Goal: Task Accomplishment & Management: Complete application form

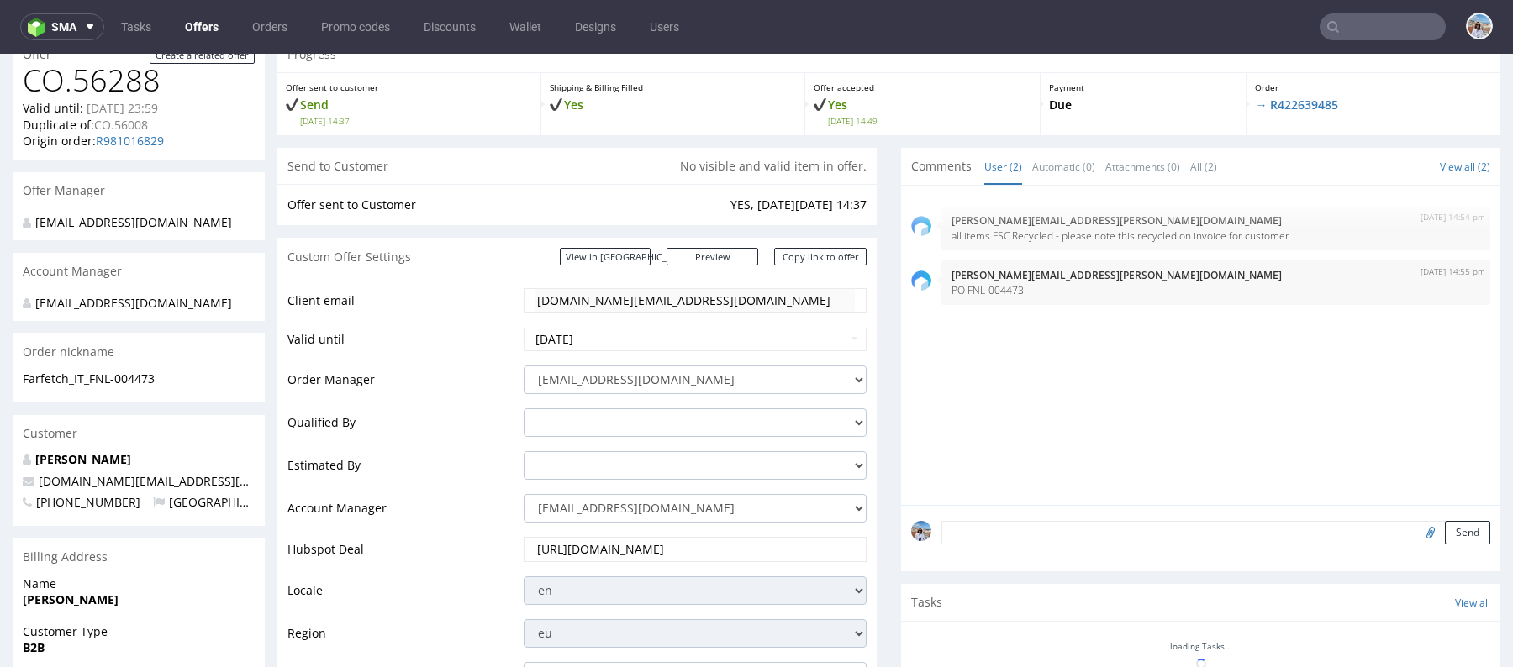
scroll to position [2, 0]
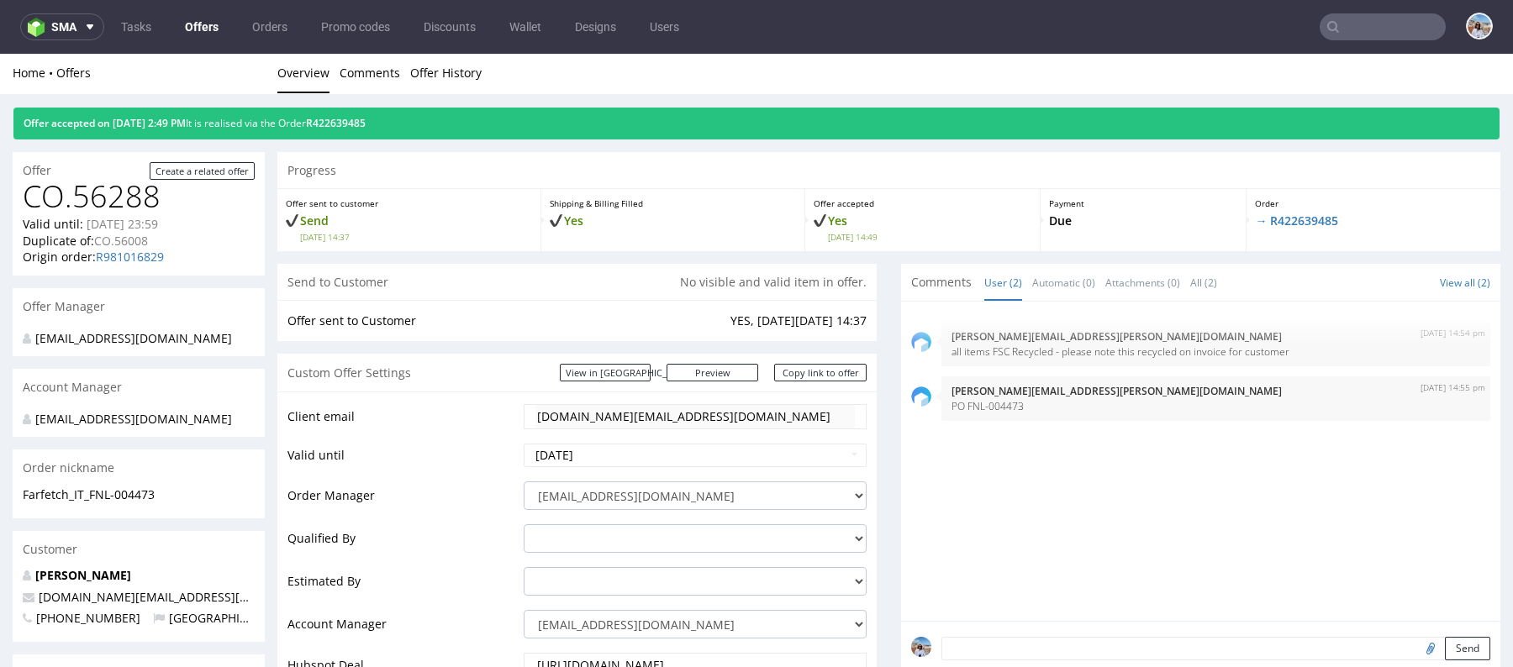
click at [1275, 230] on div "Order → R422639485" at bounding box center [1374, 220] width 254 height 62
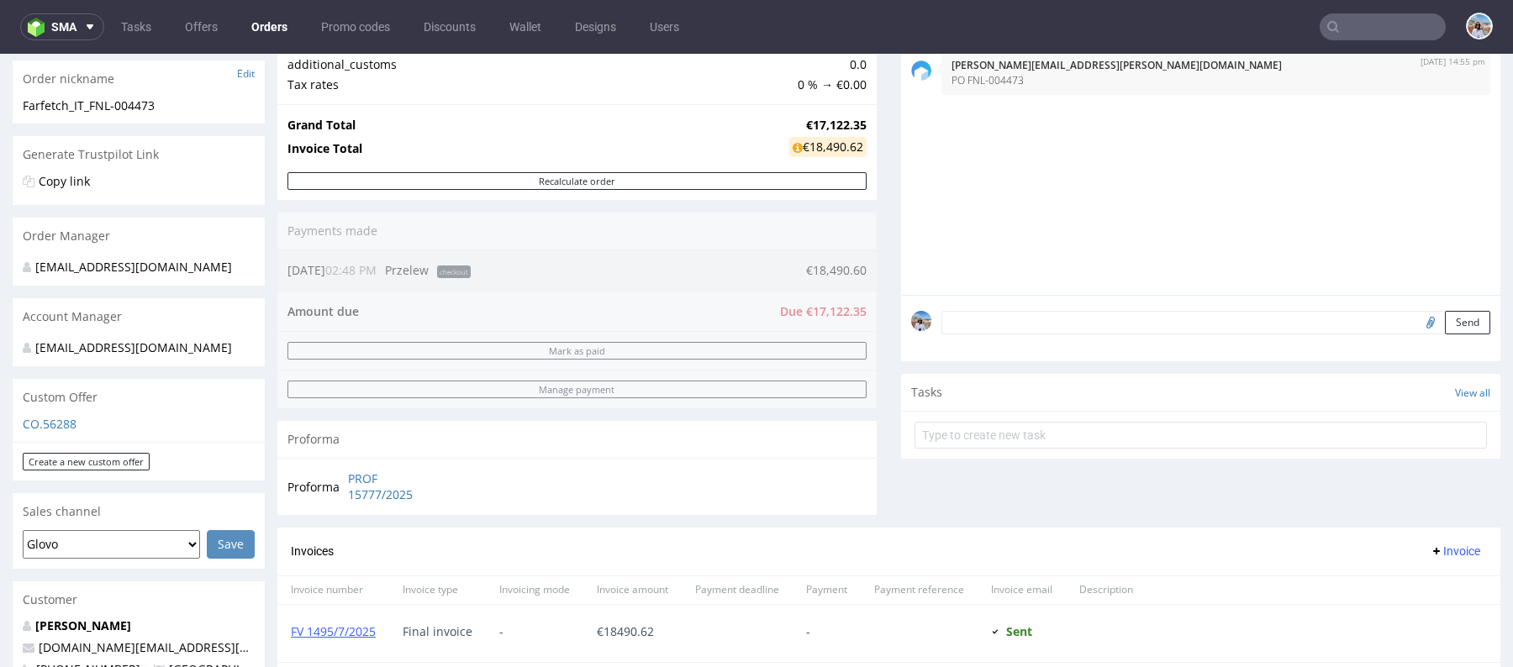
scroll to position [347, 0]
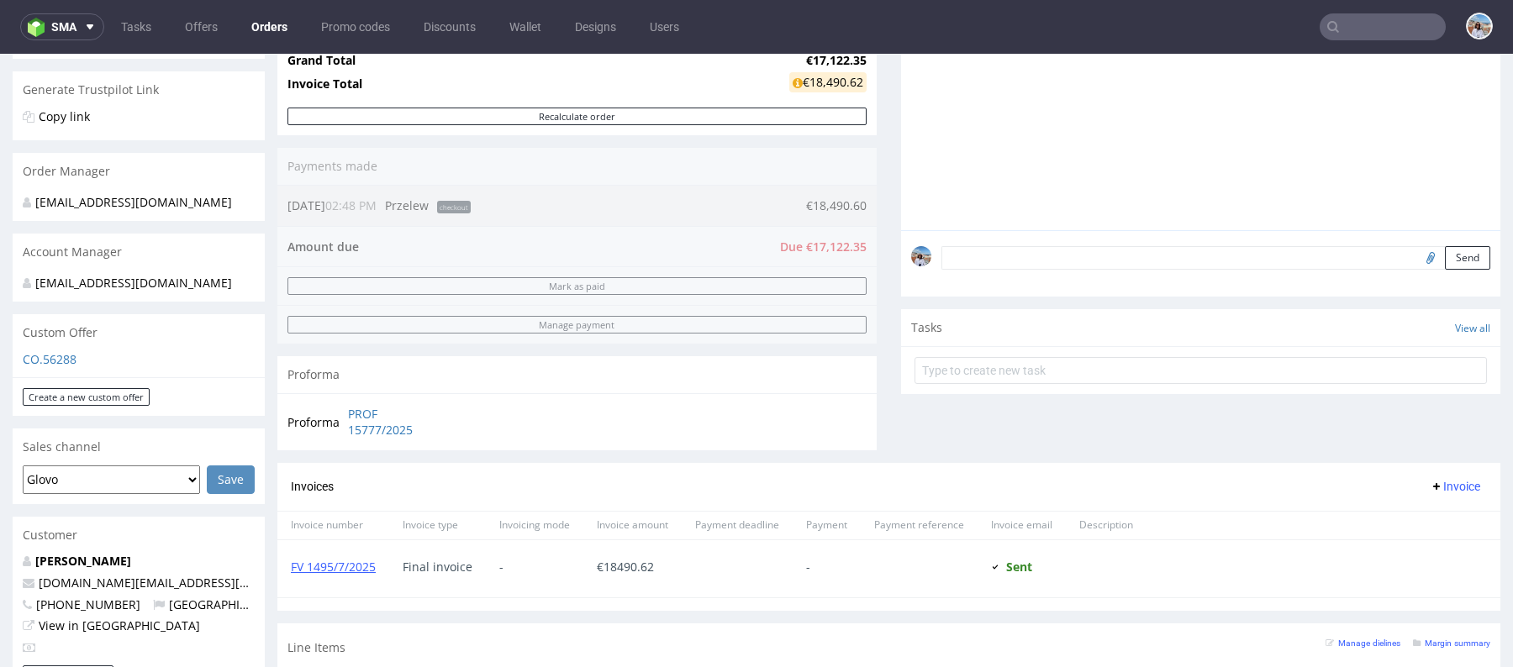
click at [155, 494] on select "Glovo Foodora Ankorstore Restaurant Week Singulart Masterlife Farfetch Rebel Ta…" at bounding box center [111, 480] width 177 height 29
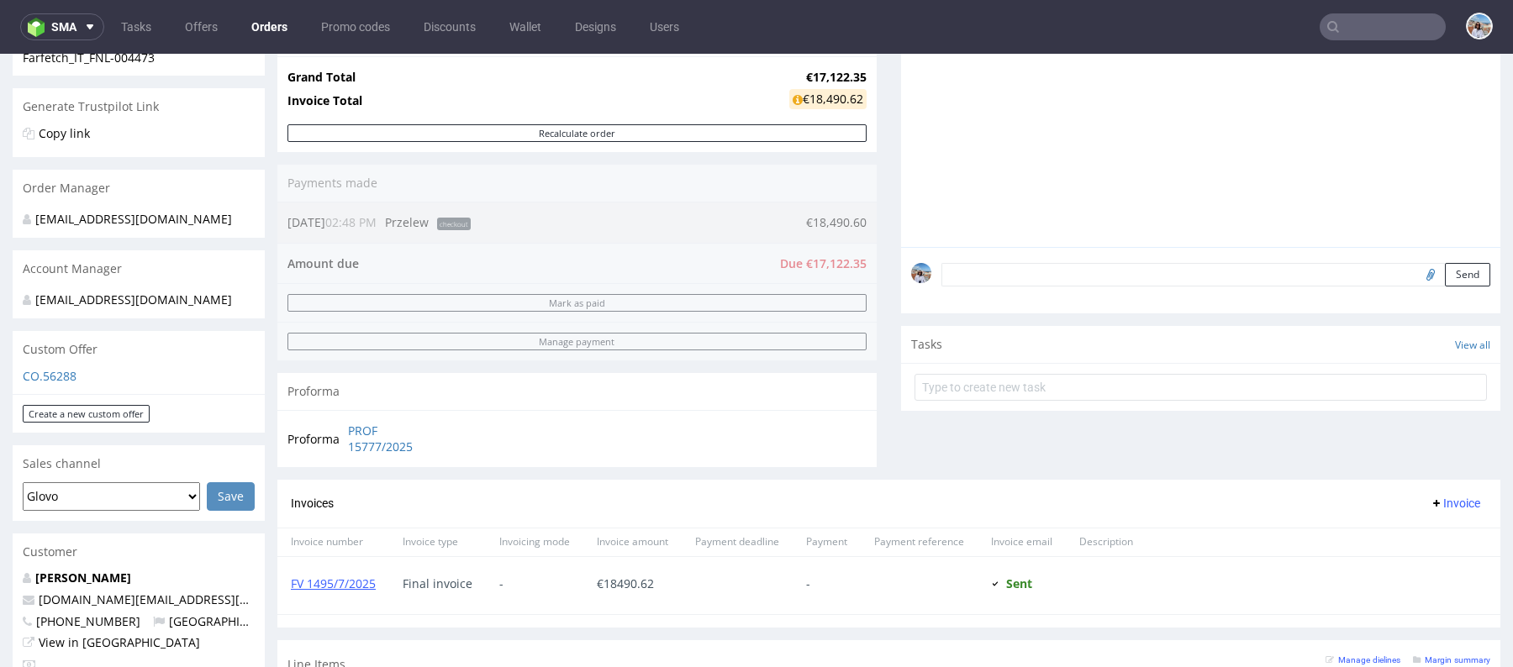
scroll to position [0, 0]
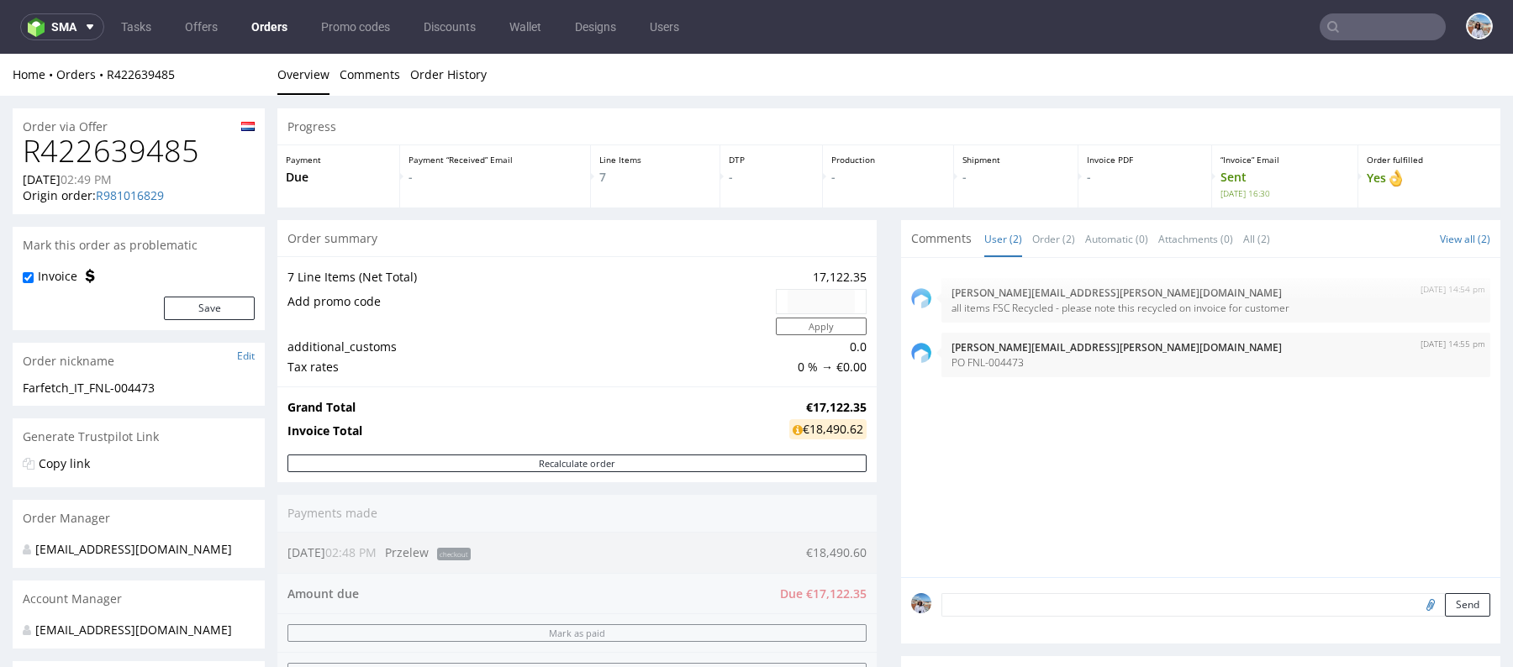
click at [98, 150] on h1 "R422639485" at bounding box center [139, 151] width 232 height 34
copy h1 "R422639485"
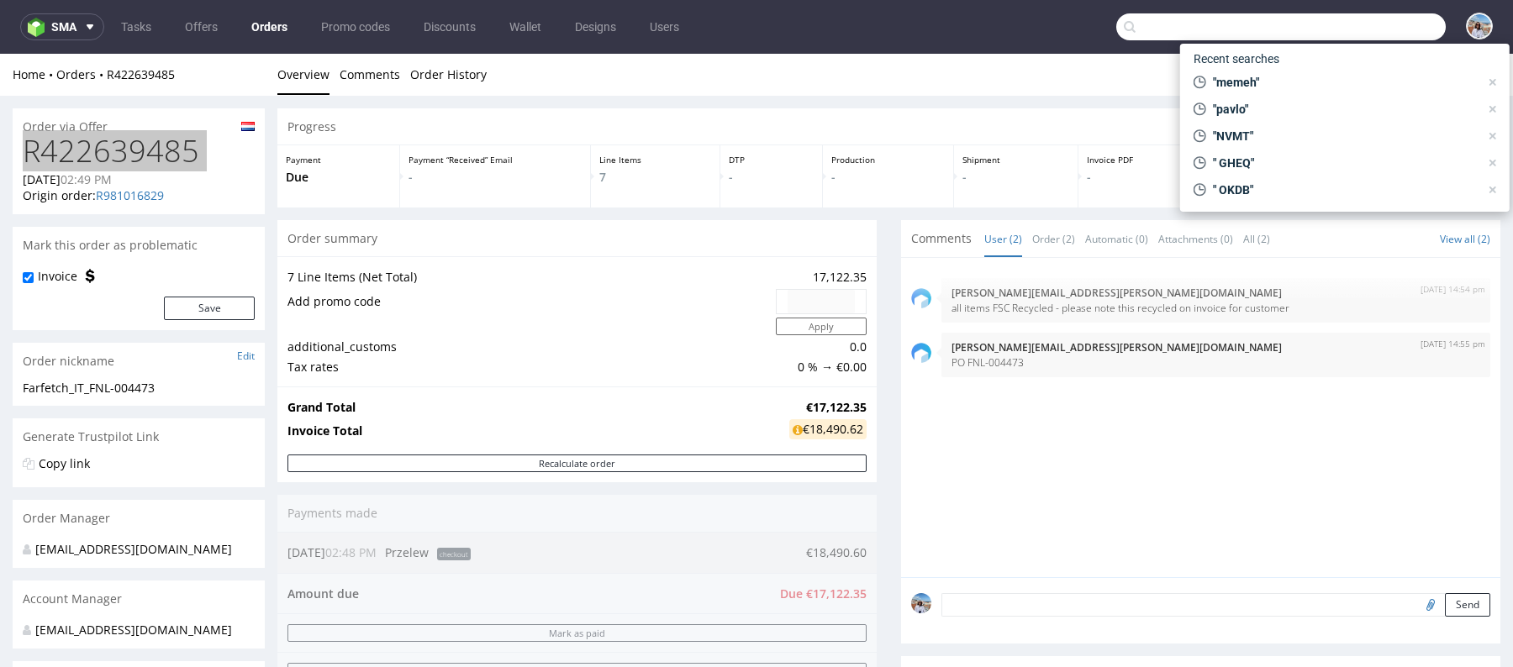
click at [1374, 32] on input "text" at bounding box center [1280, 26] width 329 height 27
paste input "R087107245"
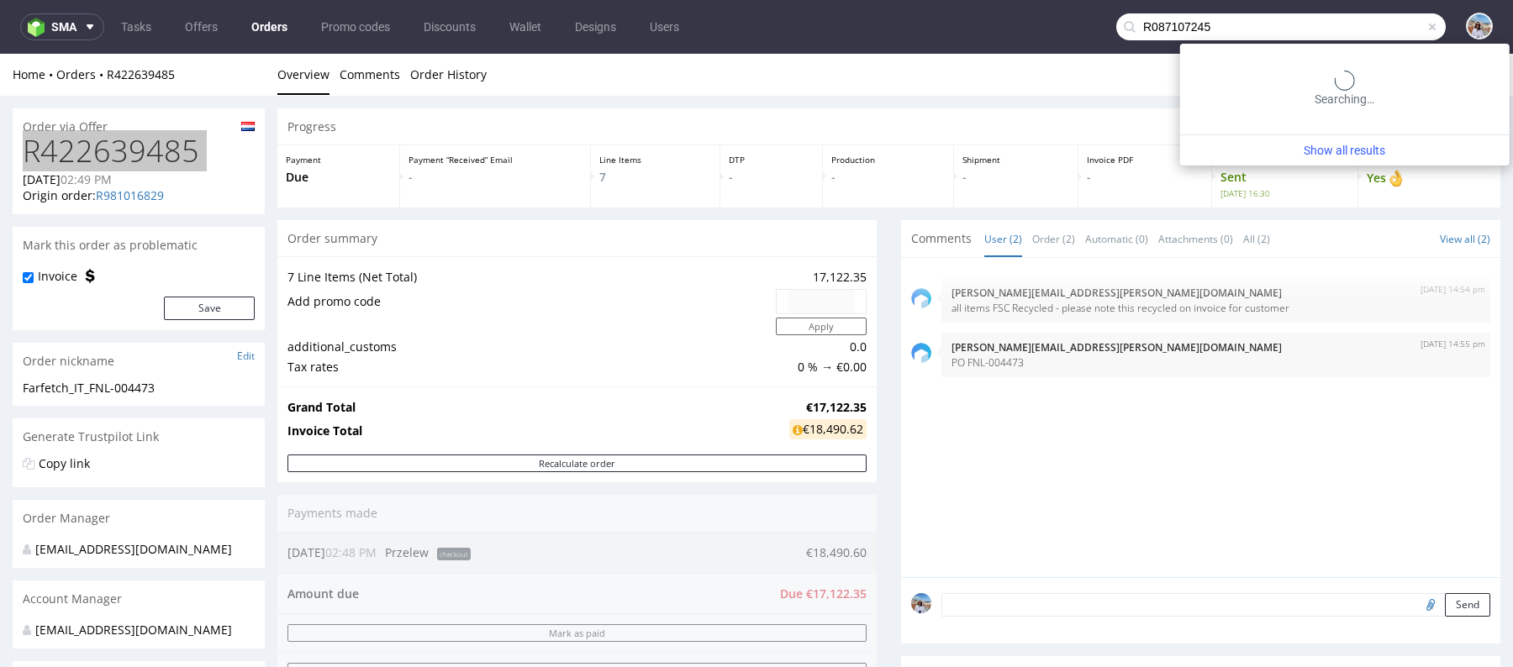
type input "R087107245"
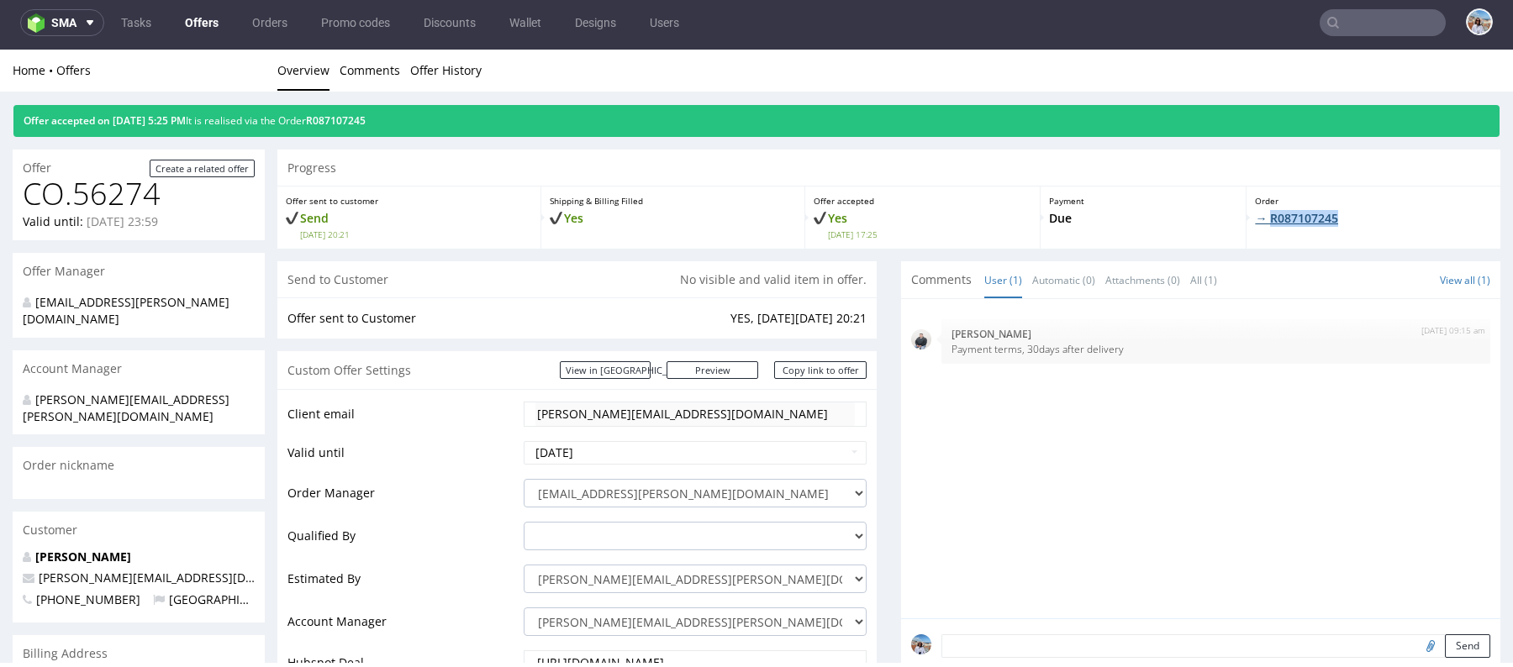
drag, startPoint x: 1345, startPoint y: 228, endPoint x: 1255, endPoint y: 217, distance: 90.6
click at [1255, 217] on div "Order → R087107245" at bounding box center [1374, 218] width 254 height 62
copy link "R087107245"
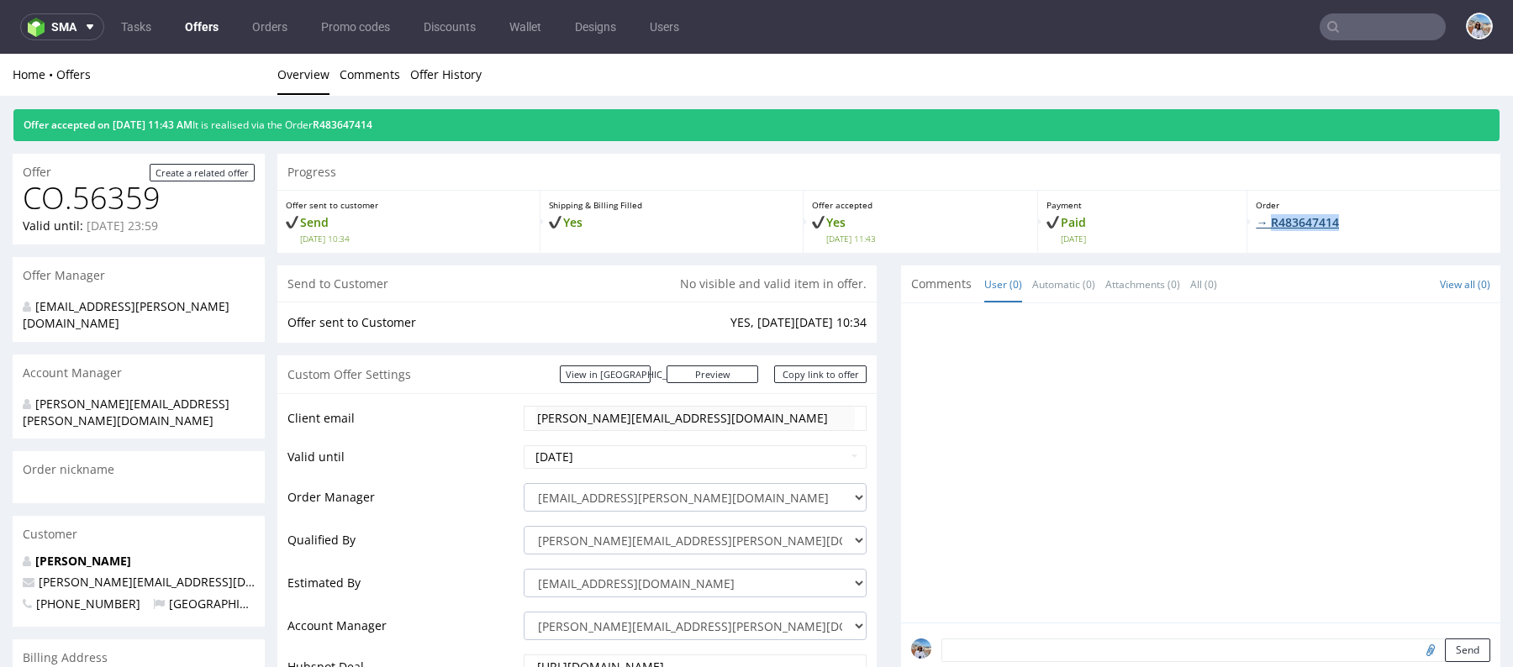
drag, startPoint x: 1361, startPoint y: 222, endPoint x: 1262, endPoint y: 223, distance: 98.3
click at [1262, 223] on p "→ R483647414" at bounding box center [1374, 222] width 236 height 17
copy link "R483647414"
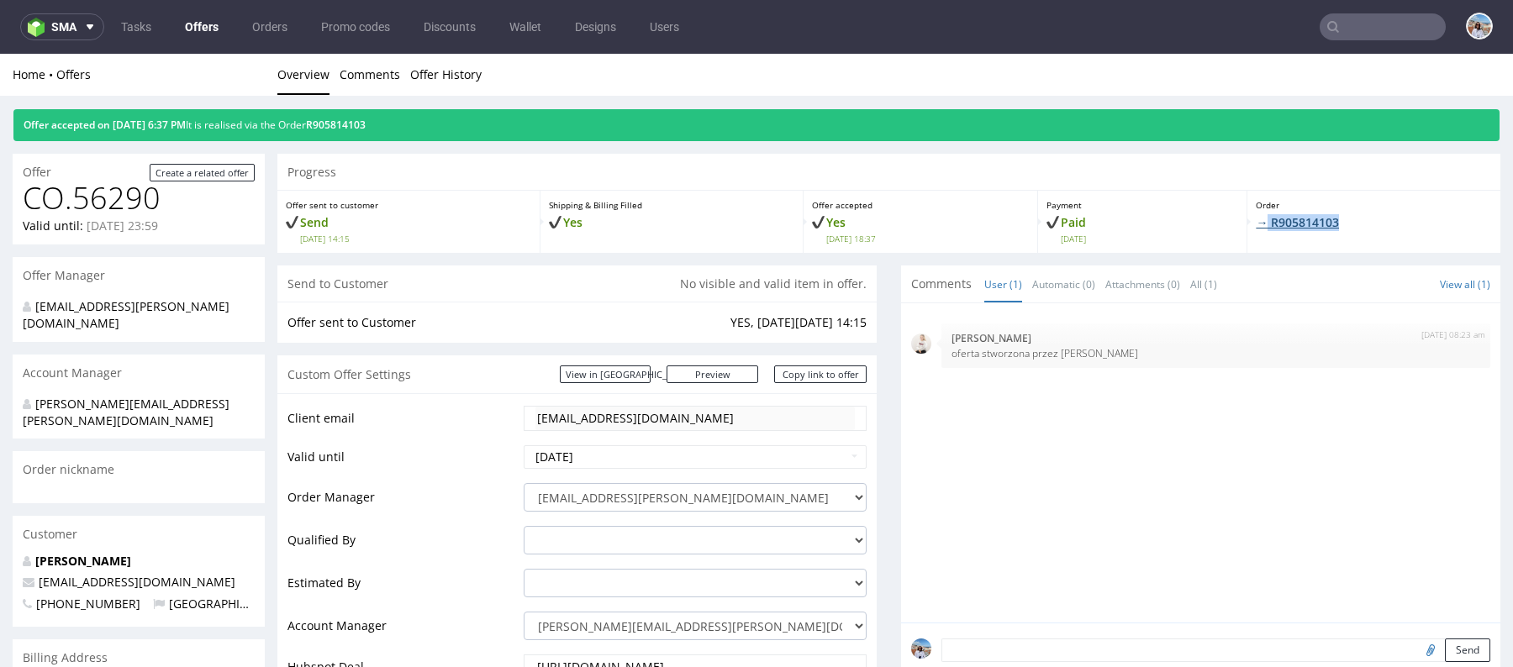
drag, startPoint x: 1364, startPoint y: 223, endPoint x: 1260, endPoint y: 228, distance: 104.3
click at [1260, 228] on p "→ R905814103" at bounding box center [1374, 222] width 236 height 17
copy link "R905814103"
drag, startPoint x: 1388, startPoint y: 224, endPoint x: 1263, endPoint y: 224, distance: 124.4
click at [1263, 224] on p "→ R719421846" at bounding box center [1374, 222] width 236 height 17
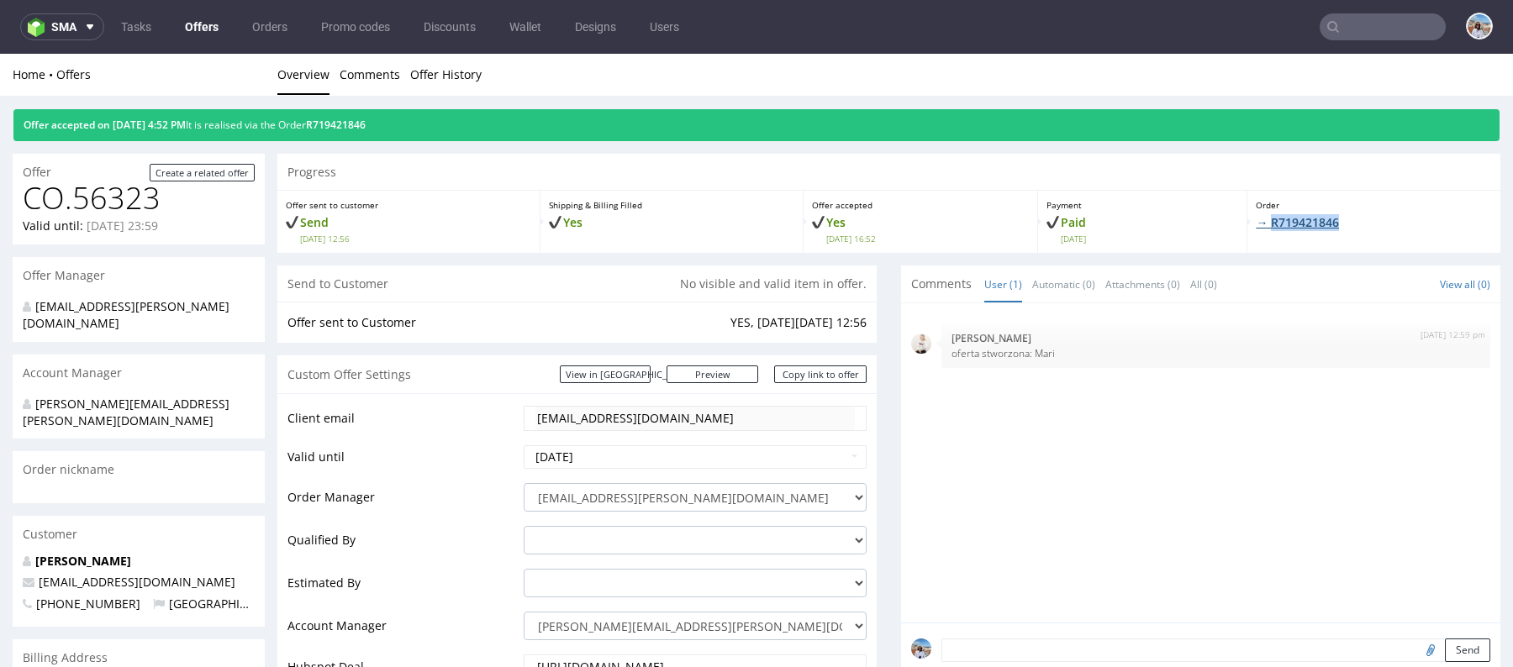
copy link "R719421846"
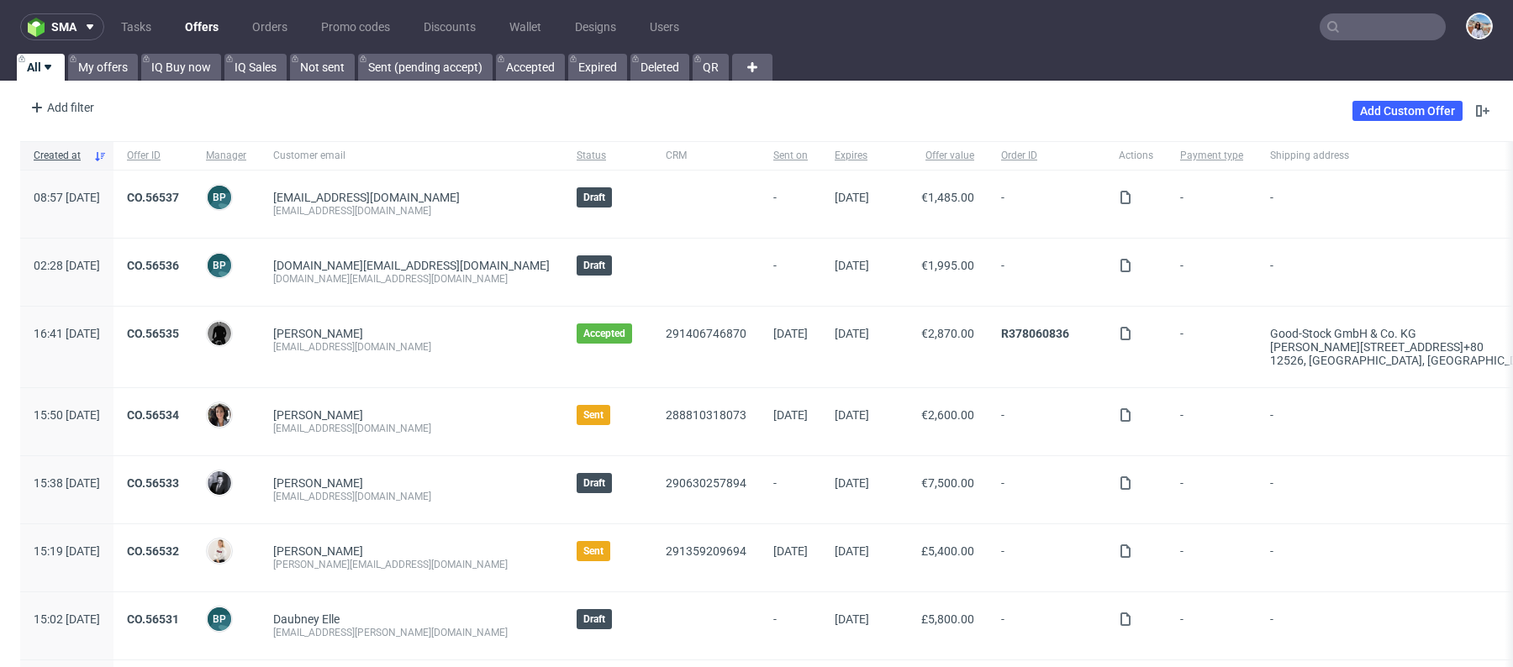
click at [1362, 13] on input "text" at bounding box center [1383, 26] width 126 height 27
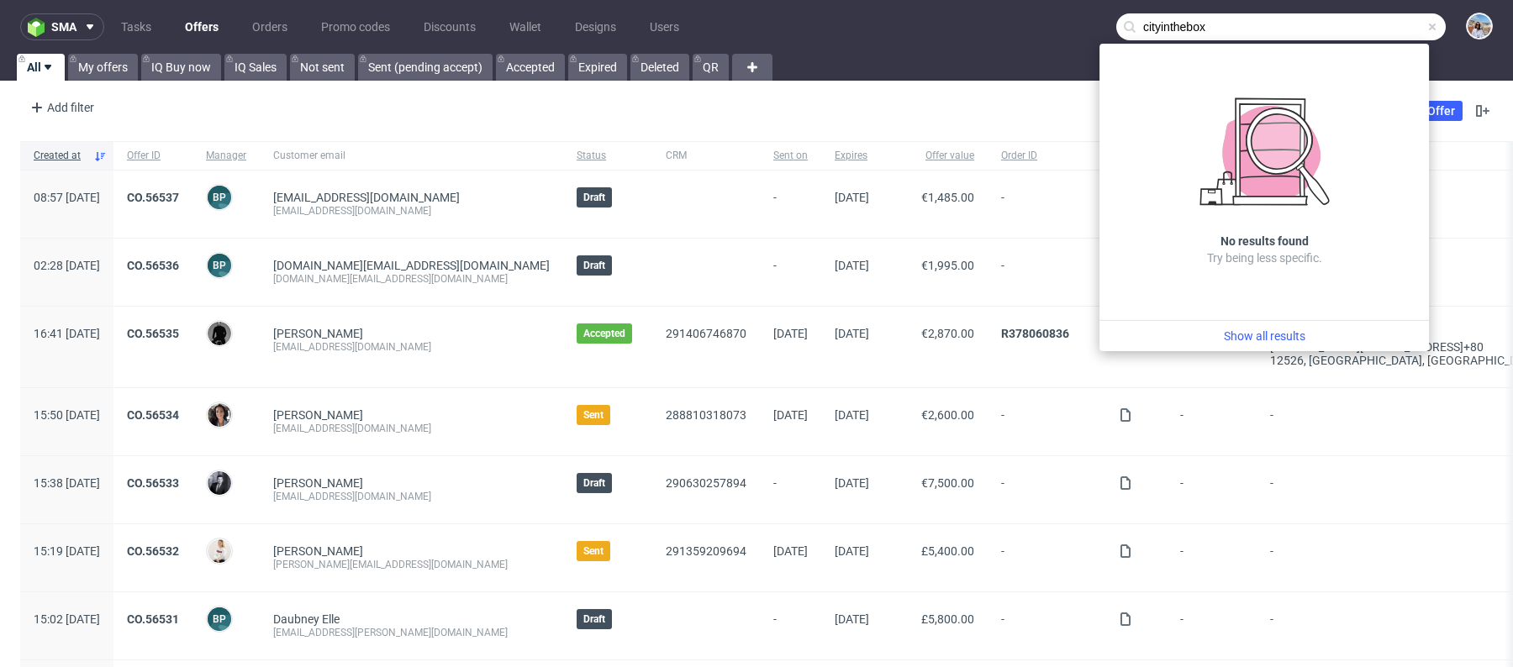
click at [1196, 30] on input "cityinthebox" at bounding box center [1280, 26] width 329 height 27
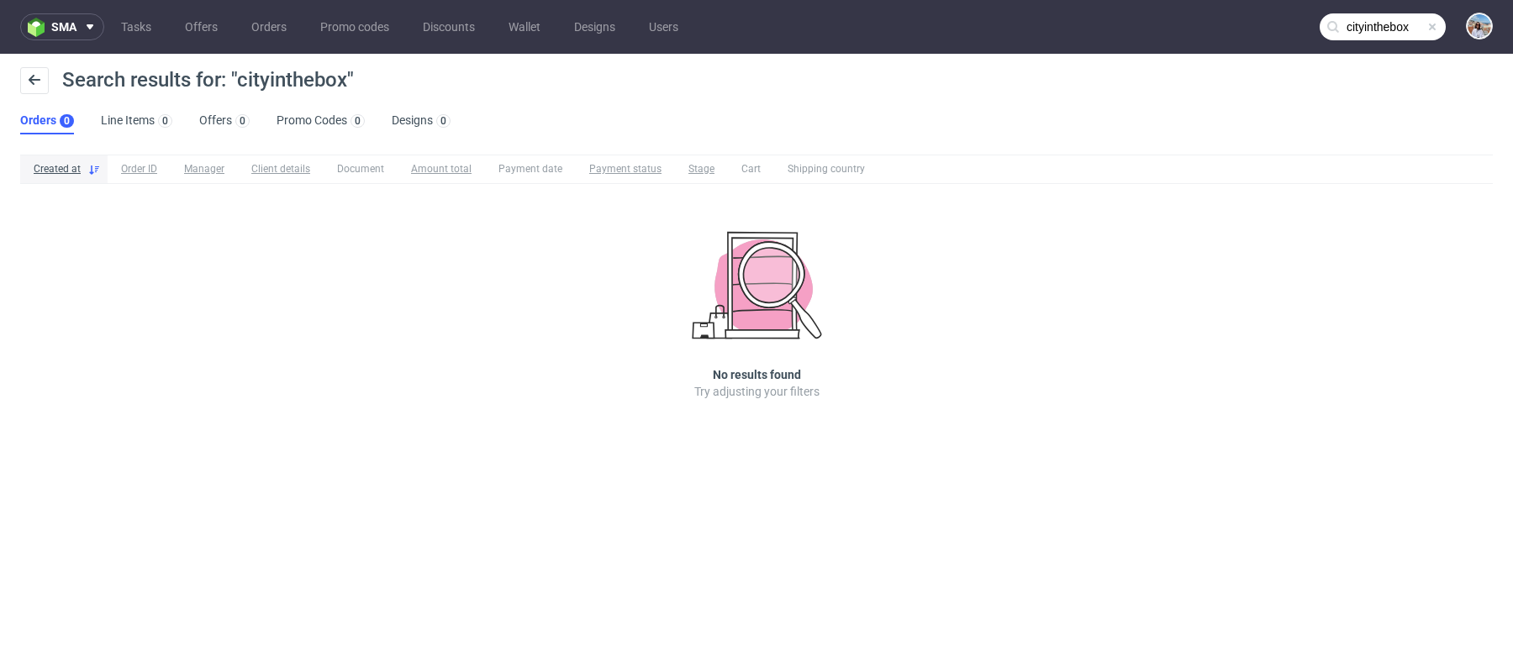
click at [1400, 29] on input "cityinthebox" at bounding box center [1383, 26] width 126 height 27
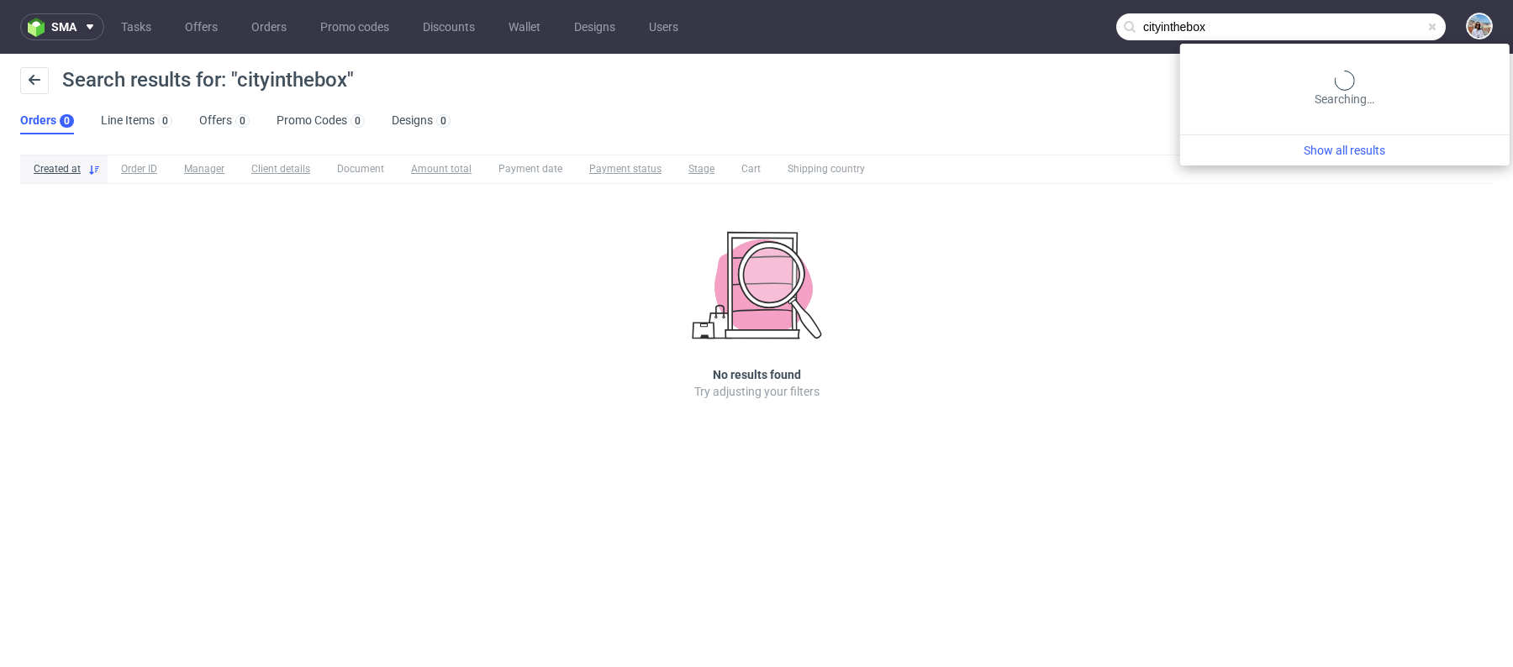
click at [1400, 29] on input "cityinthebox" at bounding box center [1280, 26] width 329 height 27
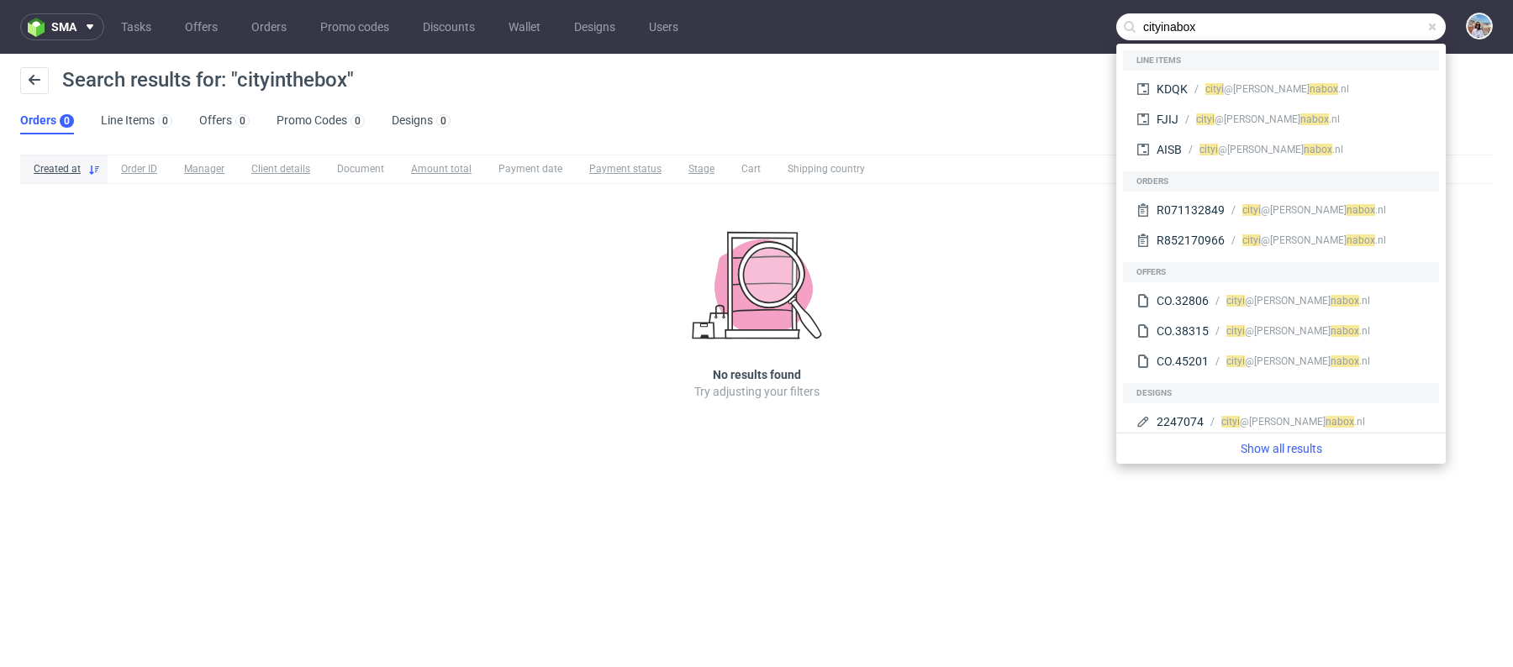
type input "cityinabox"
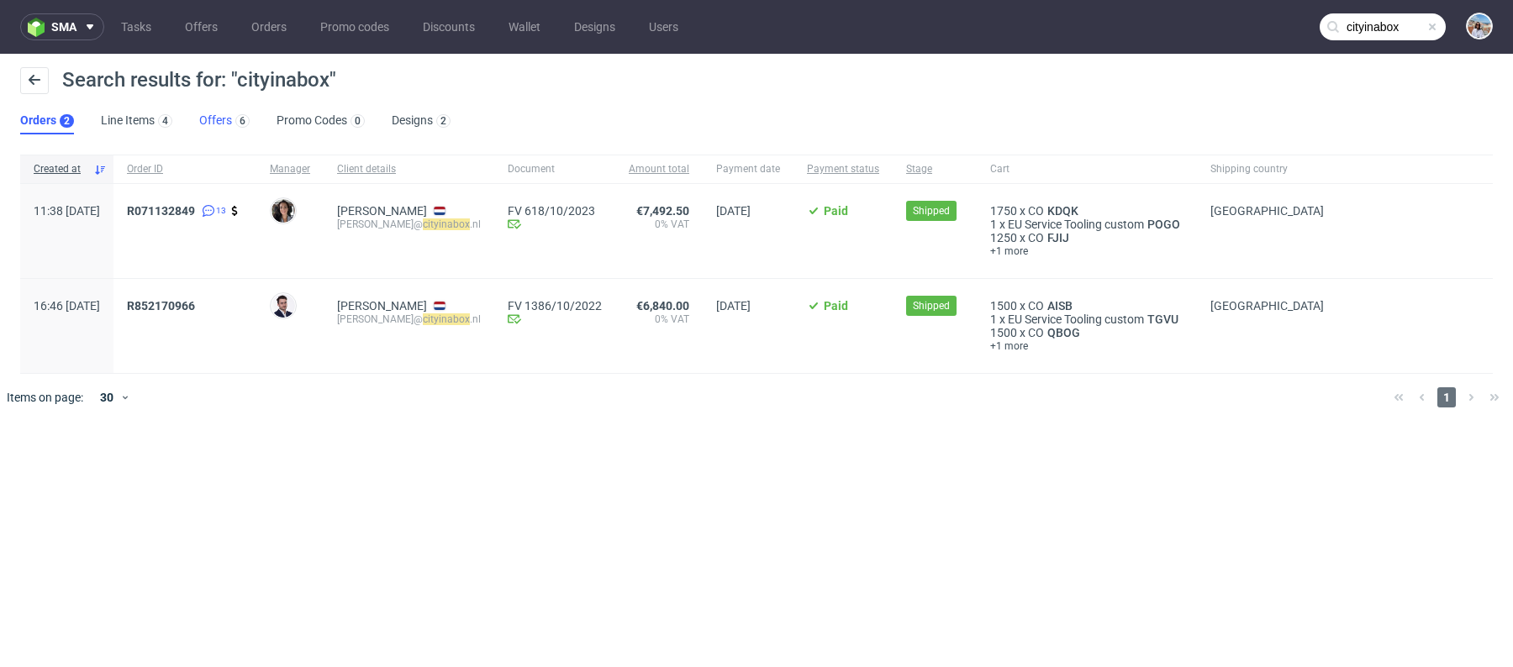
click at [208, 131] on link "Offers 6" at bounding box center [224, 121] width 50 height 27
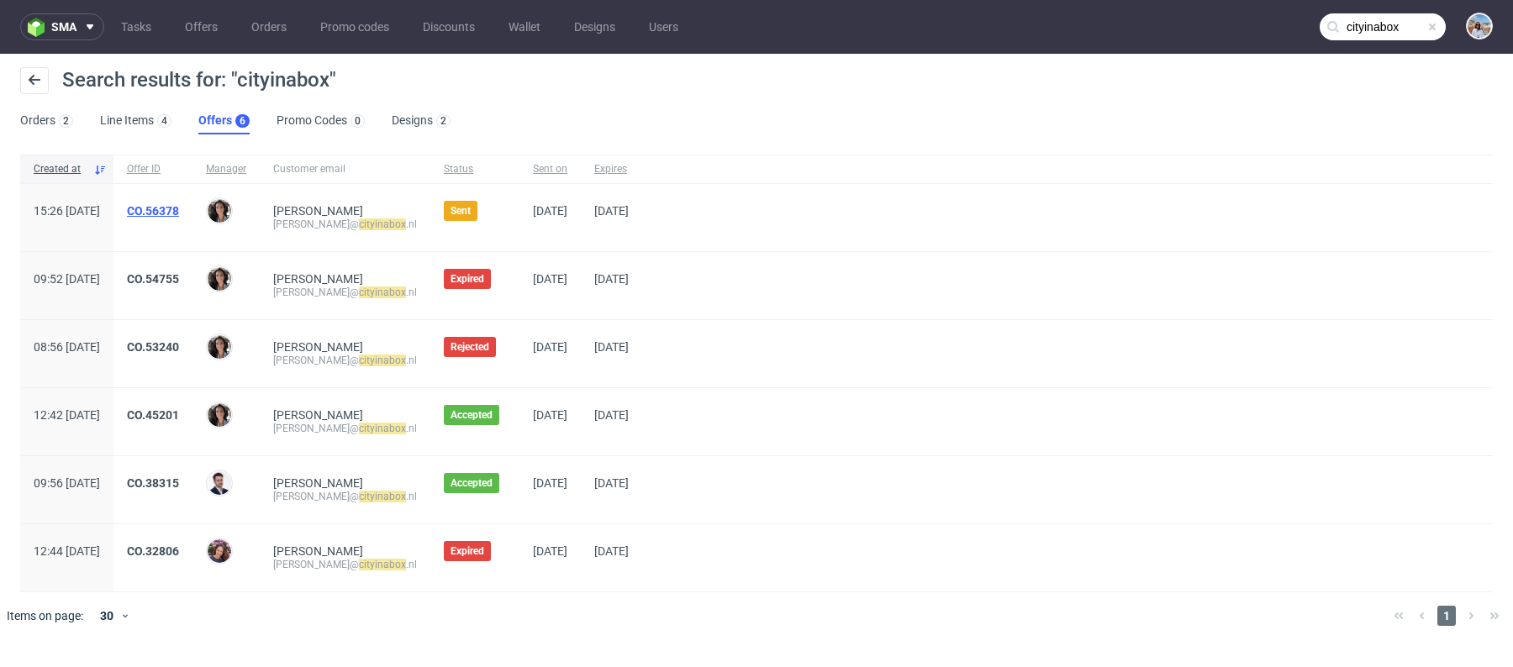
click at [179, 206] on link "CO.56378" at bounding box center [153, 210] width 52 height 13
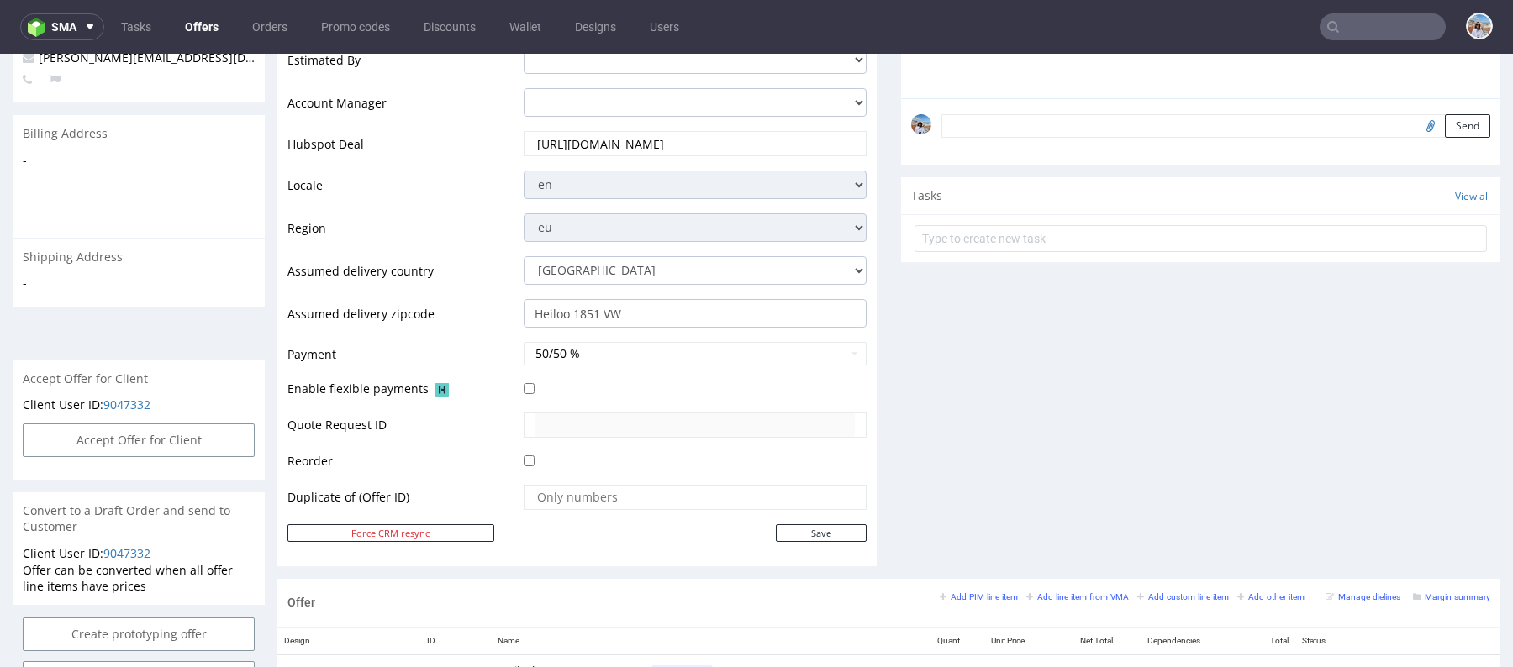
scroll to position [522, 0]
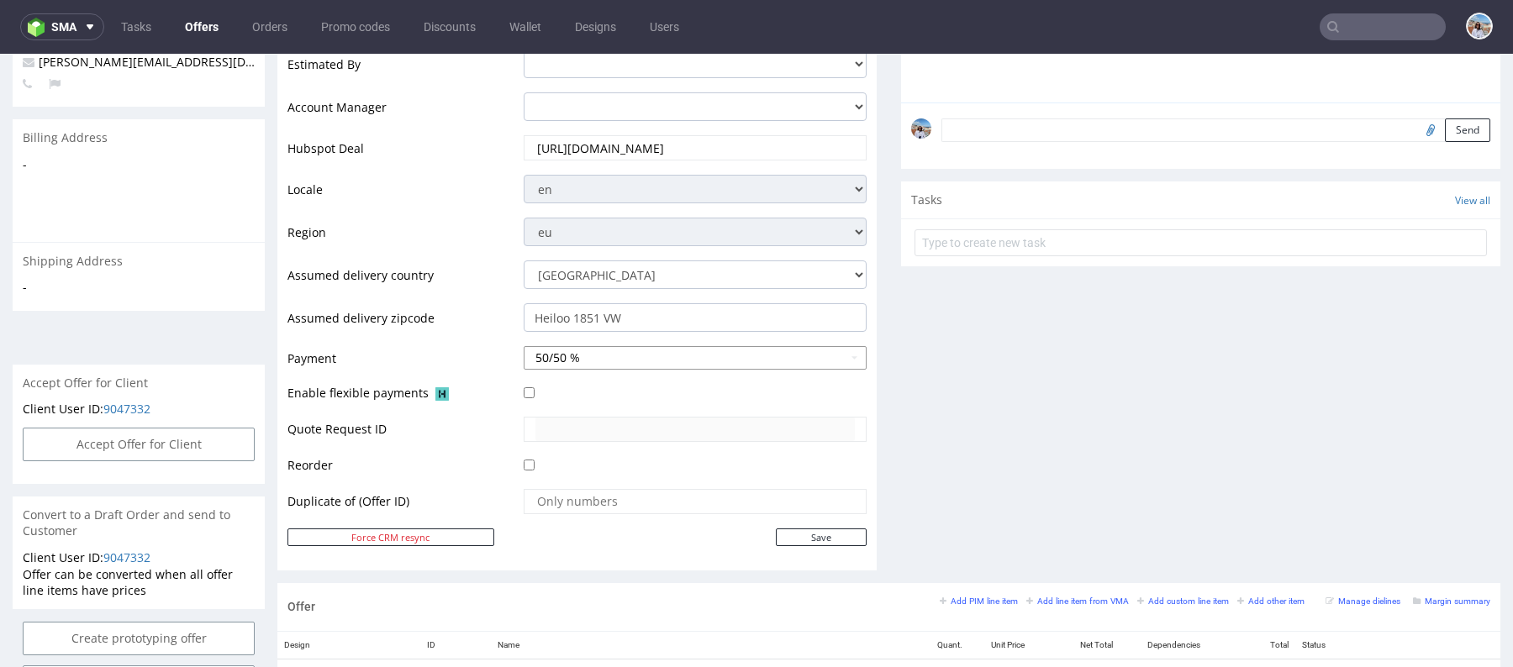
click at [616, 353] on button "50/50 %" at bounding box center [695, 358] width 343 height 24
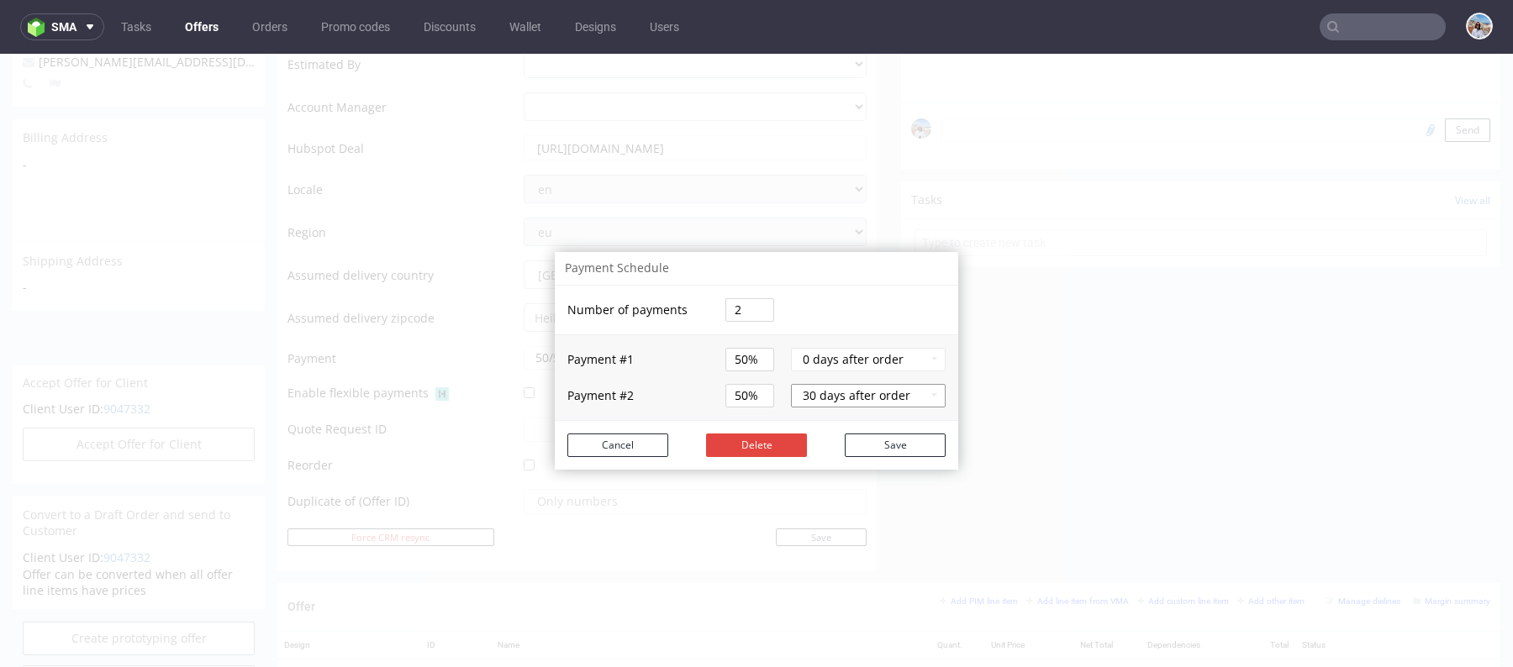
click at [833, 395] on button "30 days after order" at bounding box center [868, 396] width 155 height 24
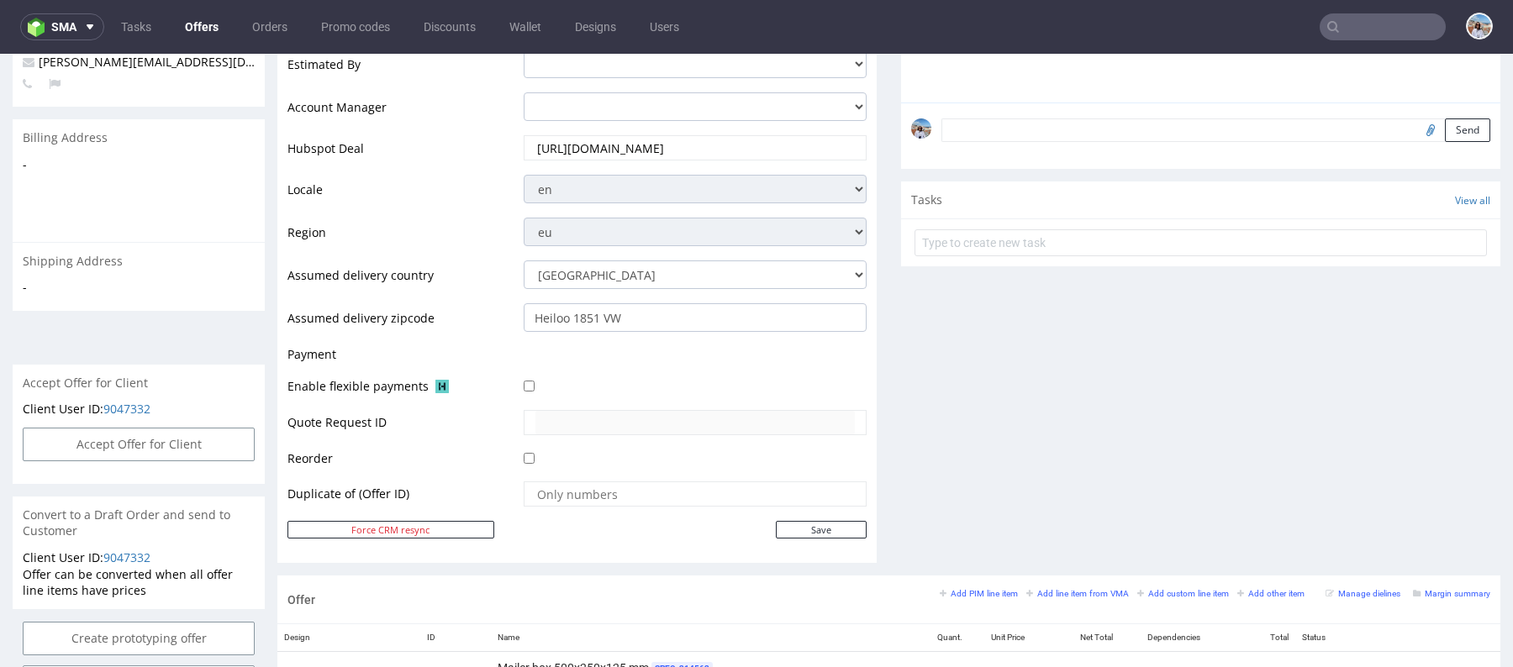
click at [810, 544] on div "Client email mike@cityinabox.nl Valid until 2025-08-20 Order Manager cristina.m…" at bounding box center [576, 218] width 599 height 689
click at [807, 526] on input "Save" at bounding box center [821, 530] width 91 height 18
type input "In progress..."
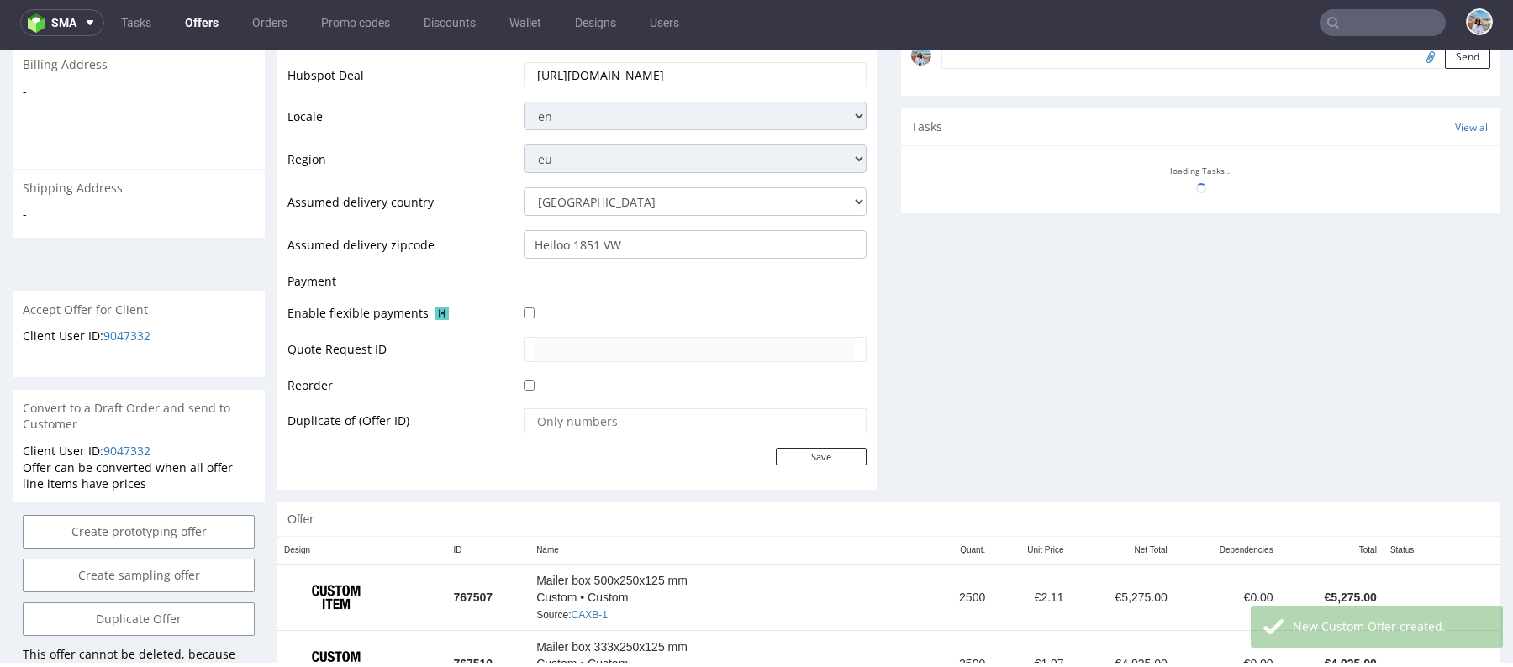
scroll to position [545, 0]
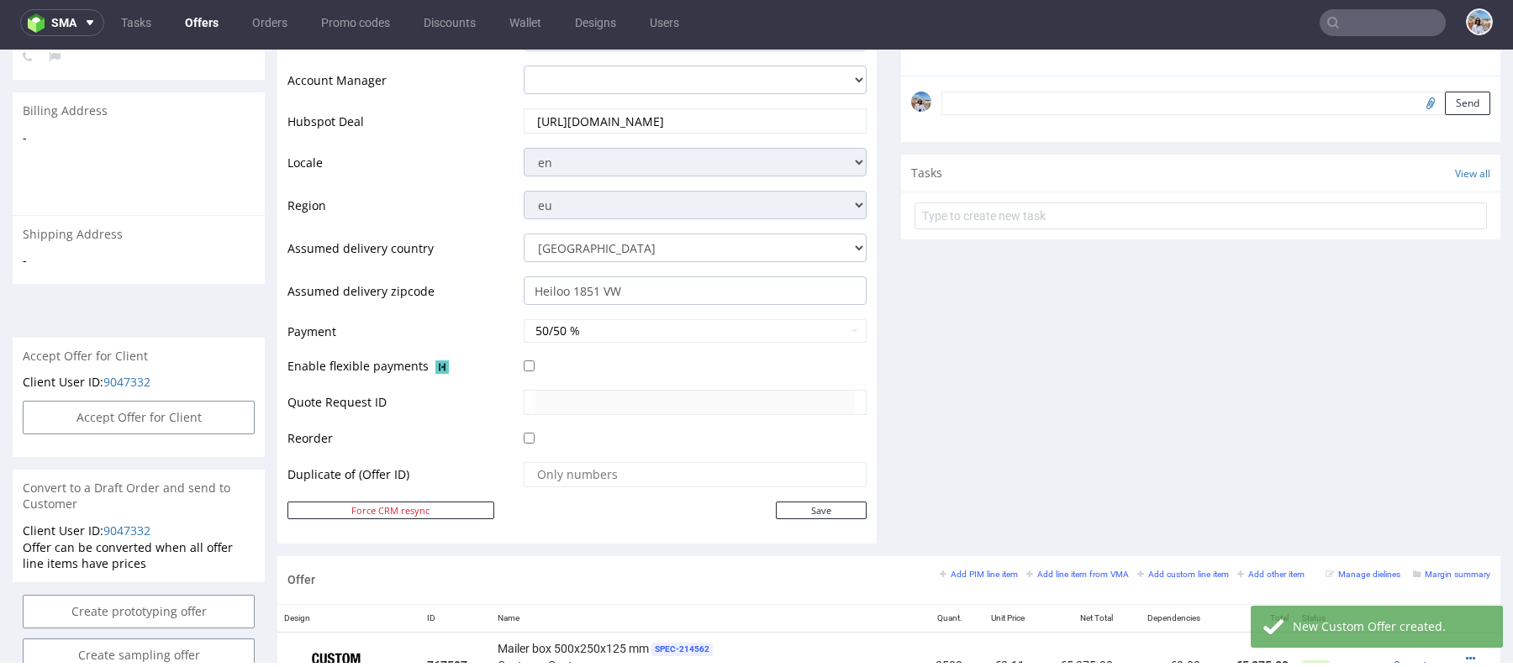
click at [556, 318] on td "50/50 %" at bounding box center [692, 337] width 347 height 38
click at [556, 324] on button "50/50 %" at bounding box center [695, 331] width 343 height 24
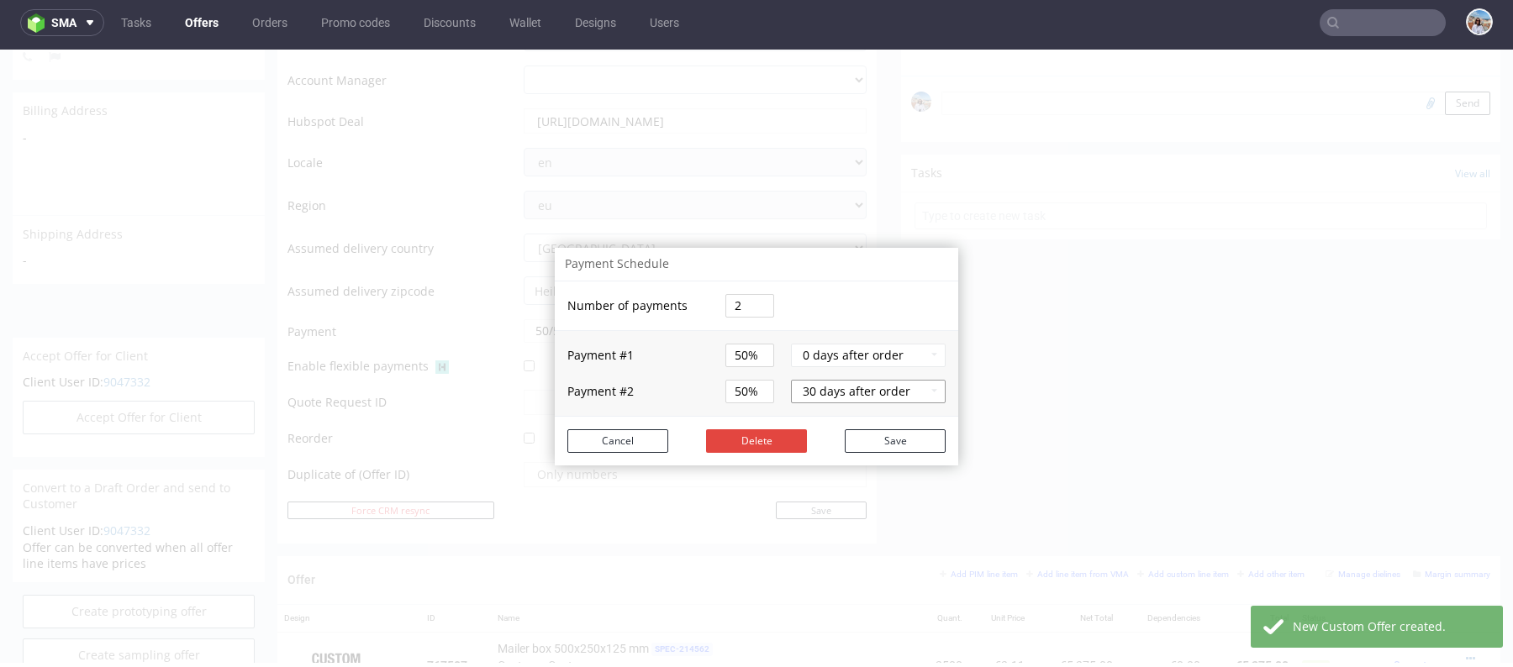
click at [807, 392] on button "30 days after order" at bounding box center [868, 392] width 155 height 24
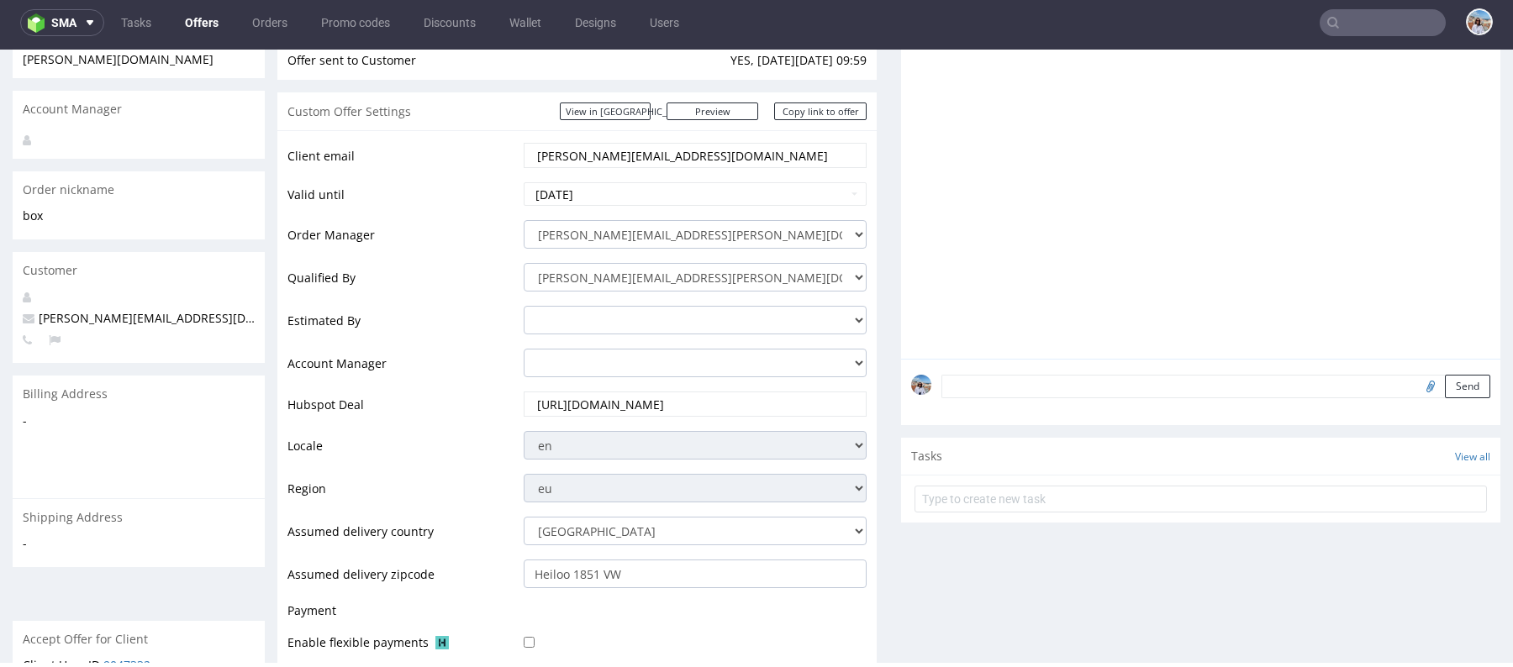
scroll to position [425, 0]
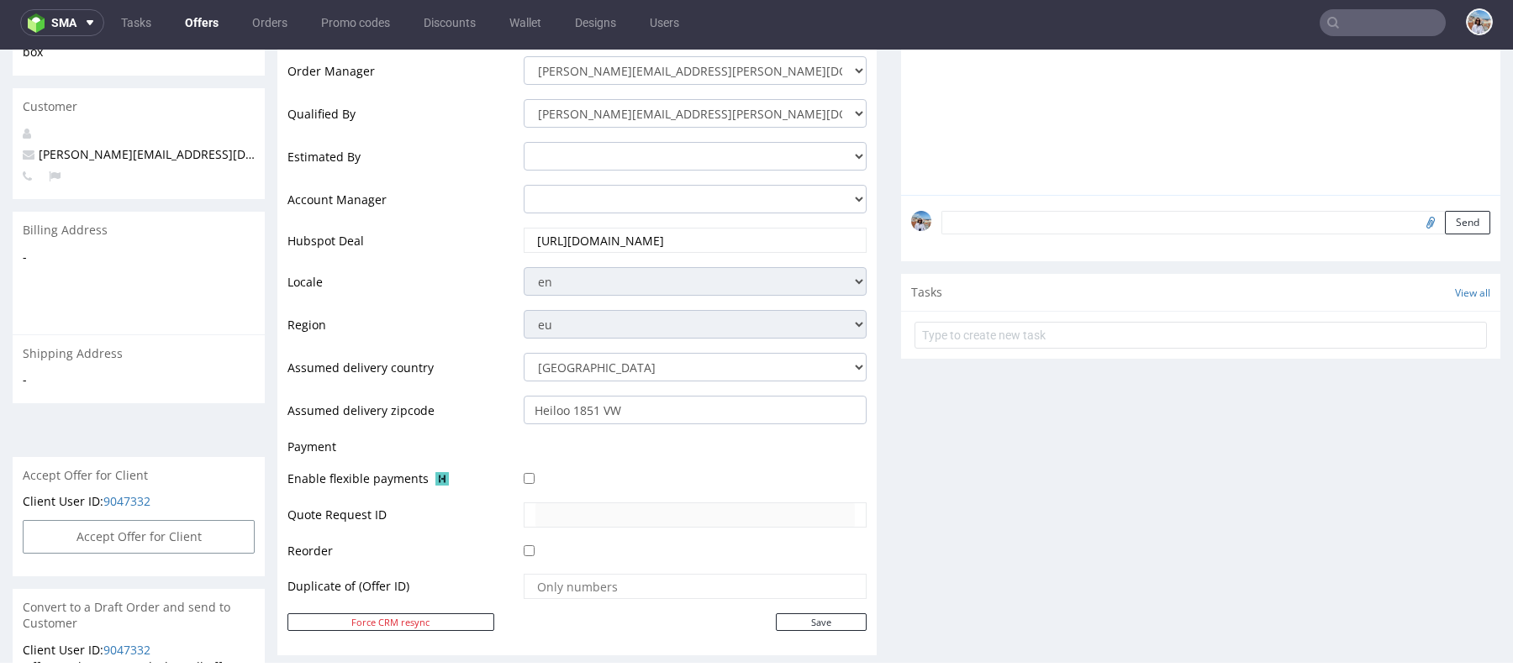
click at [538, 455] on td at bounding box center [692, 452] width 347 height 31
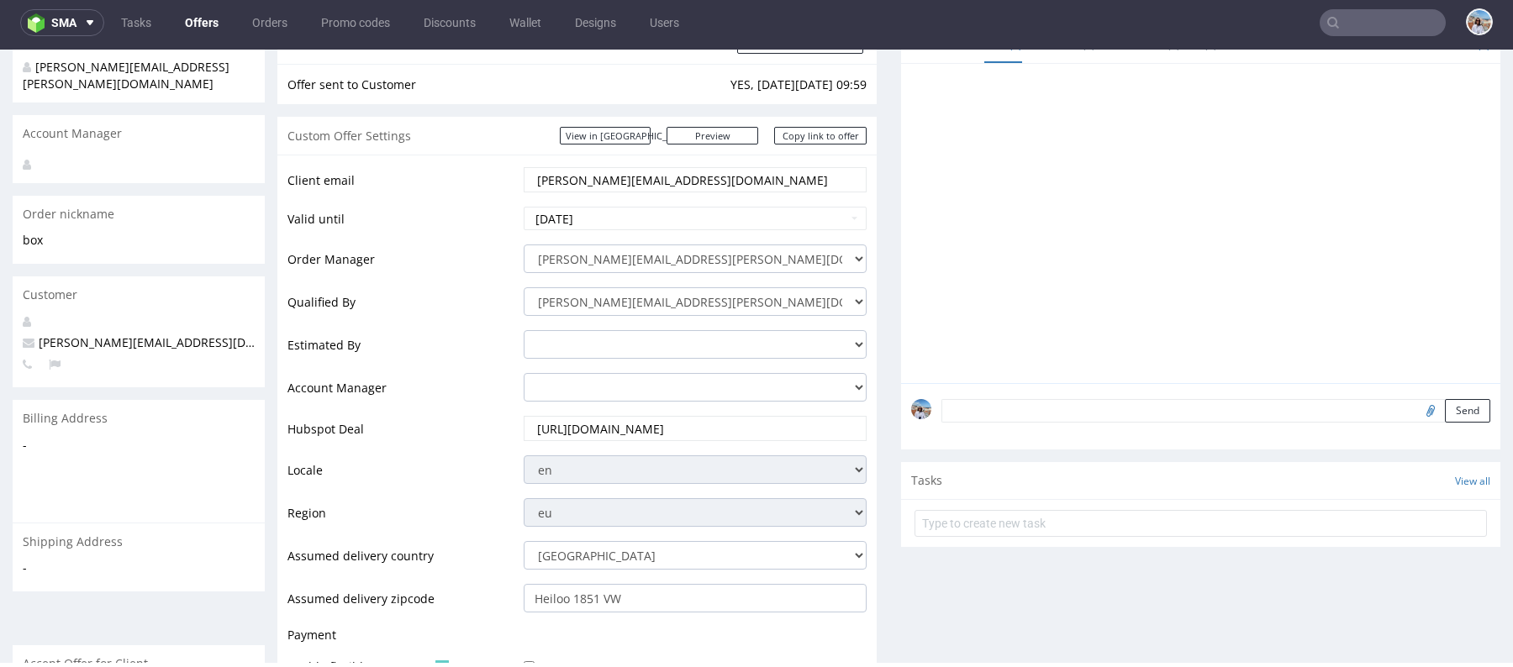
scroll to position [0, 0]
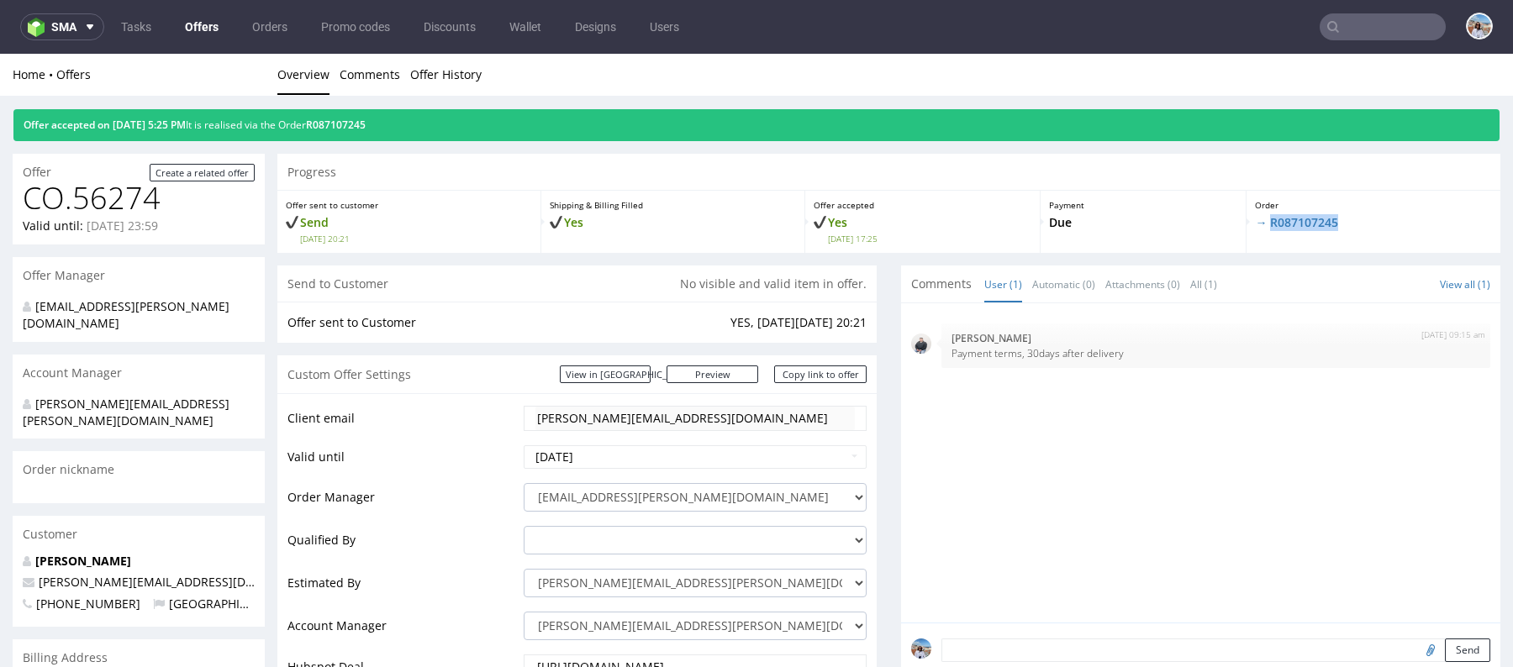
scroll to position [4, 0]
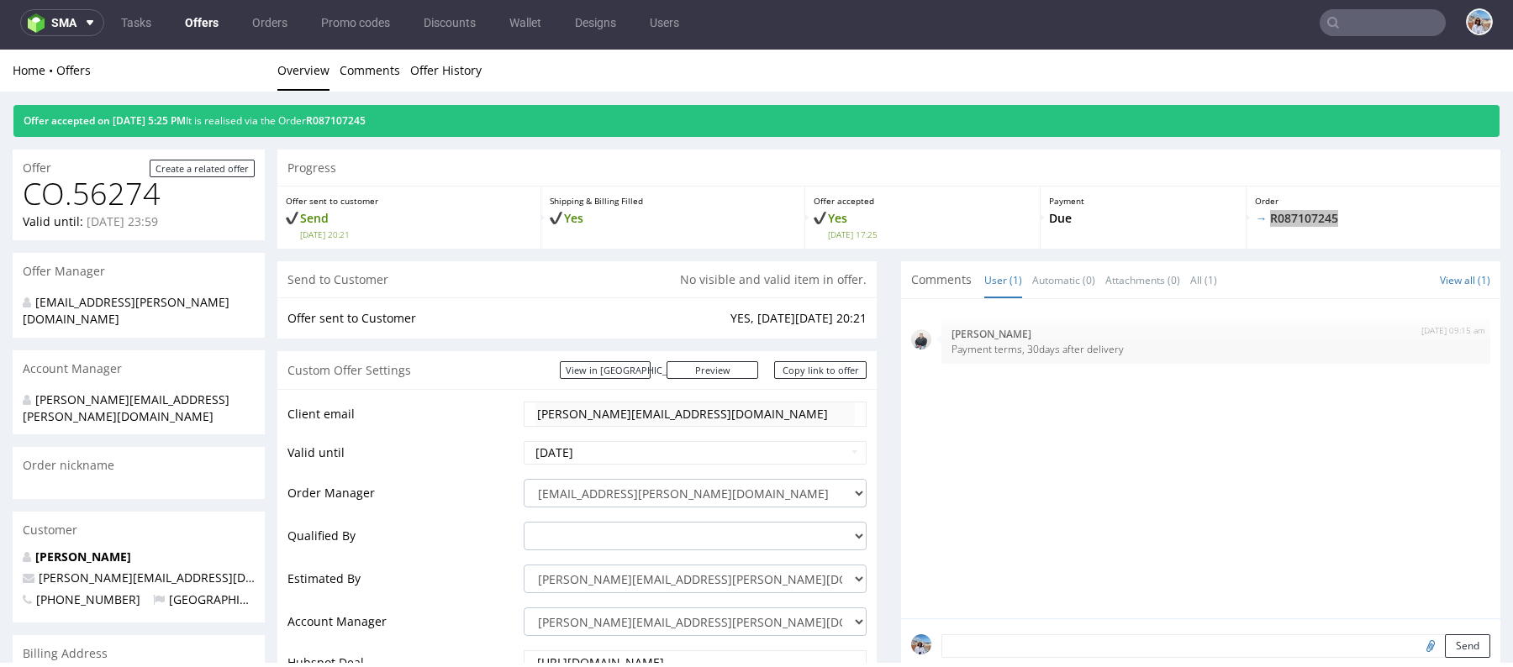
click at [1356, 36] on nav "sma Tasks Offers Orders Promo codes Discounts Wallet Designs Users" at bounding box center [756, 23] width 1513 height 54
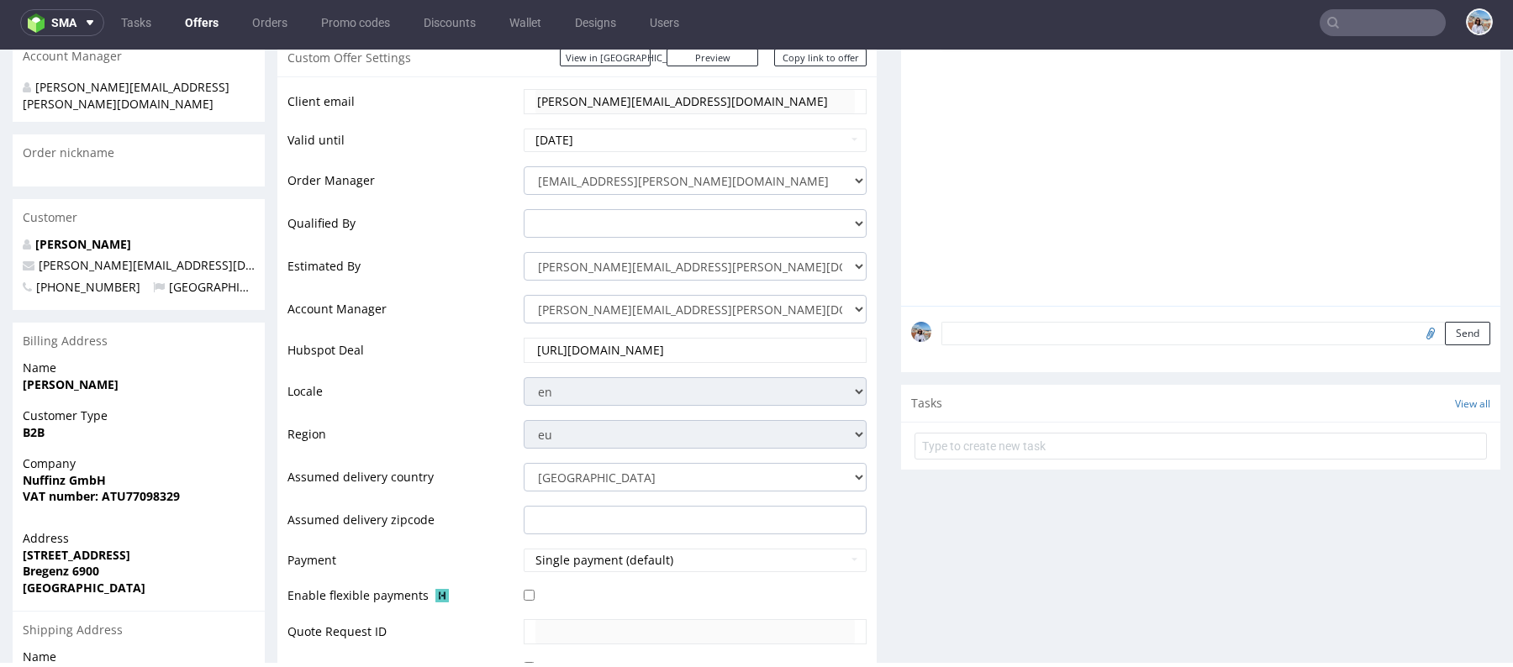
scroll to position [635, 0]
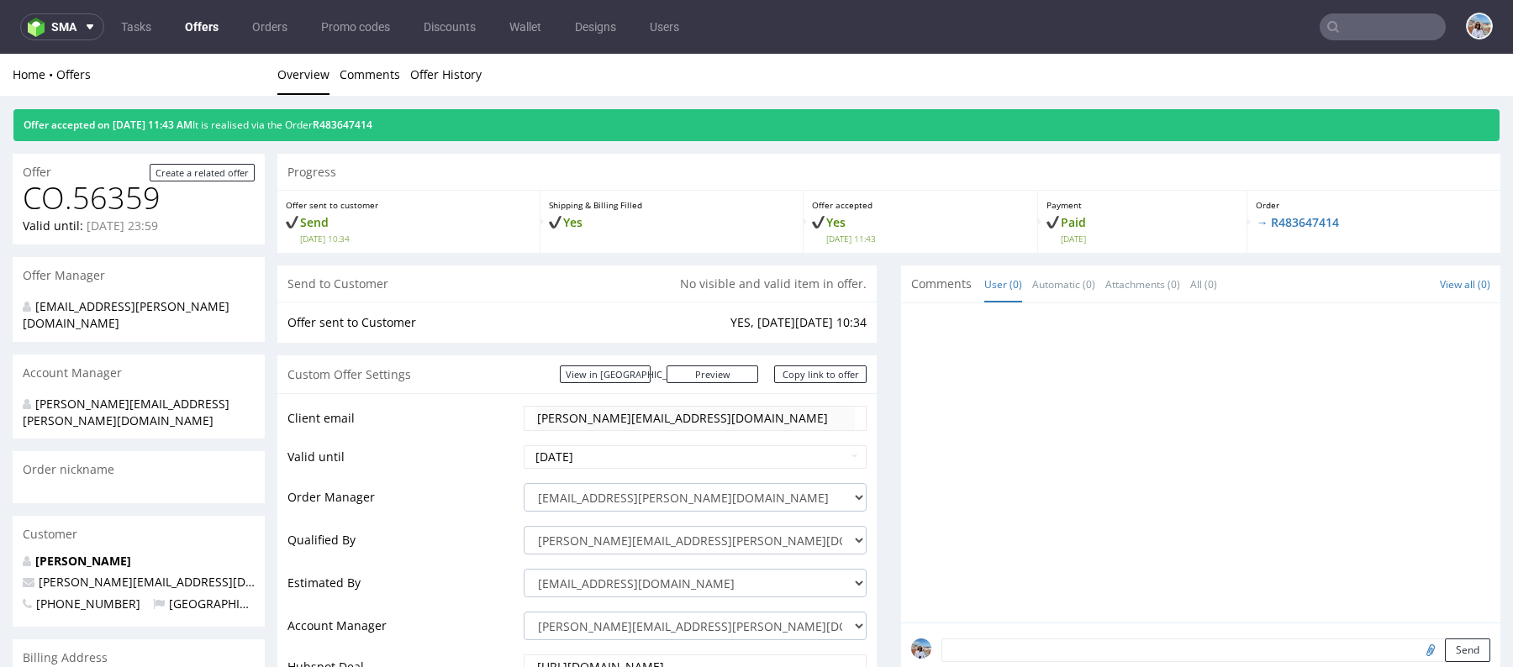
drag, startPoint x: 1348, startPoint y: 213, endPoint x: 1251, endPoint y: 213, distance: 97.5
click at [1251, 213] on div "Order → R483647414" at bounding box center [1373, 222] width 253 height 62
drag, startPoint x: 1340, startPoint y: 222, endPoint x: 1258, endPoint y: 220, distance: 81.5
click at [1258, 220] on p "→ R483647414" at bounding box center [1374, 222] width 236 height 17
copy link "R483647414"
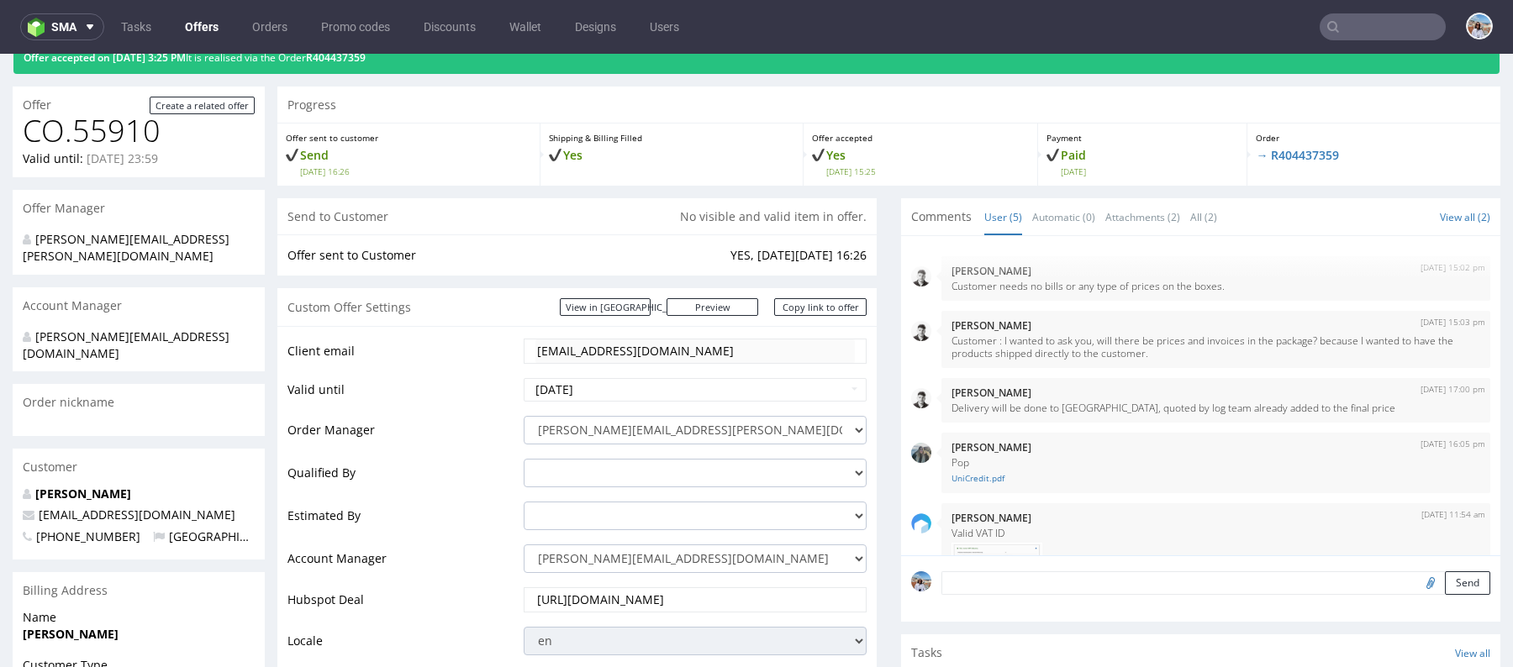
scroll to position [76, 0]
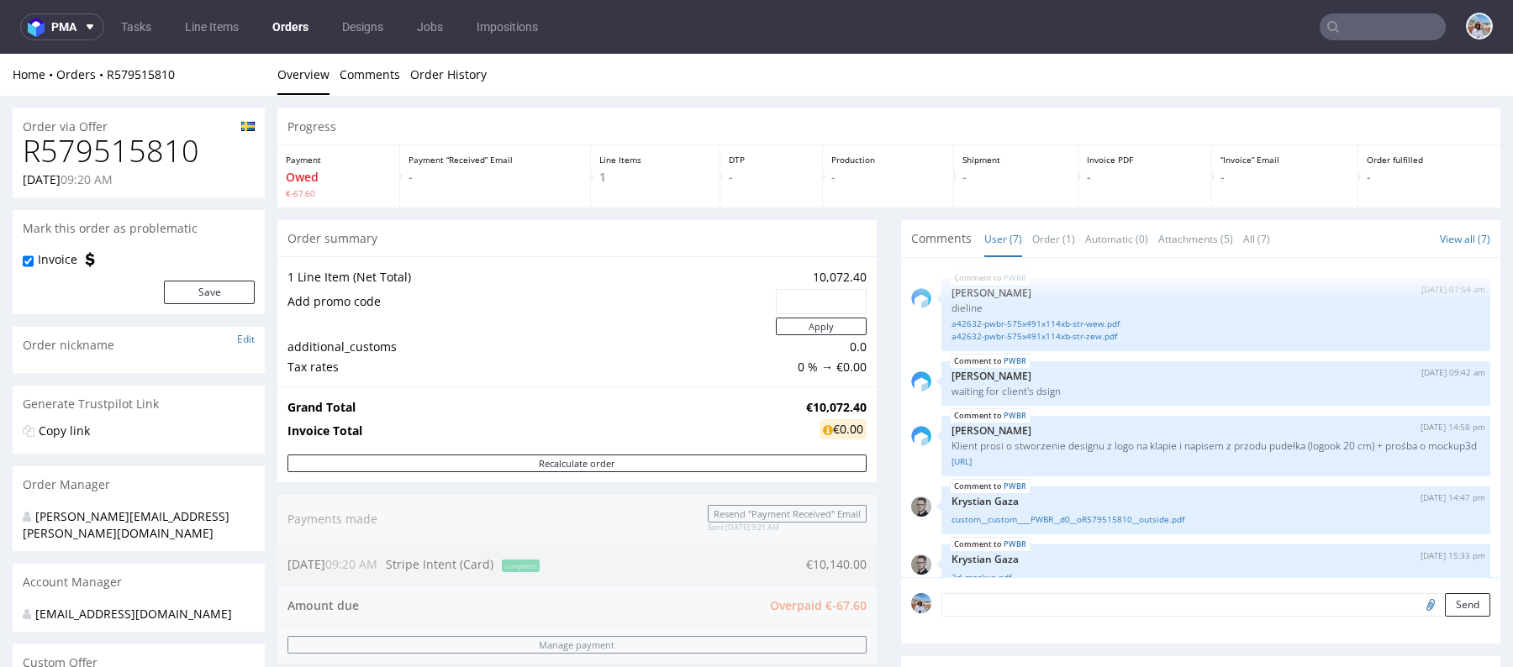
scroll to position [2, 0]
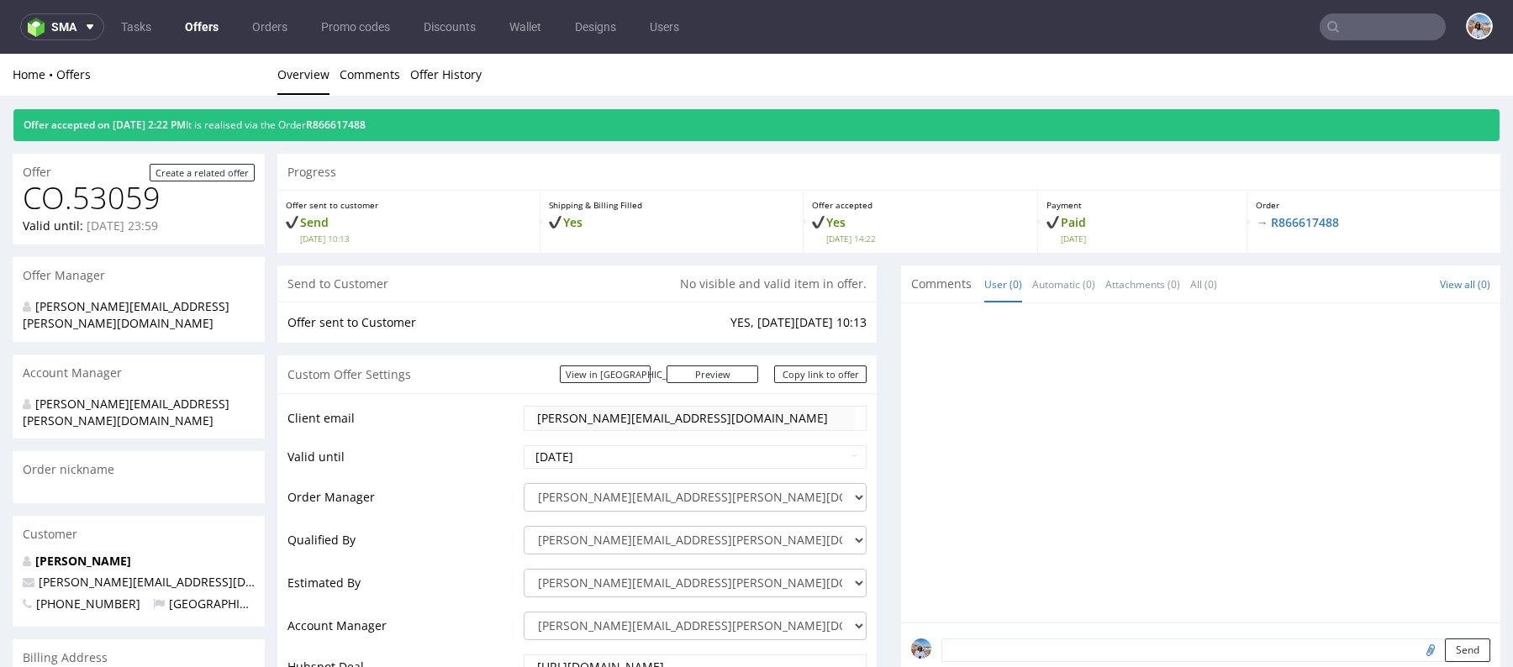
click at [192, 30] on link "Offers" at bounding box center [202, 26] width 54 height 27
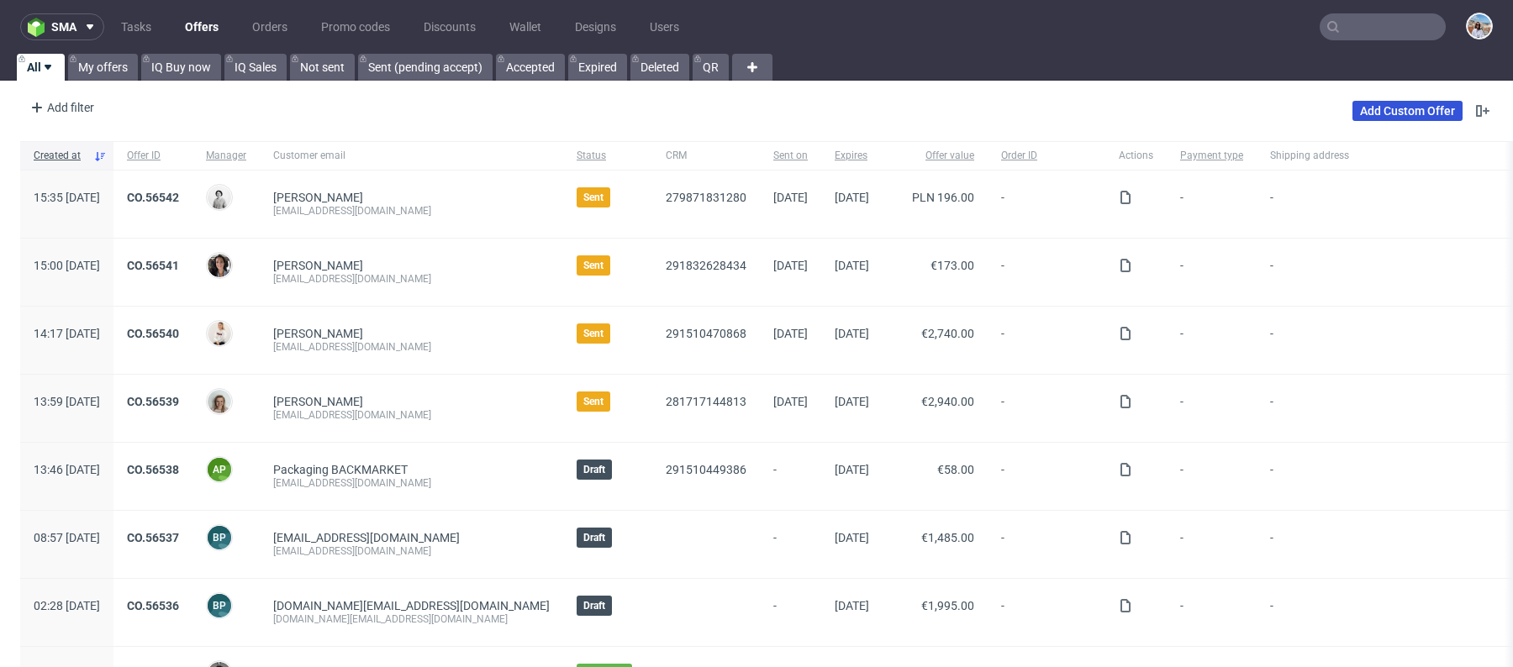
click at [1408, 108] on link "Add Custom Offer" at bounding box center [1407, 111] width 110 height 20
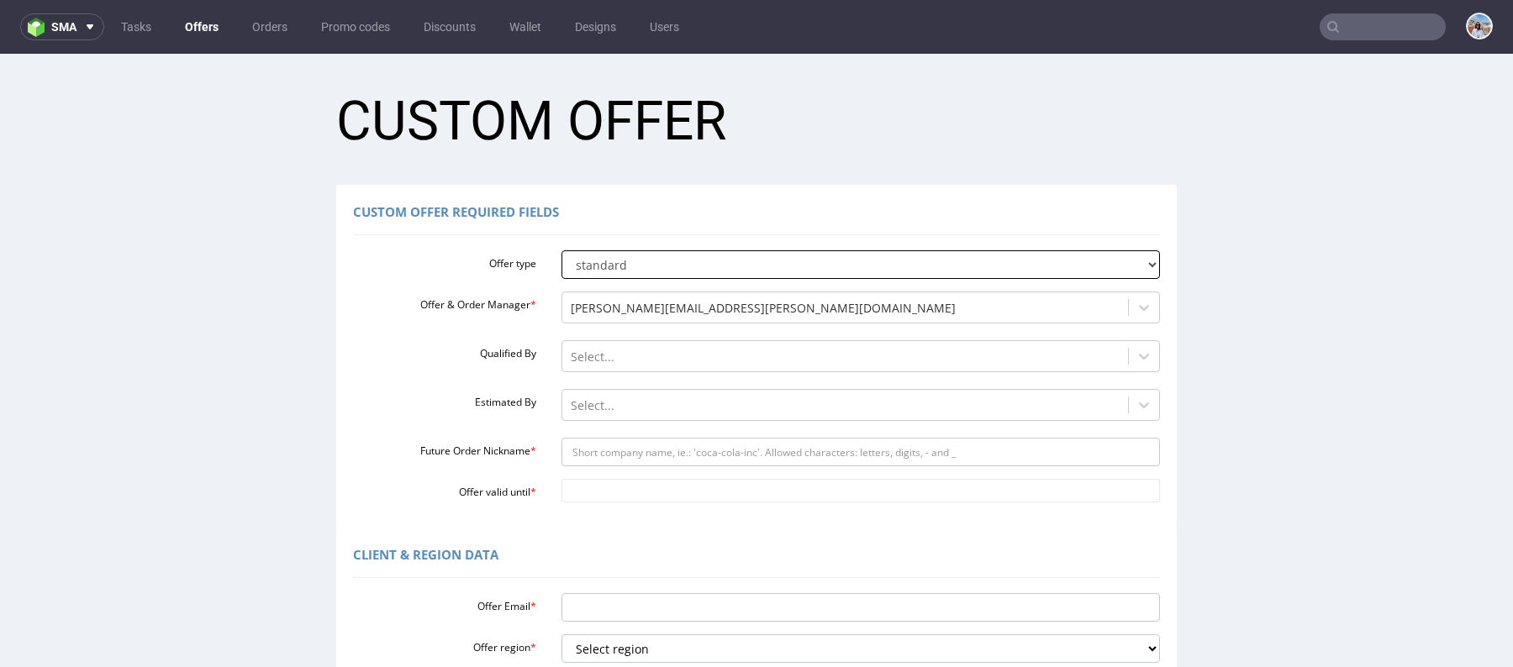
click at [644, 264] on select "standard prototyping sampling" at bounding box center [860, 264] width 599 height 29
click at [590, 299] on div at bounding box center [846, 308] width 550 height 20
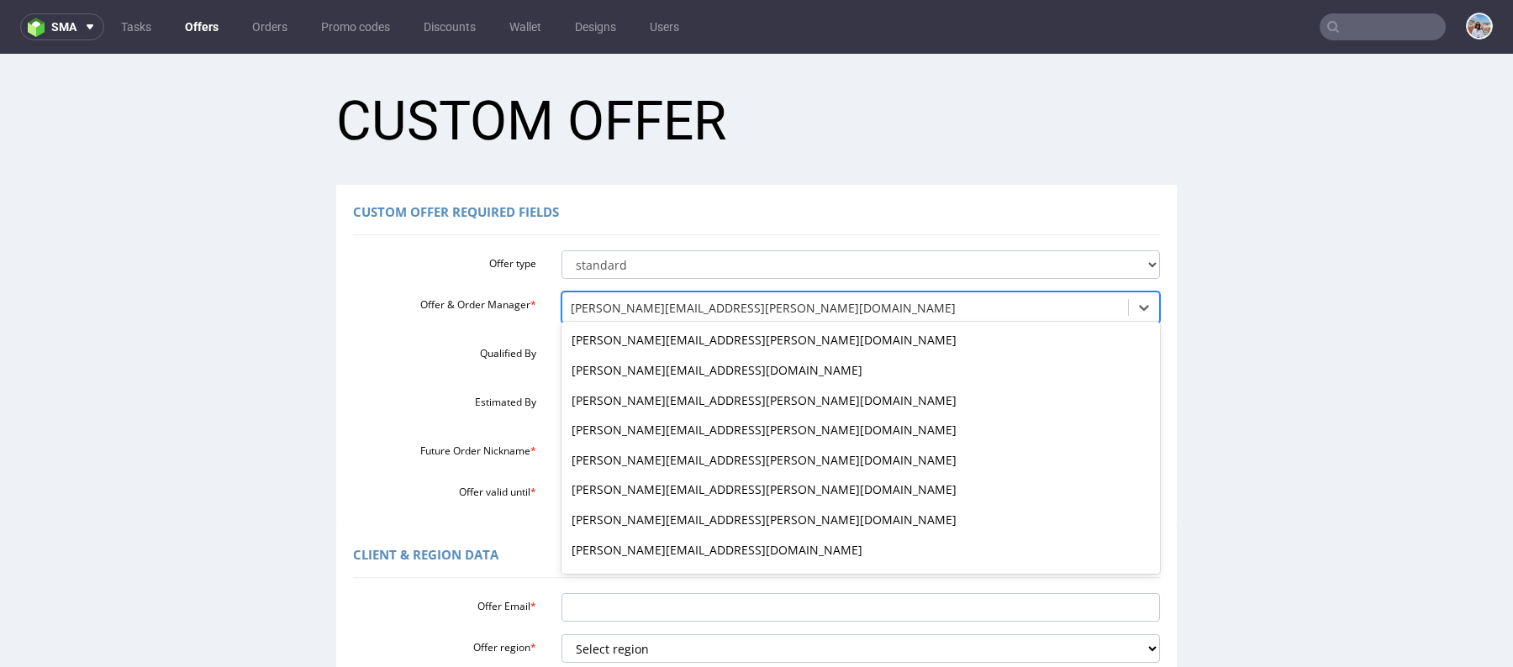
scroll to position [749, 0]
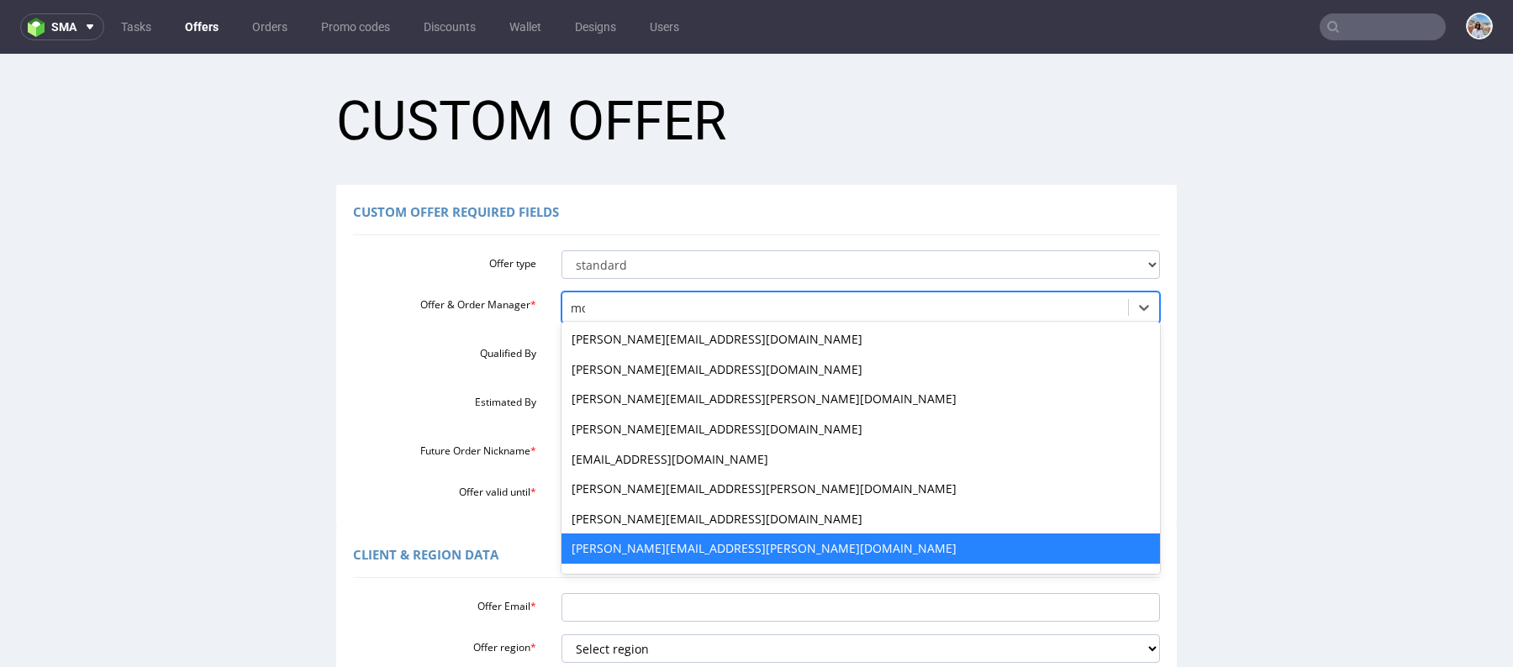
type input "mon"
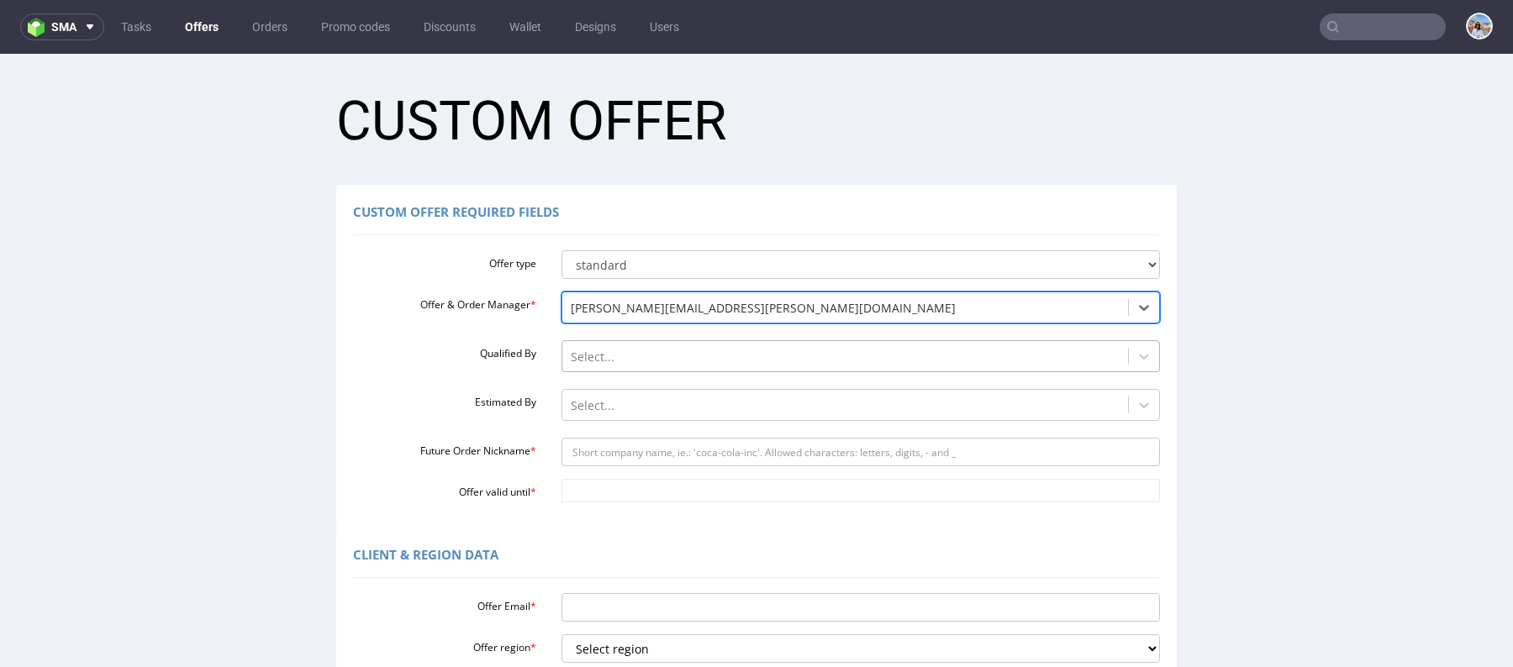
click at [615, 342] on div "Select..." at bounding box center [860, 356] width 599 height 32
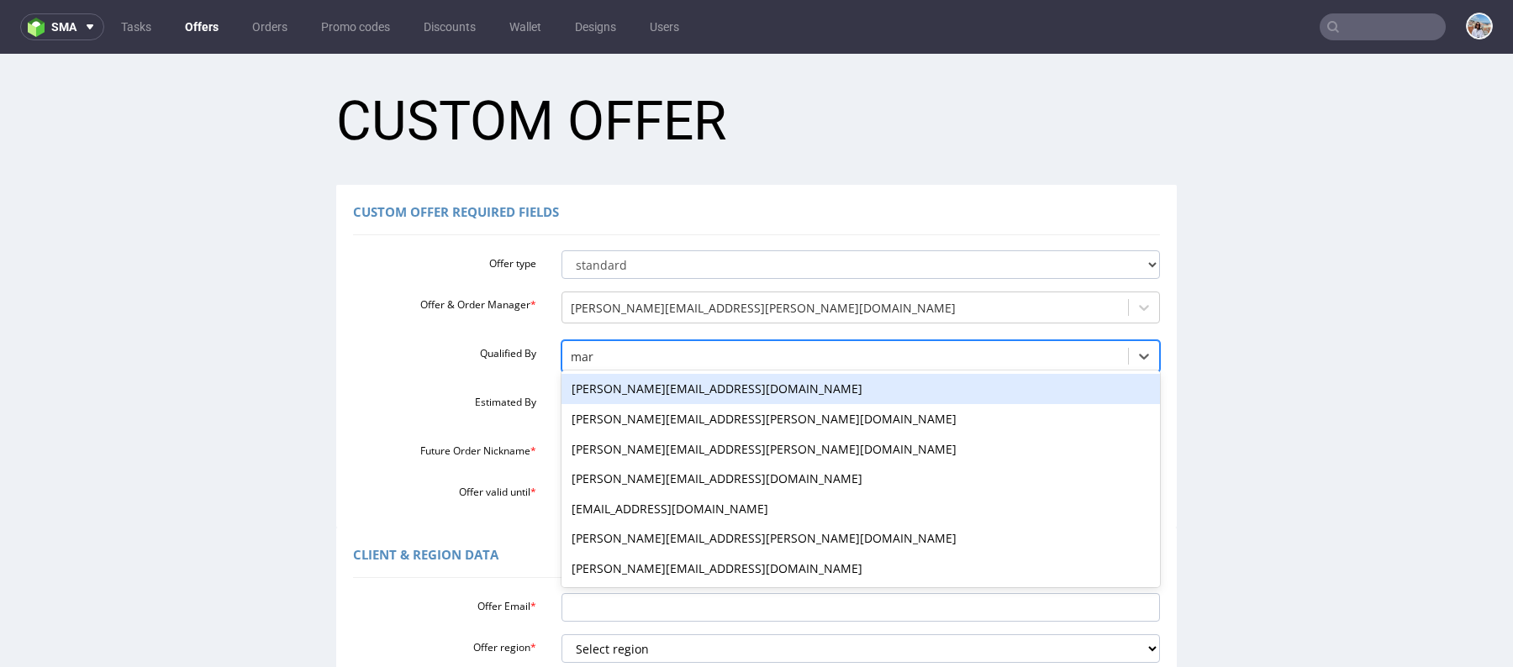
type input "mart"
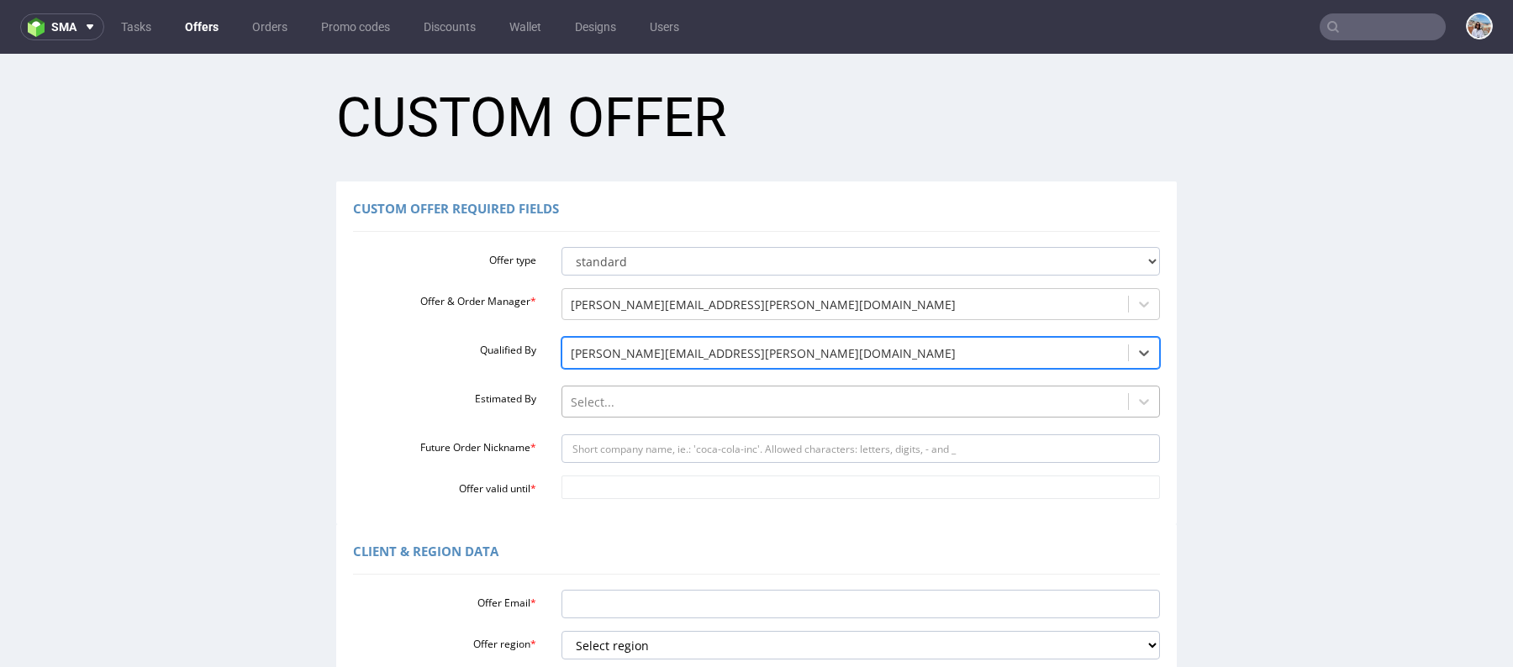
click at [598, 407] on div at bounding box center [846, 403] width 550 height 20
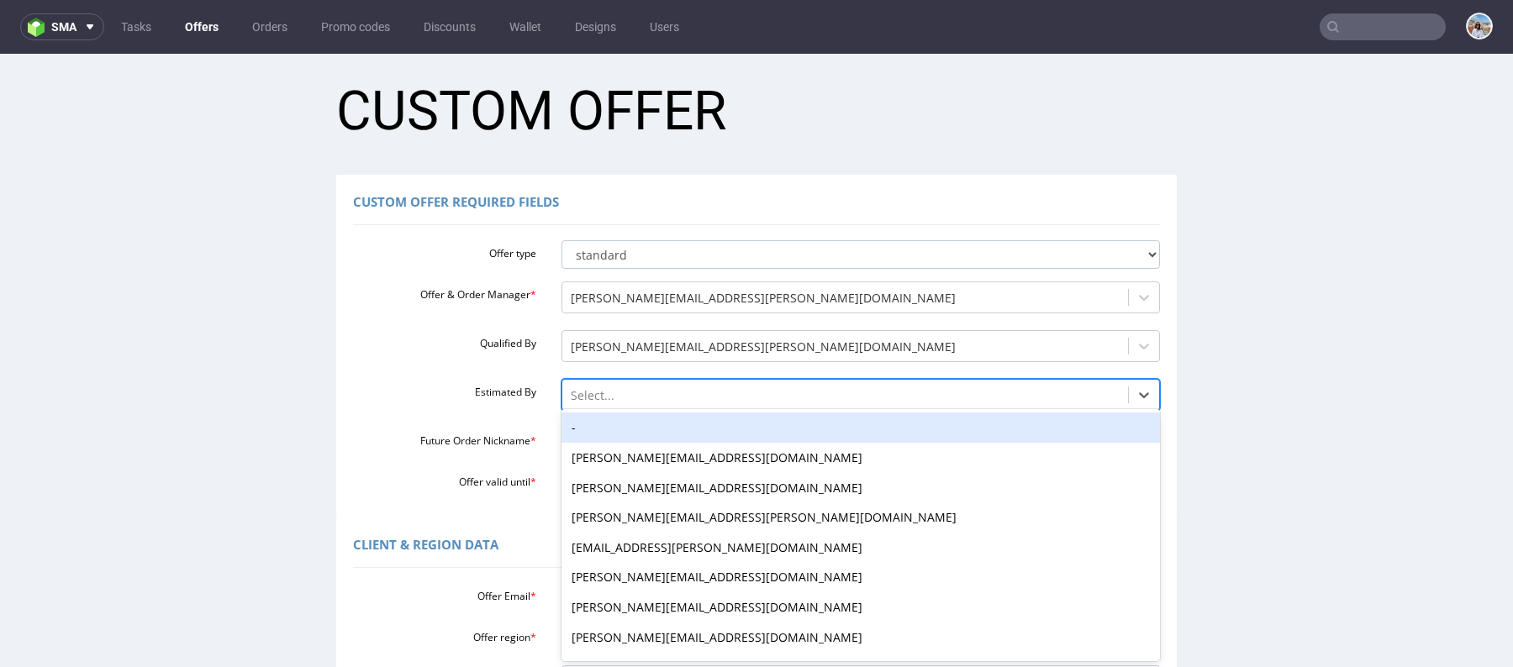
scroll to position [11, 0]
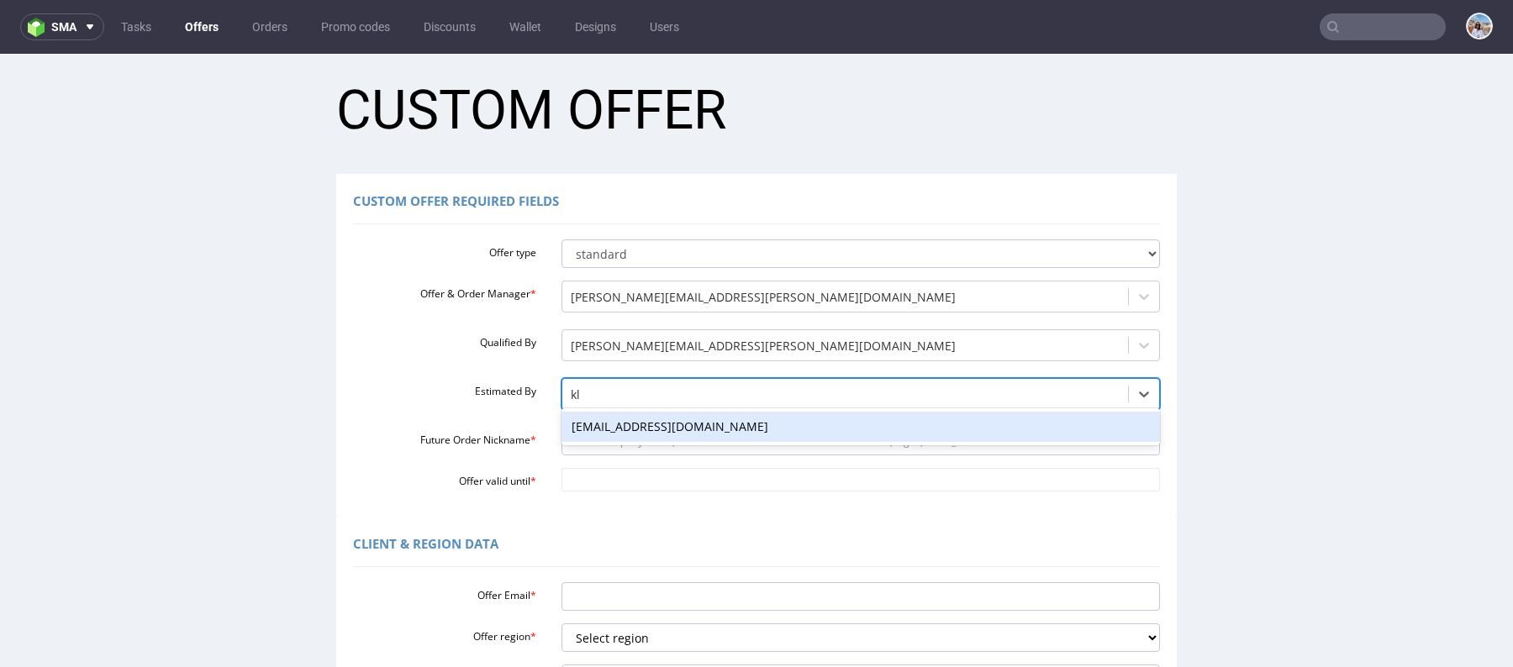
type input "kla"
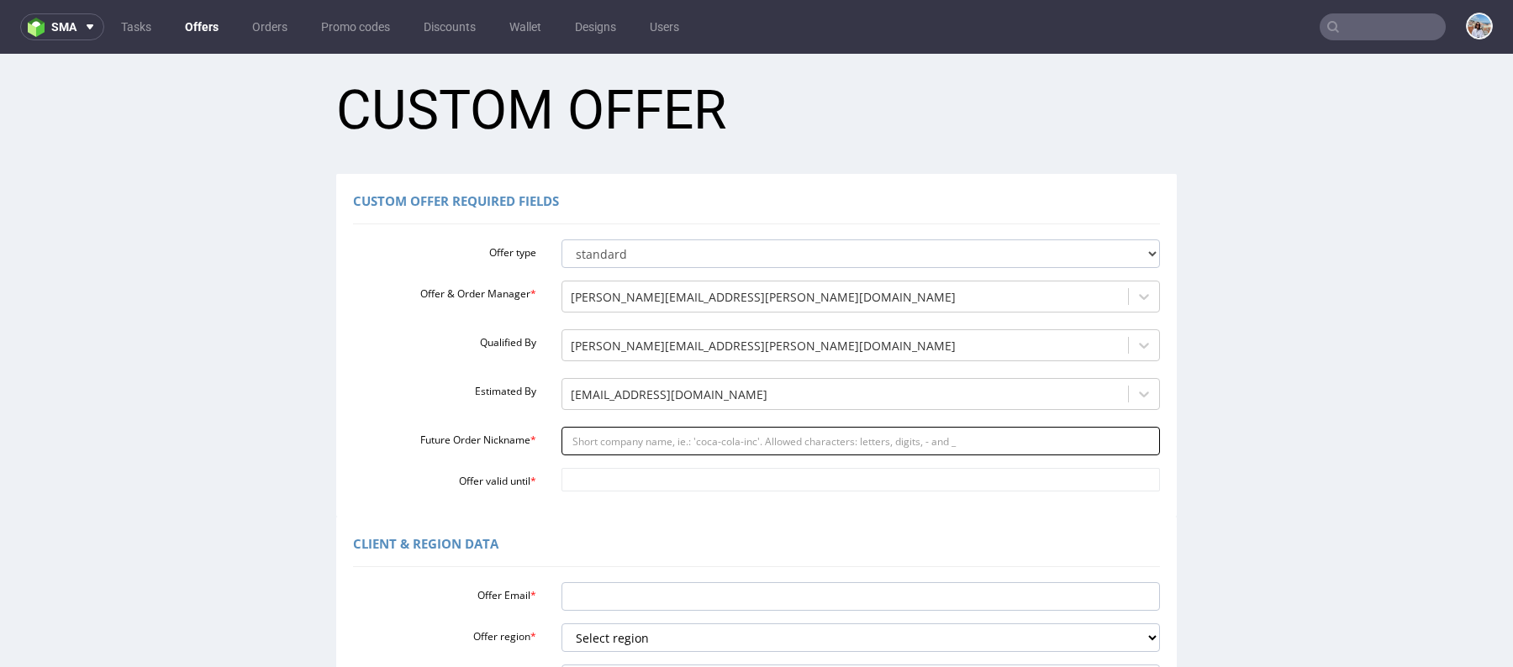
click at [606, 436] on input "Future Order Nickname *" at bounding box center [860, 441] width 599 height 29
click at [613, 465] on div "Offer type standard prototyping sampling Offer & Order Manager * monika.pozniak…" at bounding box center [756, 362] width 807 height 259
click at [728, 441] on input "Kalendarz-adwentowy-202" at bounding box center [860, 441] width 599 height 29
type input "Kalendarz-adwentowy-2025"
click at [625, 507] on div "Custom Offer Required Fields Offer type standard prototyping sampling Offer & O…" at bounding box center [756, 345] width 841 height 343
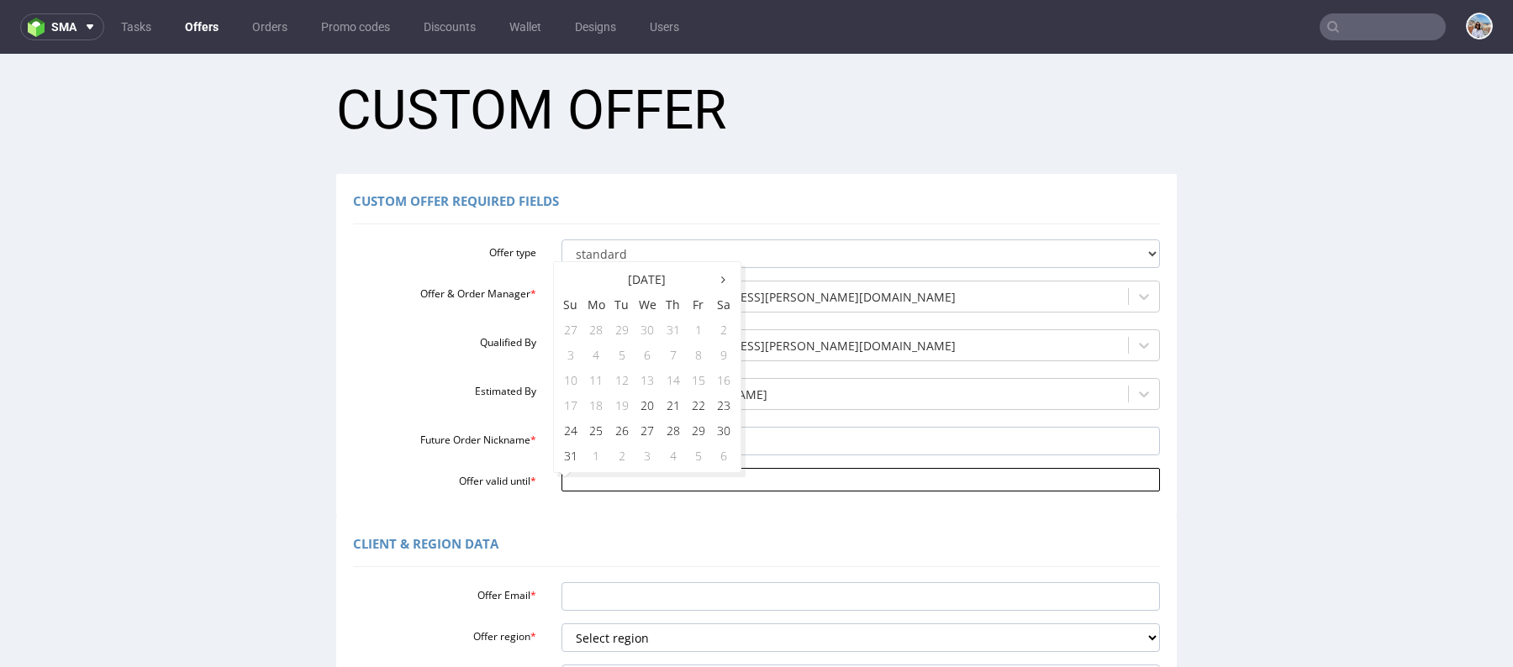
click at [620, 482] on input "Offer valid until *" at bounding box center [860, 480] width 599 height 24
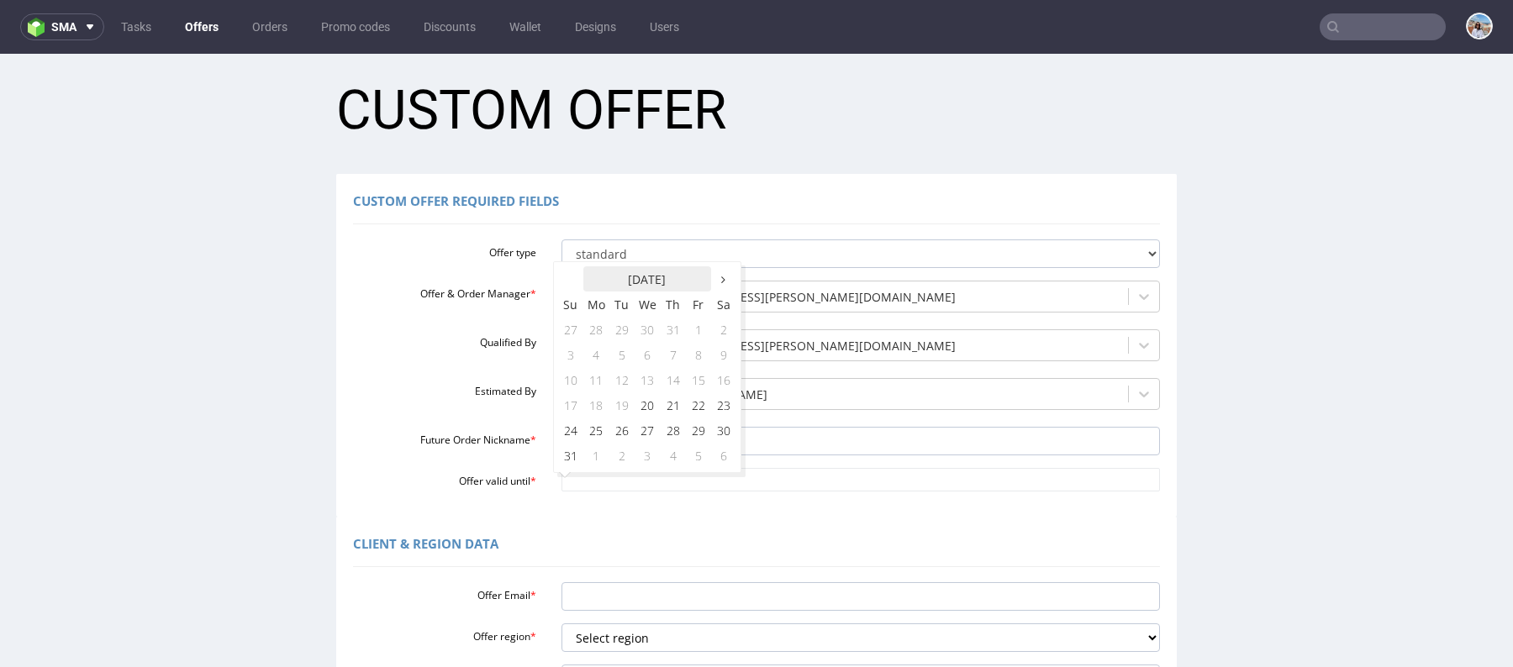
click at [591, 282] on th "August 2025" at bounding box center [647, 278] width 128 height 25
click at [584, 446] on span "Sep" at bounding box center [582, 439] width 38 height 45
click at [619, 425] on td "30" at bounding box center [621, 430] width 25 height 25
type input "[DATE]"
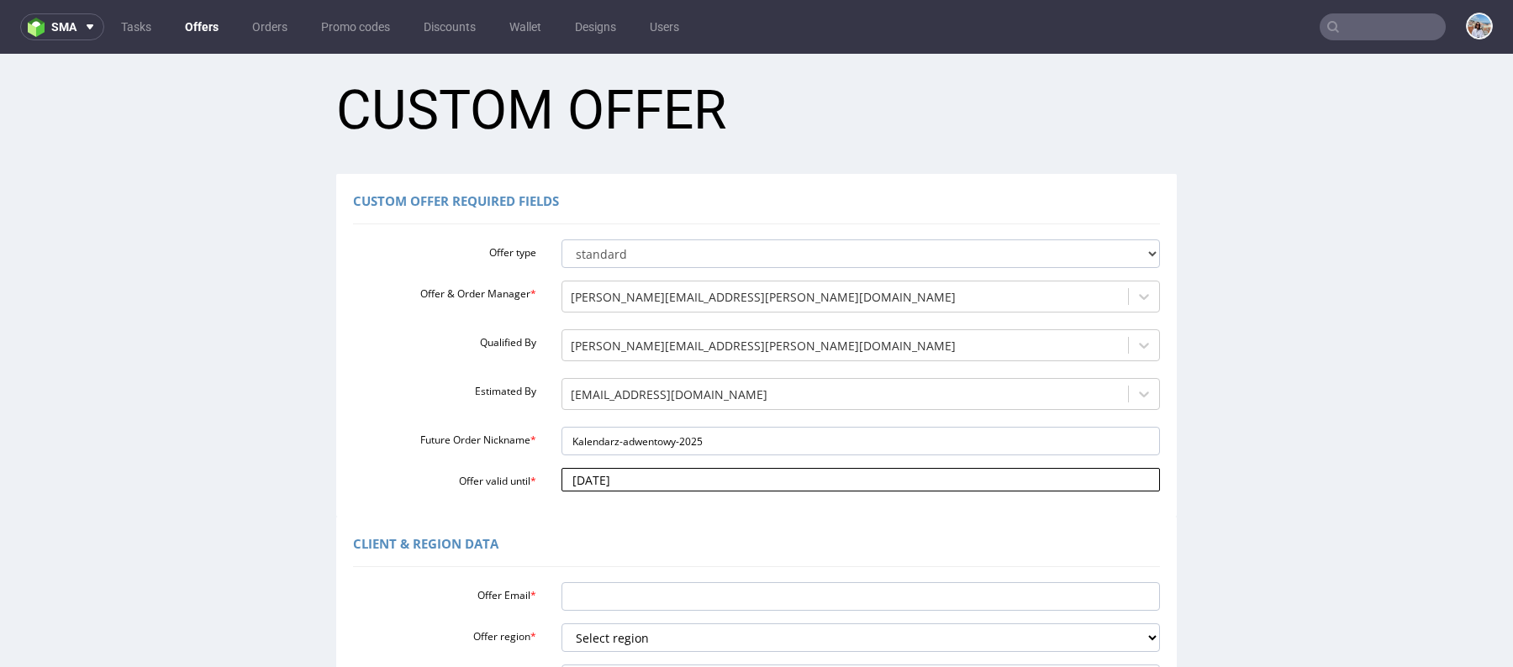
scroll to position [202, 0]
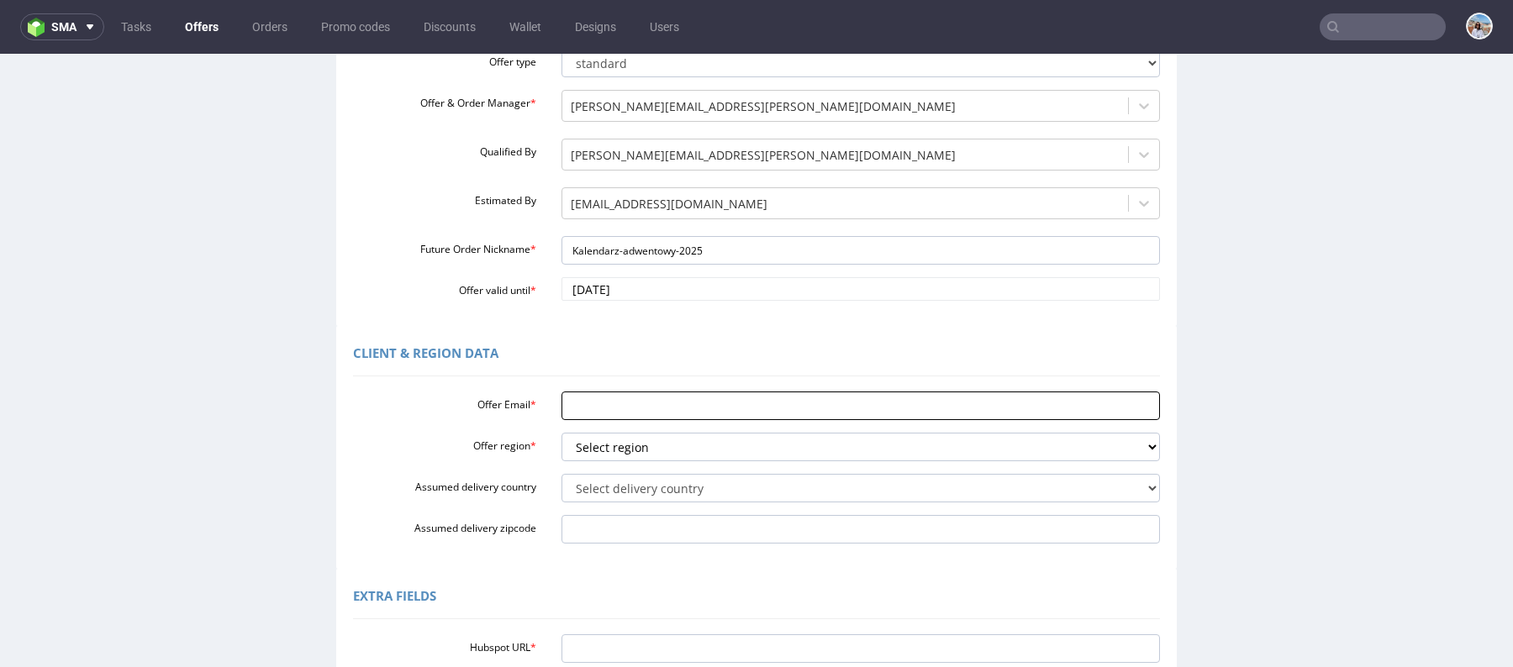
click at [604, 403] on input "Offer Email *" at bounding box center [860, 406] width 599 height 29
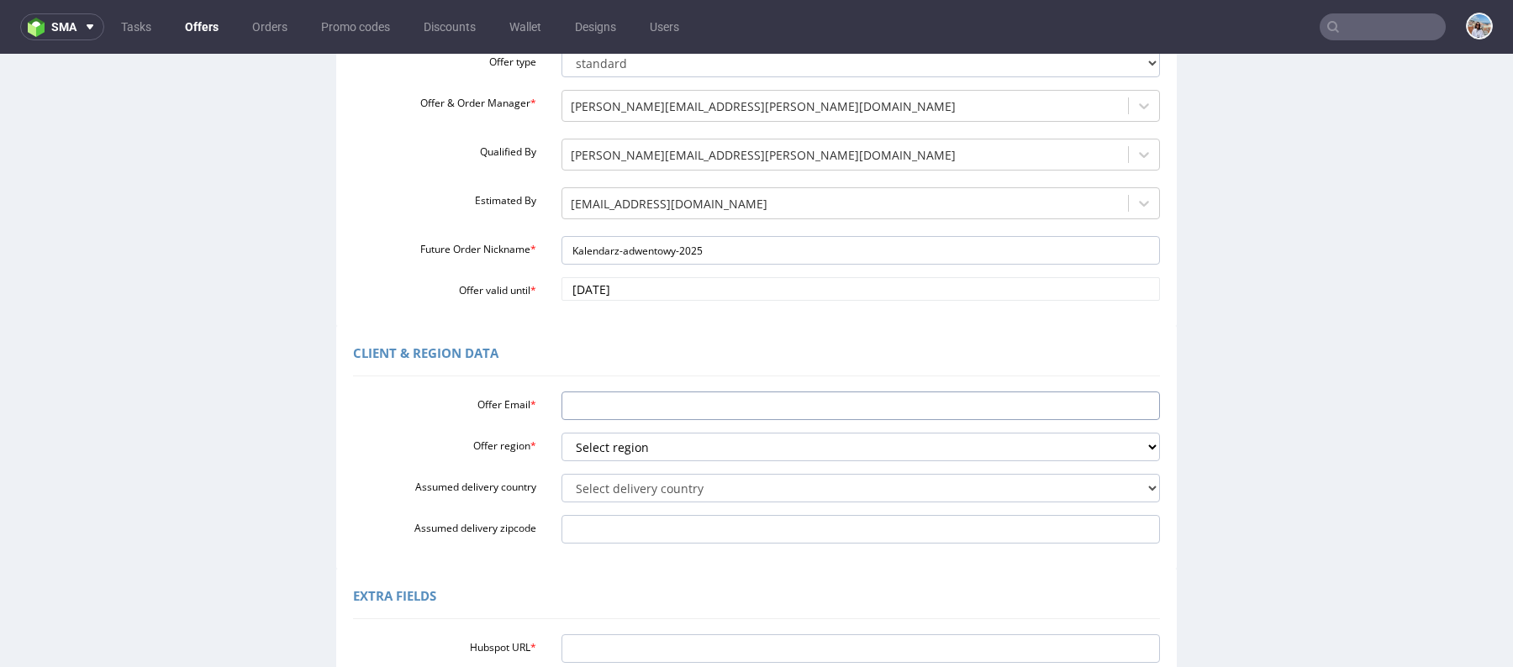
paste input "[PERSON_NAME][EMAIL_ADDRESS][DOMAIN_NAME]"
type input "[PERSON_NAME][EMAIL_ADDRESS][DOMAIN_NAME]"
click at [618, 454] on select "Select region eu gb de pl fr it es" at bounding box center [860, 447] width 599 height 29
select select "pl"
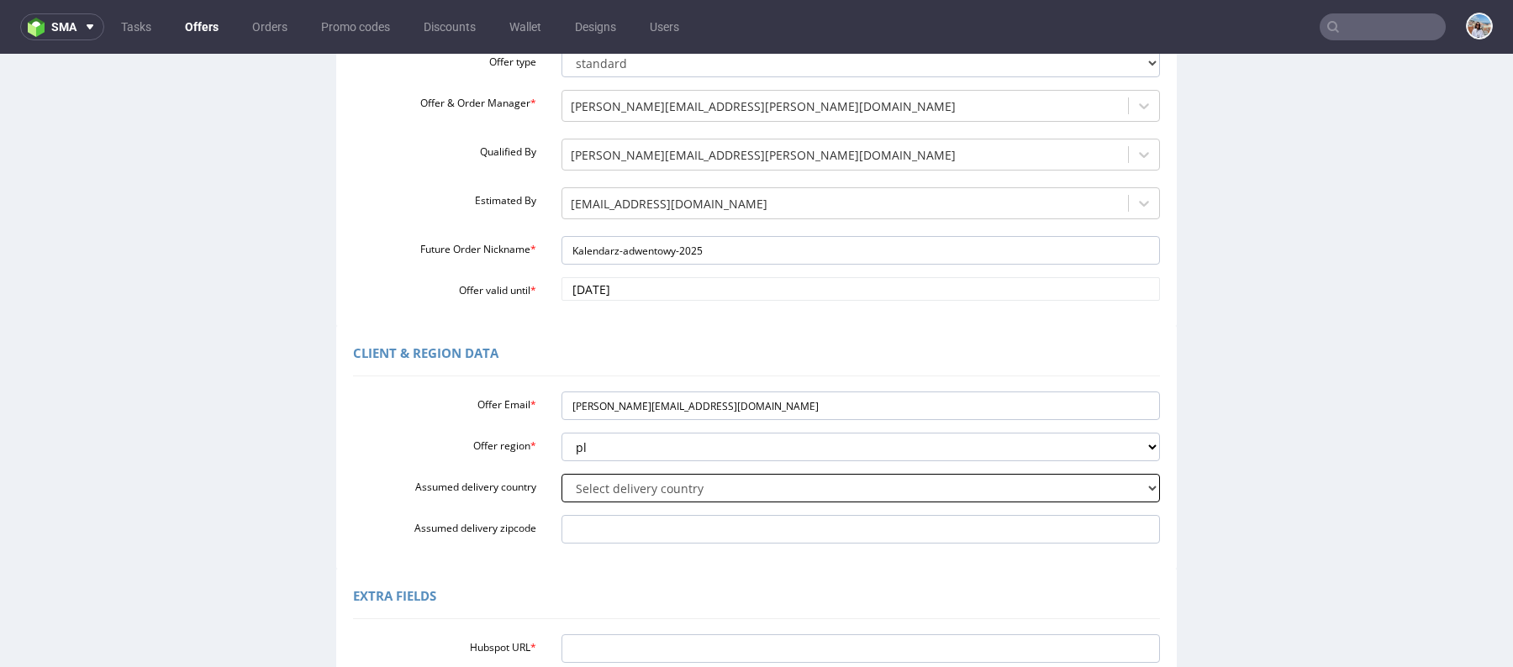
click at [604, 488] on select "Select delivery country Andorra Afghanistan Anguilla Albania Armenia Antarctica…" at bounding box center [860, 488] width 599 height 29
select select "179"
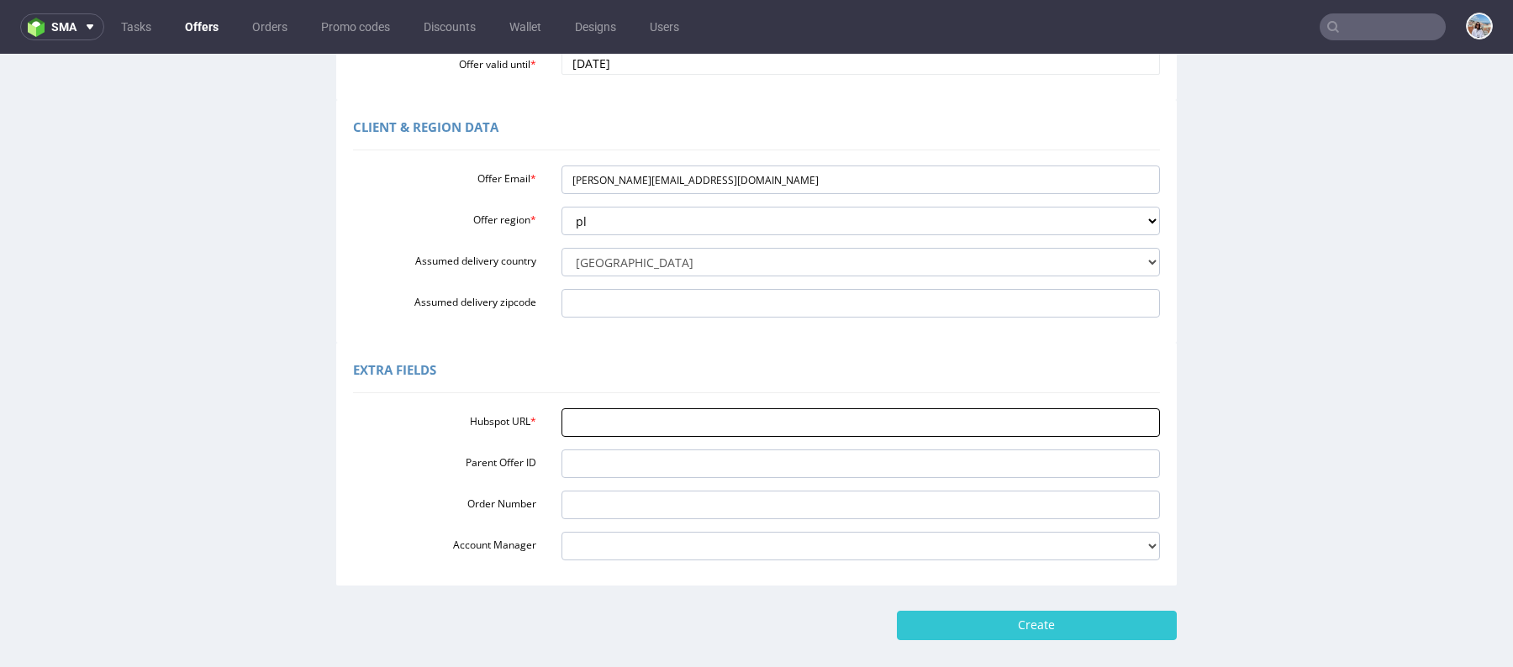
click at [604, 423] on input "Hubspot URL *" at bounding box center [860, 423] width 599 height 29
paste input "[URL][DOMAIN_NAME]"
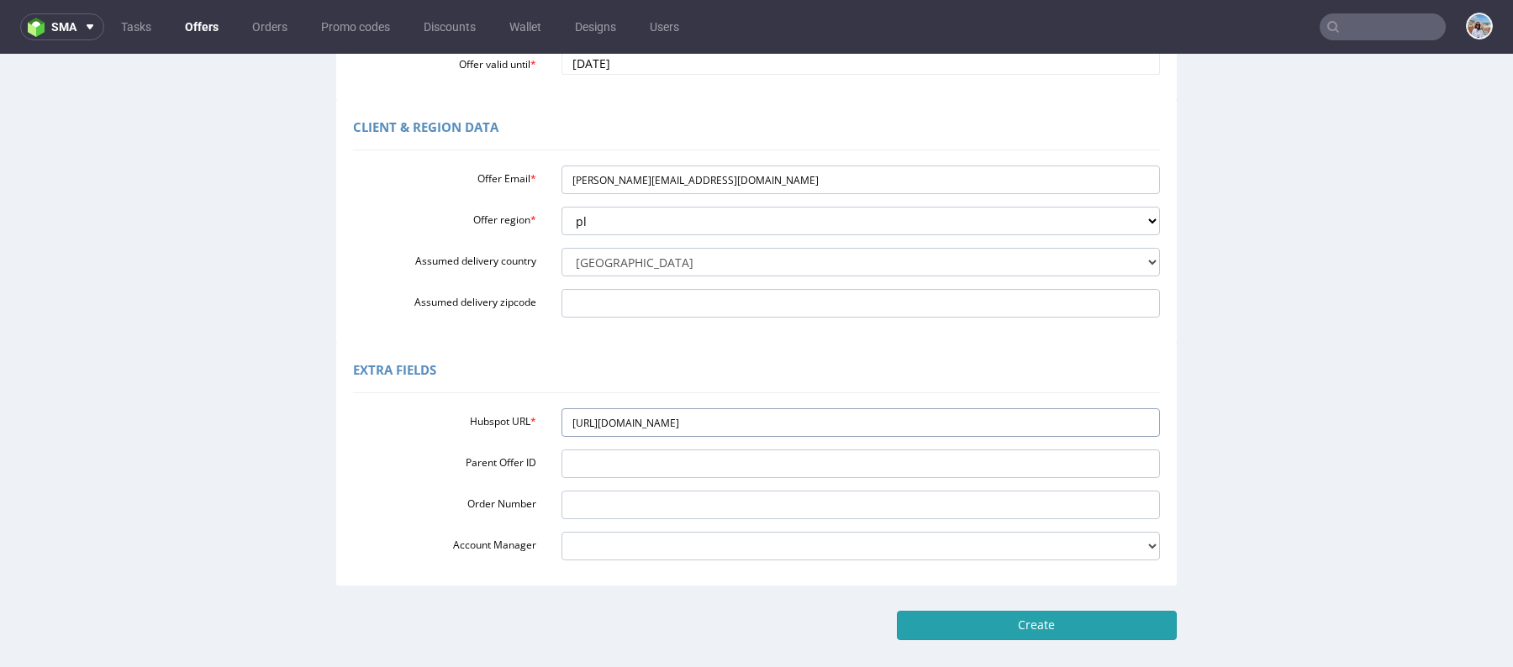
type input "[URL][DOMAIN_NAME]"
click at [1019, 625] on input "Create" at bounding box center [1037, 625] width 280 height 29
type input "Please wait..."
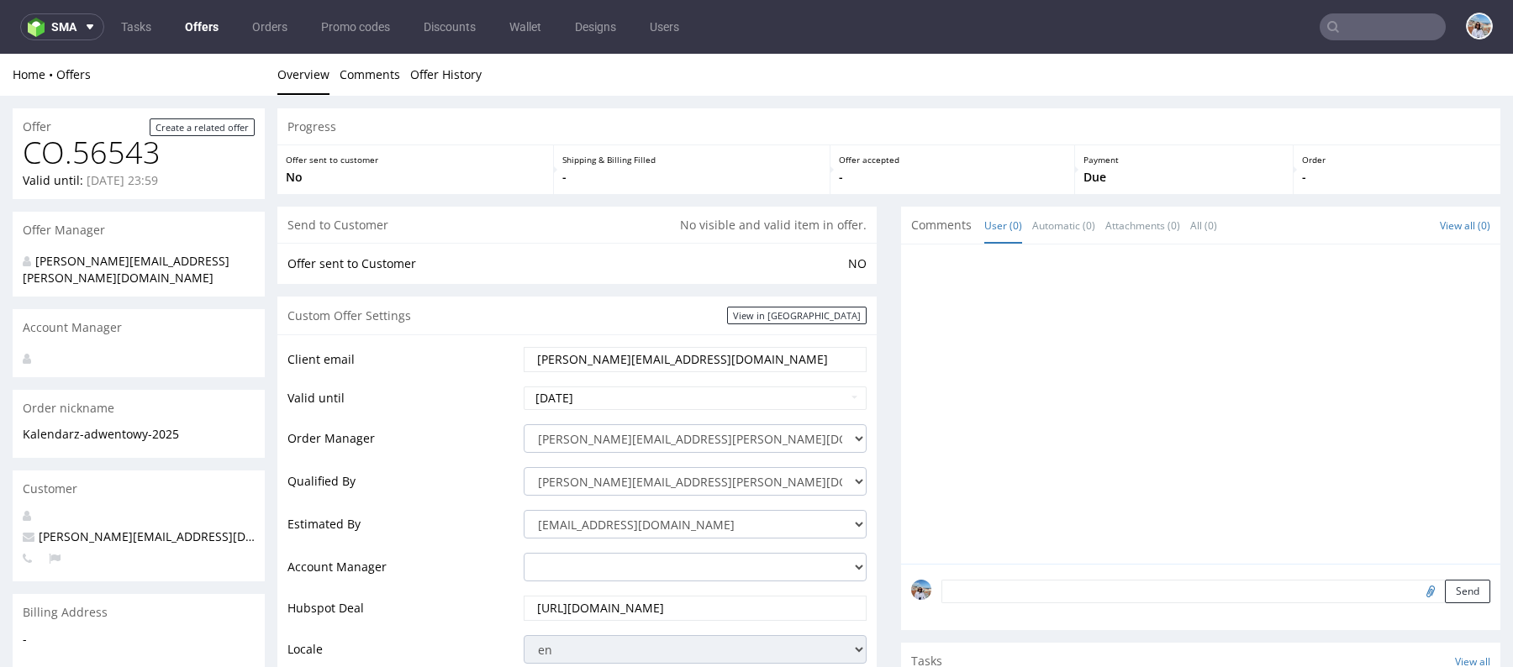
scroll to position [521, 0]
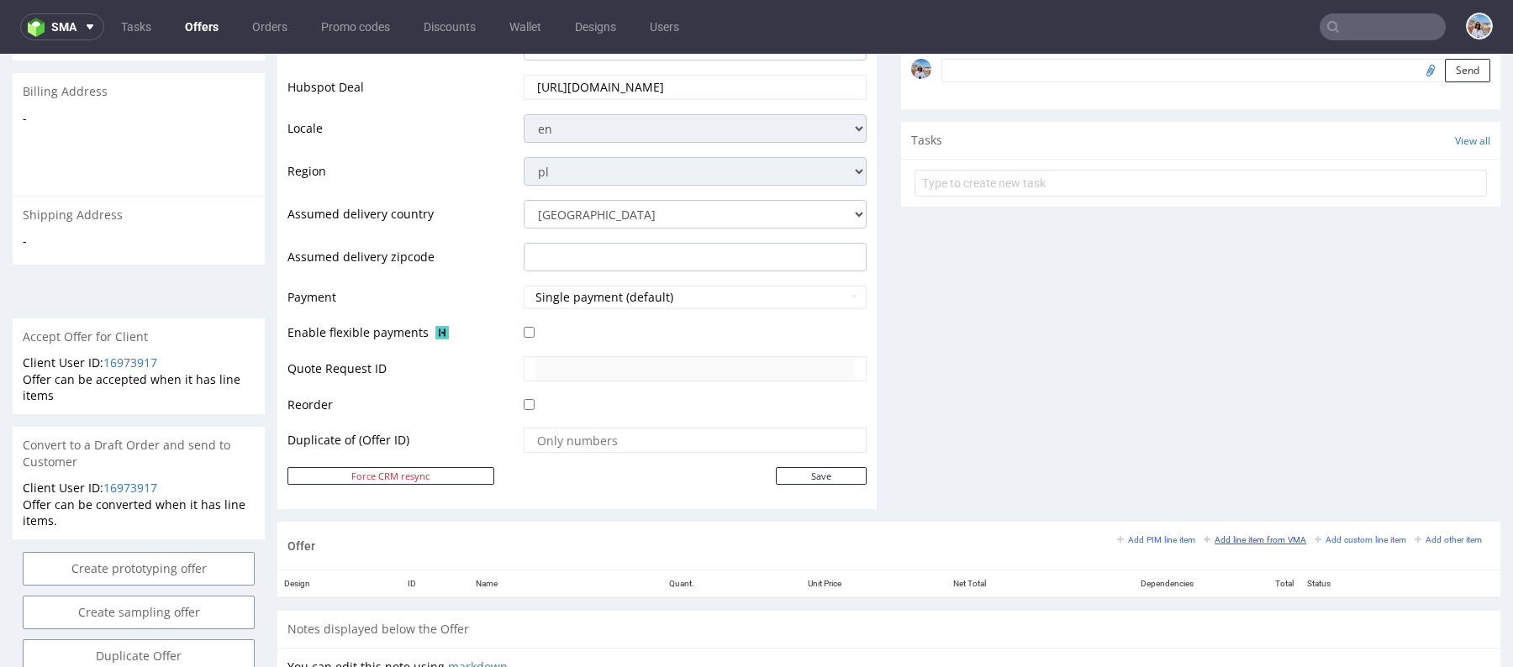
click at [1225, 535] on small "Add line item from VMA" at bounding box center [1255, 539] width 103 height 9
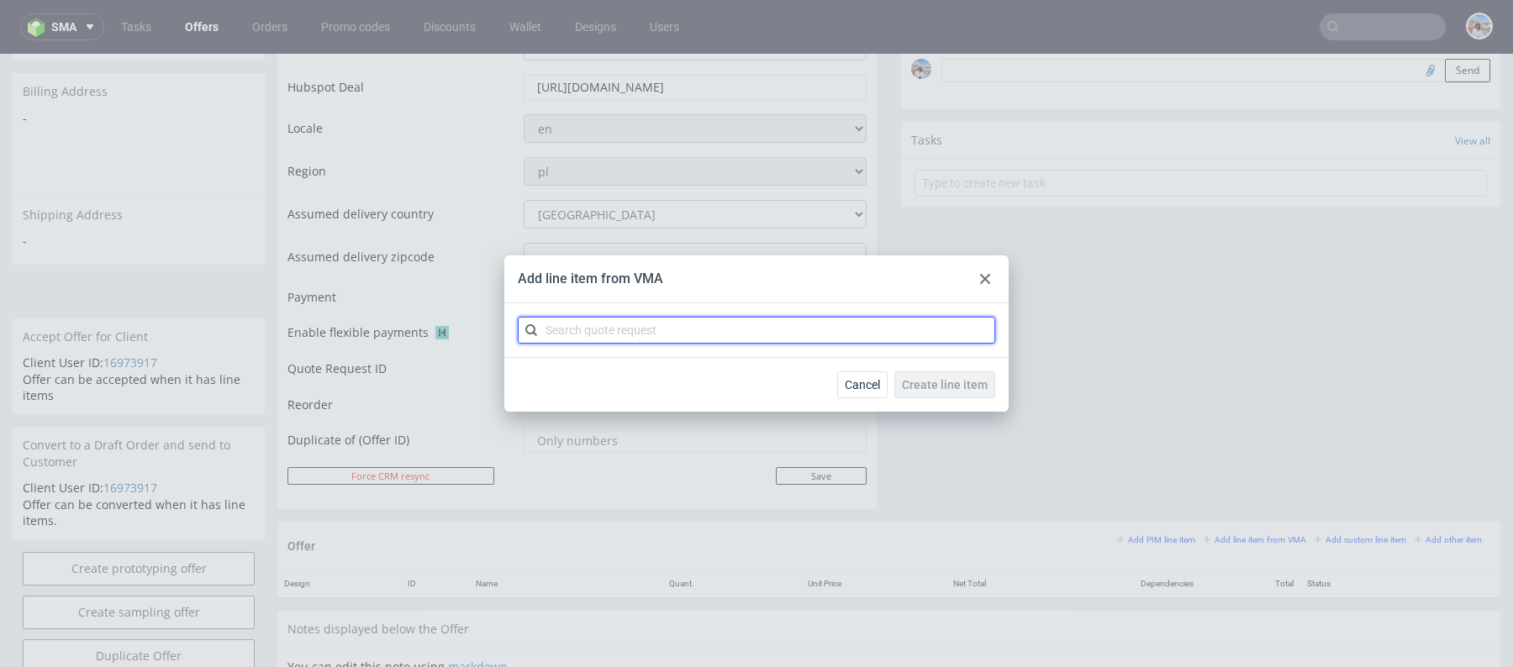
click at [778, 328] on input "text" at bounding box center [756, 330] width 477 height 27
paste input "CAYO"
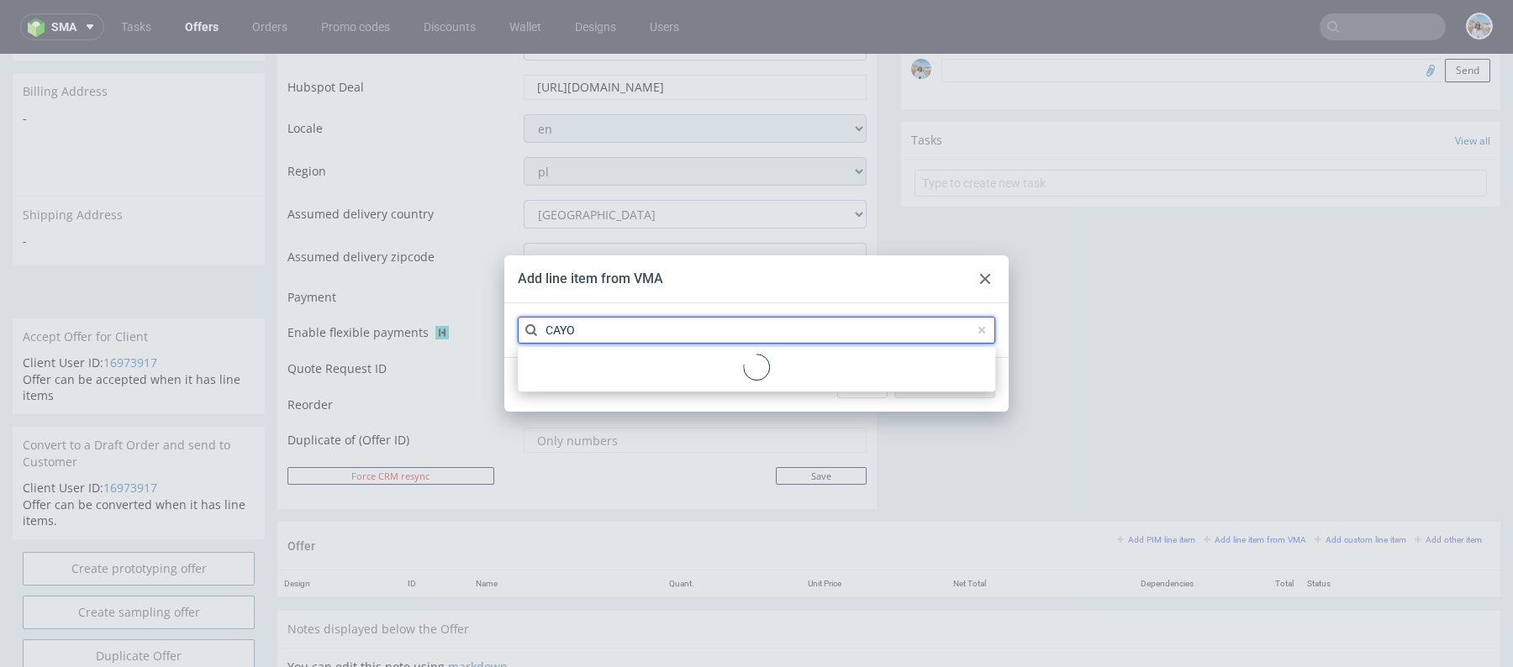
type input "CAYO"
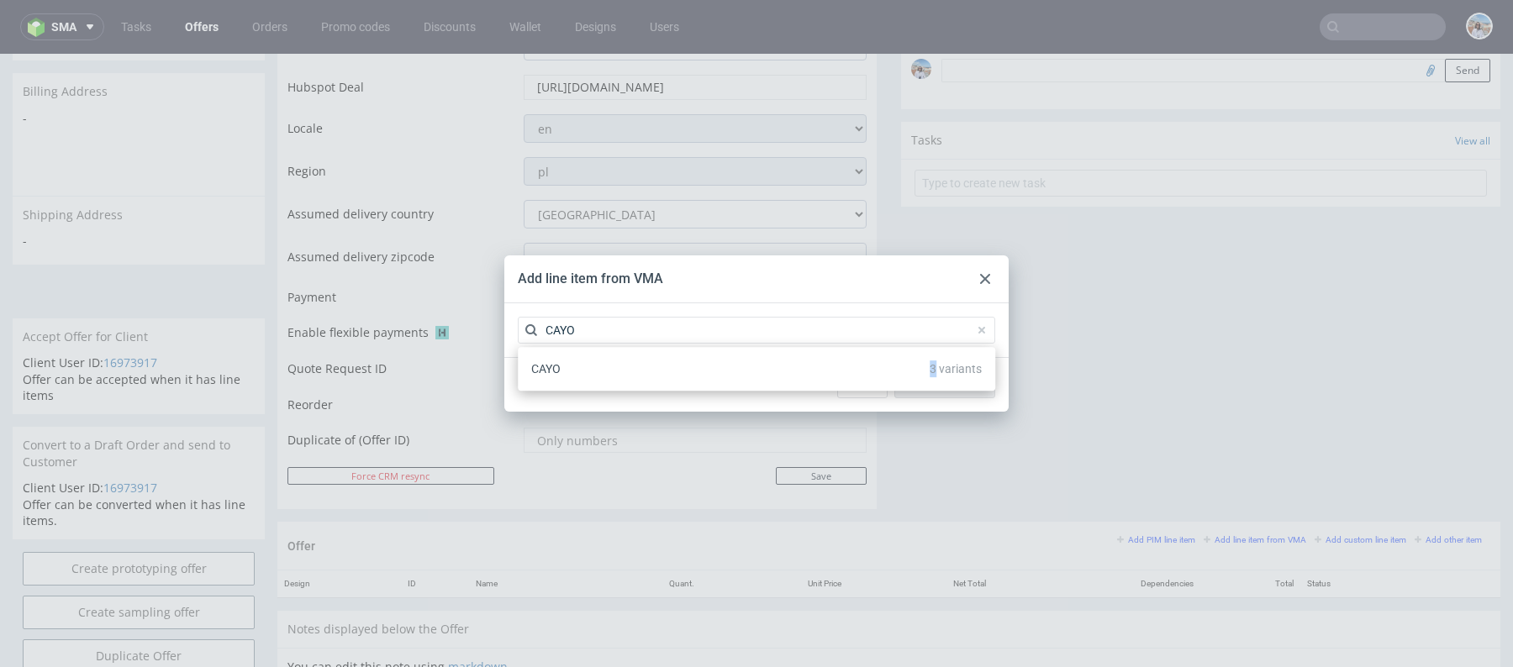
click at [756, 374] on div "CAYO 3 variants" at bounding box center [756, 369] width 464 height 30
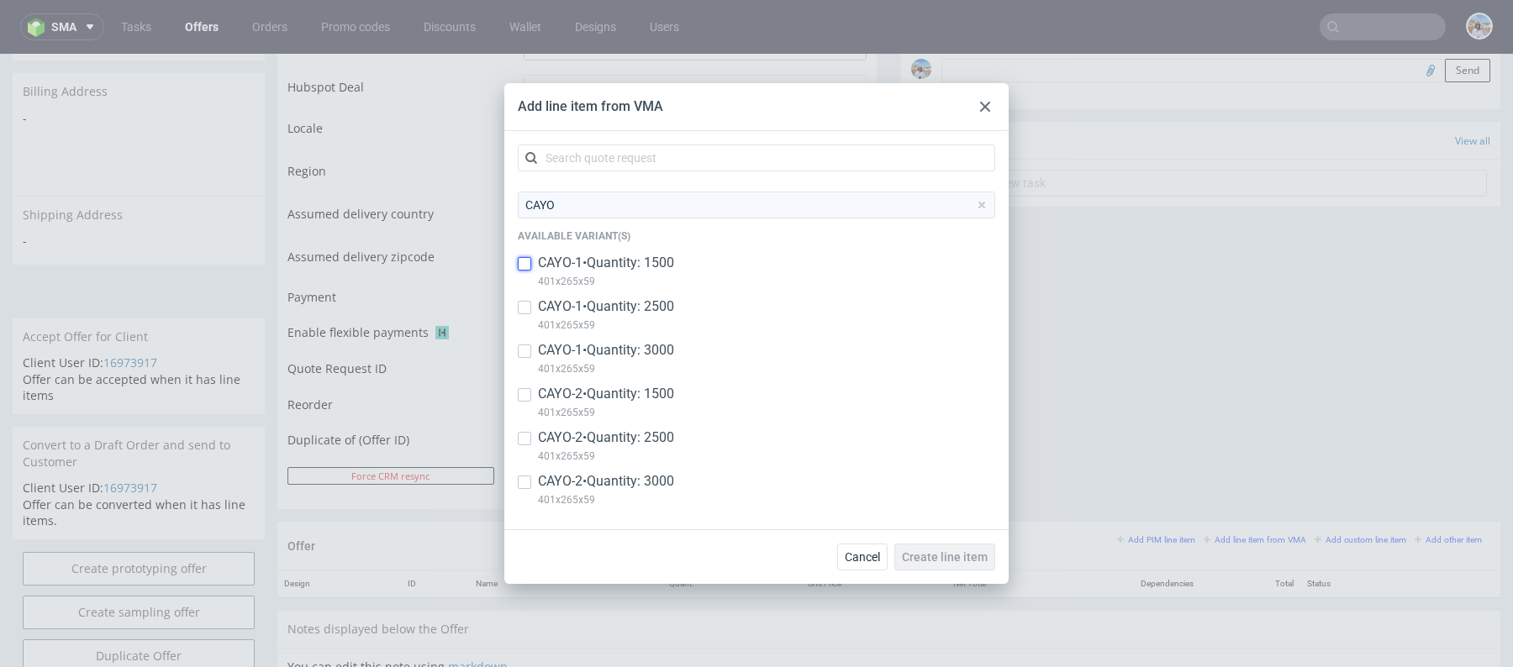
click at [524, 266] on input "checkbox" at bounding box center [524, 263] width 13 height 13
checkbox input "true"
click at [526, 379] on div "CAYO-1 • Quantity: 3000 401x265x59" at bounding box center [756, 363] width 477 height 44
click at [597, 352] on p "CAYO-1 • Quantity: 3000" at bounding box center [606, 350] width 136 height 18
click at [527, 382] on div "CAYO-1 • Quantity: 3000 401x265x59" at bounding box center [756, 363] width 477 height 44
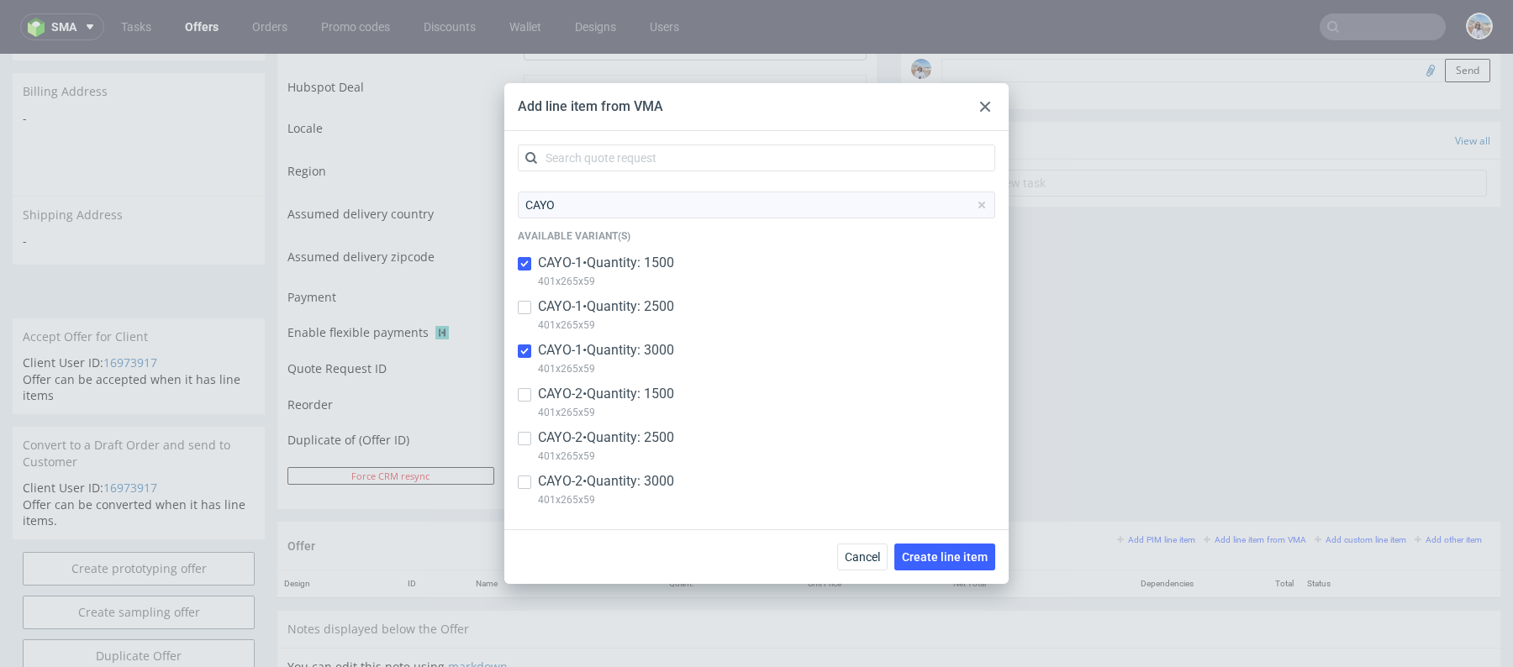
click at [516, 361] on div "CAYO Available variant(s) CAYO-1 • Quantity: 1500 401x265x59 CAYO-1 • Quantity:…" at bounding box center [756, 330] width 504 height 398
click at [516, 335] on div "CAYO Available variant(s) CAYO-1 • Quantity: 1500 401x265x59 CAYO-1 • Quantity:…" at bounding box center [756, 330] width 504 height 398
click at [516, 349] on div "CAYO Available variant(s) CAYO-1 • Quantity: 1500 401x265x59 CAYO-1 • Quantity:…" at bounding box center [756, 330] width 504 height 398
click at [519, 353] on input "checkbox" at bounding box center [524, 351] width 13 height 13
checkbox input "false"
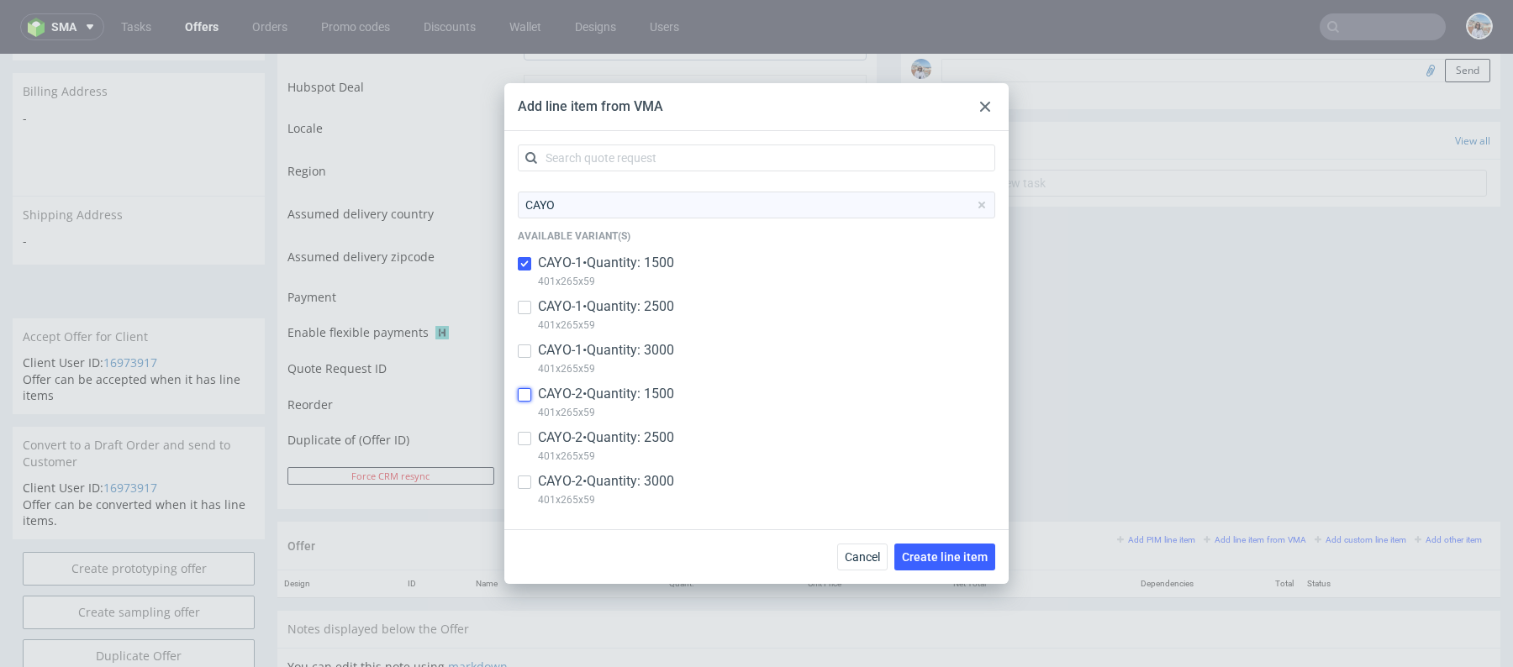
click at [530, 388] on input "checkbox" at bounding box center [524, 394] width 13 height 13
checkbox input "true"
click at [945, 560] on span "Create line item" at bounding box center [945, 557] width 86 height 12
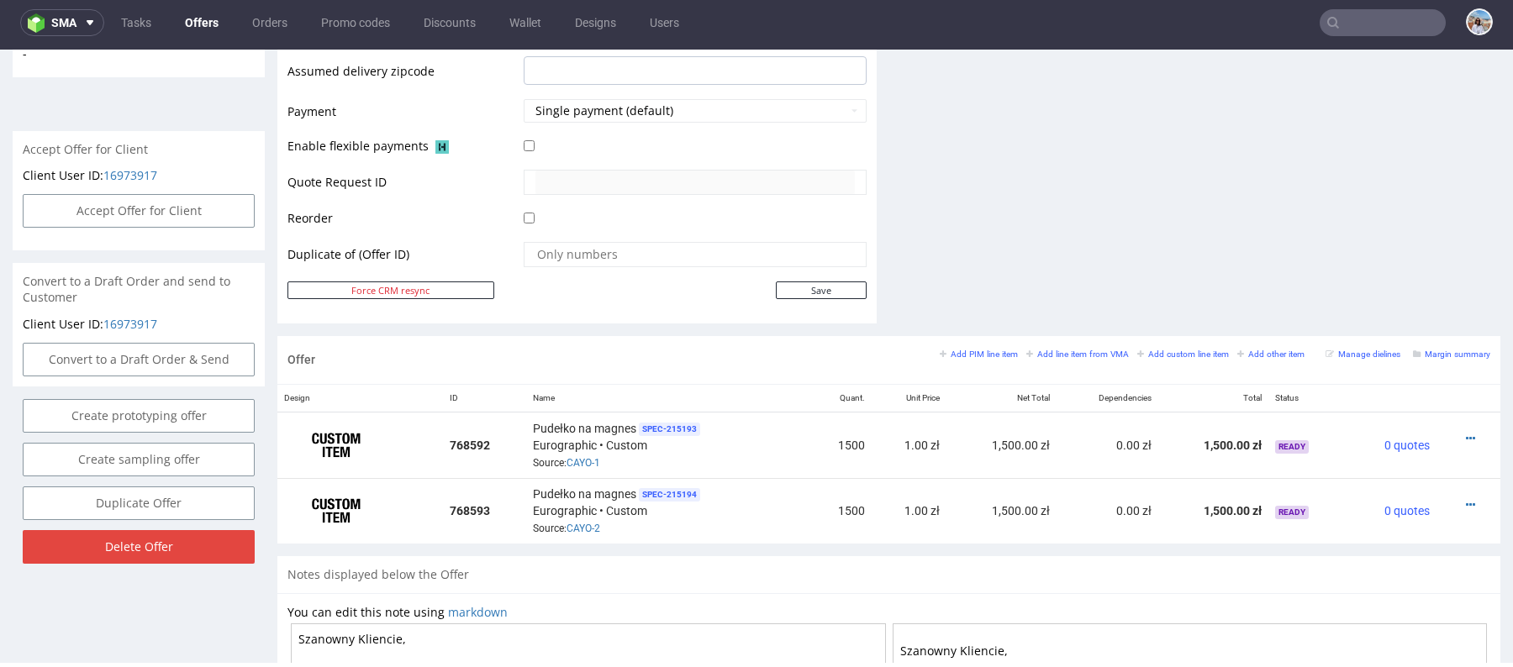
scroll to position [1021, 0]
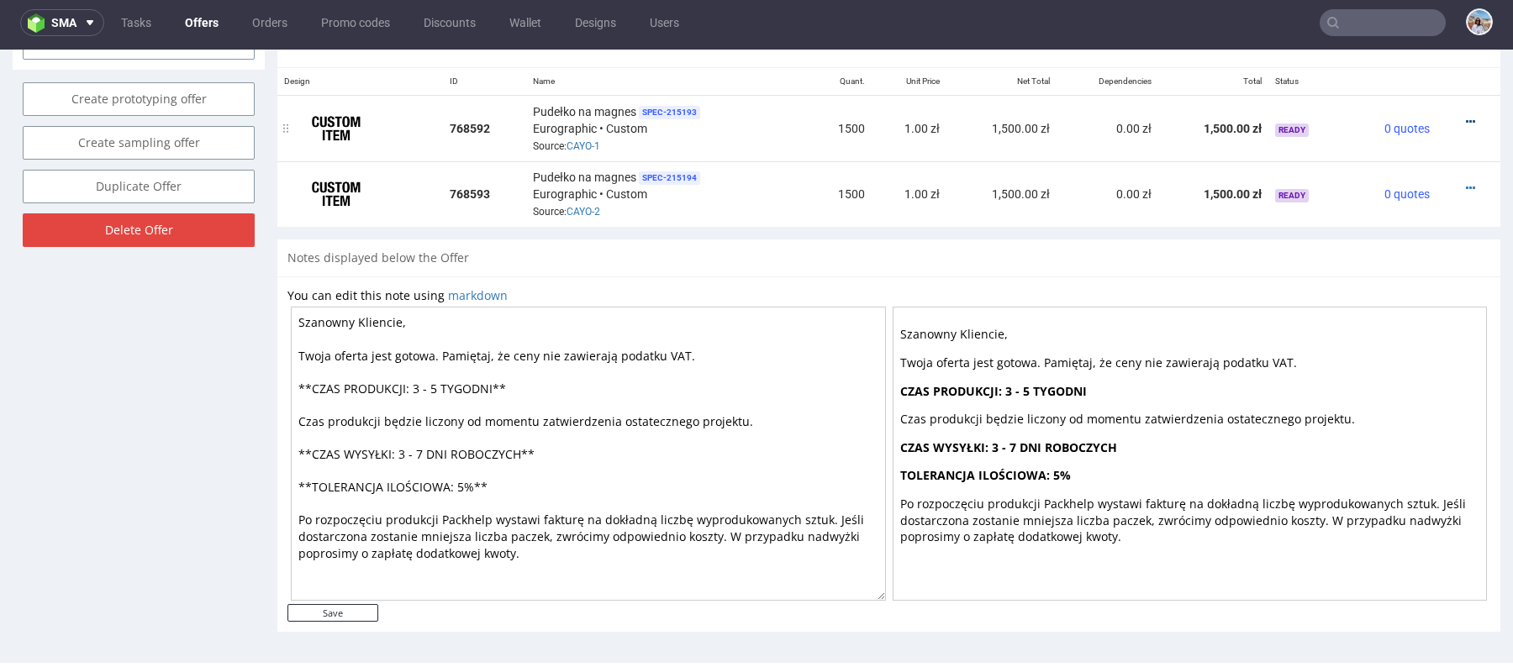
click at [1466, 116] on icon at bounding box center [1470, 122] width 9 height 12
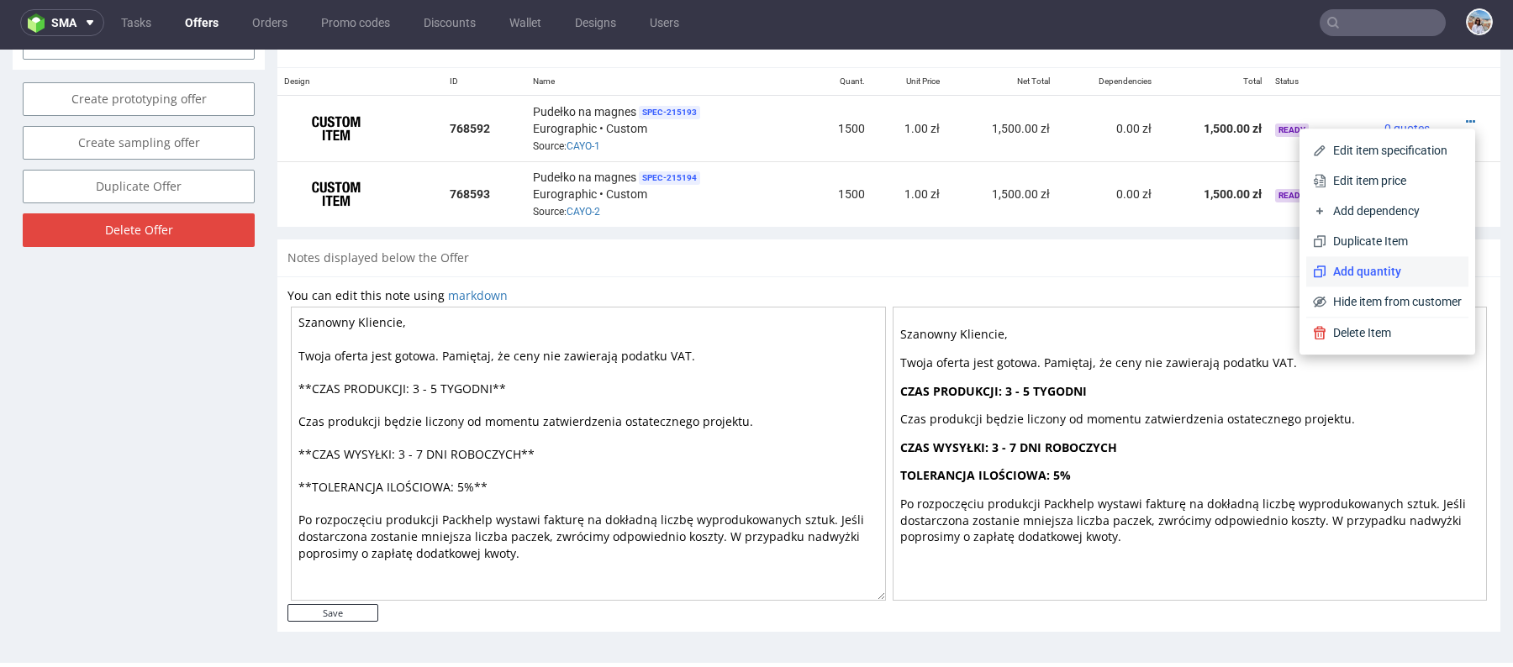
click at [1365, 277] on span "Add quantity" at bounding box center [1393, 271] width 135 height 17
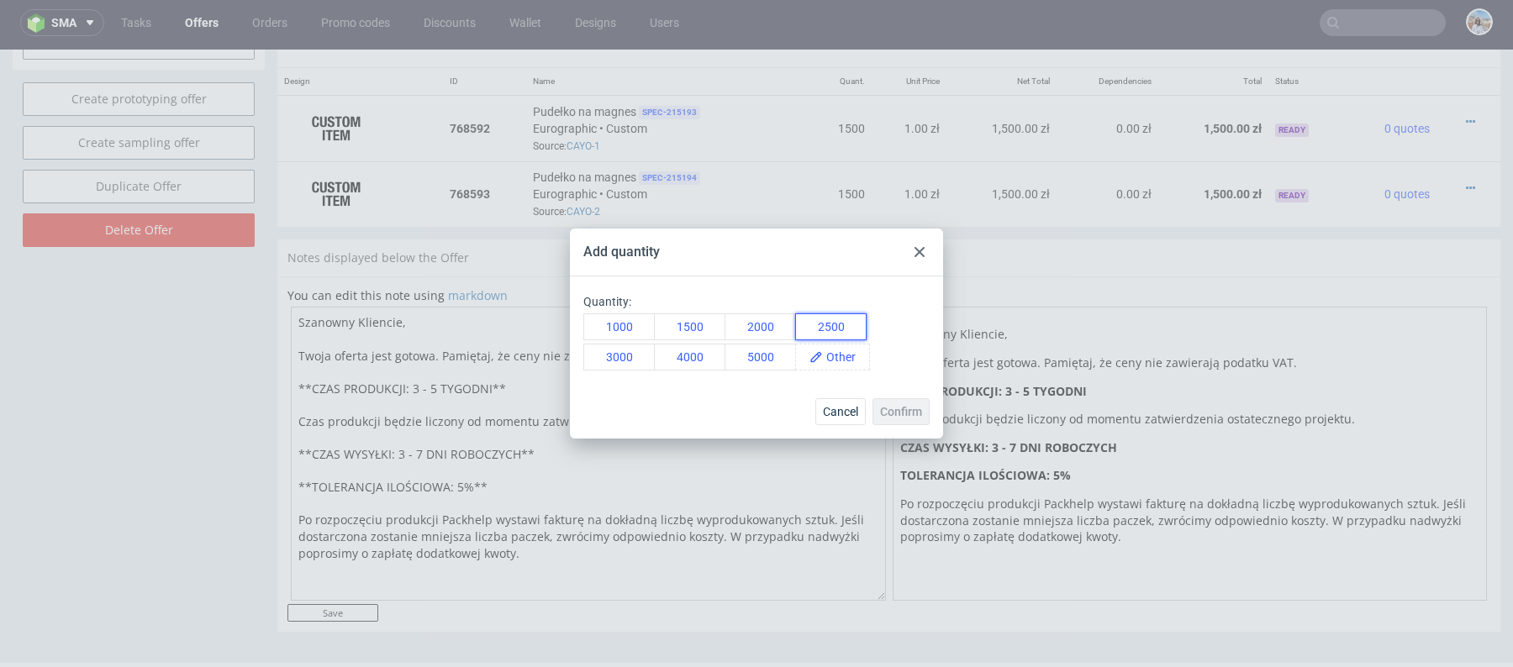
click at [828, 328] on button "2500" at bounding box center [830, 327] width 71 height 27
click at [625, 350] on button "3000" at bounding box center [618, 357] width 71 height 27
click at [828, 323] on button "2500" at bounding box center [830, 327] width 71 height 27
click at [909, 412] on span "Confirm" at bounding box center [901, 412] width 42 height 12
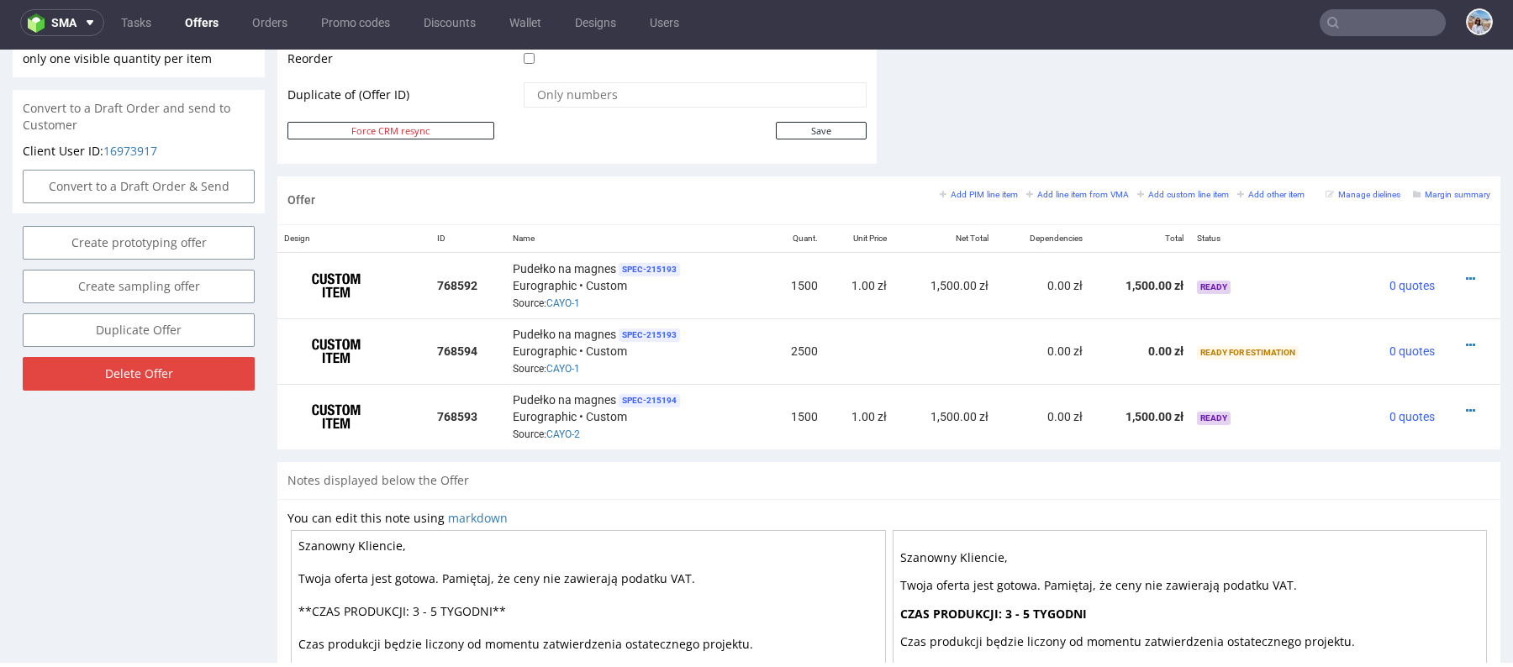
scroll to position [895, 0]
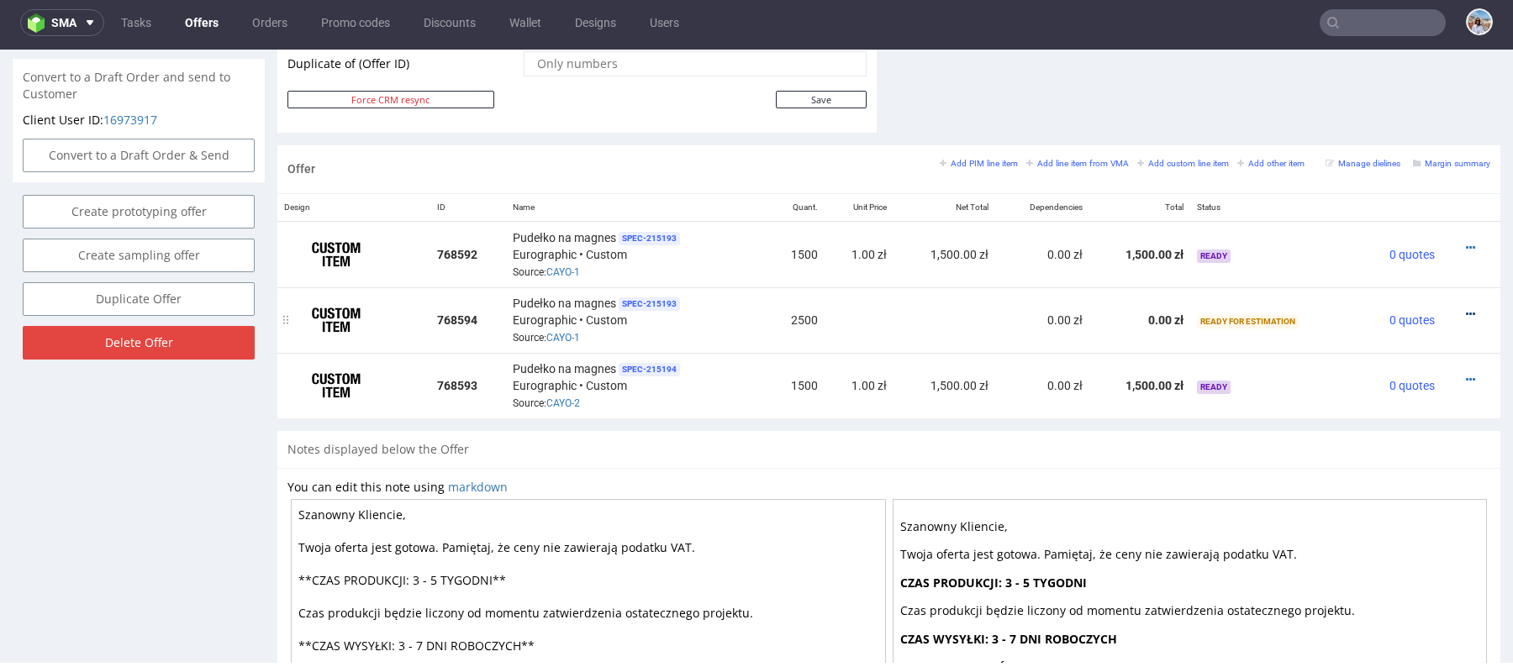
click at [1466, 308] on icon at bounding box center [1470, 314] width 9 height 12
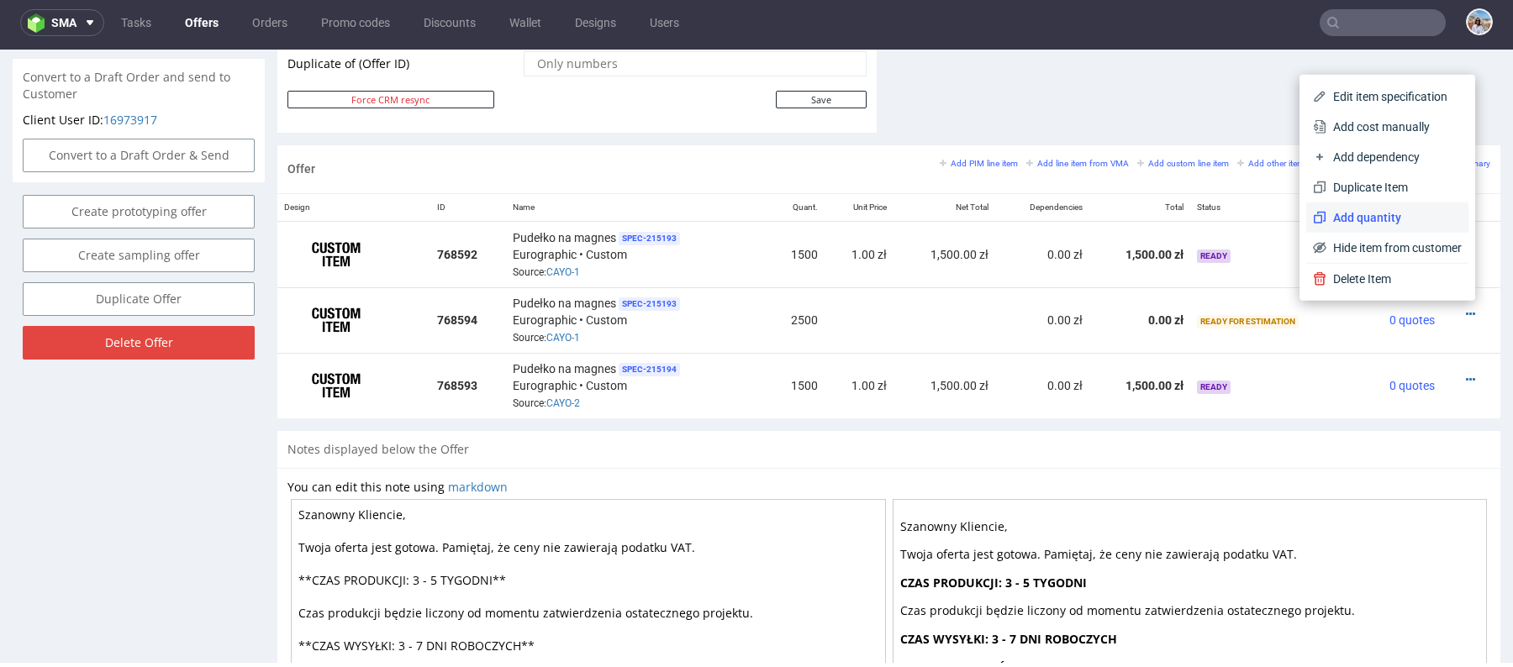
click at [1345, 209] on span "Add quantity" at bounding box center [1393, 217] width 135 height 17
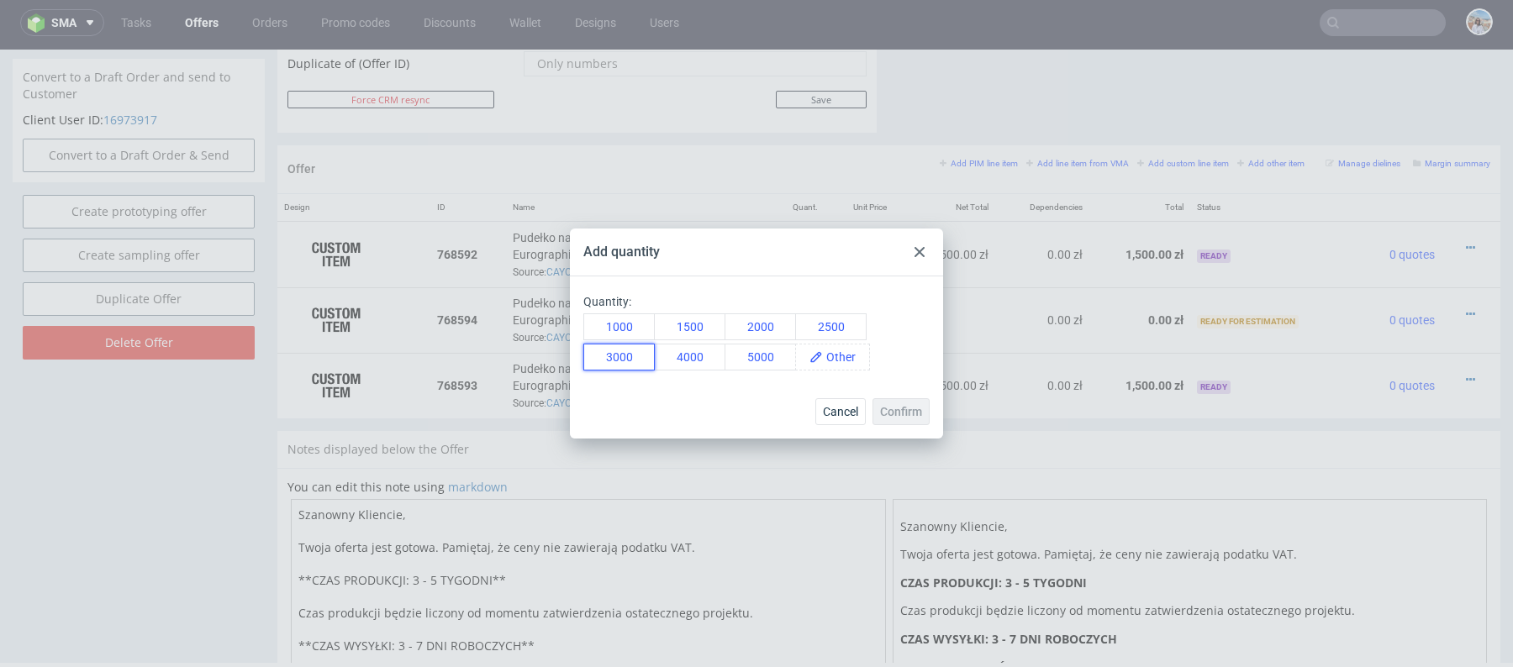
click at [610, 364] on button "3000" at bounding box center [618, 357] width 71 height 27
click at [892, 416] on span "Confirm" at bounding box center [901, 412] width 42 height 12
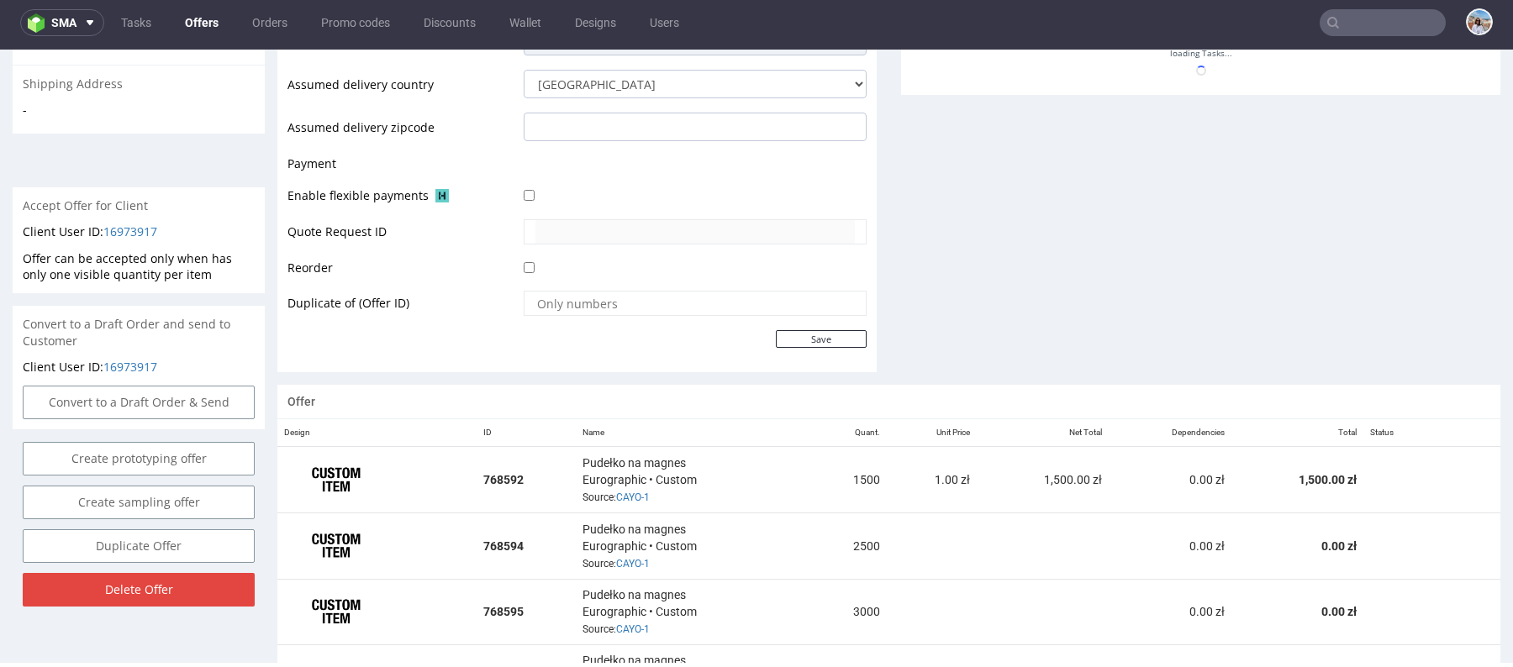
scroll to position [891, 0]
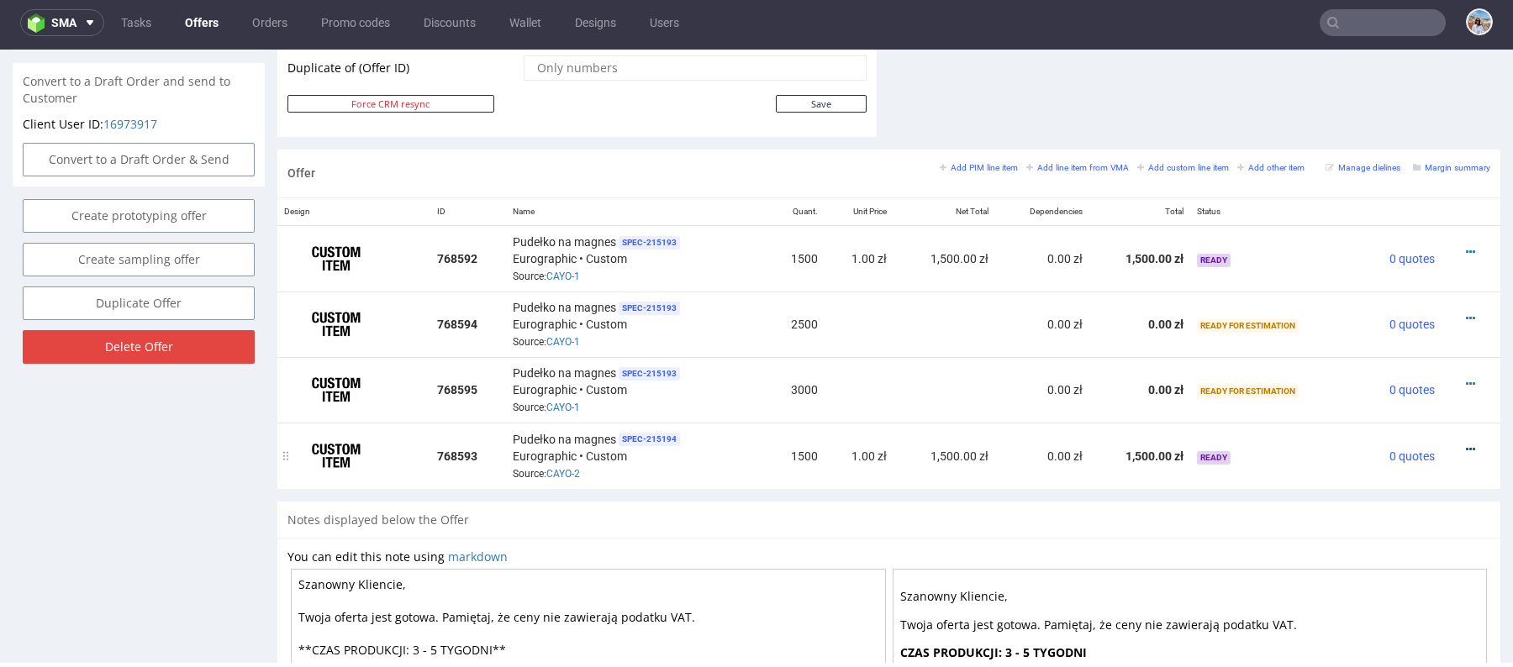
click at [1466, 448] on icon at bounding box center [1470, 450] width 9 height 12
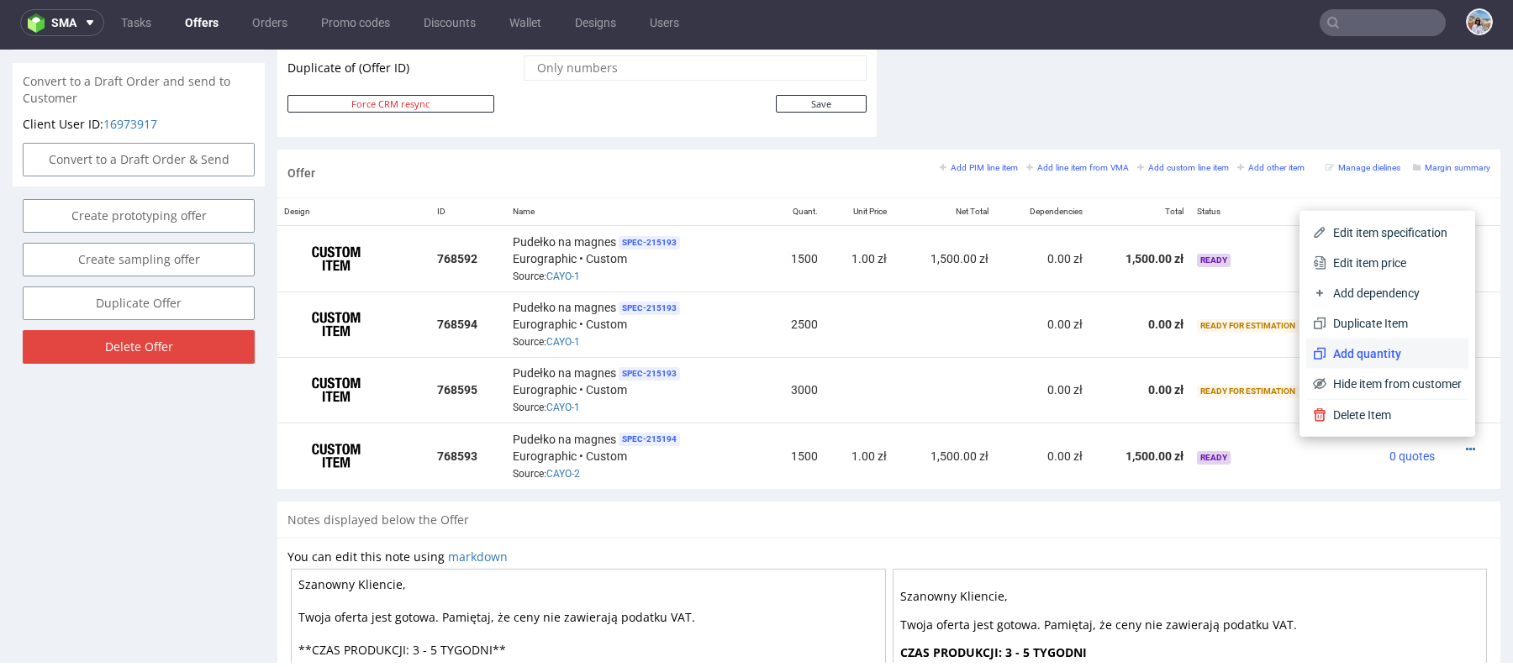
click at [1359, 361] on li "Add quantity" at bounding box center [1387, 354] width 162 height 30
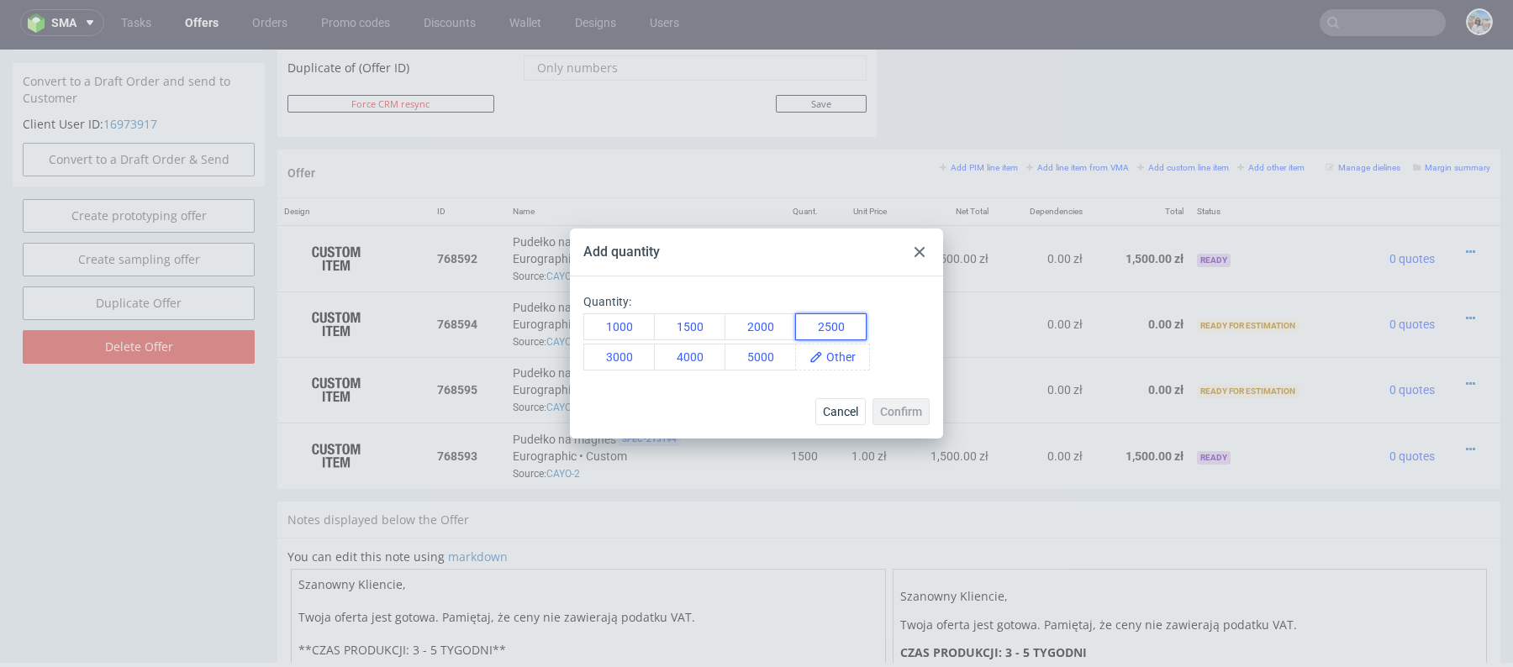
click at [835, 334] on button "2500" at bounding box center [830, 327] width 71 height 27
click at [915, 408] on span "Confirm" at bounding box center [901, 412] width 42 height 12
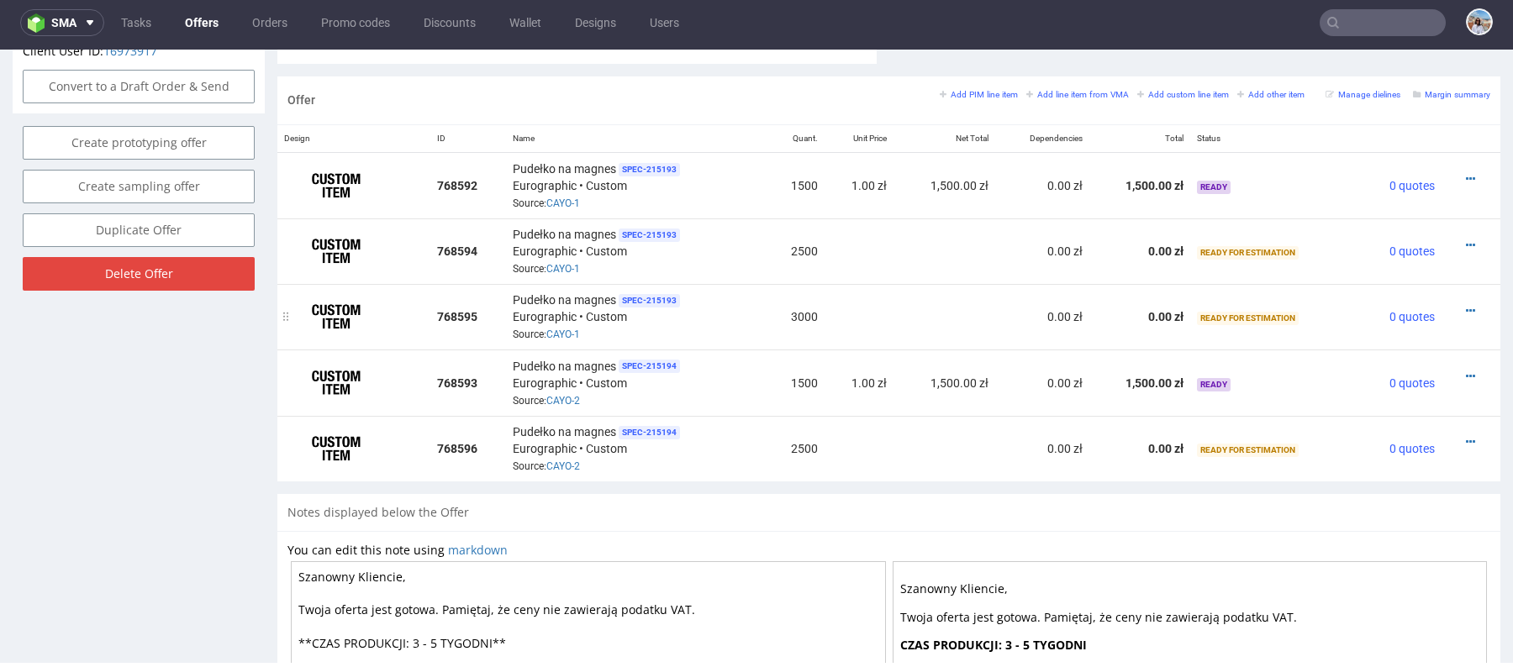
scroll to position [1045, 0]
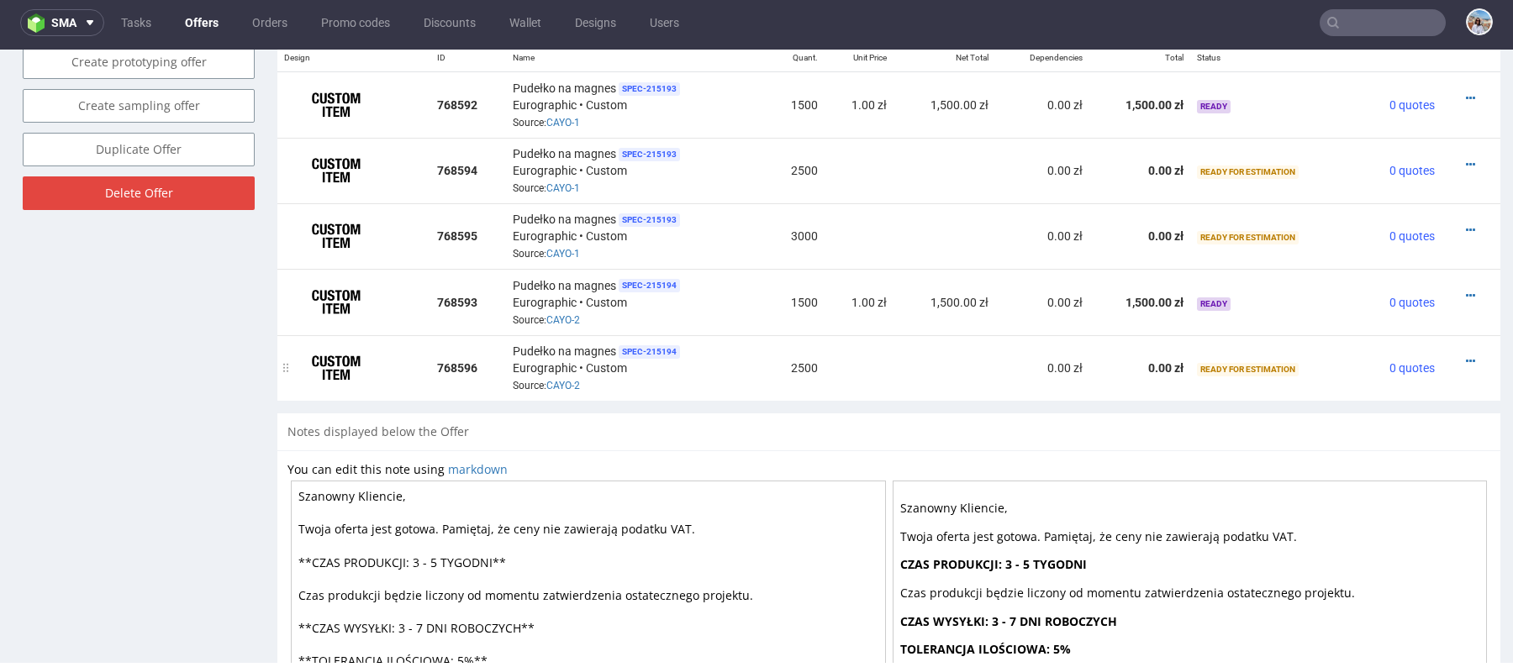
click at [1448, 356] on div at bounding box center [1465, 361] width 35 height 17
click at [1462, 363] on div at bounding box center [1465, 361] width 35 height 17
click at [1466, 359] on icon at bounding box center [1470, 362] width 9 height 12
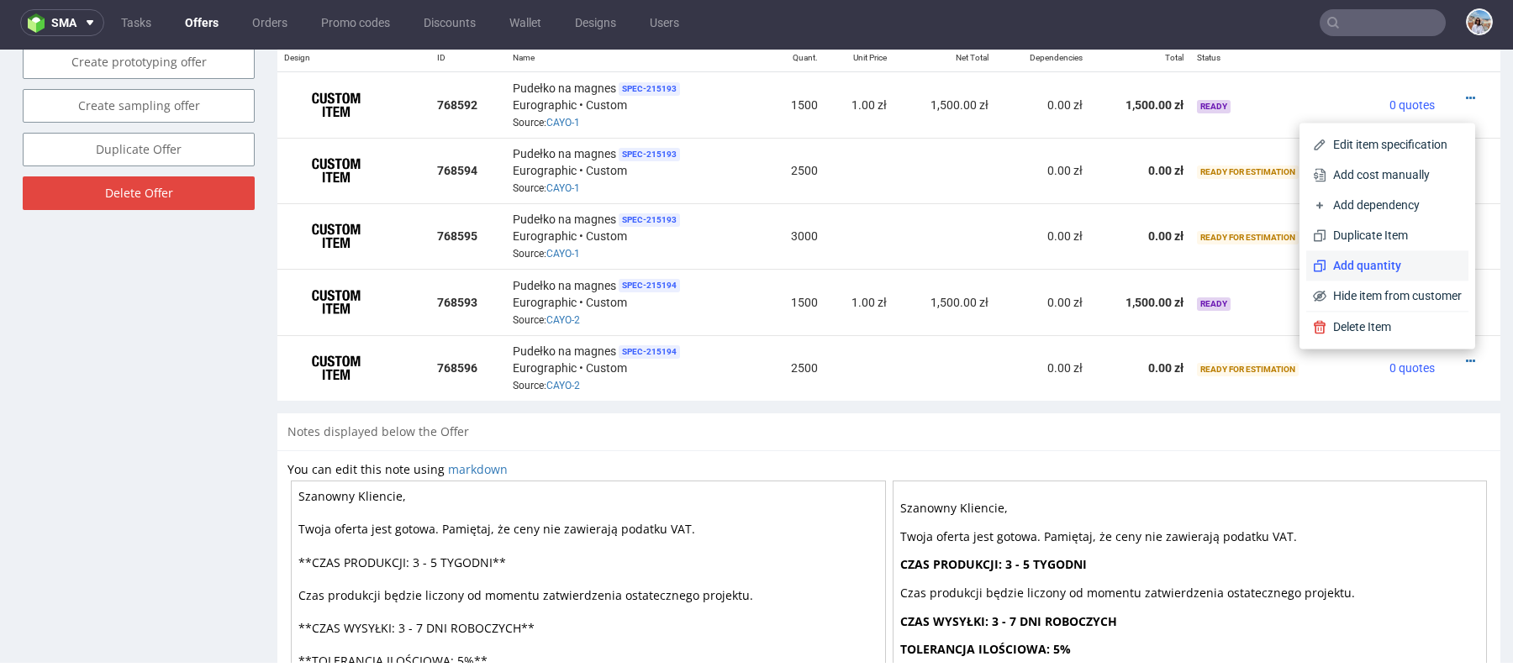
click at [1364, 271] on span "Add quantity" at bounding box center [1393, 265] width 135 height 17
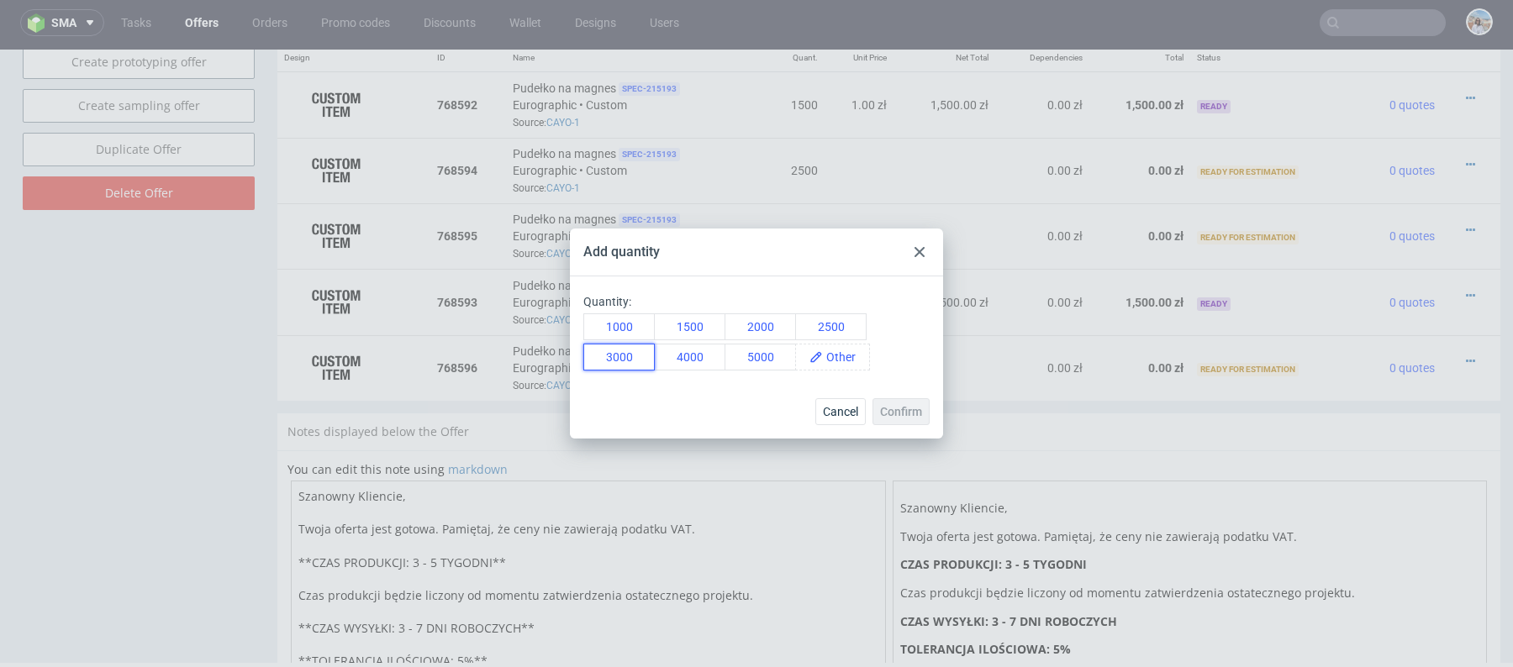
click at [619, 361] on button "3000" at bounding box center [618, 357] width 71 height 27
click at [898, 386] on div "Cancel Confirm" at bounding box center [756, 411] width 373 height 55
click at [898, 409] on span "Confirm" at bounding box center [901, 412] width 42 height 12
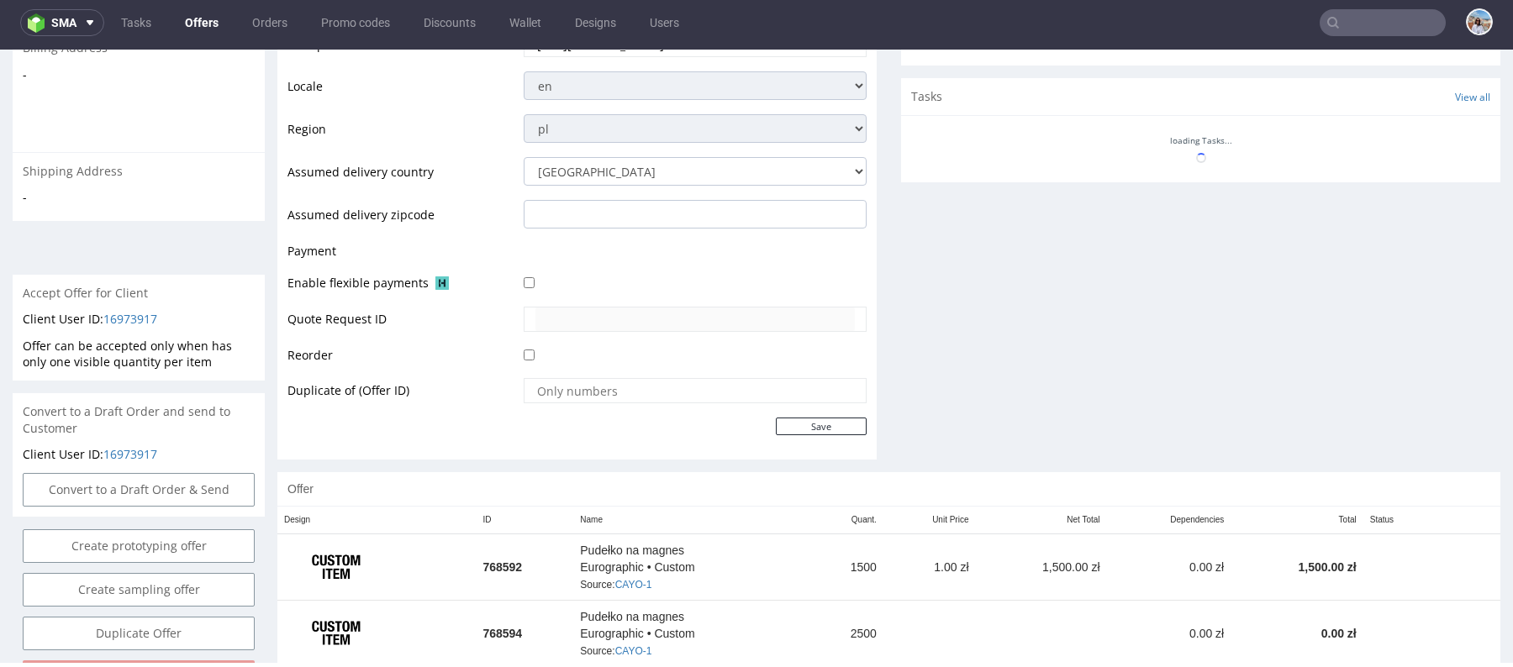
scroll to position [843, 0]
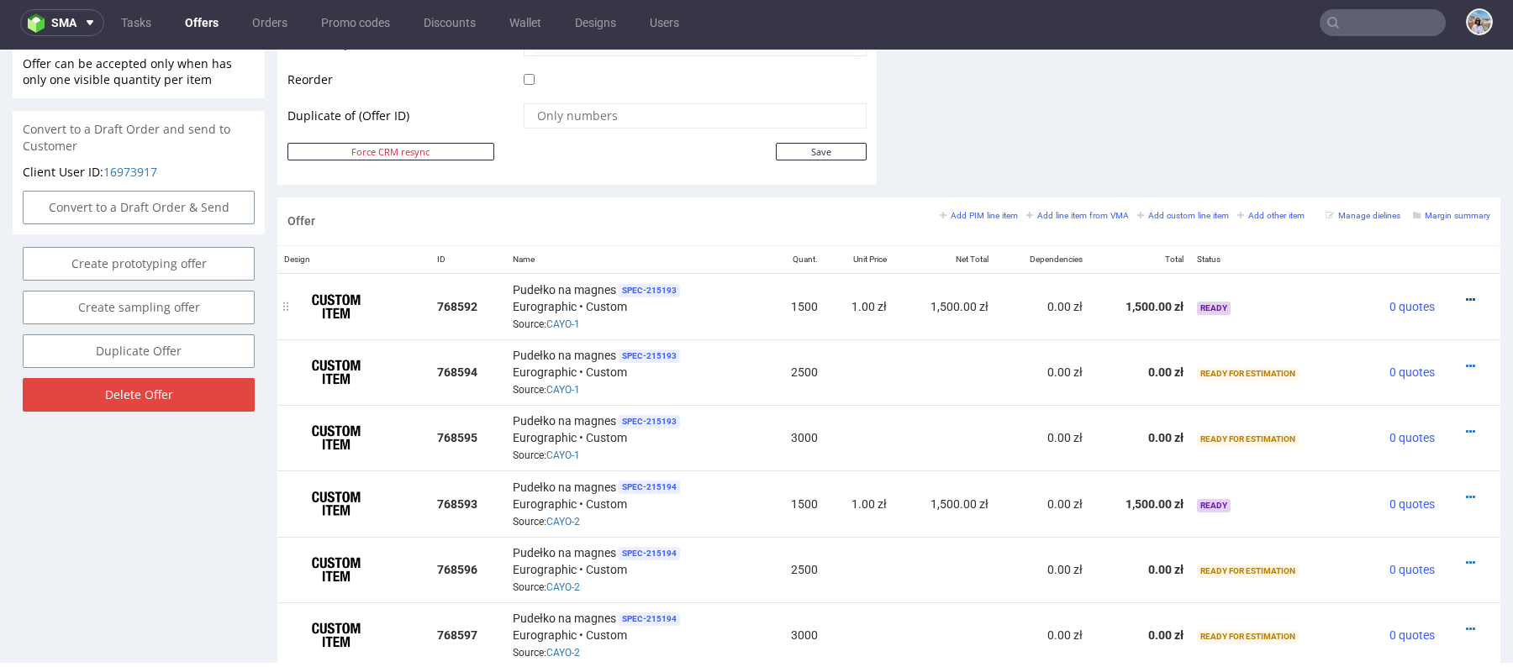
click at [1466, 294] on icon at bounding box center [1470, 300] width 9 height 12
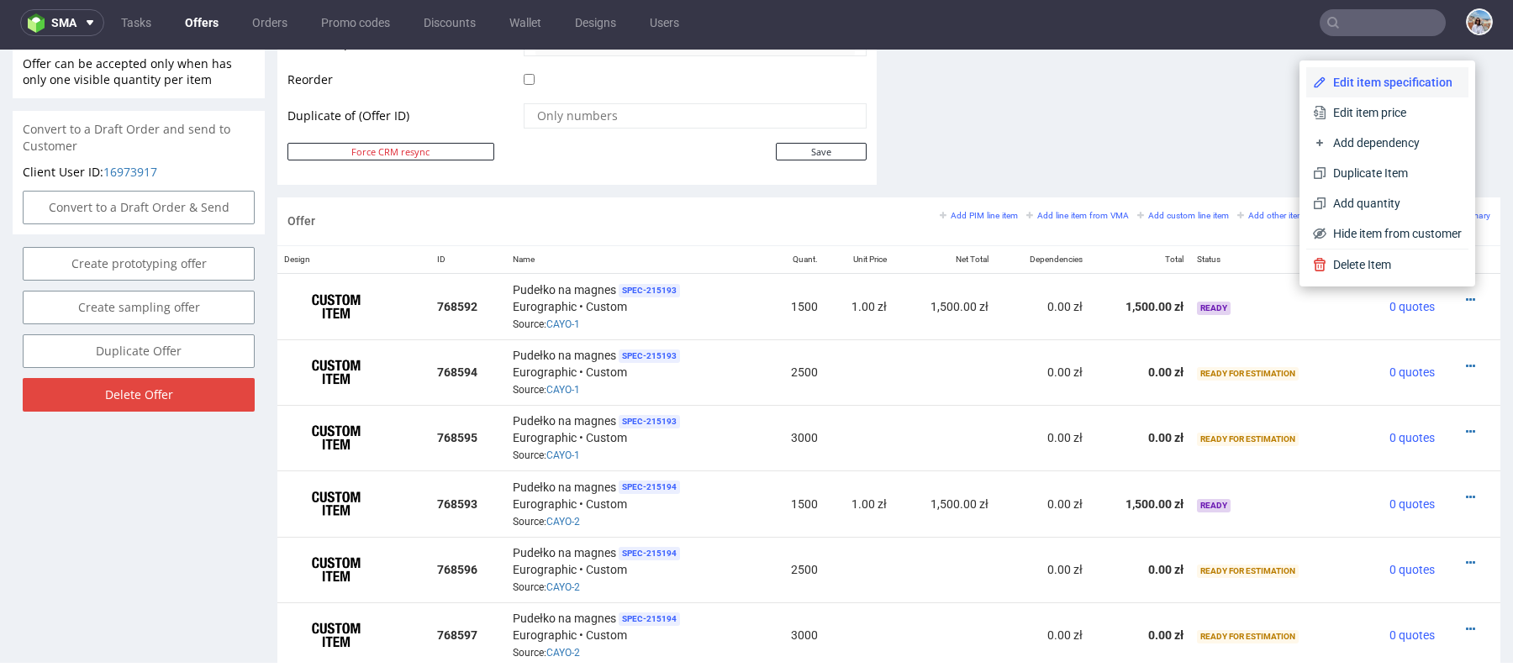
click at [1346, 82] on span "Edit item specification" at bounding box center [1393, 82] width 135 height 17
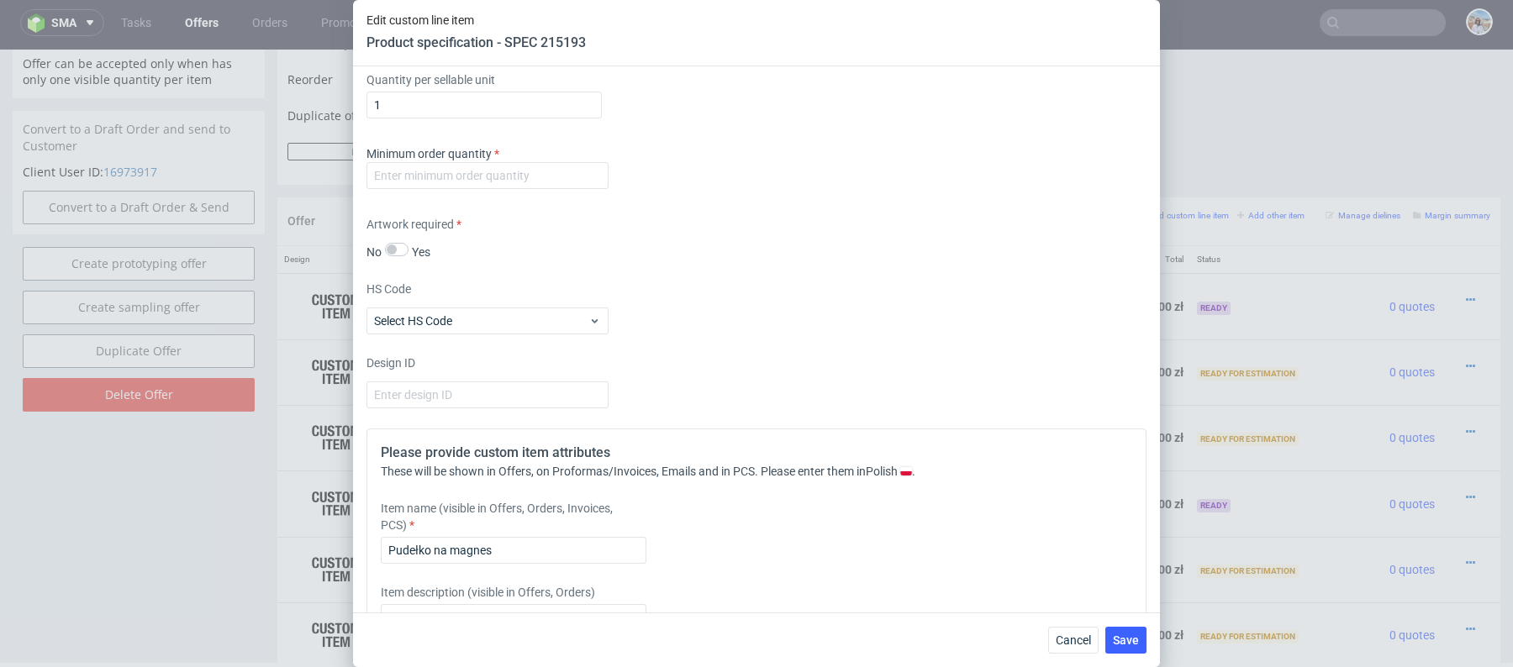
scroll to position [3403, 0]
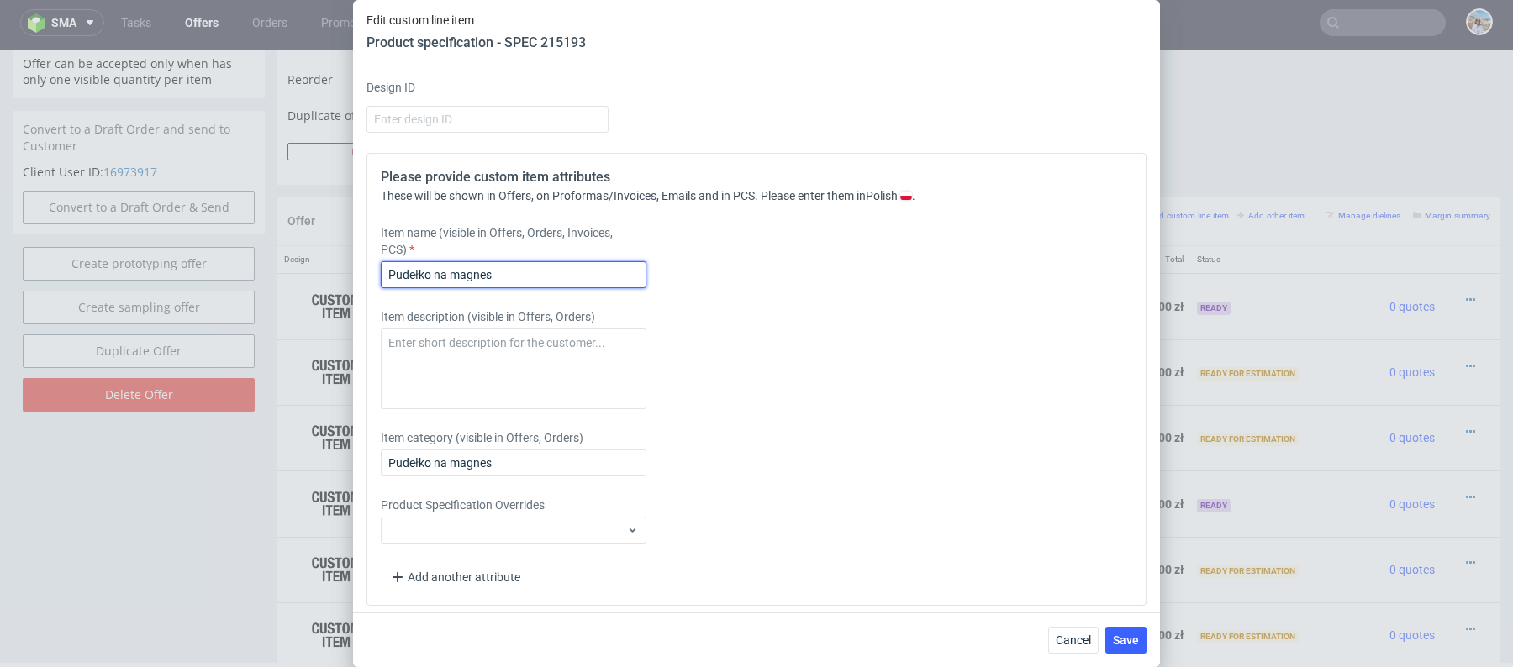
click at [482, 277] on input "Pudełko na magnes" at bounding box center [514, 274] width 266 height 27
drag, startPoint x: 576, startPoint y: 276, endPoint x: 504, endPoint y: 276, distance: 71.4
click at [504, 276] on input "Kalendarz adwentowy (HS Gold)" at bounding box center [514, 274] width 266 height 27
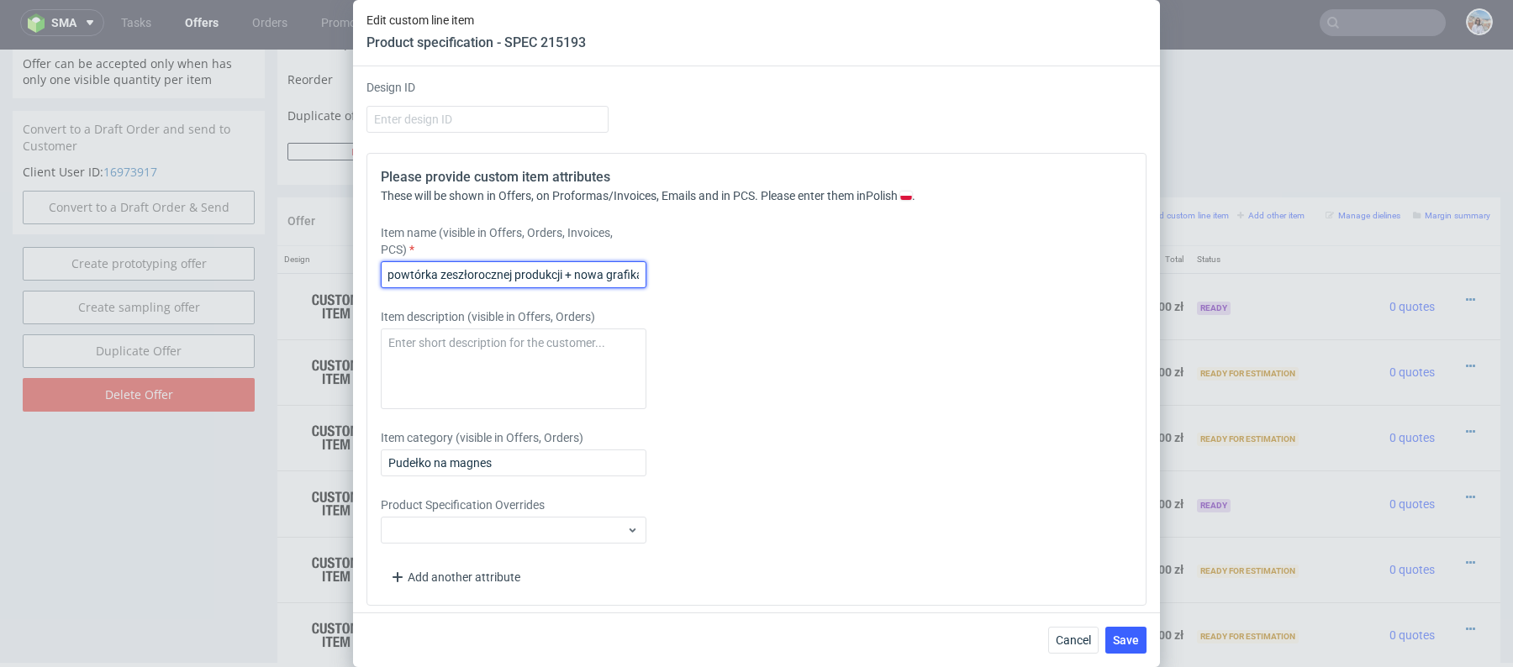
scroll to position [0, 129]
type input "Kalendarz adwentowy (powtórka zeszłorocznej produkcji + nowa grafika)"
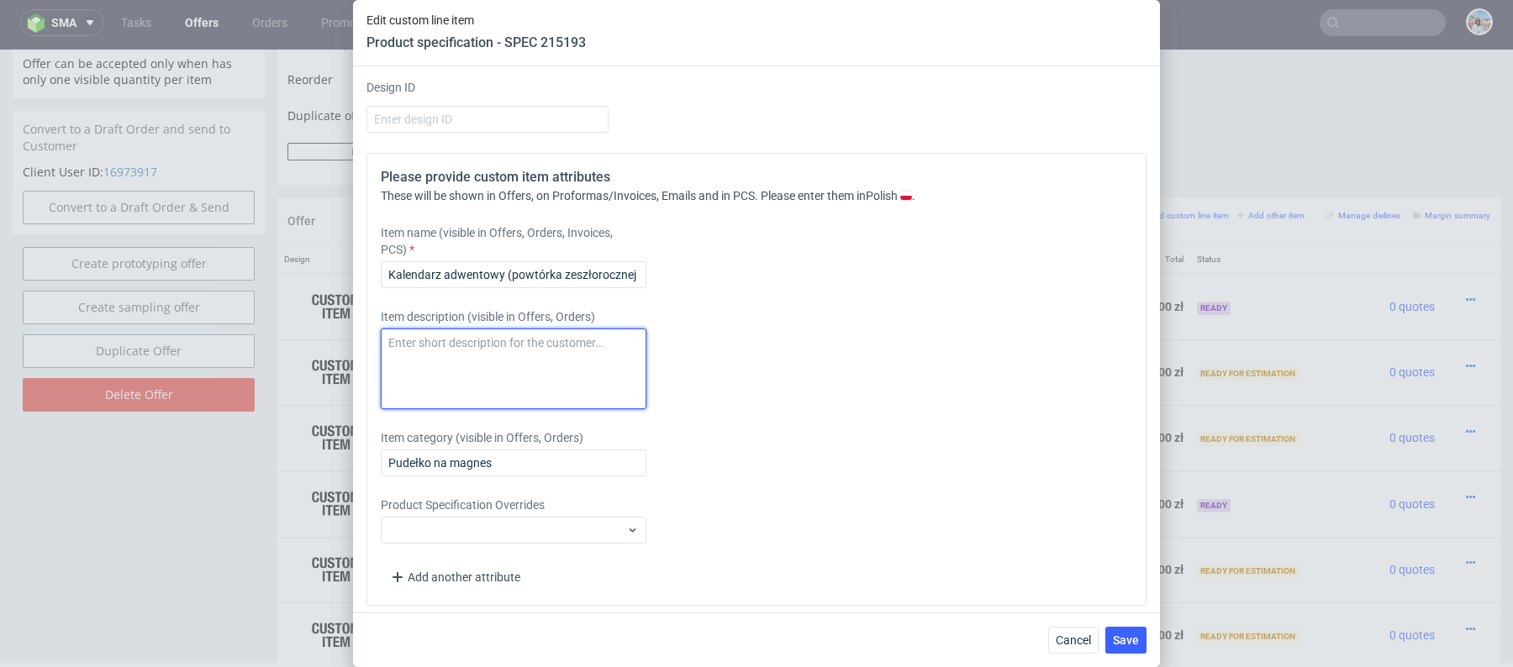
click at [504, 361] on textarea at bounding box center [514, 369] width 266 height 81
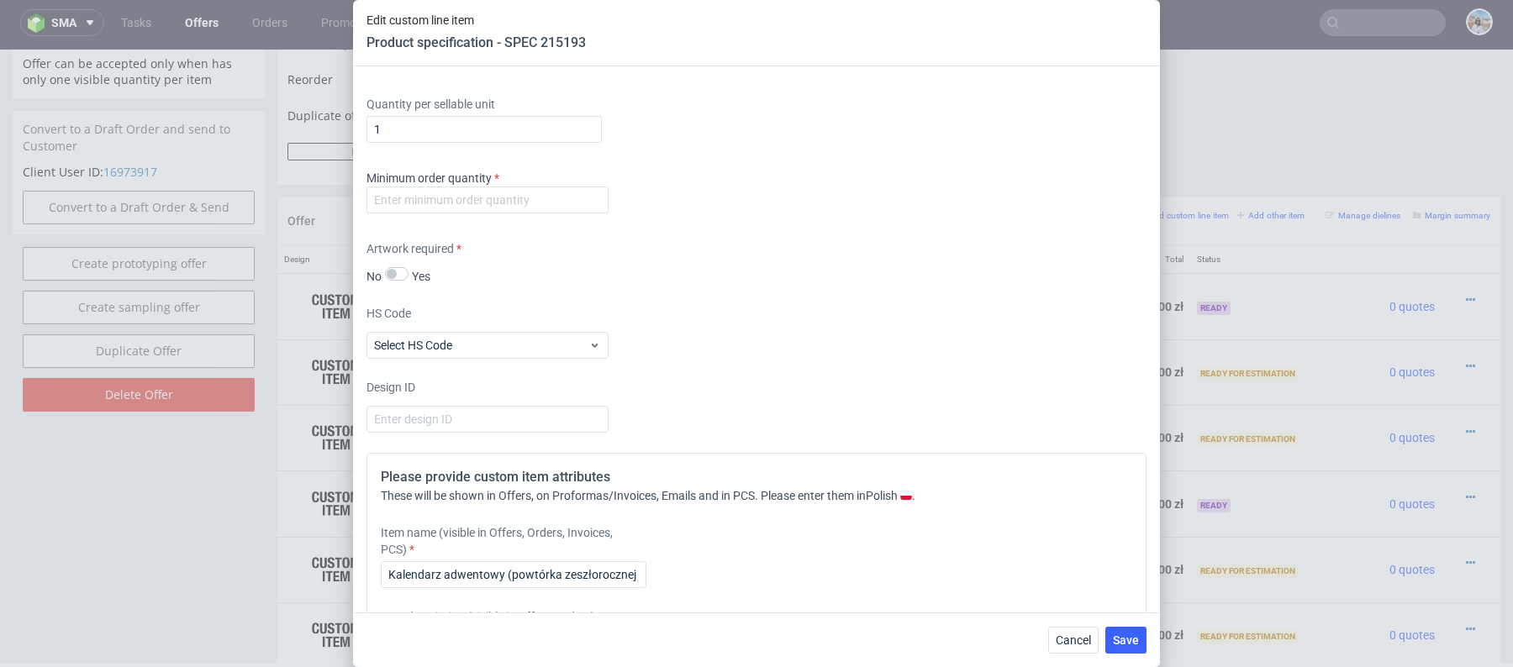
scroll to position [2961, 0]
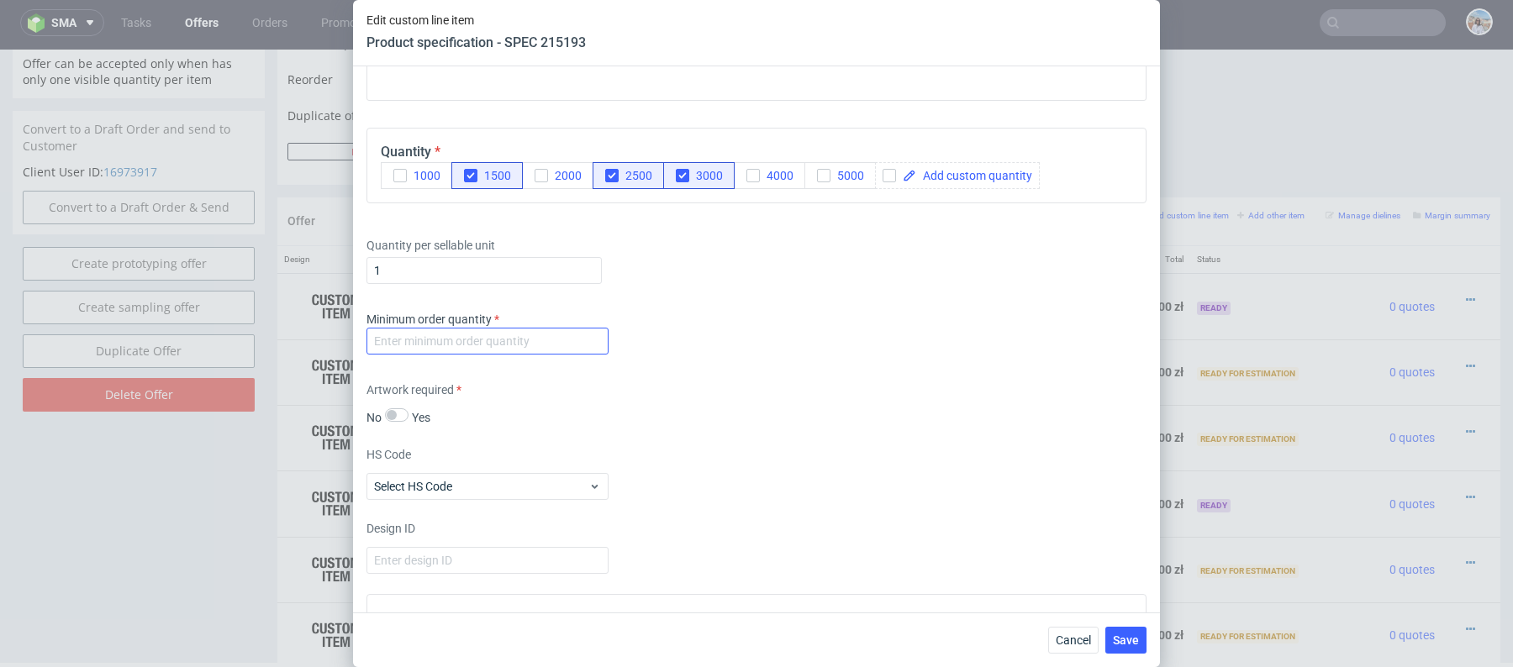
type textarea "LAKIER UV"
click at [561, 348] on input "number" at bounding box center [487, 341] width 242 height 27
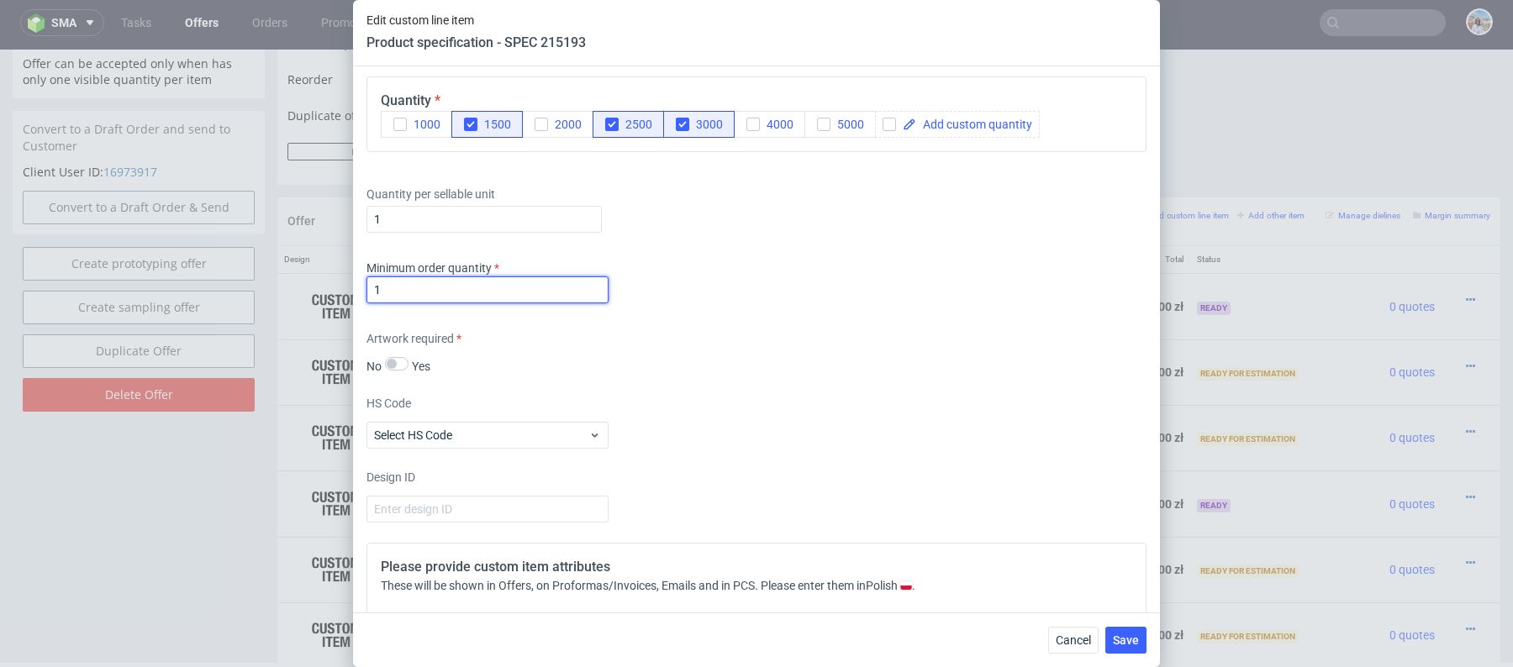
type input "1"
click at [1112, 623] on div "Cancel Save" at bounding box center [756, 640] width 807 height 55
click at [1115, 630] on button "Save" at bounding box center [1125, 640] width 41 height 27
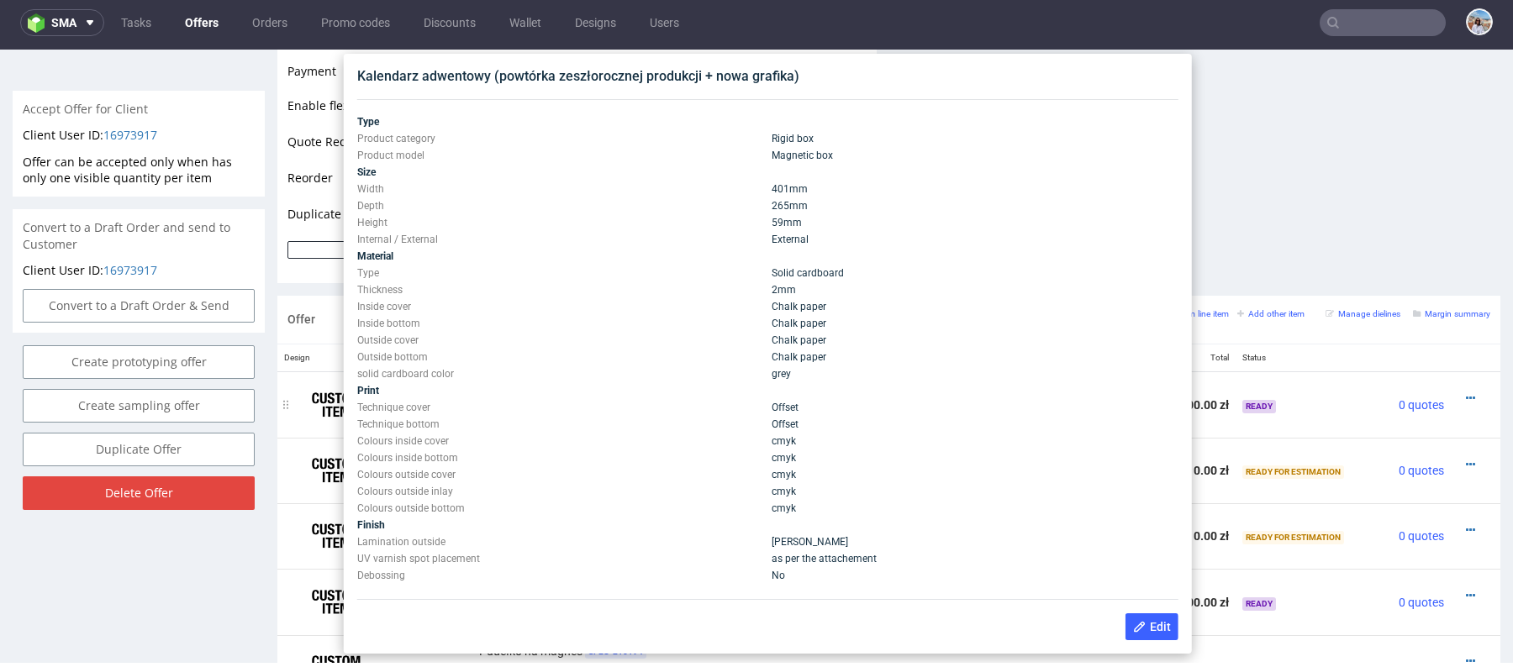
scroll to position [171, 0]
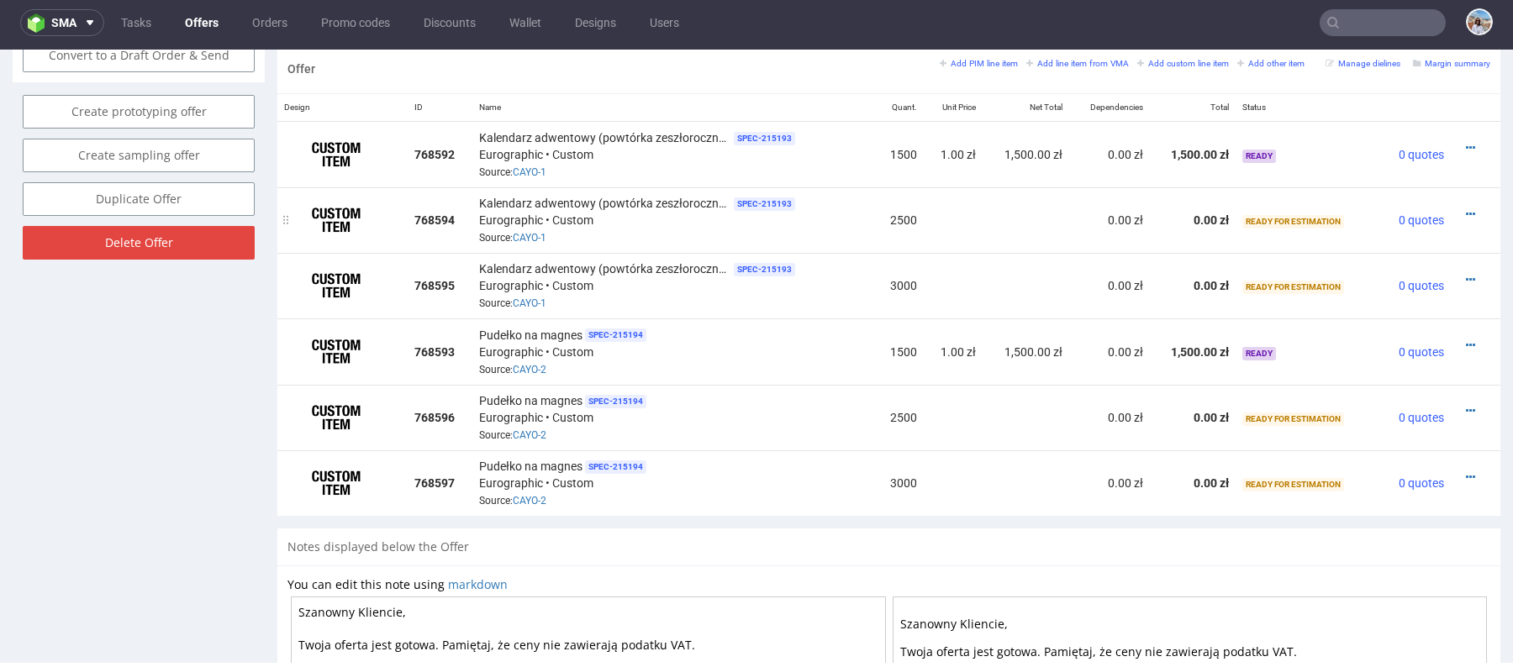
scroll to position [1036, 0]
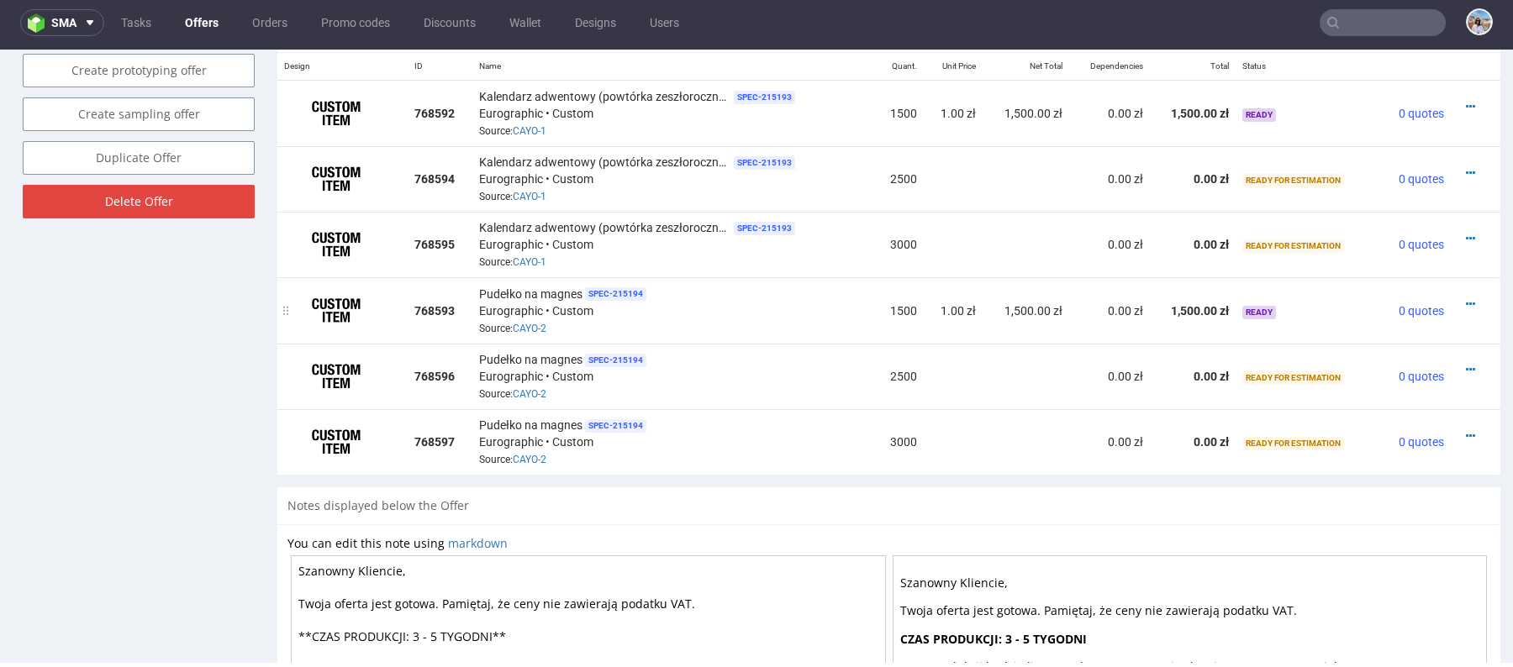
click at [1457, 300] on div at bounding box center [1470, 304] width 26 height 17
click at [1466, 300] on icon at bounding box center [1470, 304] width 9 height 12
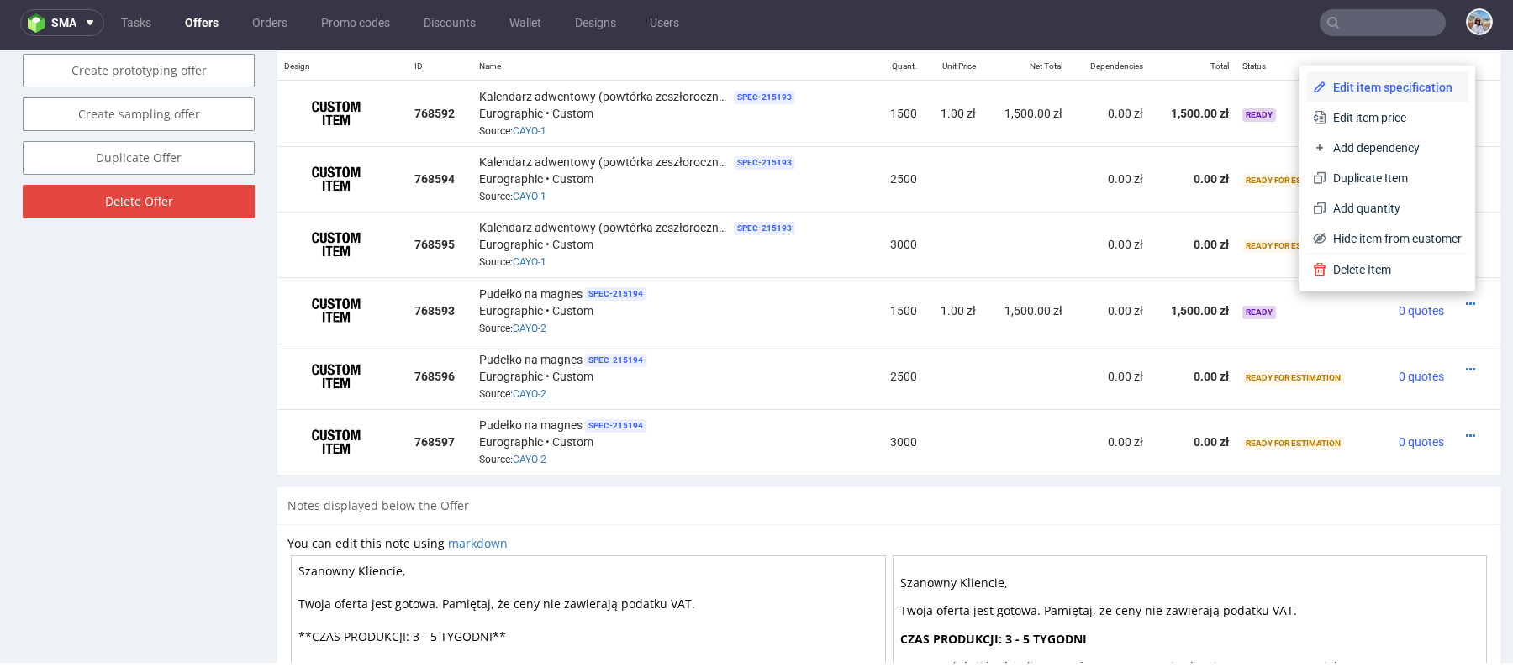
click at [1367, 85] on span "Edit item specification" at bounding box center [1393, 87] width 135 height 17
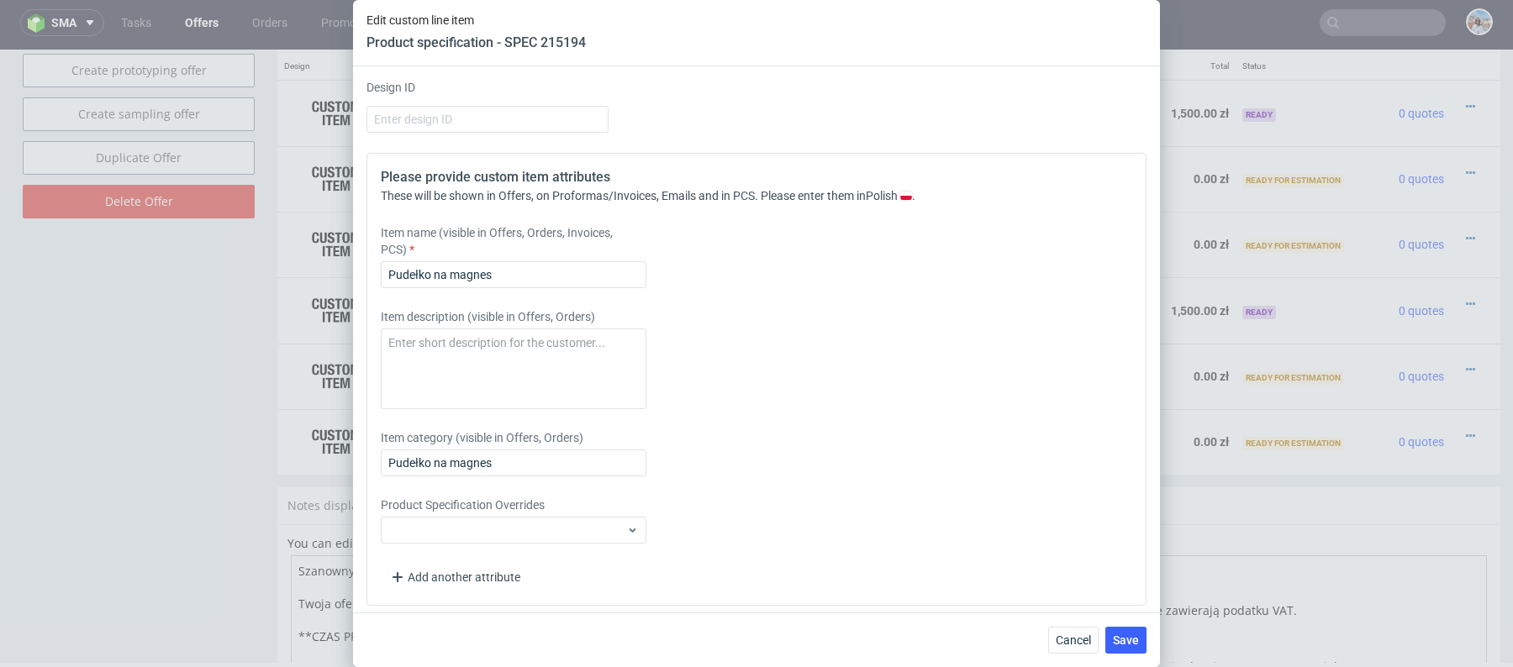
scroll to position [3271, 0]
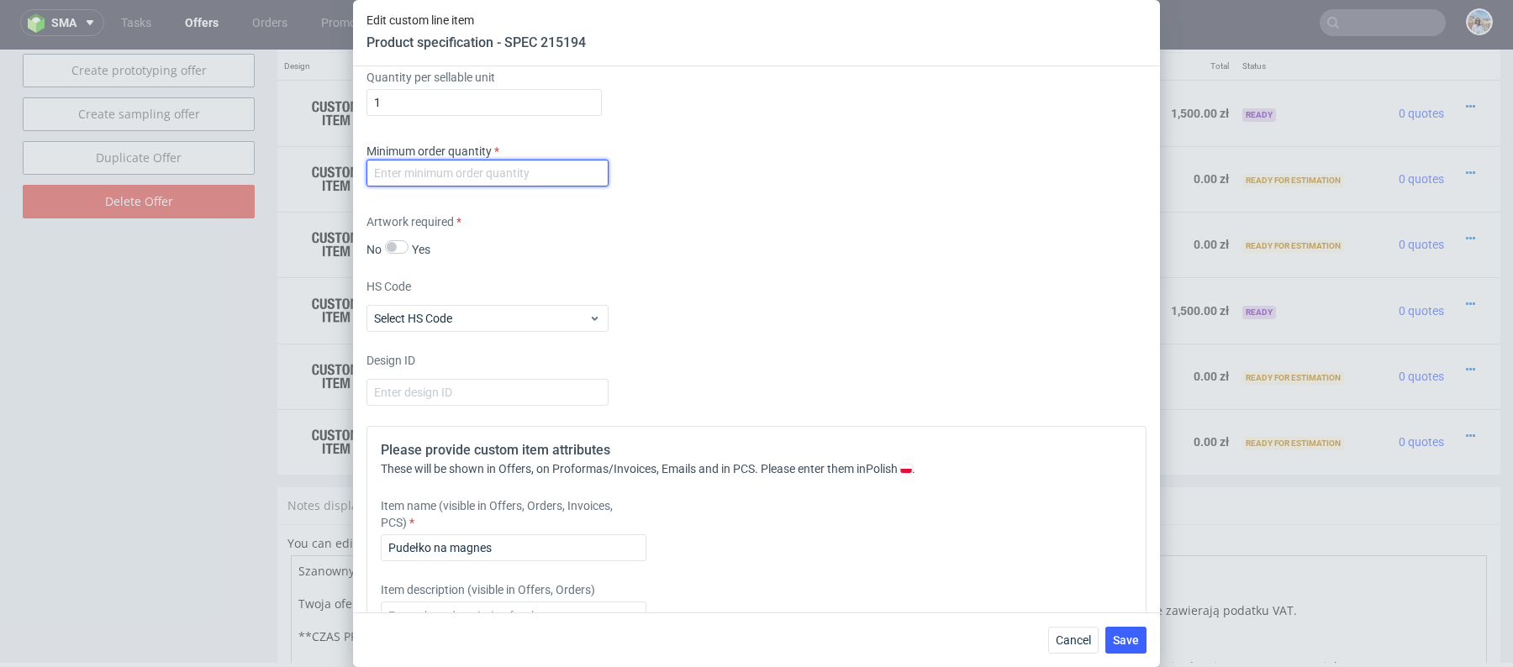
click at [537, 175] on input "number" at bounding box center [487, 173] width 242 height 27
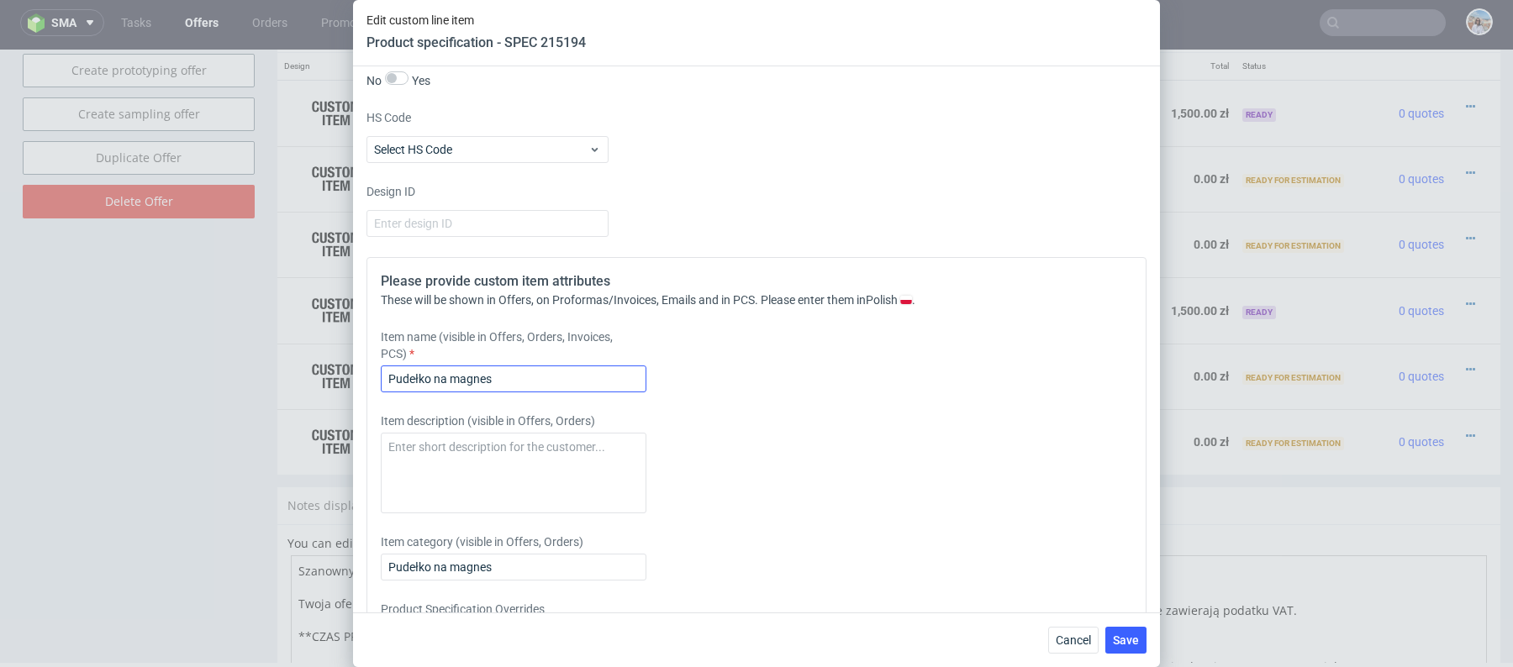
type input "1"
click at [538, 386] on input "Pudełko na magnes" at bounding box center [514, 379] width 266 height 27
click at [551, 376] on input "Kalendarz adwentowy (powtórka zeszłorocznej produkcji + nowa grafika)" at bounding box center [514, 379] width 266 height 27
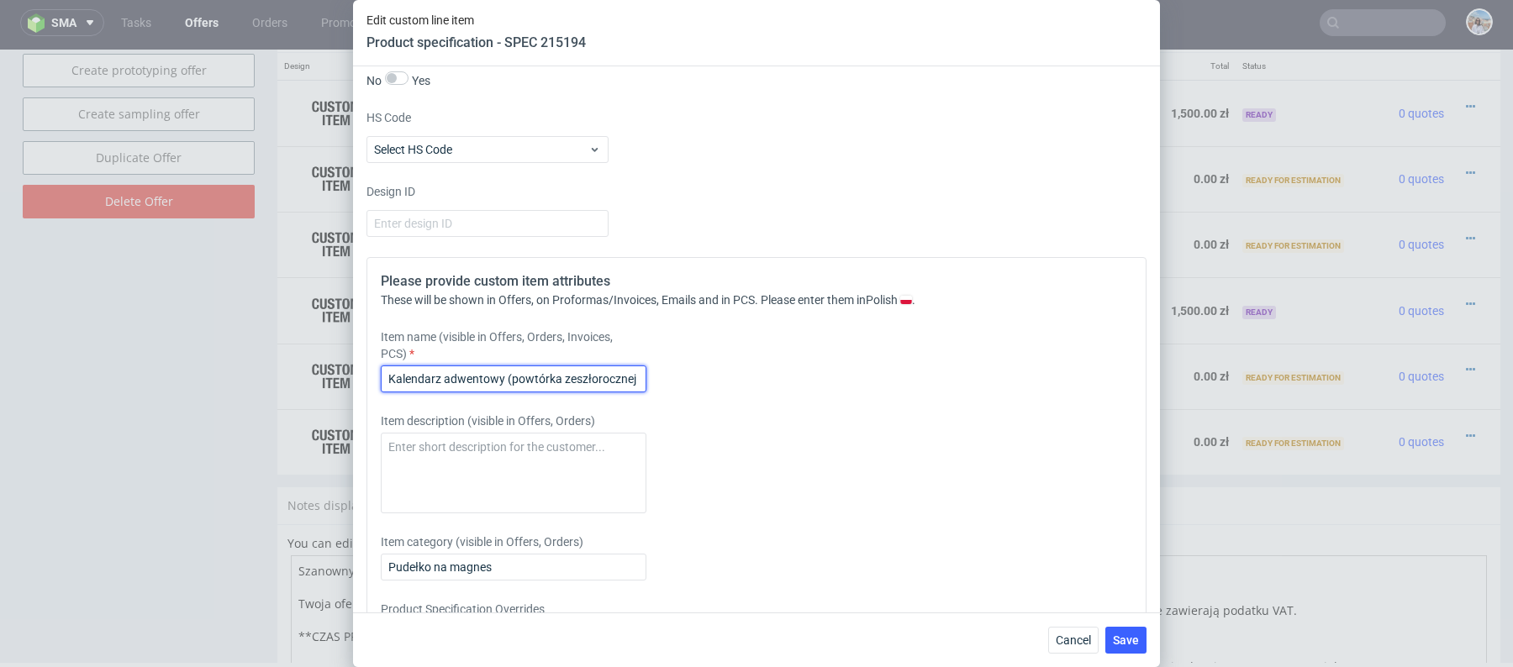
drag, startPoint x: 510, startPoint y: 374, endPoint x: 803, endPoint y: 373, distance: 292.5
click at [803, 373] on div "Item name (visible in Offers, Orders, Invoices, PCS) Kalendarz adwentowy (powtó…" at bounding box center [660, 361] width 558 height 64
drag, startPoint x: 514, startPoint y: 374, endPoint x: 751, endPoint y: 375, distance: 236.2
click at [751, 375] on div "Item name (visible in Offers, Orders, Invoices, PCS) Kalendarz adwentowy (nowa …" at bounding box center [660, 361] width 558 height 64
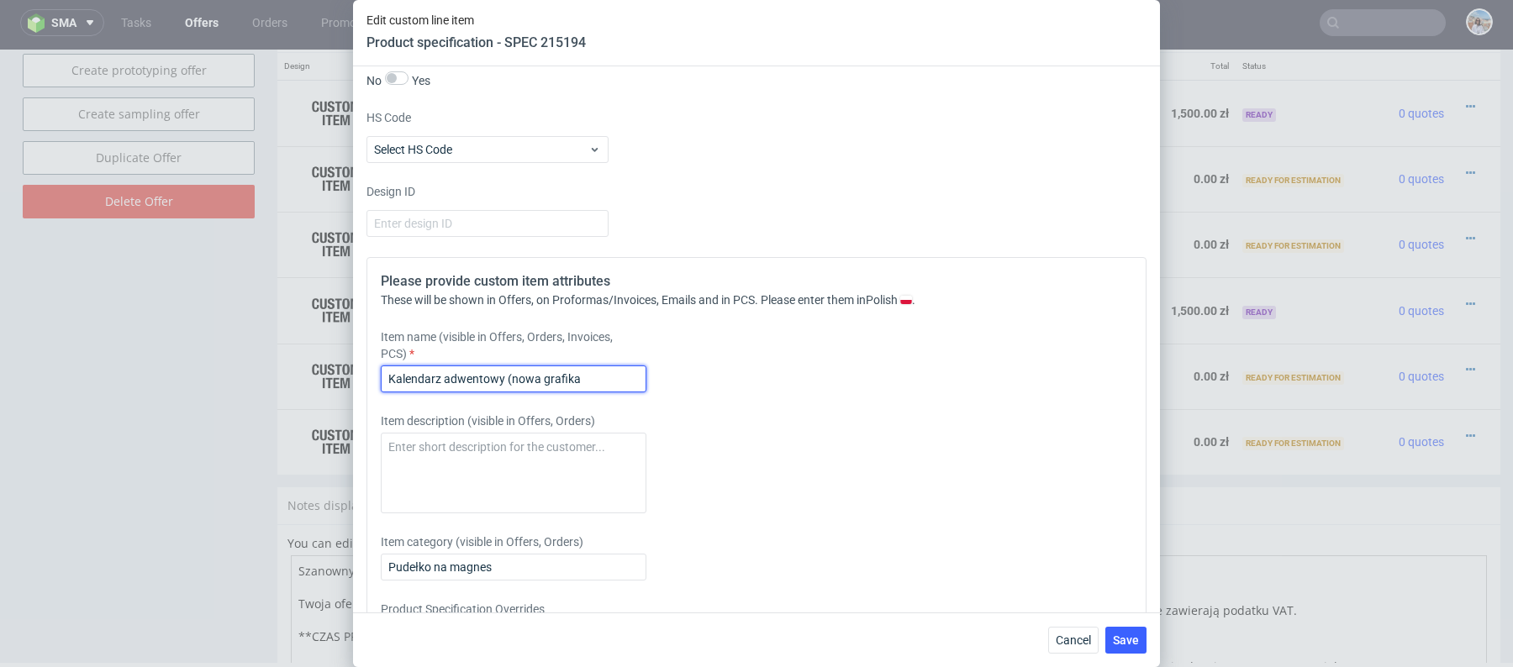
scroll to position [0, 0]
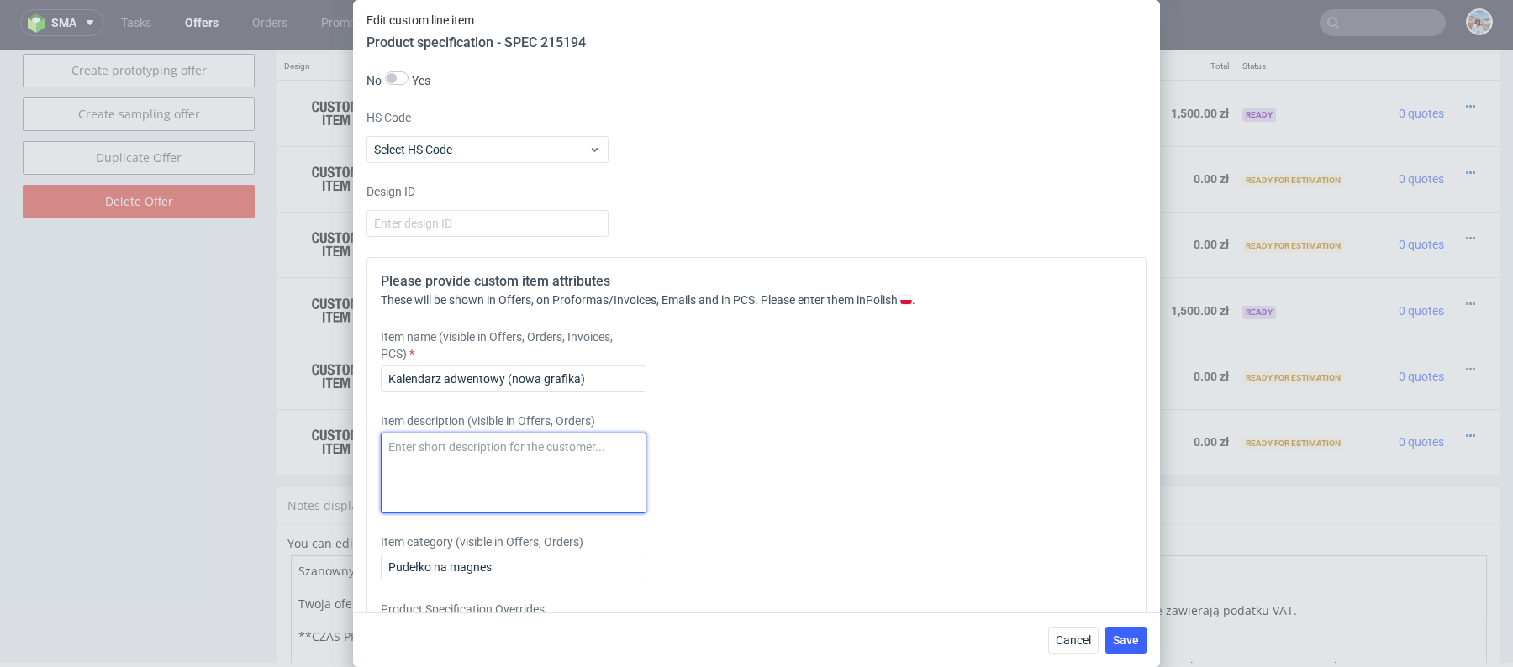
click at [557, 445] on textarea at bounding box center [514, 473] width 266 height 81
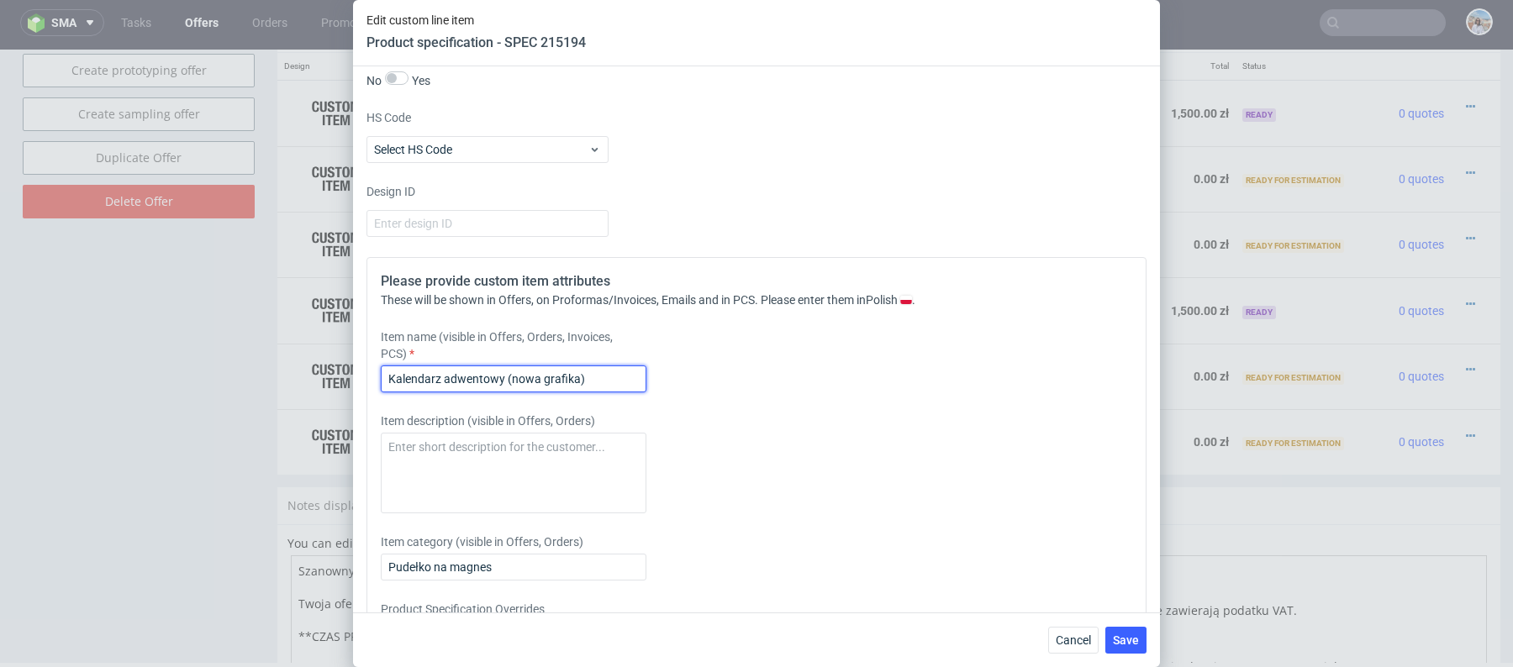
click at [576, 376] on input "Kalendarz adwentowy (nowa grafika)" at bounding box center [514, 379] width 266 height 27
type input "Kalendarz adwentowy (nowa grafika + UV)"
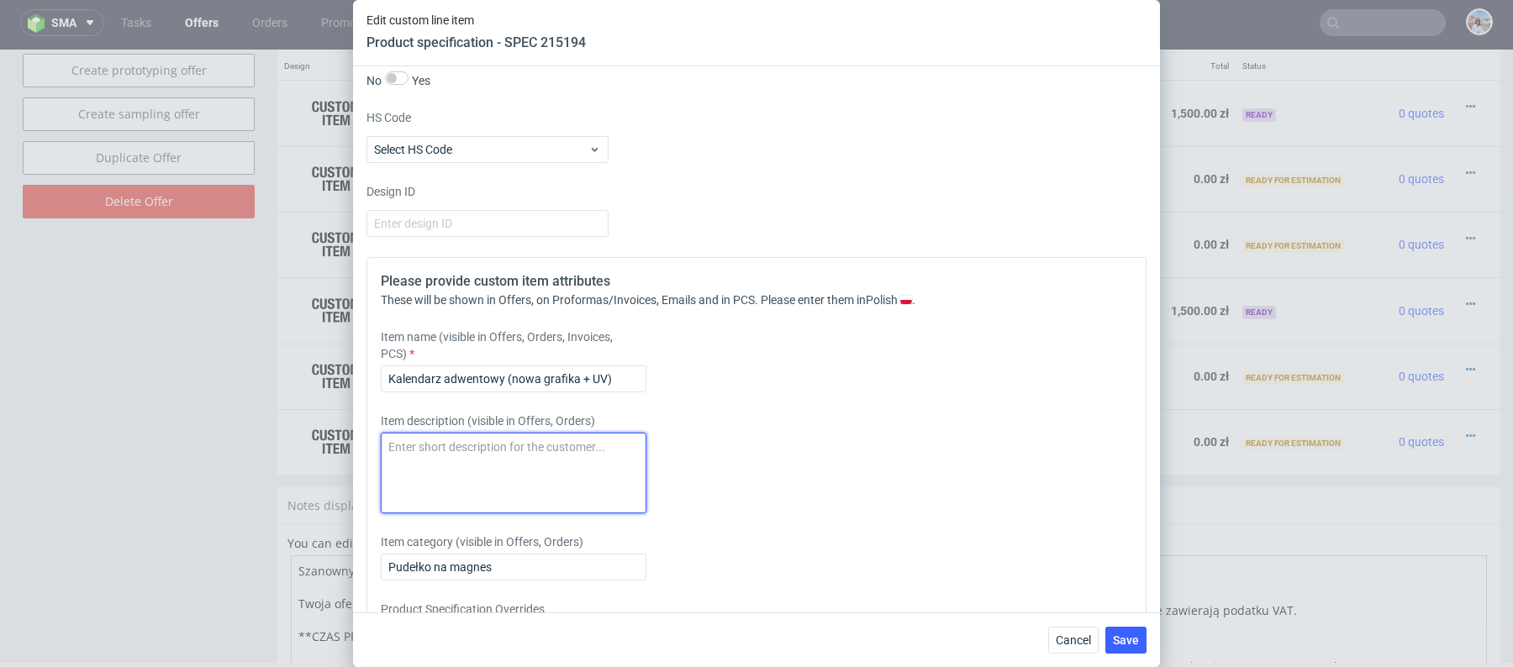
click at [517, 435] on textarea at bounding box center [514, 473] width 266 height 81
paste textarea "+ HS zamiast lakieru UV"
type textarea "+ HS zamiast lakieru UV"
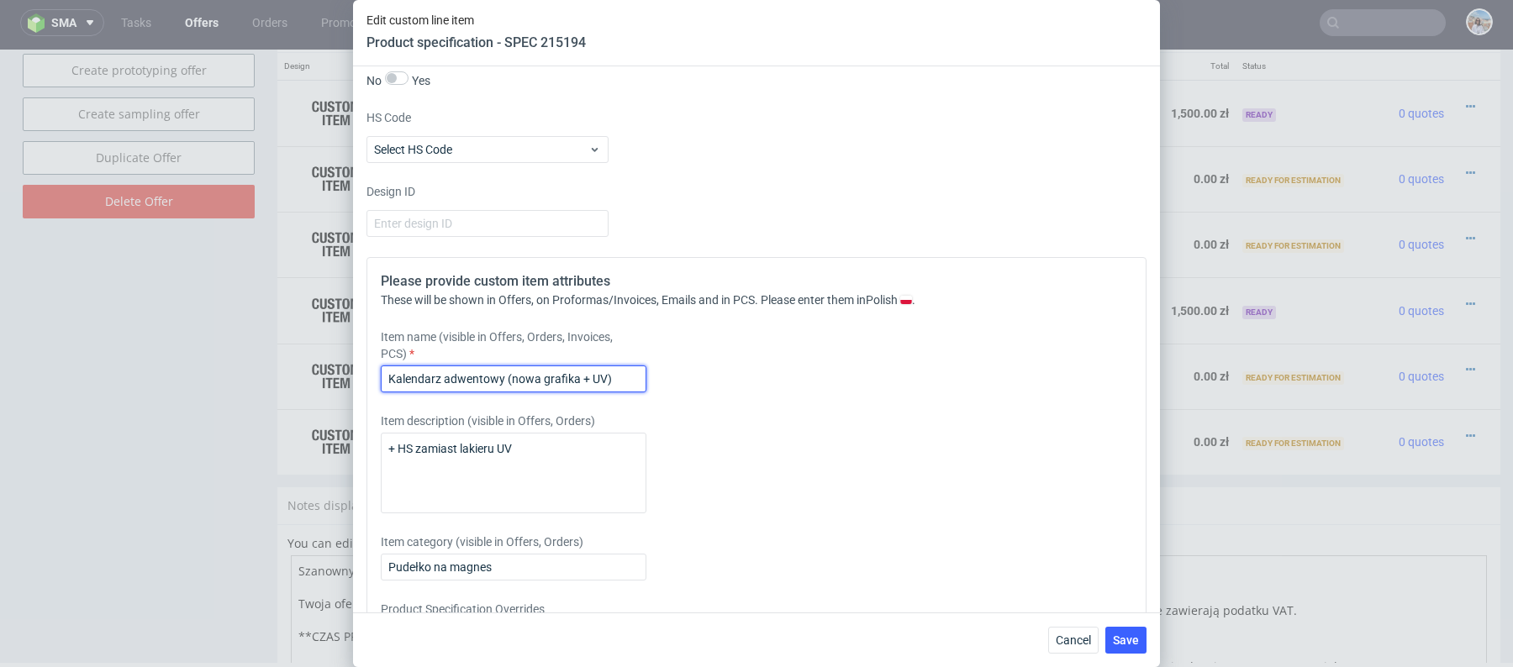
drag, startPoint x: 602, startPoint y: 372, endPoint x: 588, endPoint y: 372, distance: 13.4
click at [589, 372] on input "Kalendarz adwentowy (nowa grafika + UV)" at bounding box center [514, 379] width 266 height 27
type input "Kalendarz adwentowy (nowa grafika + HS)"
click at [1127, 643] on span "Save" at bounding box center [1126, 641] width 26 height 12
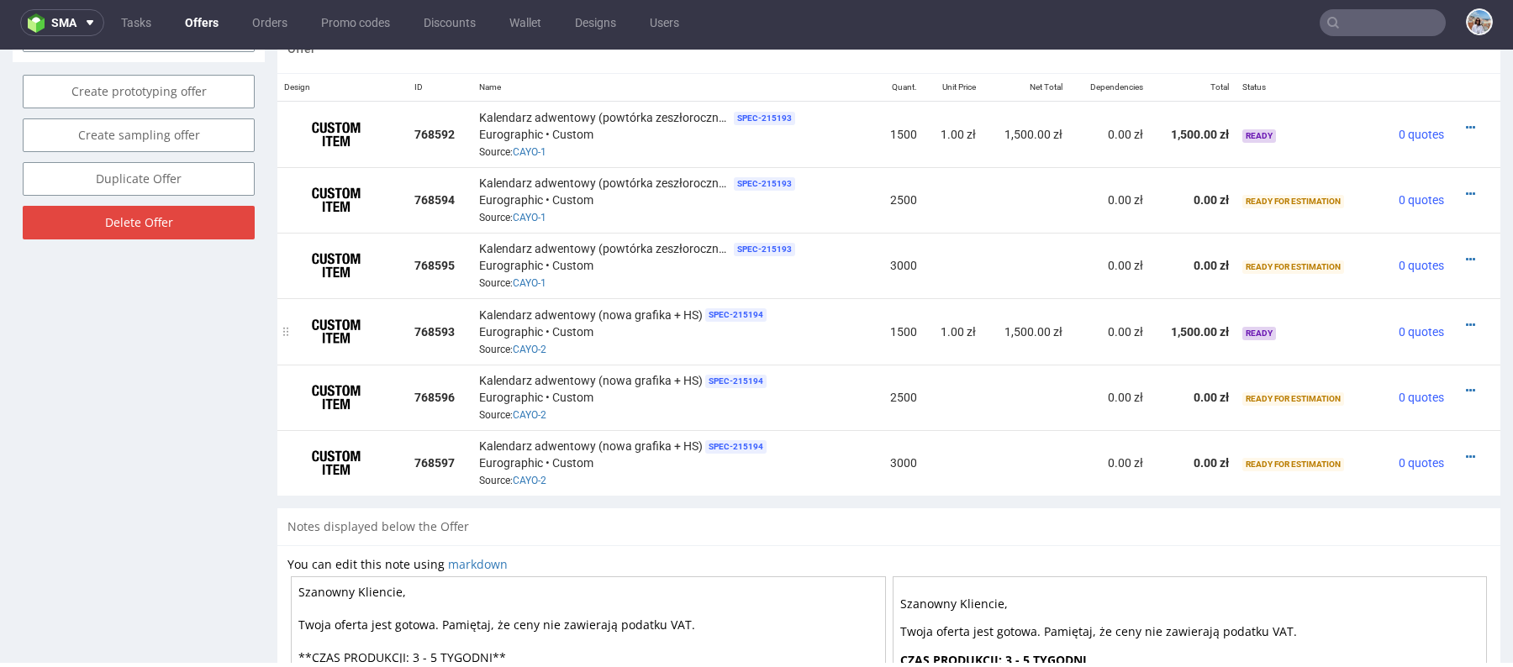
scroll to position [951, 0]
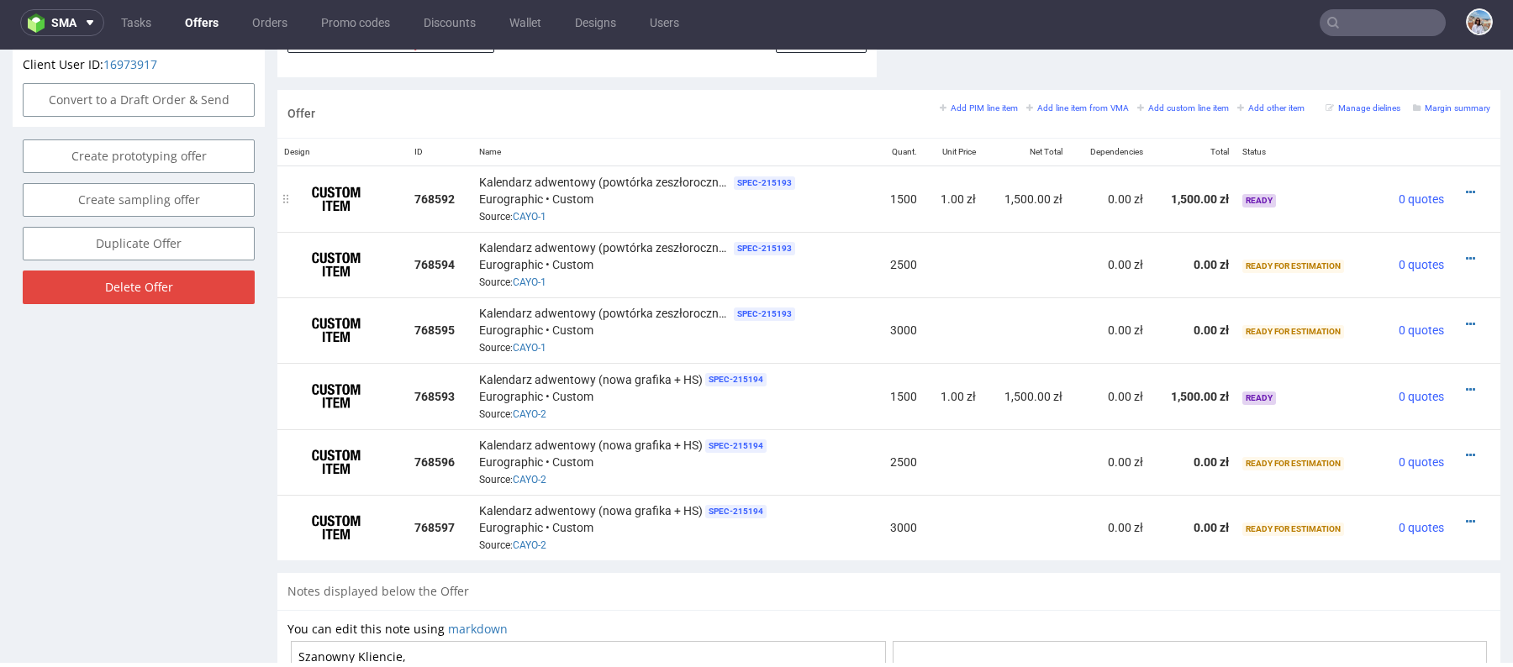
click at [1460, 178] on td at bounding box center [1476, 199] width 50 height 66
click at [1459, 184] on div at bounding box center [1470, 192] width 26 height 17
click at [1466, 187] on icon at bounding box center [1470, 193] width 9 height 12
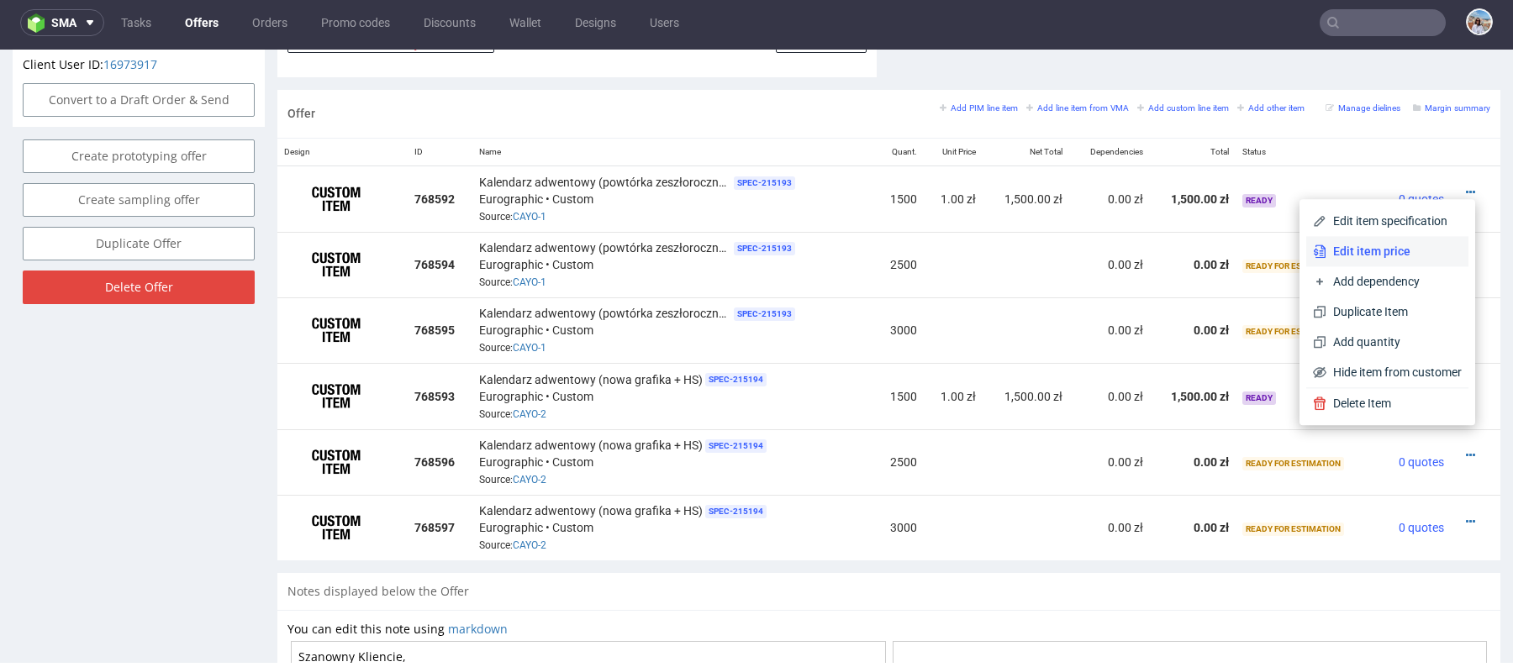
click at [1378, 248] on span "Edit item price" at bounding box center [1393, 251] width 135 height 17
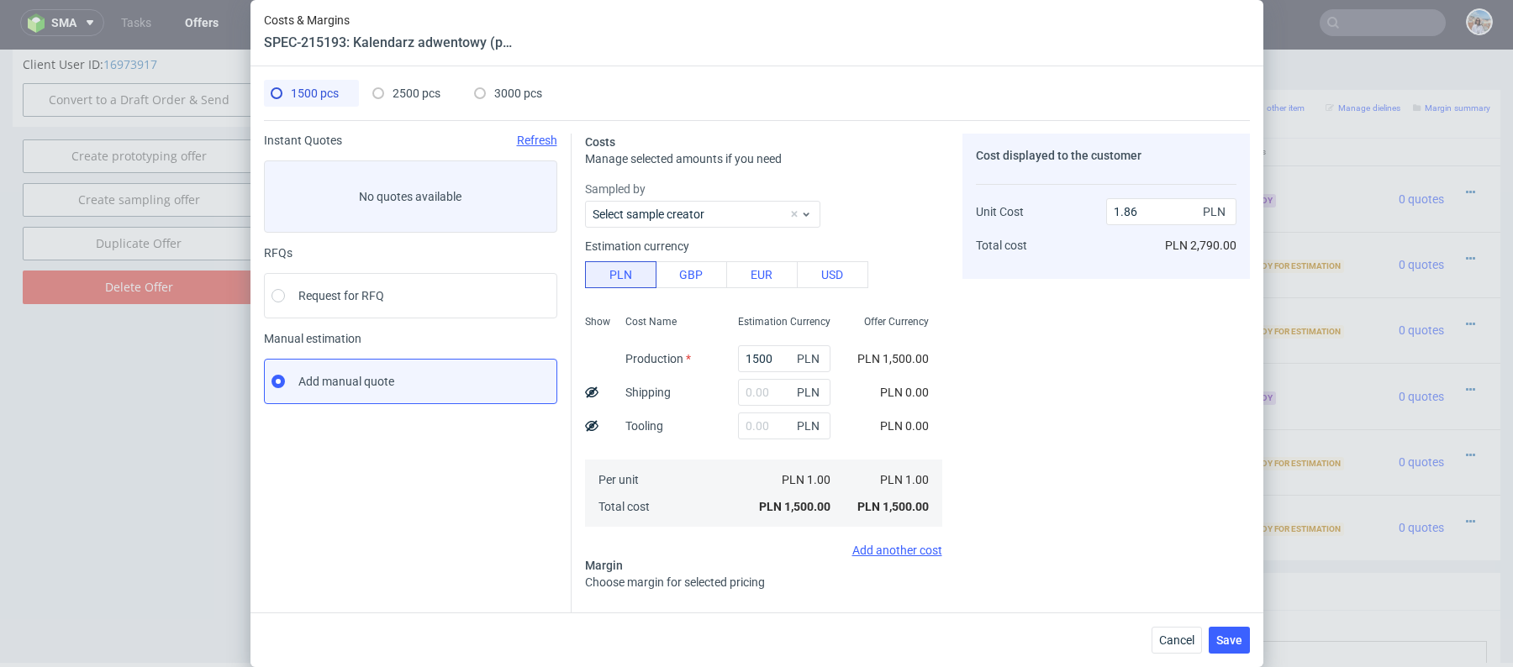
click at [794, 353] on span "PLN" at bounding box center [810, 359] width 34 height 24
click at [785, 353] on input "1500" at bounding box center [784, 358] width 92 height 27
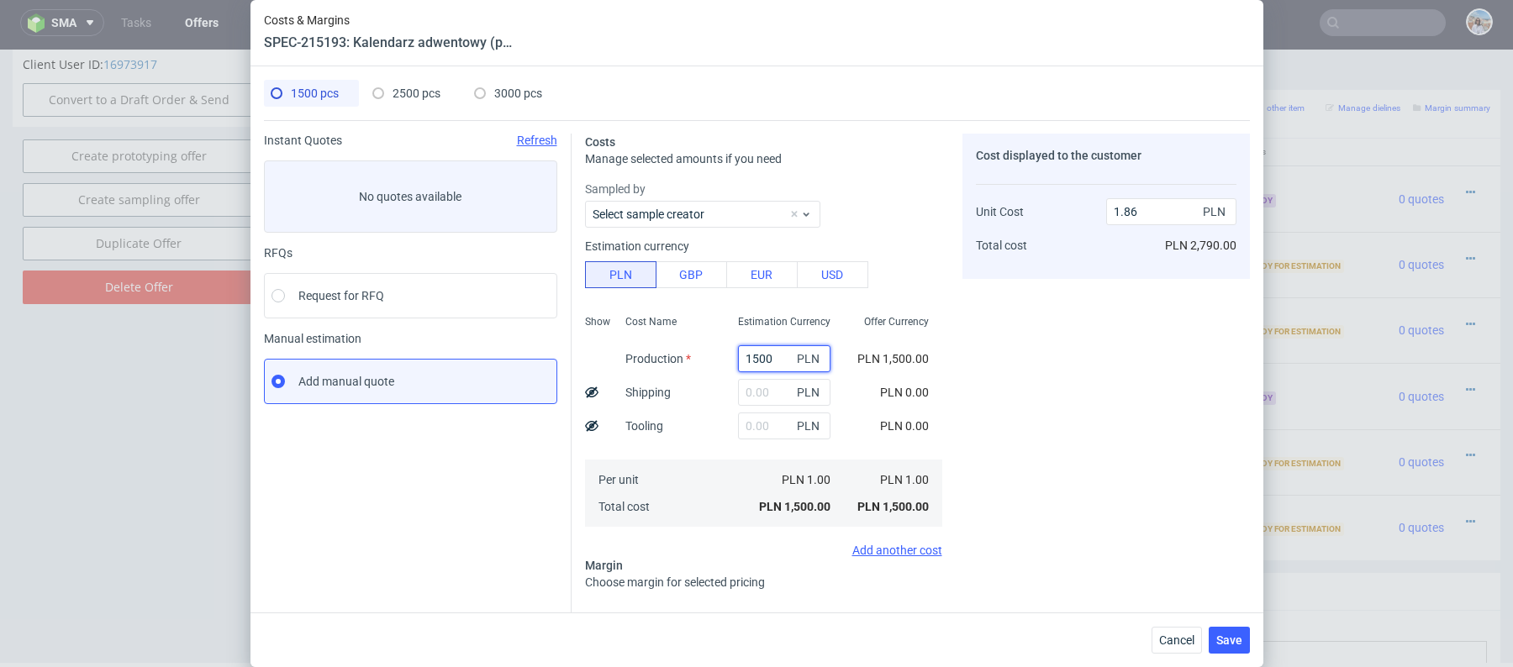
paste input "46808.23"
type input "46808.23"
type input "58.12"
type input "46808.23"
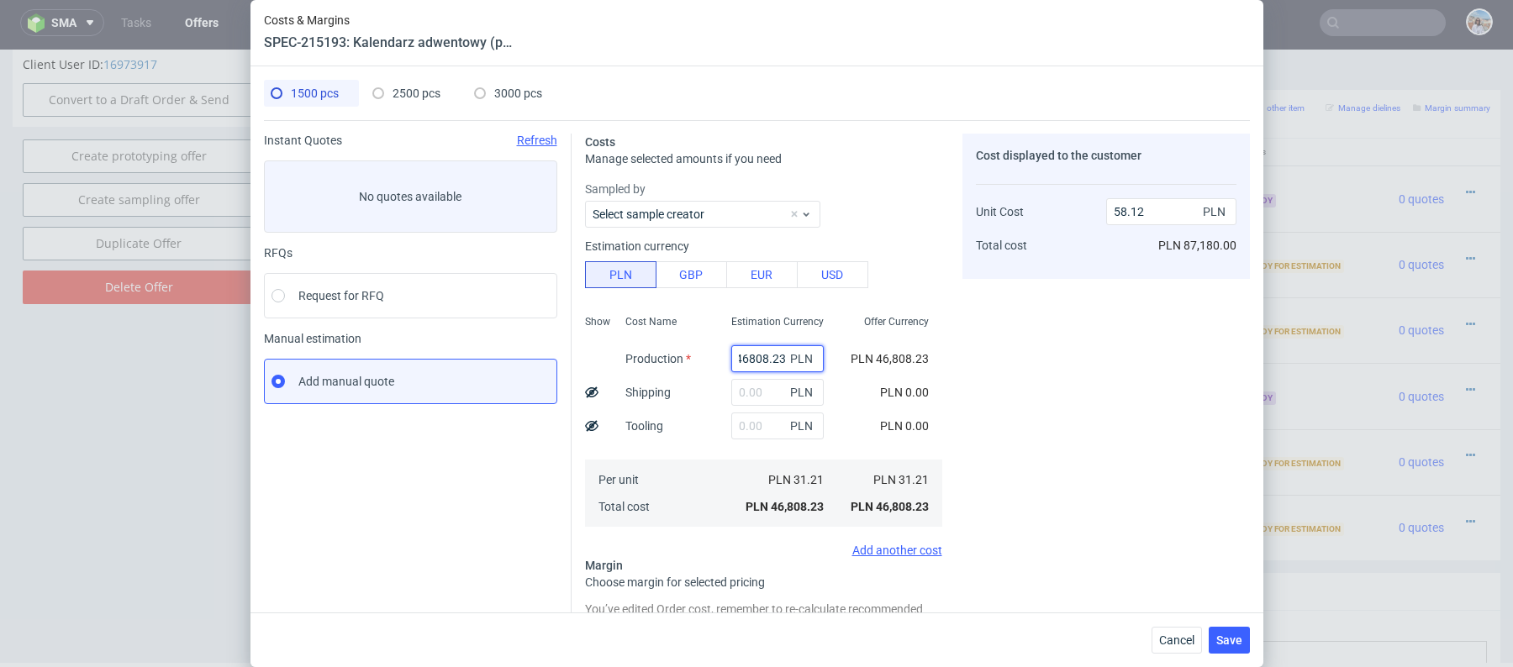
scroll to position [0, 0]
click at [415, 92] on span "2500 pcs" at bounding box center [417, 93] width 48 height 13
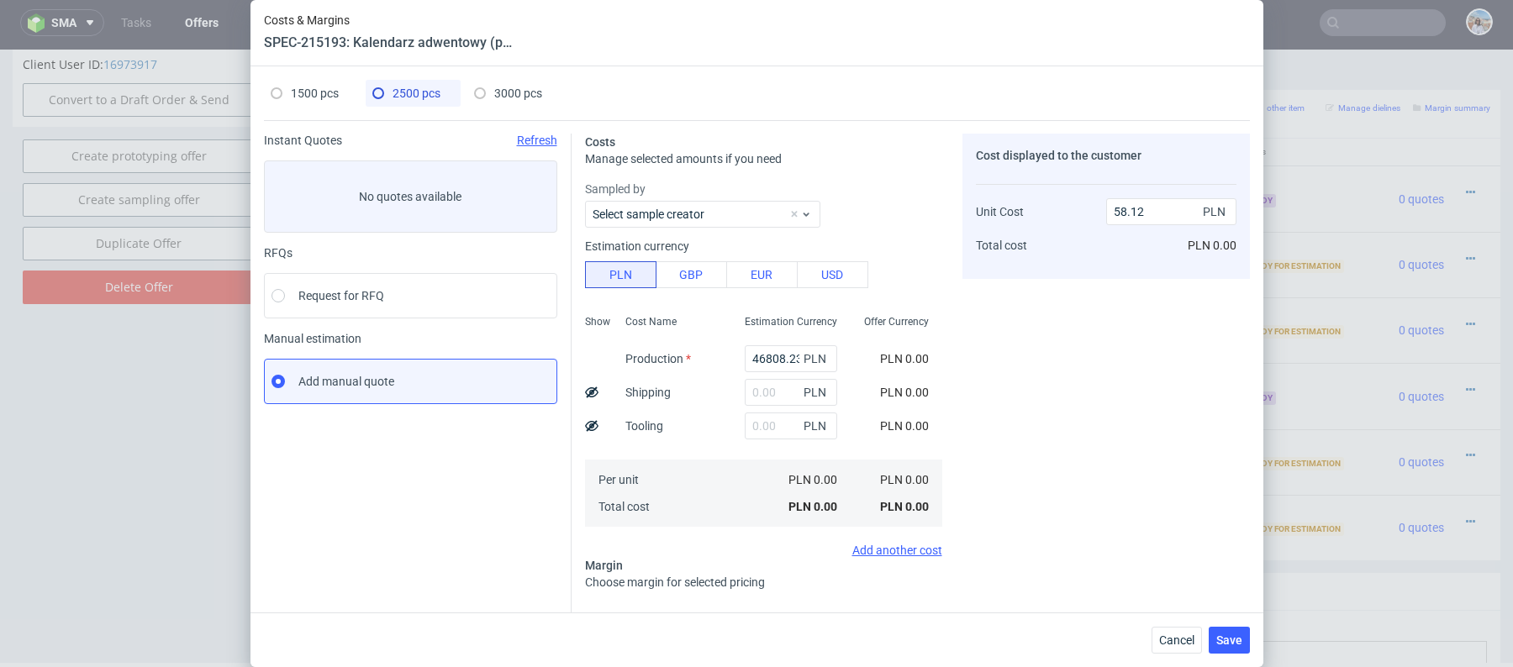
type input "0"
click at [781, 366] on input "text" at bounding box center [791, 358] width 92 height 27
paste input "76516.37"
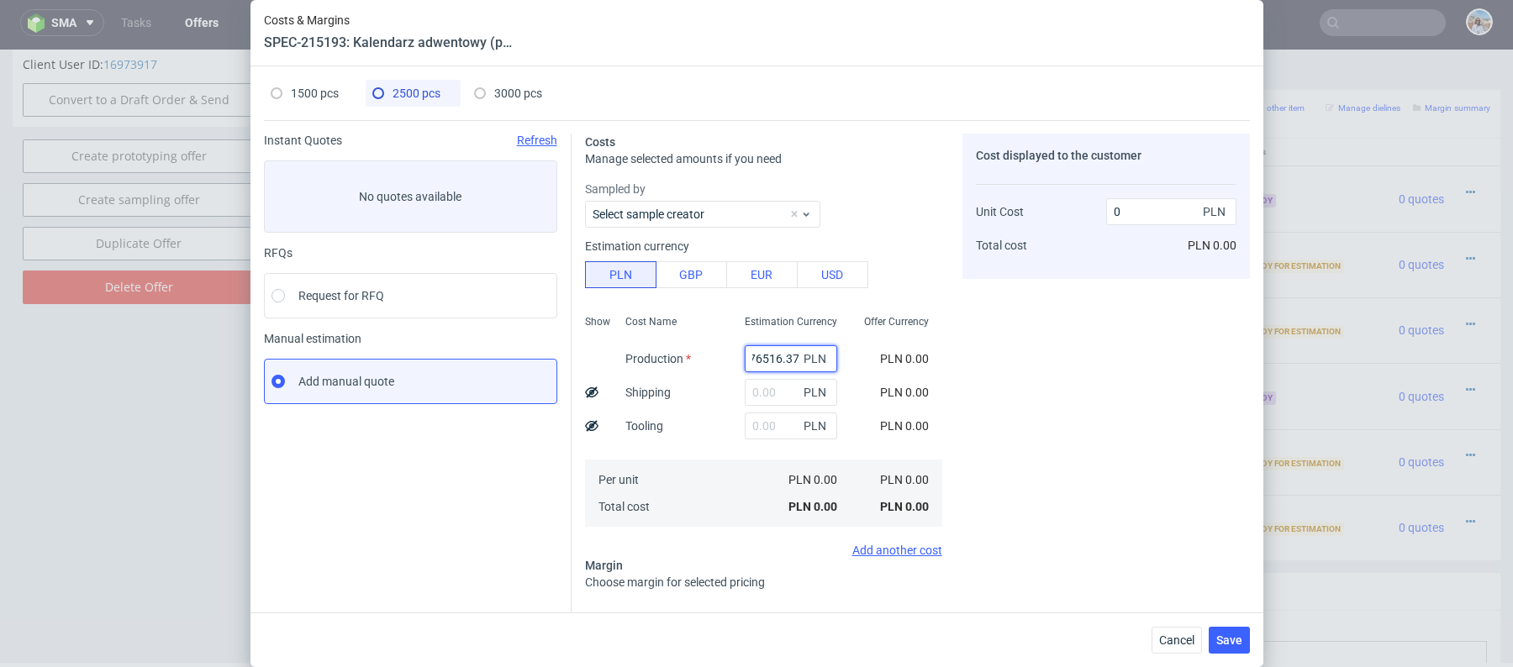
type input "76516.37"
type input "30.61"
click at [313, 100] on div "1500 pcs" at bounding box center [305, 93] width 68 height 27
type input "46808.23"
type input "46.31"
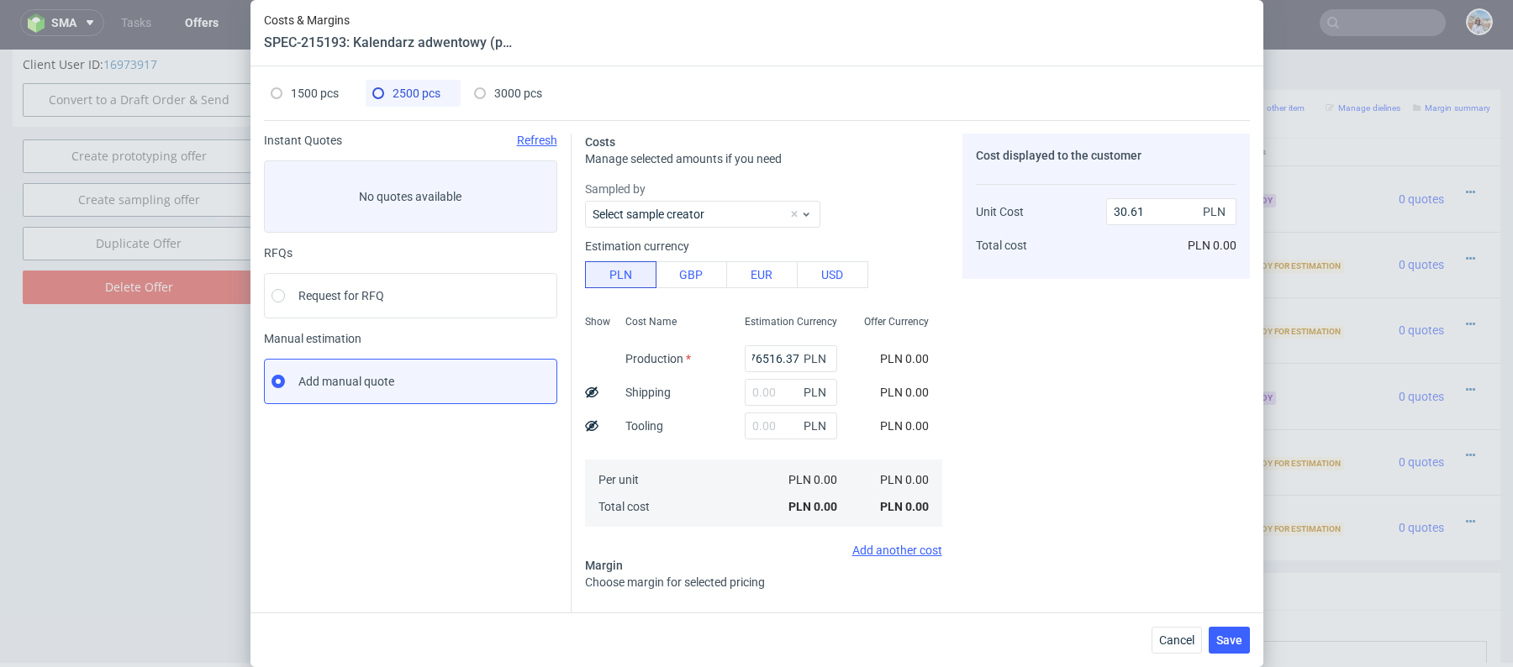
type input "58.12"
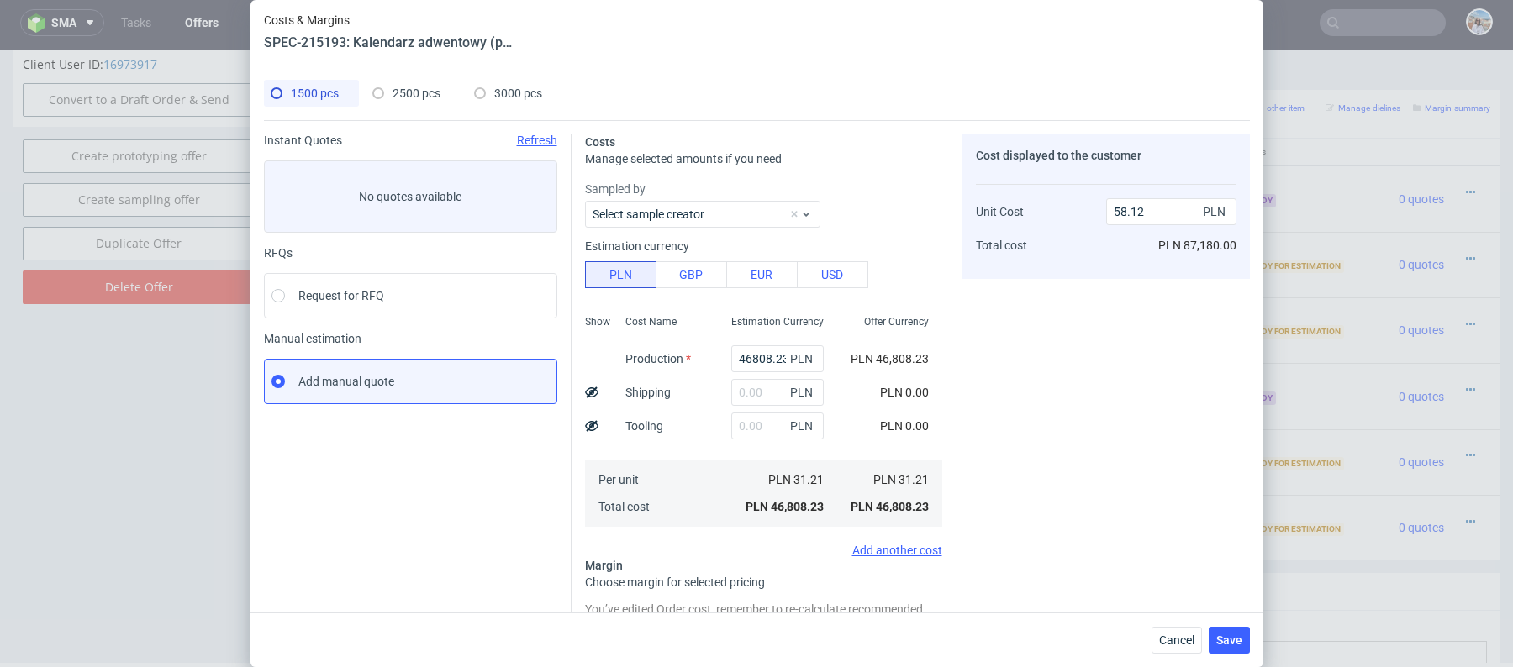
scroll to position [122, 0]
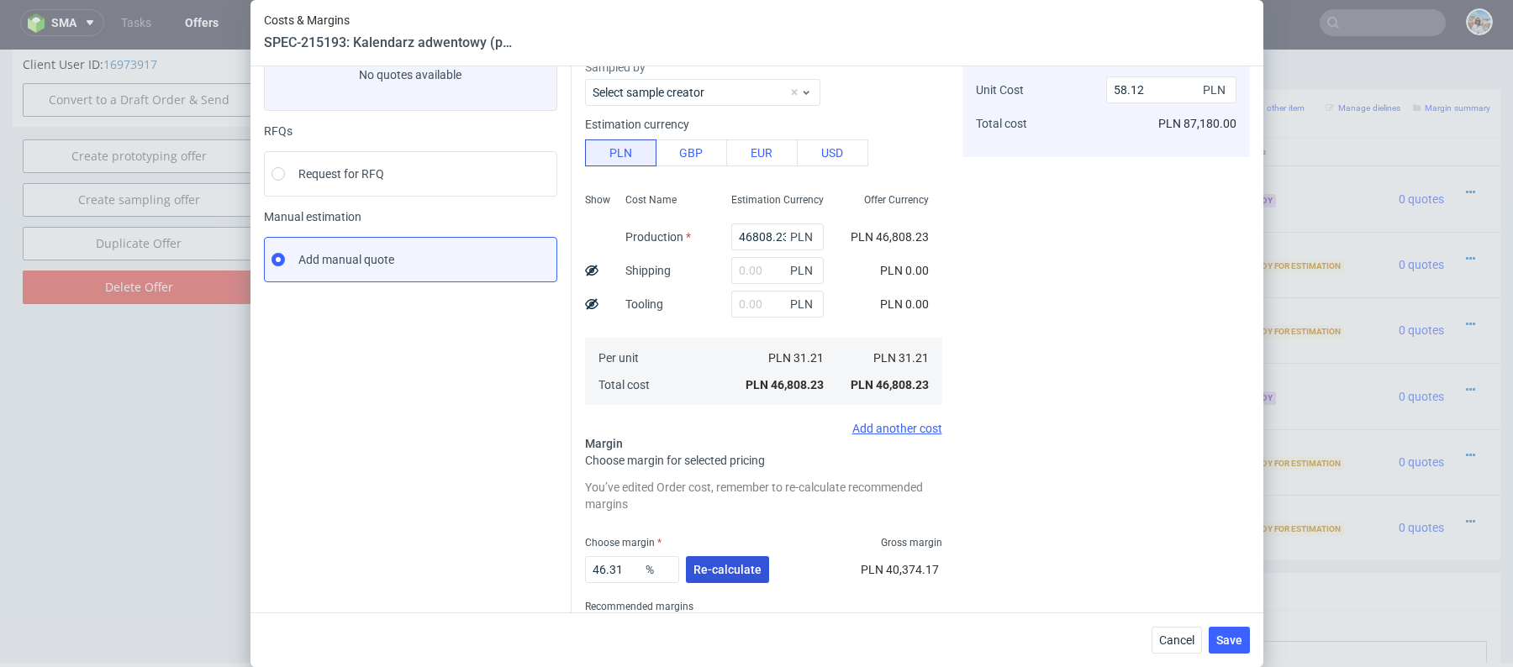
click at [739, 558] on button "Re-calculate" at bounding box center [727, 569] width 83 height 27
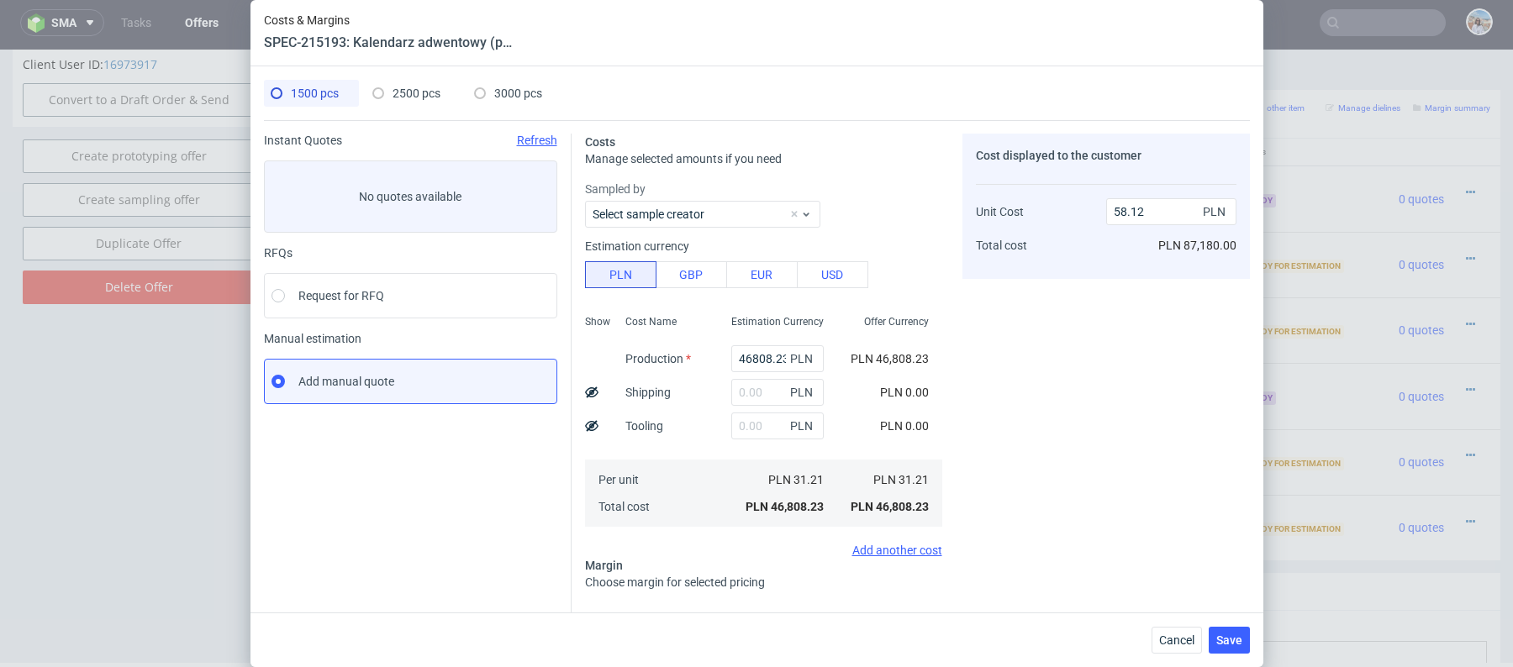
scroll to position [148, 0]
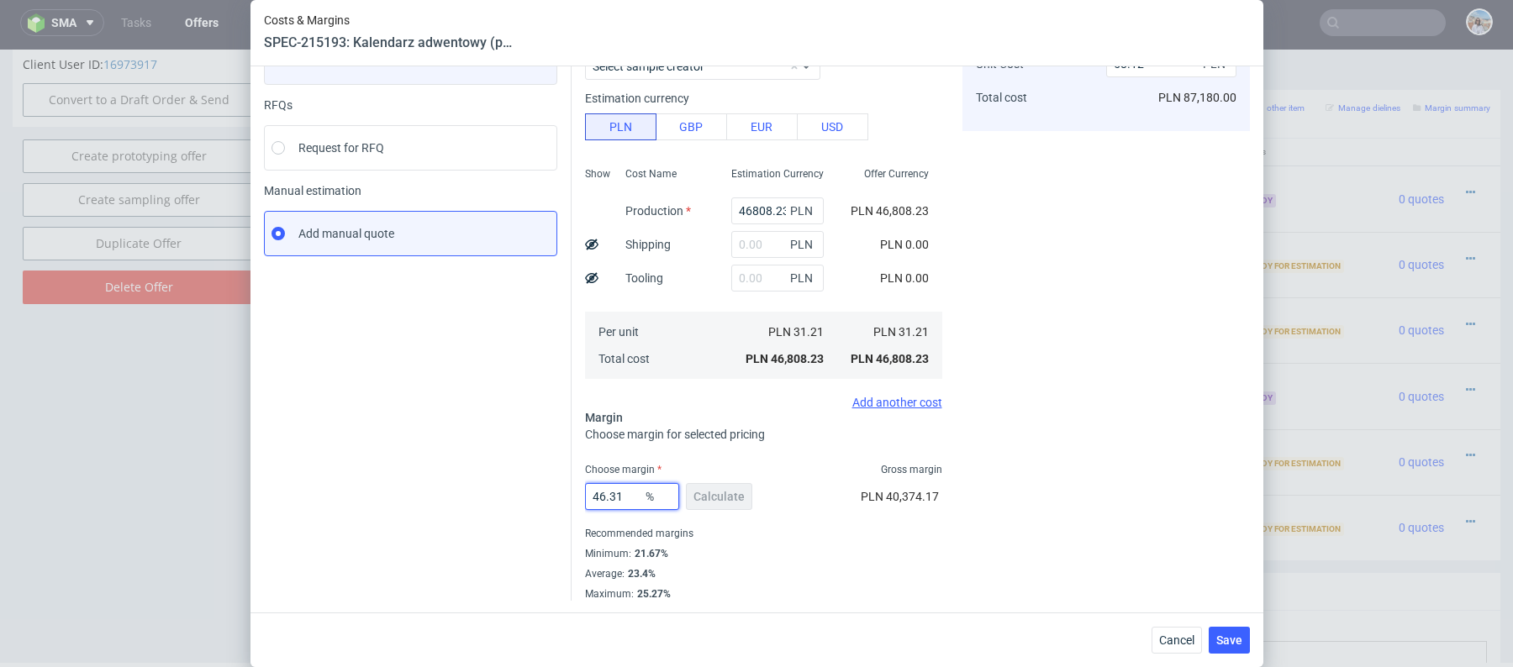
click at [627, 488] on input "46.31" at bounding box center [632, 496] width 94 height 27
type input "23"
type input "40.53"
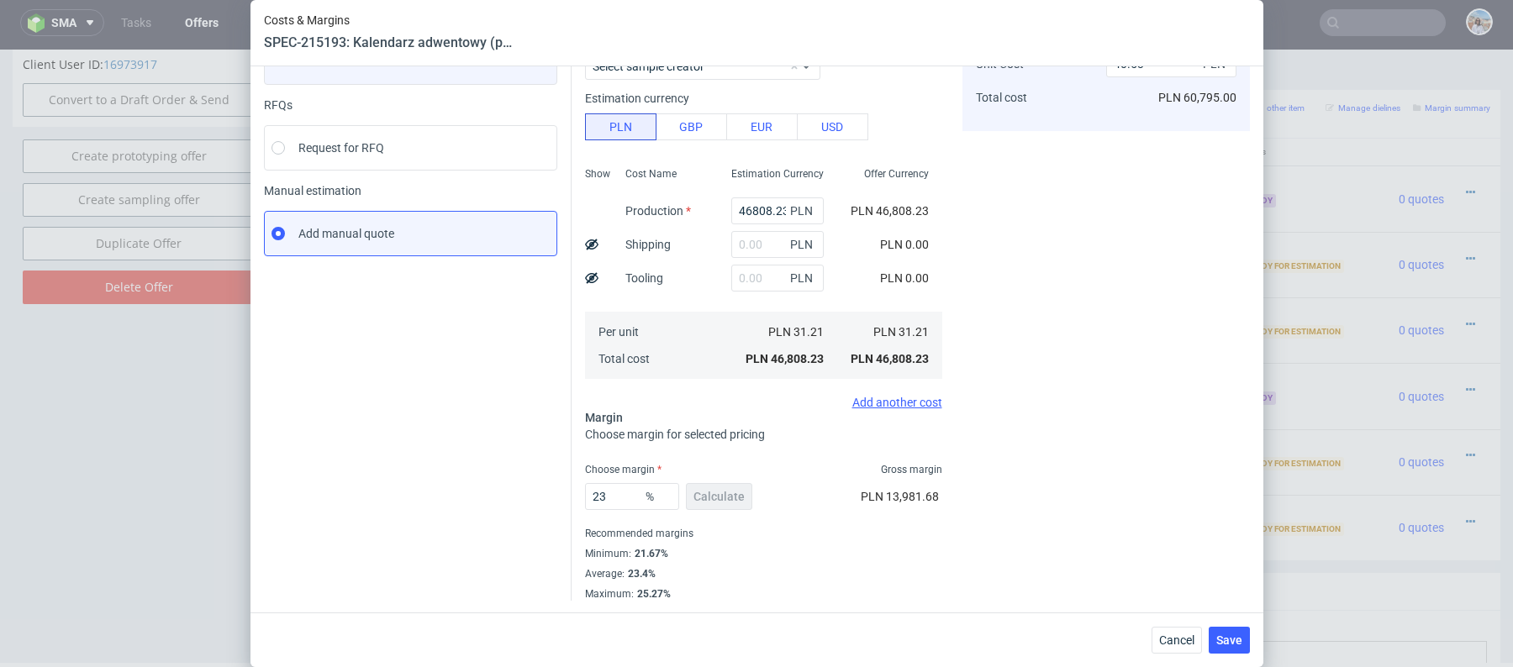
click at [460, 505] on div "Instant Quotes Refresh No quotes available RFQs Request for RFQ Manual estimati…" at bounding box center [418, 293] width 308 height 615
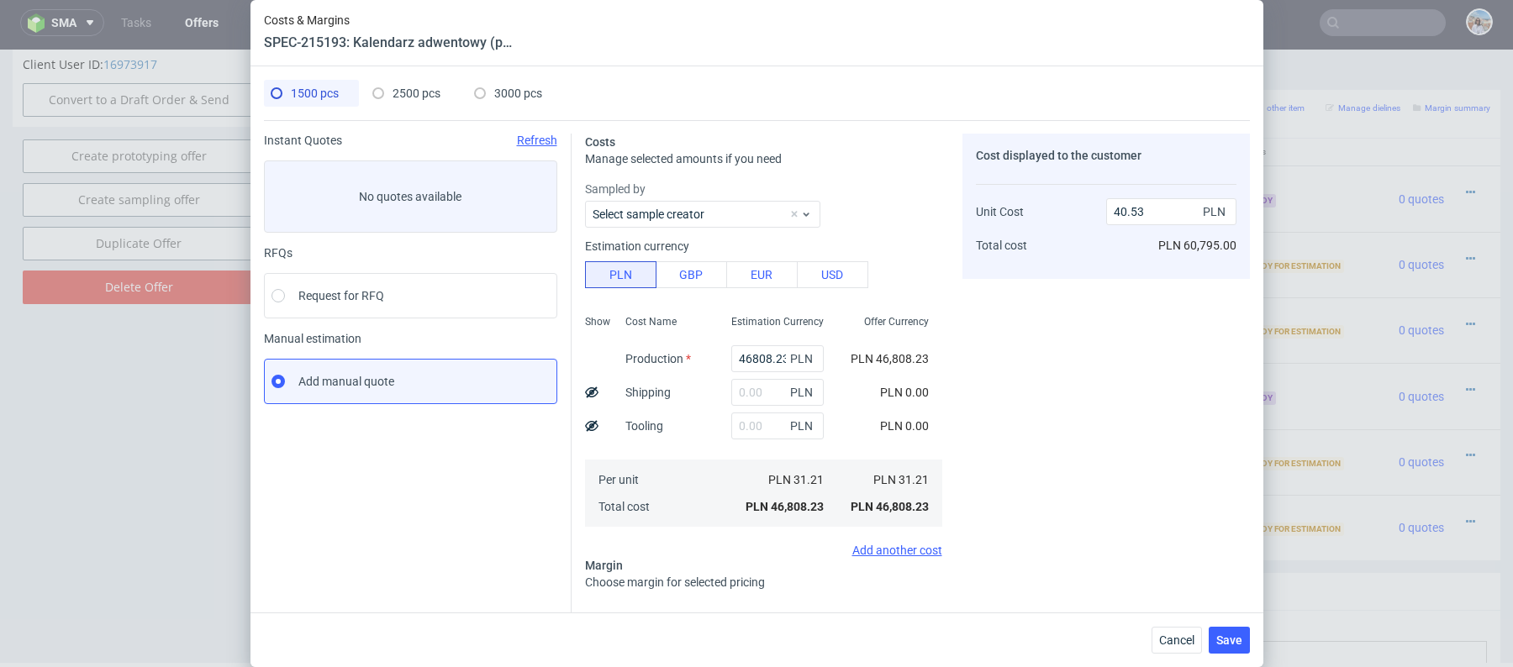
scroll to position [18, 0]
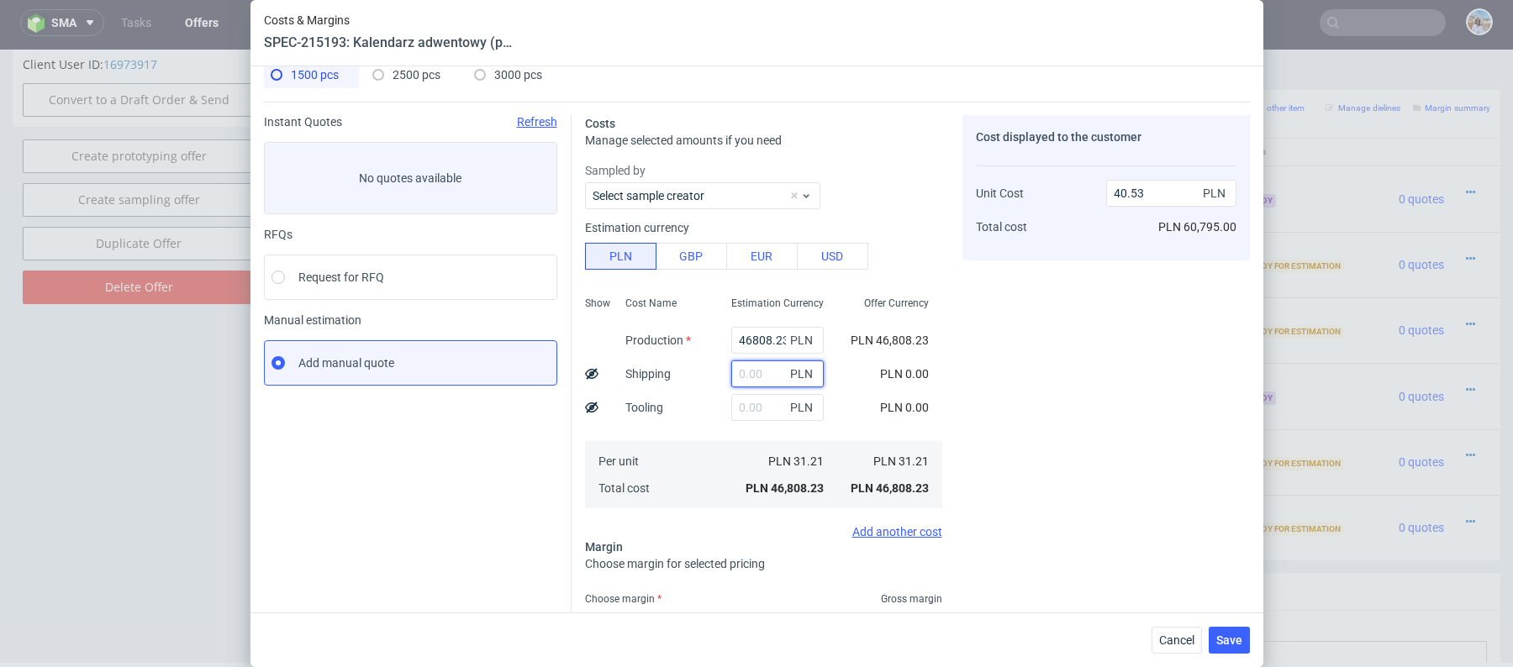
click at [771, 372] on input "text" at bounding box center [777, 374] width 92 height 27
paste input "1000"
type input "1000"
type input "41.4"
drag, startPoint x: 746, startPoint y: 375, endPoint x: 783, endPoint y: 375, distance: 36.1
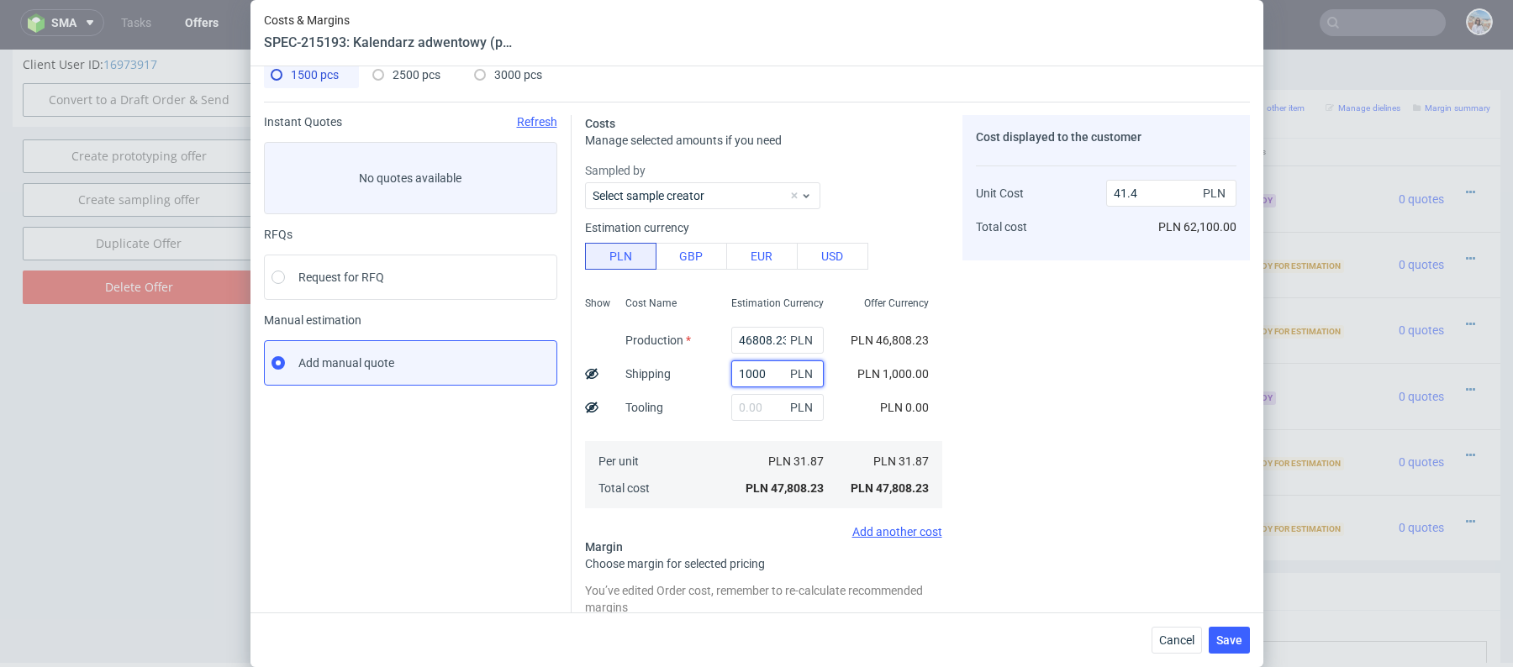
click at [783, 375] on input "1000" at bounding box center [777, 374] width 92 height 27
type input "1500"
type input "41.83"
type input "1500"
click at [665, 361] on div "Shipping" at bounding box center [648, 374] width 72 height 34
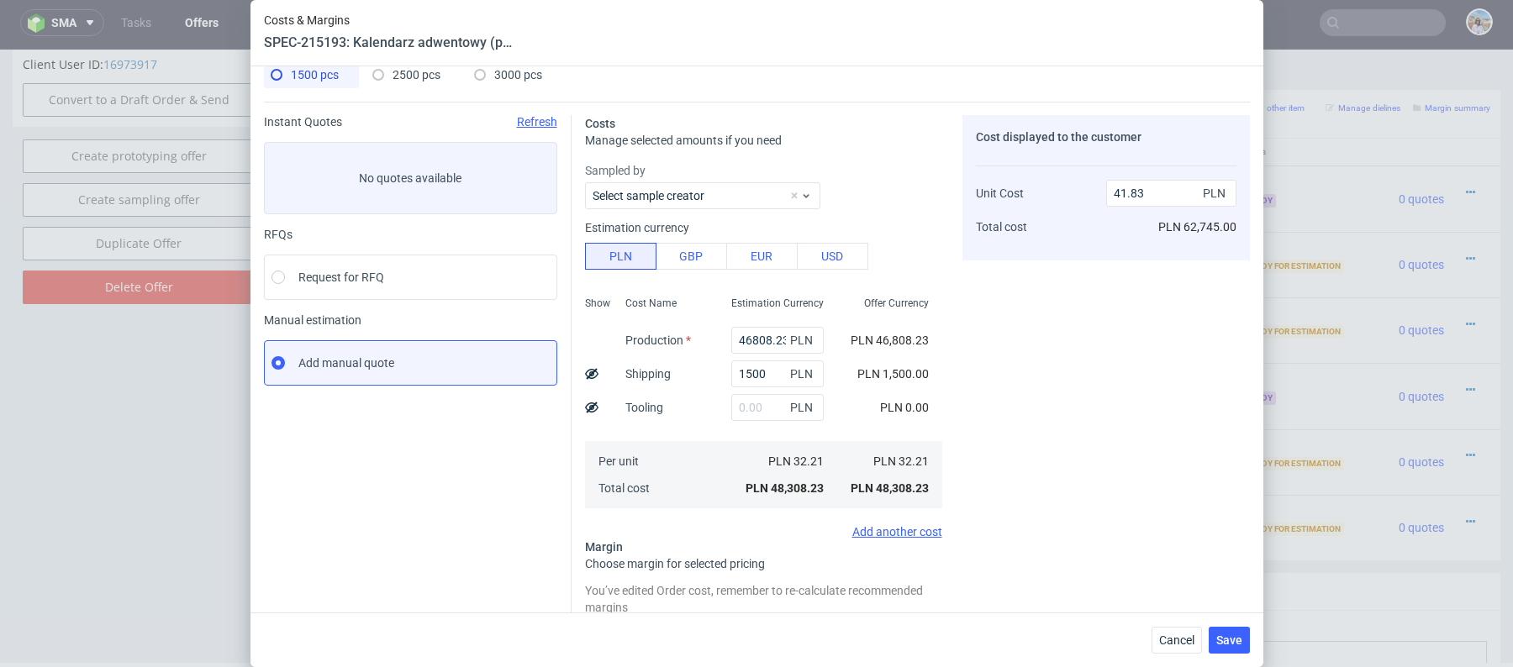
scroll to position [135, 0]
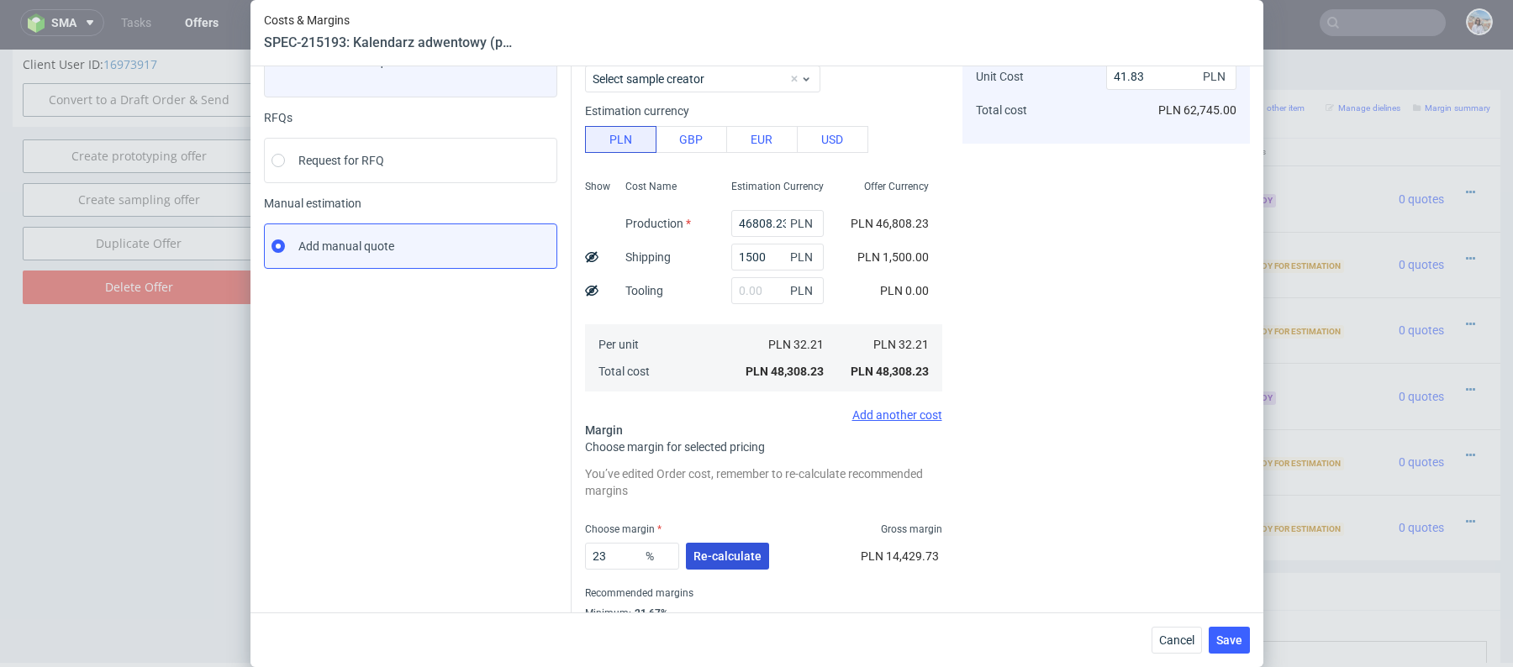
click at [709, 551] on span "Re-calculate" at bounding box center [727, 557] width 68 height 12
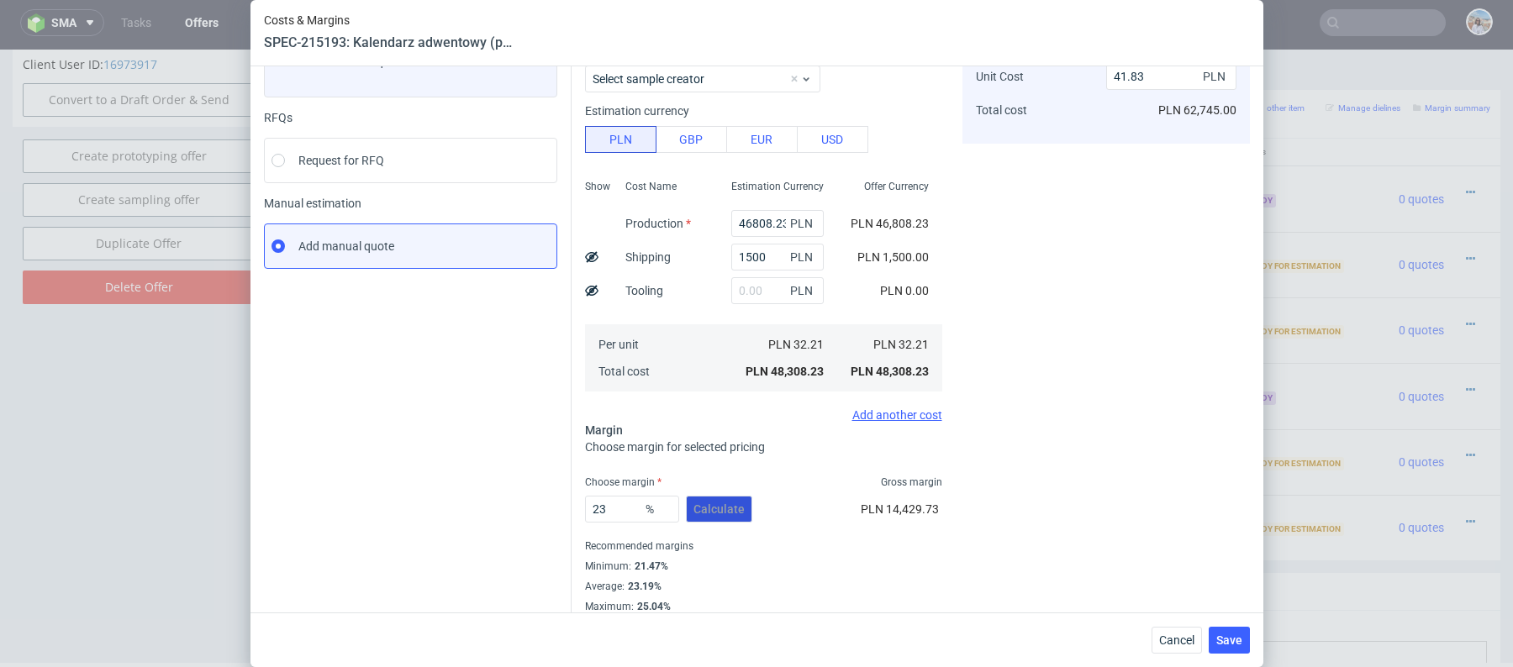
scroll to position [148, 0]
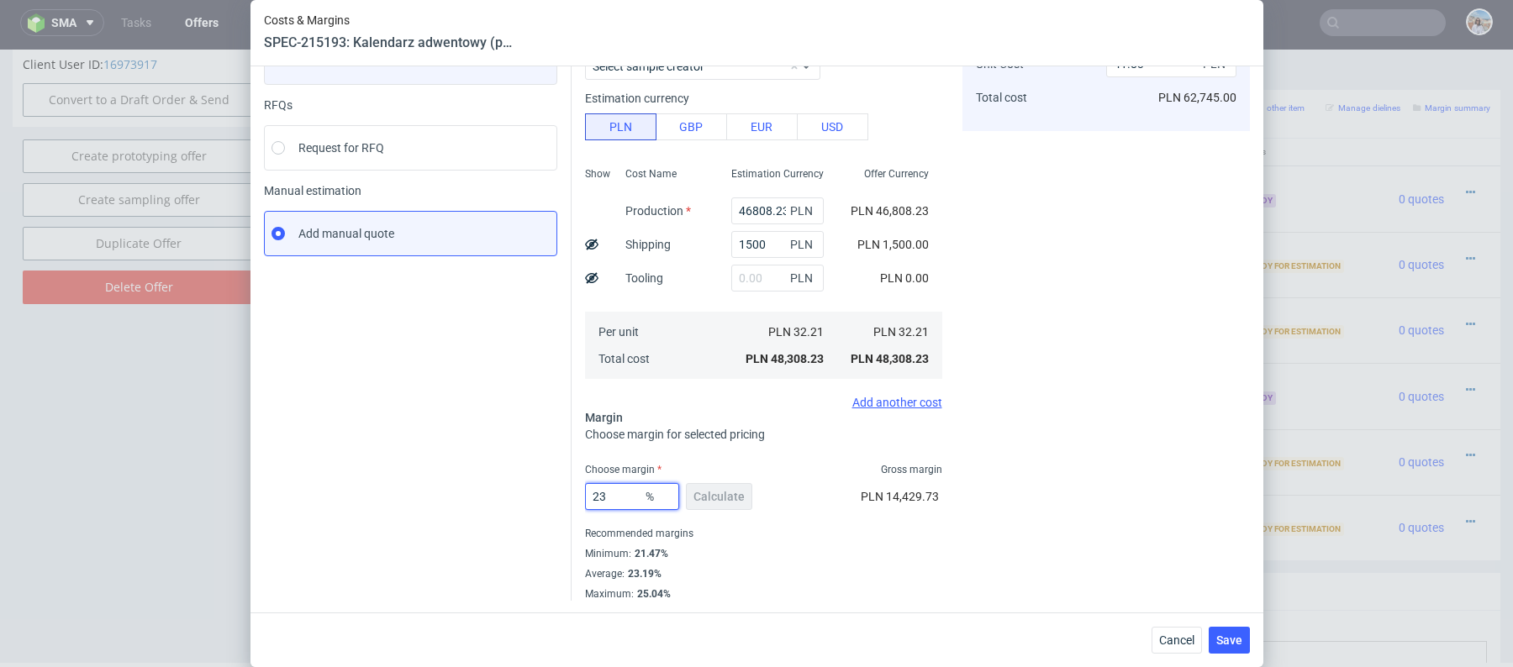
click at [603, 490] on input "23" at bounding box center [632, 496] width 94 height 27
type input "22"
type input "41.29"
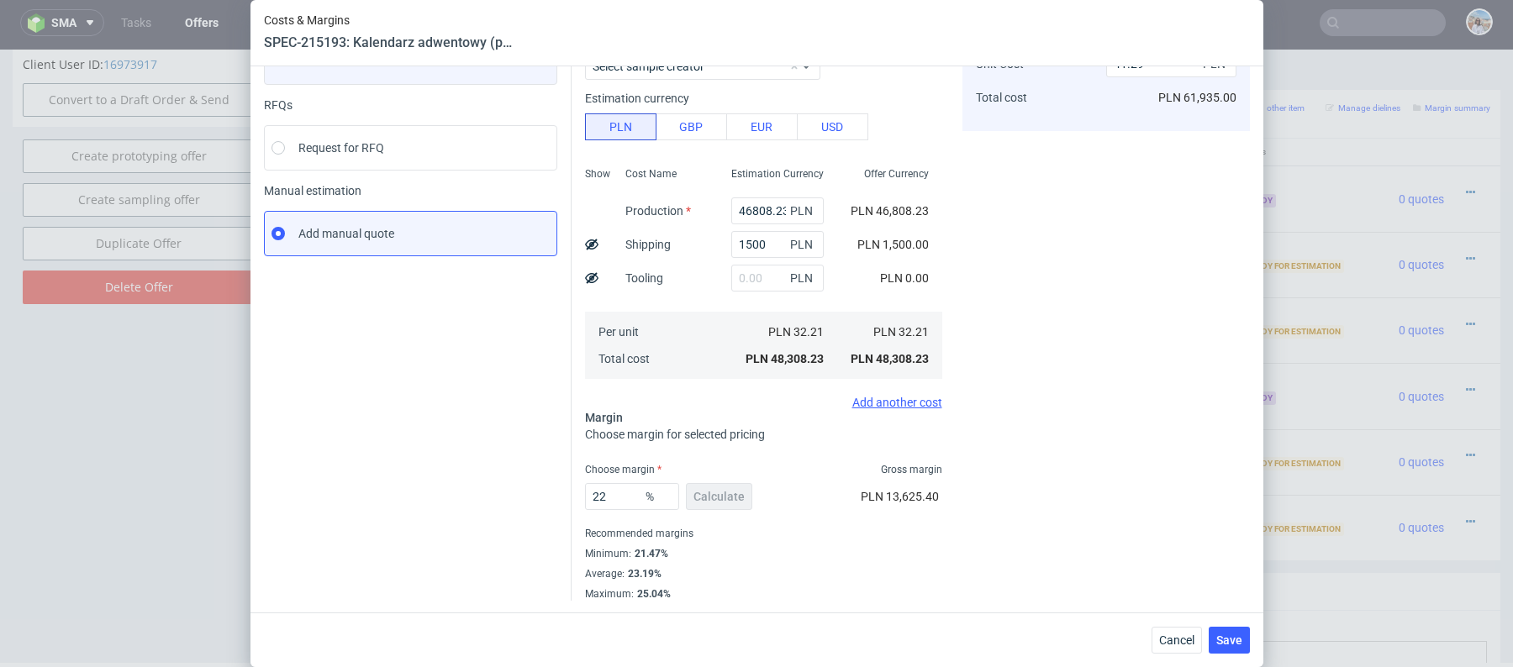
click at [447, 493] on div "Instant Quotes Refresh No quotes available RFQs Request for RFQ Manual estimati…" at bounding box center [418, 293] width 308 height 615
click at [614, 501] on input "22" at bounding box center [632, 496] width 94 height 27
type input "23"
type input "41.83"
type input "23"
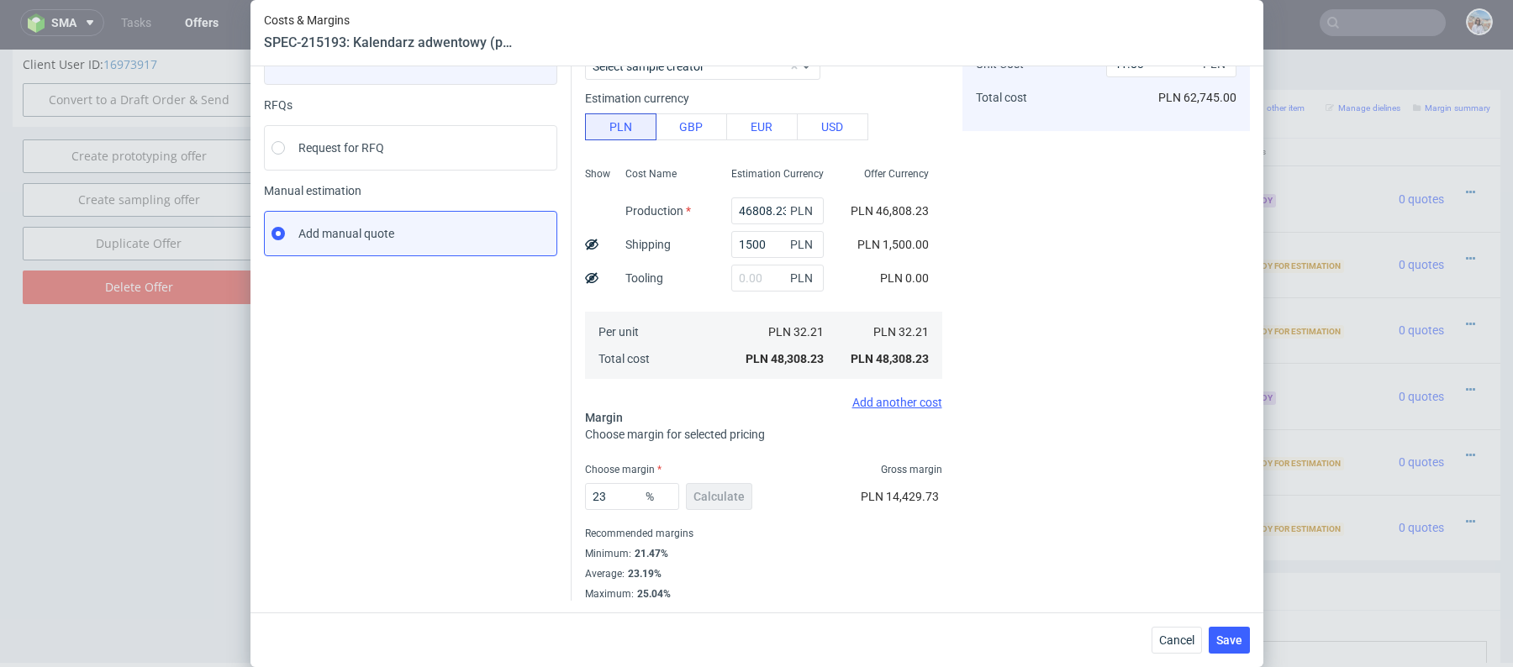
click at [438, 481] on div "Instant Quotes Refresh No quotes available RFQs Request for RFQ Manual estimati…" at bounding box center [418, 293] width 308 height 615
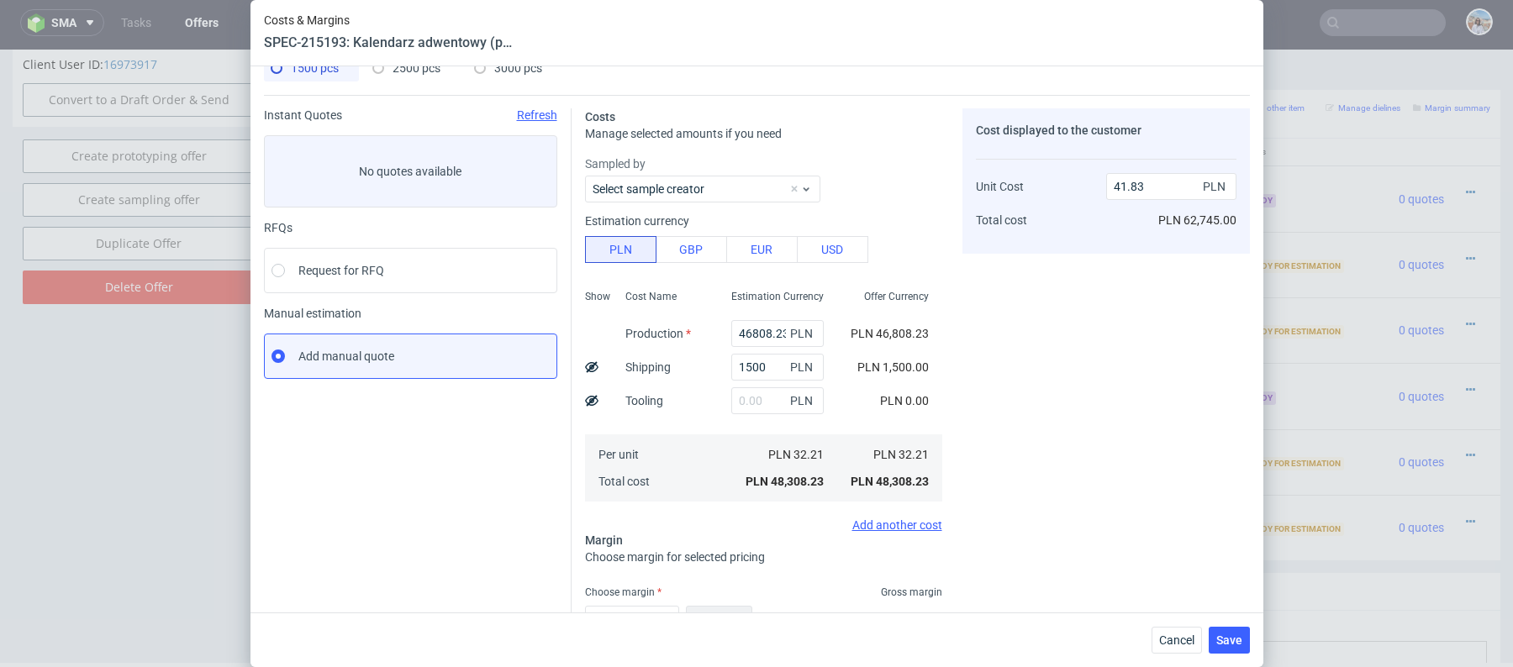
scroll to position [0, 0]
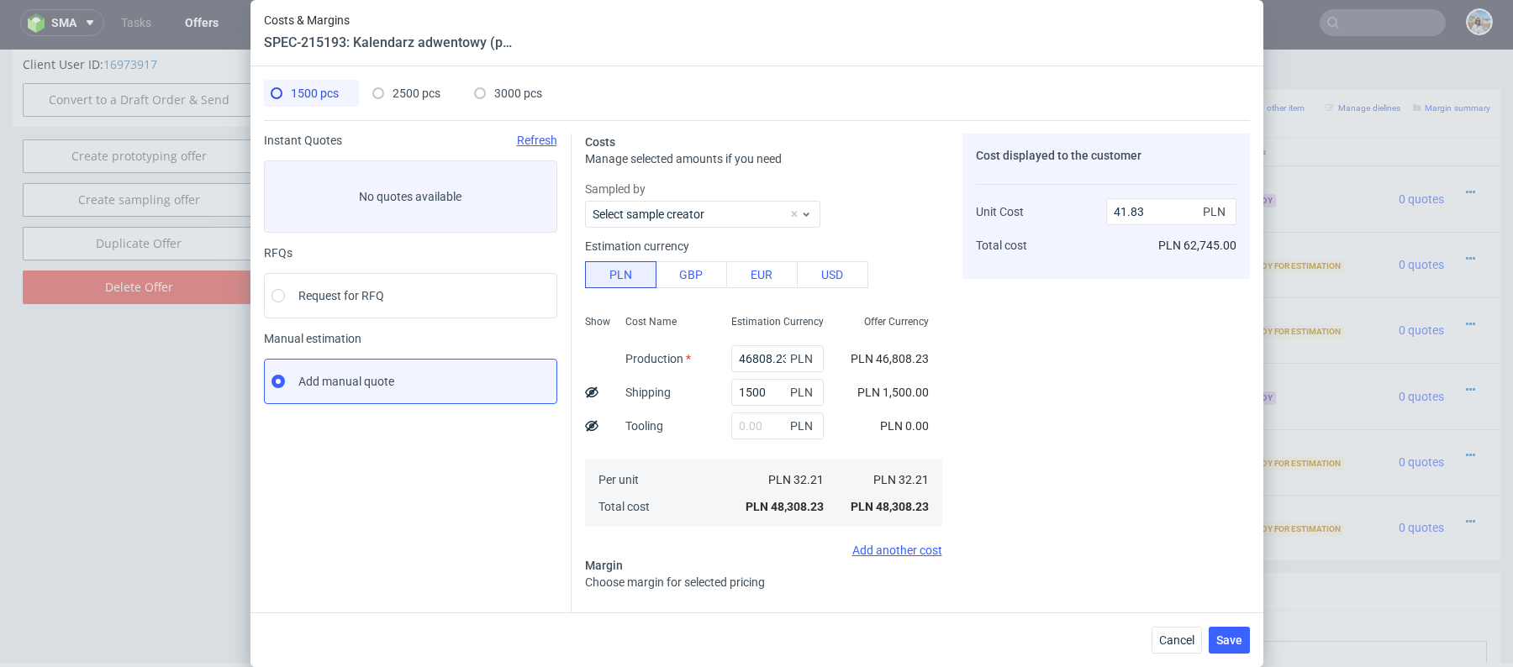
click at [588, 386] on icon at bounding box center [591, 392] width 13 height 13
type input "40.83"
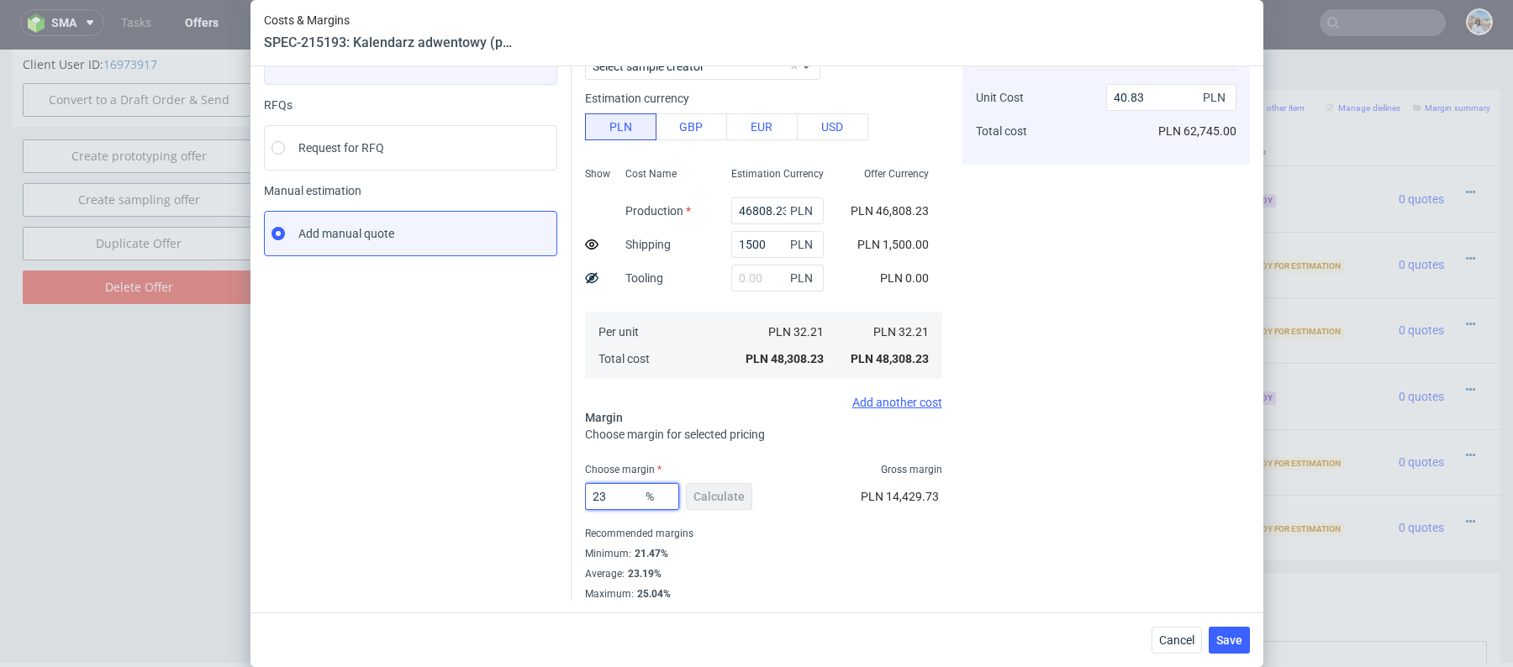
click at [615, 490] on input "23" at bounding box center [632, 496] width 94 height 27
type input "25"
type input "41.94"
click at [468, 462] on div "Instant Quotes Refresh No quotes available RFQs Request for RFQ Manual estimati…" at bounding box center [418, 293] width 308 height 615
click at [604, 490] on input "25" at bounding box center [632, 496] width 94 height 27
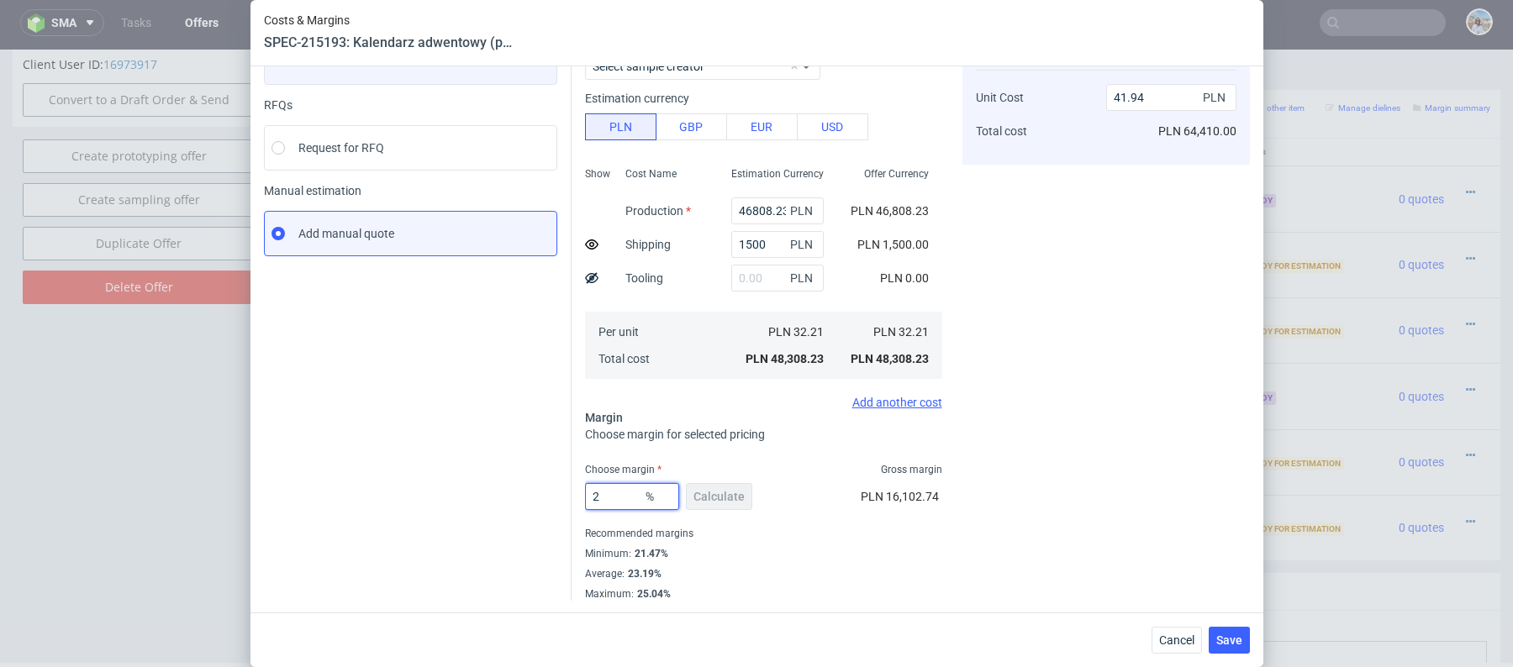
type input "23"
type input "40.83"
type input "24"
type input "41.38"
click at [562, 499] on div "Instant Quotes Refresh No quotes available RFQs Request for RFQ Manual estimati…" at bounding box center [418, 293] width 308 height 615
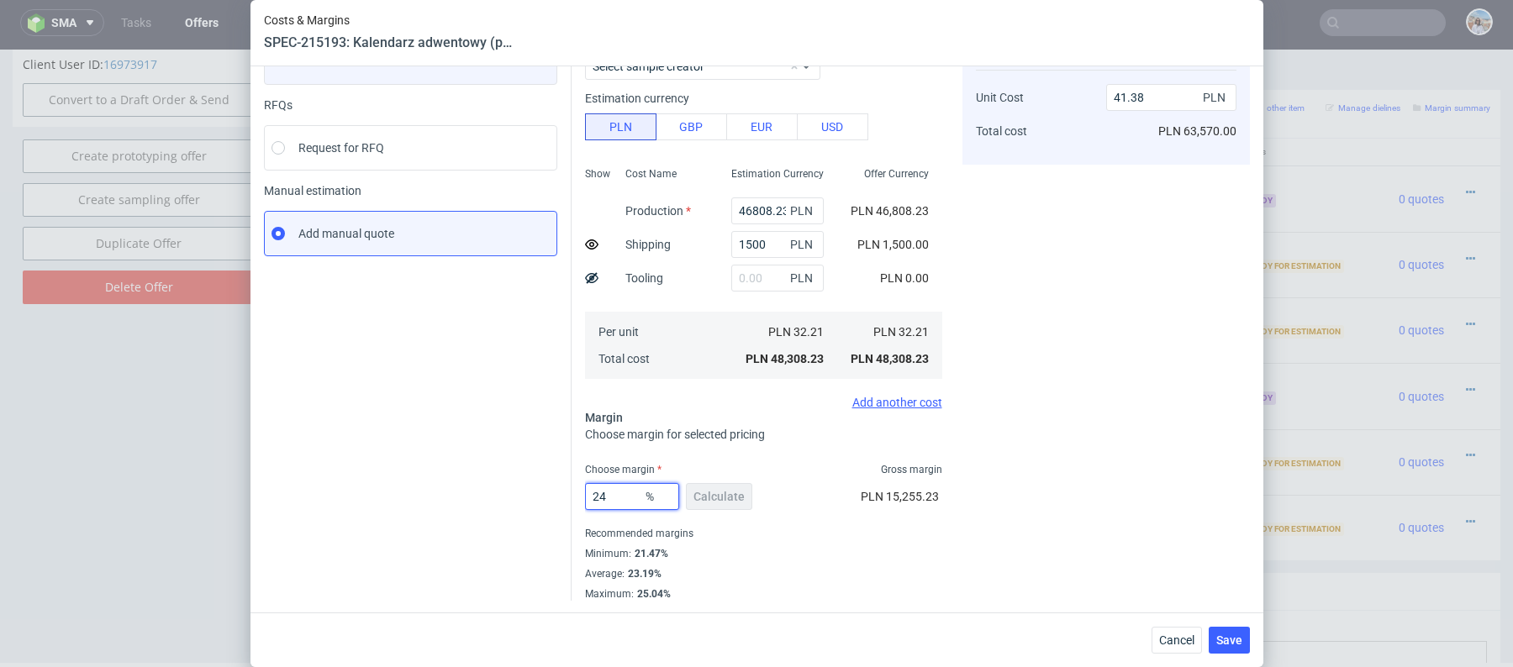
click at [621, 498] on input "24" at bounding box center [632, 496] width 94 height 27
click at [481, 482] on div "Instant Quotes Refresh No quotes available RFQs Request for RFQ Manual estimati…" at bounding box center [418, 293] width 308 height 615
click at [607, 498] on input "24" at bounding box center [632, 496] width 94 height 27
type input "23"
type input "40.83"
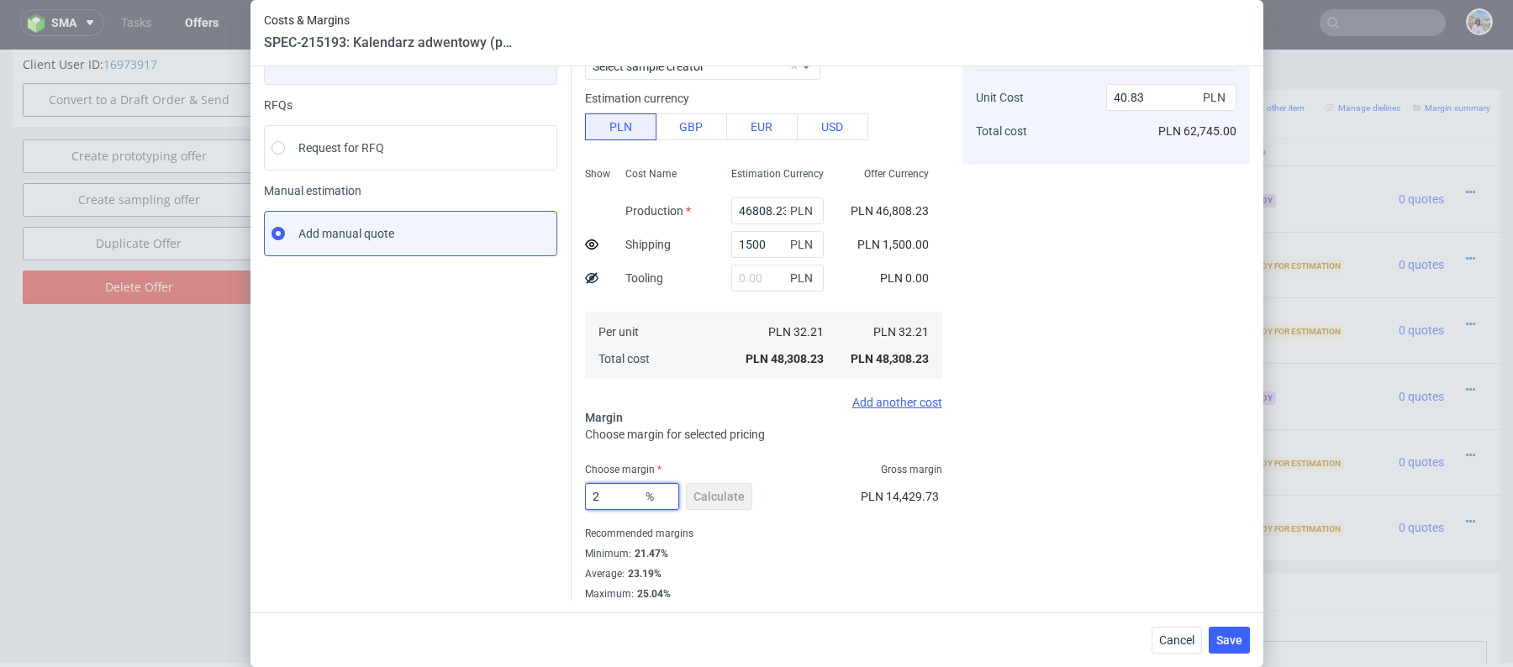
type input "24"
type input "41.38"
click at [497, 437] on div "Instant Quotes Refresh No quotes available RFQs Request for RFQ Manual estimati…" at bounding box center [418, 293] width 308 height 615
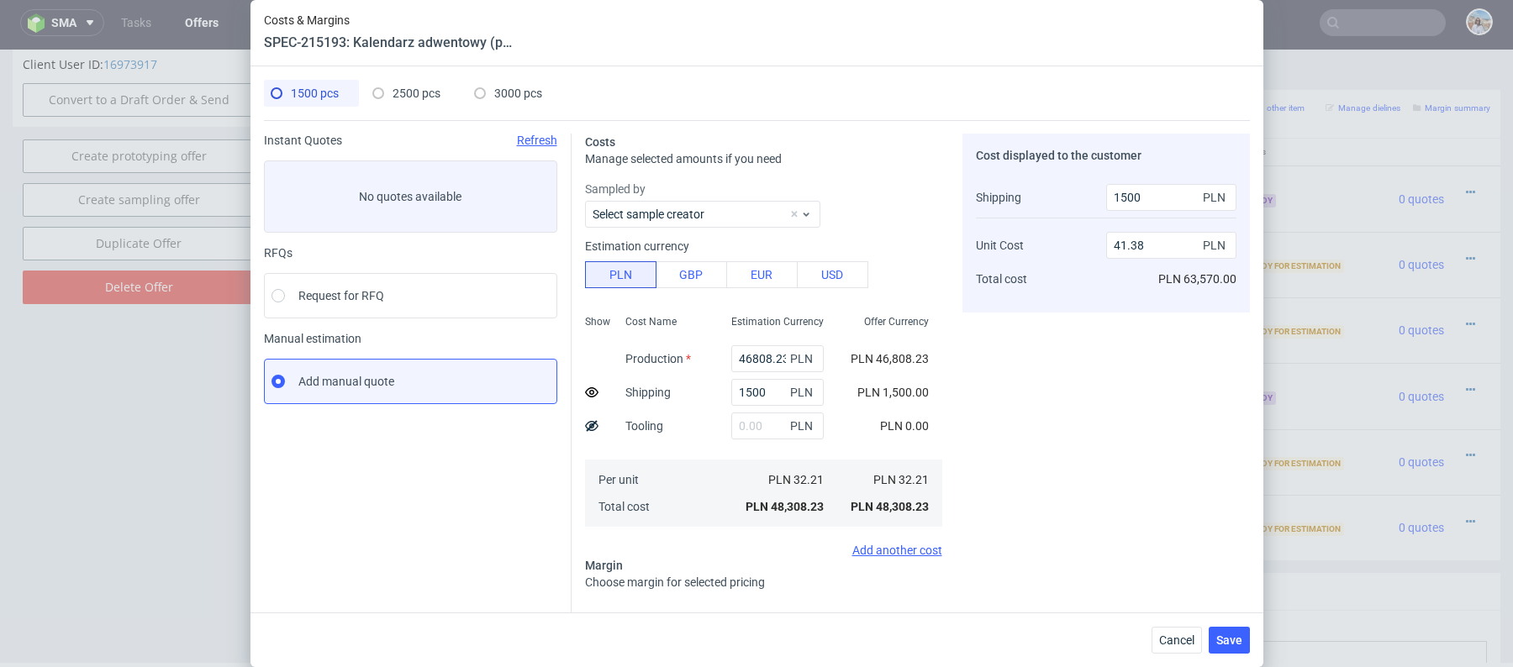
click at [406, 89] on span "2500 pcs" at bounding box center [417, 93] width 48 height 13
type input "76516.37"
type input "0"
type input "30.61"
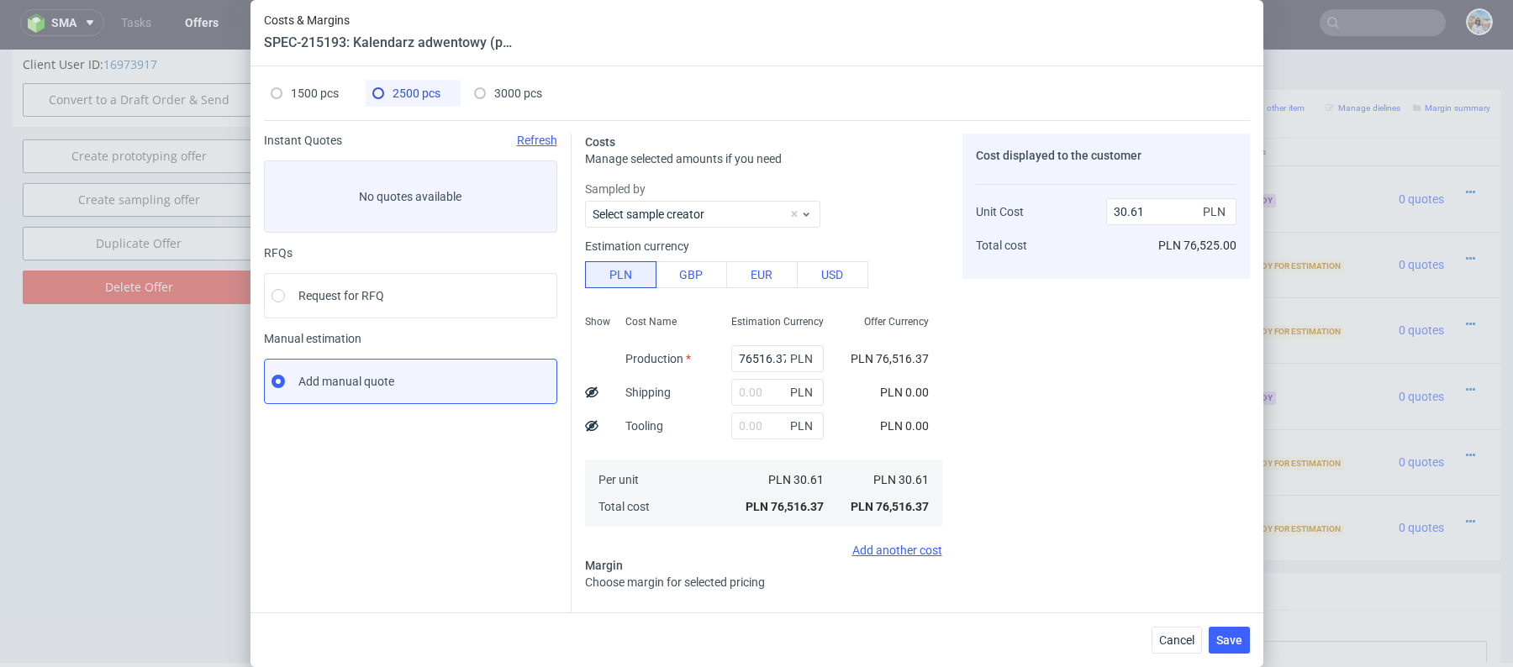
scroll to position [28, 0]
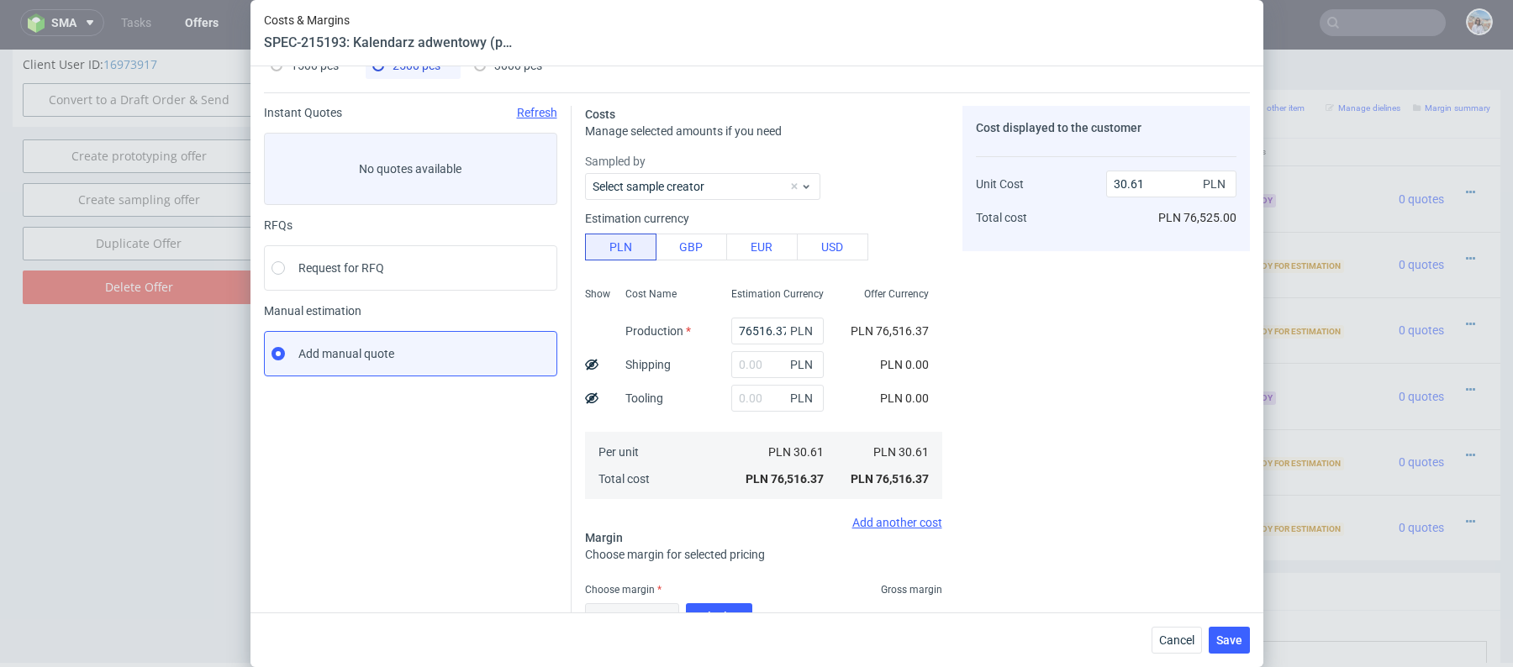
click at [342, 66] on div "1500 pcs" at bounding box center [311, 65] width 95 height 27
click at [726, 357] on div "PLN" at bounding box center [777, 365] width 119 height 34
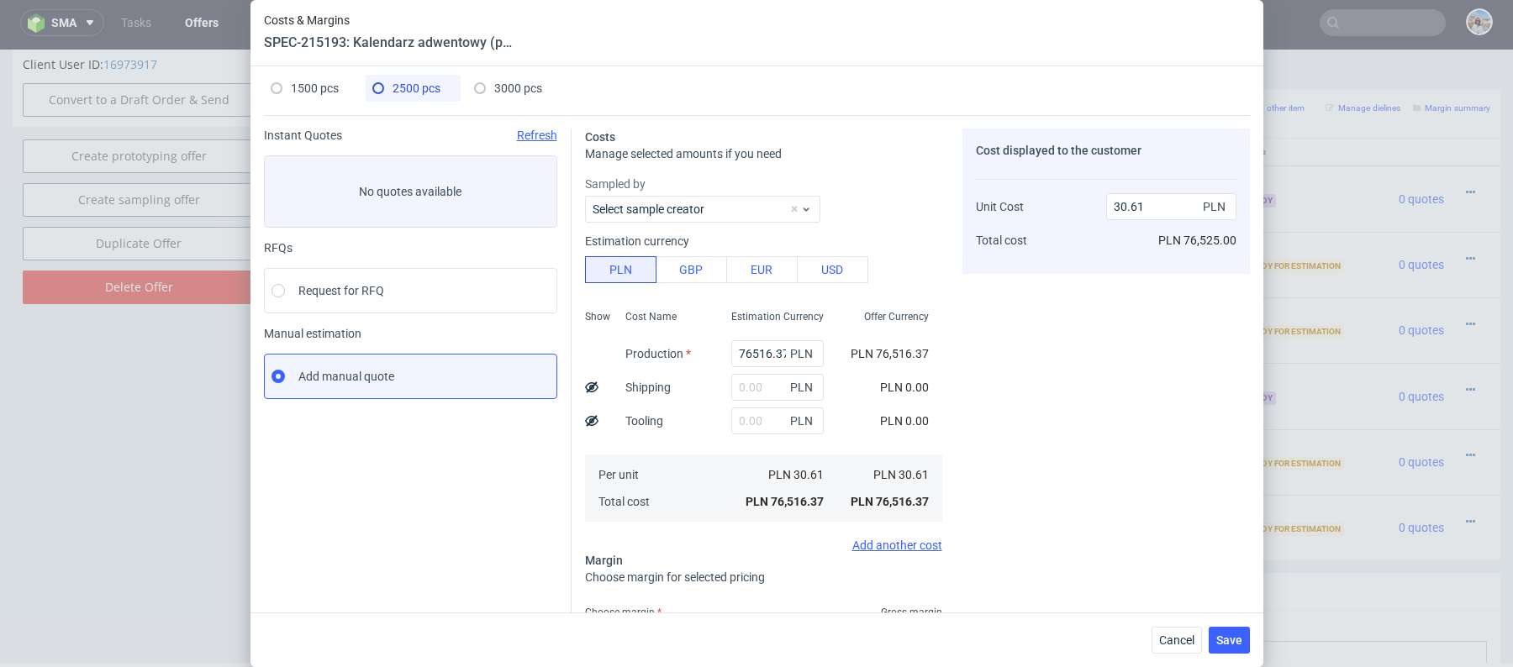
click at [305, 97] on div "1500 pcs" at bounding box center [305, 88] width 68 height 27
type input "46808.23"
type input "1500"
type input "24"
type input "41.38"
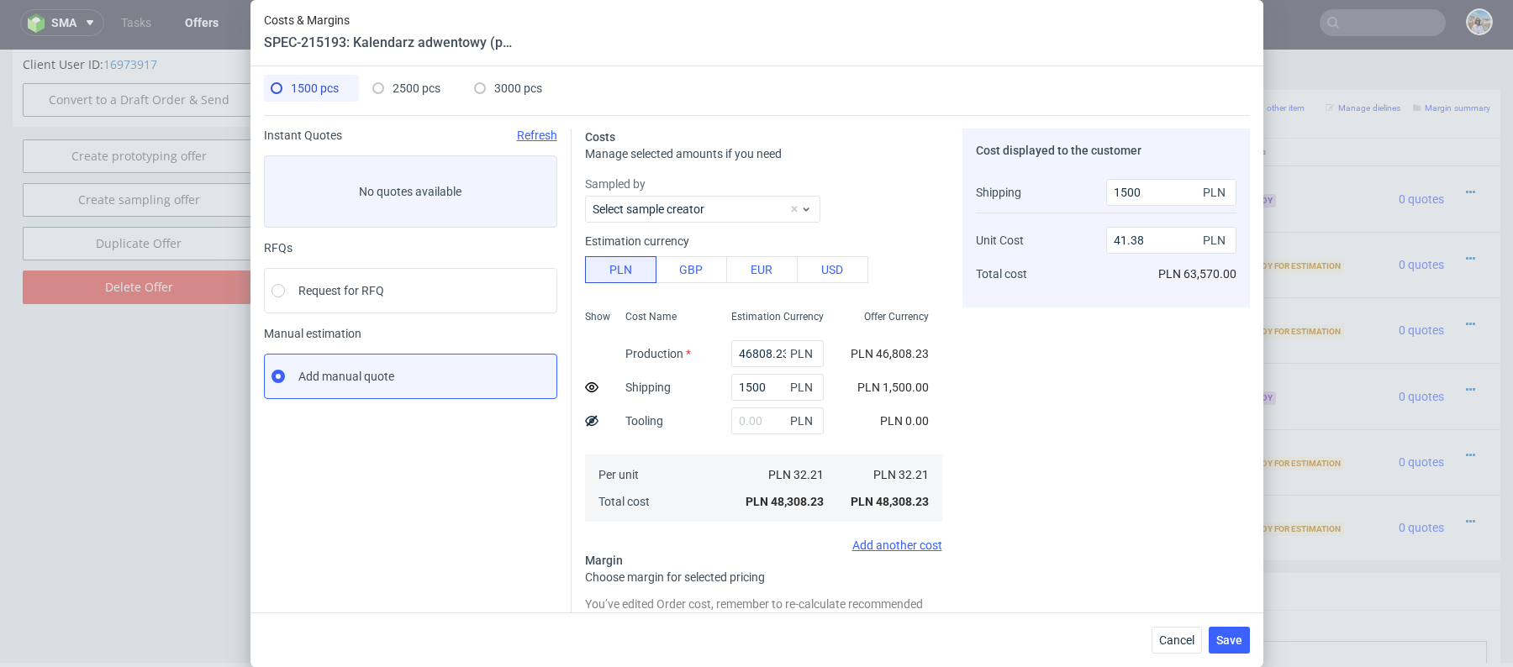
click at [380, 93] on div "2500 pcs" at bounding box center [406, 88] width 68 height 27
type input "76516.37"
type input "0"
type input "30.61"
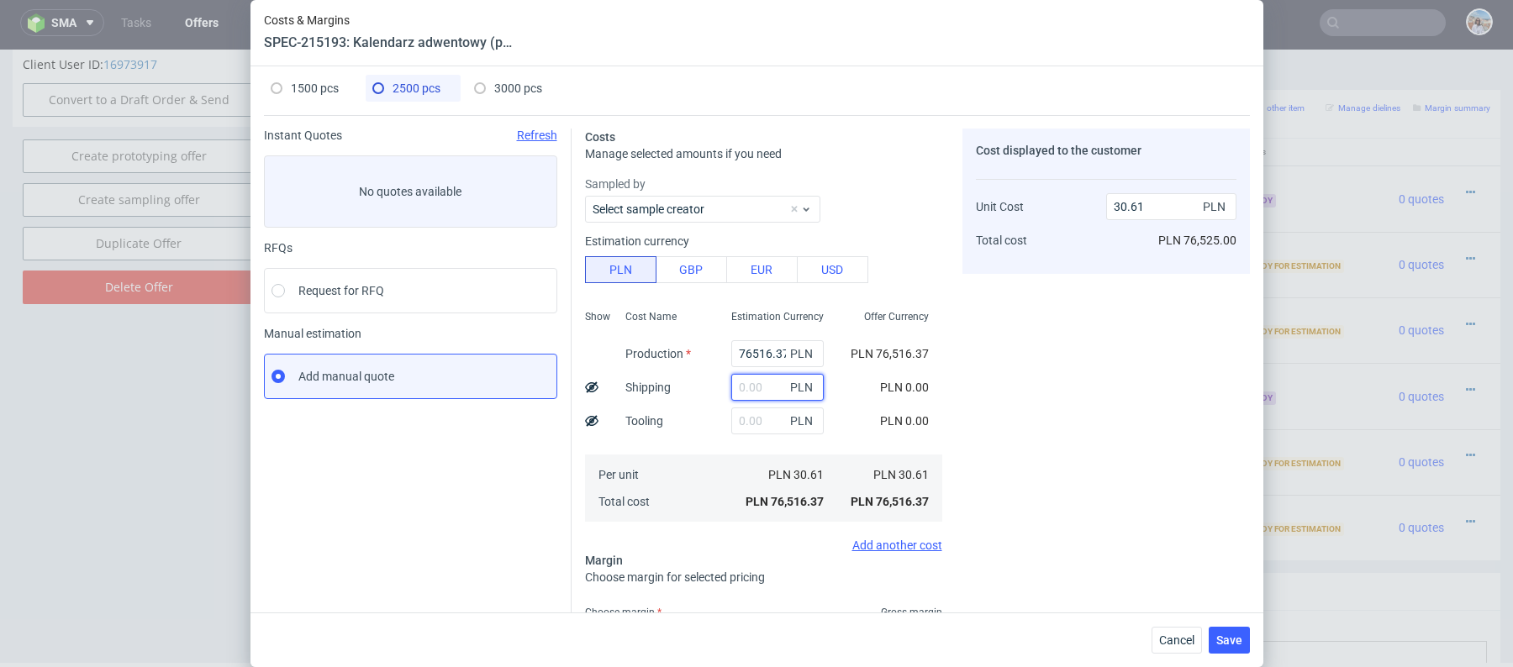
click at [749, 395] on input "text" at bounding box center [777, 387] width 92 height 27
type input "1800"
type input "31.33"
type input "1800"
click at [587, 387] on icon at bounding box center [591, 387] width 13 height 13
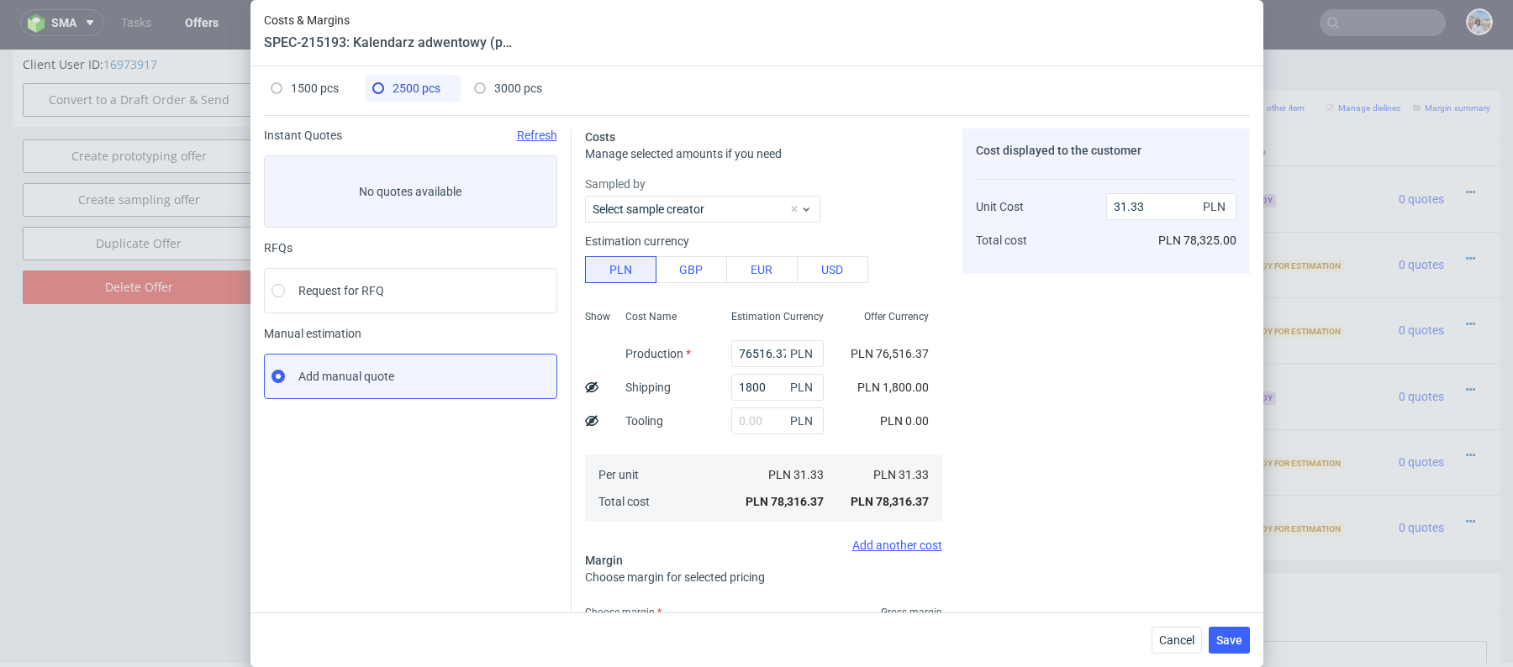
type input "30.61"
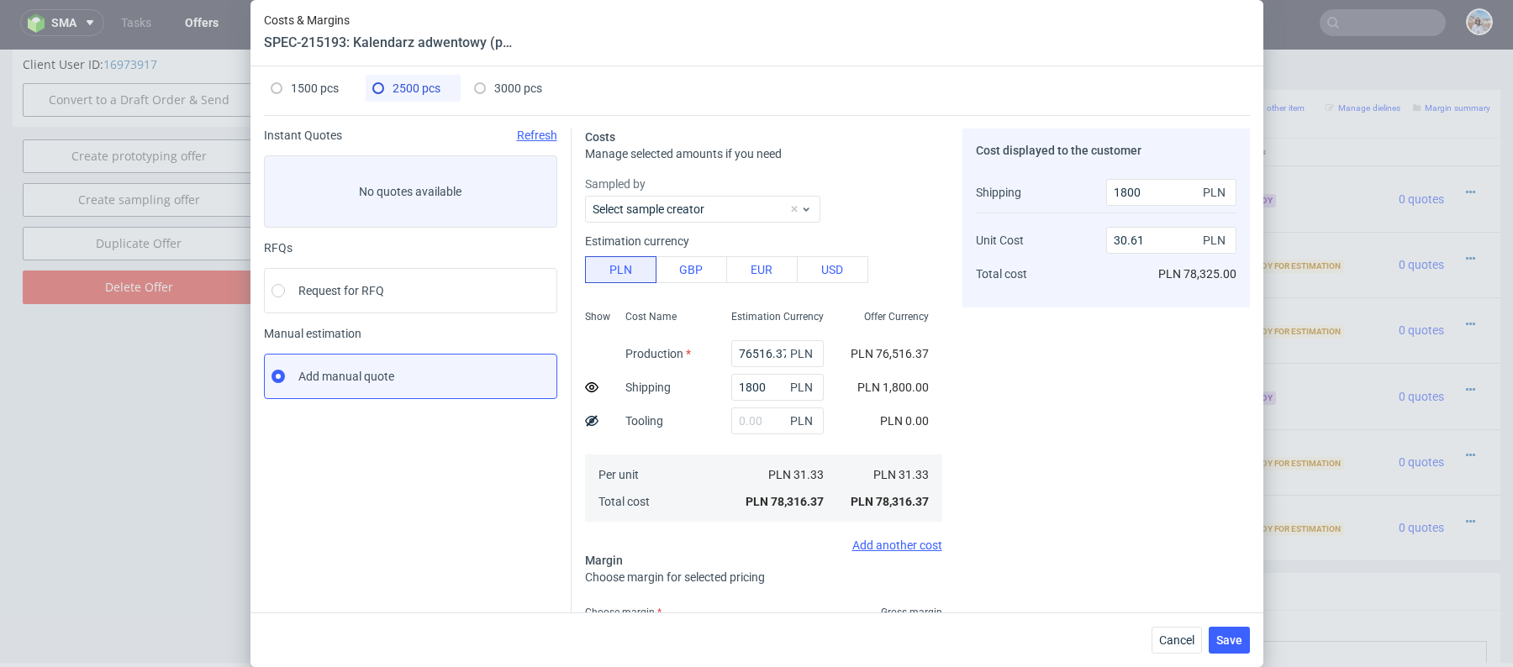
scroll to position [148, 0]
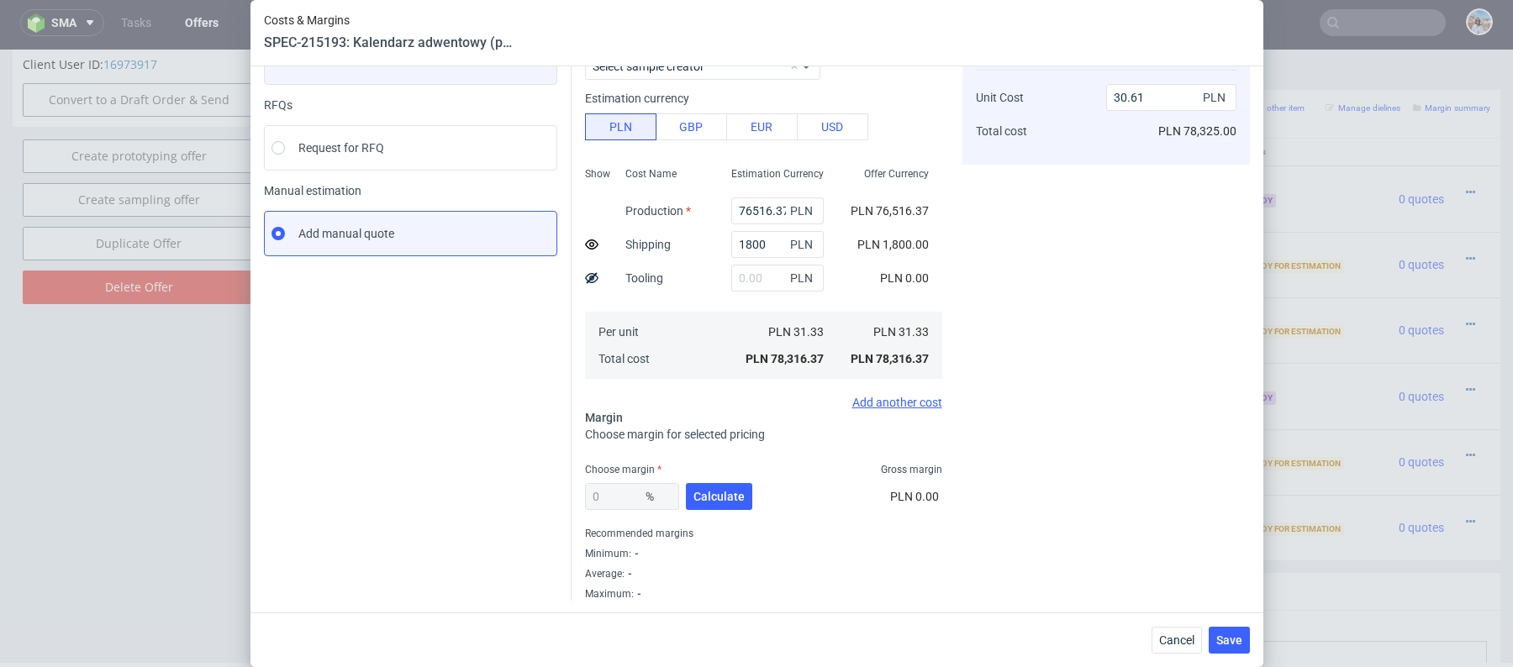
click at [708, 470] on div "Choose margin Gross margin" at bounding box center [763, 469] width 357 height 13
click at [708, 477] on div "0 % Calculate" at bounding box center [670, 500] width 171 height 47
click at [709, 508] on button "Calculate" at bounding box center [719, 496] width 66 height 27
type input "19.97"
type input "38.42"
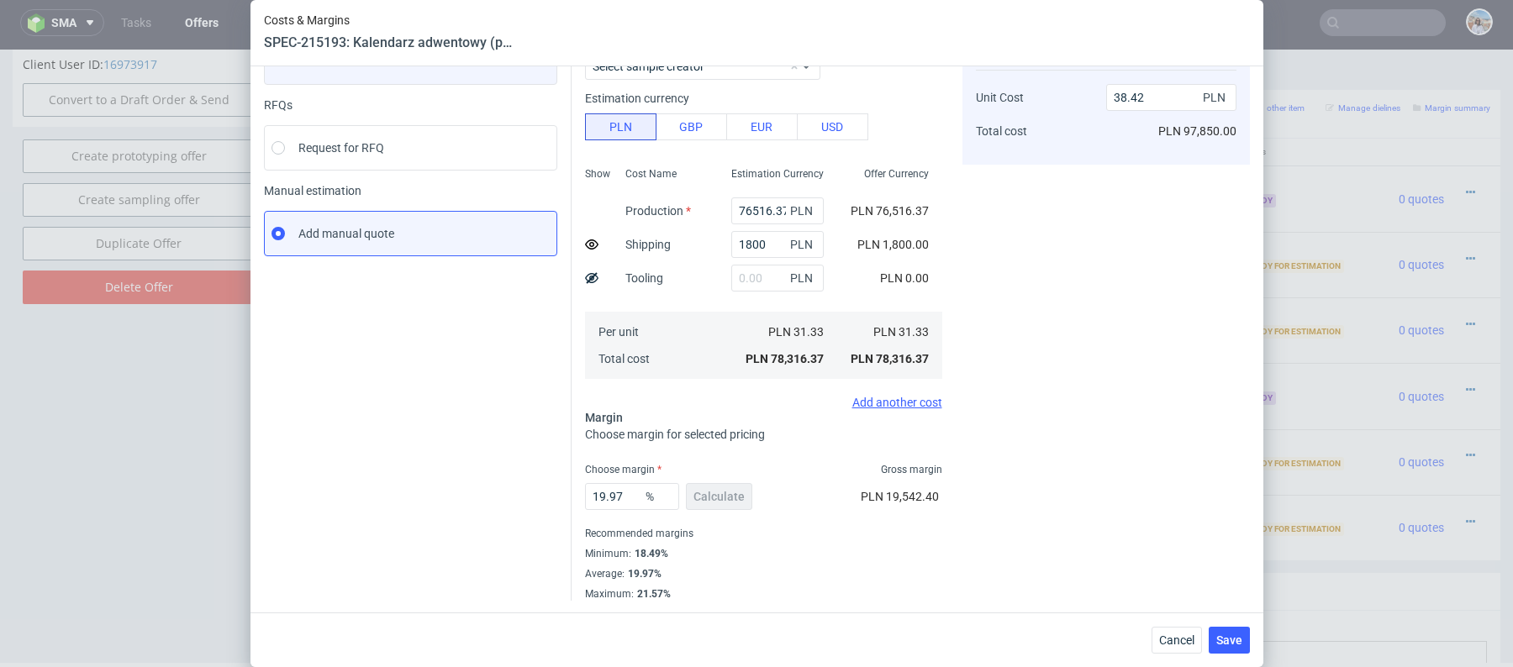
click at [582, 496] on div "Costs Manage selected amounts if you need Sampled by Select sample creator Esti…" at bounding box center [911, 286] width 678 height 629
click at [640, 496] on input "19.97" at bounding box center [632, 496] width 94 height 27
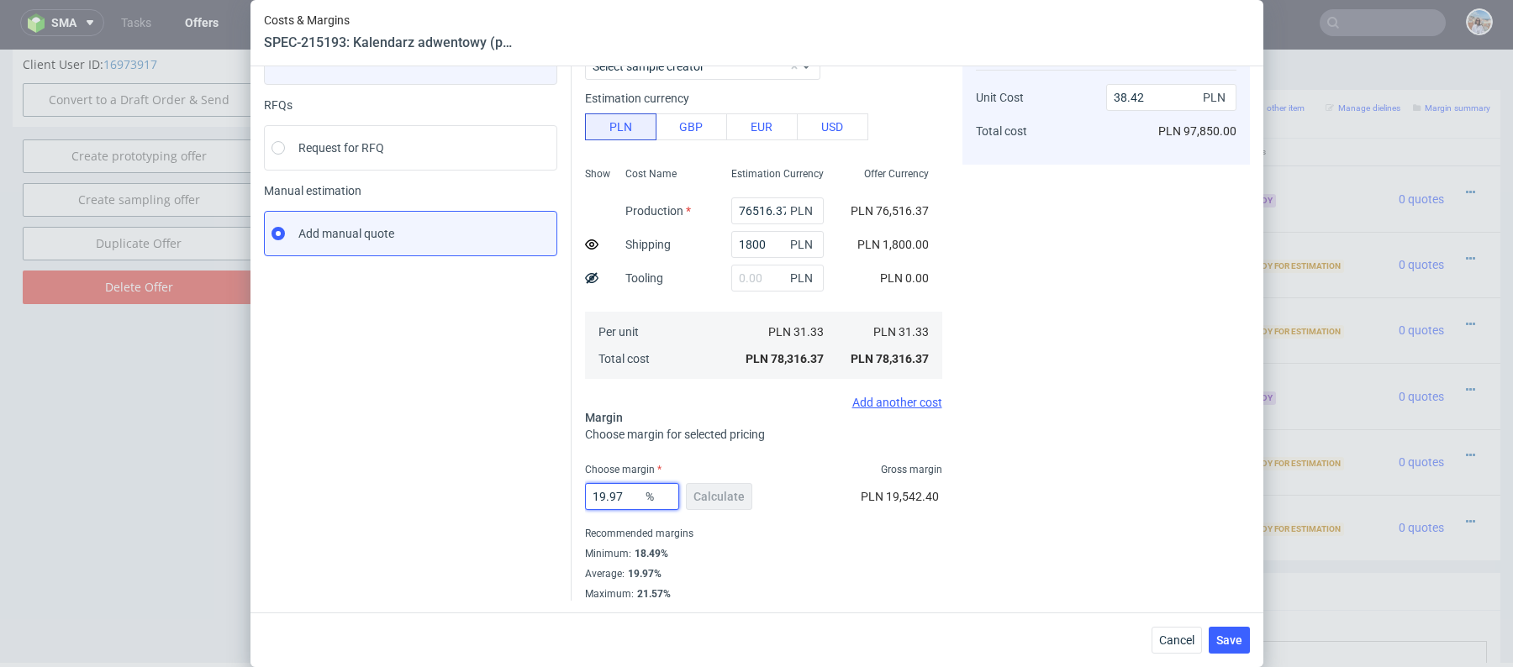
click at [640, 496] on input "19.97" at bounding box center [632, 496] width 94 height 27
type input "2"
type input "31.25"
type input "20"
type input "38.44"
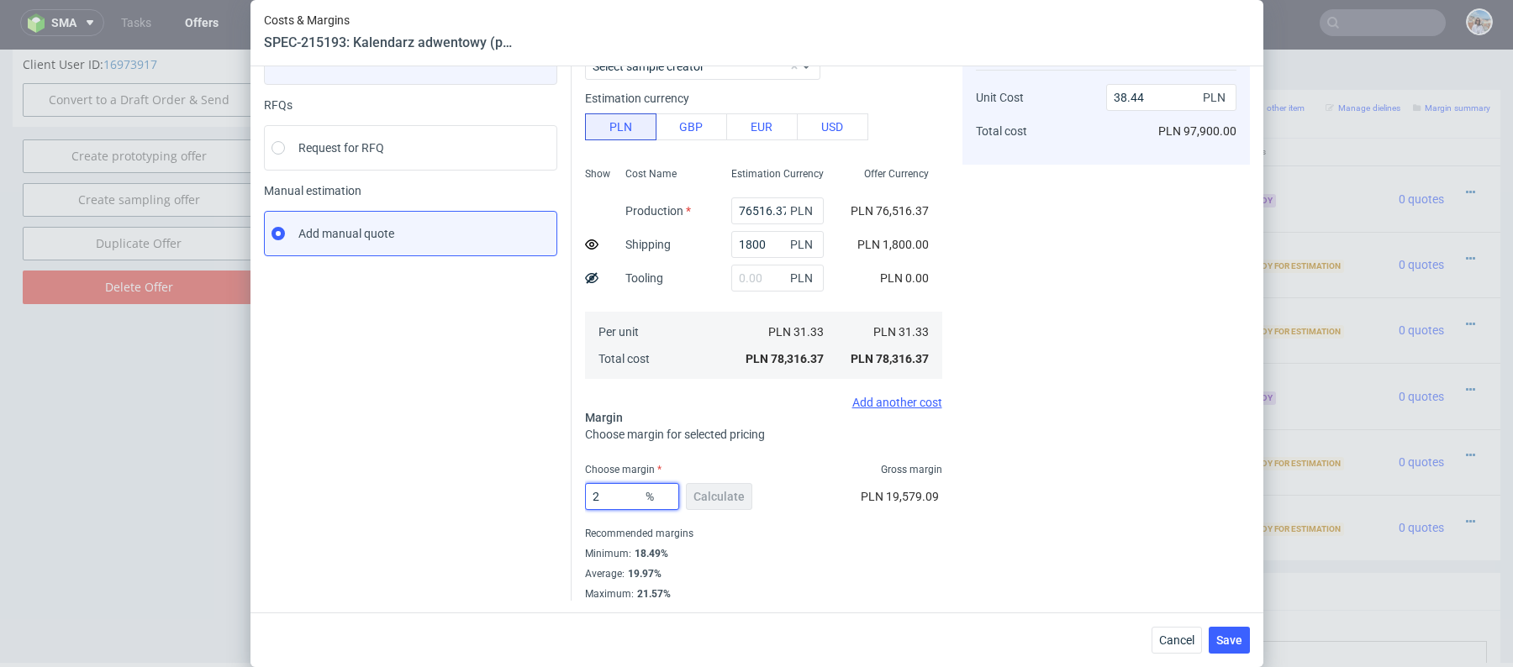
type input "21"
type input "38.93"
click at [452, 395] on div "Instant Quotes Refresh No quotes available RFQs Request for RFQ Manual estimati…" at bounding box center [418, 293] width 308 height 615
click at [616, 493] on input "21" at bounding box center [632, 496] width 94 height 27
type input "20"
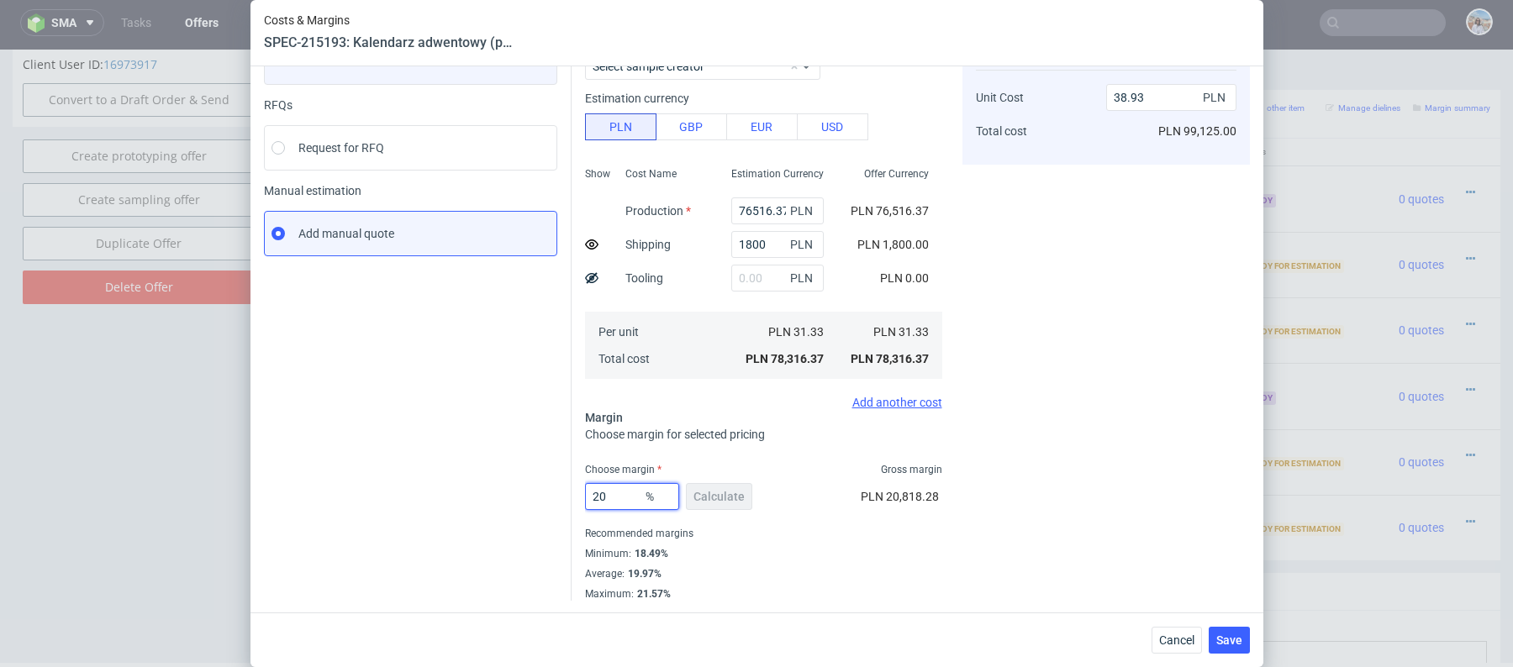
type input "38.44"
type input "2"
type input "19"
type input "37.95"
type input "1"
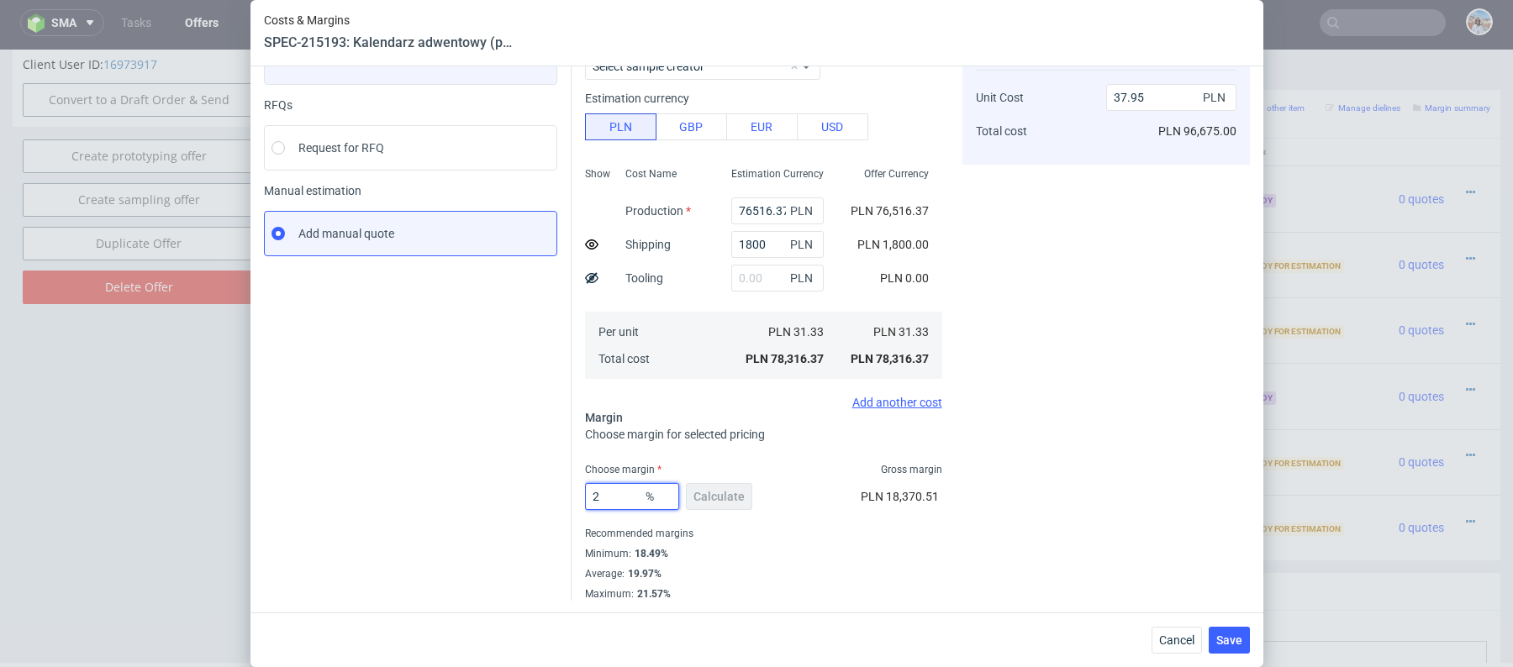
type input "20"
type input "38.44"
type input "20"
click at [472, 419] on div "Instant Quotes Refresh No quotes available RFQs Request for RFQ Manual estimati…" at bounding box center [418, 293] width 308 height 615
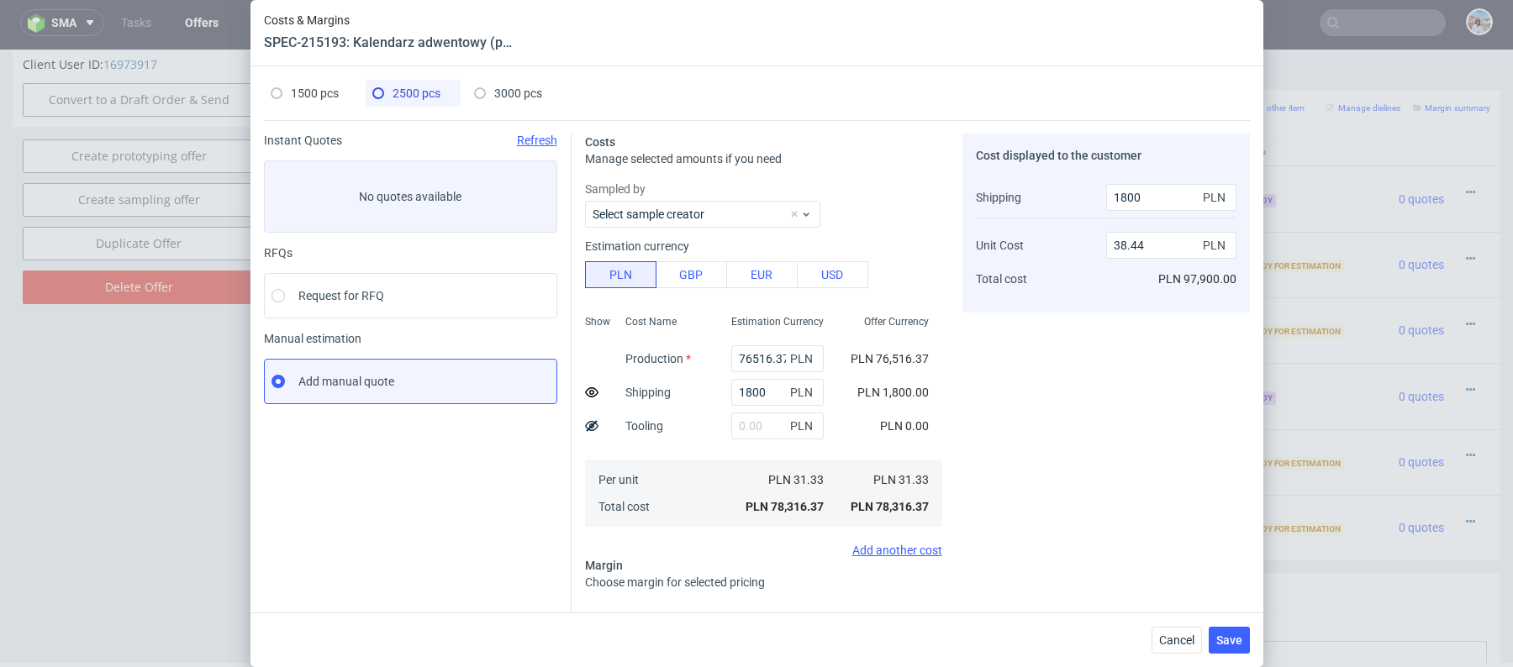
click at [315, 91] on span "1500 pcs" at bounding box center [315, 93] width 48 height 13
type input "46808.23"
type input "1500"
type input "24"
type input "41.38"
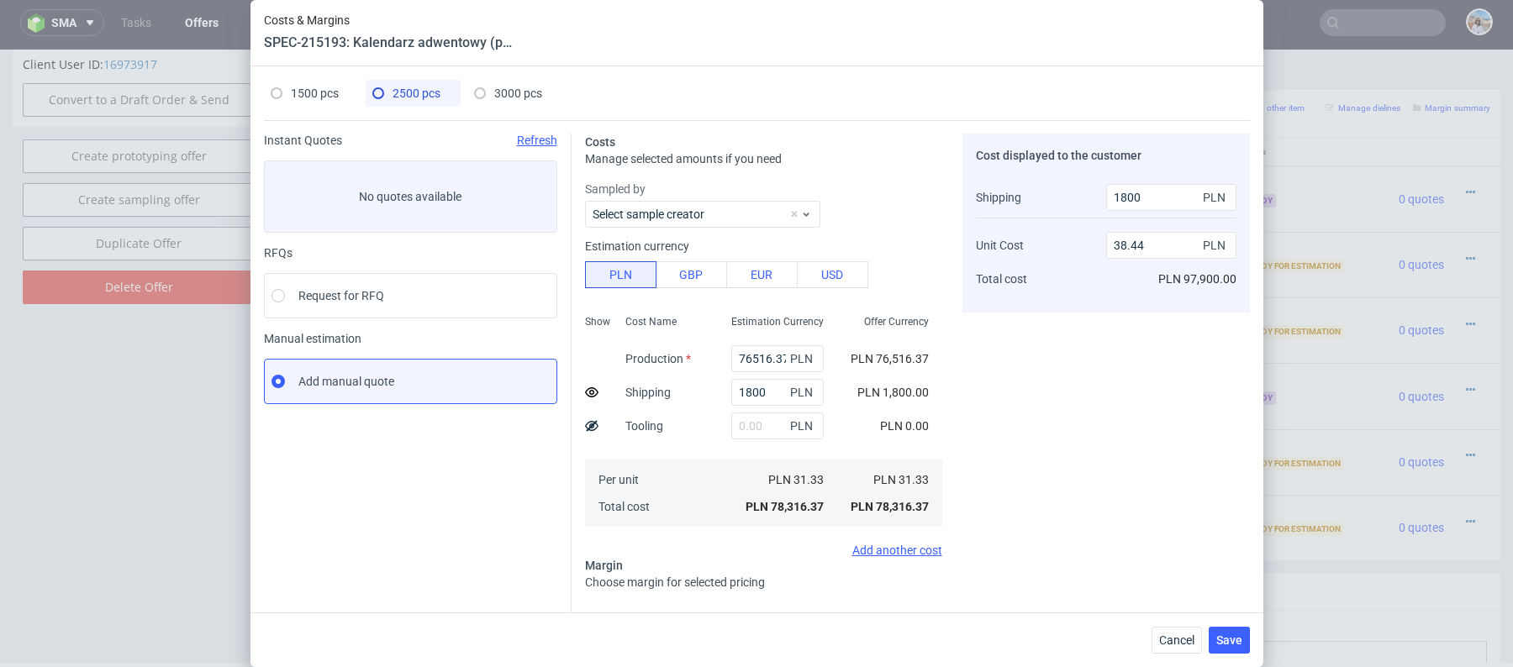
type input "1500"
click at [406, 89] on span "2500 pcs" at bounding box center [417, 93] width 48 height 13
type input "76516.37"
type input "1800"
type input "20"
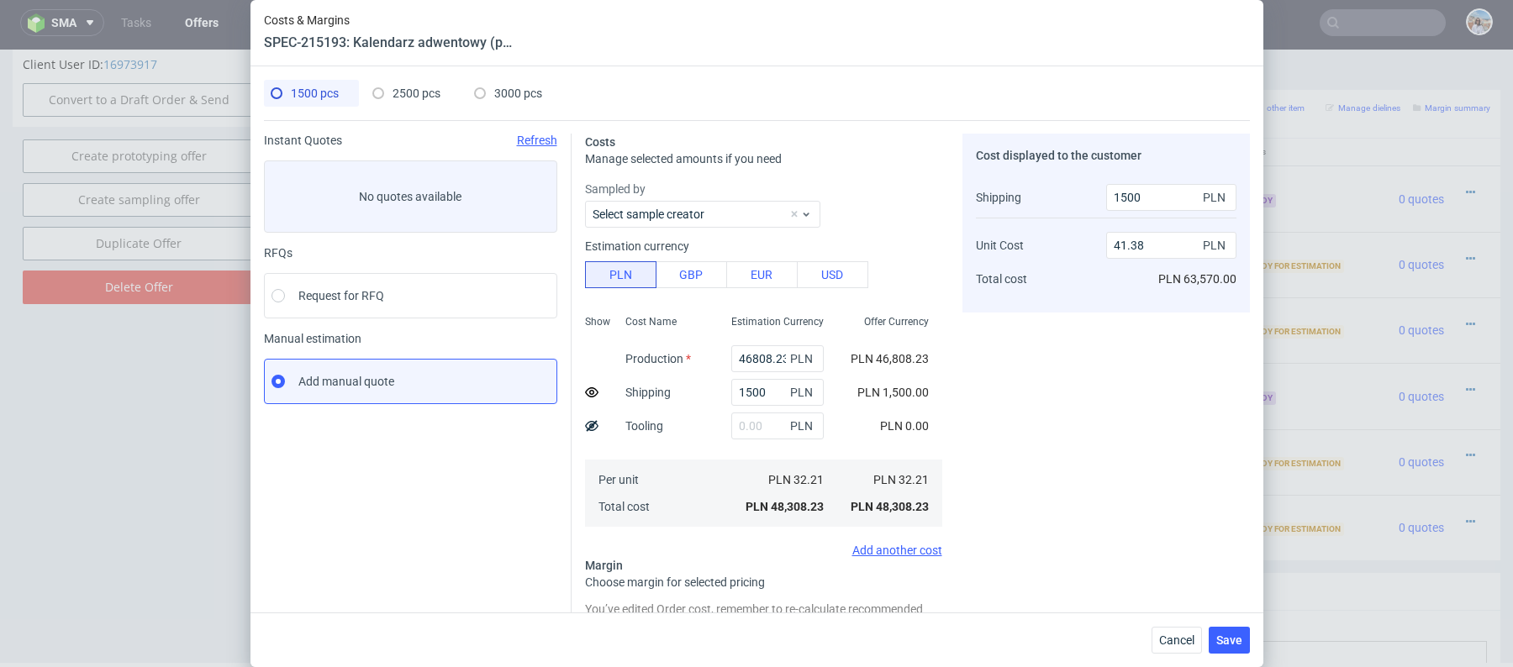
type input "38.44"
type input "1800"
click at [1231, 631] on button "Save" at bounding box center [1229, 640] width 41 height 27
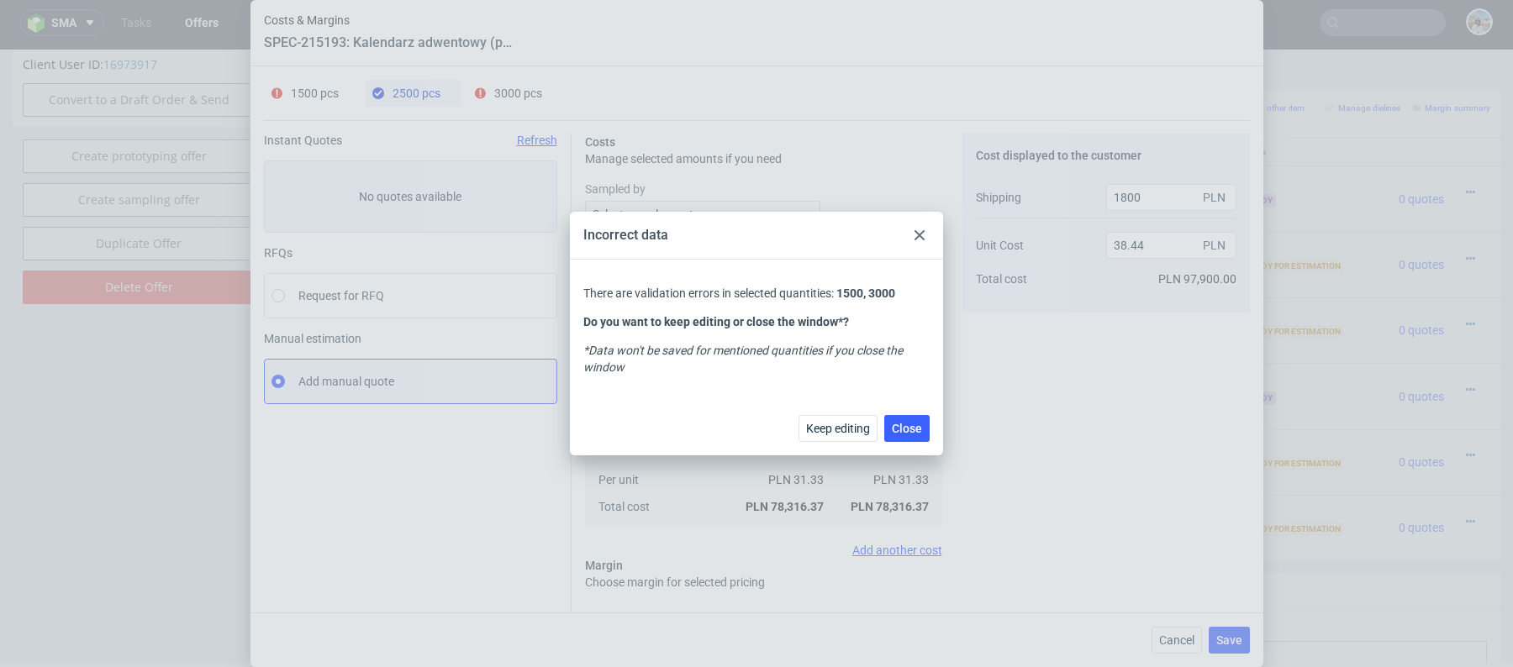
click at [913, 229] on div at bounding box center [919, 235] width 20 height 20
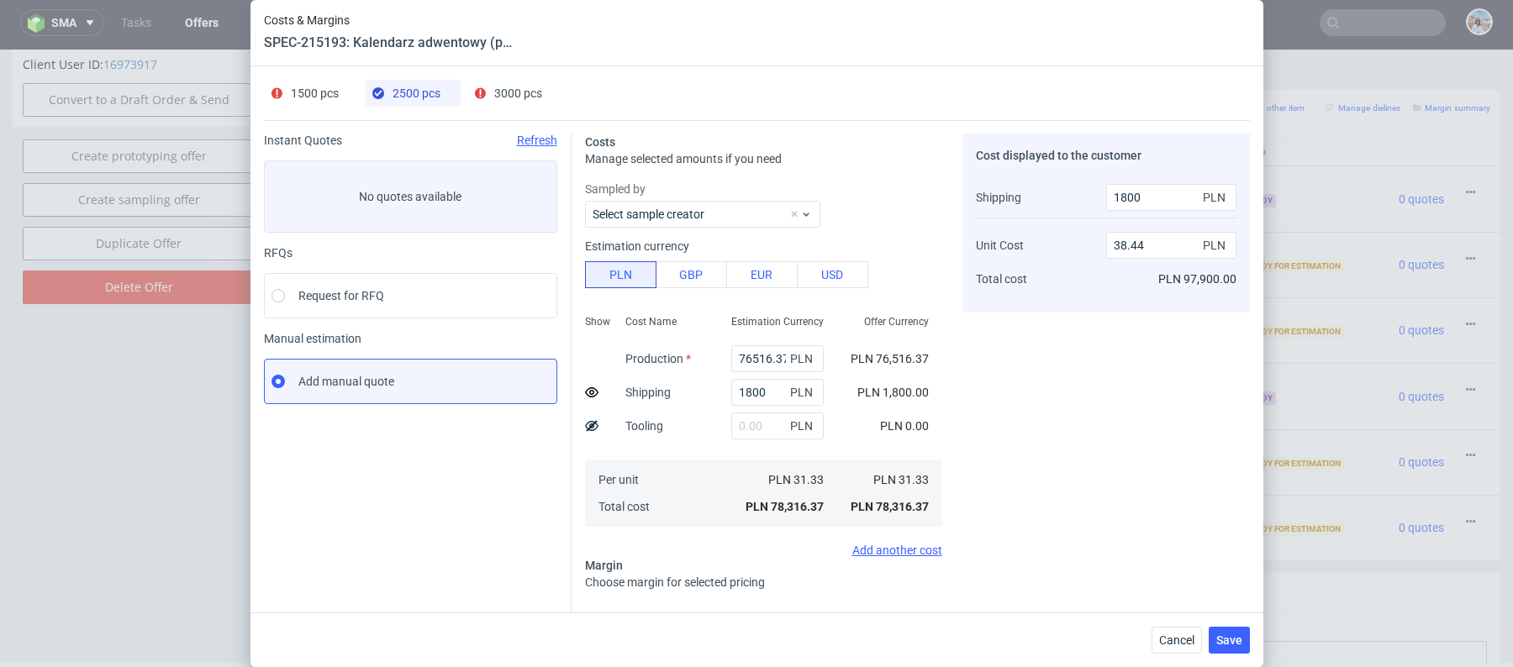
click at [335, 93] on span "1500 pcs" at bounding box center [315, 93] width 48 height 13
type input "46808.23"
type input "1500"
type input "24"
type input "41.38"
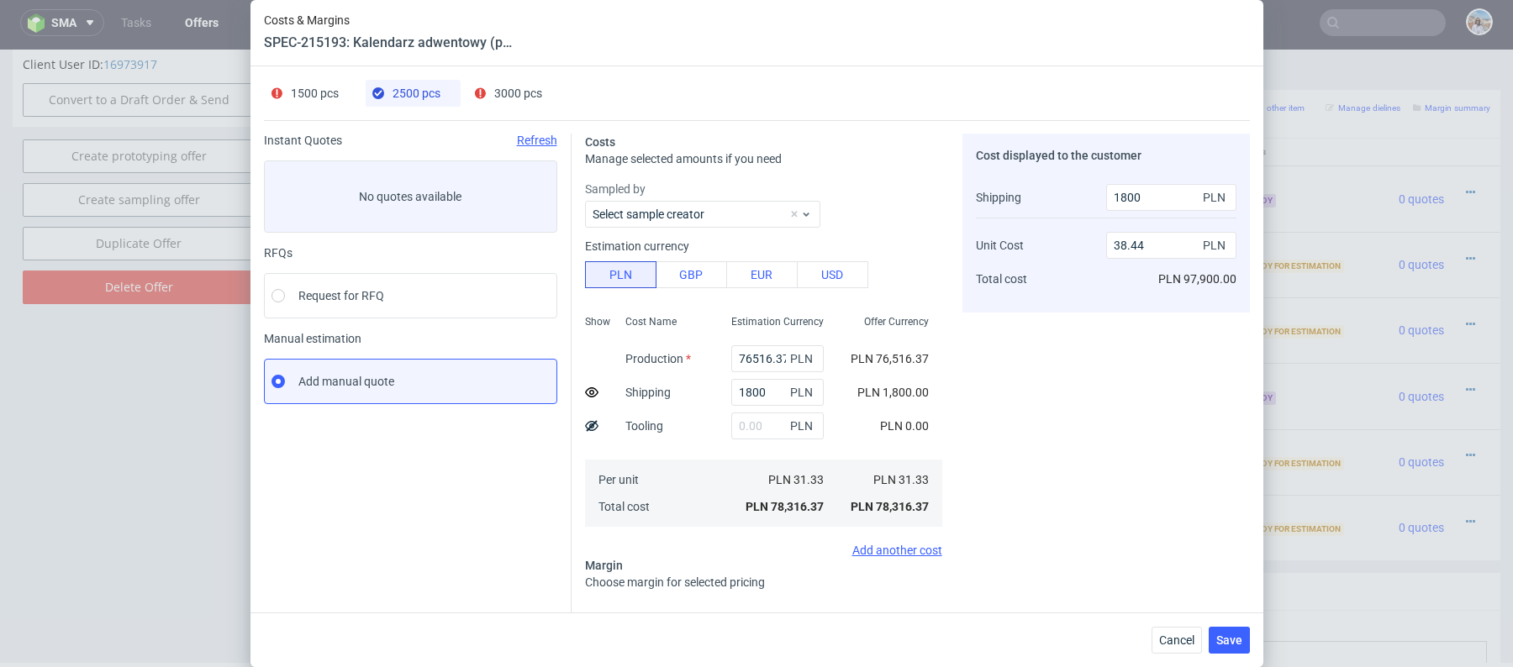
type input "1500"
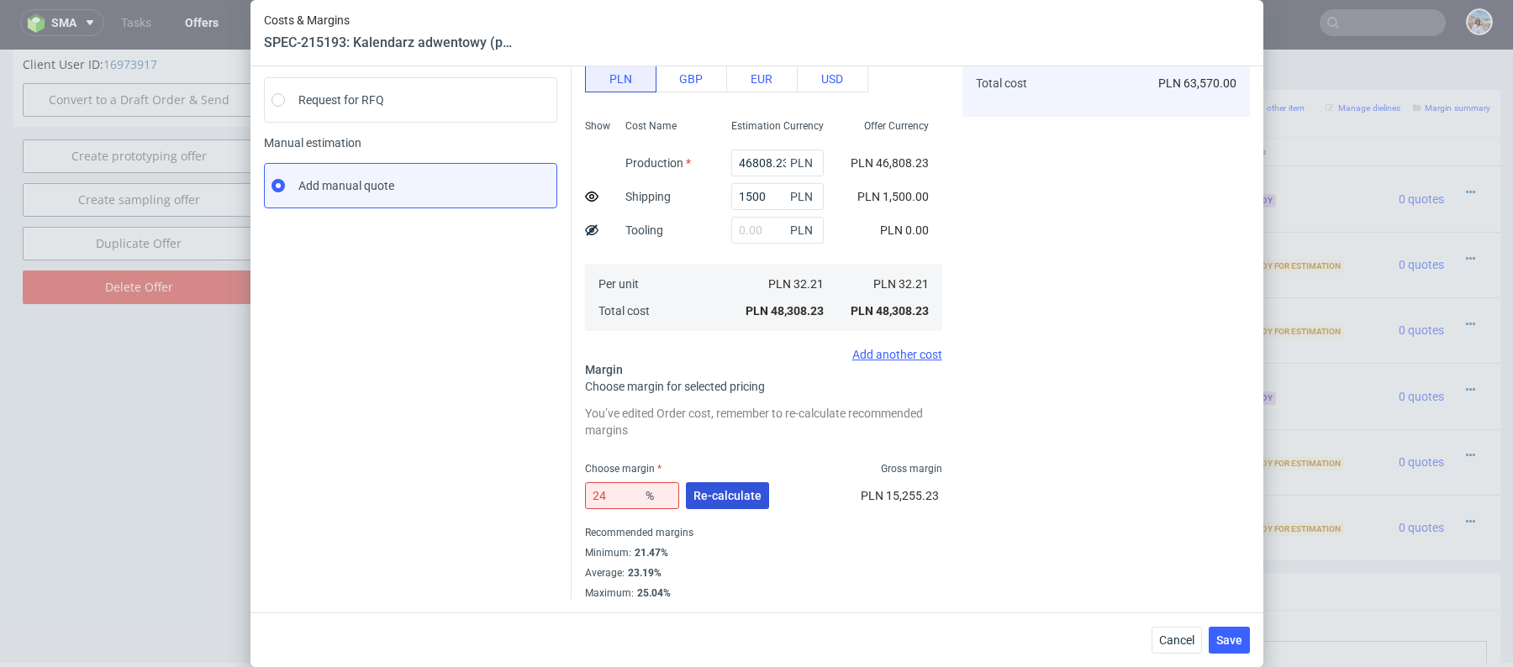
click at [708, 497] on span "Re-calculate" at bounding box center [727, 496] width 68 height 12
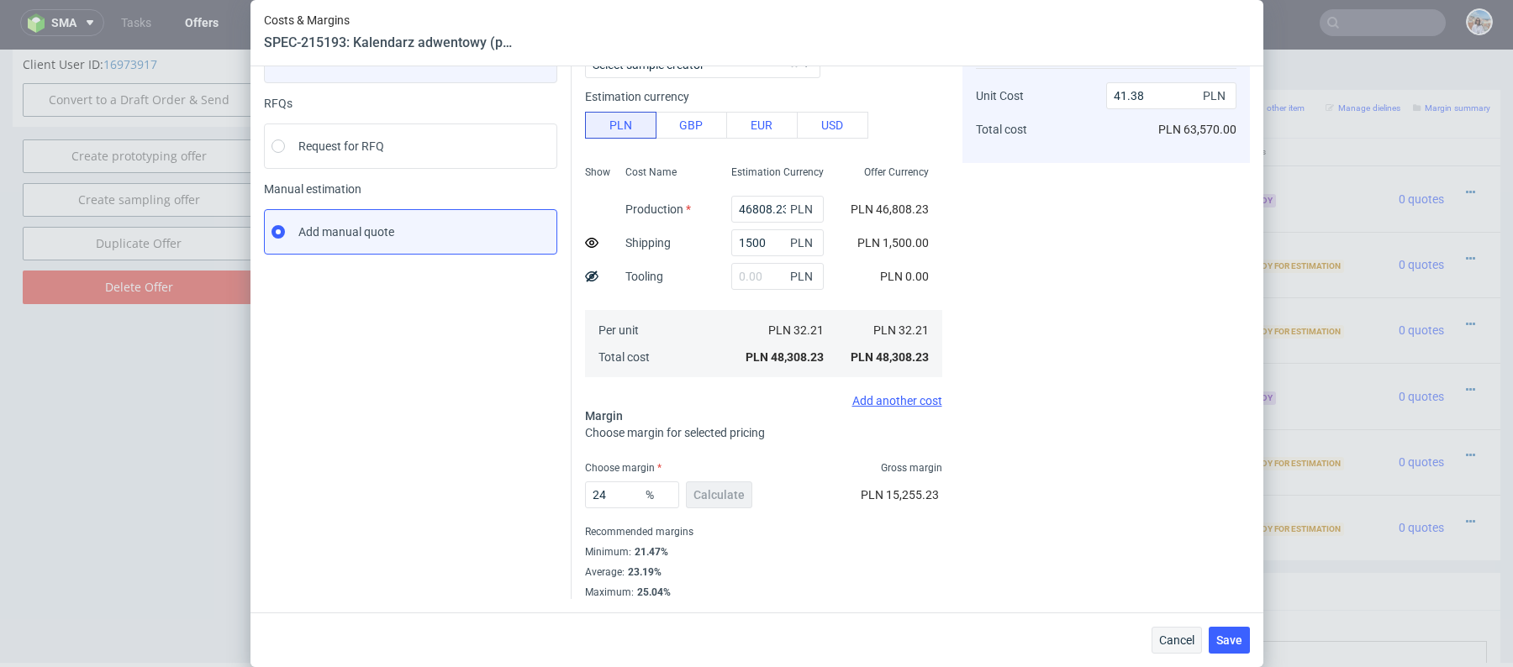
scroll to position [149, 0]
click at [1226, 639] on span "Save" at bounding box center [1229, 641] width 26 height 12
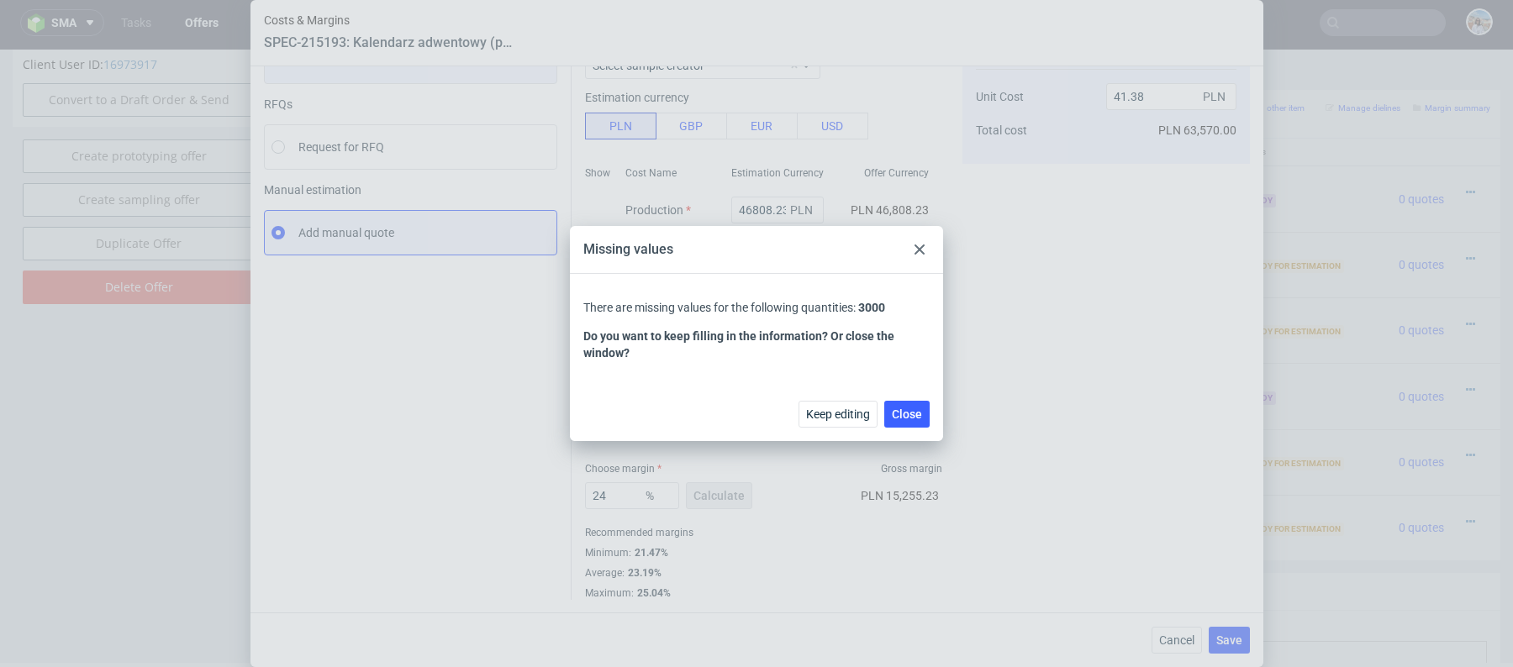
click at [915, 399] on div "Keep editing Close" at bounding box center [756, 414] width 373 height 55
click at [919, 251] on icon at bounding box center [920, 250] width 10 height 10
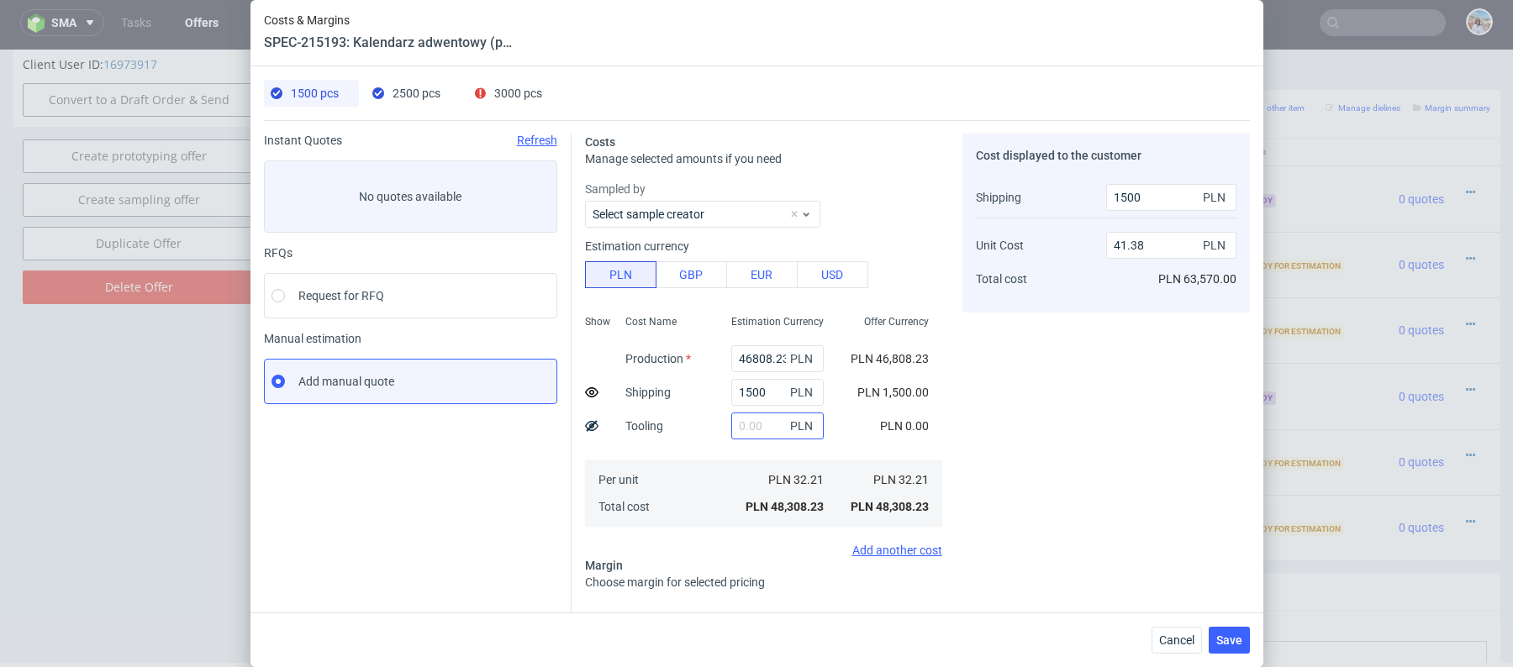
scroll to position [148, 0]
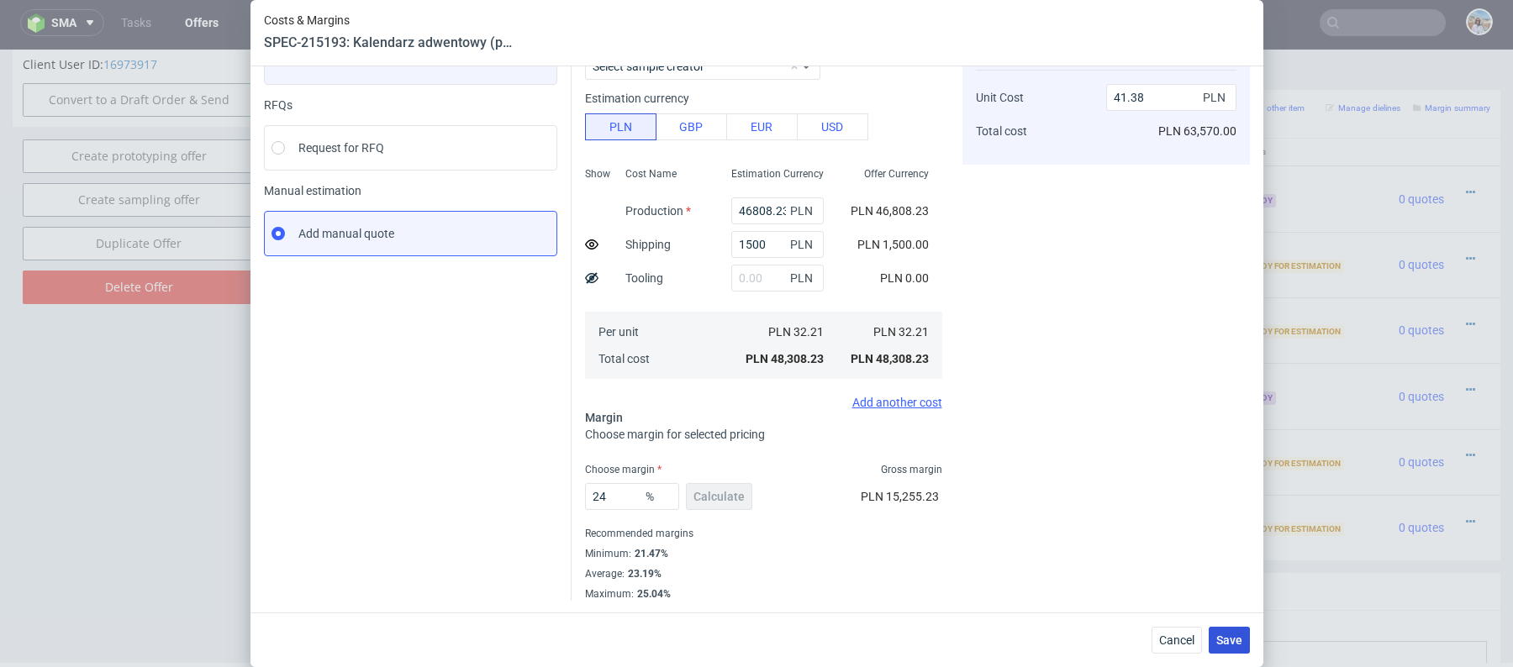
click at [1231, 637] on span "Save" at bounding box center [1229, 641] width 26 height 12
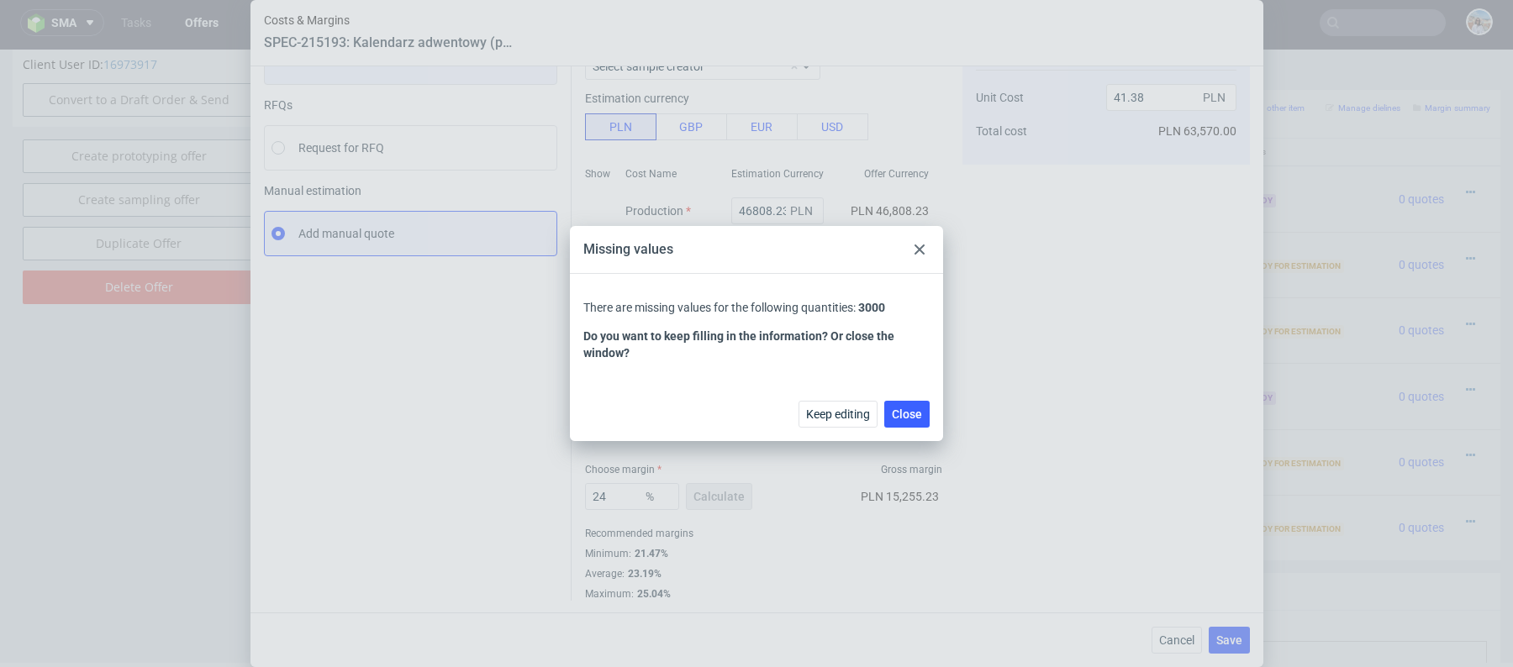
click at [930, 421] on div "Keep editing Close" at bounding box center [756, 414] width 373 height 55
click at [908, 406] on button "Close" at bounding box center [906, 414] width 45 height 27
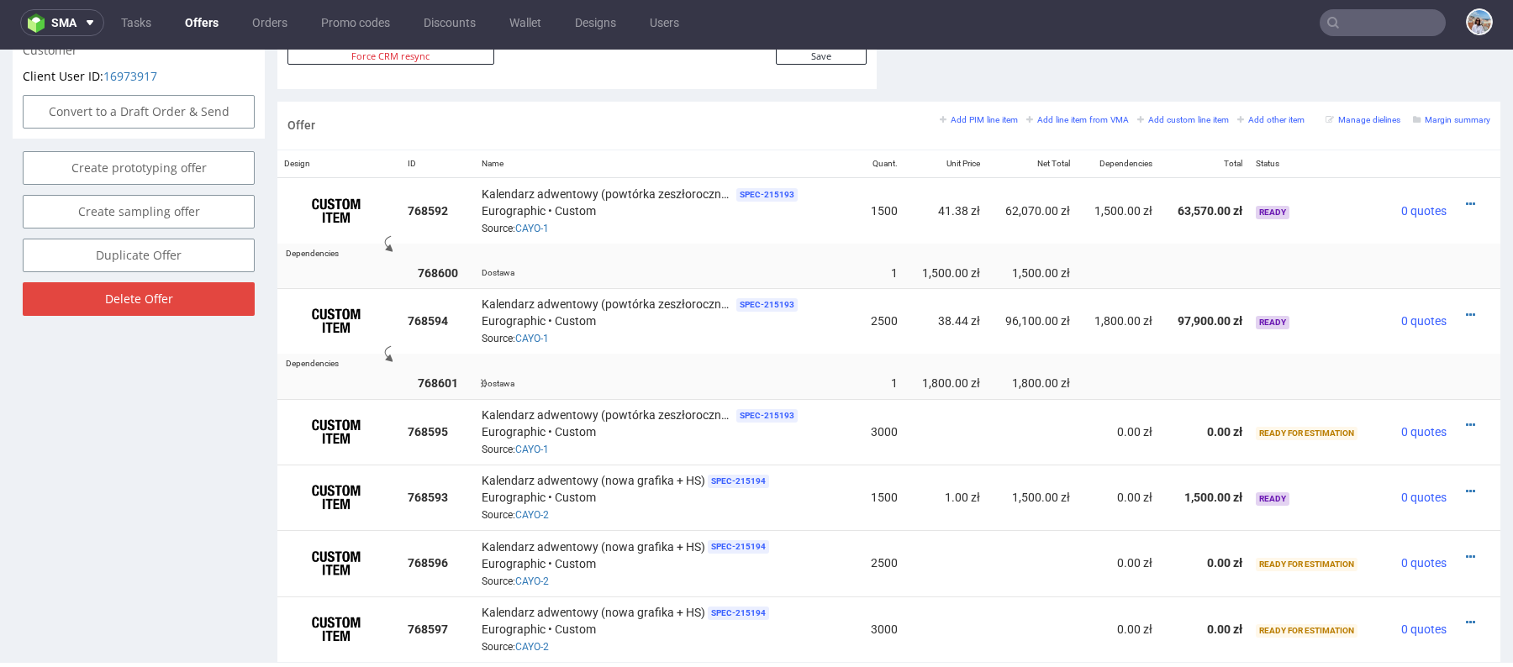
scroll to position [925, 0]
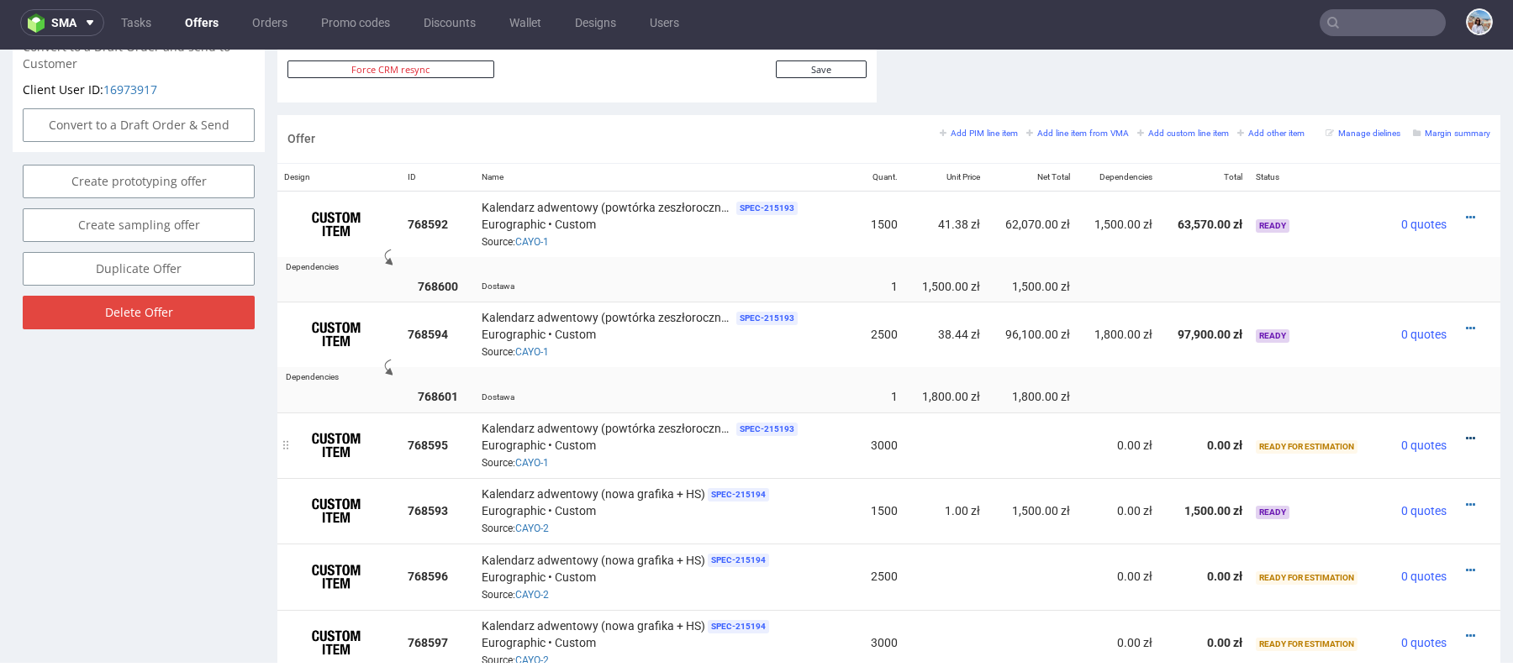
click at [1466, 433] on icon at bounding box center [1470, 439] width 9 height 12
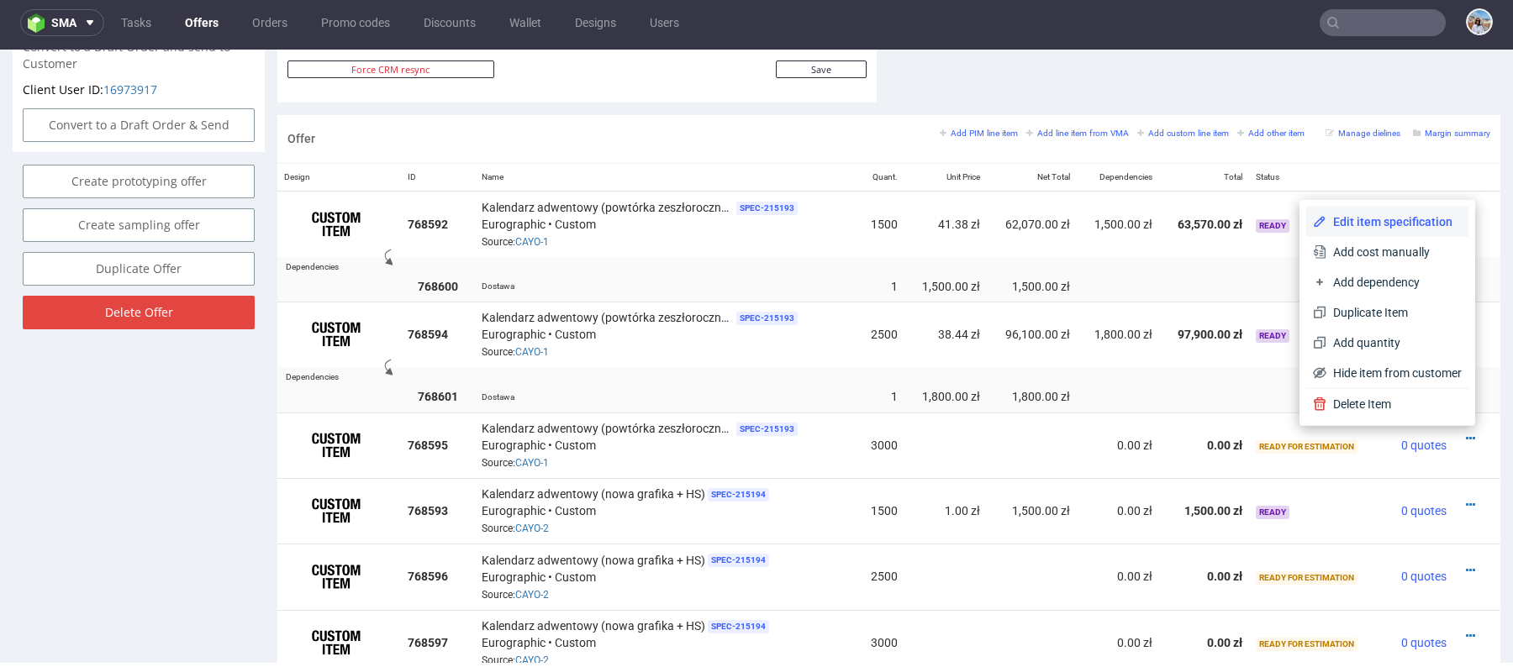
click at [1363, 224] on span "Edit item specification" at bounding box center [1393, 221] width 135 height 17
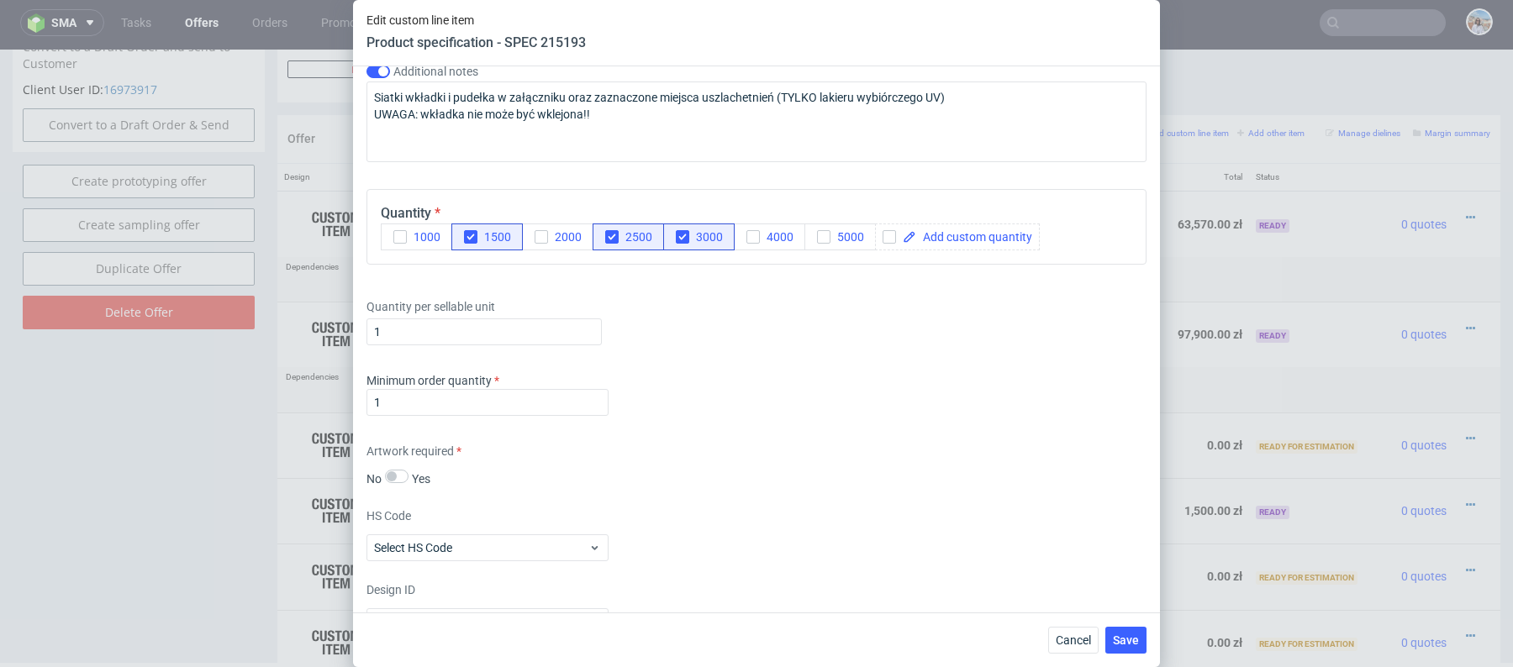
scroll to position [2844, 0]
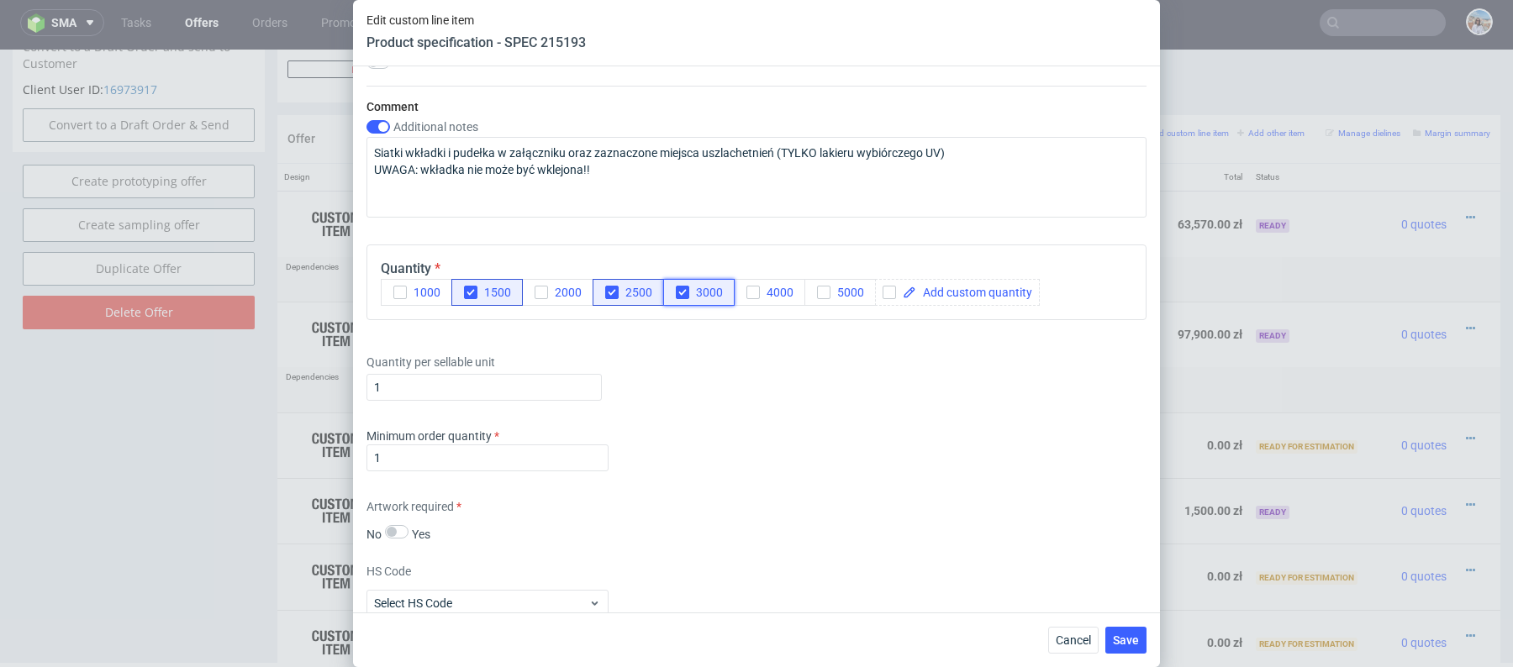
click at [676, 287] on div "button" at bounding box center [682, 292] width 13 height 13
click at [1125, 640] on span "Save" at bounding box center [1126, 641] width 26 height 12
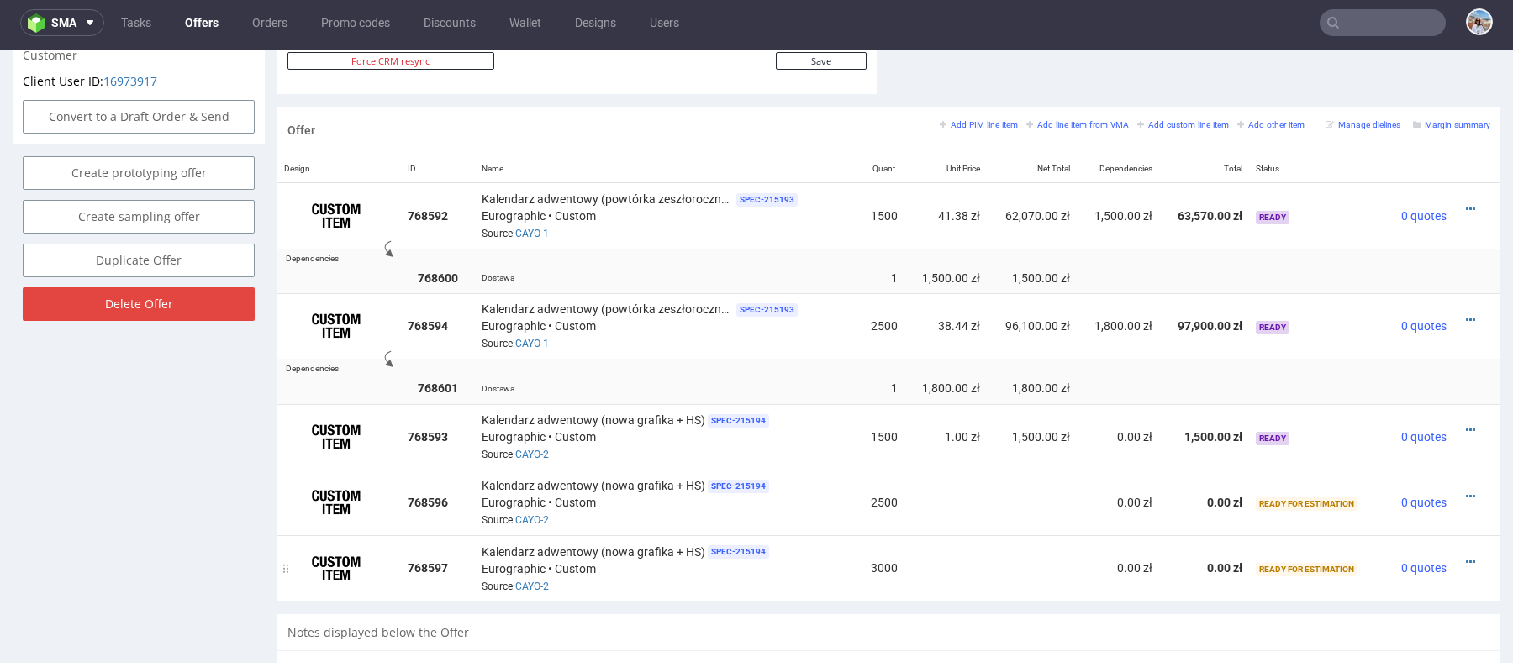
scroll to position [942, 0]
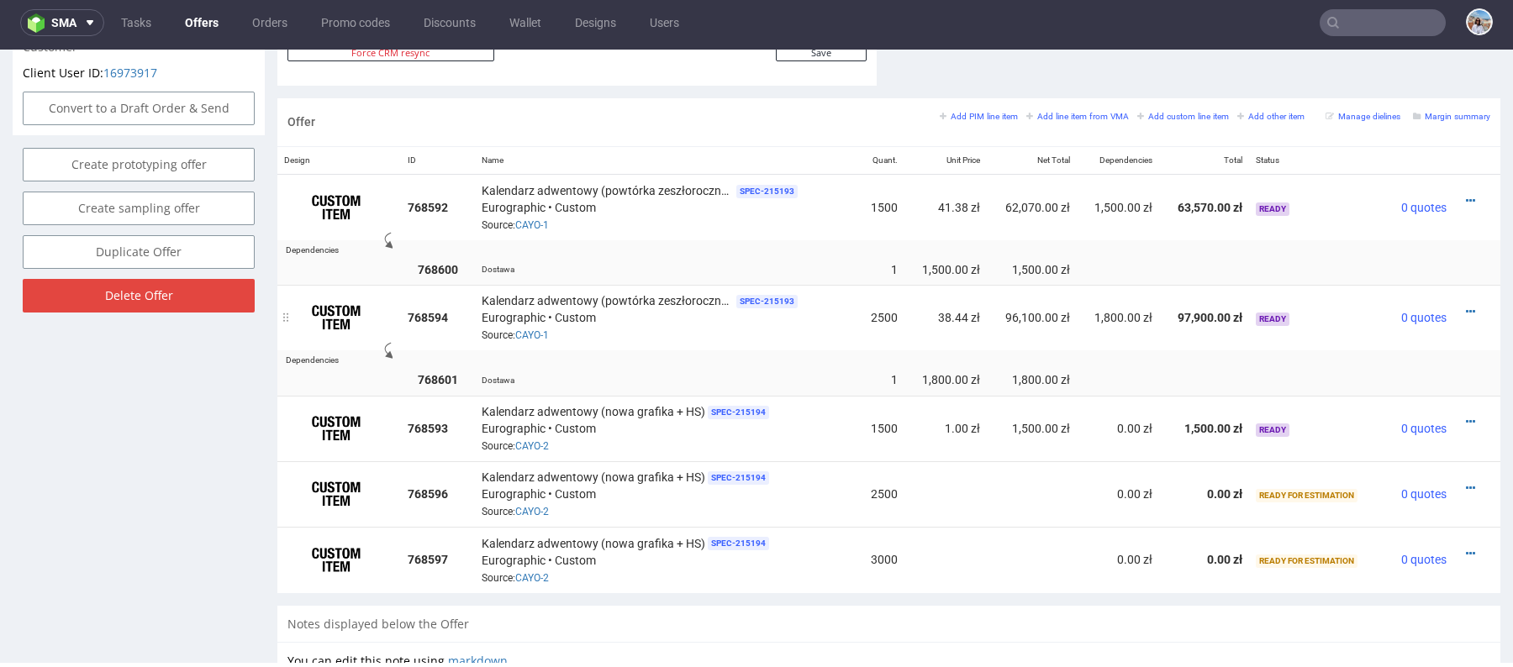
click at [1460, 303] on div at bounding box center [1472, 311] width 24 height 17
click at [1466, 309] on icon at bounding box center [1470, 312] width 9 height 12
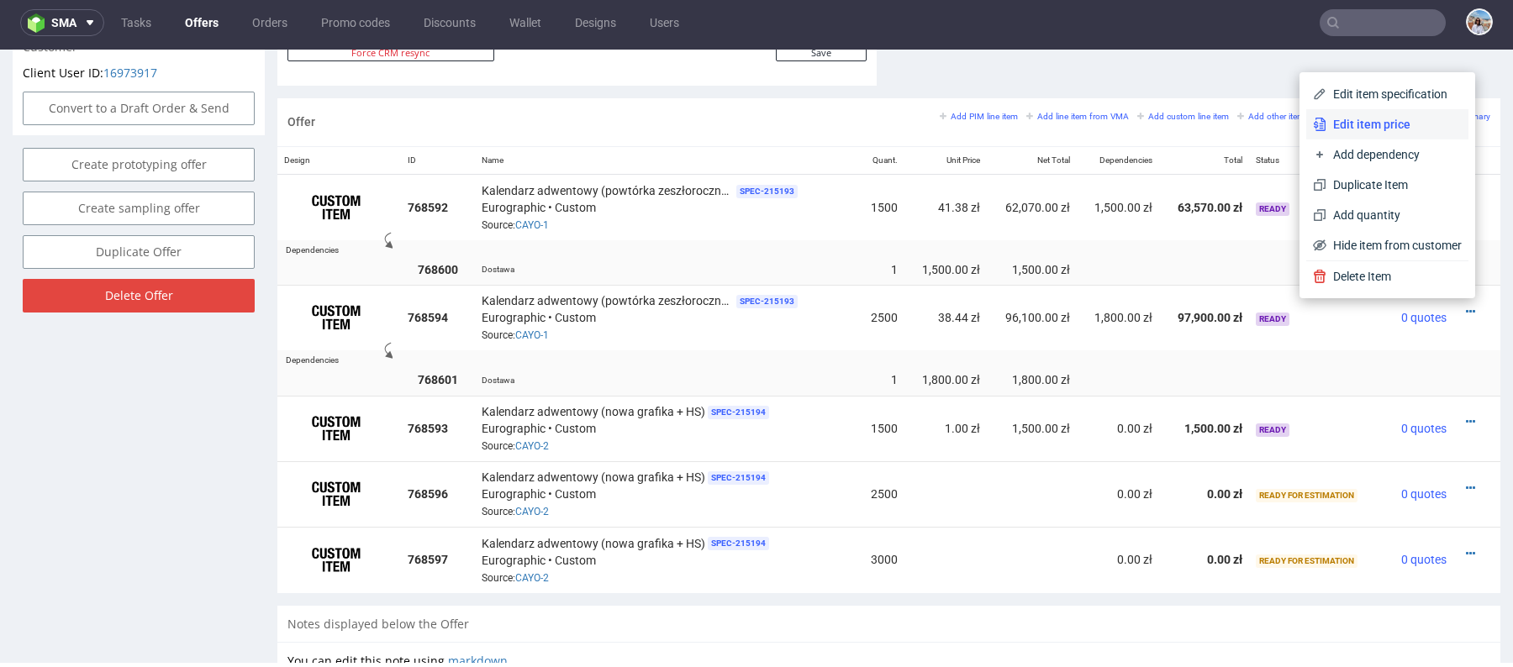
click at [1371, 116] on span "Edit item price" at bounding box center [1393, 124] width 135 height 17
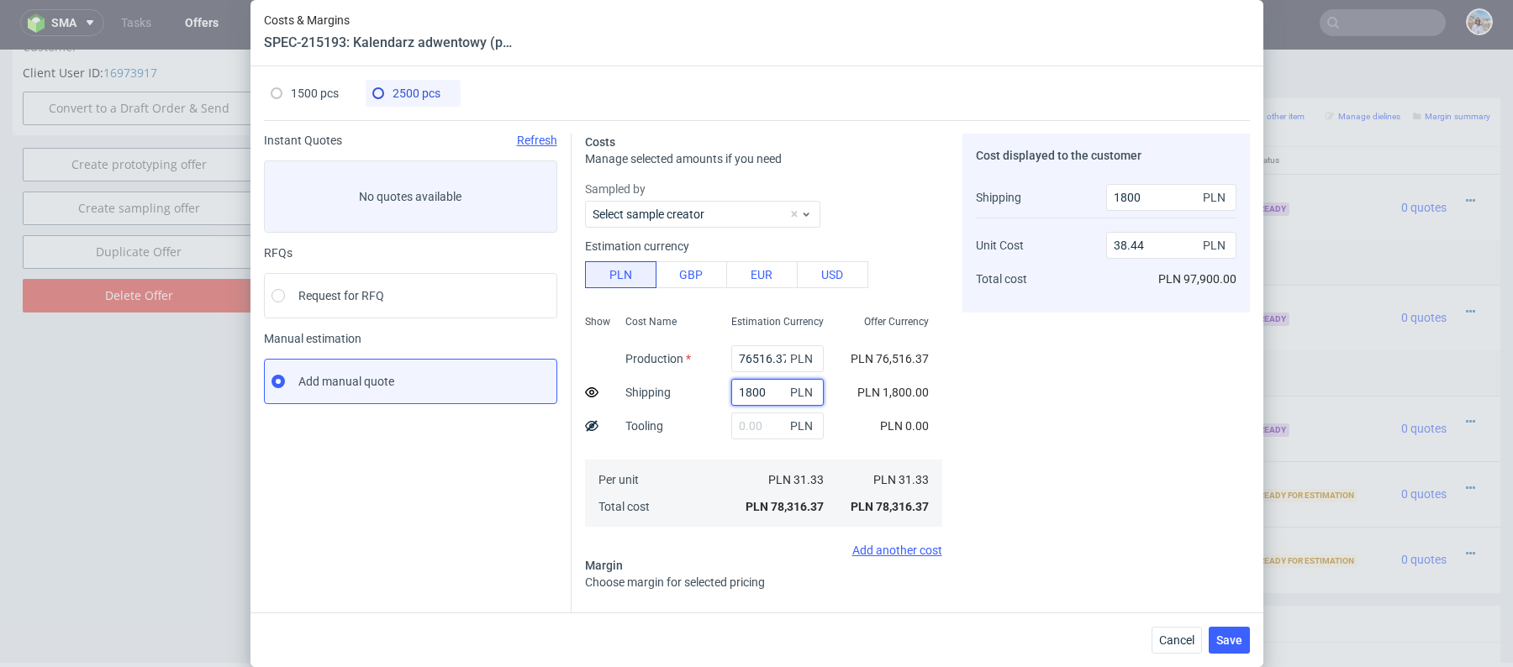
click at [750, 396] on input "1800" at bounding box center [777, 392] width 92 height 27
type input "200"
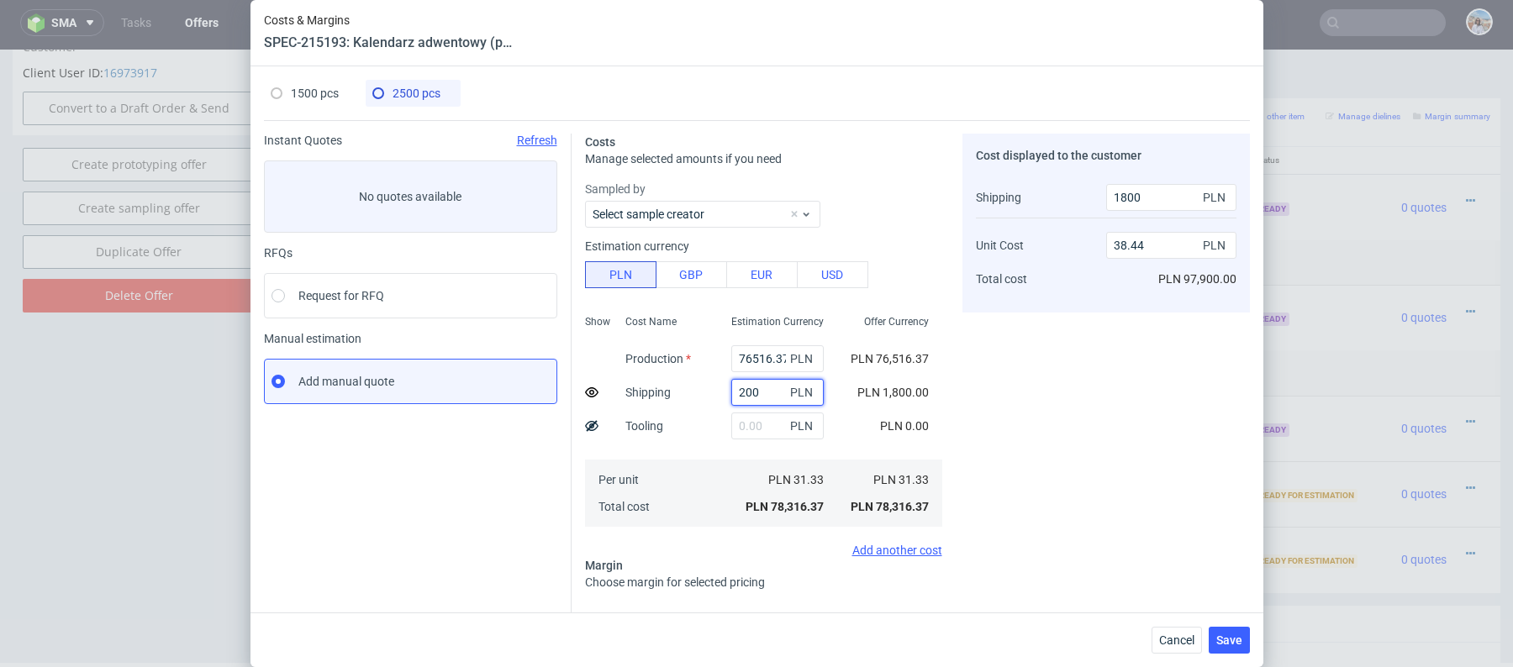
type input "38.28"
type input "2000"
type input "38.46"
type input "2000"
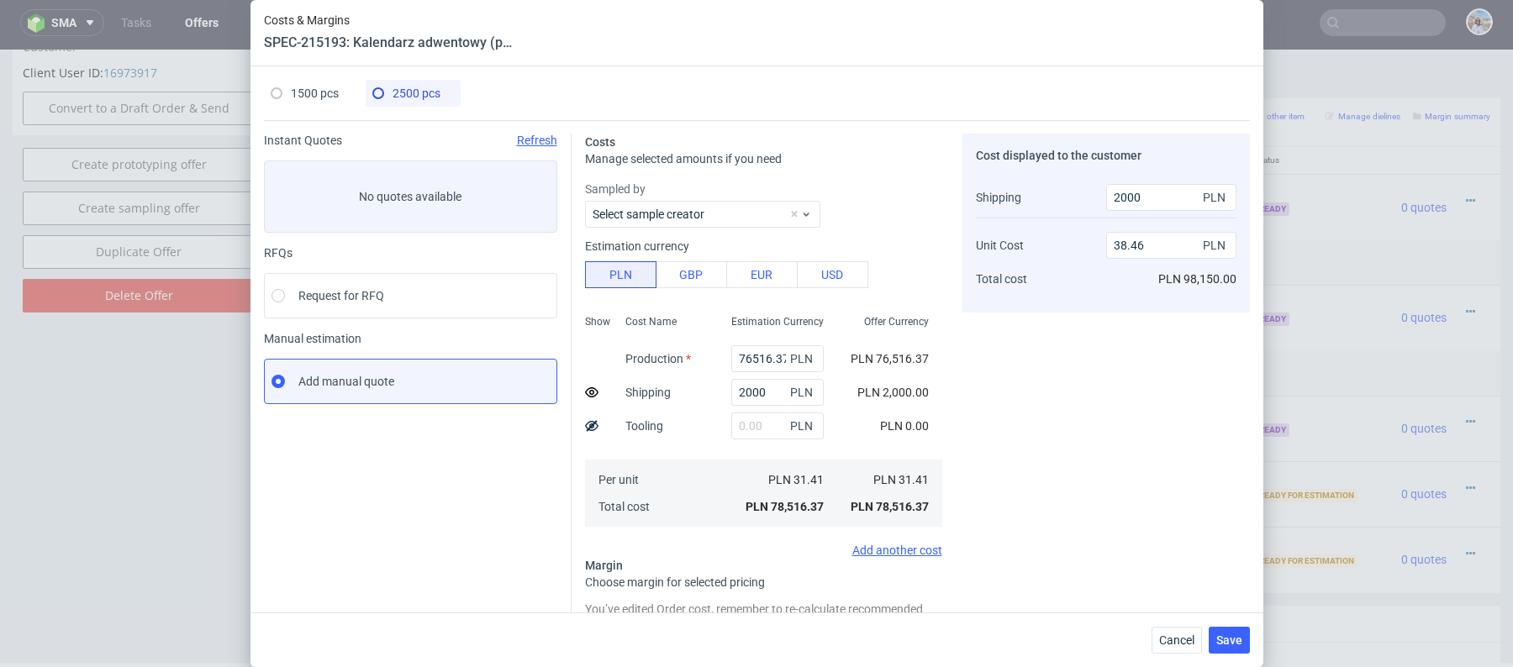
click at [693, 375] on div "Cost Name Production Shipping Tooling Per unit Total cost" at bounding box center [665, 419] width 106 height 222
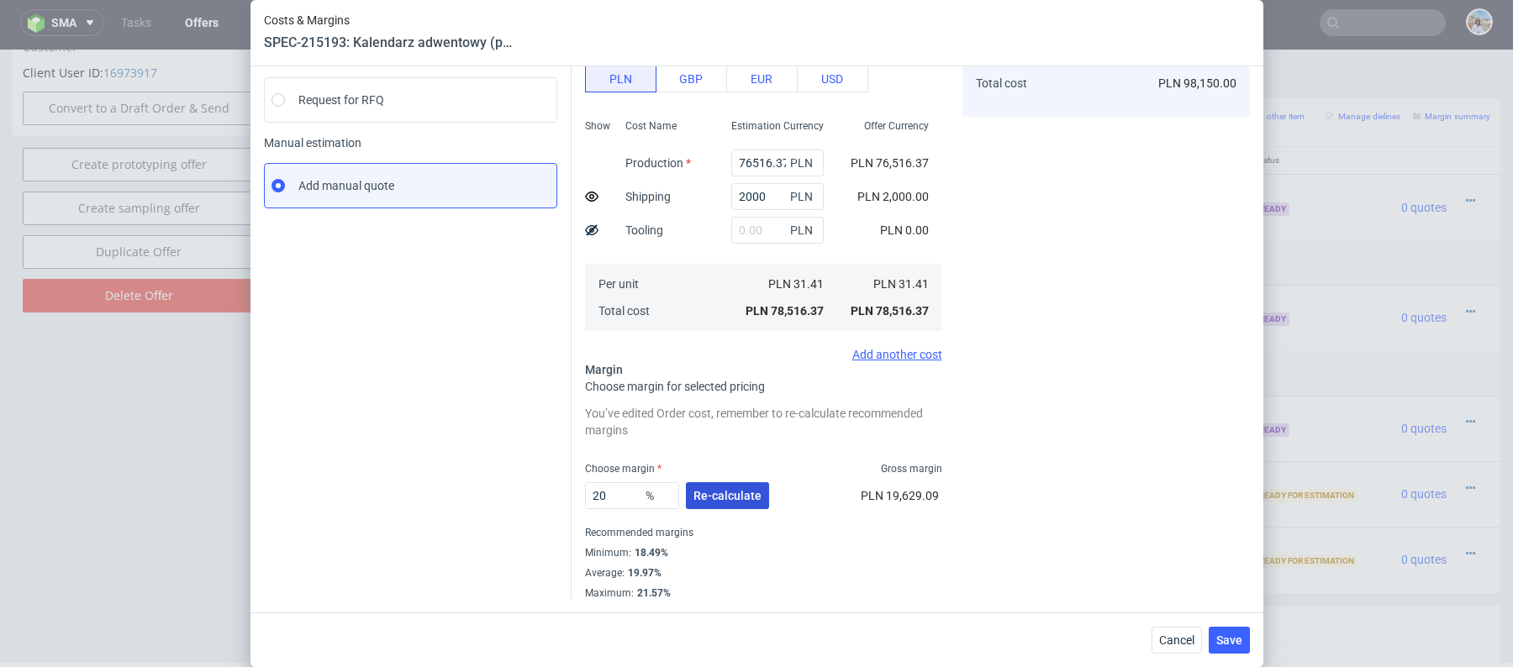
click at [722, 492] on span "Re-calculate" at bounding box center [727, 496] width 68 height 12
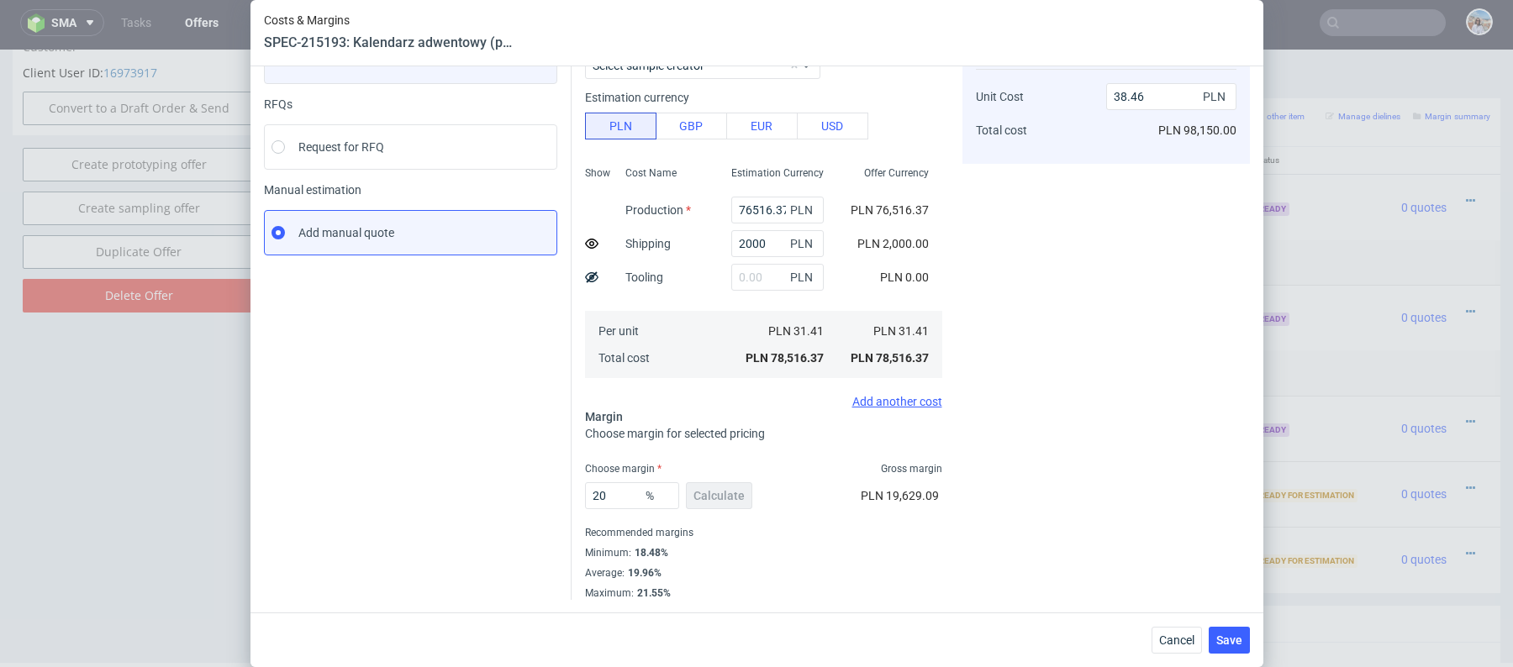
scroll to position [137, 0]
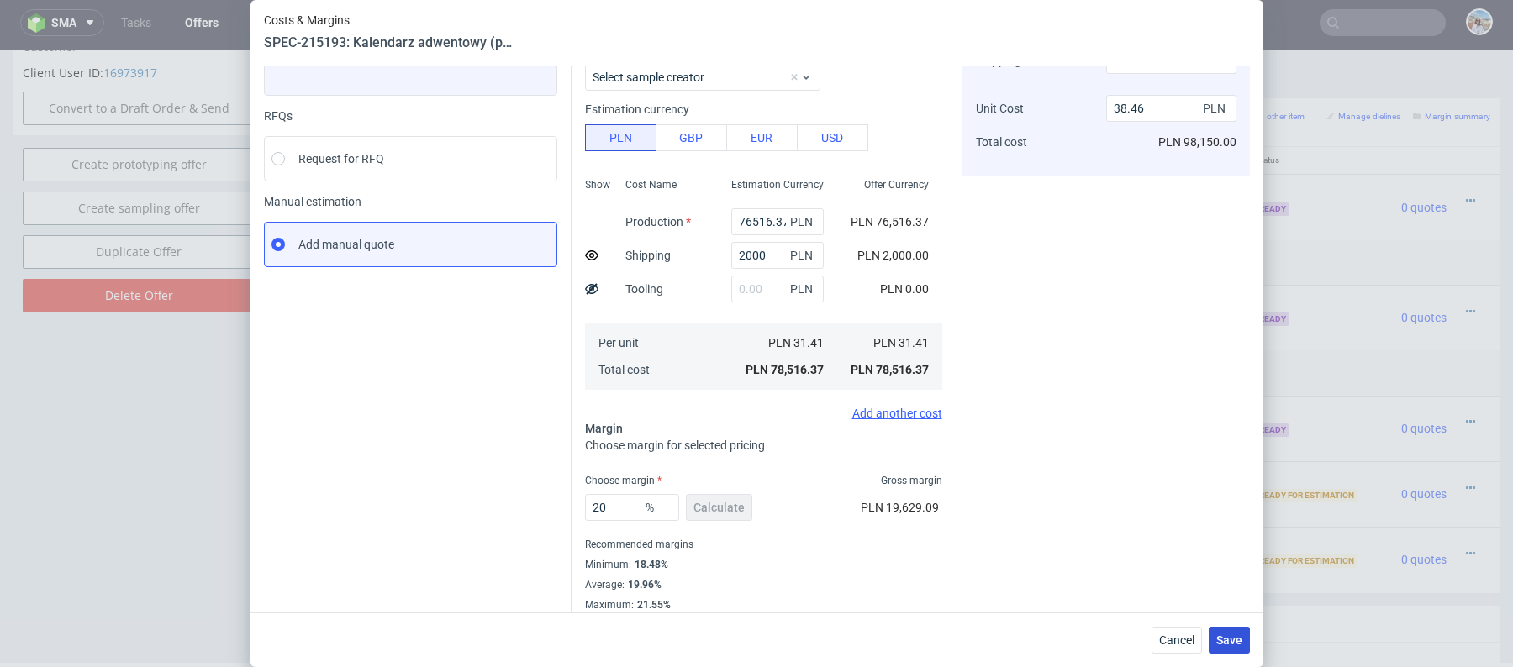
click at [1227, 632] on button "Save" at bounding box center [1229, 640] width 41 height 27
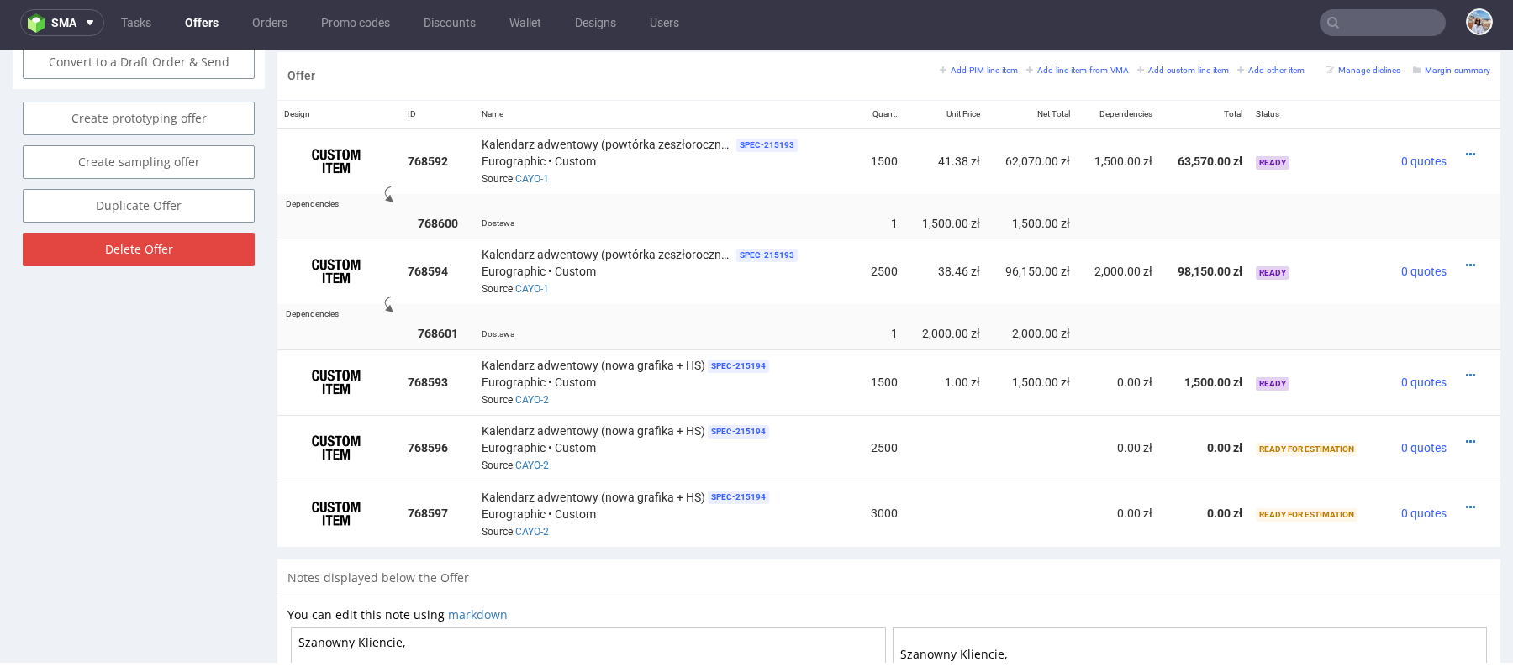
scroll to position [997, 0]
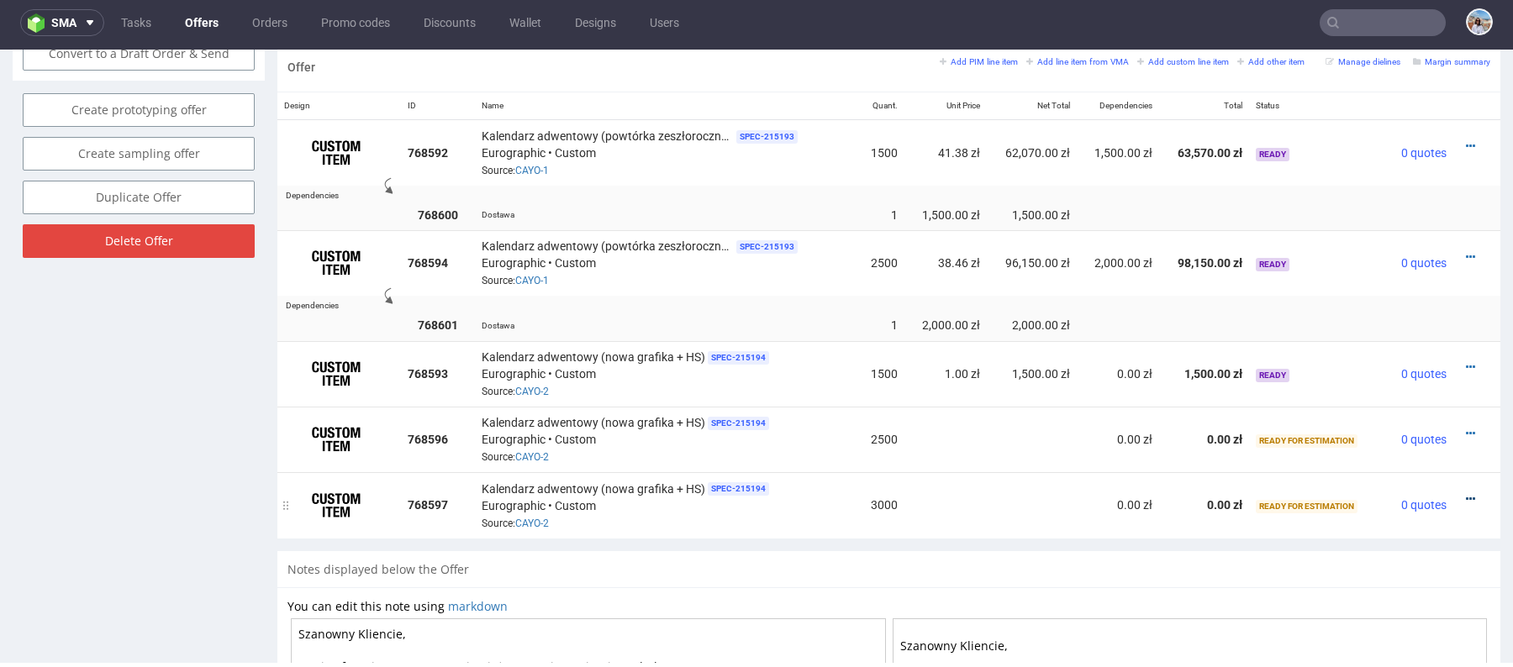
click at [1466, 498] on icon at bounding box center [1470, 499] width 9 height 12
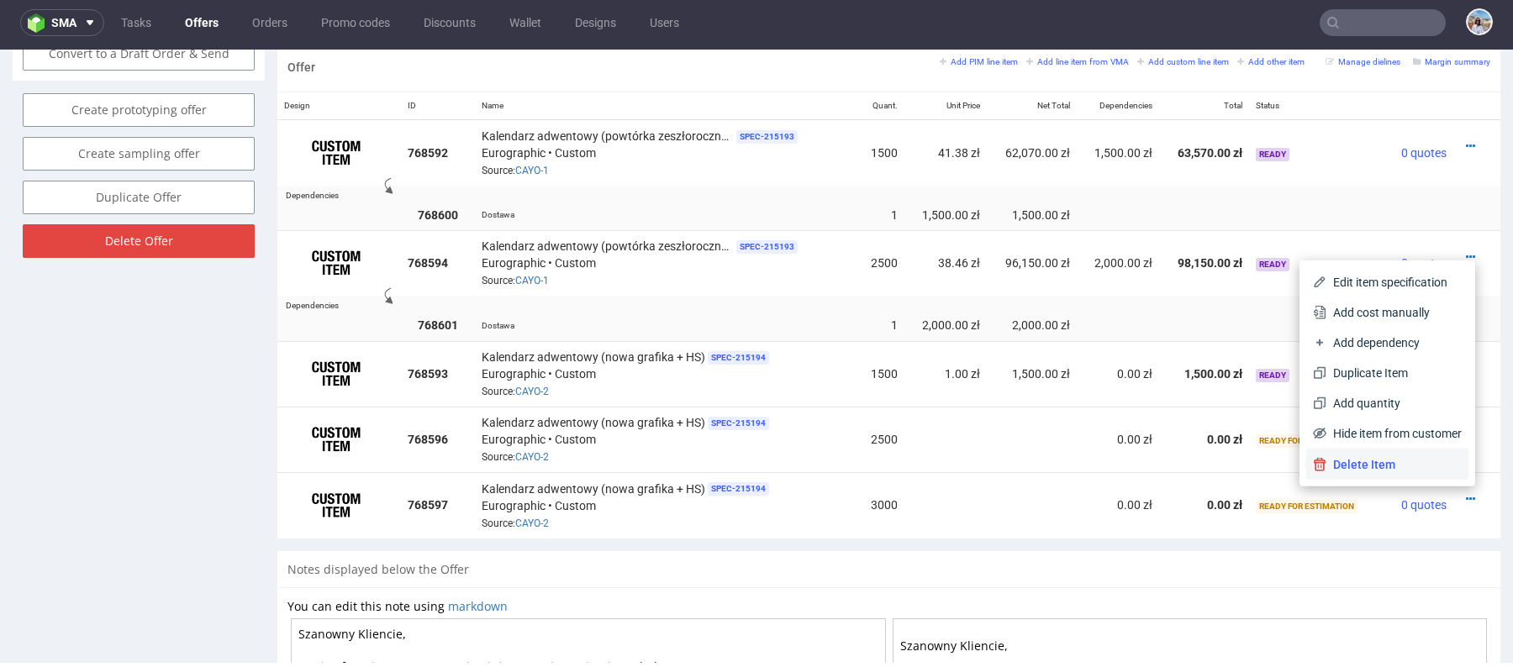
click at [1326, 465] on span "Delete Item" at bounding box center [1393, 464] width 135 height 17
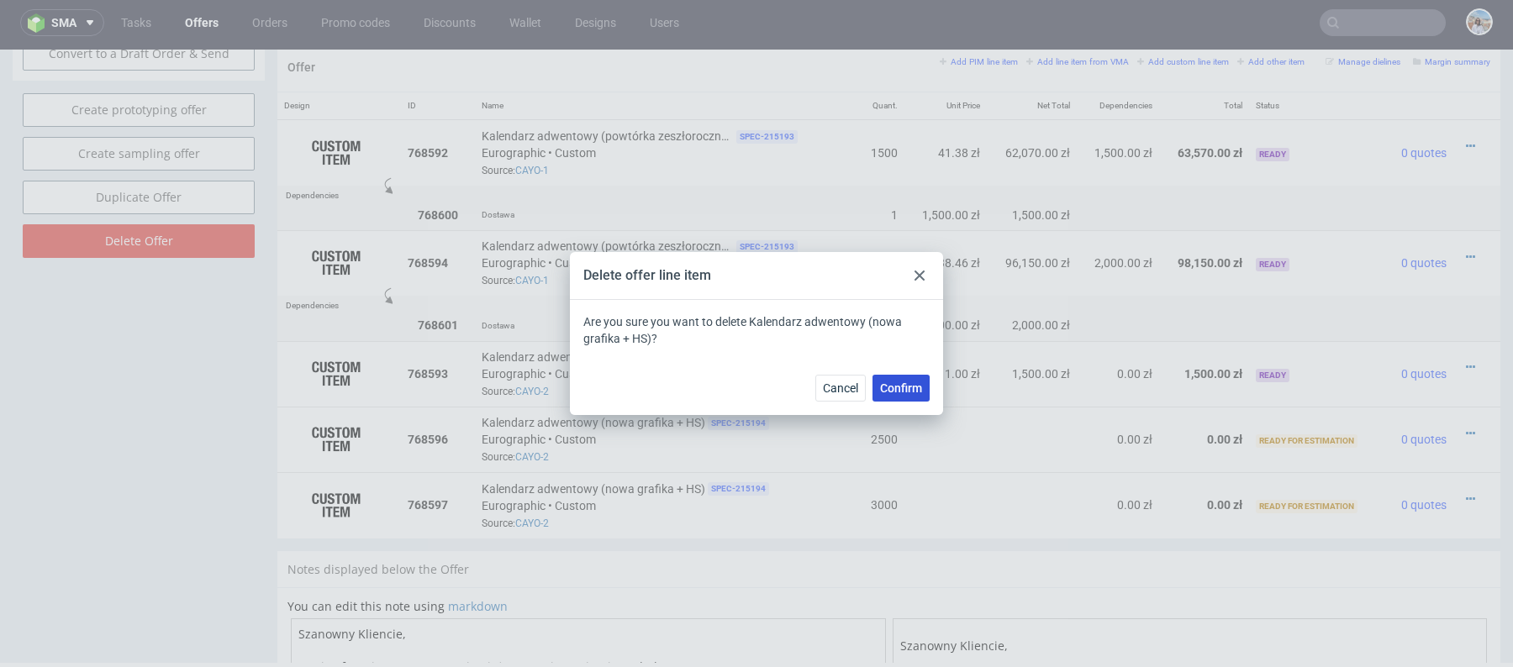
click at [923, 382] on button "Confirm" at bounding box center [900, 388] width 57 height 27
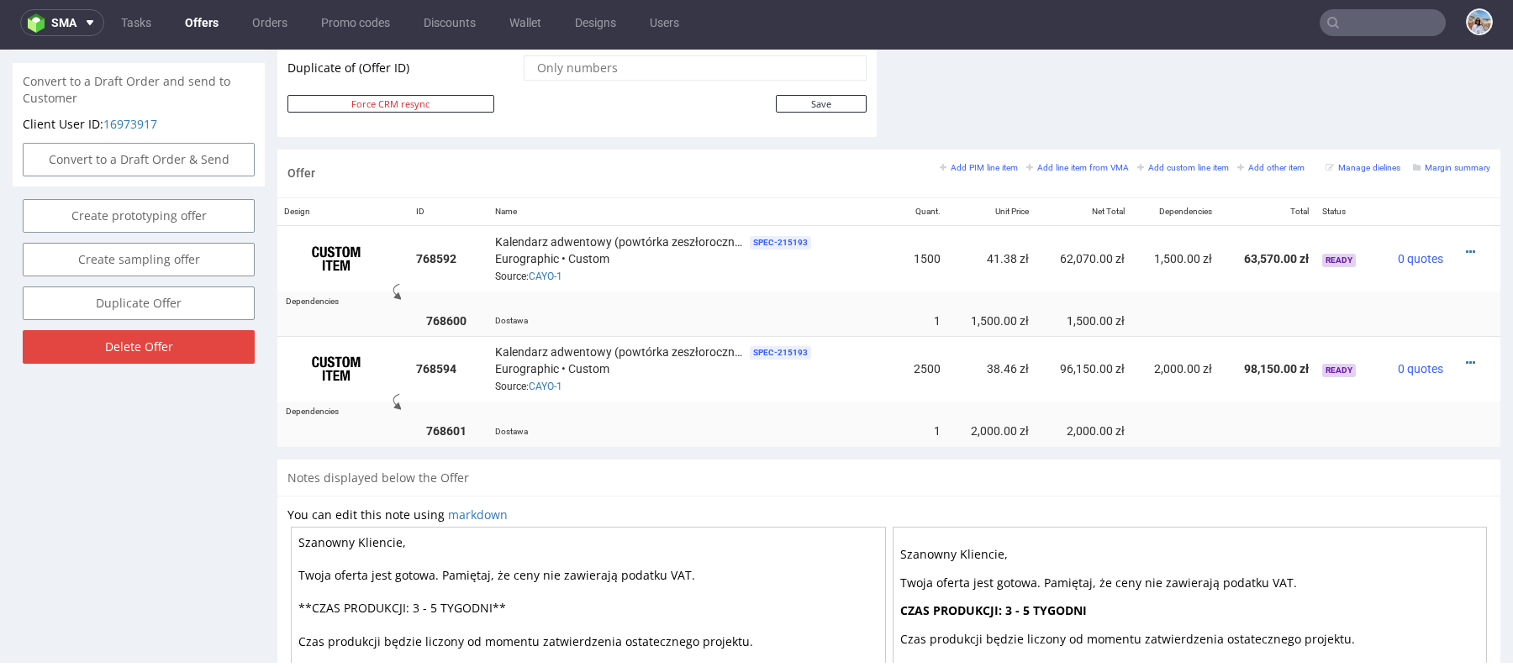
scroll to position [962, 0]
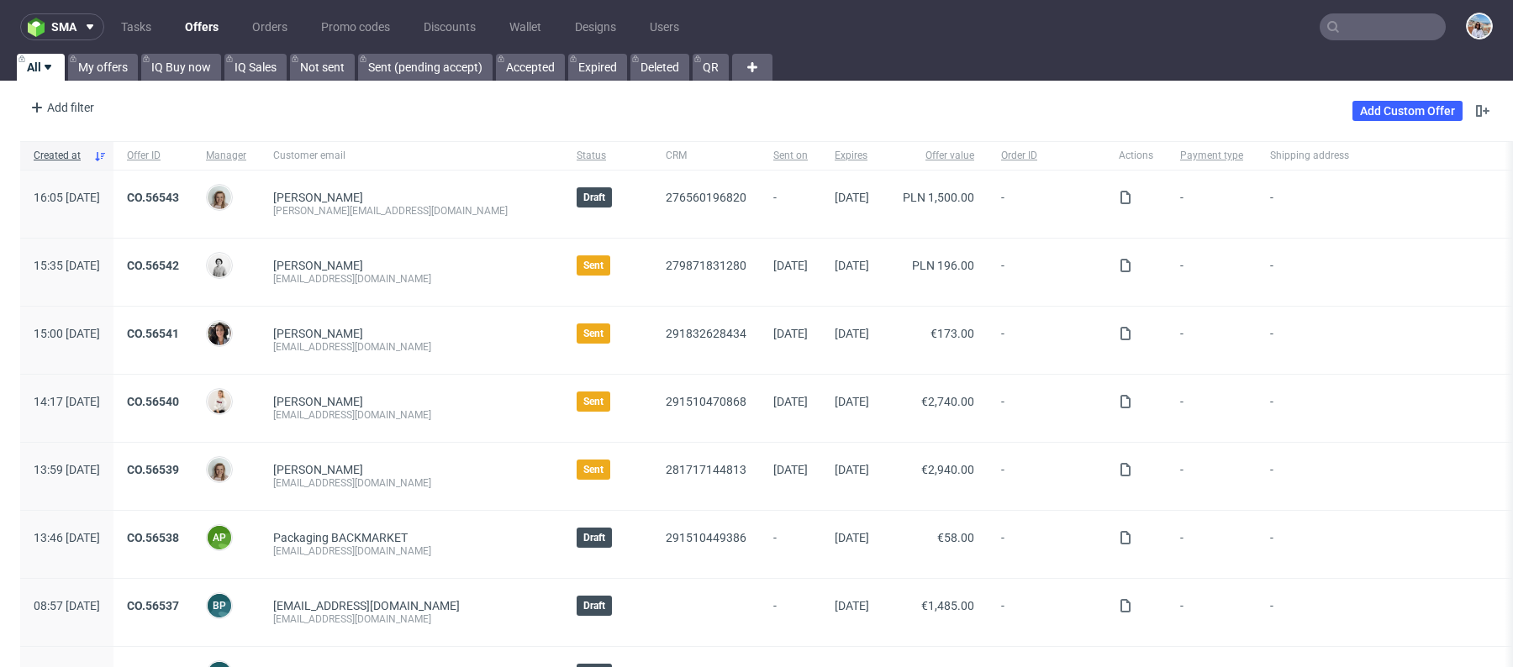
click at [1371, 10] on nav "sma Tasks Offers Orders Promo codes Discounts Wallet Designs Users" at bounding box center [756, 27] width 1513 height 54
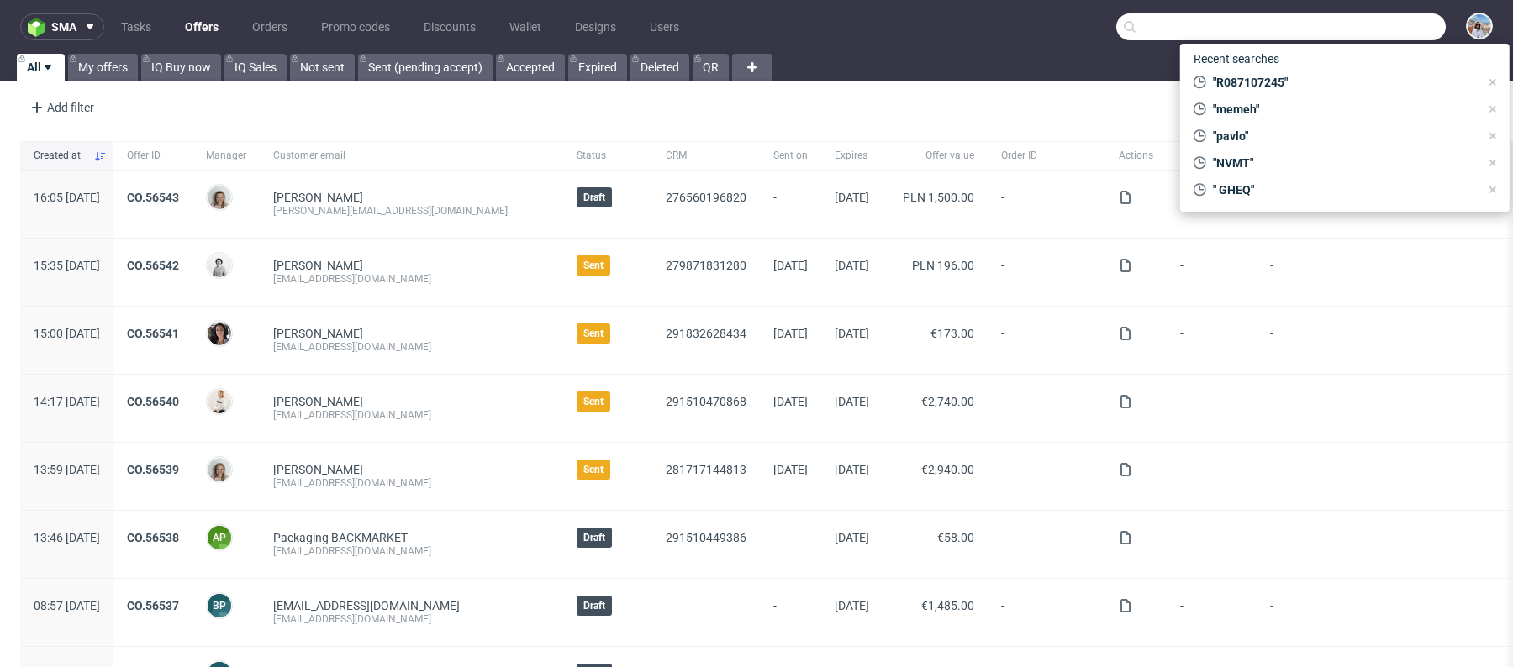
click at [1363, 26] on input "text" at bounding box center [1280, 26] width 329 height 27
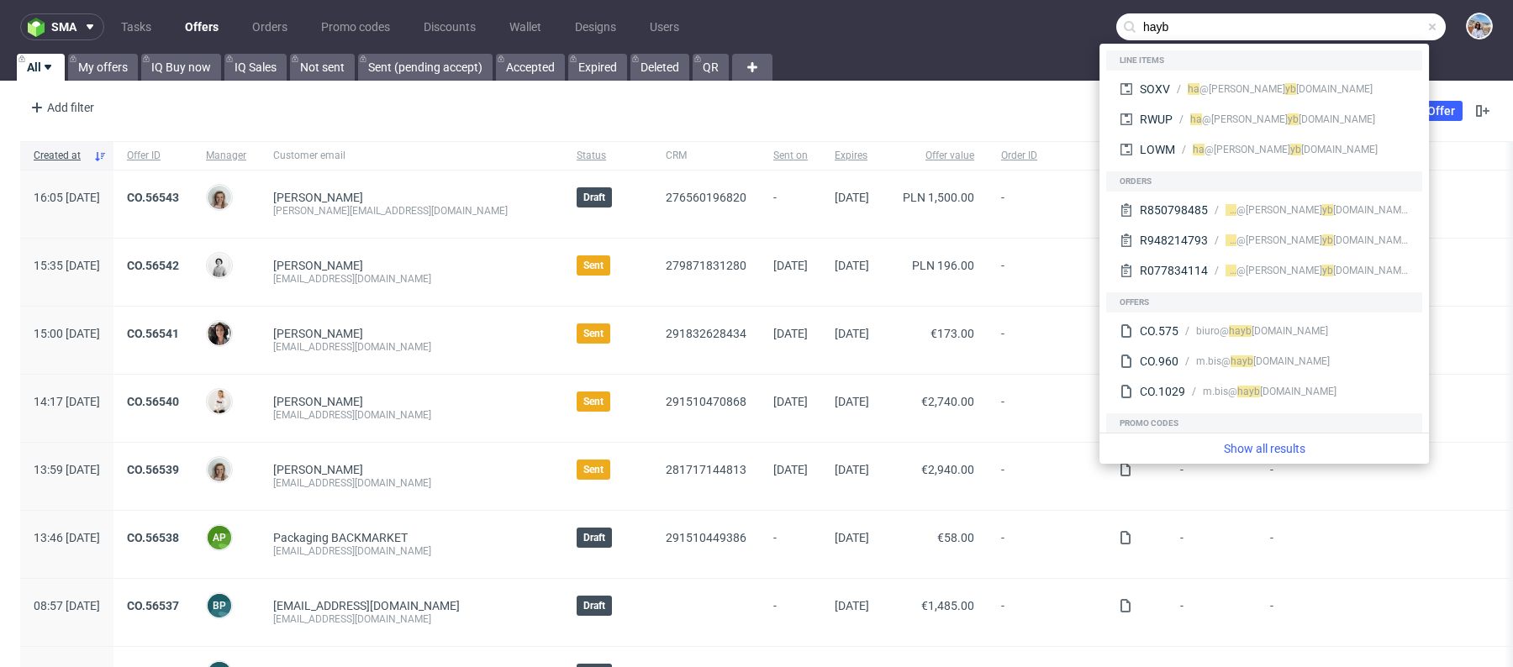
type input "hayb"
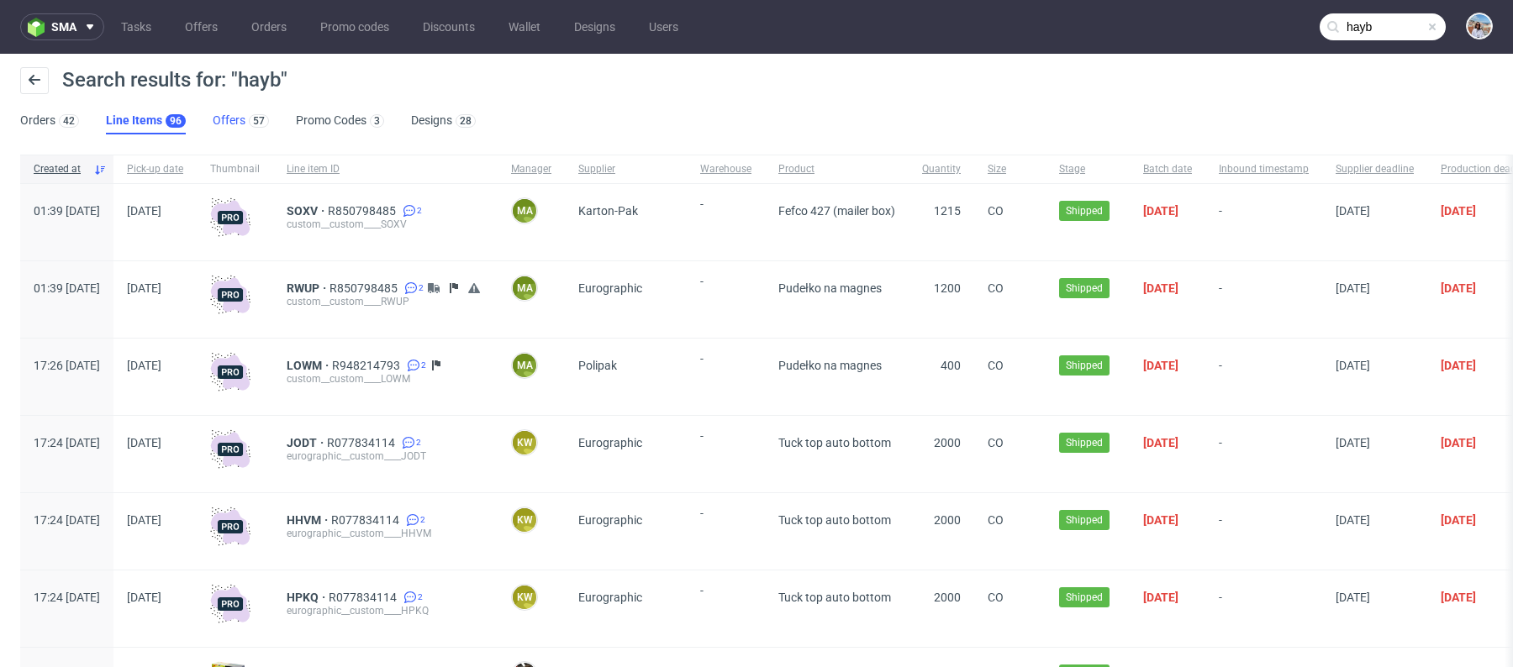
click at [215, 122] on link "Offers 57" at bounding box center [241, 121] width 56 height 27
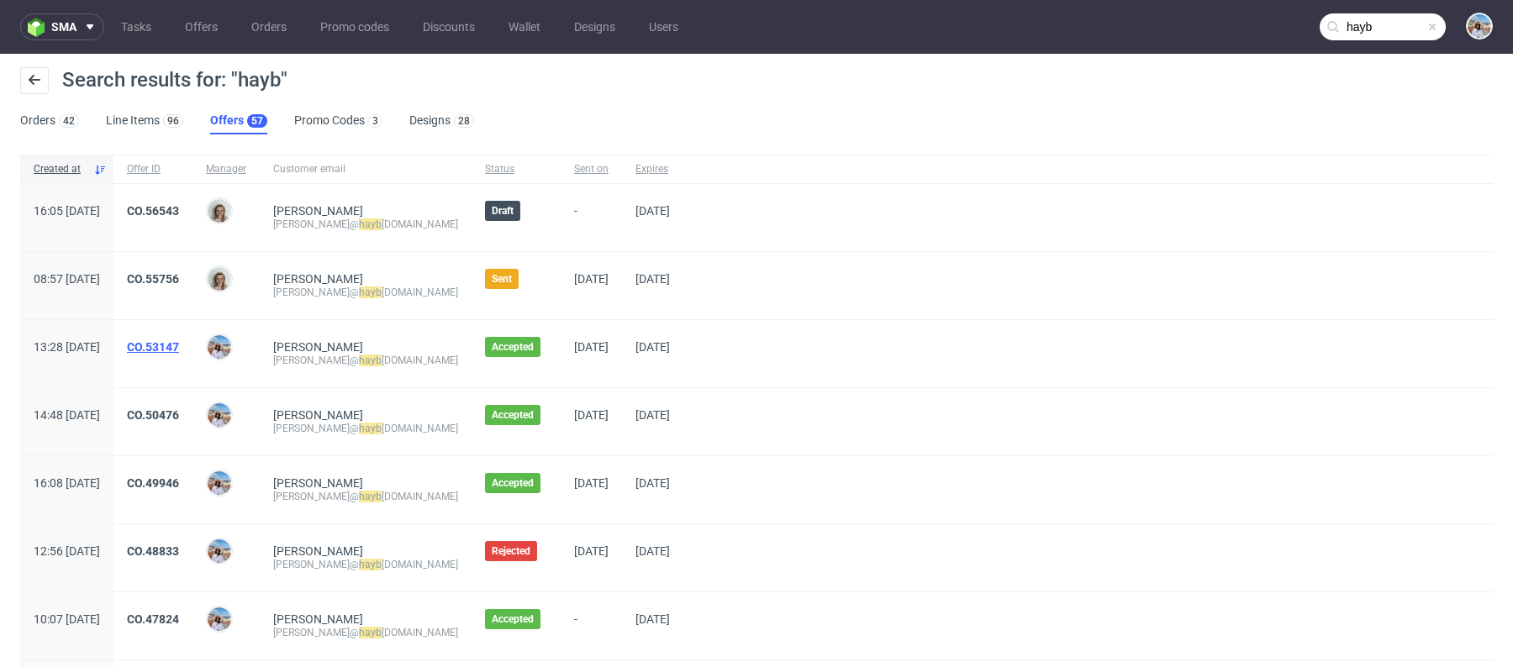
click at [179, 346] on link "CO.53147" at bounding box center [153, 346] width 52 height 13
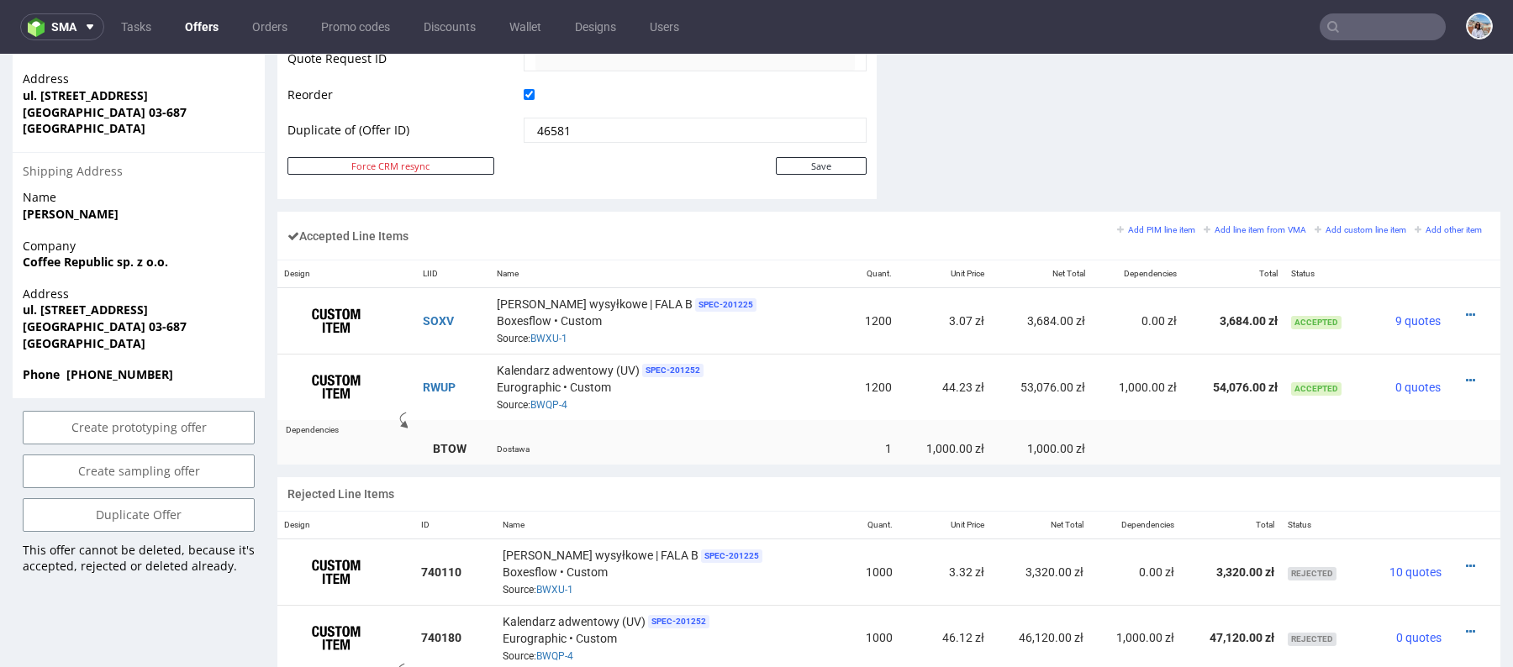
scroll to position [877, 0]
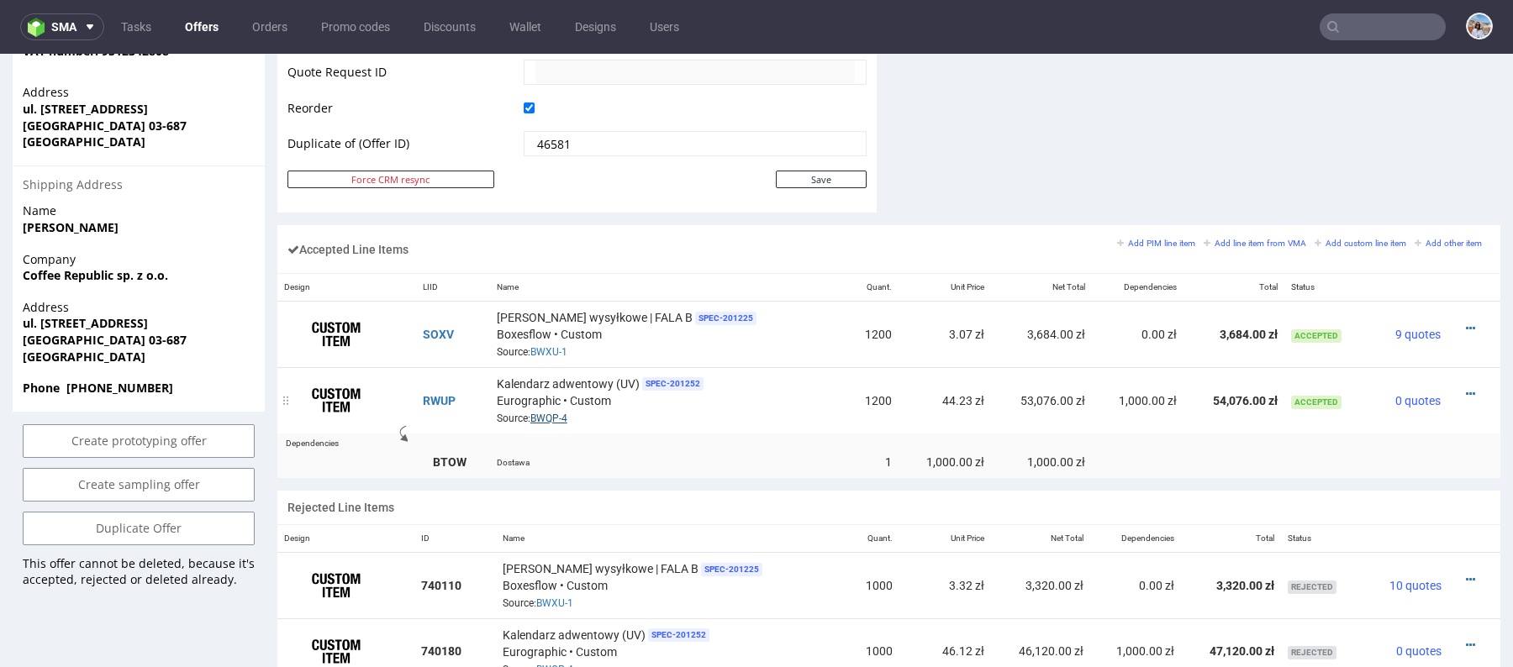
click at [551, 417] on link "BWQP-4" at bounding box center [548, 419] width 37 height 12
click at [1458, 388] on div at bounding box center [1468, 394] width 29 height 17
click at [1467, 379] on td at bounding box center [1473, 400] width 53 height 66
click at [1466, 390] on icon at bounding box center [1470, 394] width 9 height 12
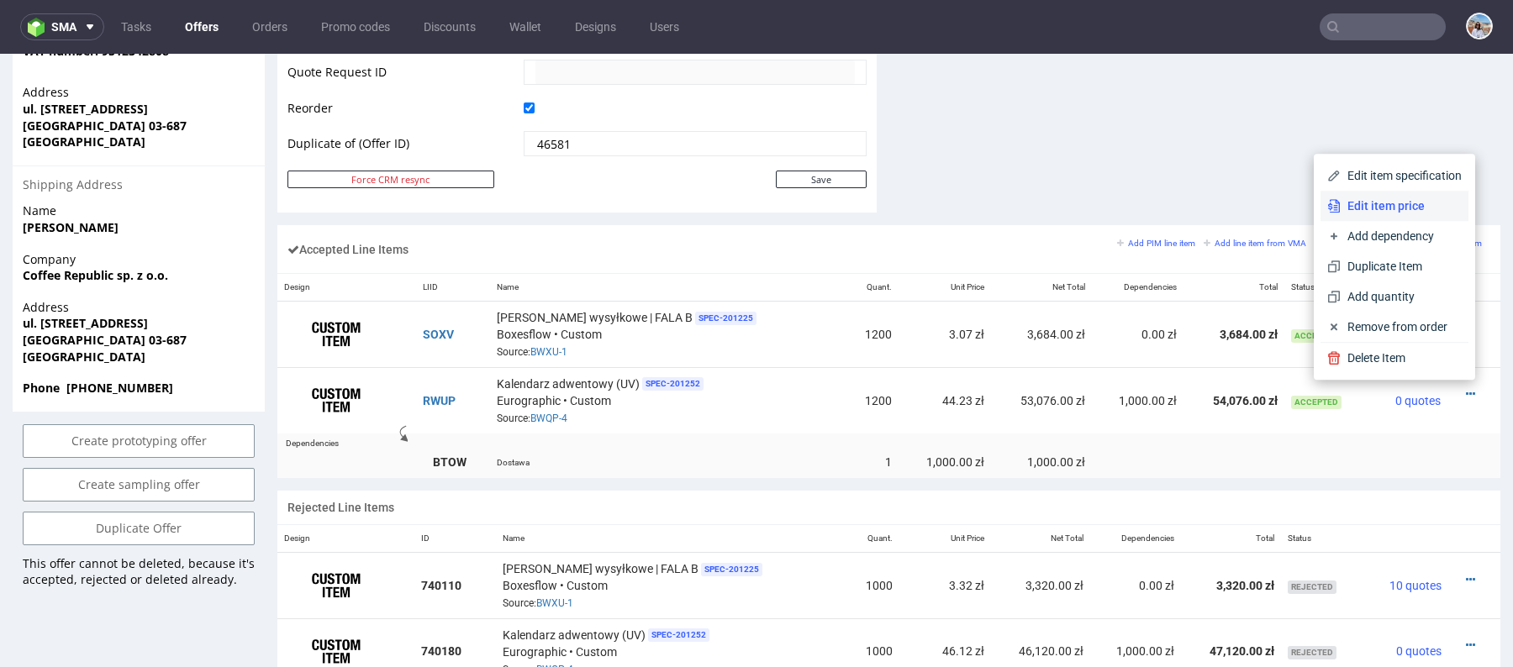
click at [1341, 203] on span "Edit item price" at bounding box center [1401, 206] width 121 height 17
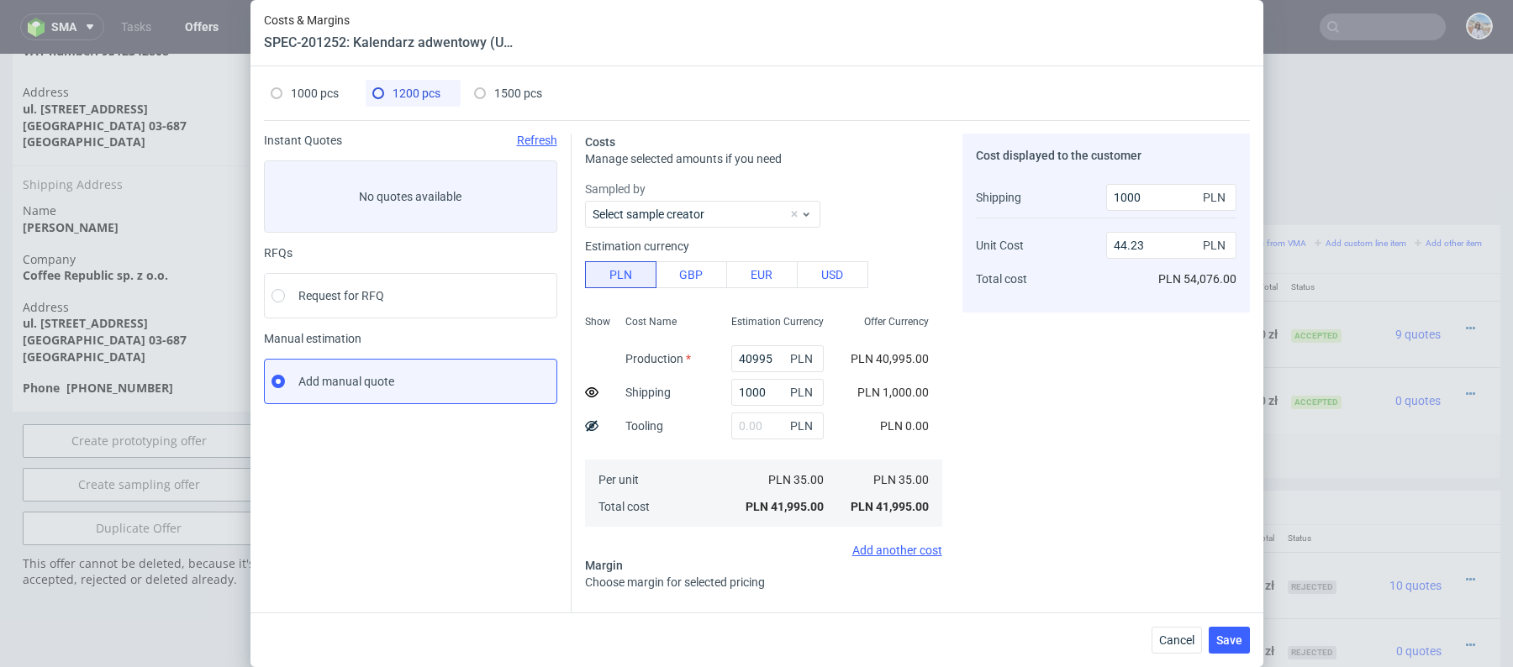
scroll to position [148, 0]
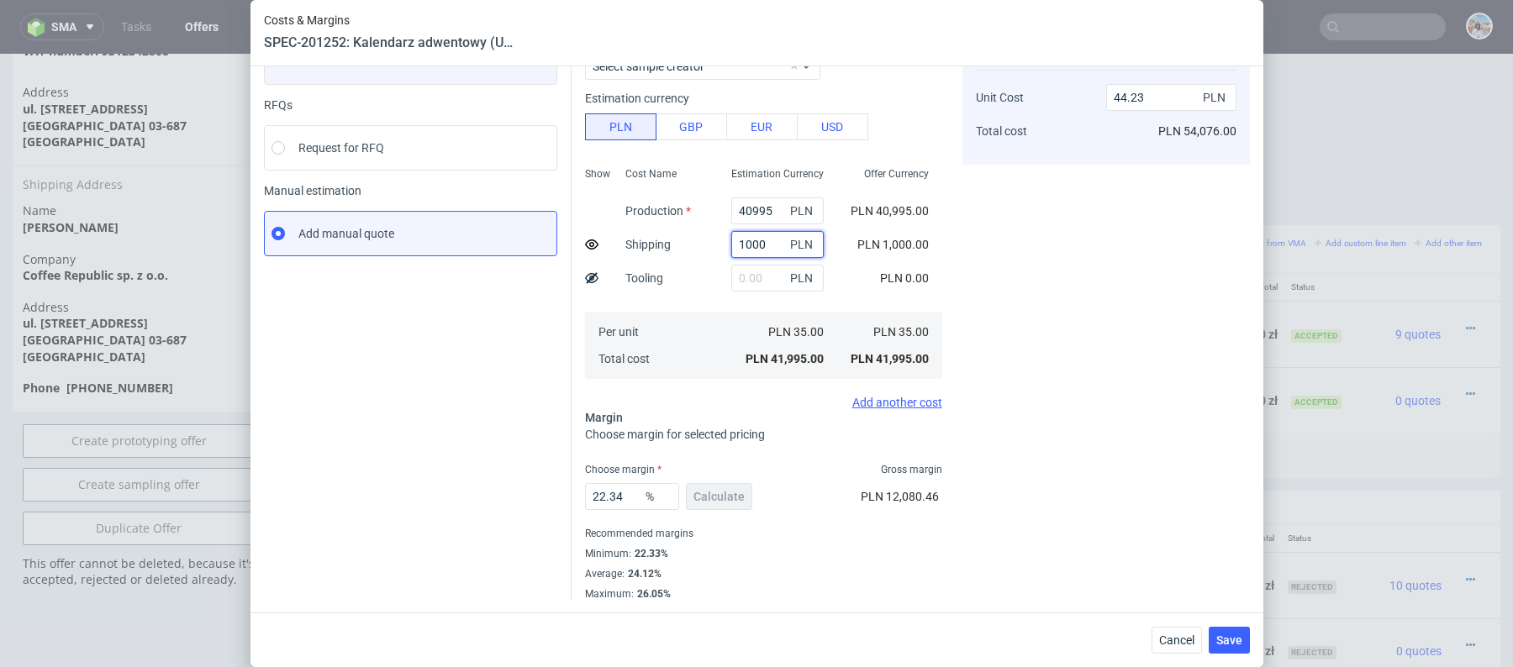
click at [768, 240] on input "1000" at bounding box center [777, 244] width 92 height 27
click at [1183, 637] on span "Cancel" at bounding box center [1176, 641] width 35 height 12
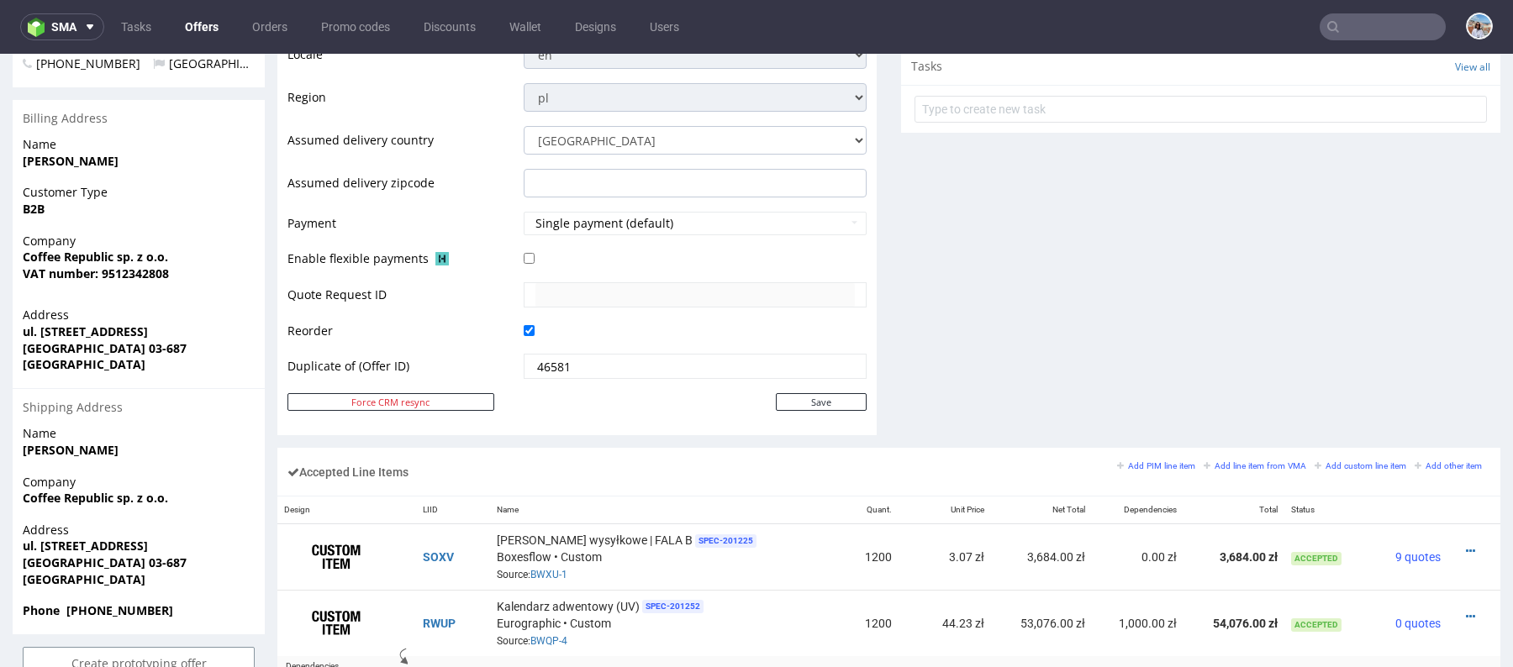
scroll to position [1242, 0]
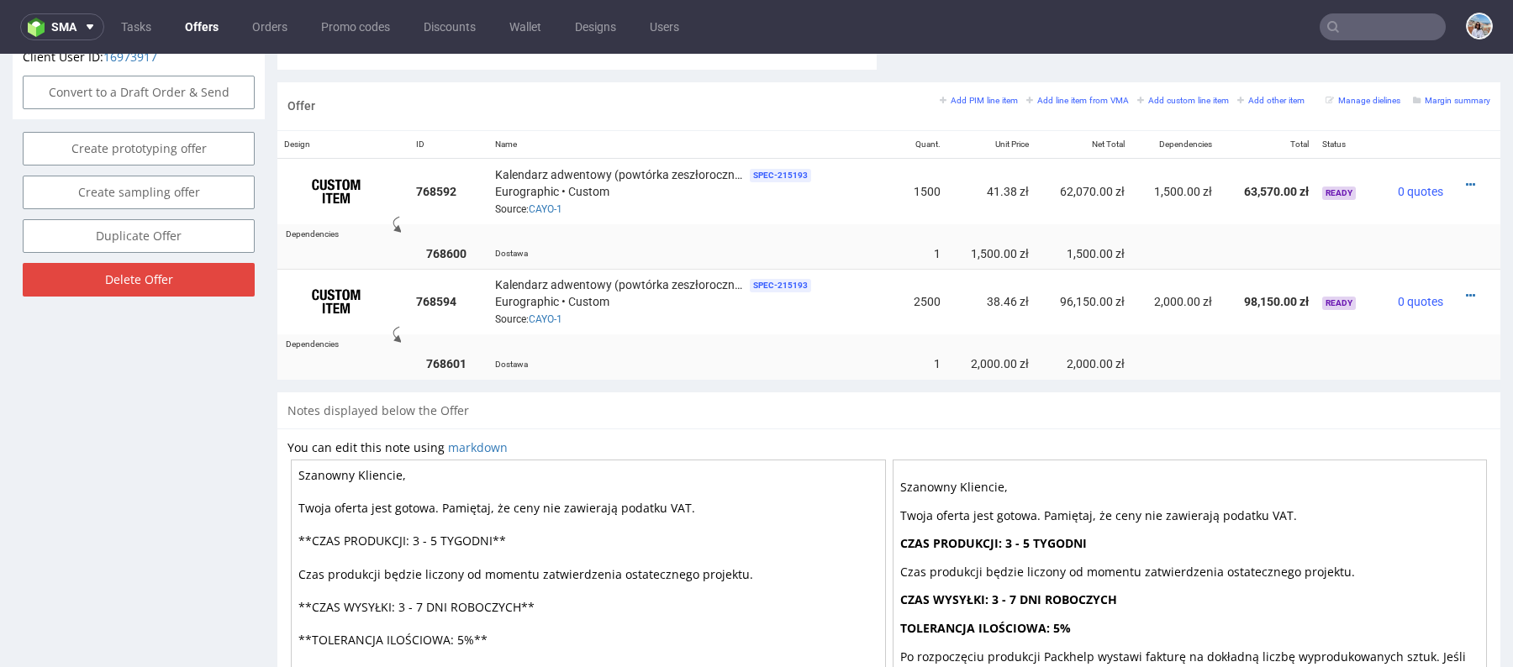
scroll to position [962, 0]
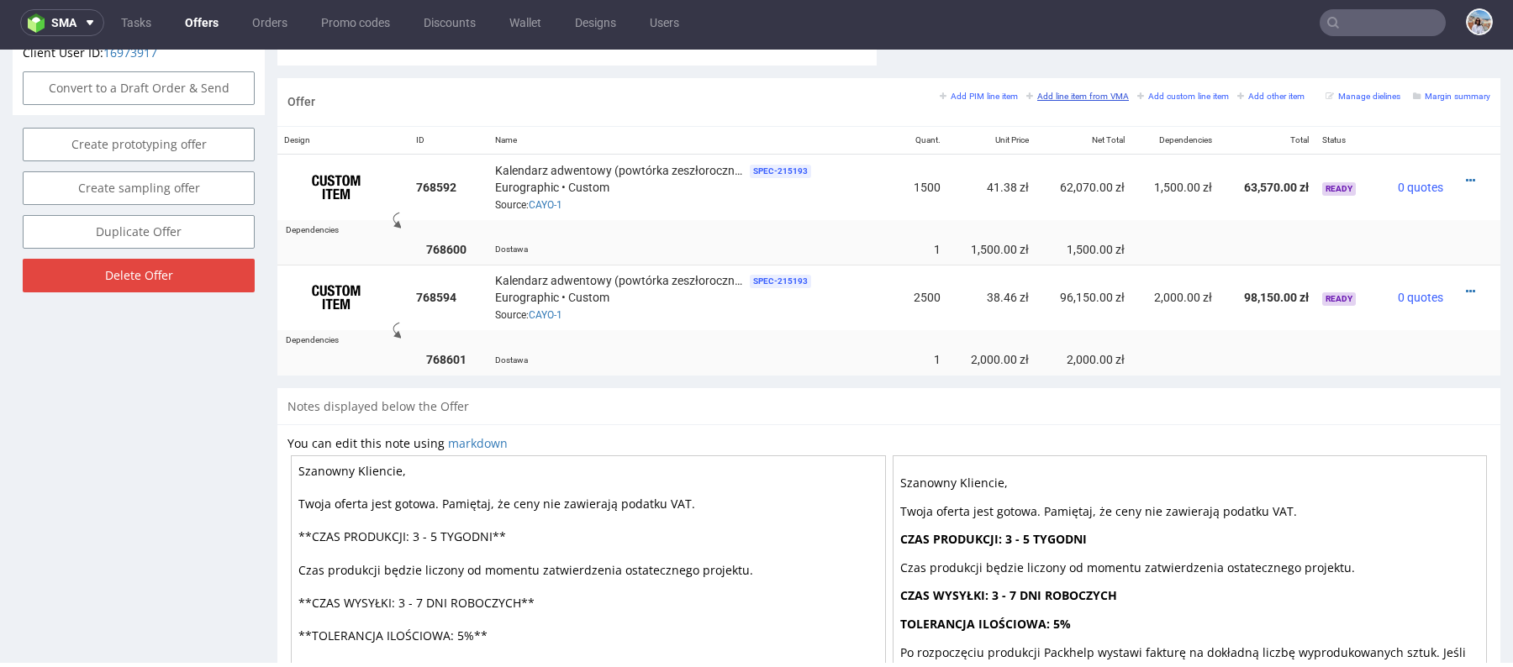
click at [1082, 92] on small "Add line item from VMA" at bounding box center [1077, 96] width 103 height 9
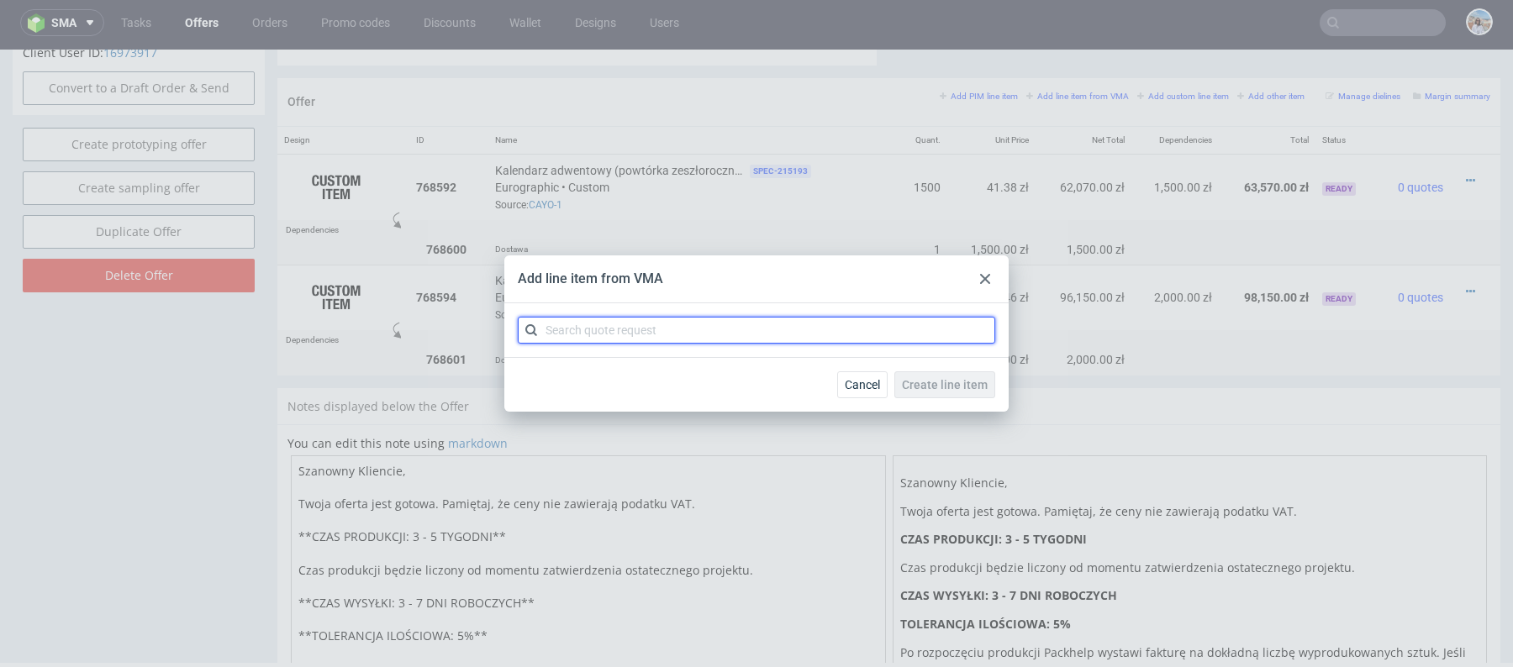
click at [730, 342] on input "text" at bounding box center [756, 330] width 477 height 27
paste input "CAYO"
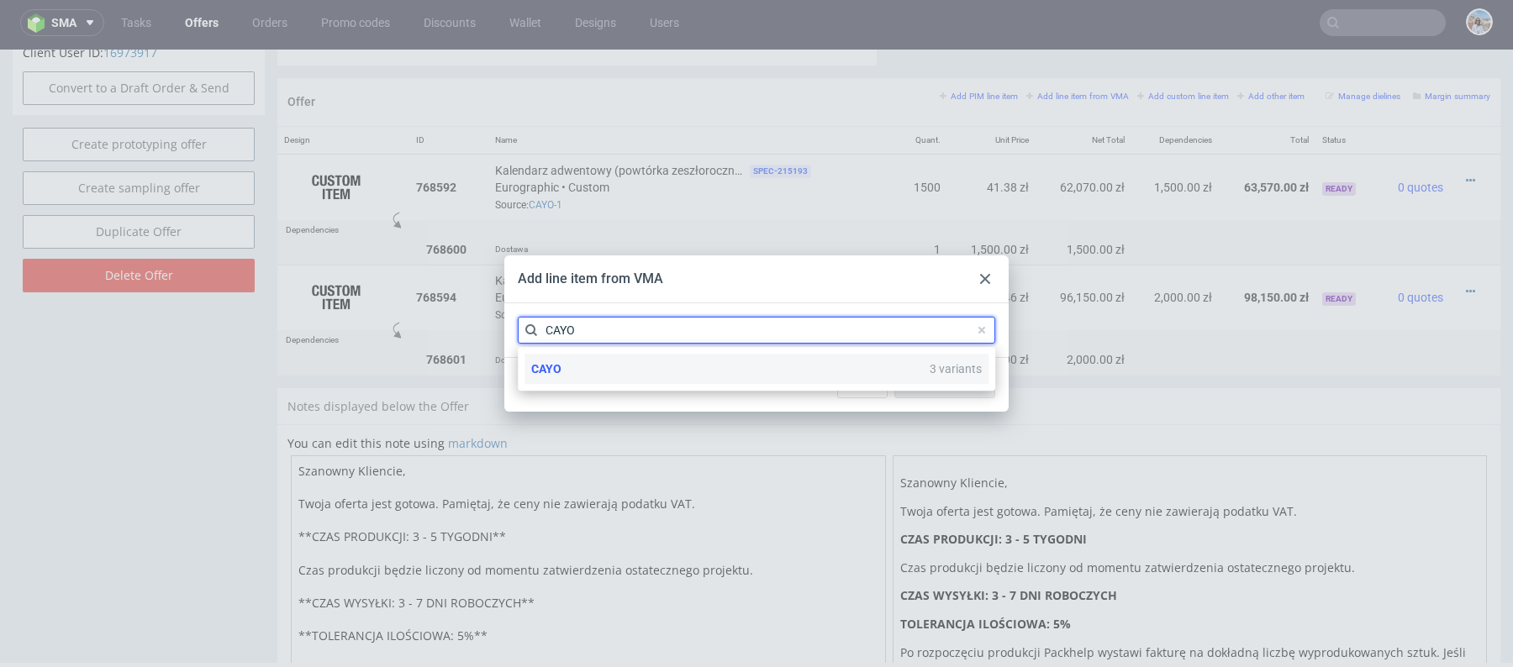
type input "CAYO"
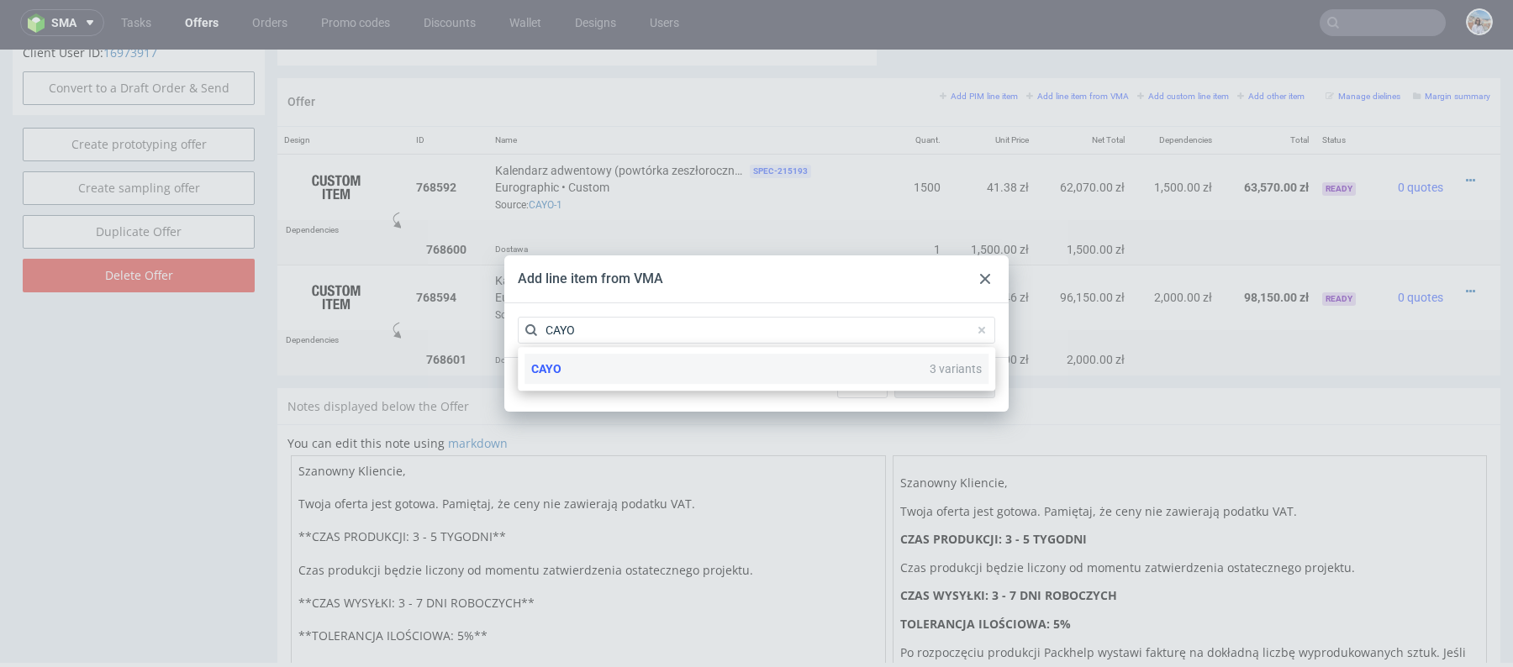
click at [704, 382] on div "CAYO 3 variants" at bounding box center [756, 369] width 464 height 30
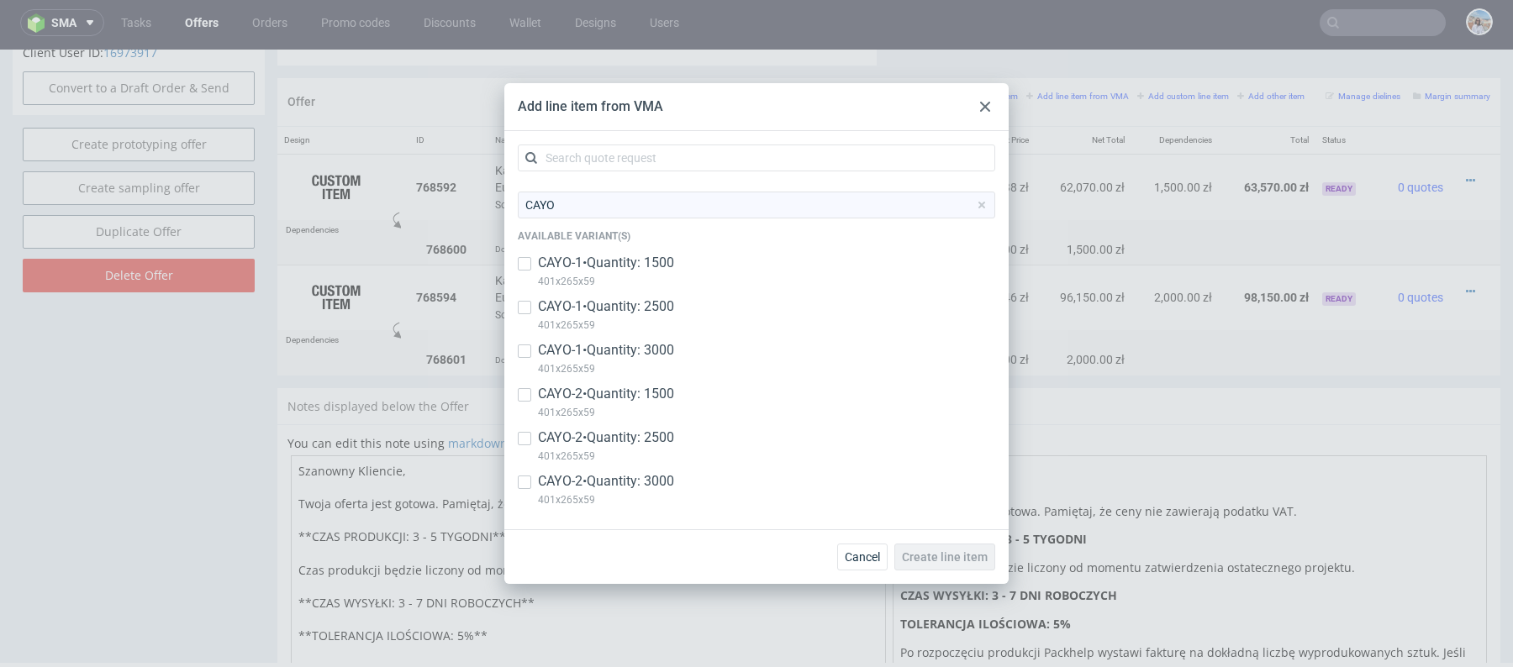
click at [593, 436] on p "CAYO-2 • Quantity: 2500" at bounding box center [606, 438] width 136 height 18
checkbox input "true"
click at [593, 402] on p "CAYO-2 • Quantity: 1500" at bounding box center [606, 394] width 136 height 18
checkbox input "true"
click at [593, 441] on p "CAYO-2 • Quantity: 2500" at bounding box center [606, 438] width 136 height 18
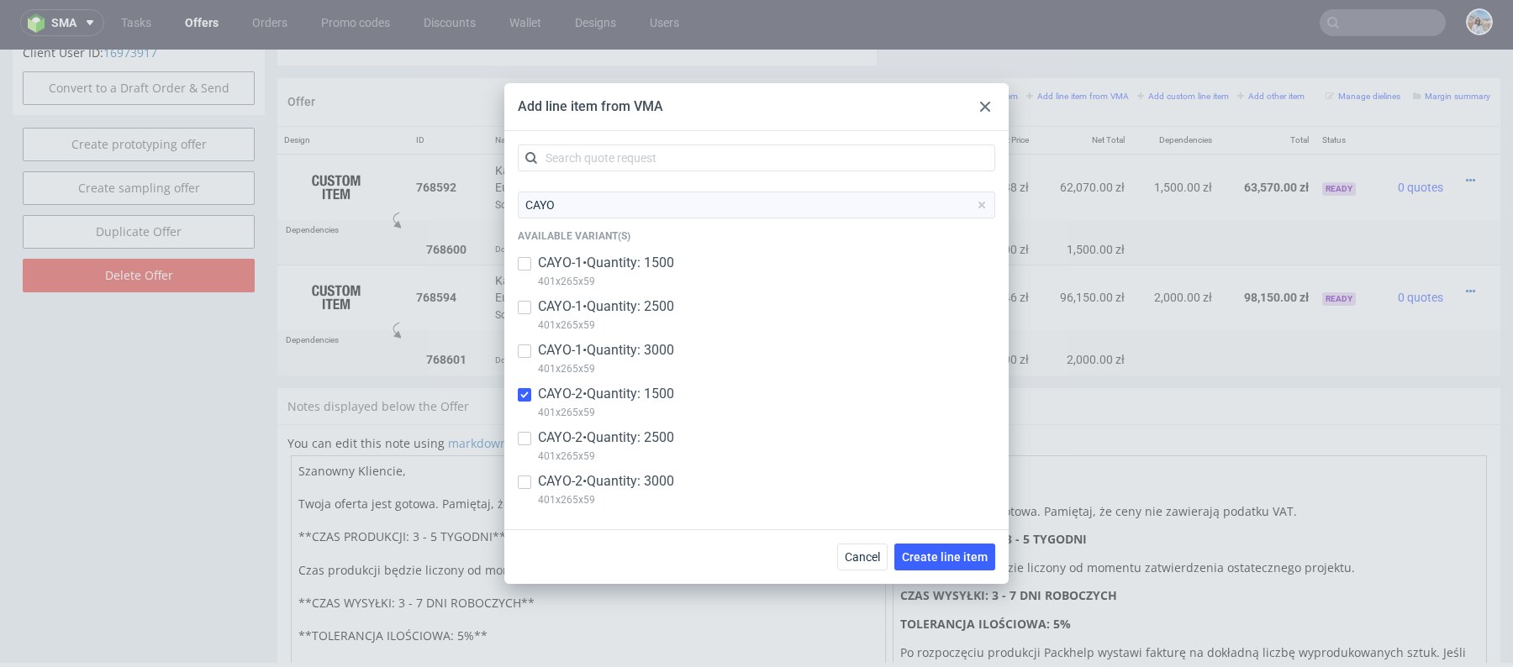
checkbox input "false"
click at [927, 553] on span "Create line item" at bounding box center [945, 557] width 86 height 12
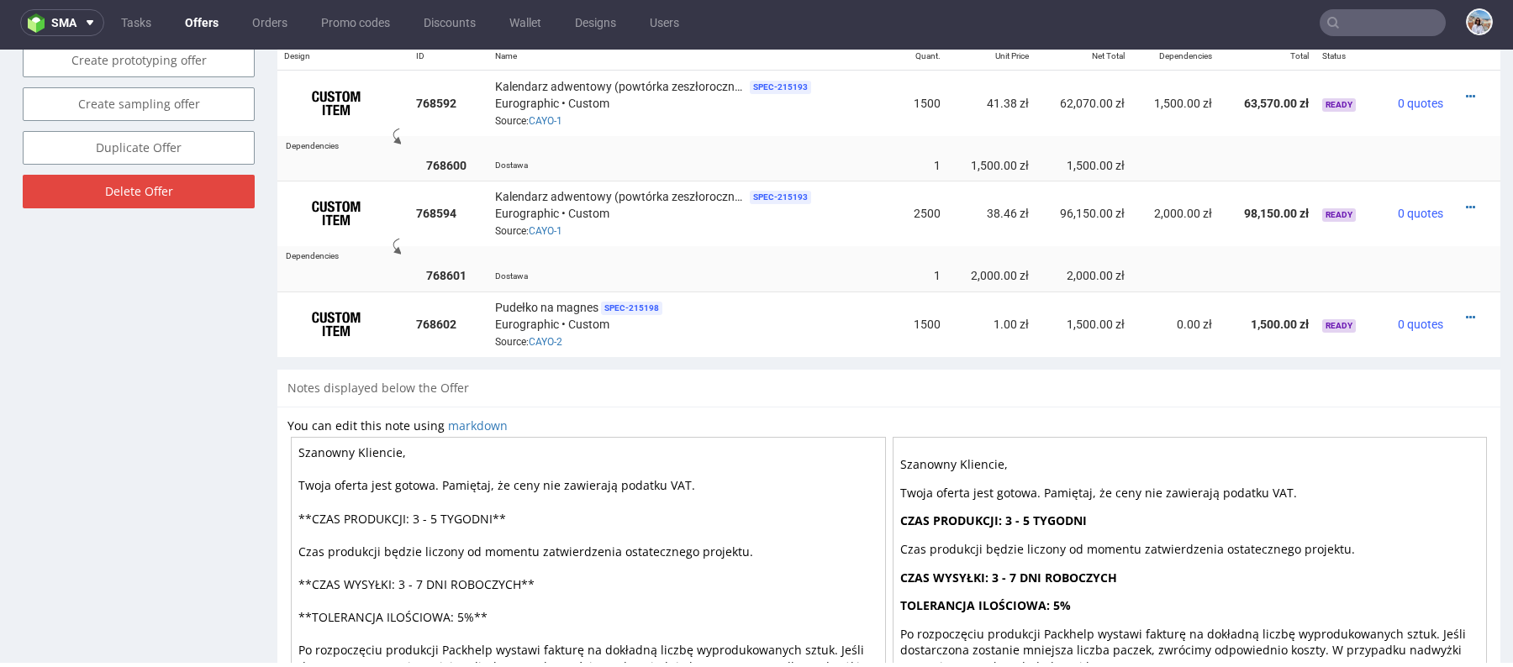
scroll to position [1015, 0]
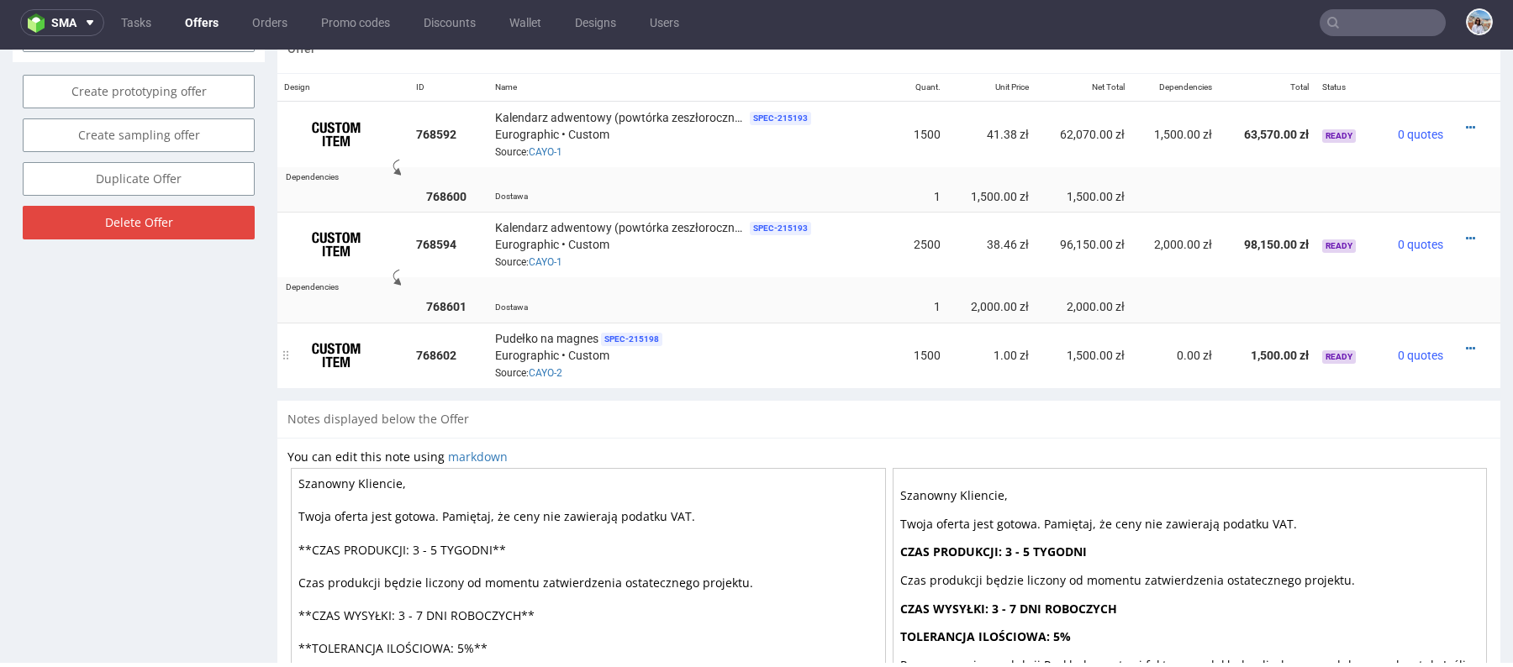
click at [1462, 344] on div at bounding box center [1470, 348] width 27 height 17
click at [1466, 344] on icon at bounding box center [1470, 349] width 9 height 12
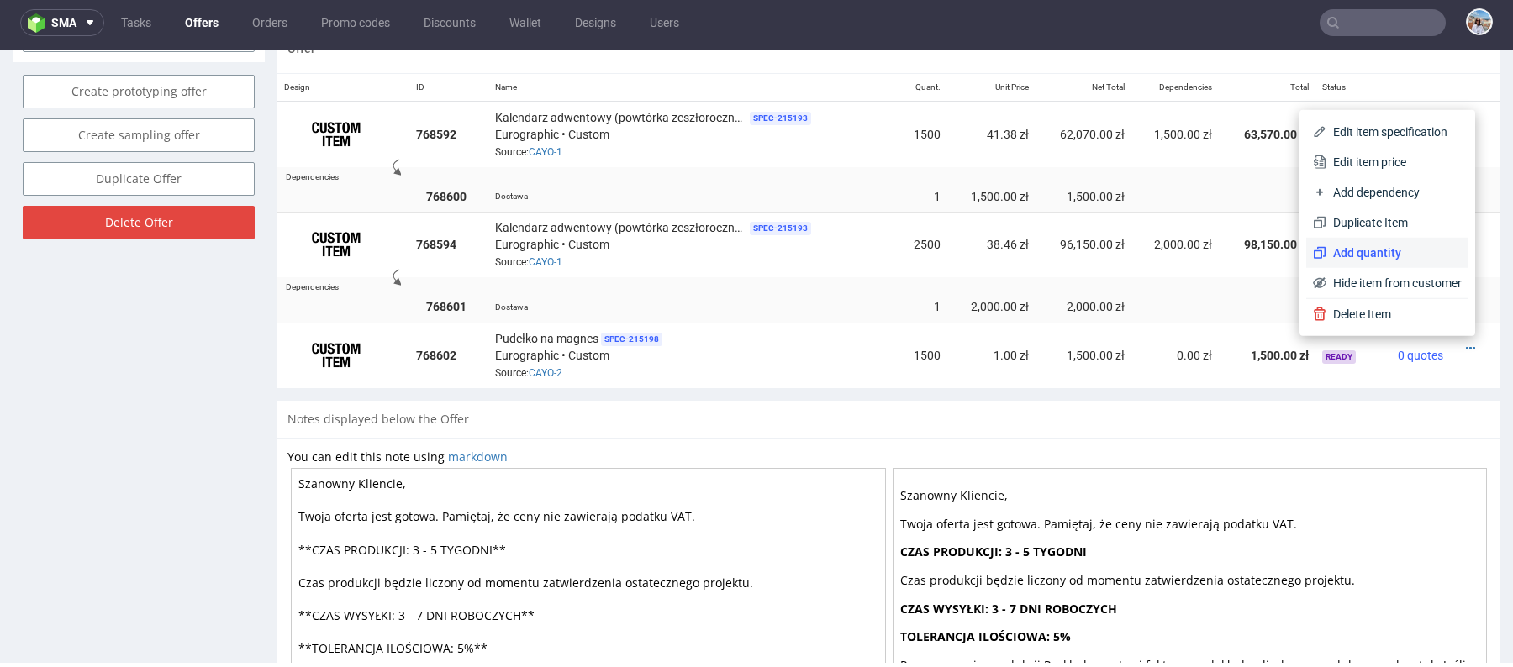
click at [1353, 250] on span "Add quantity" at bounding box center [1393, 253] width 135 height 17
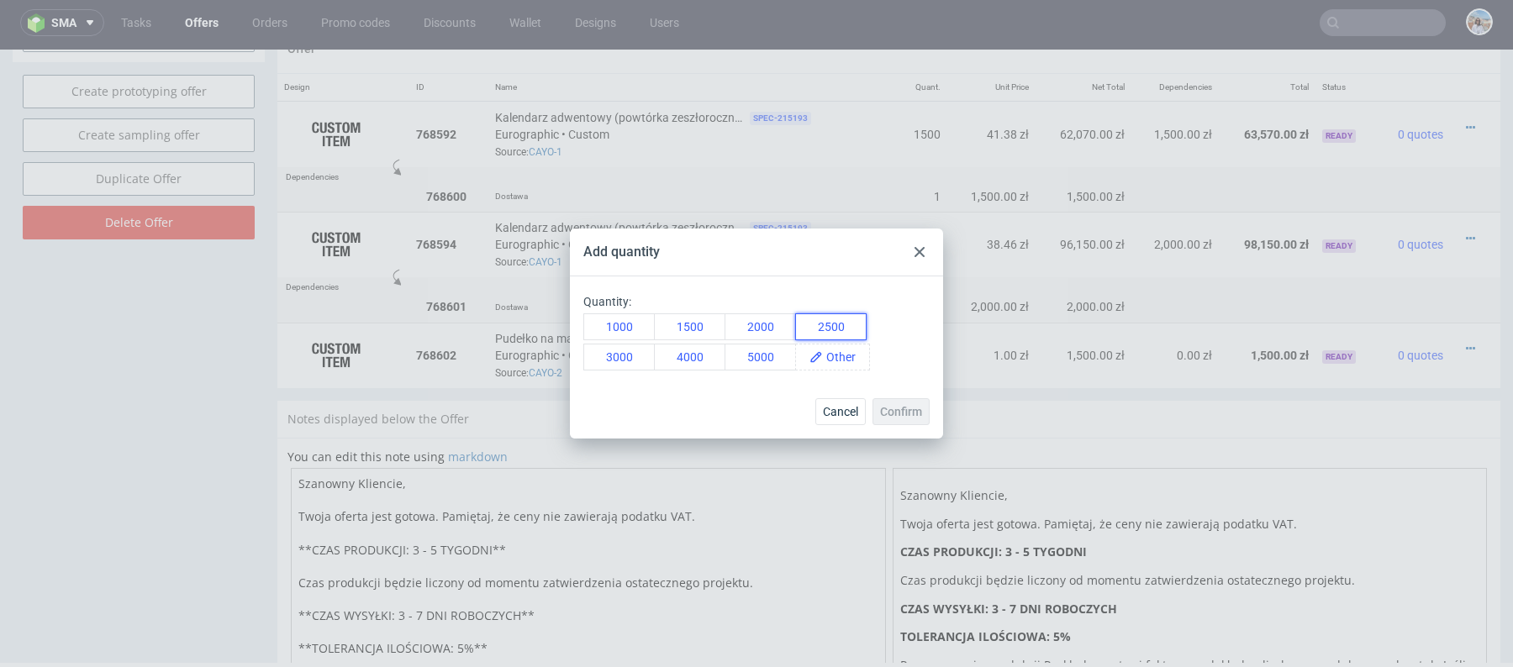
click at [830, 323] on button "2500" at bounding box center [830, 327] width 71 height 27
click at [883, 414] on span "Confirm" at bounding box center [901, 412] width 42 height 12
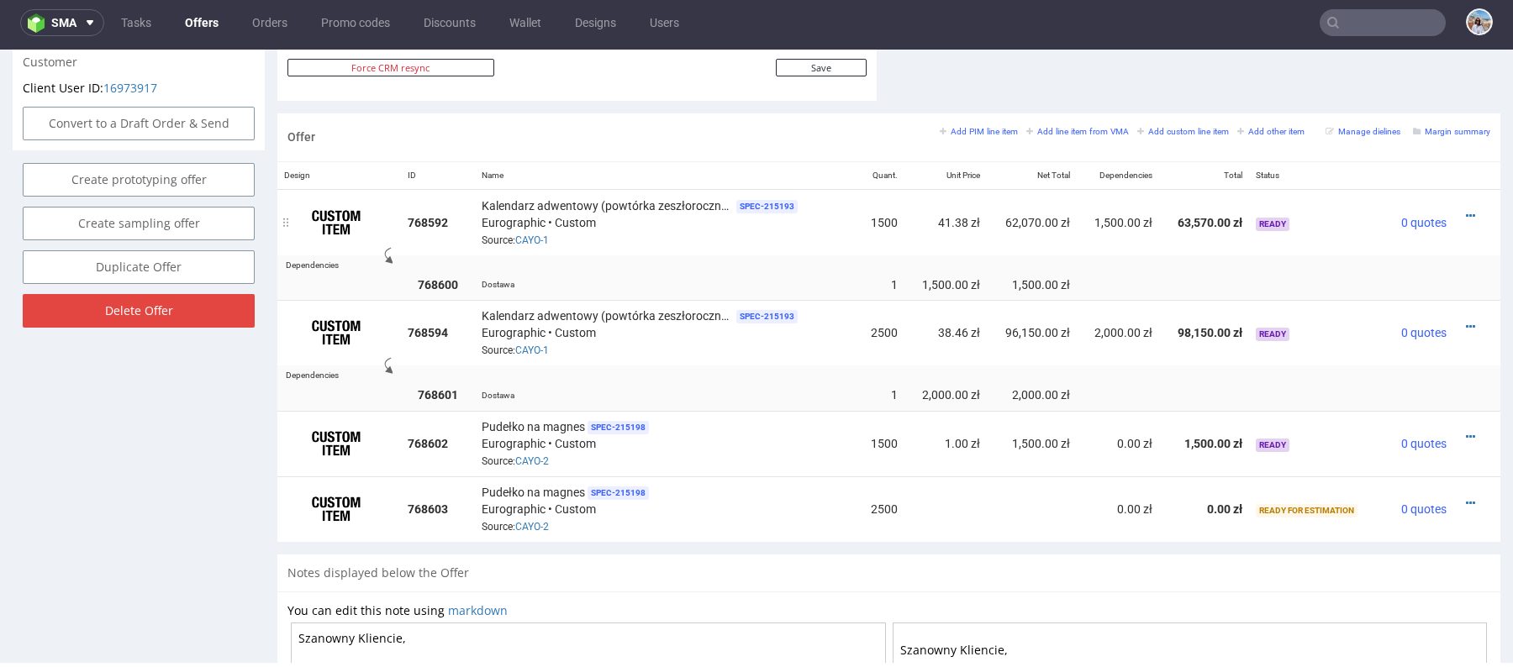
scroll to position [1165, 0]
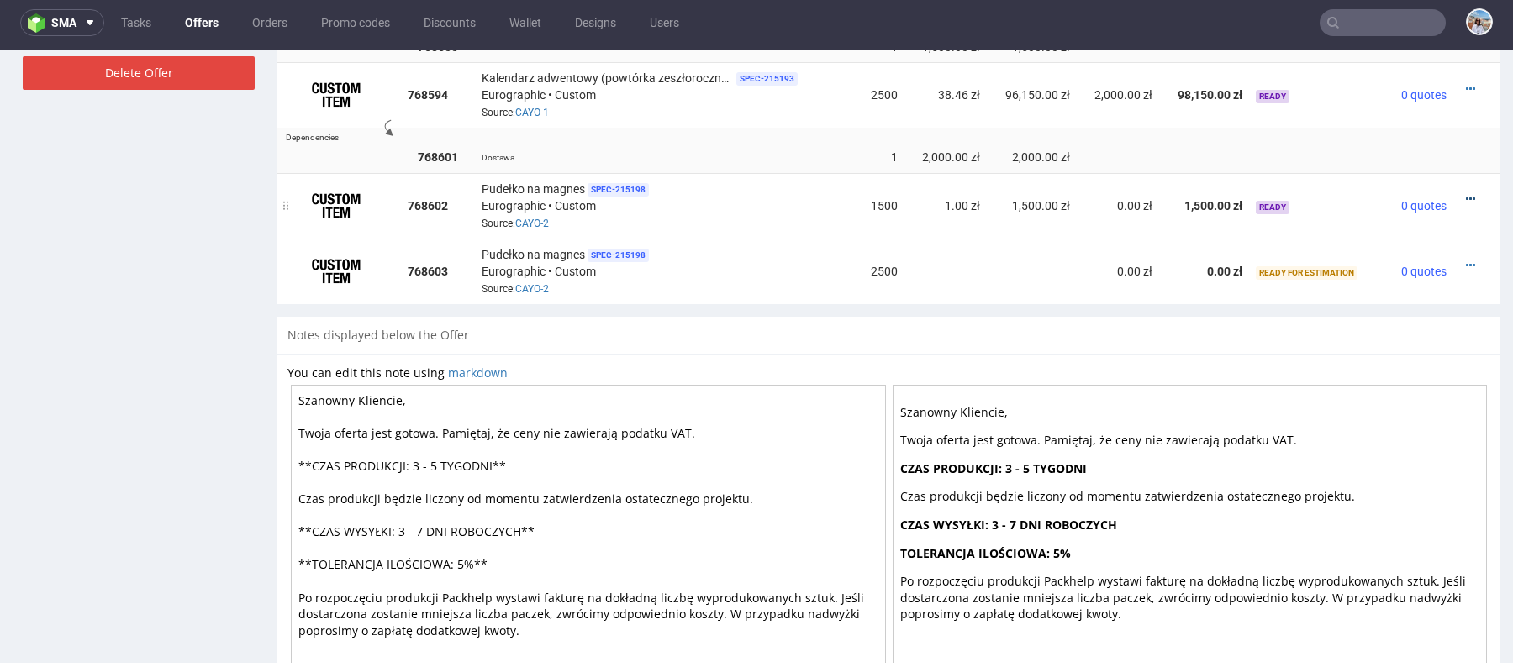
click at [1466, 197] on icon at bounding box center [1470, 199] width 9 height 12
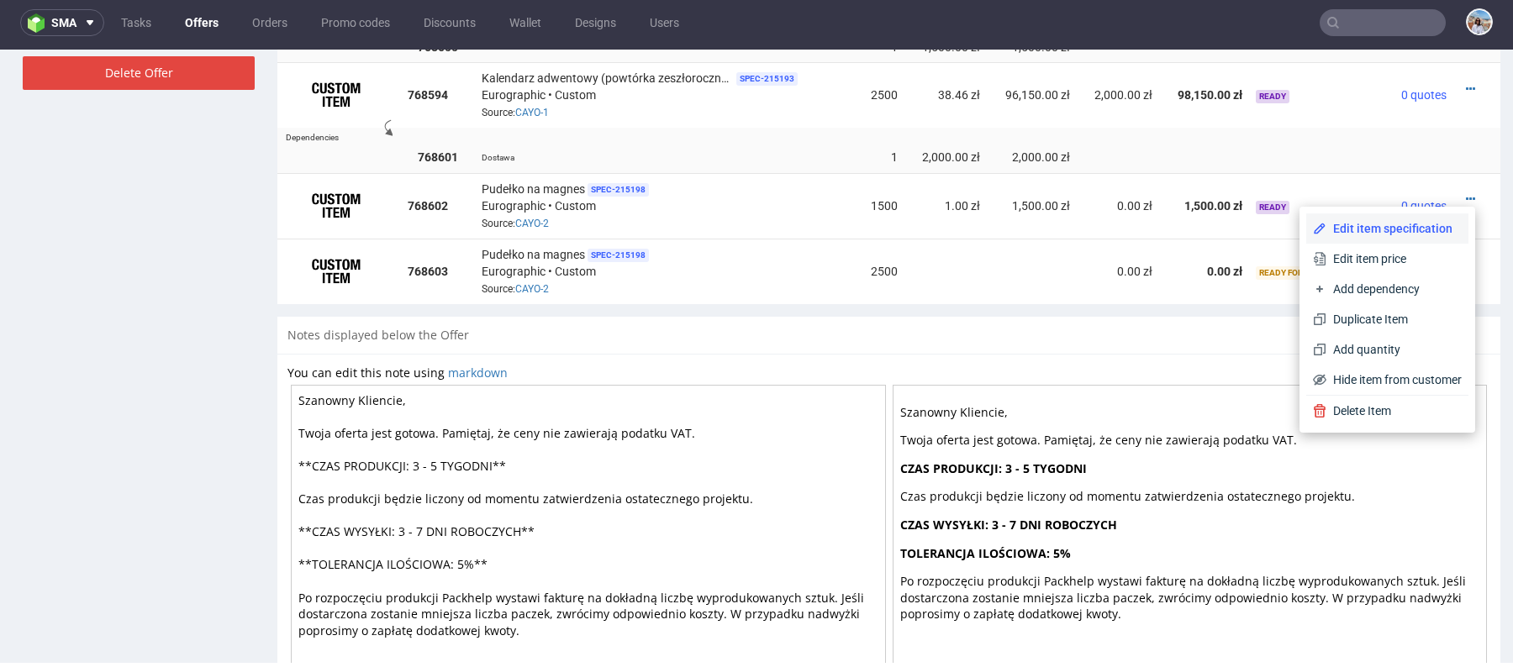
click at [1376, 226] on span "Edit item specification" at bounding box center [1393, 228] width 135 height 17
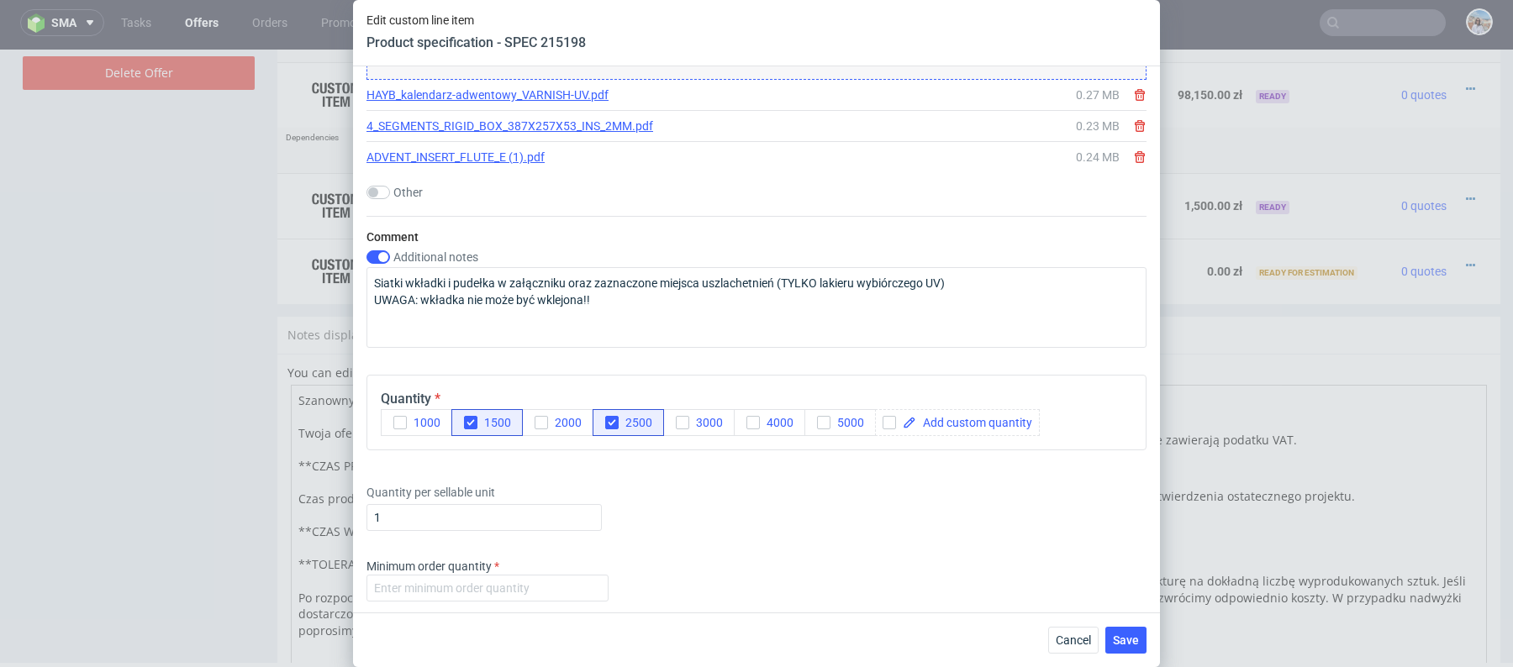
scroll to position [3544, 0]
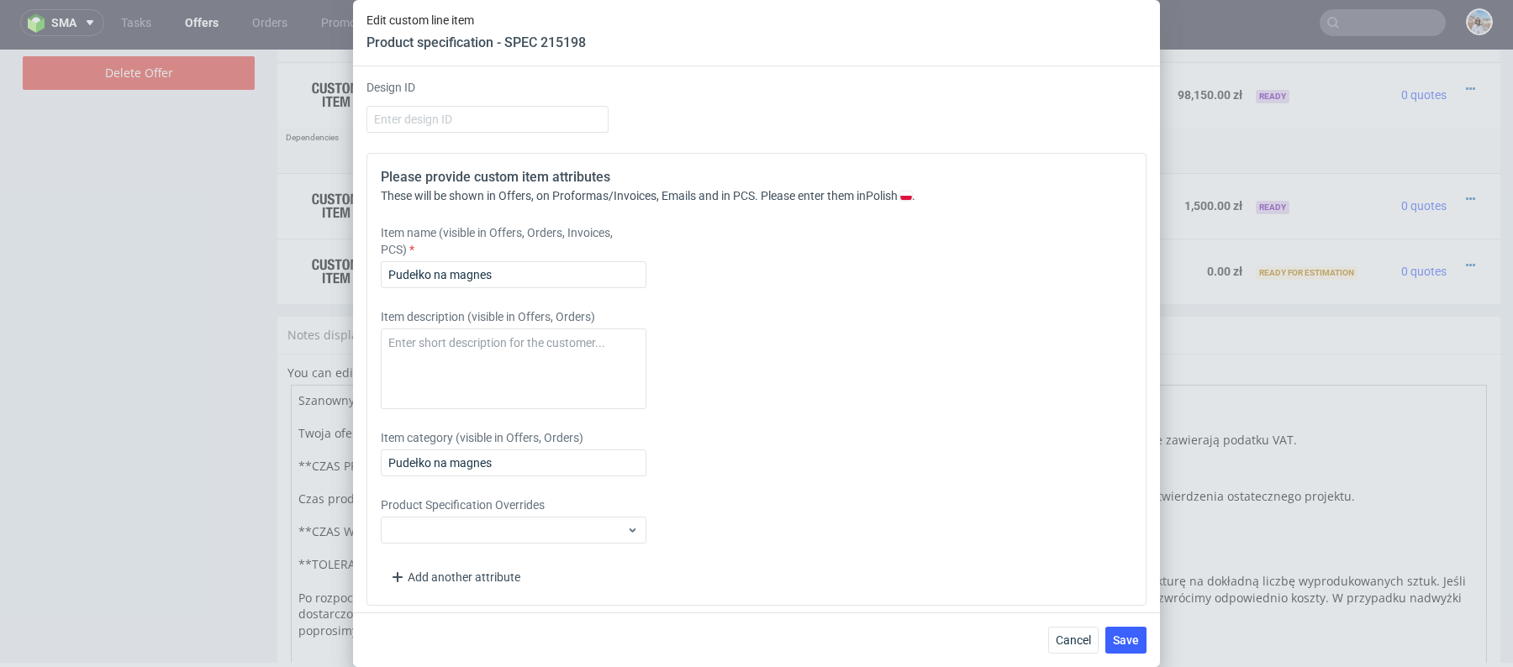
click at [524, 251] on label "Item name (visible in Offers, Orders, Invoices, PCS)" at bounding box center [514, 241] width 266 height 34
click at [524, 278] on input "Pudełko na magnes" at bounding box center [514, 274] width 266 height 27
type input "Kalendarz adwentowy (nowa grafika + HS)"
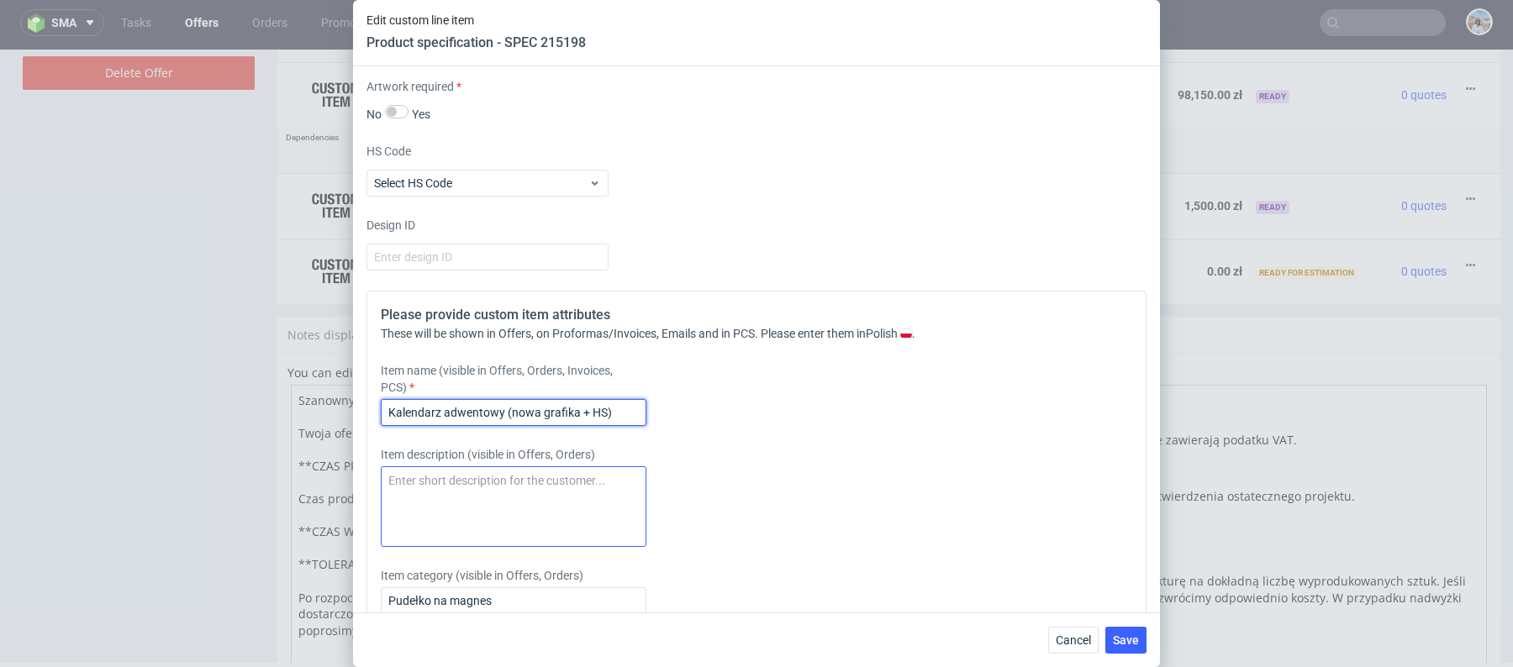
scroll to position [3308, 0]
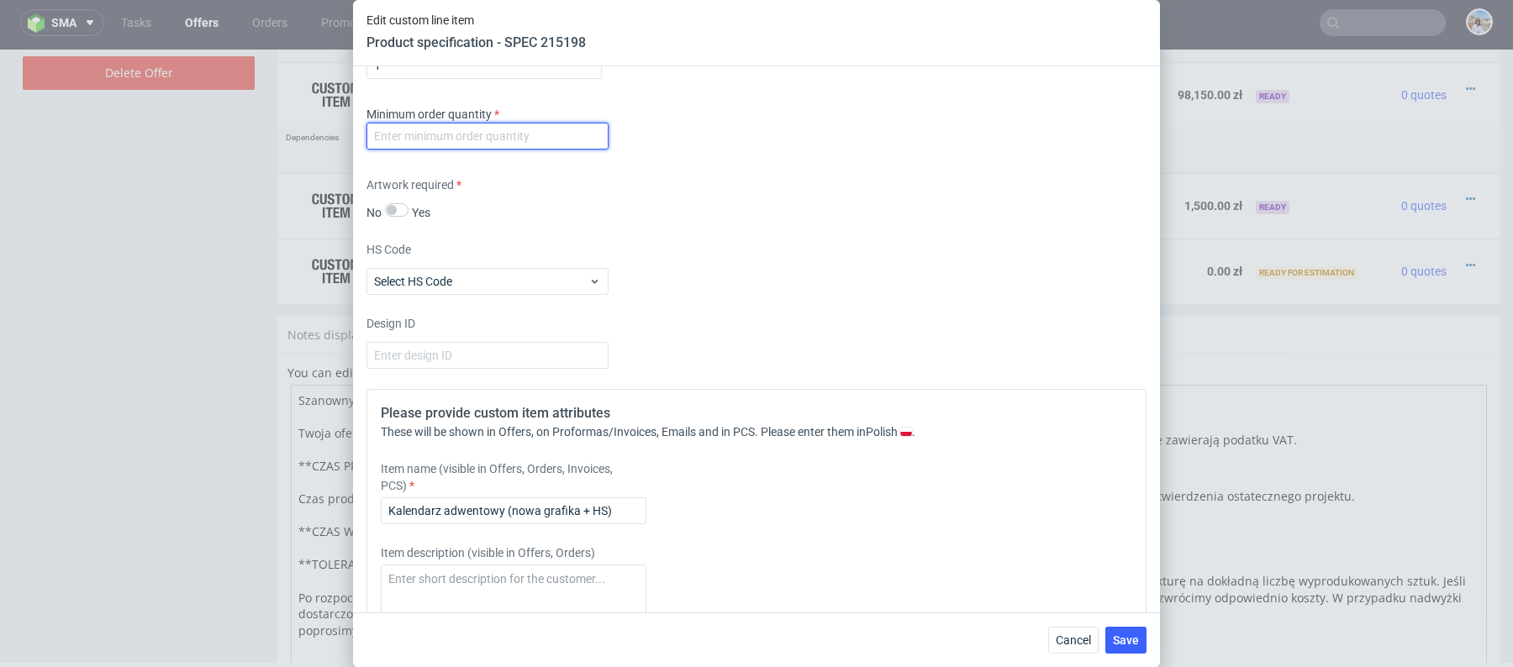
click at [558, 132] on input "number" at bounding box center [487, 136] width 242 height 27
click at [558, 133] on input "19" at bounding box center [487, 136] width 242 height 27
type input "1"
click at [752, 154] on div "Supplier Custom Custom supplier Eurographic Technical specification Instant pri…" at bounding box center [756, 339] width 807 height 546
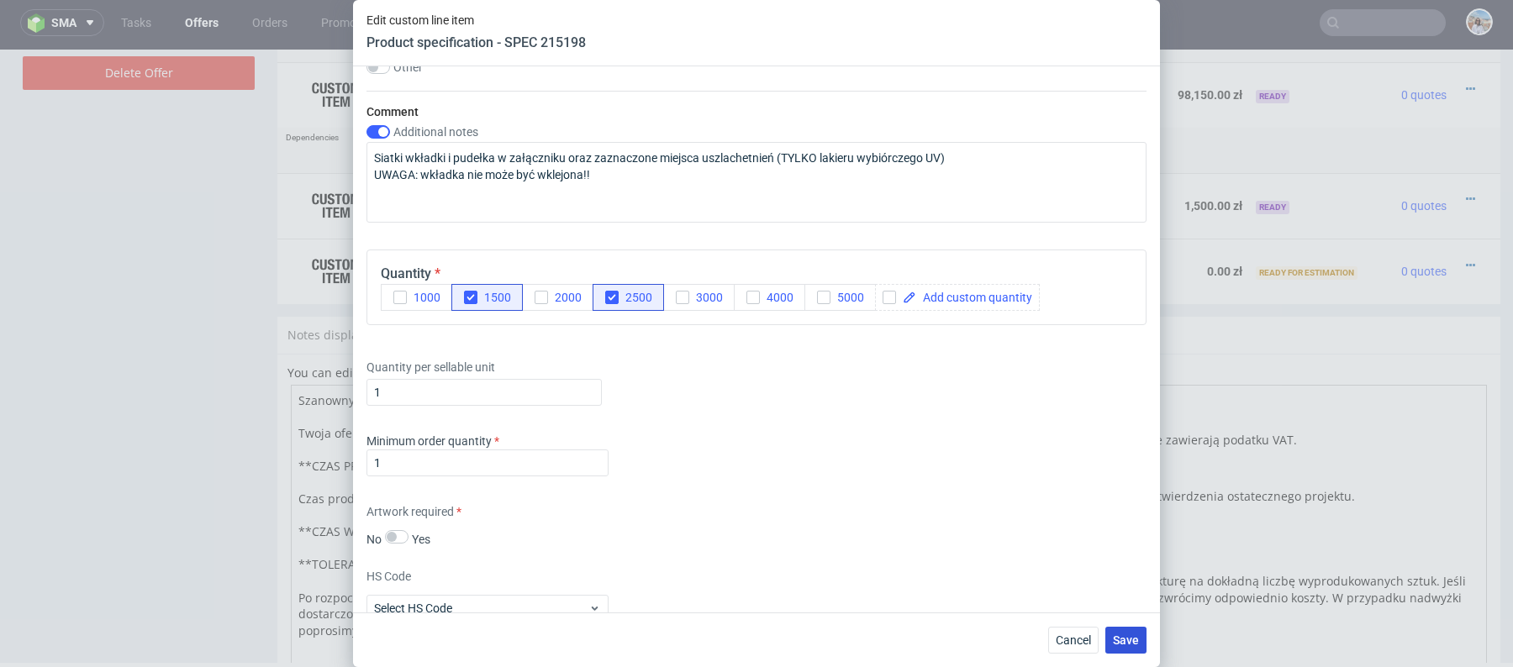
click at [1120, 637] on span "Save" at bounding box center [1126, 641] width 26 height 12
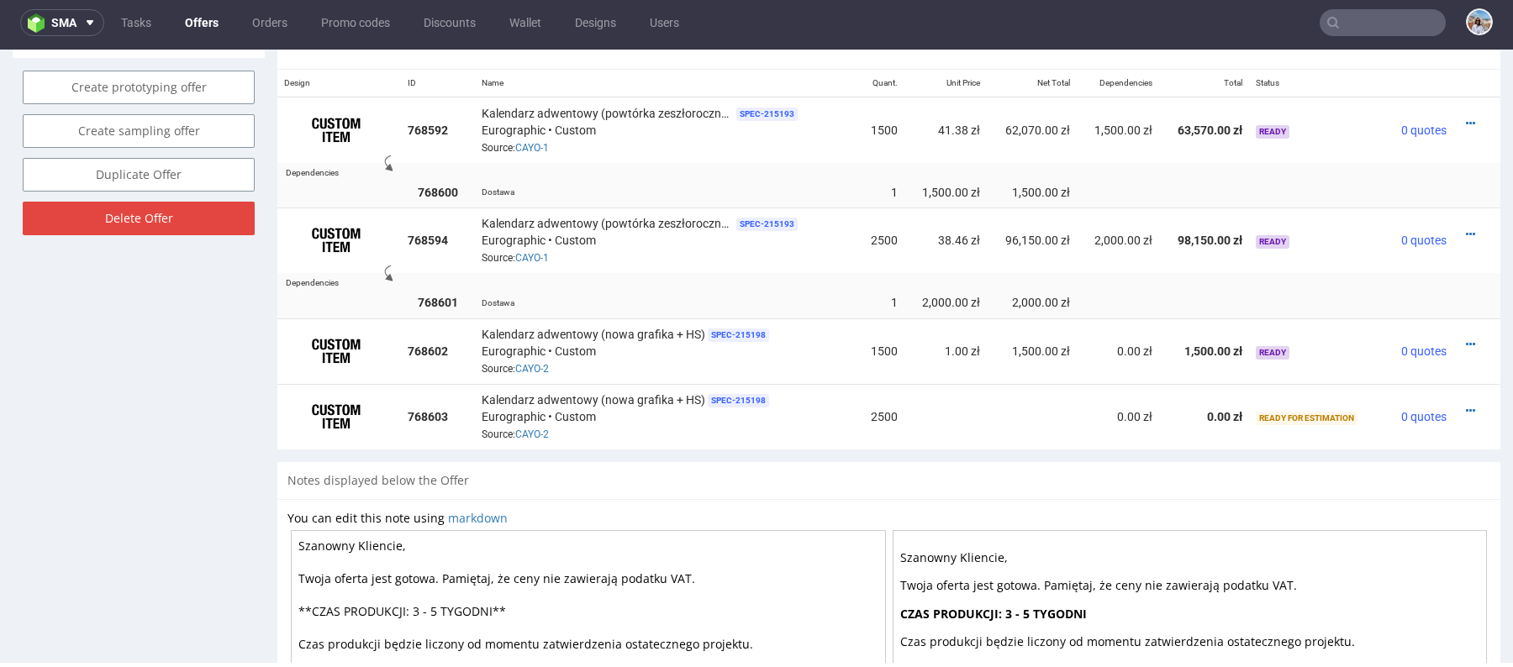
scroll to position [888, 0]
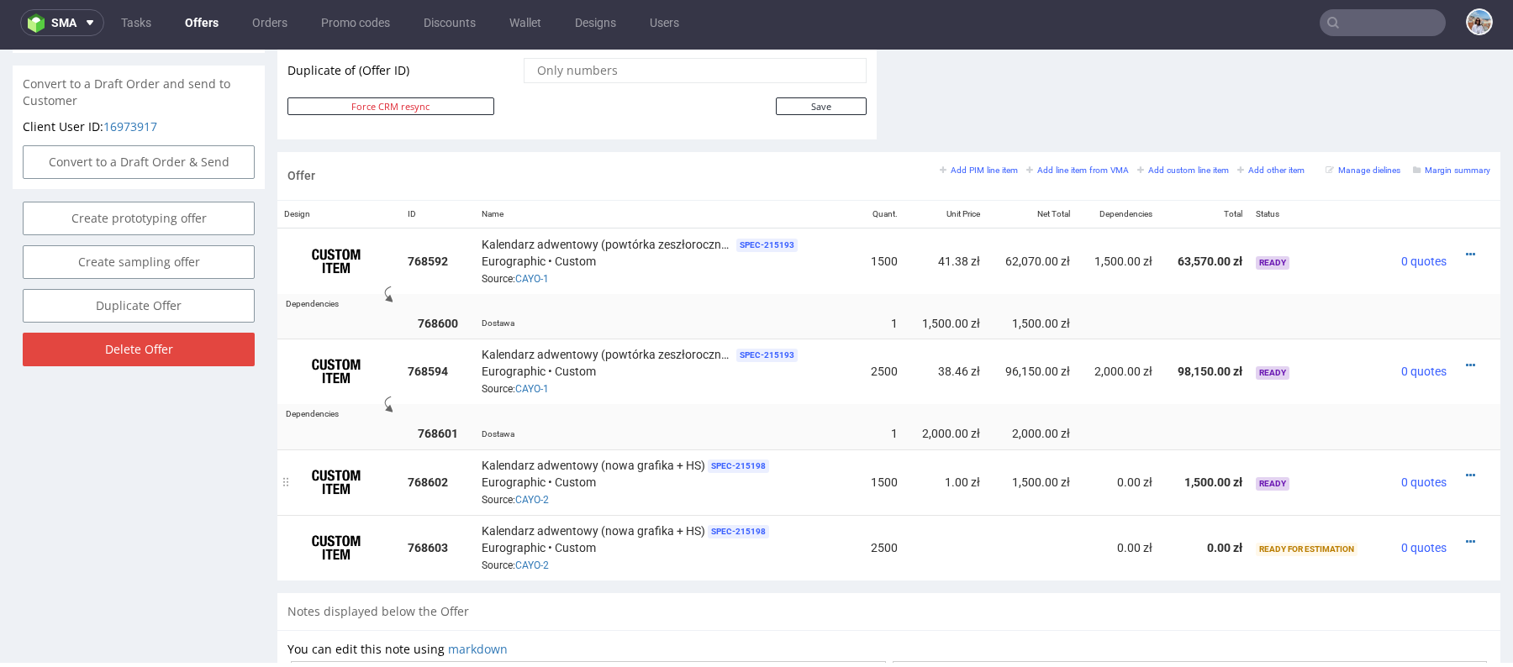
click at [1461, 467] on div at bounding box center [1472, 475] width 24 height 17
click at [1466, 470] on icon at bounding box center [1470, 476] width 9 height 12
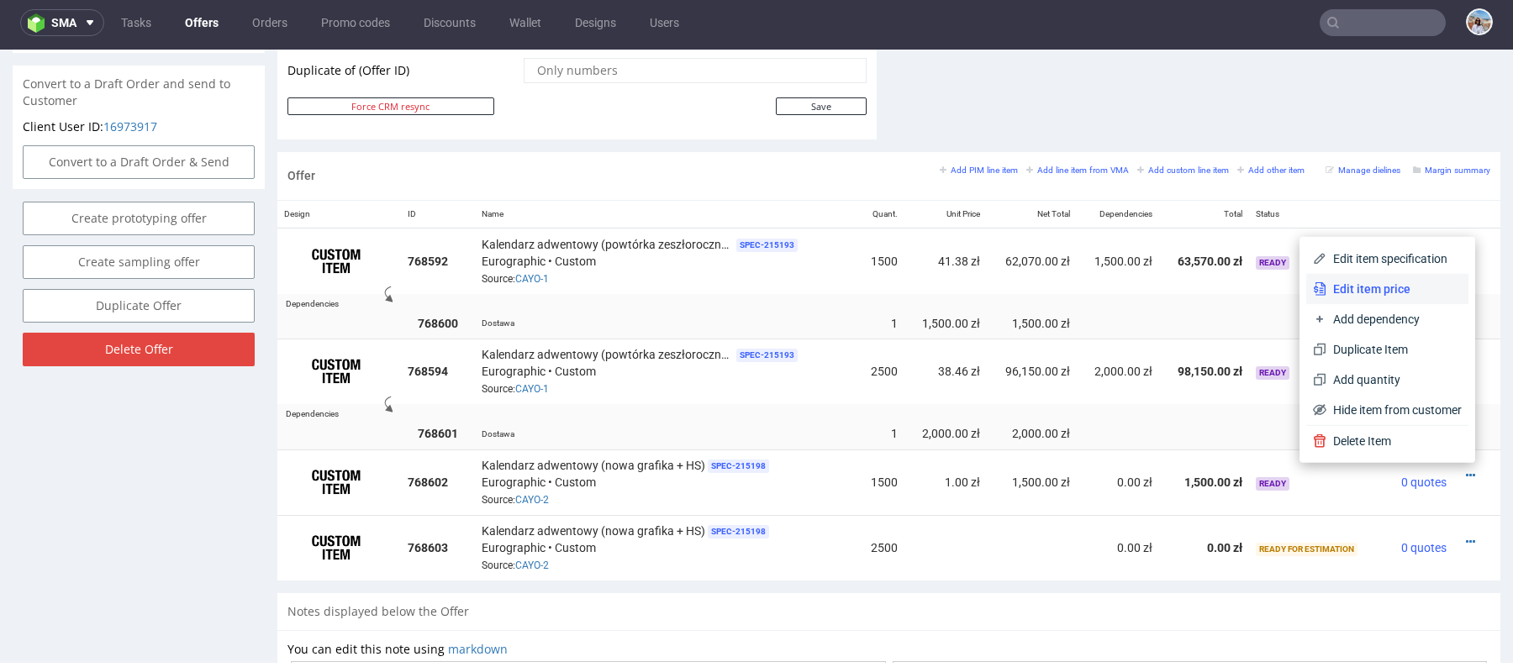
click at [1334, 286] on span "Edit item price" at bounding box center [1393, 289] width 135 height 17
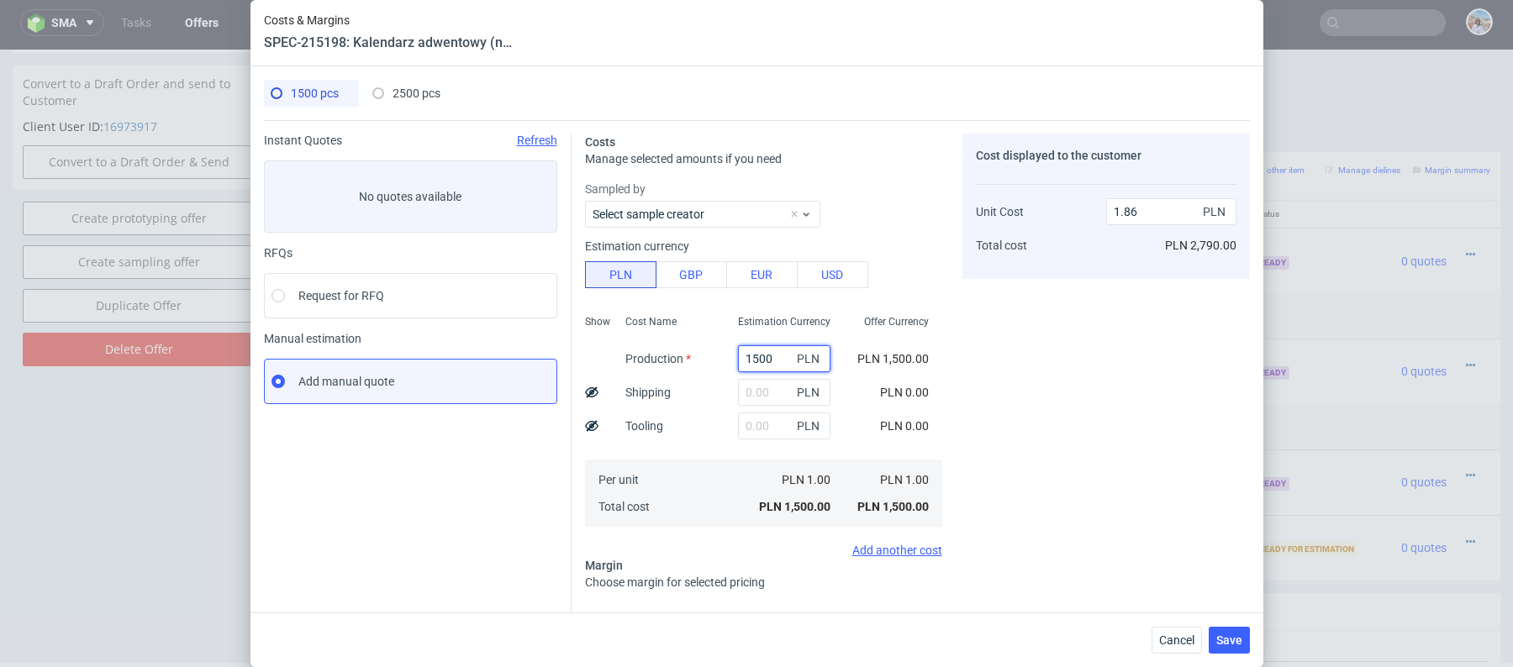
click at [770, 349] on input "1500" at bounding box center [784, 358] width 92 height 27
paste input "48682.66"
type input "48682.66"
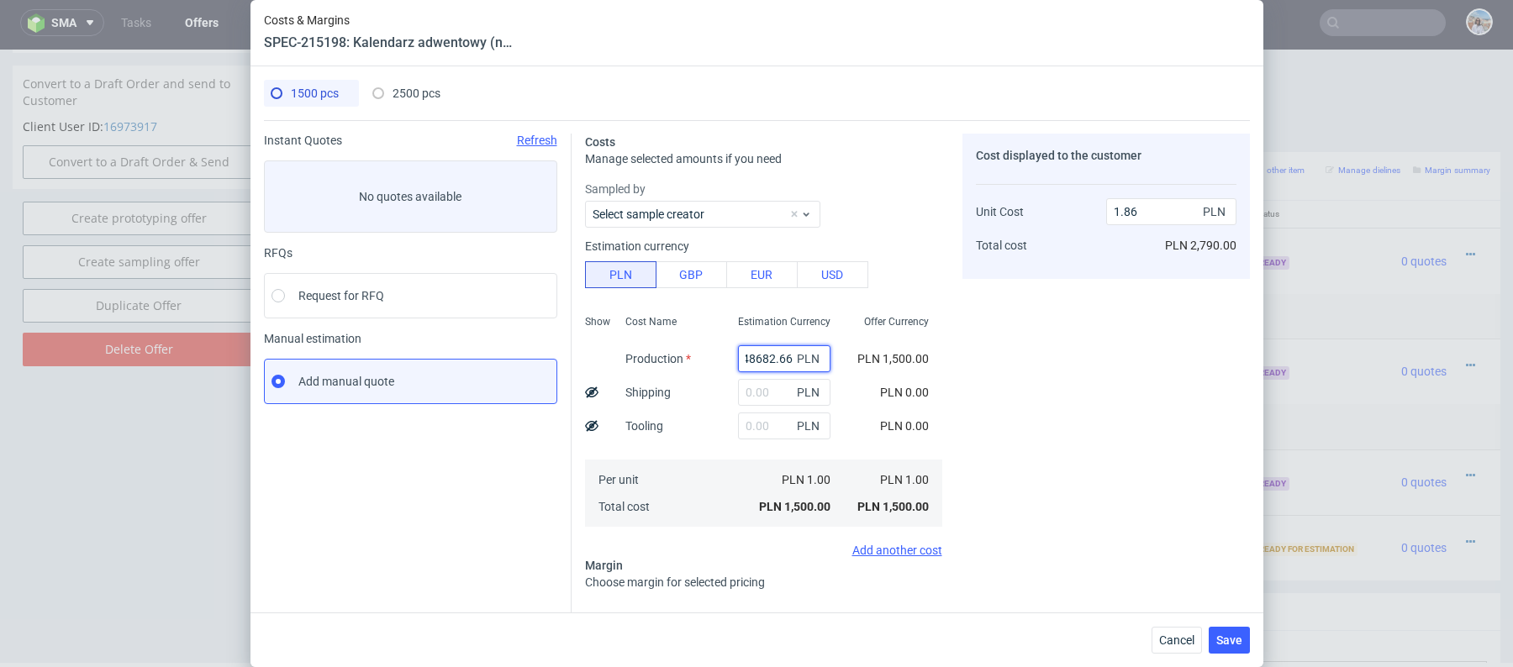
type input "60.45"
type input "48682.66"
click at [746, 397] on input "text" at bounding box center [777, 392] width 92 height 27
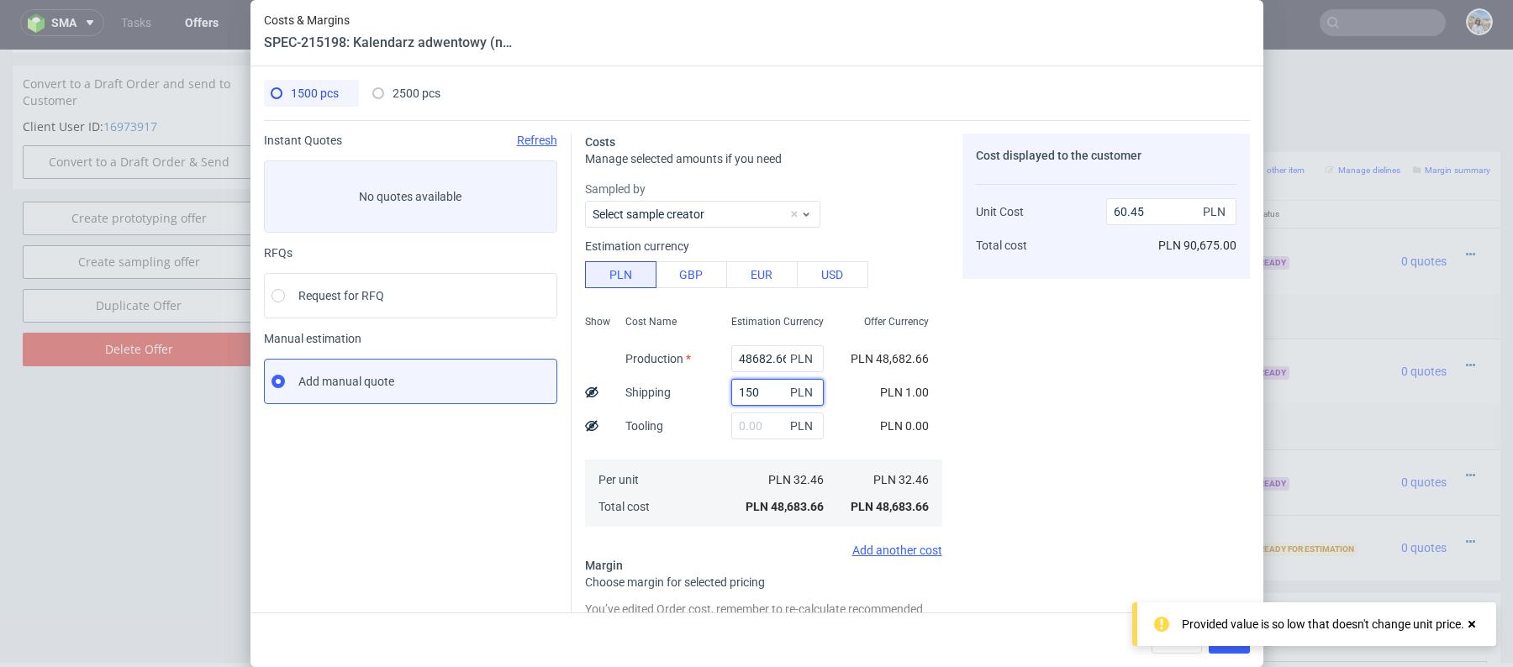
type input "1500"
type input "62.31"
type input "1500"
click at [592, 391] on use at bounding box center [591, 392] width 13 height 11
type input "61.31"
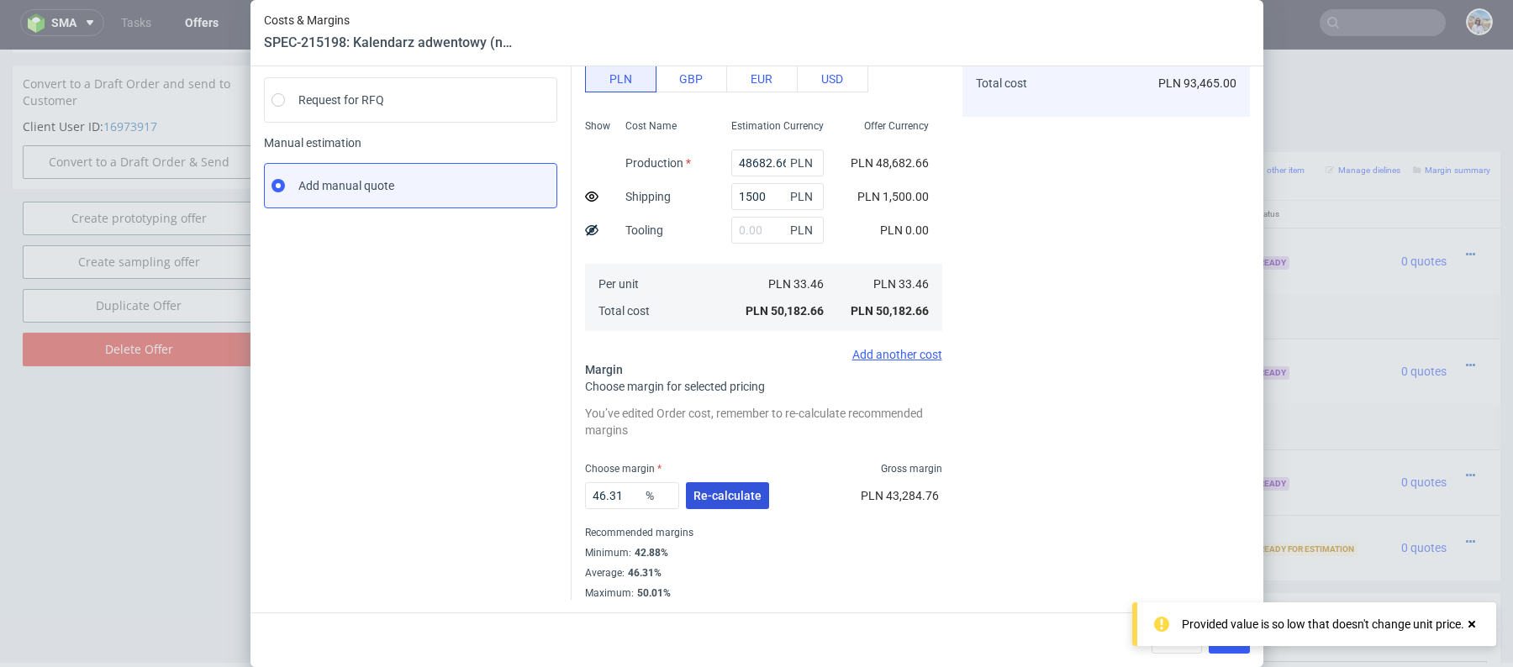
click at [729, 497] on span "Re-calculate" at bounding box center [727, 496] width 68 height 12
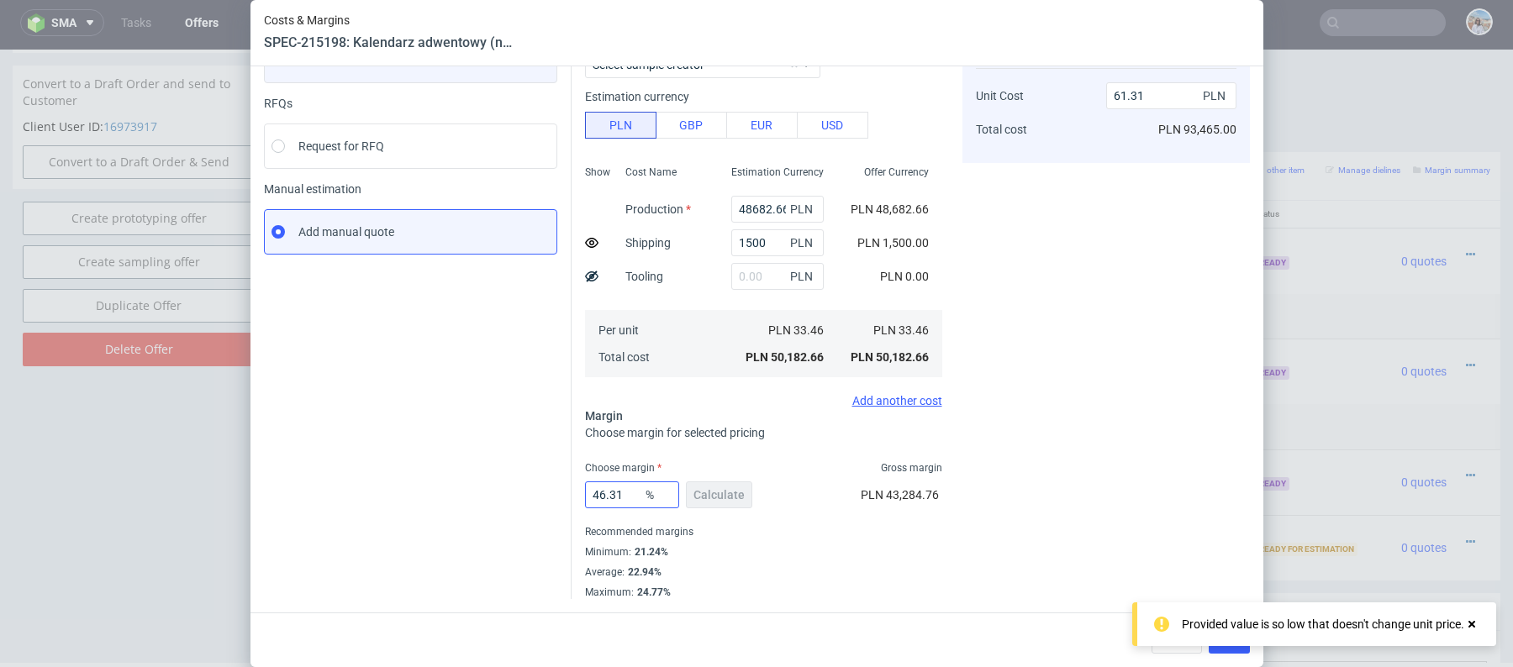
scroll to position [149, 0]
click at [621, 496] on input "46.31" at bounding box center [632, 495] width 94 height 27
type input "2"
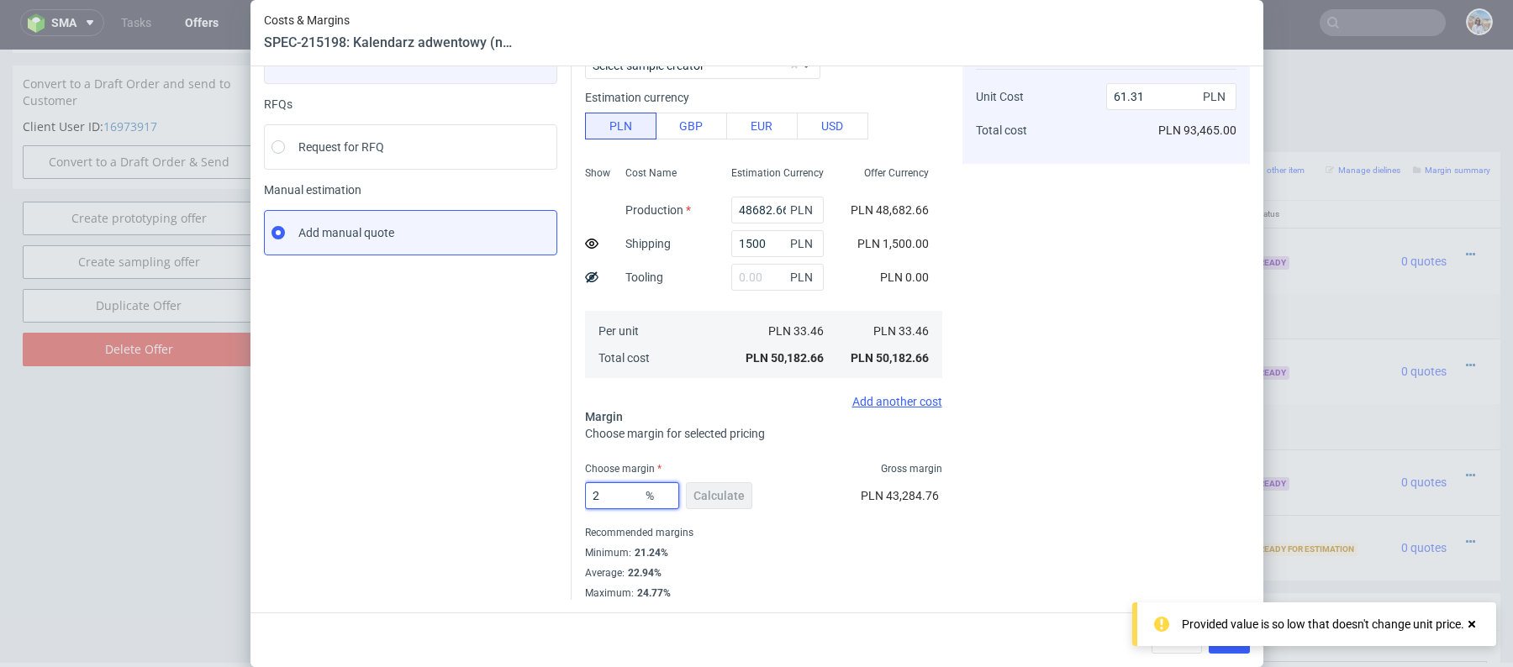
type input "33.14"
type input "22"
type input "41.89"
type input "23"
type input "42.45"
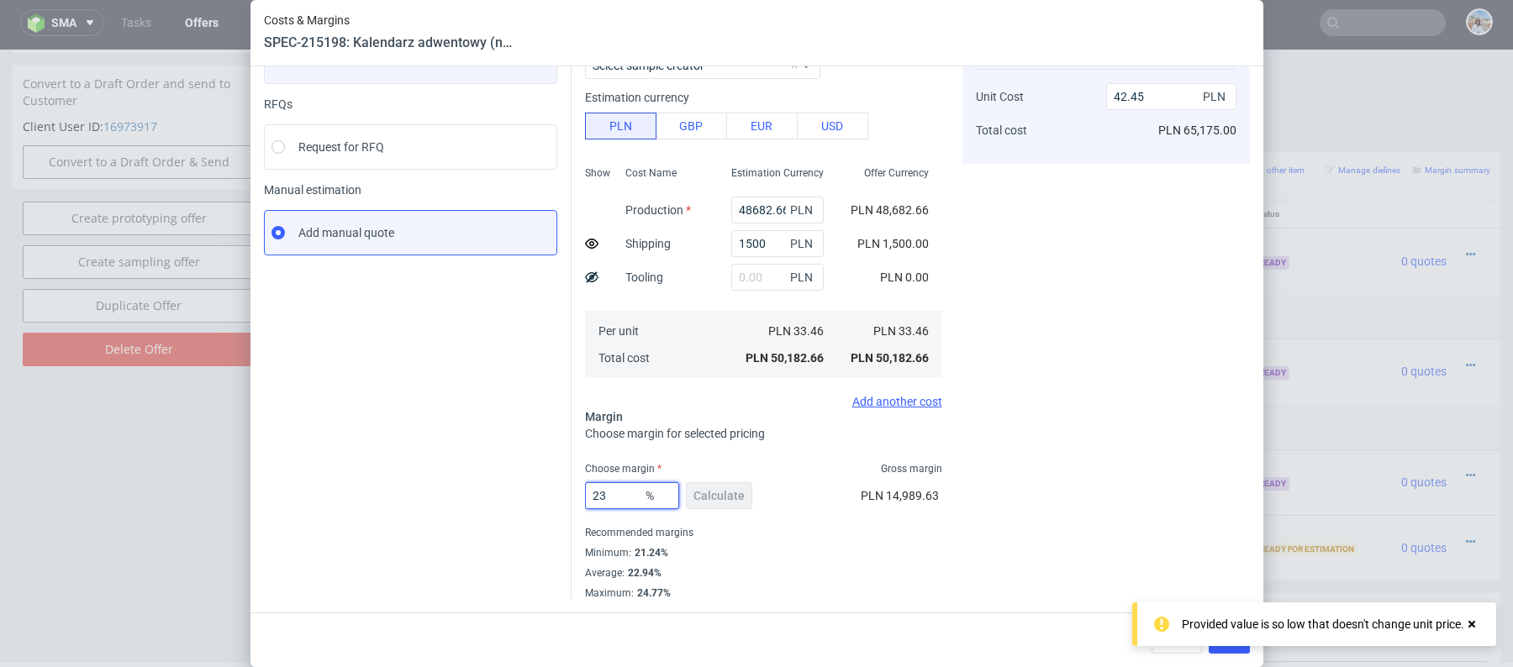
type input "23"
click at [479, 444] on div "Instant Quotes Refresh No quotes available RFQs Request for RFQ Manual estimati…" at bounding box center [418, 292] width 308 height 615
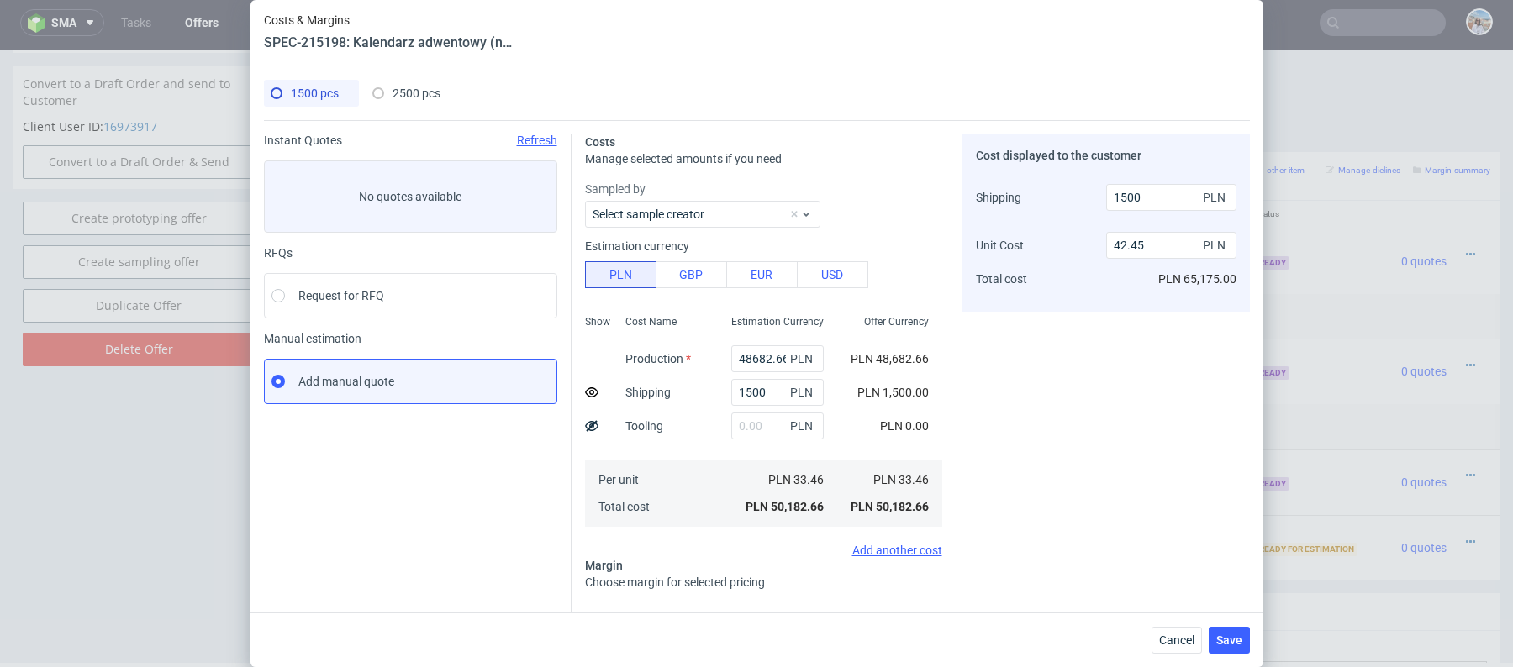
click at [391, 85] on div "2500 pcs" at bounding box center [406, 93] width 68 height 27
type input "0"
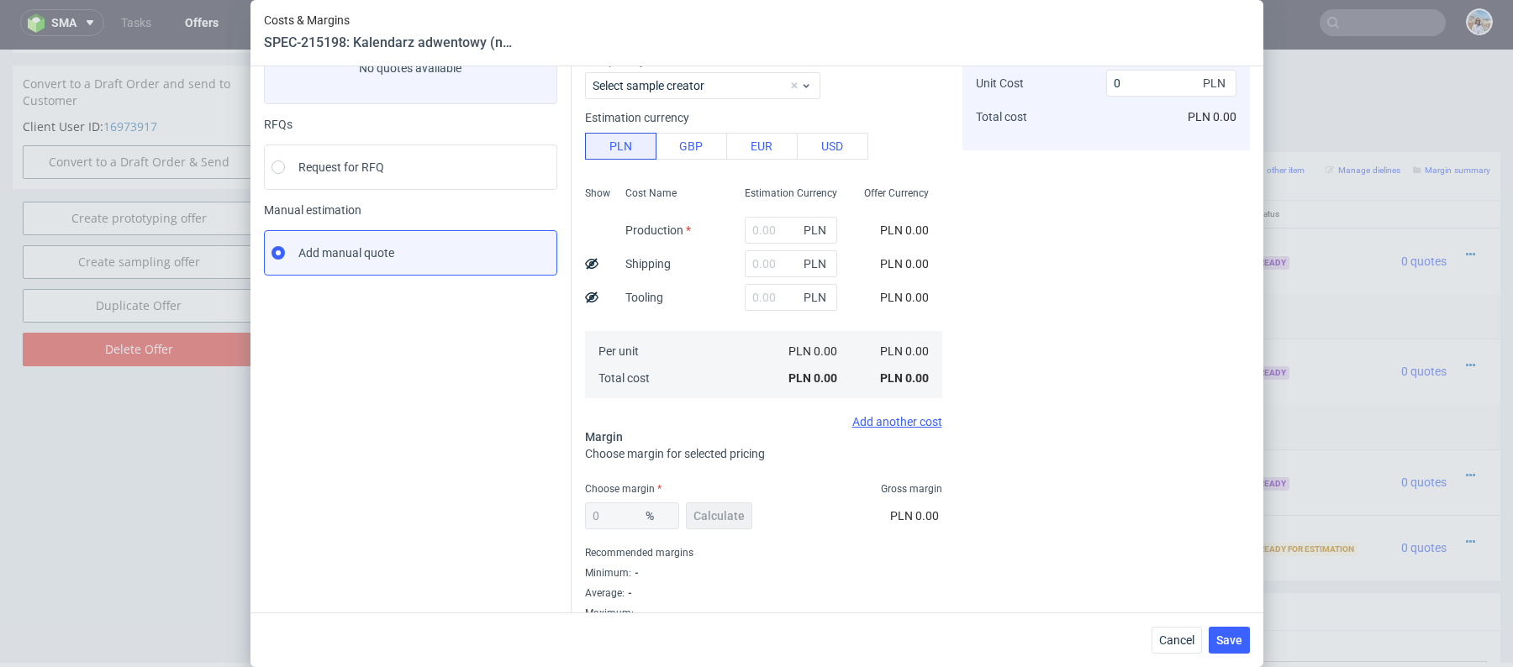
scroll to position [148, 0]
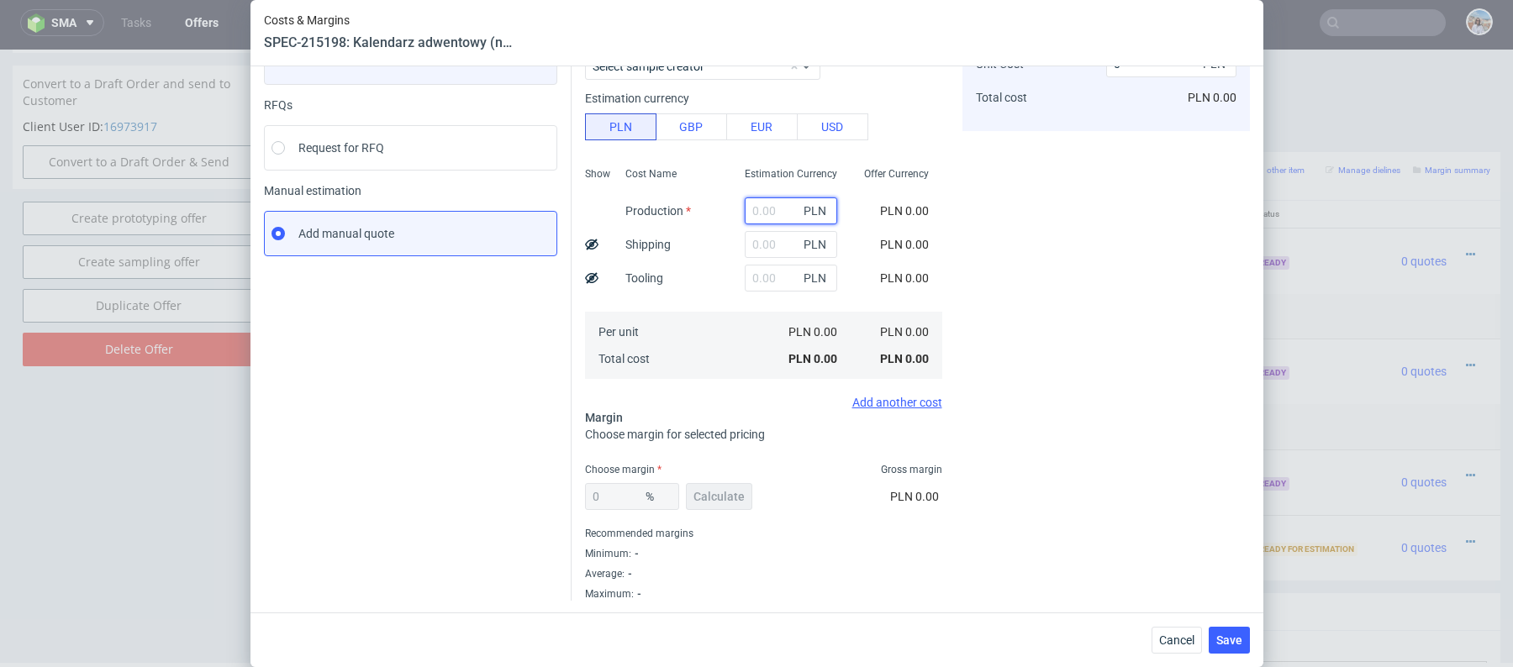
click at [767, 205] on input "text" at bounding box center [791, 211] width 92 height 27
paste input "79790.34"
type input "79790.34"
type input "31.92"
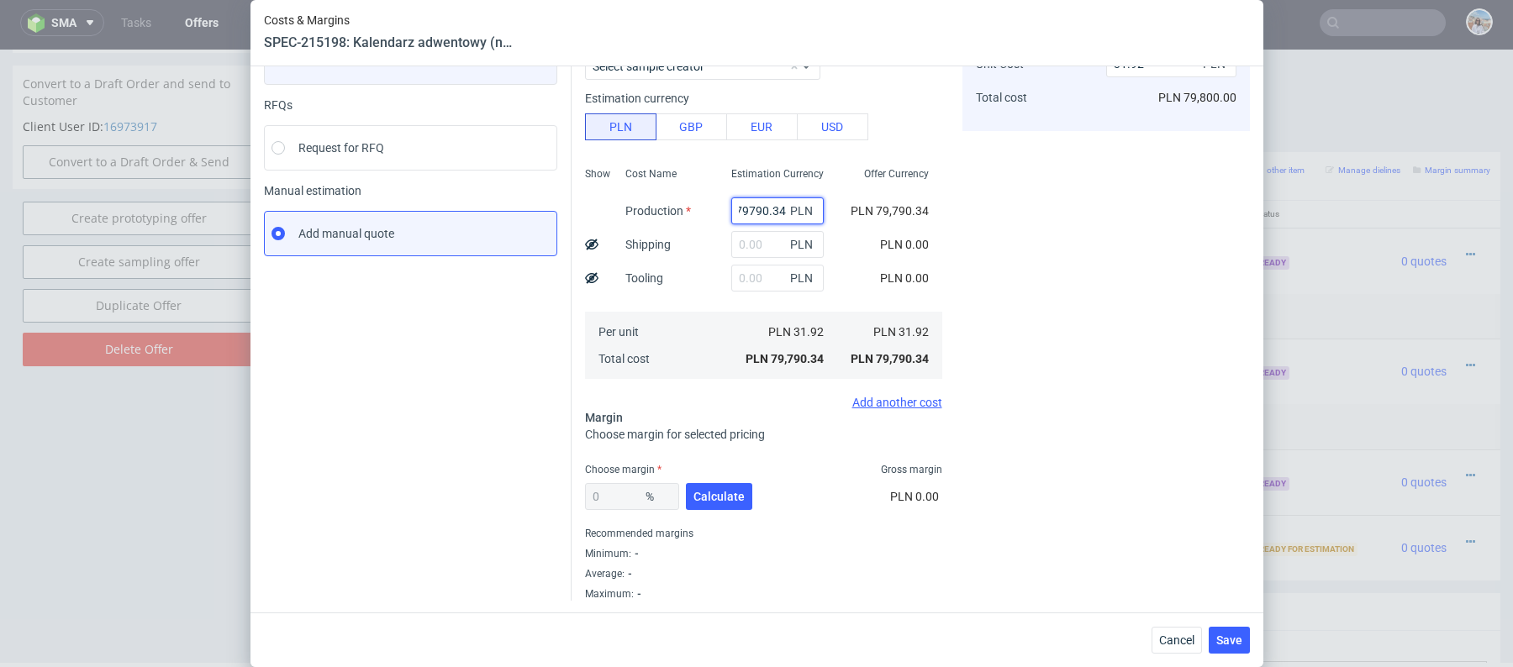
type input "79790.34"
click at [751, 245] on input "text" at bounding box center [777, 244] width 92 height 27
type input "2"
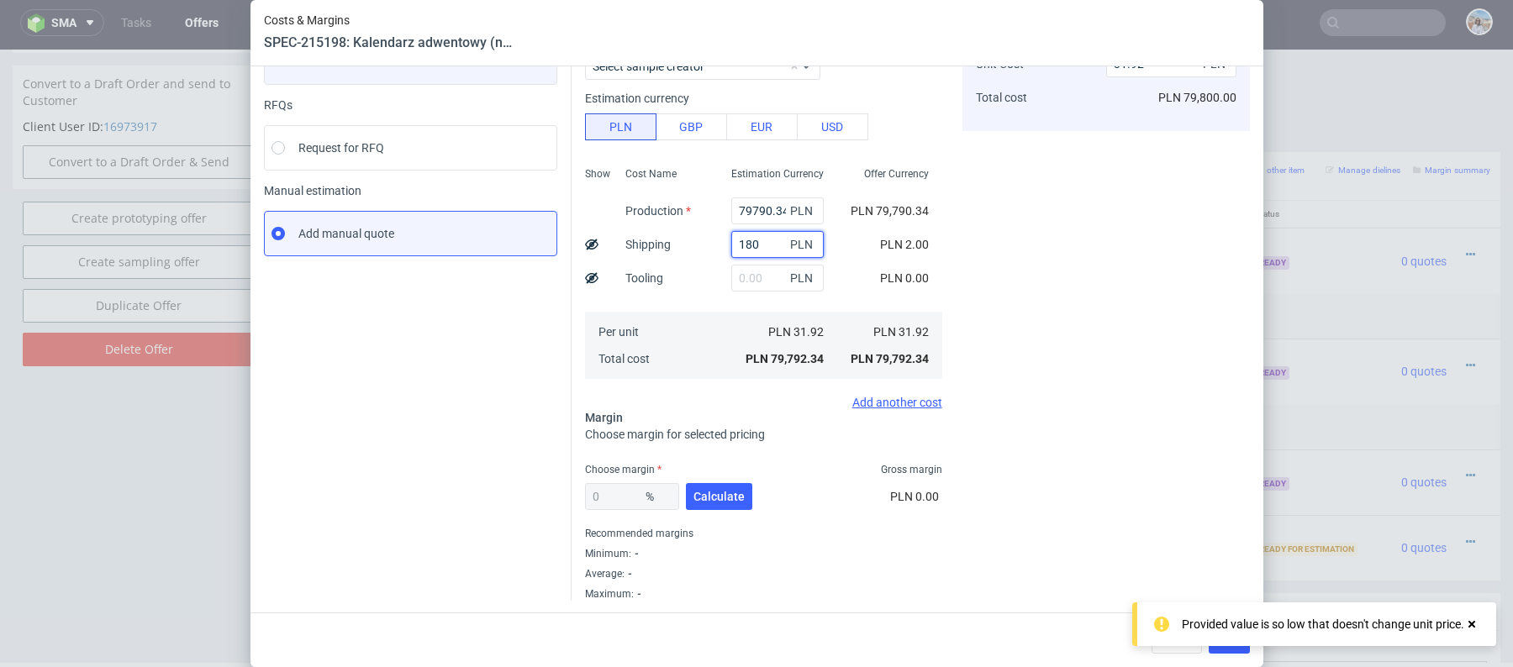
type input "1800"
type input "32.64"
type input "1"
type input "2000"
type input "32.72"
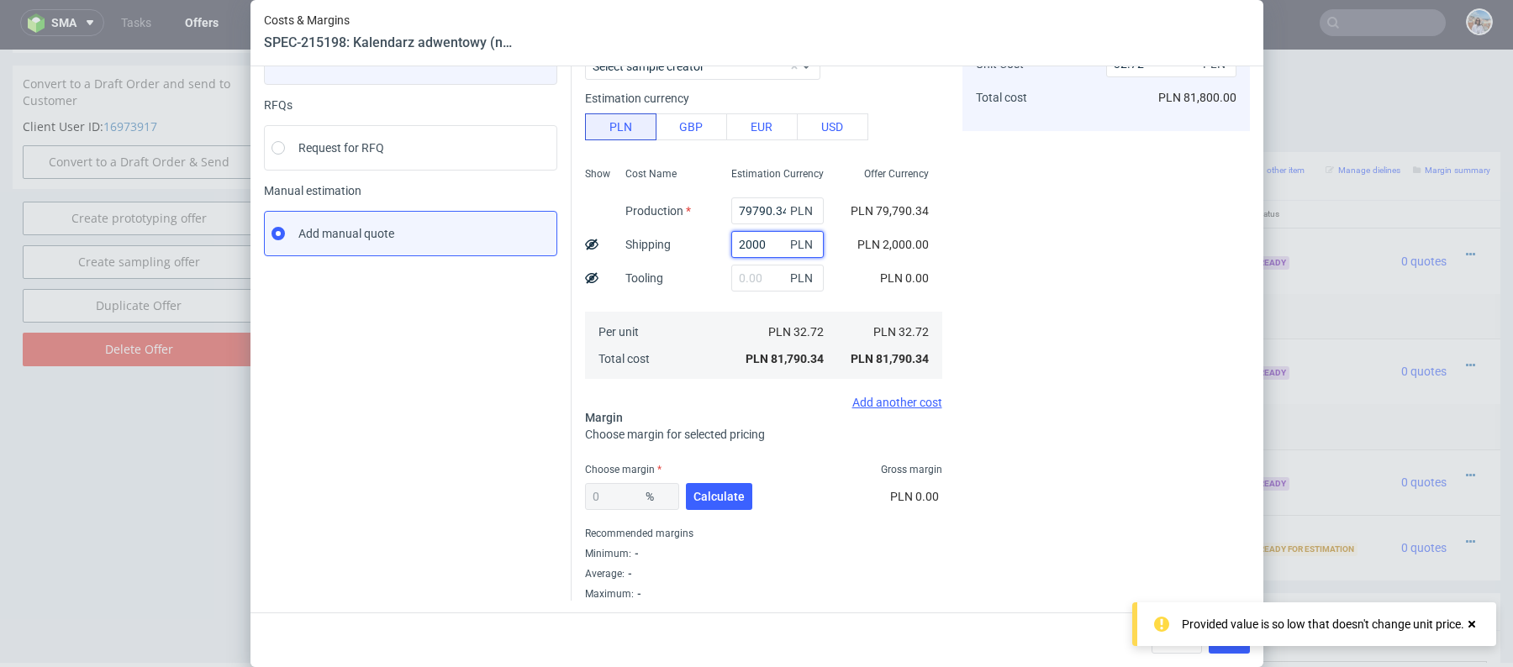
type input "2000"
click at [595, 240] on use at bounding box center [591, 244] width 13 height 11
type input "31.92"
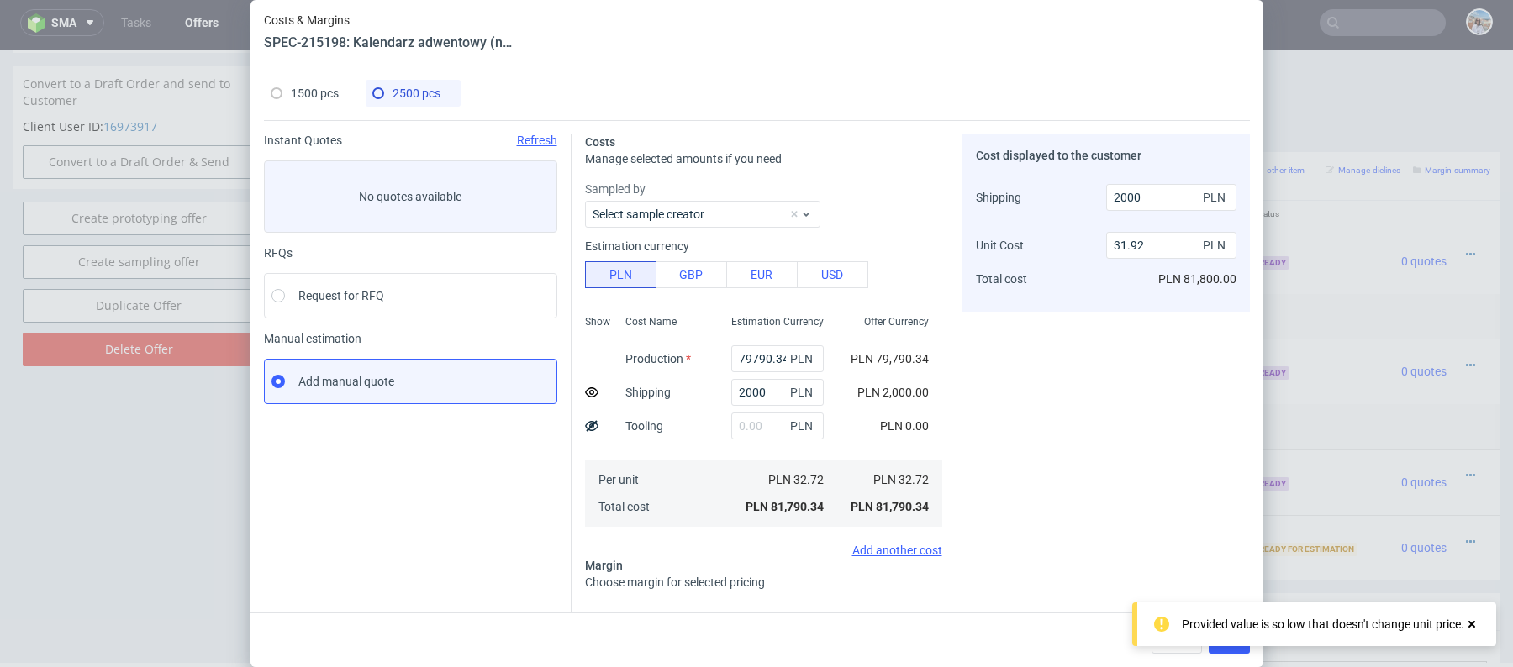
scroll to position [148, 0]
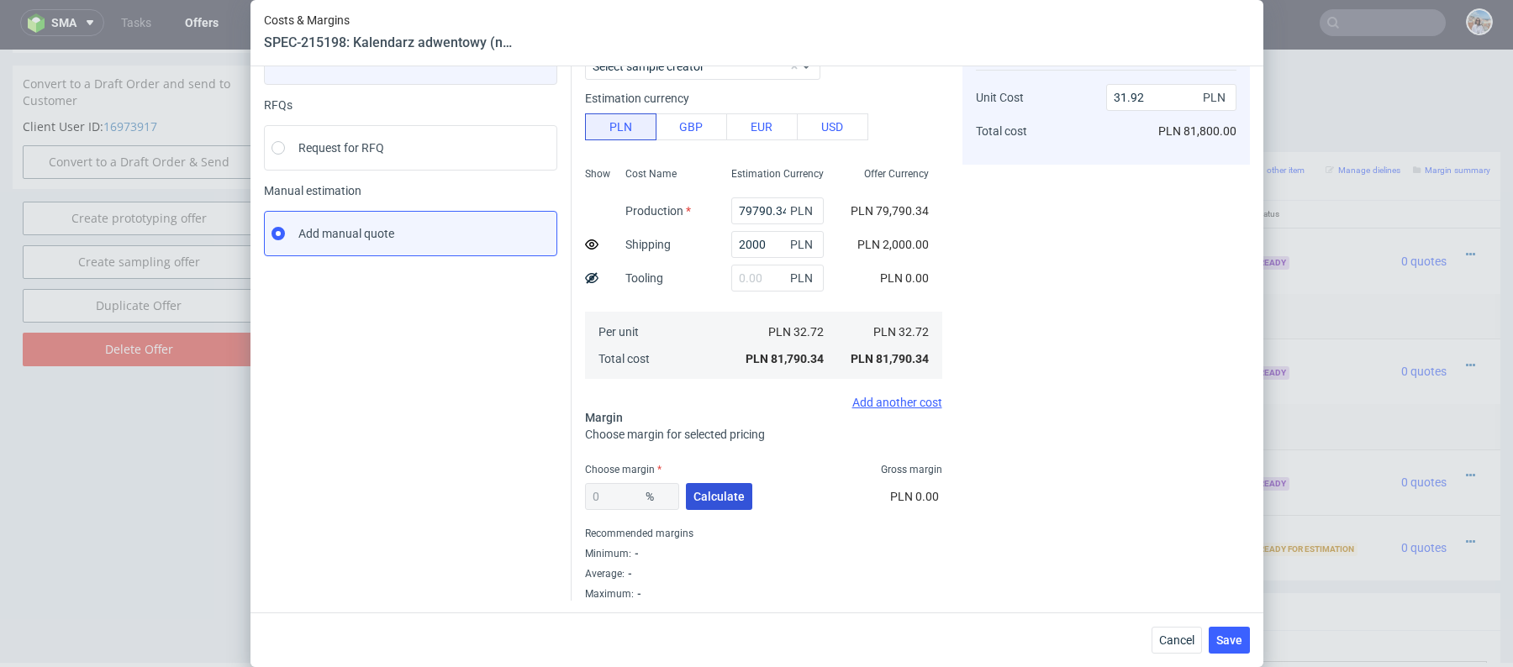
click at [728, 491] on span "Calculate" at bounding box center [718, 497] width 51 height 12
type input "19.68"
type input "39.93"
click at [625, 490] on input "19.68" at bounding box center [632, 496] width 94 height 27
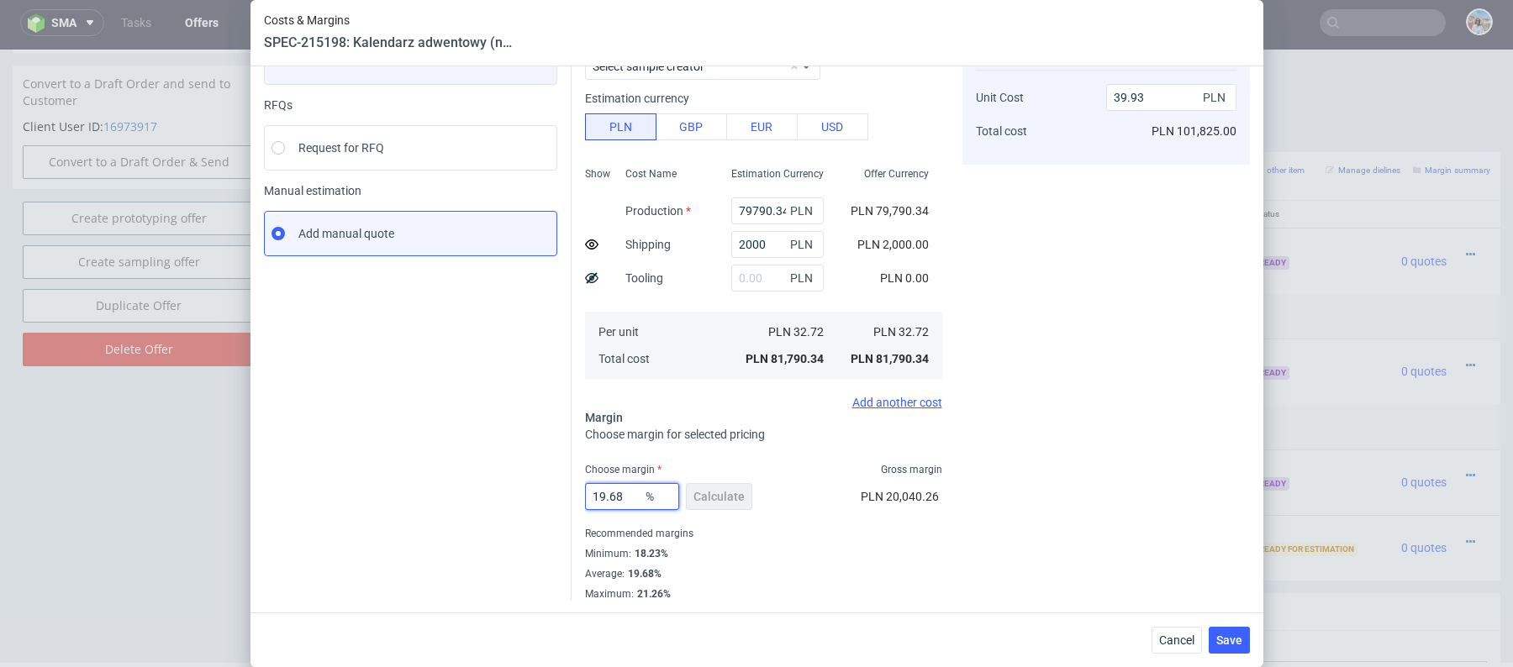
click at [625, 490] on input "19.68" at bounding box center [632, 496] width 94 height 27
type input "20"
type input "40.1"
type input "20"
click at [432, 467] on div "Instant Quotes Refresh No quotes available RFQs Request for RFQ Manual estimati…" at bounding box center [418, 293] width 308 height 615
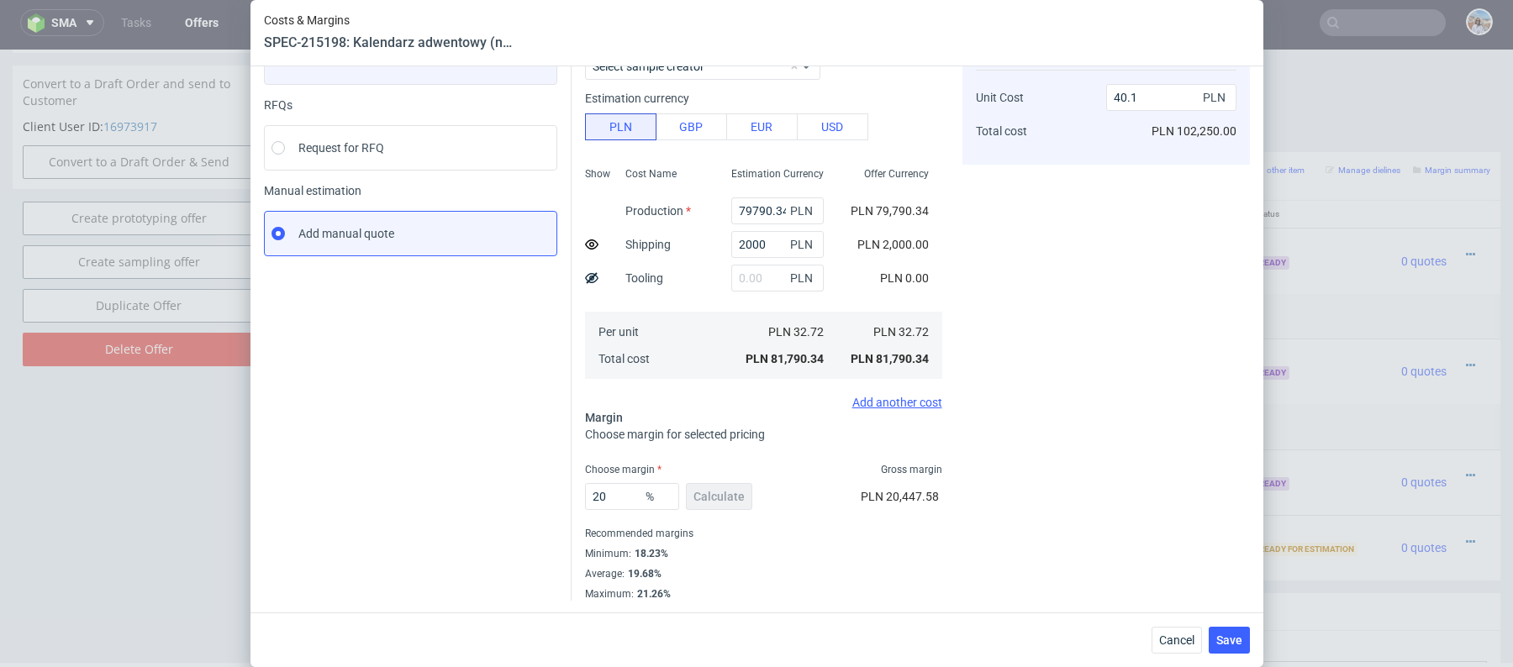
scroll to position [0, 0]
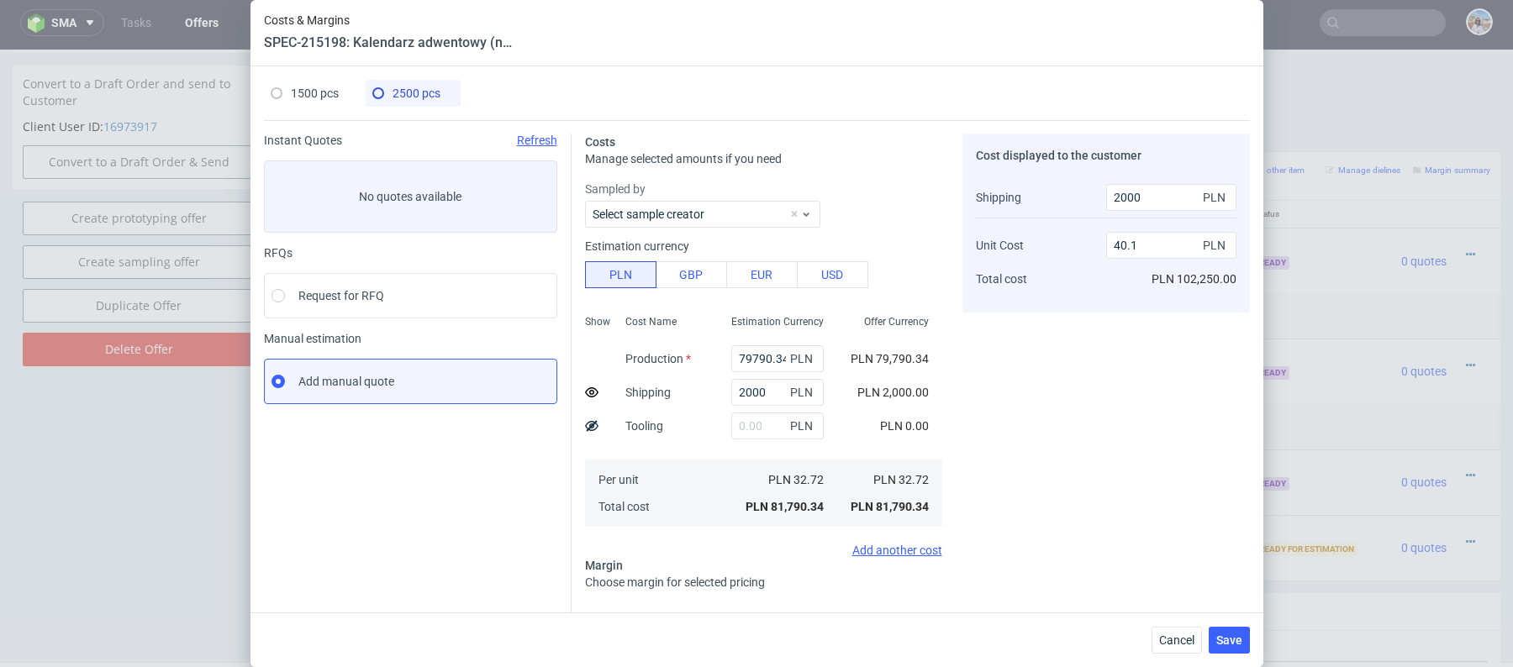
click at [300, 87] on span "1500 pcs" at bounding box center [315, 93] width 48 height 13
type input "48682.66"
type input "1500"
type input "23"
type input "42.45"
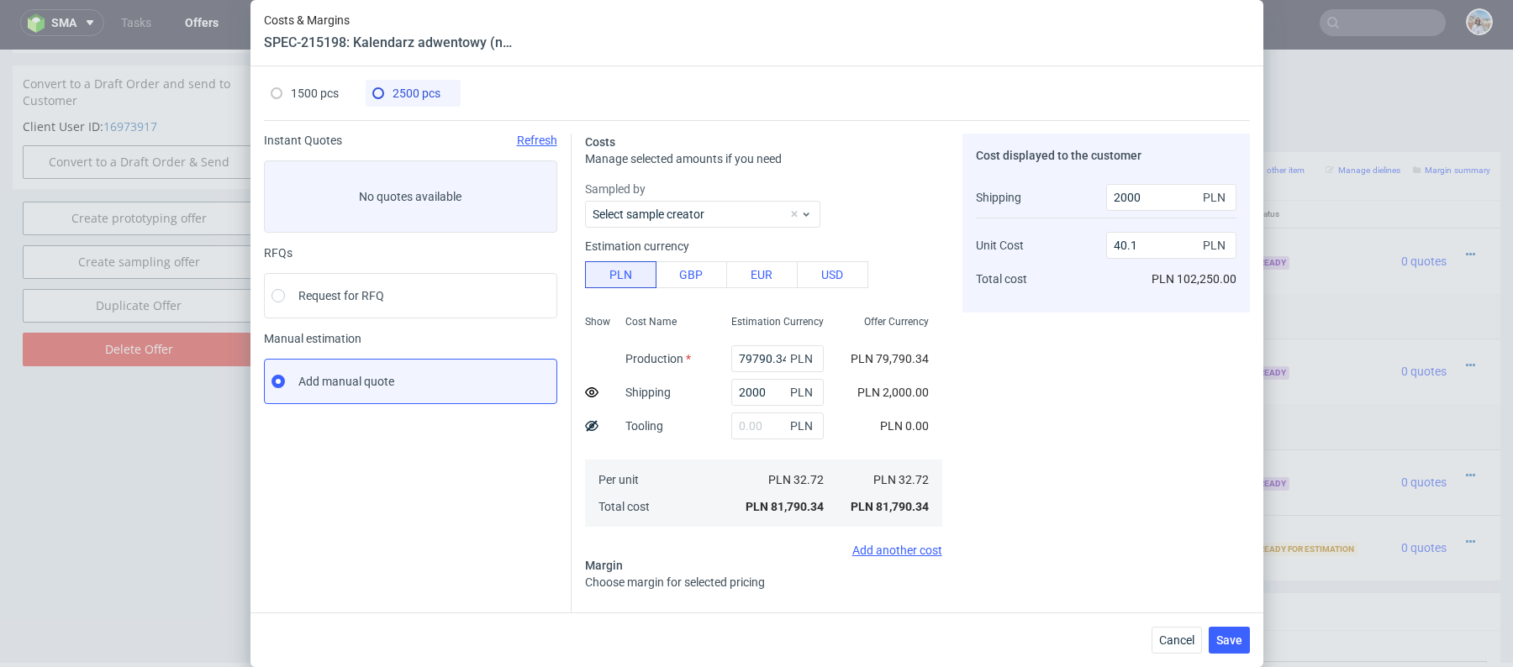
type input "1500"
click at [434, 96] on span "2500 pcs" at bounding box center [417, 93] width 48 height 13
type input "79790.34"
type input "2000"
type input "20"
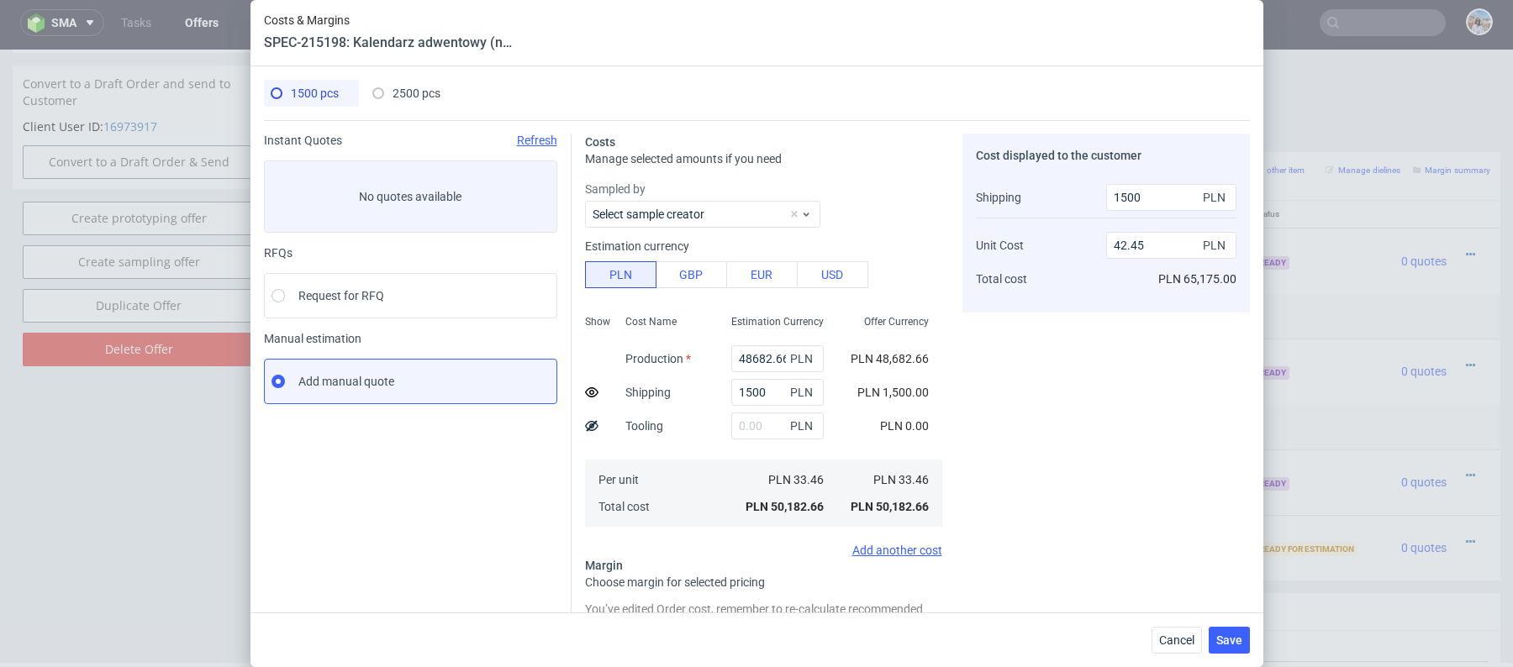
type input "40.1"
type input "2000"
click at [314, 80] on div "1500 pcs" at bounding box center [305, 93] width 68 height 27
type input "48682.66"
type input "1500"
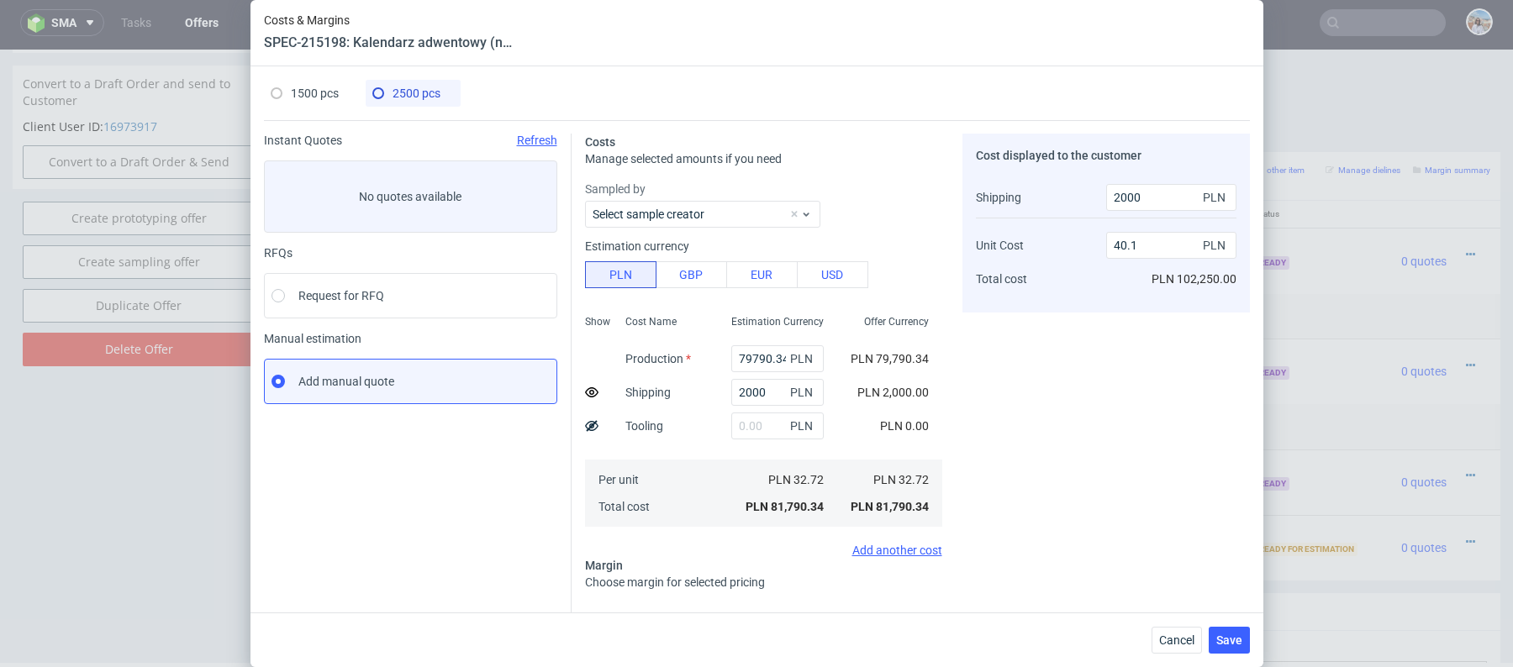
type input "23"
type input "42.45"
type input "1500"
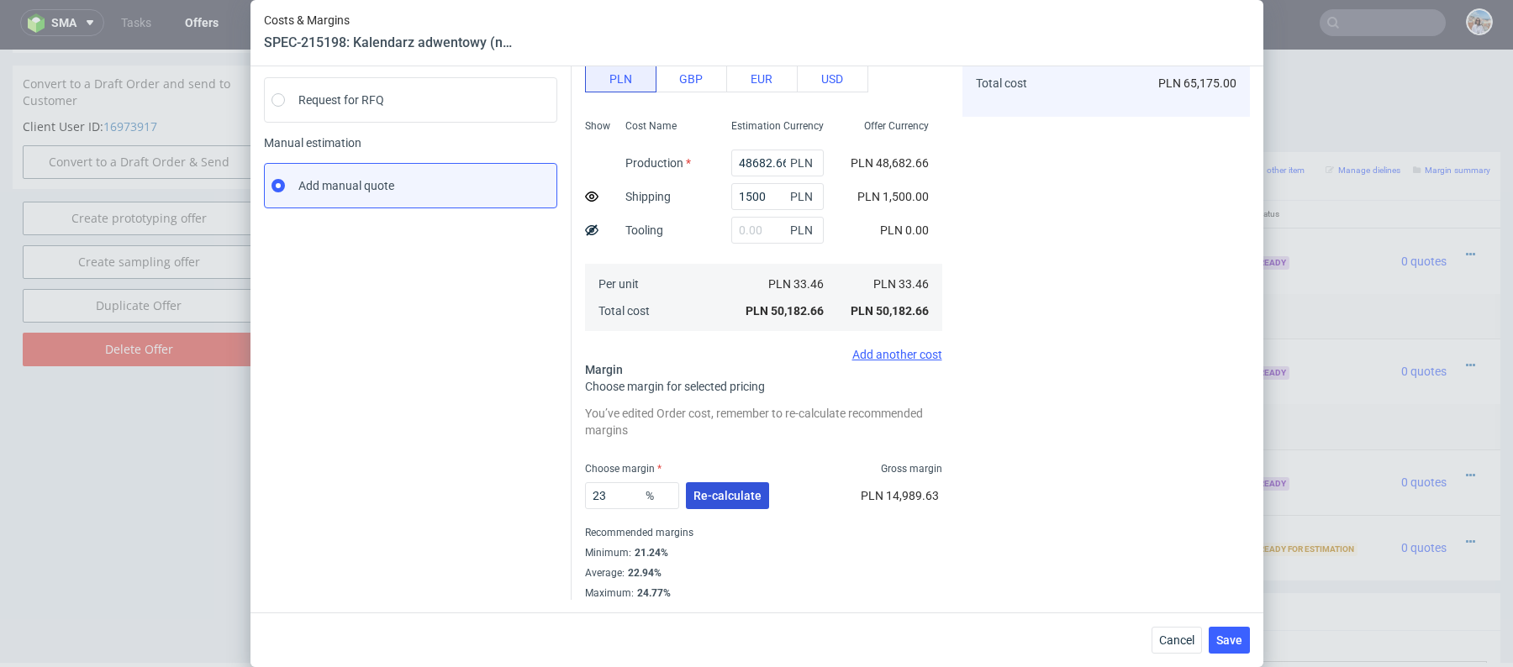
click at [720, 490] on span "Re-calculate" at bounding box center [727, 496] width 68 height 12
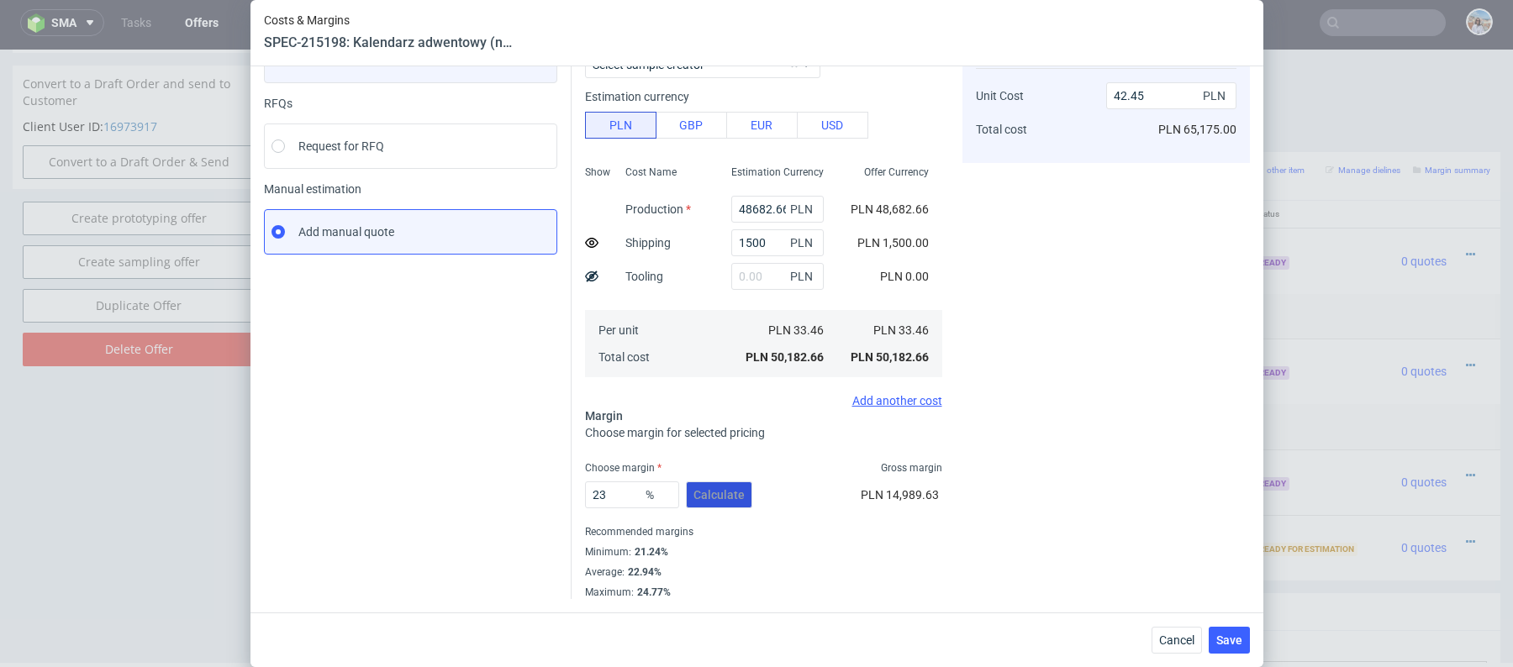
scroll to position [149, 0]
click at [1217, 636] on span "Save" at bounding box center [1229, 641] width 26 height 12
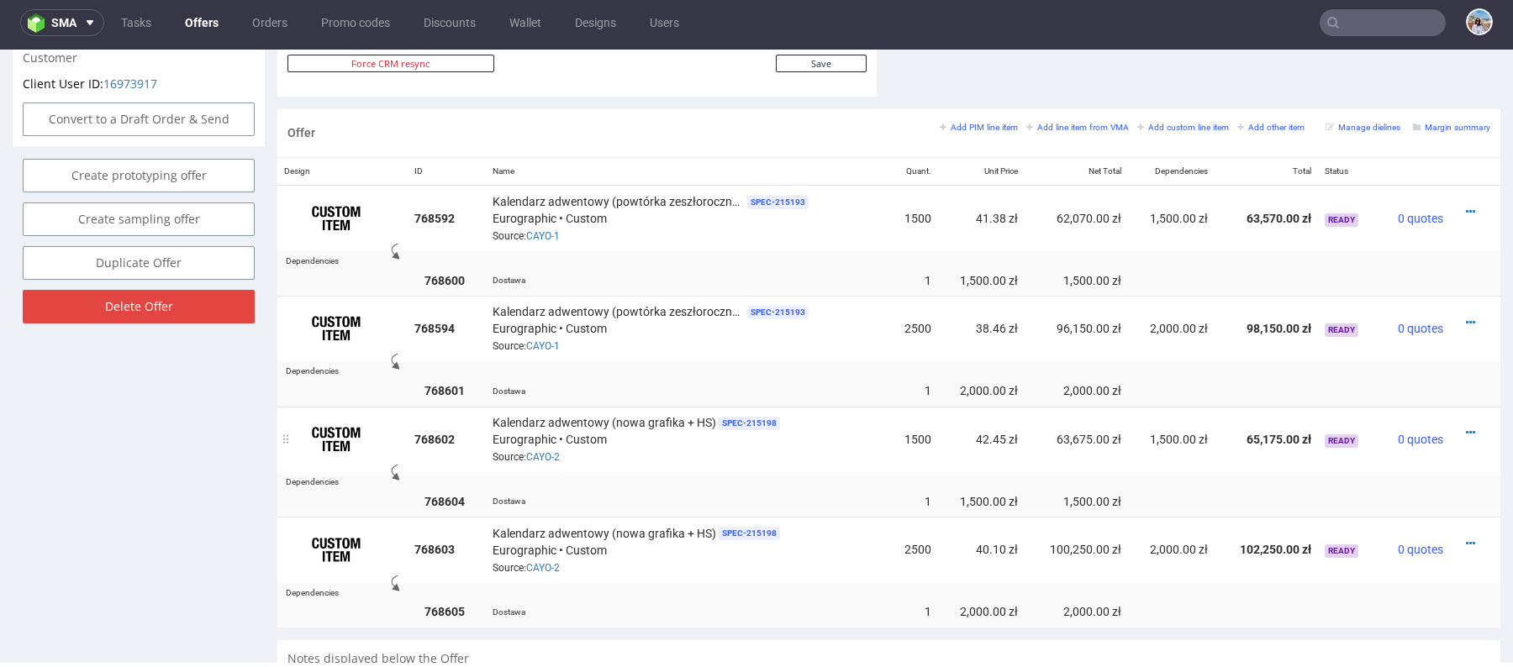
scroll to position [1332, 0]
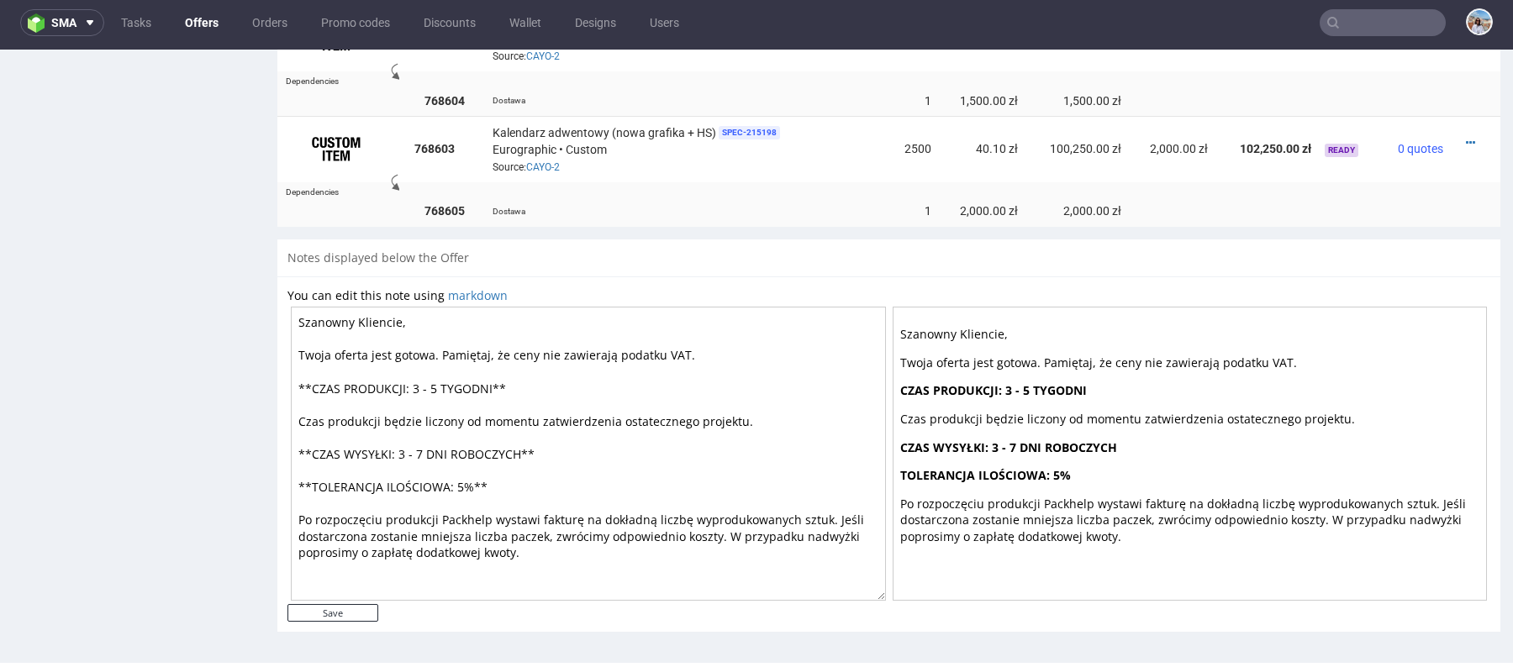
drag, startPoint x: 445, startPoint y: 532, endPoint x: 291, endPoint y: 284, distance: 292.2
click at [291, 287] on div "You can edit this note using markdown Szanowny Kliencie, Twoja oferta jest goto…" at bounding box center [888, 446] width 1203 height 318
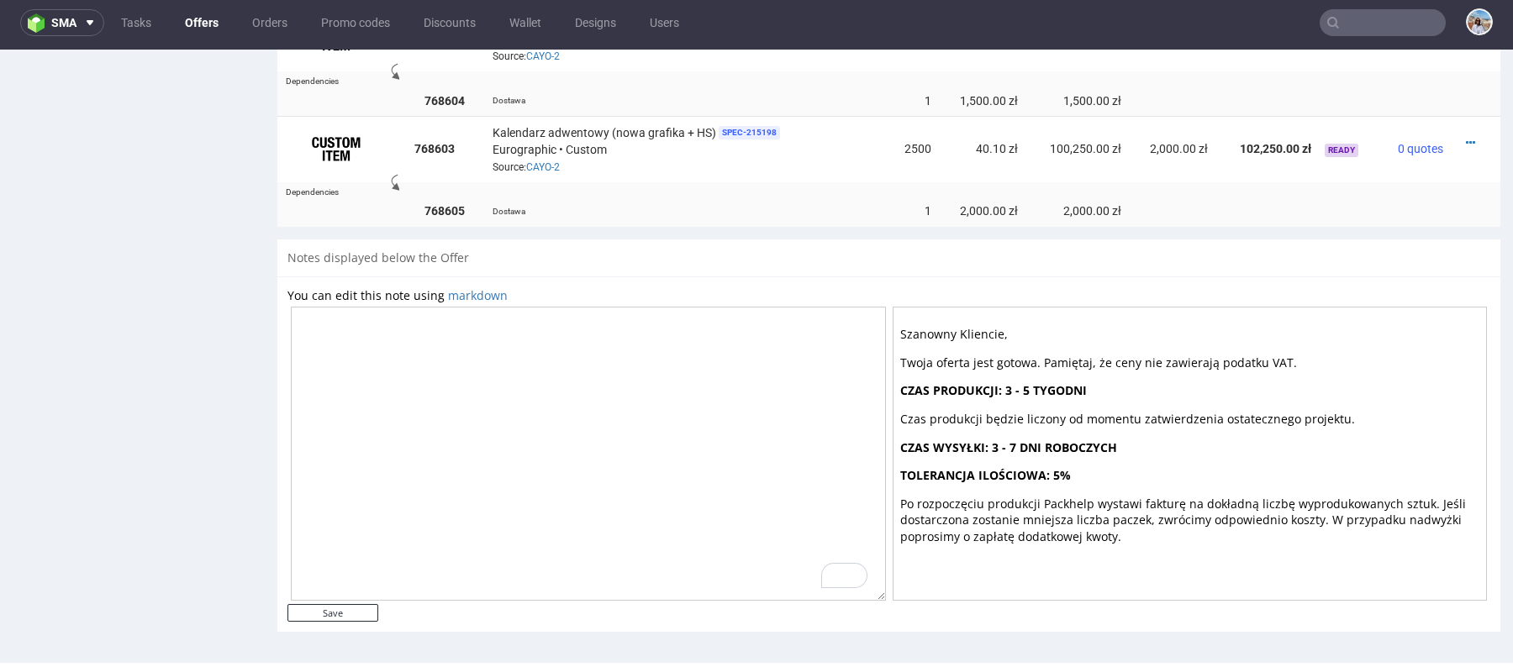
click at [631, 415] on textarea "To enrich screen reader interactions, please activate Accessibility in Grammarl…" at bounding box center [588, 454] width 595 height 294
type textarea "O"
paste textarea "Wycena zgodnie z poprzednimi produkcjami – laminat nierysujący wewnątrz i na ze…"
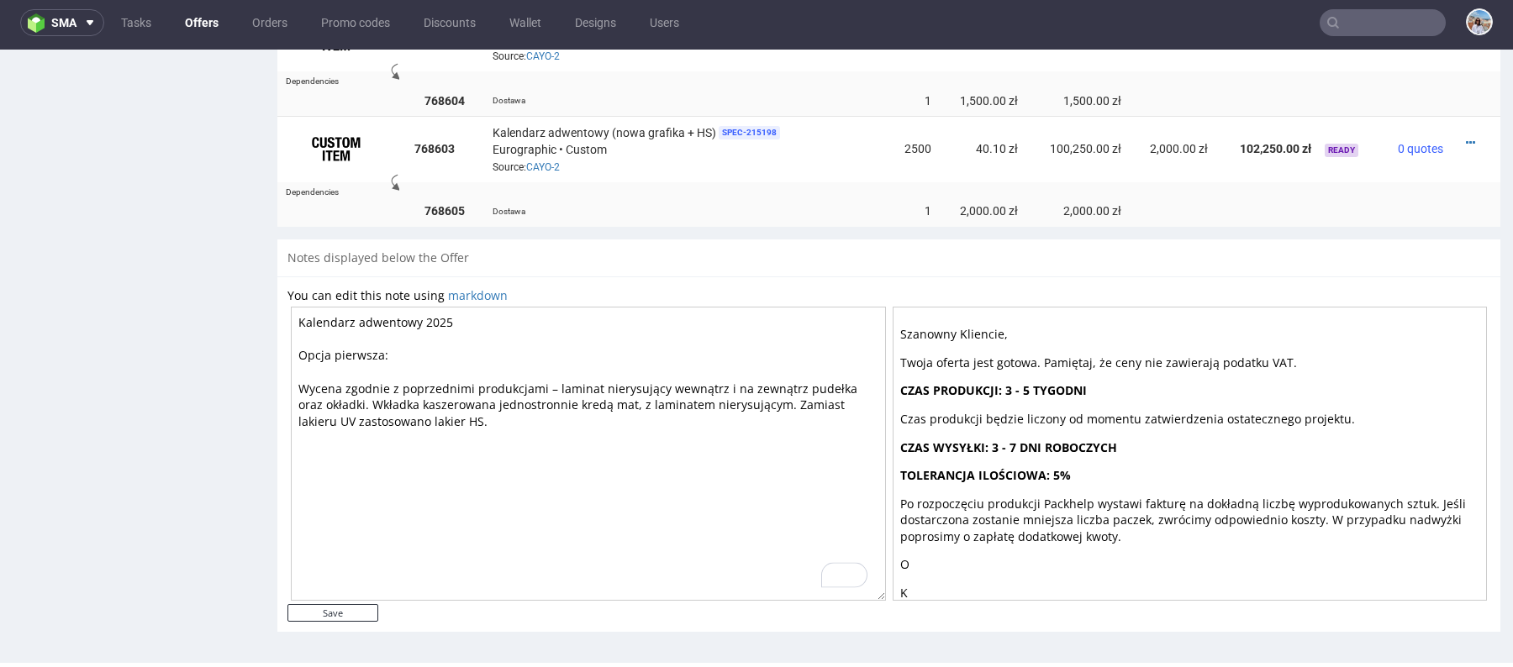
click at [299, 387] on textarea "Kalendarz adwentowy 2025 Opcja pierwsza: Wycena zgodnie z poprzednimi produkcja…" at bounding box center [588, 454] width 595 height 294
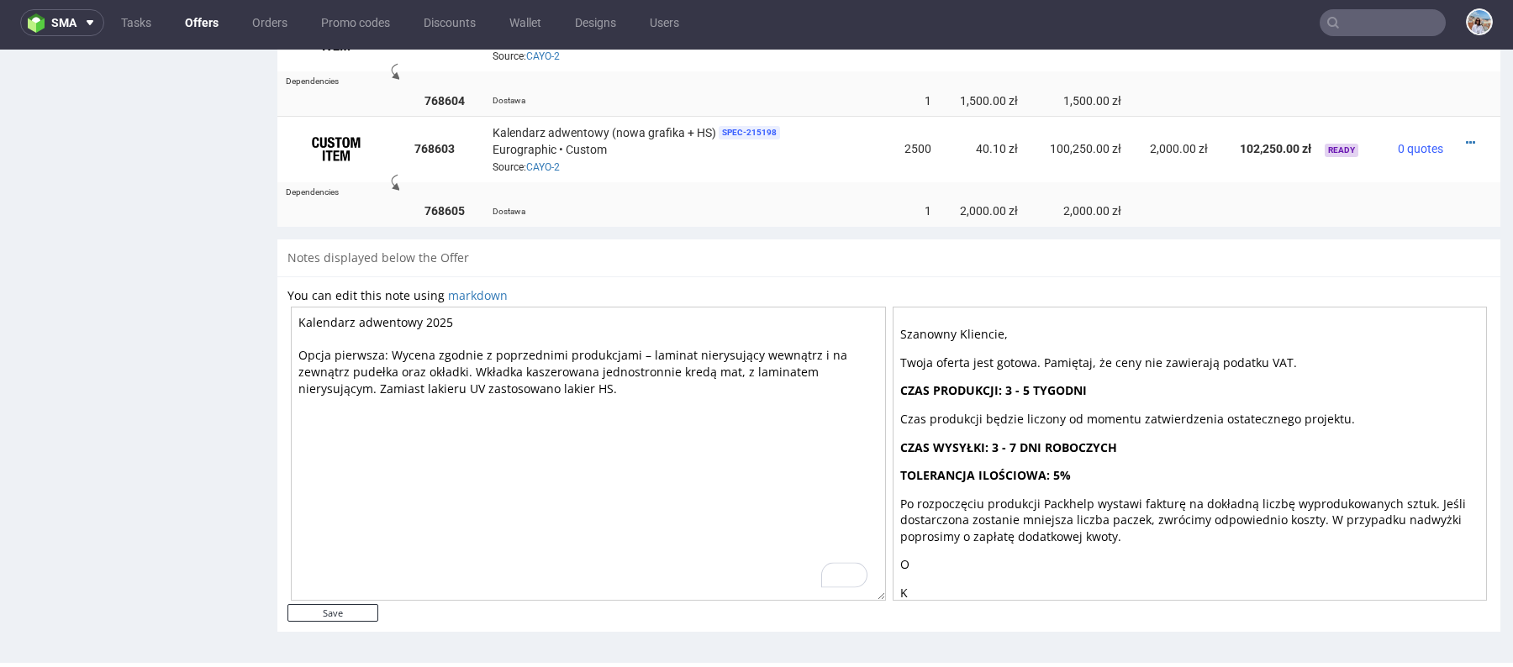
click at [377, 387] on textarea "Kalendarz adwentowy 2025 Opcja pierwsza: Wycena zgodnie z poprzednimi produkcja…" at bounding box center [588, 454] width 595 height 294
click at [384, 356] on textarea "Kalendarz adwentowy 2025 Opcja pierwsza: Wycena zgodnie z poprzednimi produkcja…" at bounding box center [588, 454] width 595 height 294
click at [297, 343] on textarea "Kalendarz adwentowy 2025 Opcja pierwsza** Wycena zgodnie z poprzednimi produkcj…" at bounding box center [588, 454] width 595 height 294
click at [297, 359] on textarea "Kalendarz adwentowy 2025 Opcja pierwsza** Wycena zgodnie z poprzednimi produkcj…" at bounding box center [588, 454] width 595 height 294
click at [301, 414] on textarea "Kalendarz adwentowy 2025 **Opcja pierwsza** Wycena zgodnie z poprzednimi produk…" at bounding box center [588, 454] width 595 height 294
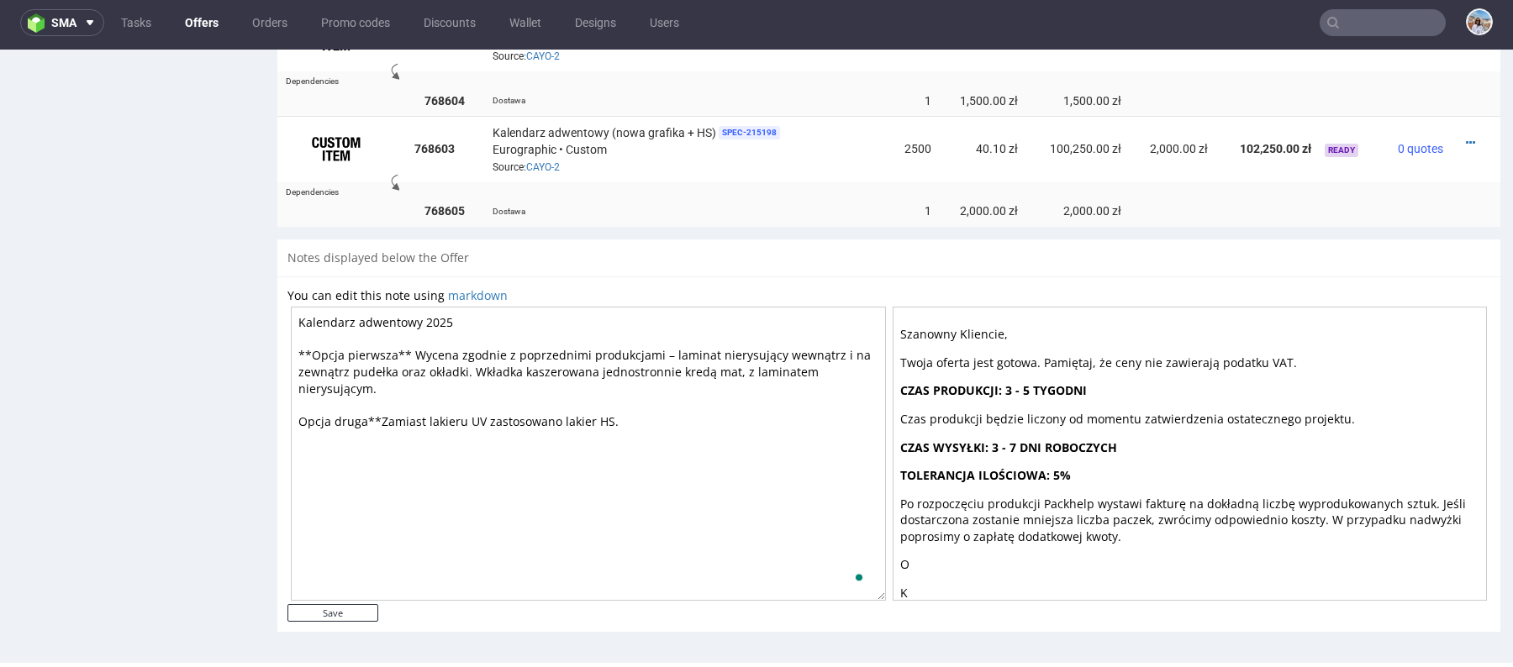
click at [298, 420] on textarea "Kalendarz adwentowy 2025 **Opcja pierwsza** Wycena zgodnie z poprzednimi produk…" at bounding box center [588, 454] width 595 height 294
click at [389, 415] on textarea "Kalendarz adwentowy 2025 **Opcja pierwsza** Wycena zgodnie z poprzednimi produk…" at bounding box center [588, 454] width 595 height 294
drag, startPoint x: 408, startPoint y: 353, endPoint x: 422, endPoint y: 382, distance: 32.7
click at [422, 382] on textarea "Kalendarz adwentowy 2025 **Opcja pierwsza** Wycena zgodnie z poprzednimi produk…" at bounding box center [588, 454] width 595 height 294
click at [393, 415] on textarea "Kalendarz adwentowy 2025 **Opcja pierwsza** Wycena zgodnie z poprzednimi produk…" at bounding box center [588, 454] width 595 height 294
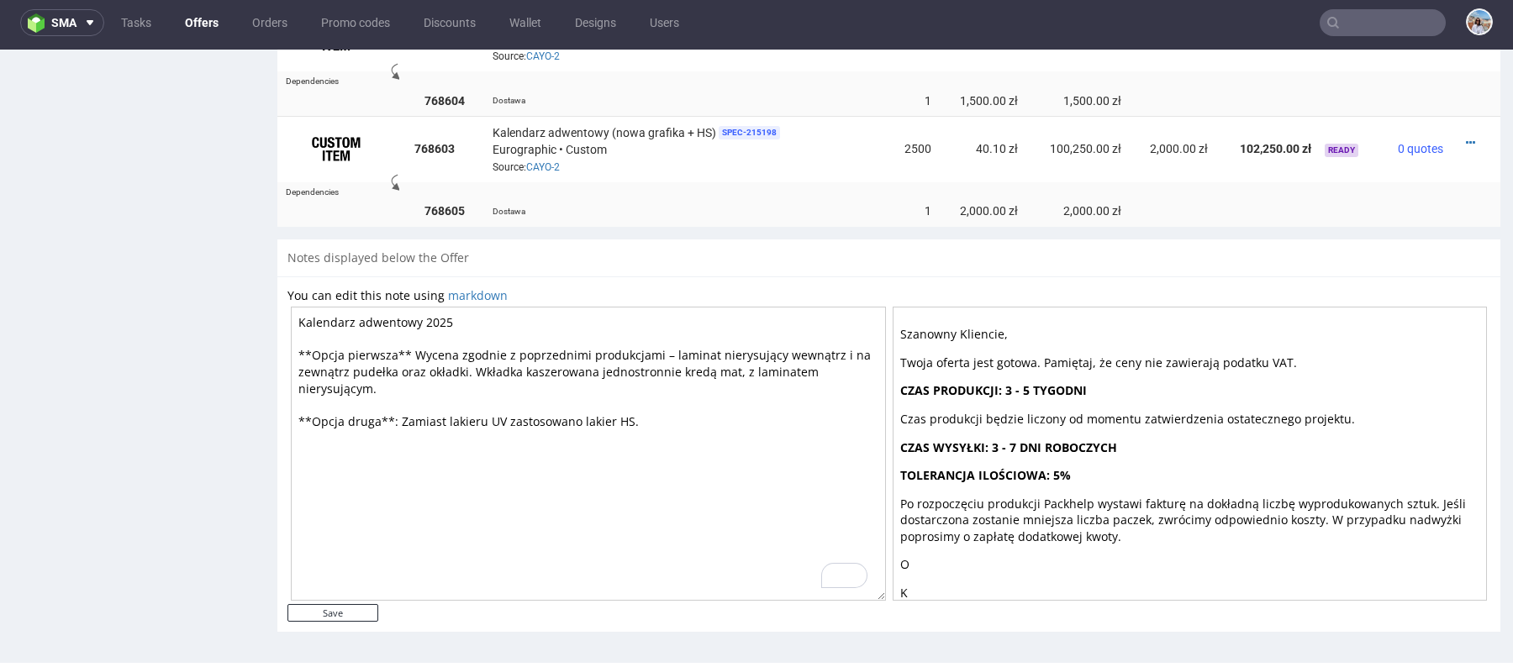
paste textarea "Wycena zgodnie z poprzednimi produkcjami – laminat nierysujący wewnątrz i na ze…"
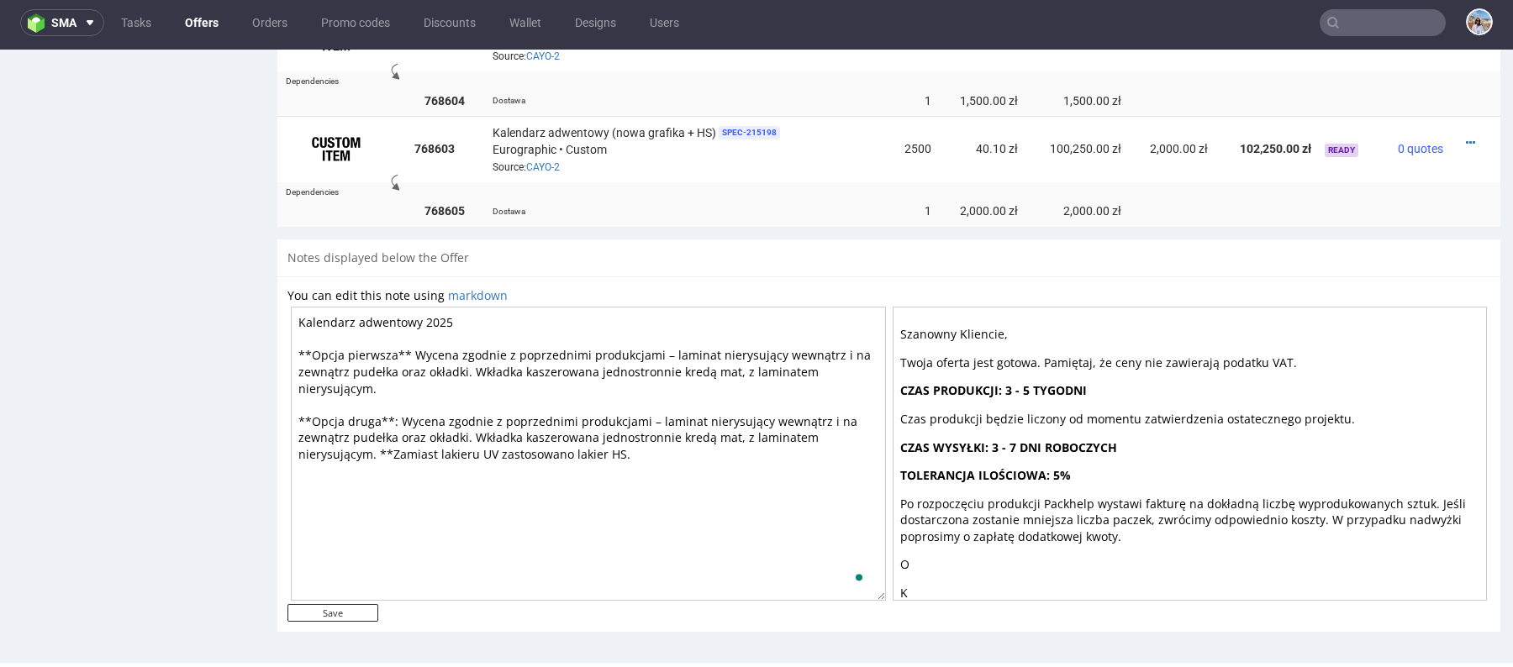
click at [640, 451] on textarea "Kalendarz adwentowy 2025 **Opcja pierwsza** Wycena zgodnie z poprzednimi produk…" at bounding box center [588, 454] width 595 height 294
drag, startPoint x: 893, startPoint y: 443, endPoint x: 1154, endPoint y: 451, distance: 261.5
click at [1154, 451] on p "CZAS WYSYŁKI: 3 - 7 DNI ROBOCZYCH" at bounding box center [1190, 448] width 580 height 17
drag, startPoint x: 890, startPoint y: 389, endPoint x: 1094, endPoint y: 475, distance: 221.5
click at [1094, 475] on div at bounding box center [1190, 454] width 595 height 294
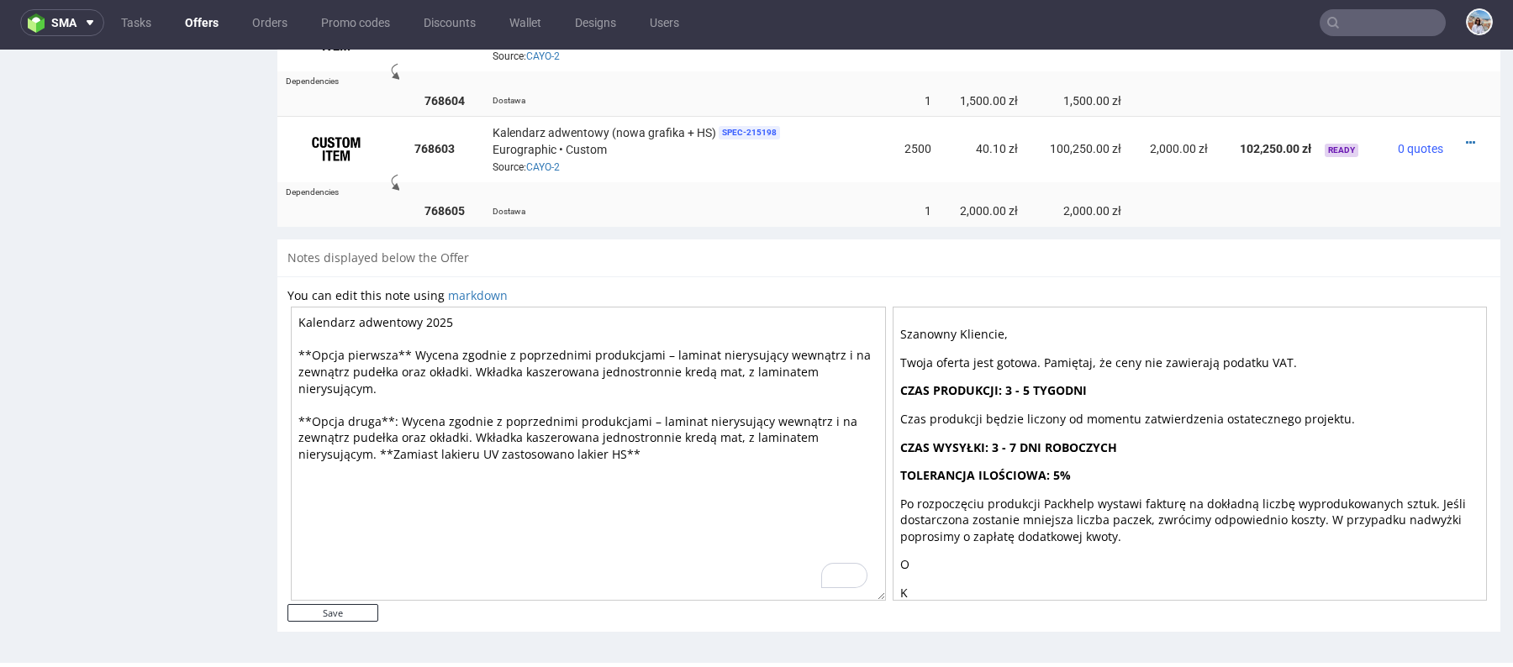
click at [656, 449] on textarea "Kalendarz adwentowy 2025 **Opcja pierwsza** Wycena zgodnie z poprzednimi produk…" at bounding box center [588, 454] width 595 height 294
paste textarea "CZAS PRODUKCJI: 3 - 5 TYGODNI Czas produkcji będzie liczony od momentu zatwierd…"
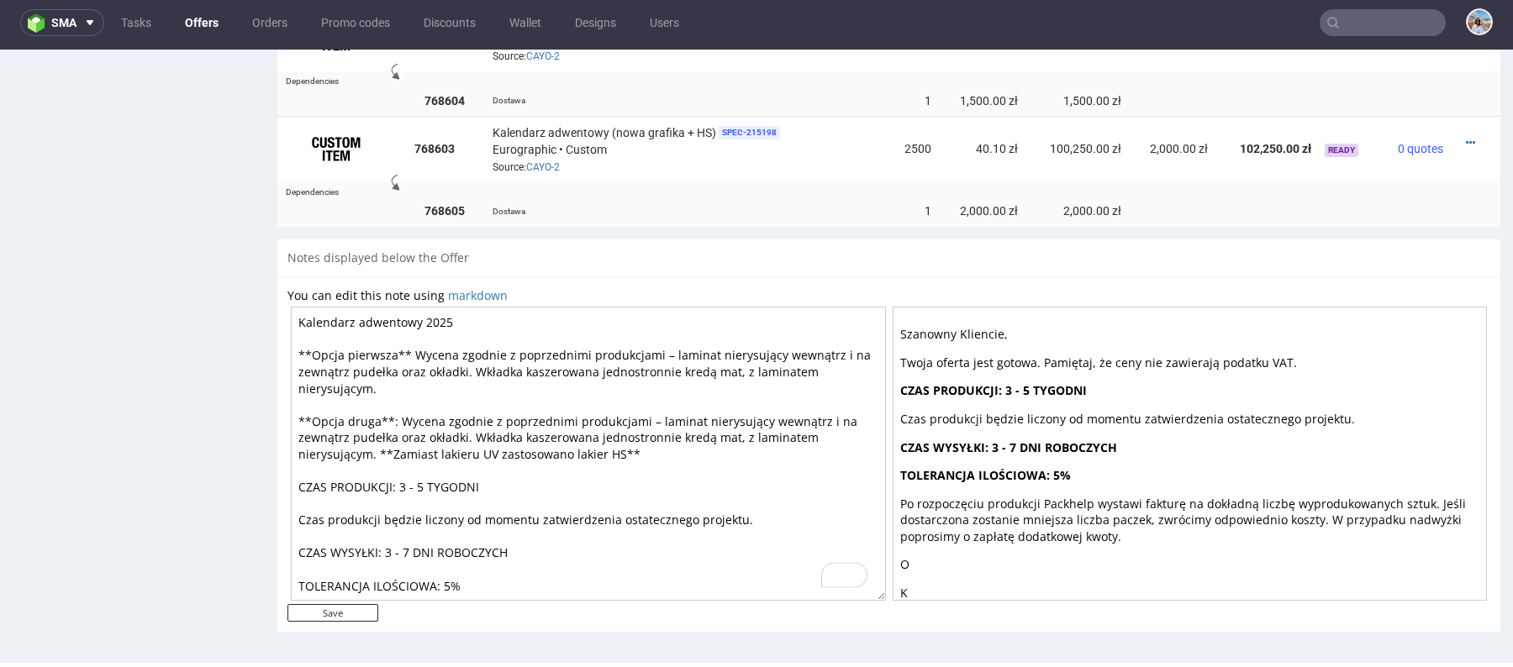
drag, startPoint x: 434, startPoint y: 484, endPoint x: 411, endPoint y: 483, distance: 22.7
click at [411, 484] on textarea "Kalendarz adwentowy 2025 **Opcja pierwsza** Wycena zgodnie z poprzednimi produk…" at bounding box center [588, 454] width 595 height 294
drag, startPoint x: 507, startPoint y: 480, endPoint x: 638, endPoint y: 480, distance: 131.1
click at [638, 480] on textarea "Kalendarz adwentowy 2025 **Opcja pierwsza** Wycena zgodnie z poprzednimi produk…" at bounding box center [588, 454] width 595 height 294
click at [403, 482] on textarea "Kalendarz adwentowy 2025 **Opcja pierwsza** Wycena zgodnie z poprzednimi produk…" at bounding box center [588, 454] width 595 height 294
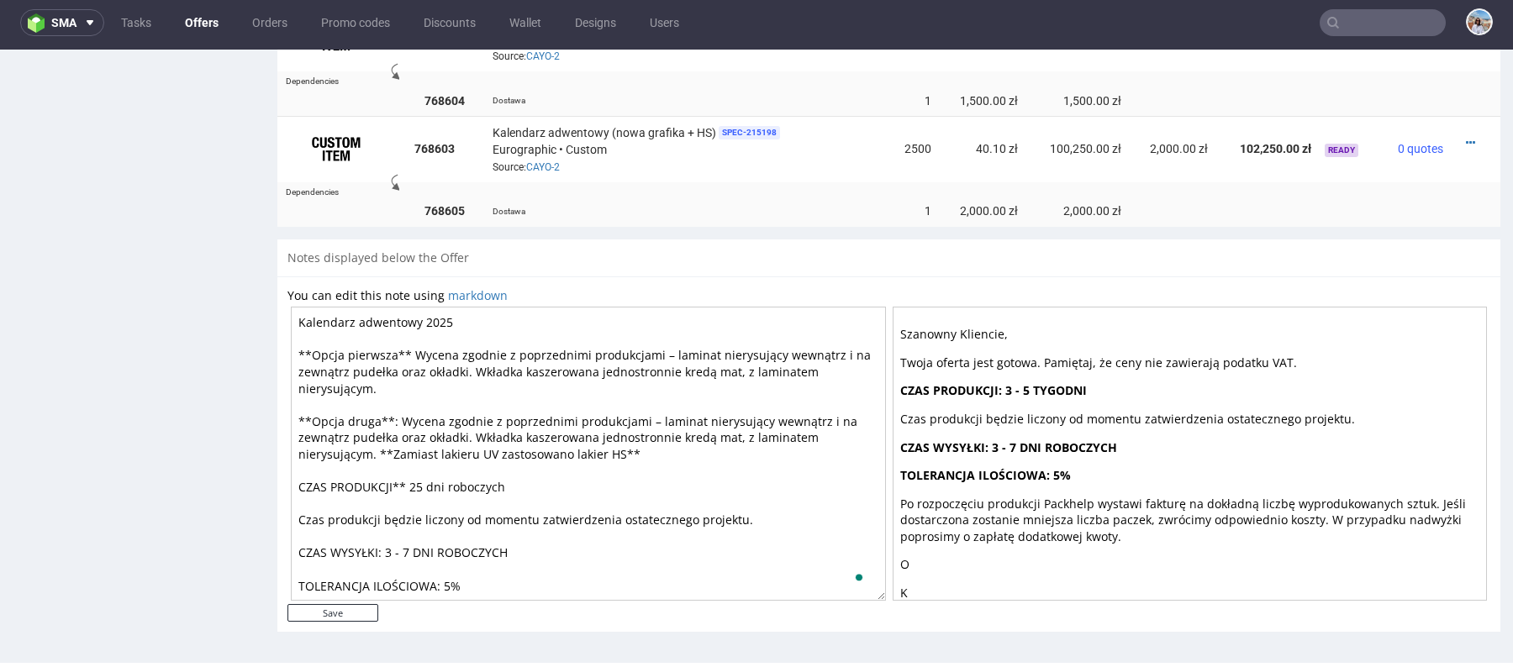
click at [297, 482] on textarea "Kalendarz adwentowy 2025 **Opcja pierwsza** Wycena zgodnie z poprzednimi produk…" at bounding box center [588, 454] width 595 height 294
click at [507, 481] on textarea "Kalendarz adwentowy 2025 **Opcja pierwsza** Wycena zgodnie z poprzednimi produk…" at bounding box center [588, 454] width 595 height 294
click at [428, 484] on textarea "Kalendarz adwentowy 2025 **Opcja pierwsza** Wycena zgodnie z poprzednimi produk…" at bounding box center [588, 454] width 595 height 294
click at [387, 536] on textarea "Kalendarz adwentowy 2025 **Opcja pierwsza** Wycena zgodnie z poprzednimi produk…" at bounding box center [588, 454] width 595 height 294
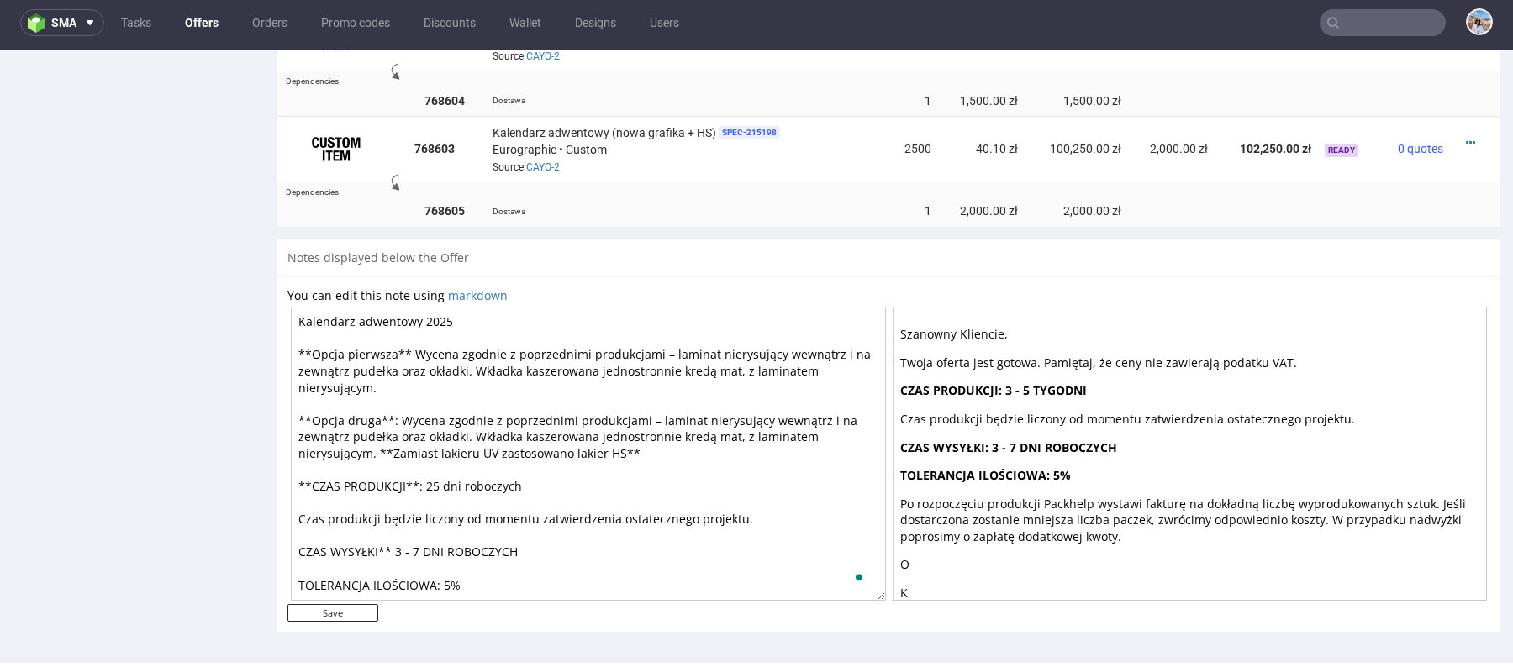
click at [307, 535] on textarea "Kalendarz adwentowy 2025 **Opcja pierwsza** Wycena zgodnie z poprzednimi produk…" at bounding box center [588, 454] width 595 height 294
click at [298, 530] on textarea "Kalendarz adwentowy 2025 **Opcja pierwsza** Wycena zgodnie z poprzednimi produk…" at bounding box center [588, 454] width 595 height 294
click at [445, 561] on textarea "Kalendarz adwentowy 2025 **Opcja pierwsza** Wycena zgodnie z poprzednimi produk…" at bounding box center [588, 454] width 595 height 294
drag, startPoint x: 888, startPoint y: 493, endPoint x: 1145, endPoint y: 528, distance: 259.5
click at [1145, 528] on div at bounding box center [1190, 454] width 595 height 294
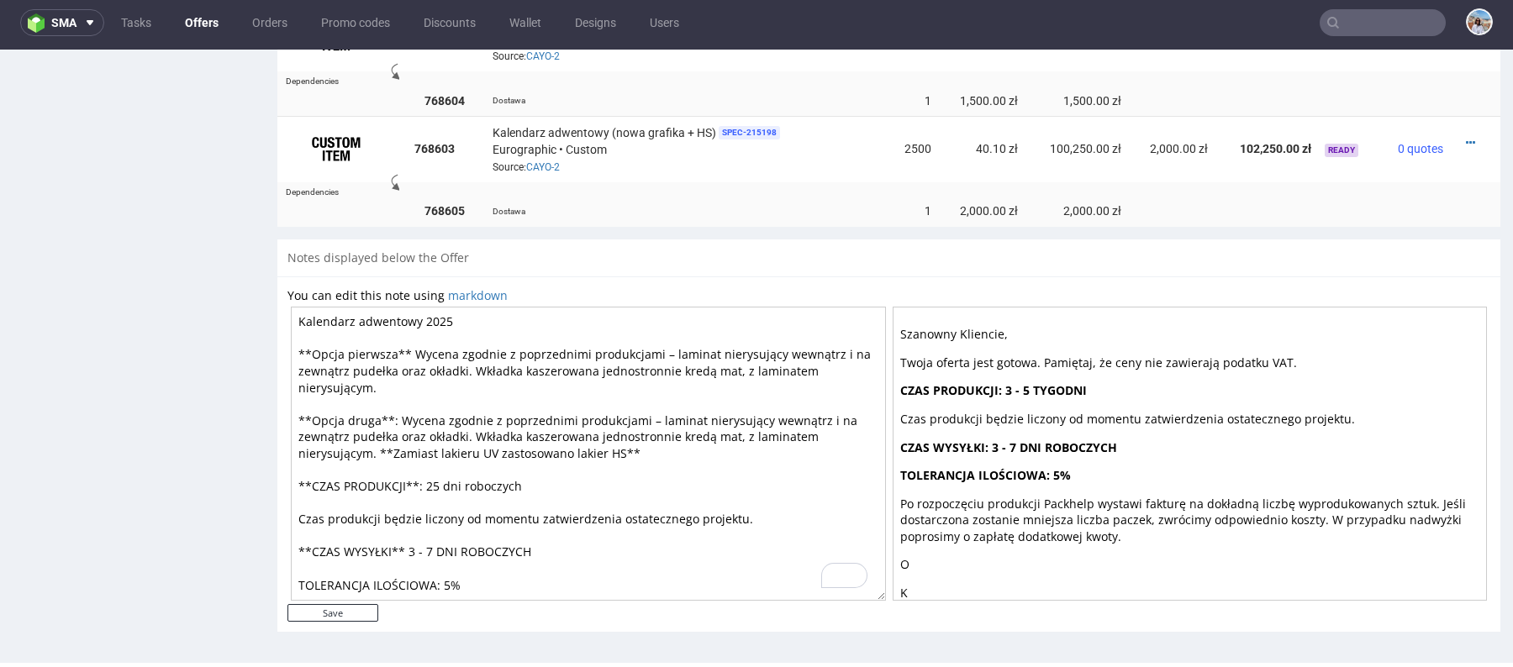
click at [480, 556] on textarea "Kalendarz adwentowy 2025 **Opcja pierwsza** Wycena zgodnie z poprzednimi produk…" at bounding box center [588, 454] width 595 height 294
click at [474, 566] on textarea "Kalendarz adwentowy 2025 **Opcja pierwsza** Wycena zgodnie z poprzednimi produk…" at bounding box center [588, 454] width 595 height 294
paste textarea "Po rozpoczęciu produkcji Packhelp wystawi fakturę na dokładną liczbę wyprodukow…"
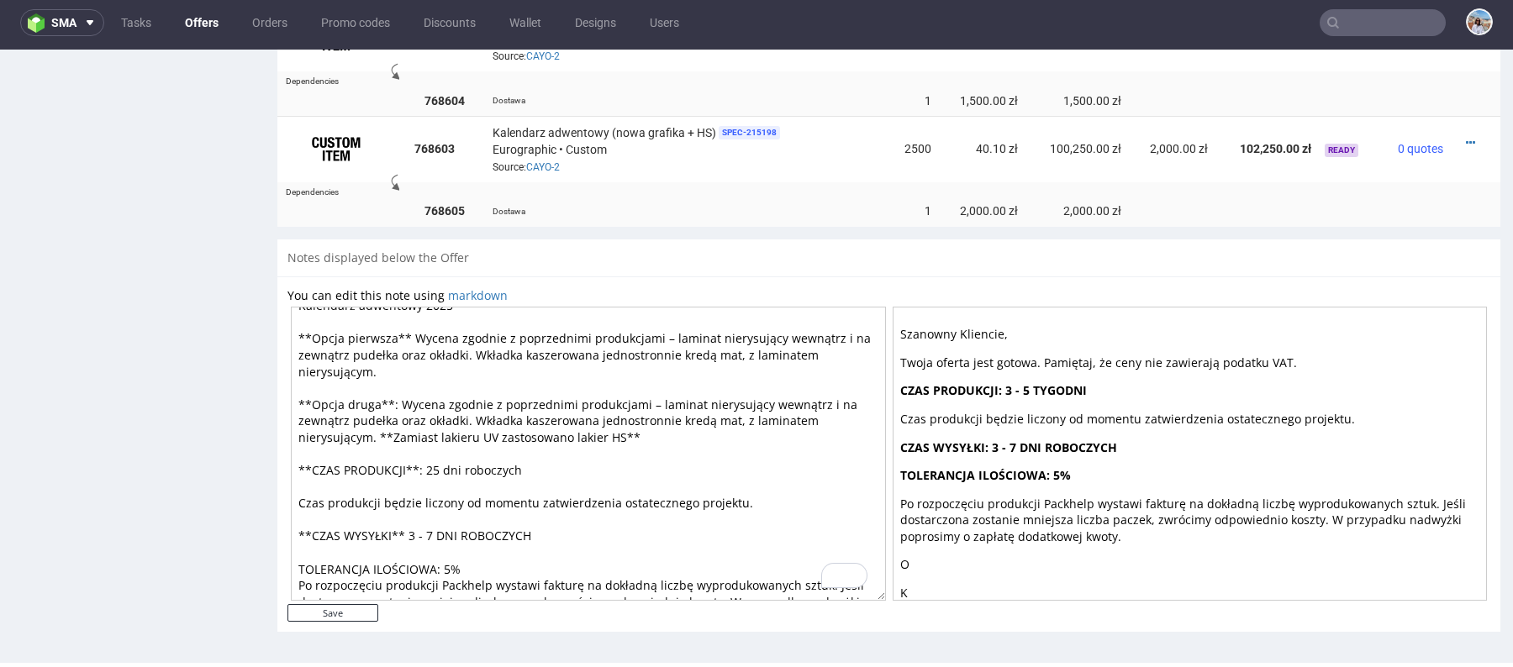
scroll to position [42, 0]
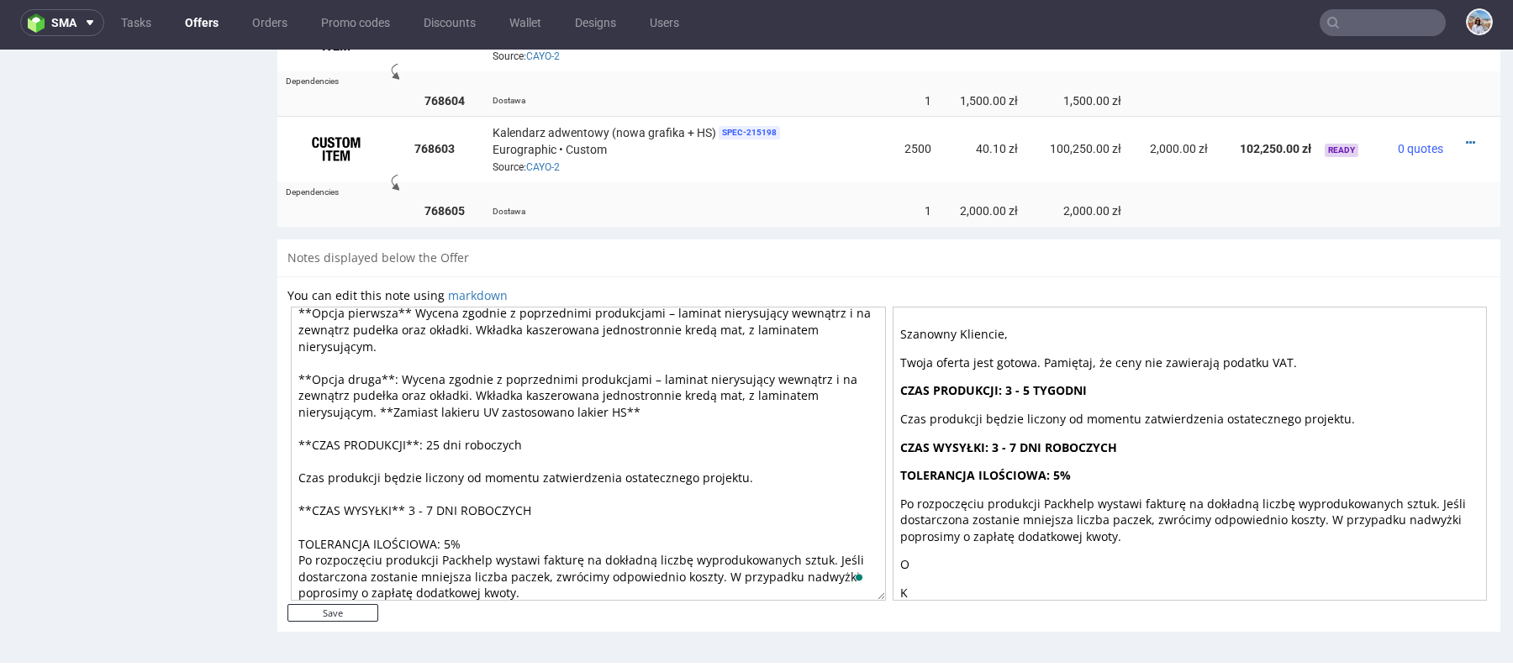
click at [474, 539] on textarea "Kalendarz adwentowy 2025 **Opcja pierwsza** Wycena zgodnie z poprzednimi produk…" at bounding box center [588, 454] width 595 height 294
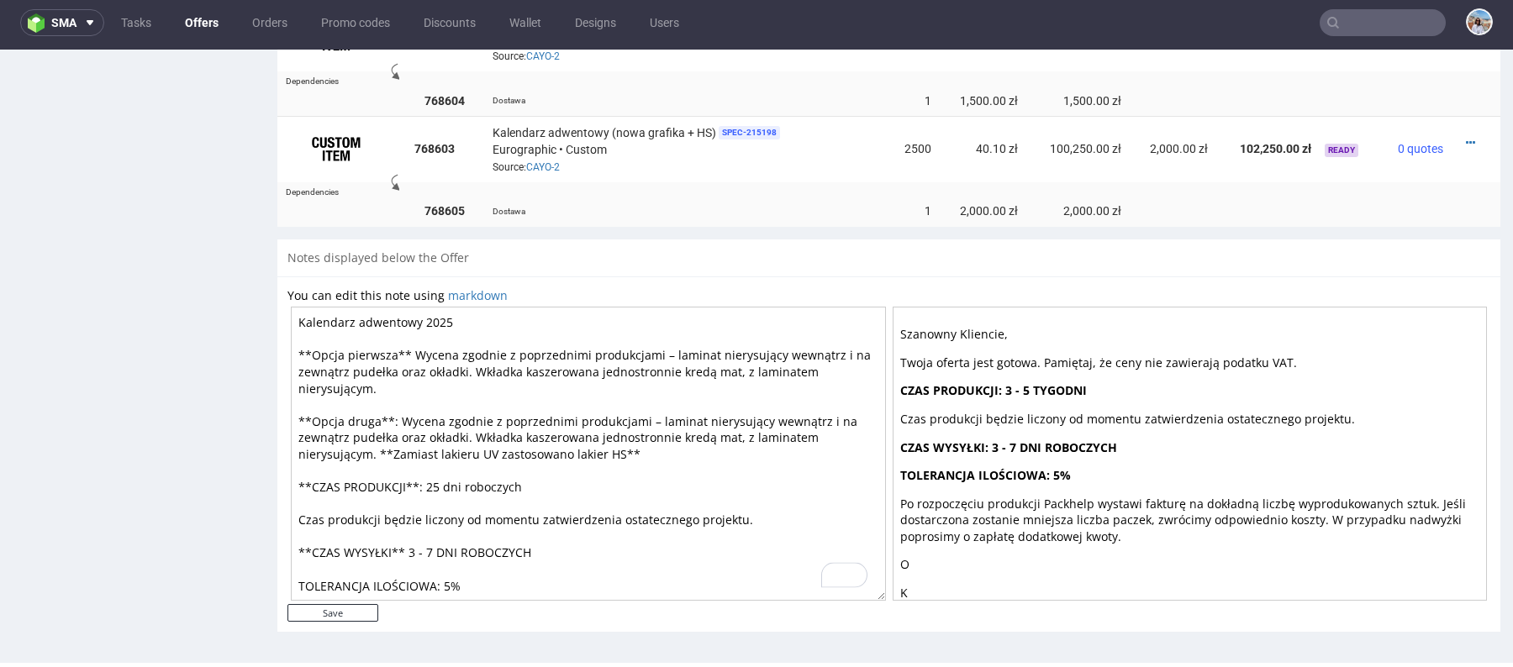
scroll to position [0, 0]
type textarea "Kalendarz adwentowy 2025 **Opcja pierwsza** Wycena zgodnie z poprzednimi produk…"
click at [324, 605] on input "Save" at bounding box center [332, 613] width 91 height 18
type input "In progress..."
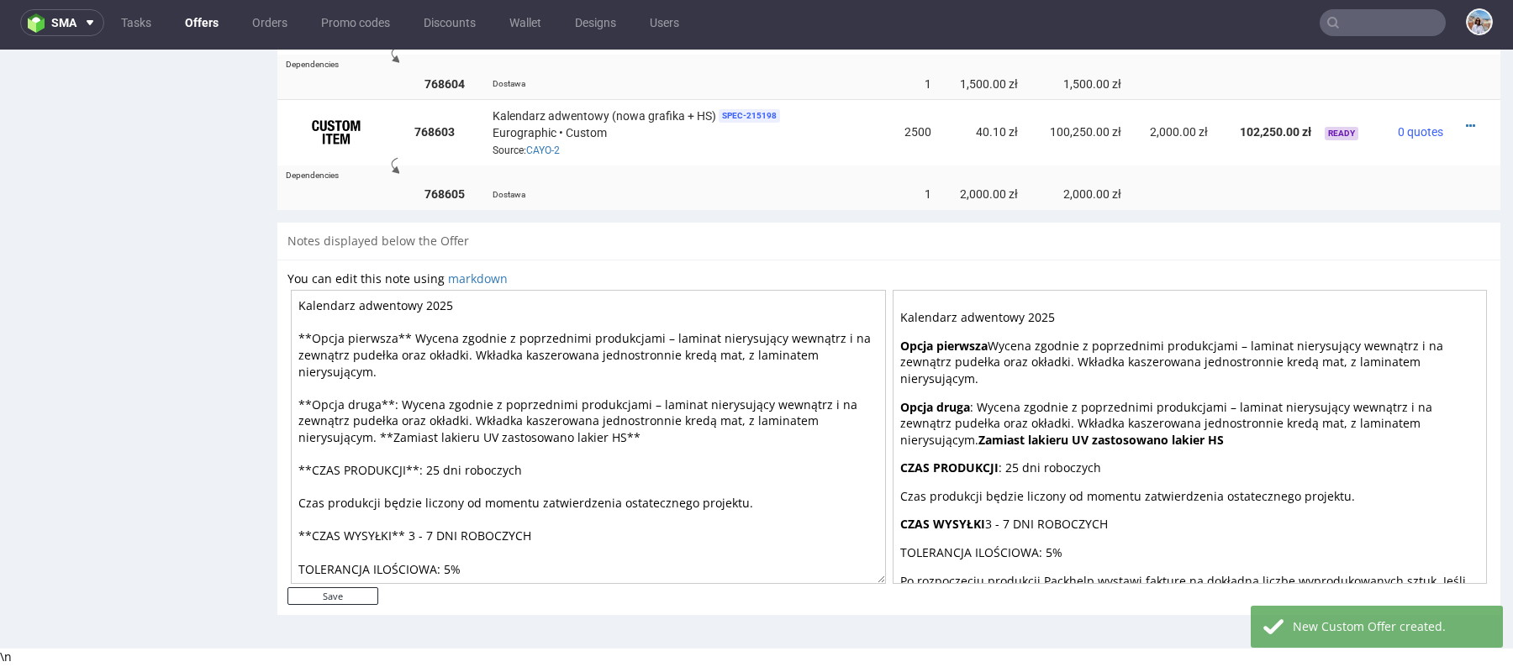
drag, startPoint x: 451, startPoint y: 309, endPoint x: 293, endPoint y: 309, distance: 158.0
click at [293, 309] on textarea "Kalendarz adwentowy 2025 **Opcja pierwsza** Wycena zgodnie z poprzednimi produk…" at bounding box center [588, 437] width 595 height 294
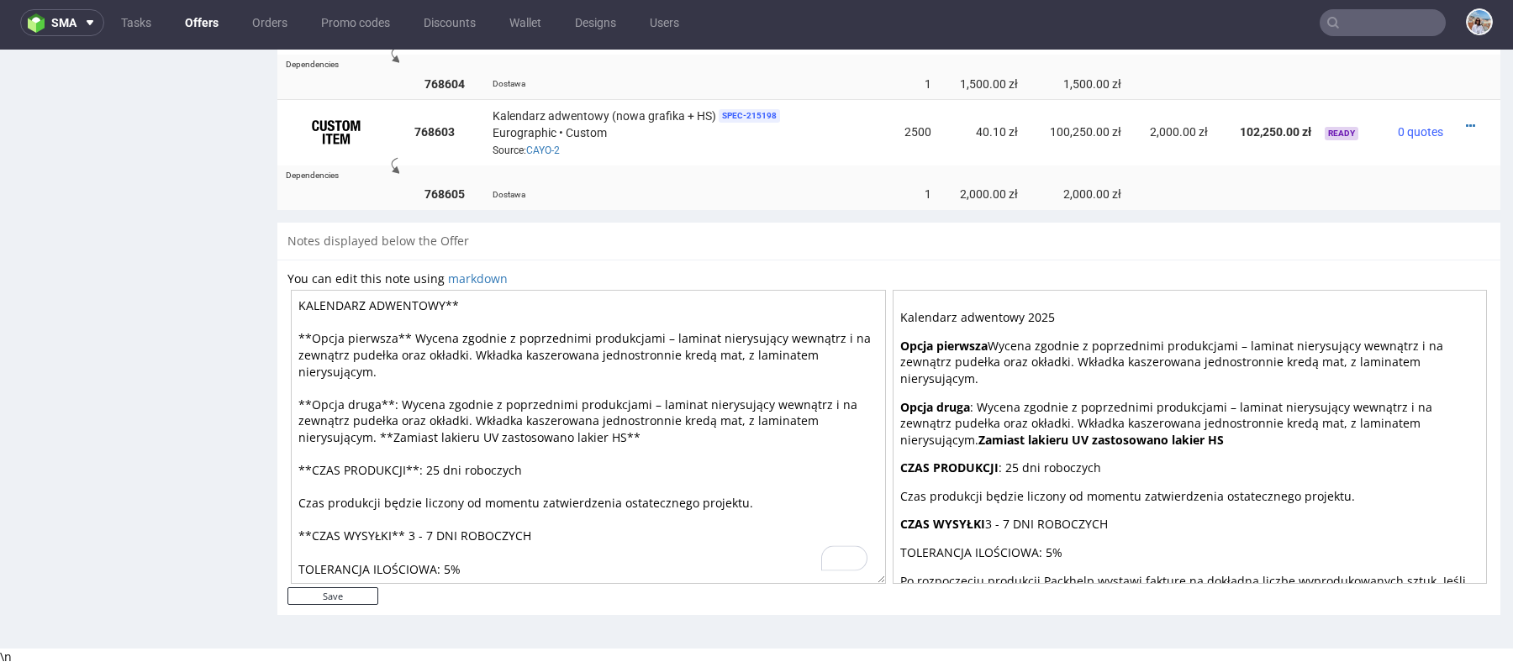
click at [301, 308] on textarea "KALENDARZ ADWENTOWY** **Opcja pierwsza** Wycena zgodnie z poprzednimi produkcja…" at bounding box center [588, 437] width 595 height 294
click at [460, 298] on textarea "**KALENDARZ ADWENTOWY** **Opcja pierwsza** Wycena zgodnie z poprzednimi produkc…" at bounding box center [588, 437] width 595 height 294
type textarea "**KALENDARZ ADWENTOWY 2025** **Opcja pierwsza** Wycena zgodnie z poprzednimi pr…"
click at [332, 595] on input "Save" at bounding box center [332, 597] width 91 height 18
type input "In progress..."
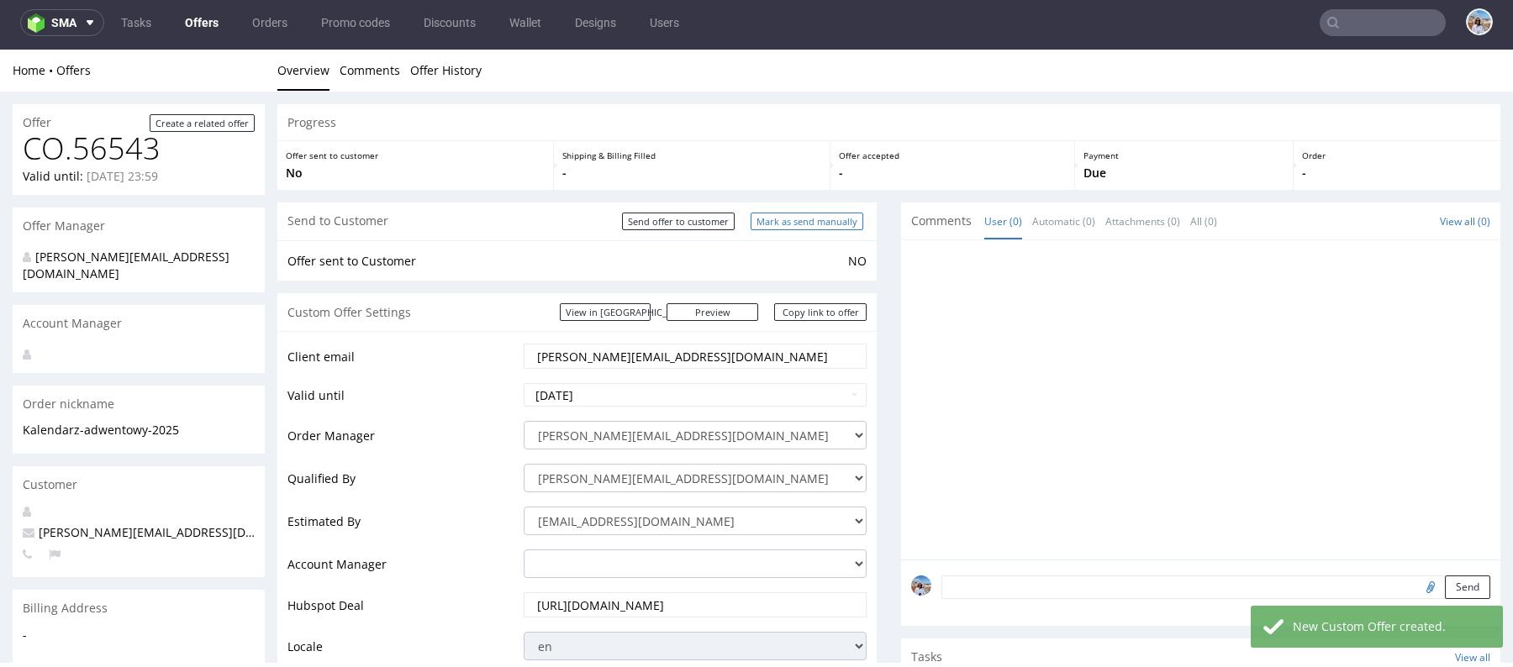
click at [771, 219] on input "Mark as send manually" at bounding box center [807, 222] width 113 height 18
type input "In progress..."
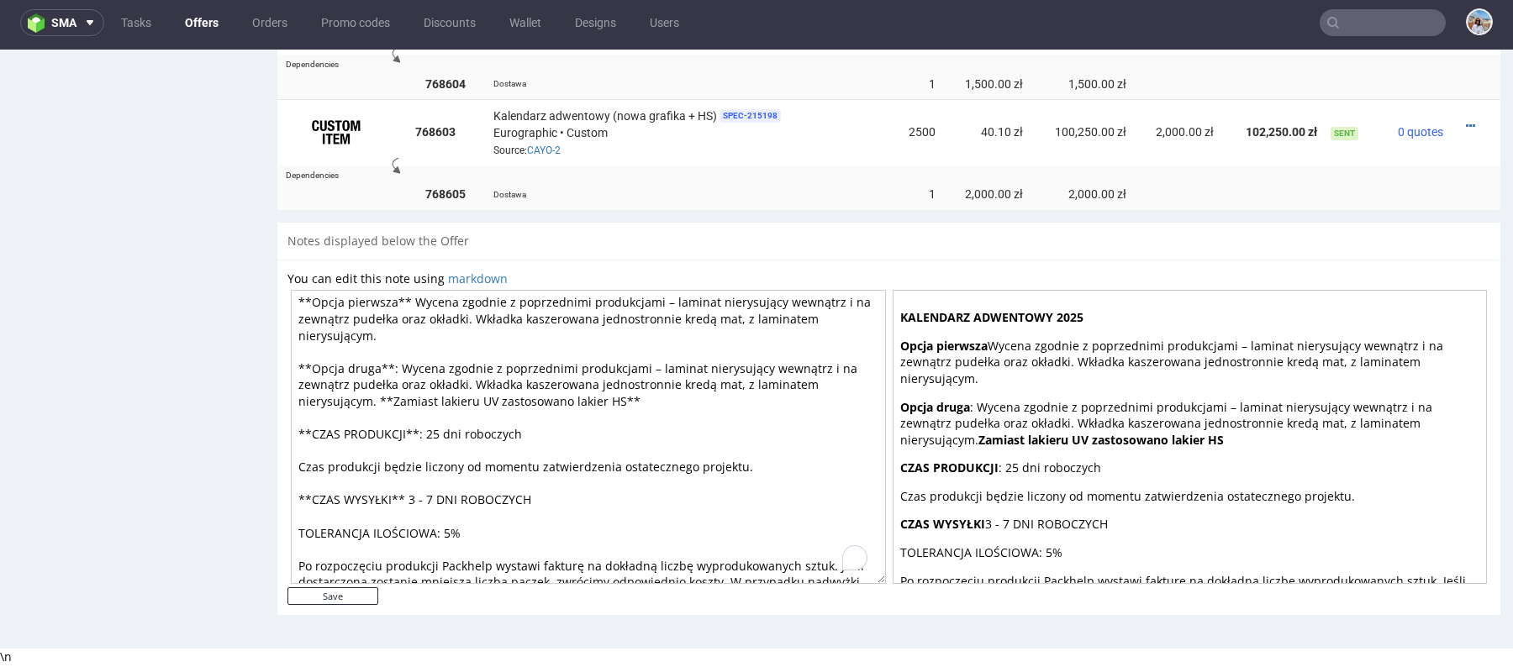
scroll to position [55, 0]
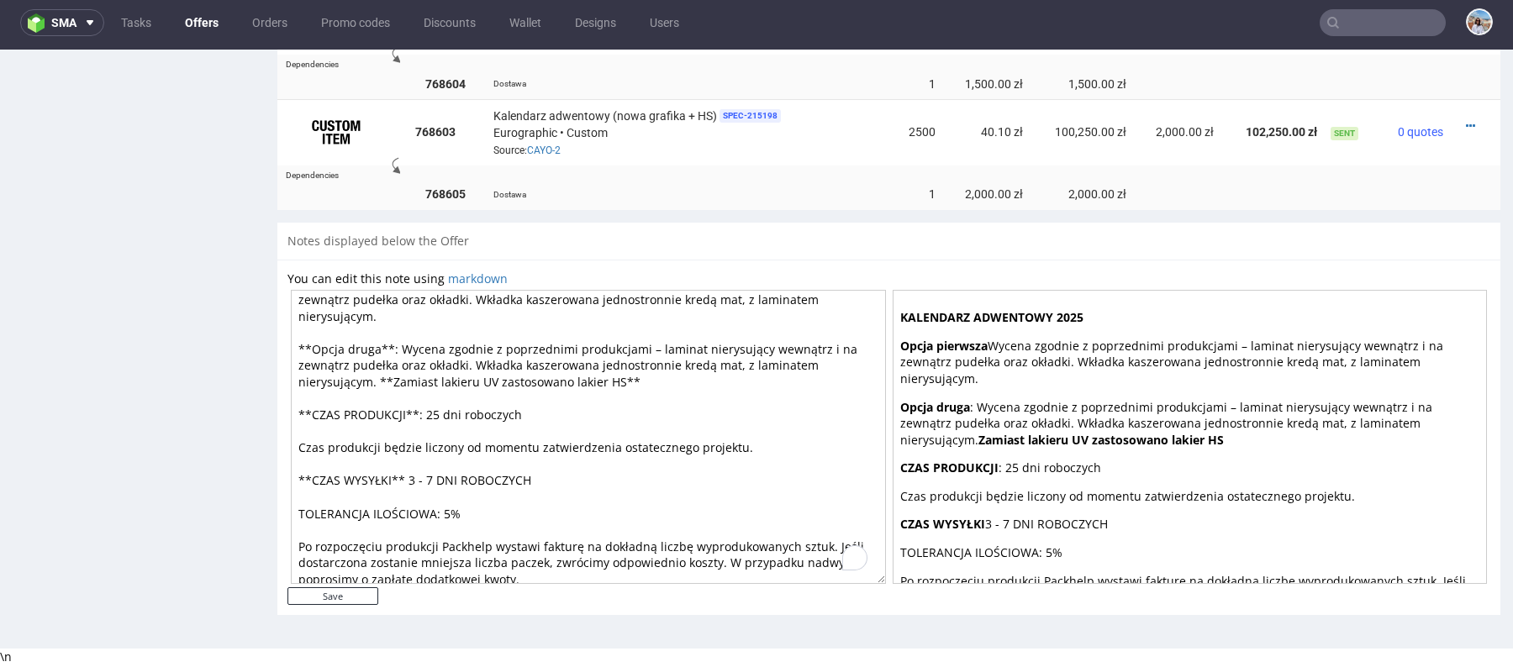
drag, startPoint x: 321, startPoint y: 342, endPoint x: 547, endPoint y: 575, distance: 324.6
click at [547, 575] on textarea "**KALENDARZ ADWENTOWY 2025** **Opcja pierwsza** Wycena zgodnie z poprzednimi pr…" at bounding box center [588, 437] width 595 height 294
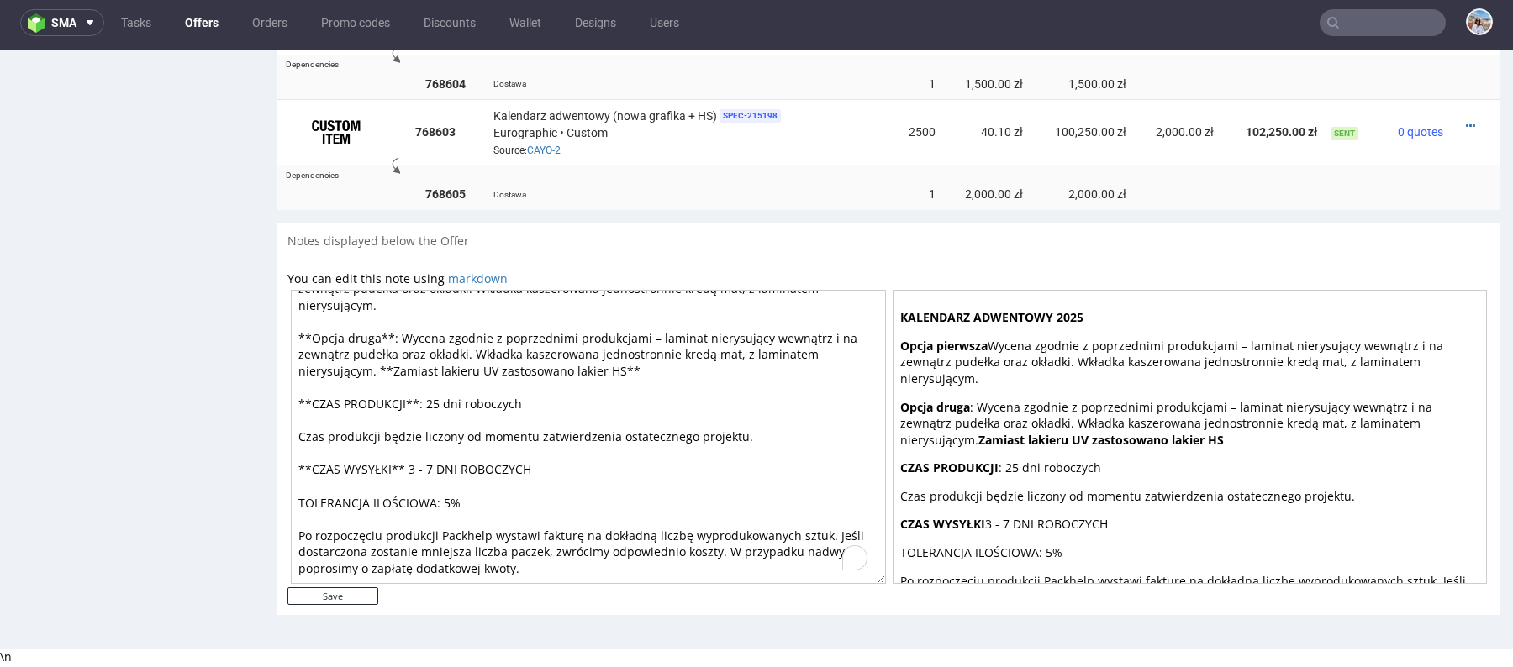
scroll to position [74, 0]
click at [478, 482] on textarea "**KALENDARZ ADWENTOWY 2025** **Opcja pierwsza** Wycena zgodnie z poprzednimi pr…" at bounding box center [588, 437] width 595 height 294
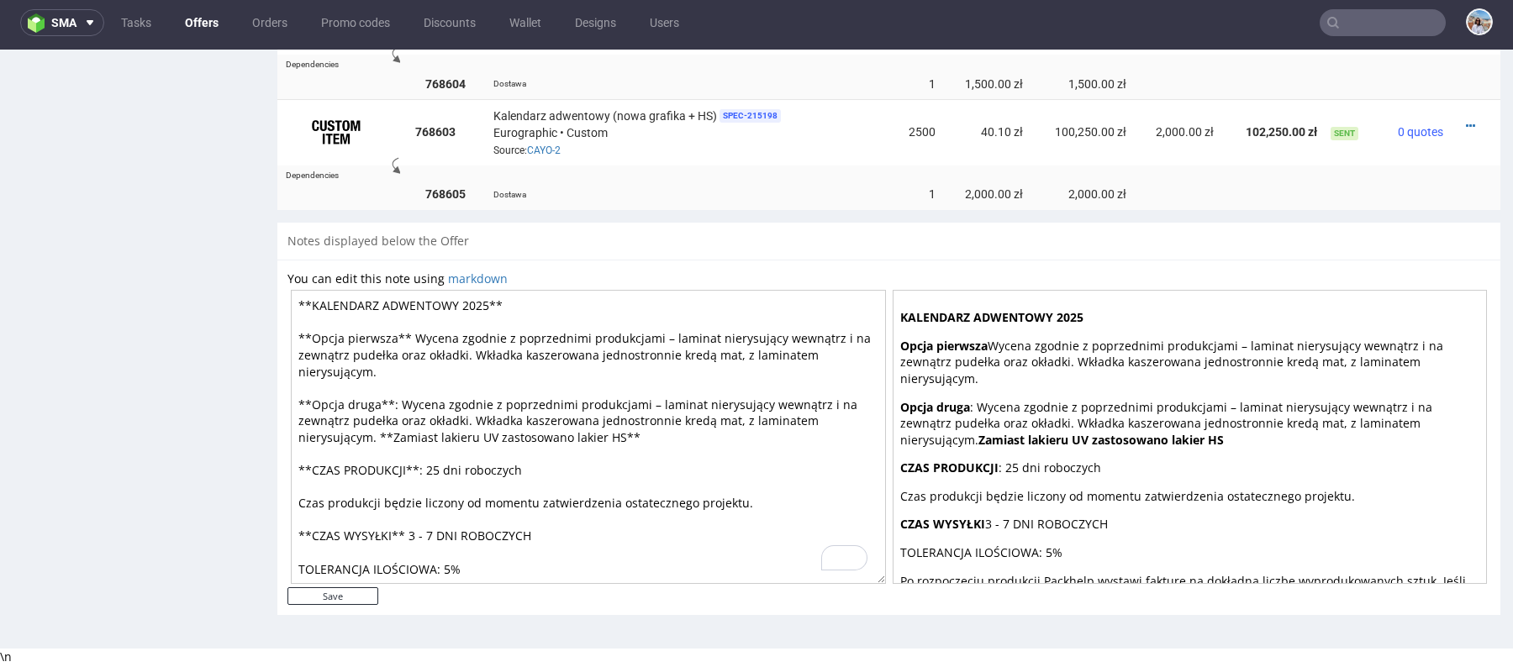
drag, startPoint x: 536, startPoint y: 469, endPoint x: 500, endPoint y: 468, distance: 36.2
click at [500, 469] on textarea "**KALENDARZ ADWENTOWY 2025** **Opcja pierwsza** Wycena zgodnie z poprzednimi pr…" at bounding box center [588, 437] width 595 height 294
drag, startPoint x: 546, startPoint y: 535, endPoint x: 354, endPoint y: 519, distance: 192.2
click at [338, 508] on textarea "**KALENDARZ ADWENTOWY 2025** **Opcja pierwsza** Wycena zgodnie z poprzednimi pr…" at bounding box center [588, 437] width 595 height 294
drag, startPoint x: 488, startPoint y: 552, endPoint x: 271, endPoint y: 314, distance: 322.5
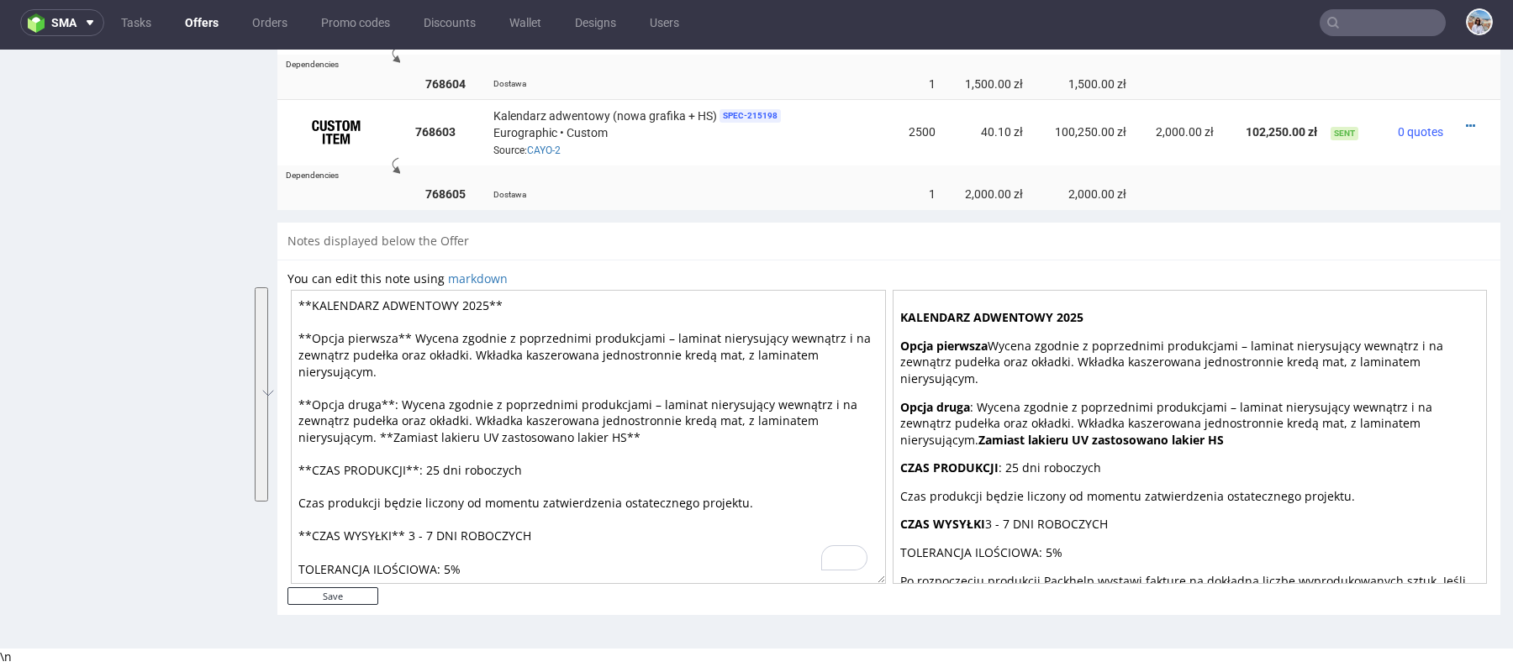
click at [500, 518] on textarea "**KALENDARZ ADWENTOWY 2025** **Opcja pierwsza** Wycena zgodnie z poprzednimi pr…" at bounding box center [588, 437] width 595 height 294
drag, startPoint x: 485, startPoint y: 565, endPoint x: 271, endPoint y: 321, distance: 324.6
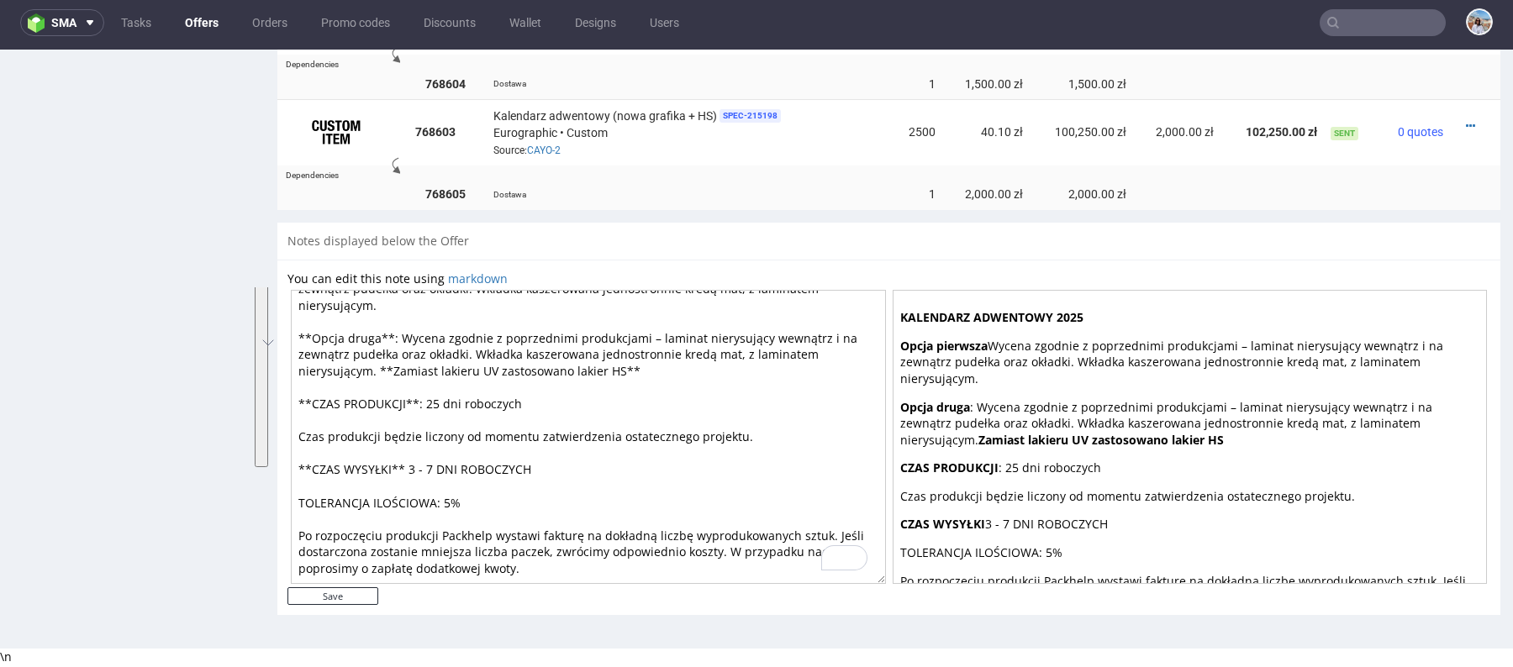
scroll to position [82, 0]
click at [433, 450] on textarea "**KALENDARZ ADWENTOWY 2025** **Opcja pierwsza** Wycena zgodnie z poprzednimi pr…" at bounding box center [588, 437] width 595 height 294
type textarea "**KALENDARZ ADWENTOWY 2025** **Opcja pierwsza** Wycena zgodnie z poprzednimi pr…"
click at [377, 589] on form "You can edit this note using markdown **KALENDARZ ADWENTOWY 2025** **Opcja pier…" at bounding box center [888, 438] width 1203 height 335
click at [351, 599] on input "Save" at bounding box center [332, 597] width 91 height 18
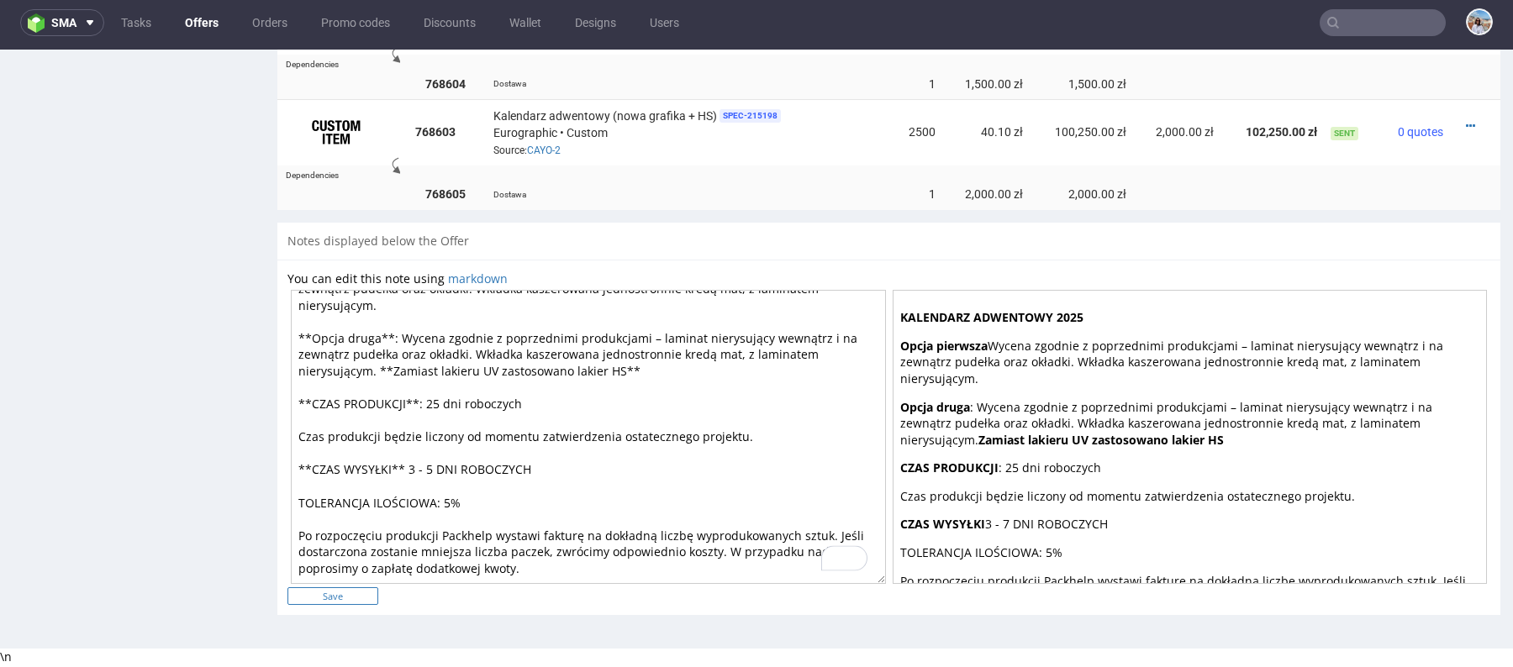
type input "In progress..."
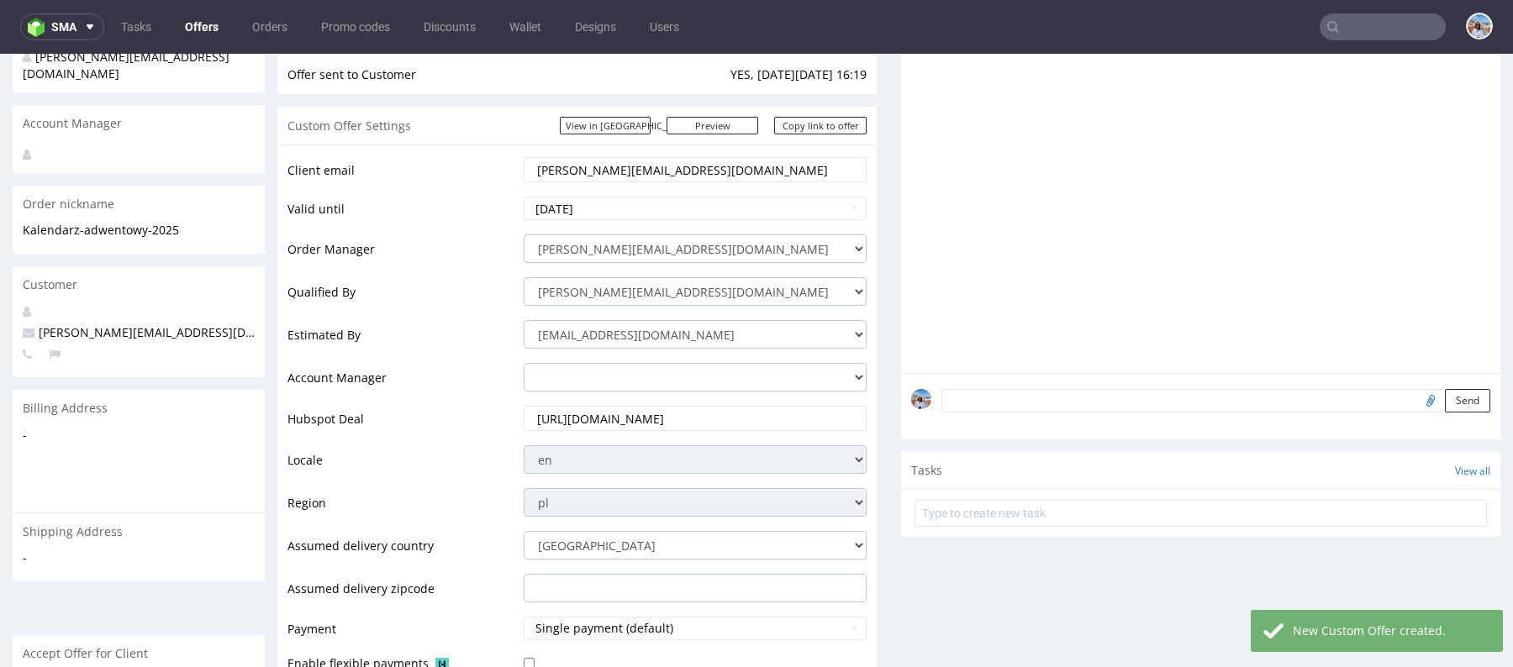
scroll to position [0, 0]
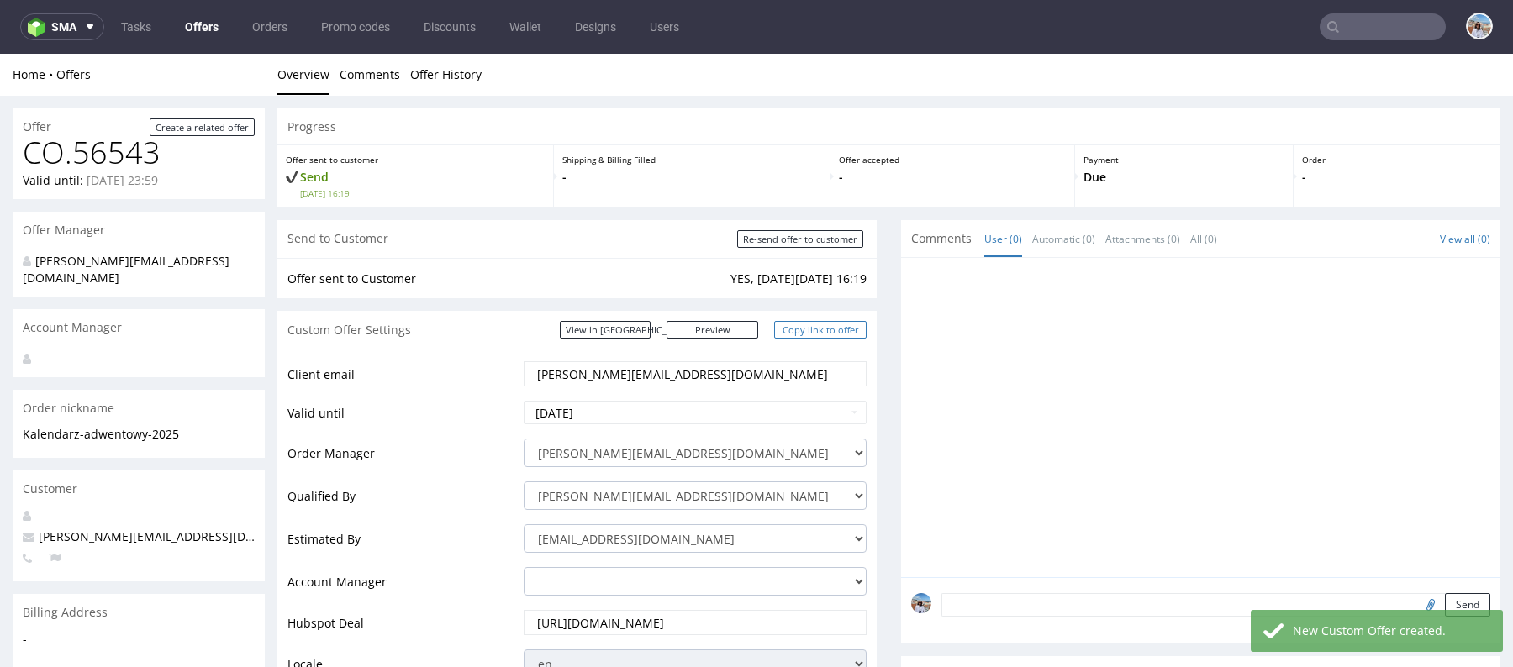
click at [793, 324] on link "Copy link to offer" at bounding box center [820, 330] width 92 height 18
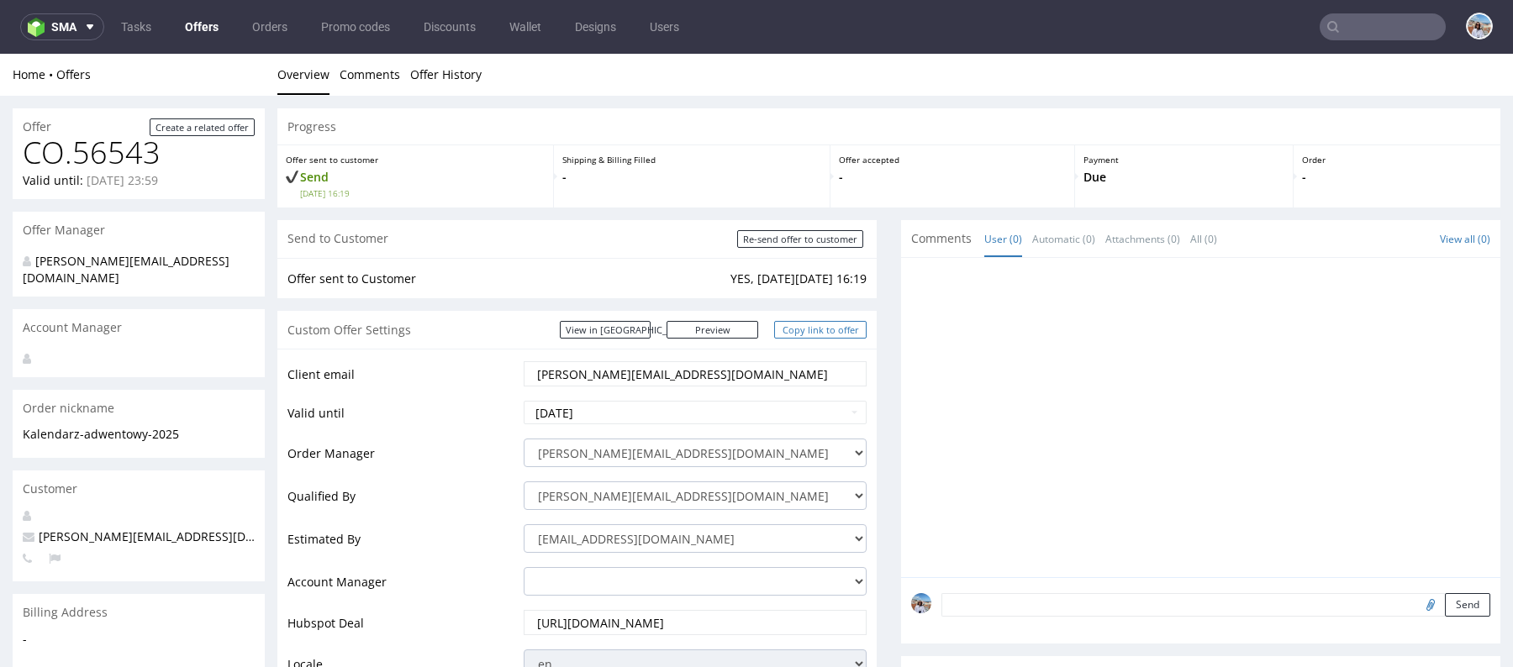
click at [798, 337] on link "Copy link to offer" at bounding box center [820, 330] width 92 height 18
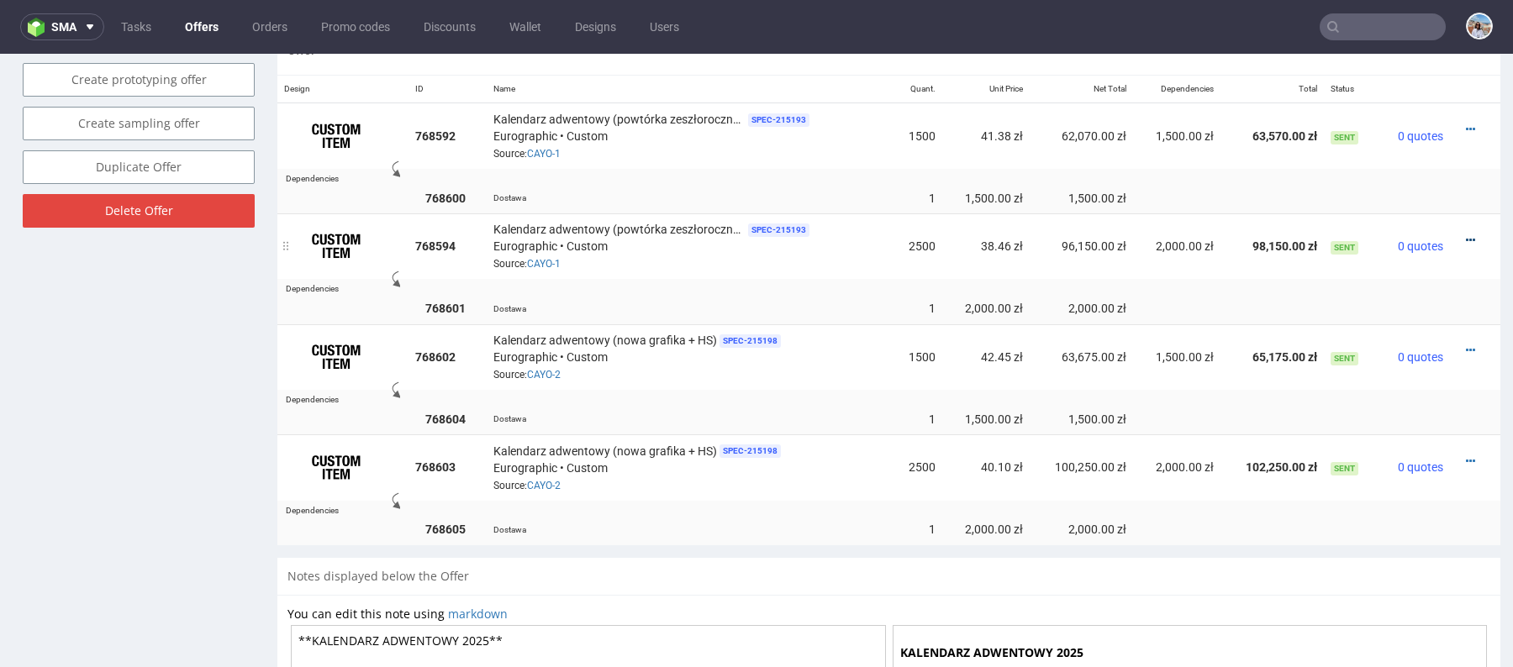
click at [1466, 237] on icon at bounding box center [1470, 241] width 9 height 12
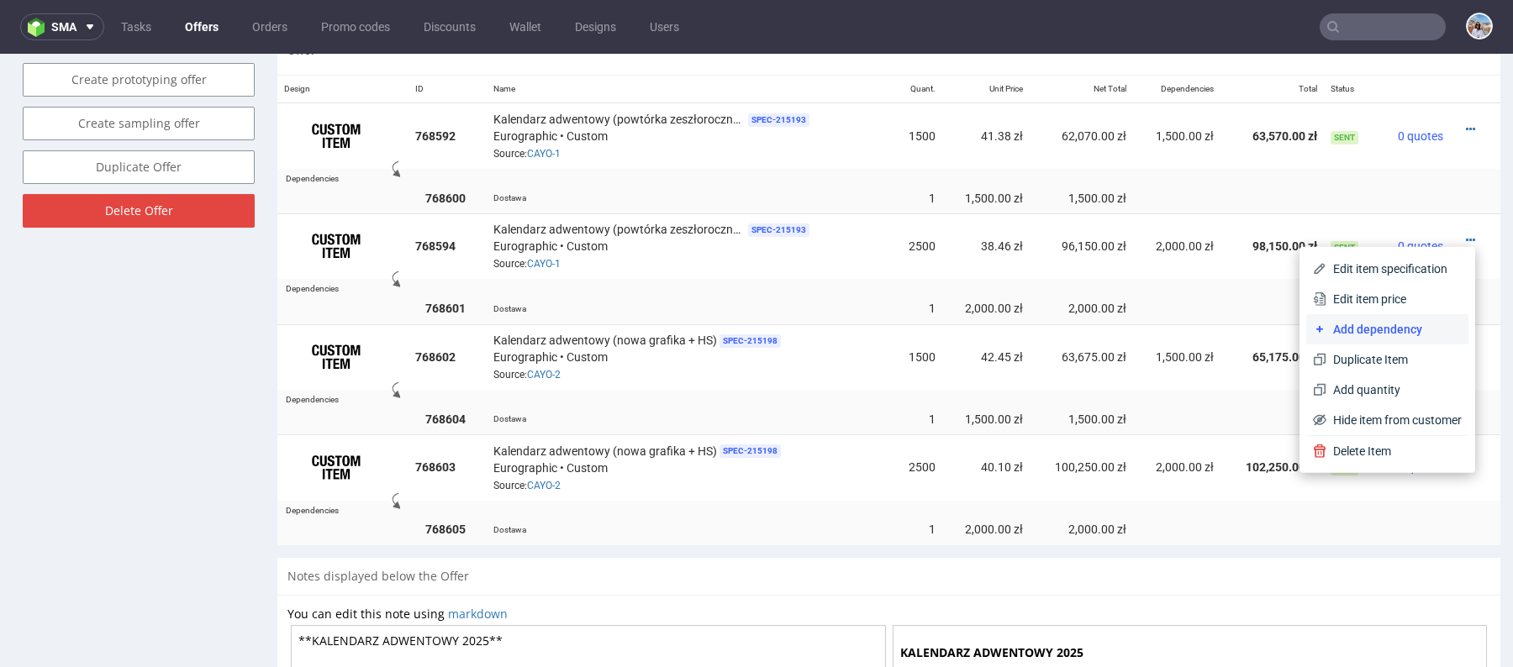
click at [1376, 337] on span "Add dependency" at bounding box center [1393, 329] width 135 height 17
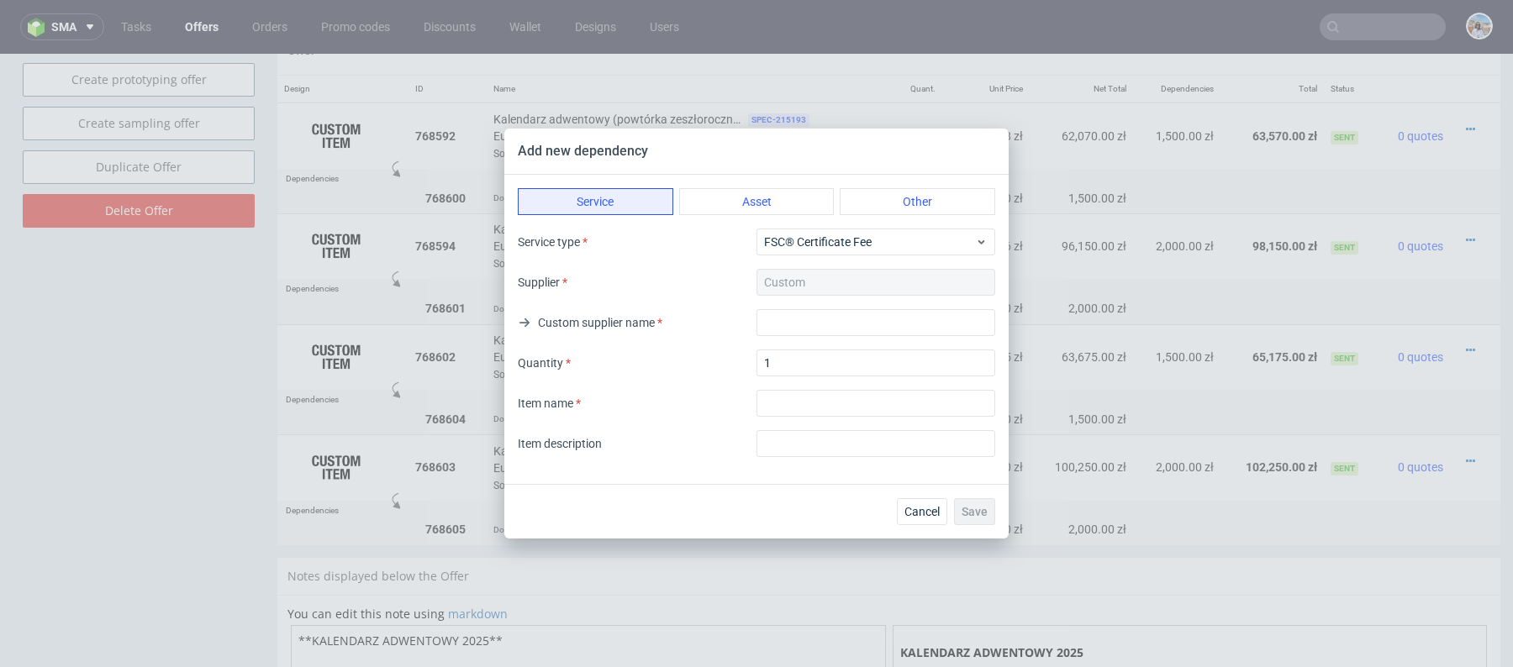
click at [930, 530] on div "Cancel Save" at bounding box center [756, 511] width 504 height 55
click at [922, 520] on button "Cancel" at bounding box center [922, 511] width 50 height 27
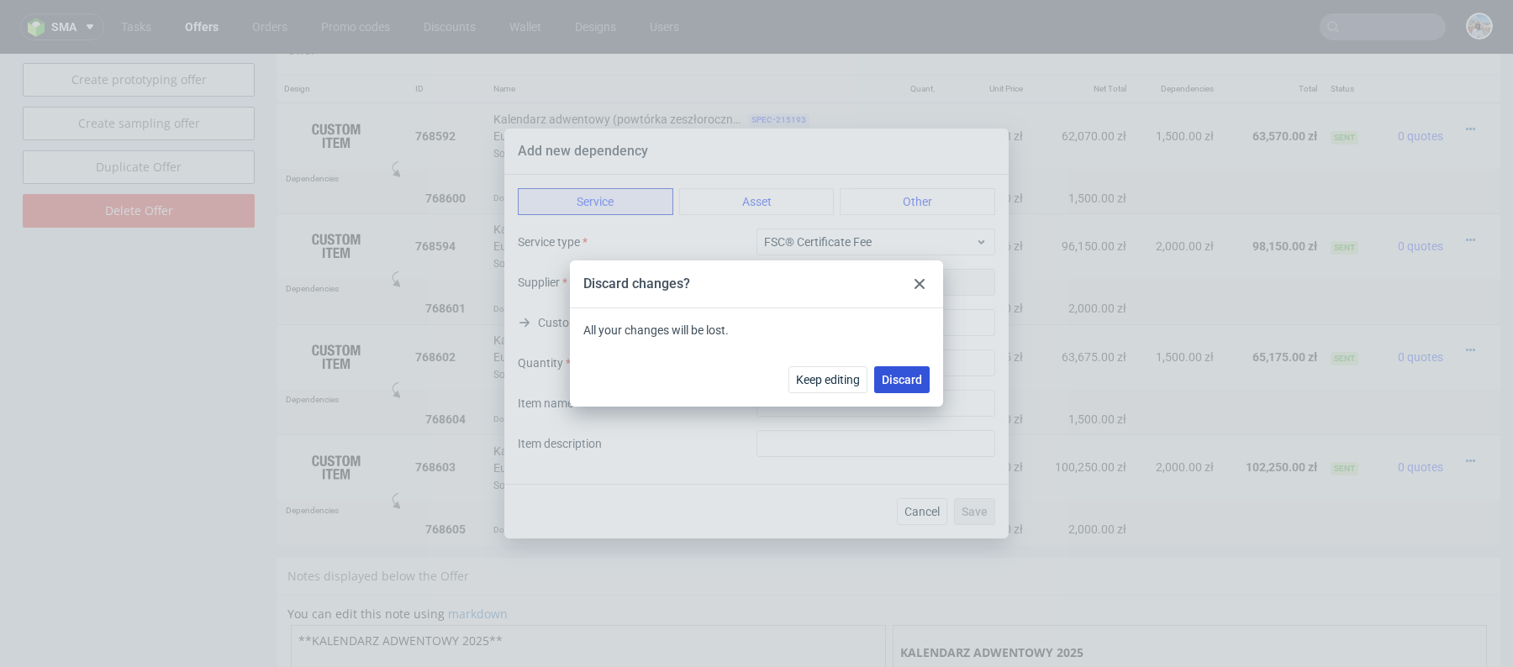
click at [909, 376] on span "Discard" at bounding box center [902, 380] width 40 height 12
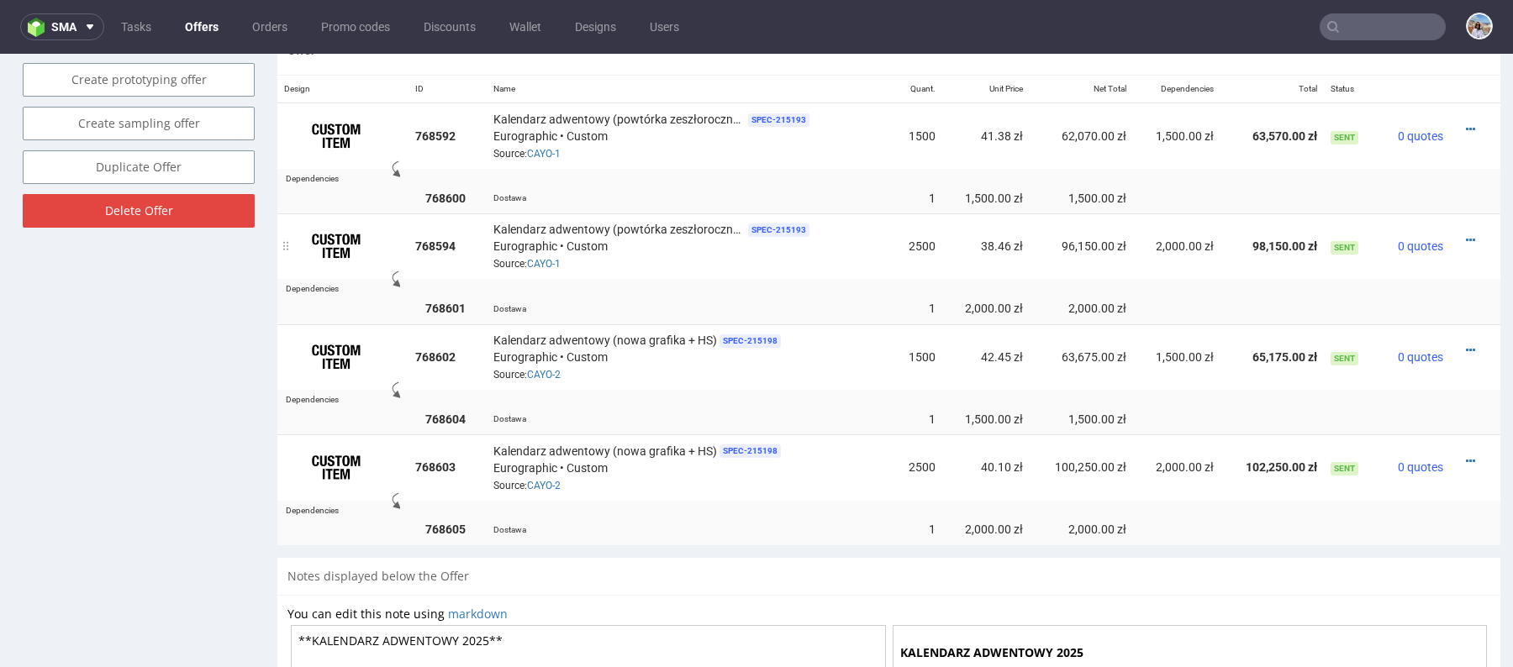
click at [1450, 243] on td at bounding box center [1475, 246] width 50 height 66
click at [1457, 242] on div at bounding box center [1470, 240] width 27 height 17
click at [1466, 237] on icon at bounding box center [1470, 241] width 9 height 12
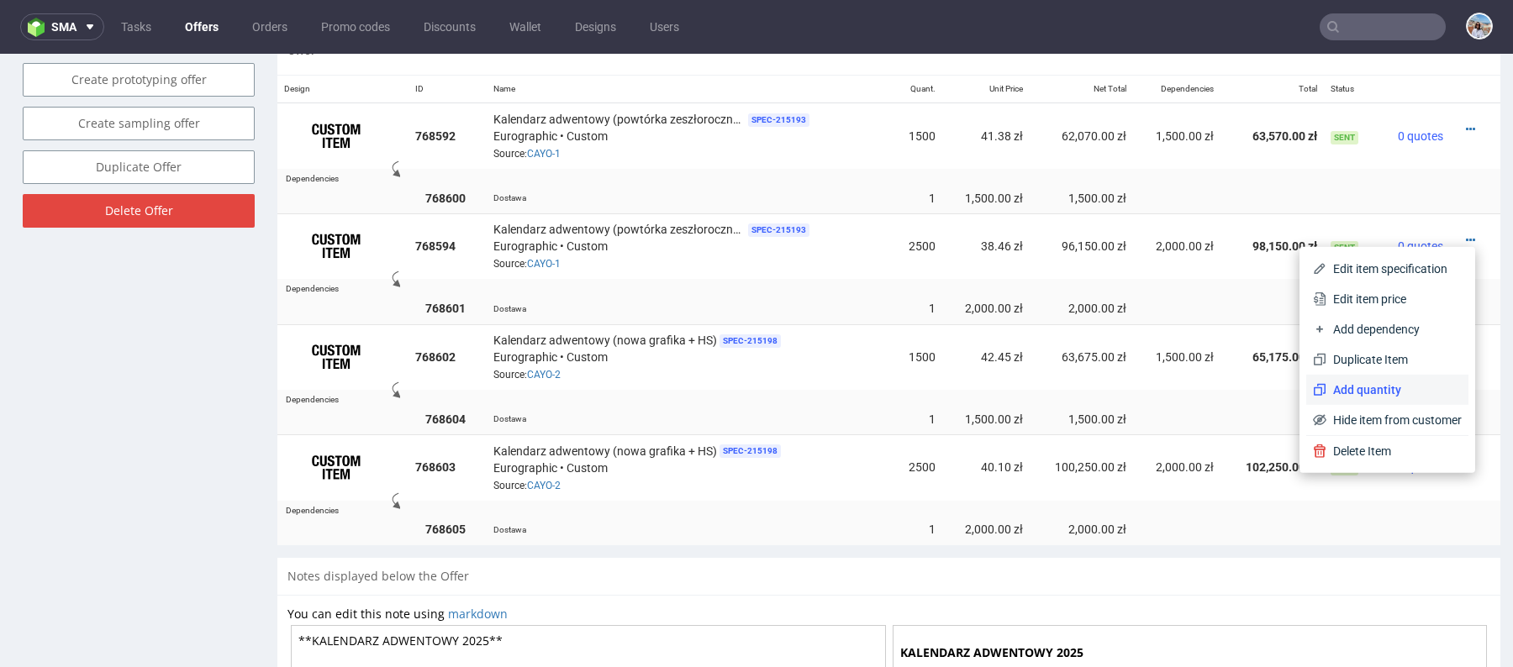
click at [1373, 392] on span "Add quantity" at bounding box center [1393, 390] width 135 height 17
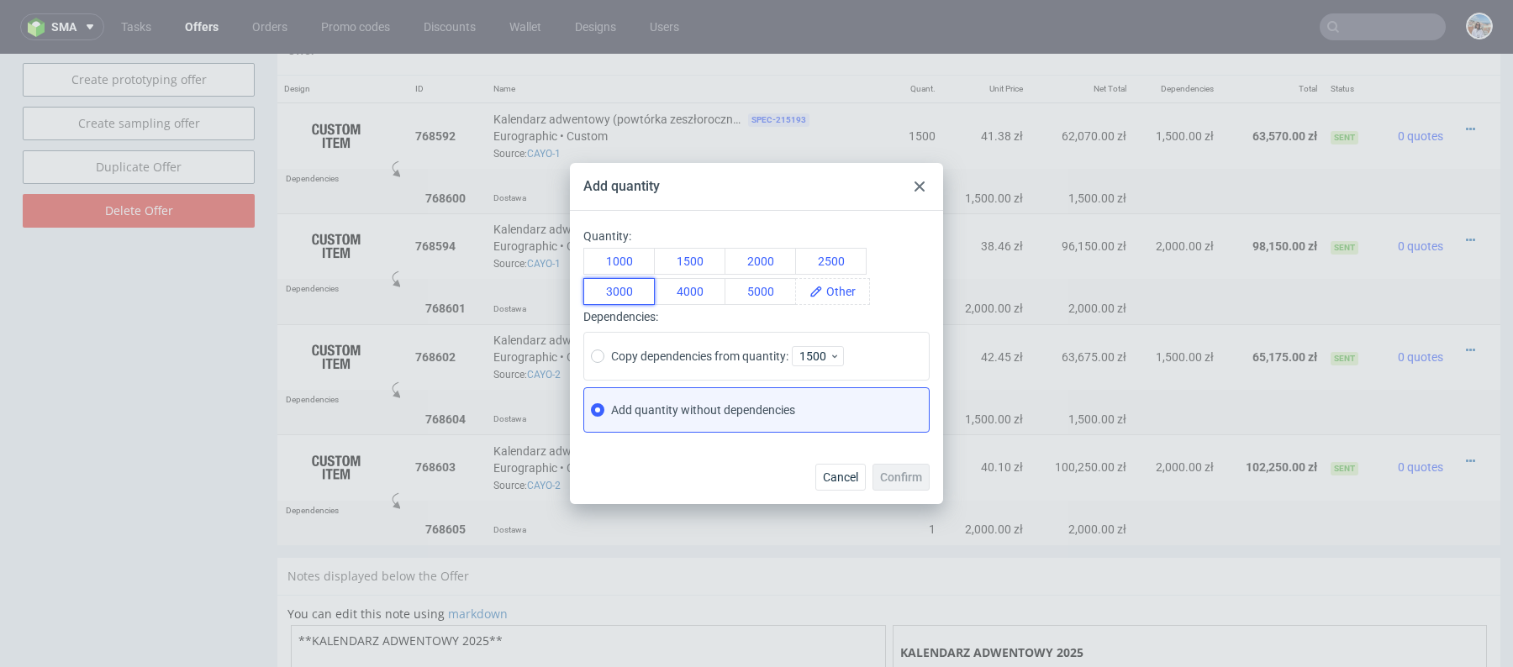
click at [612, 284] on button "3000" at bounding box center [618, 291] width 71 height 27
click at [900, 472] on span "Confirm" at bounding box center [901, 478] width 42 height 12
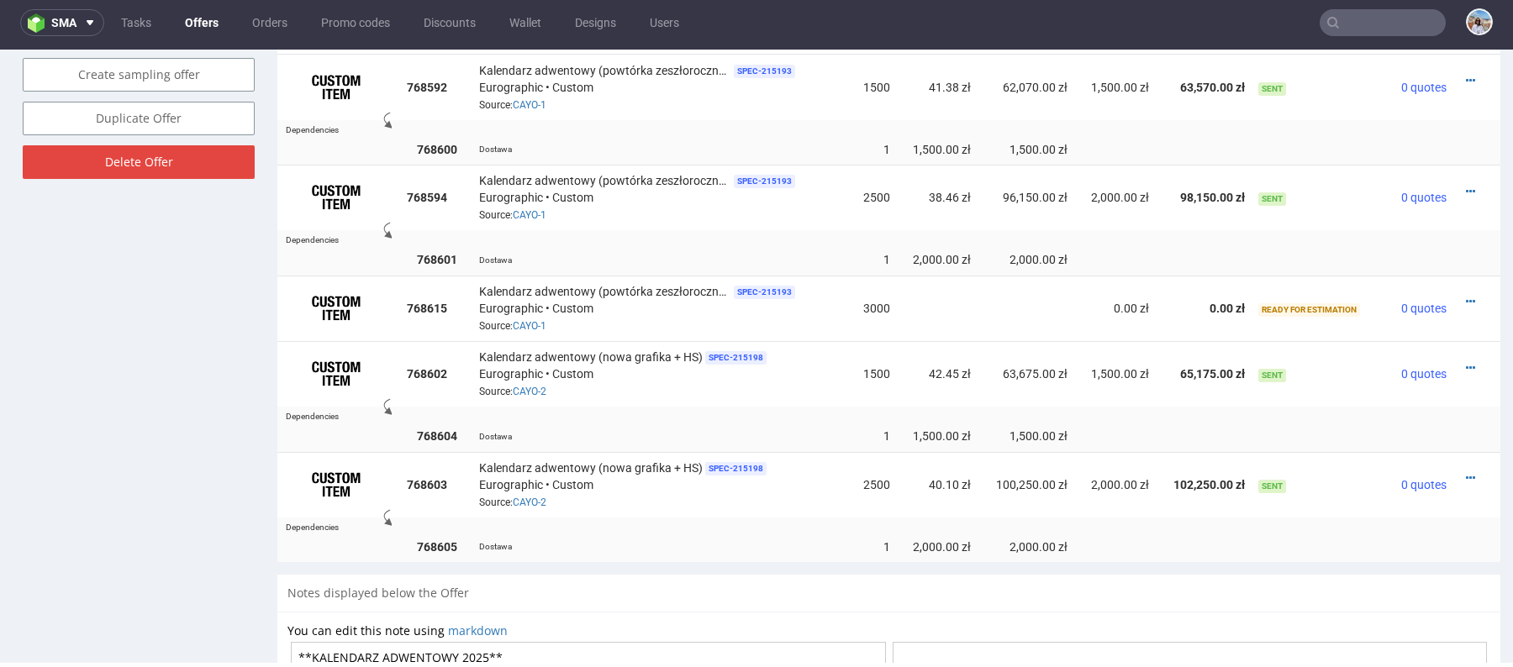
scroll to position [1181, 0]
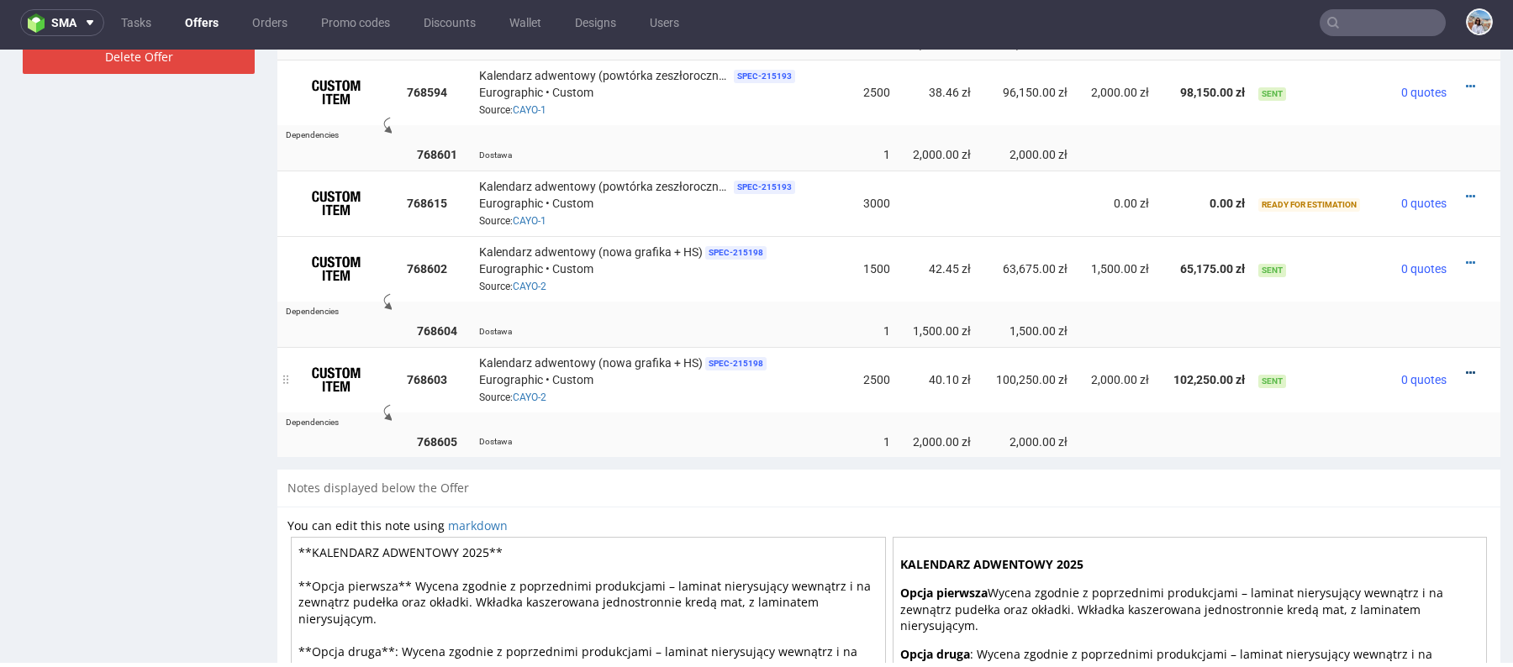
click at [1466, 367] on icon at bounding box center [1470, 373] width 9 height 12
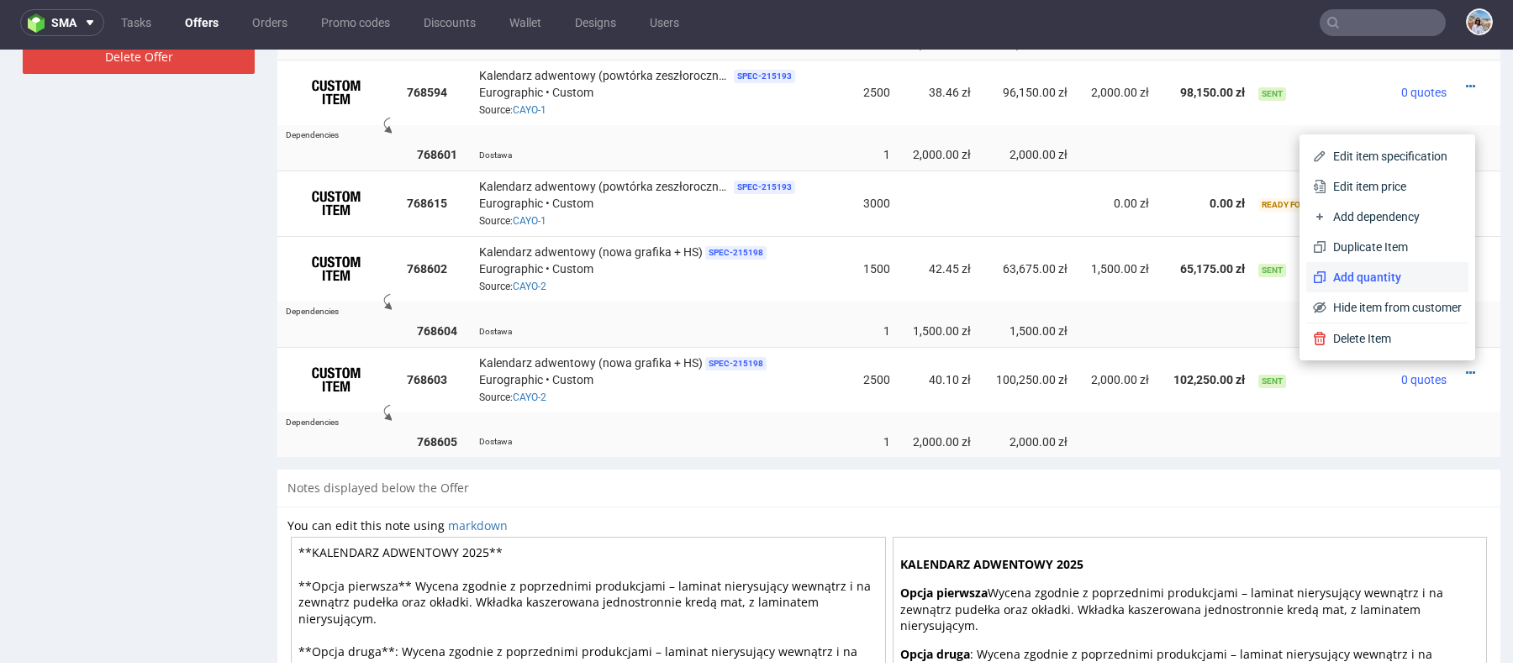
click at [1356, 270] on span "Add quantity" at bounding box center [1393, 277] width 135 height 17
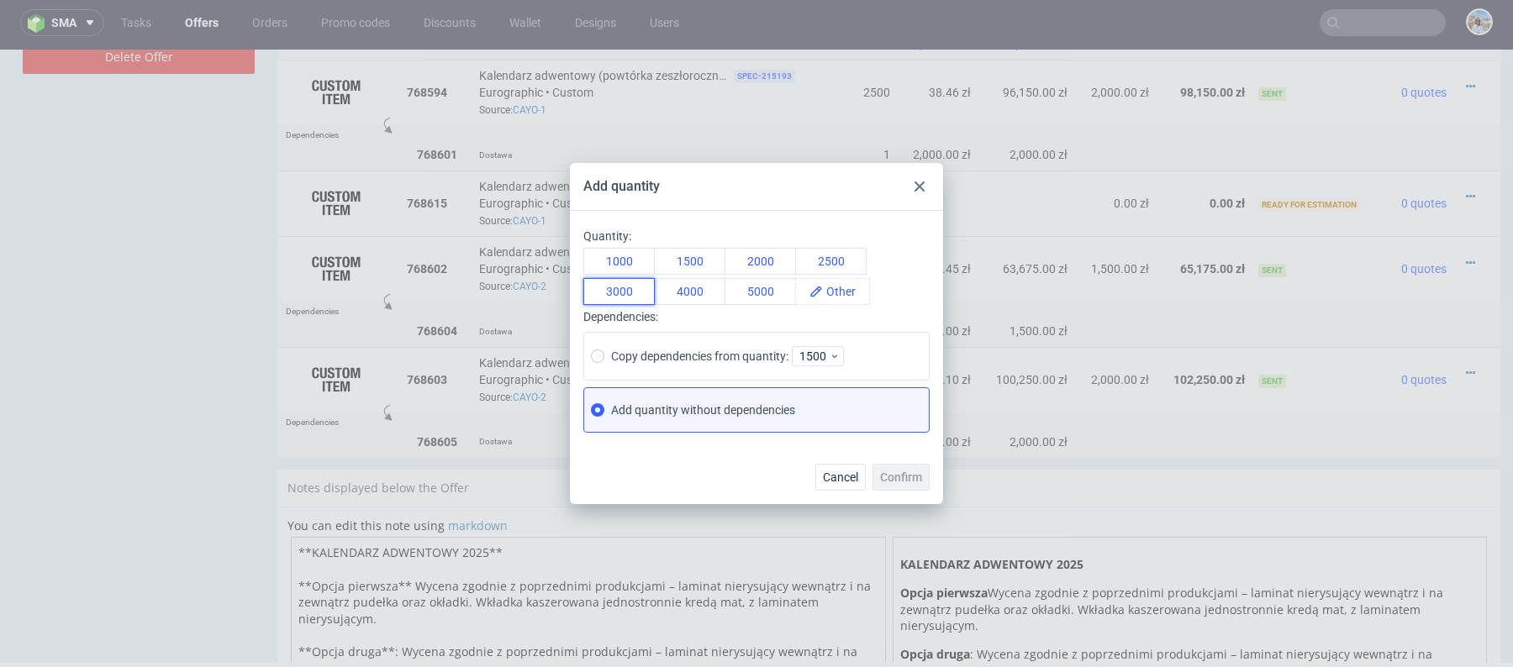
click at [633, 299] on button "3000" at bounding box center [618, 291] width 71 height 27
click at [915, 468] on button "Confirm" at bounding box center [900, 477] width 57 height 27
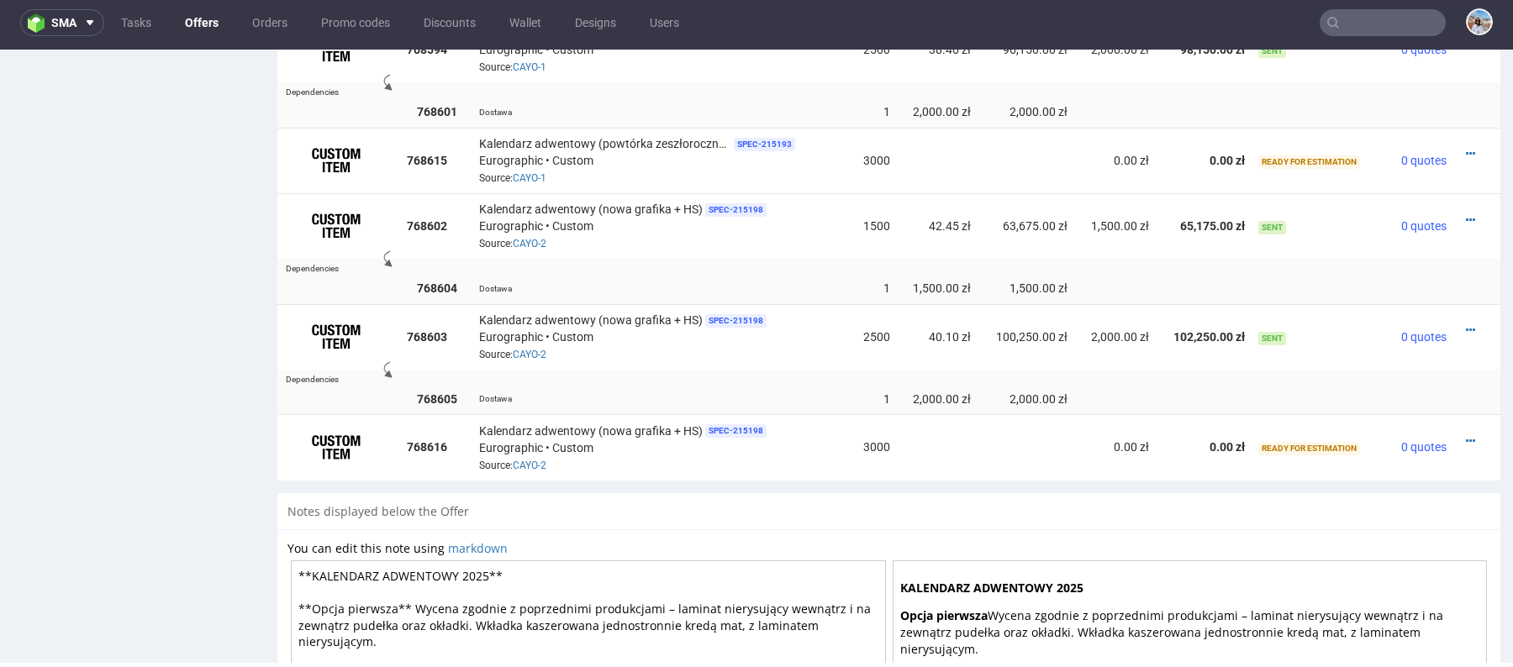
scroll to position [1183, 0]
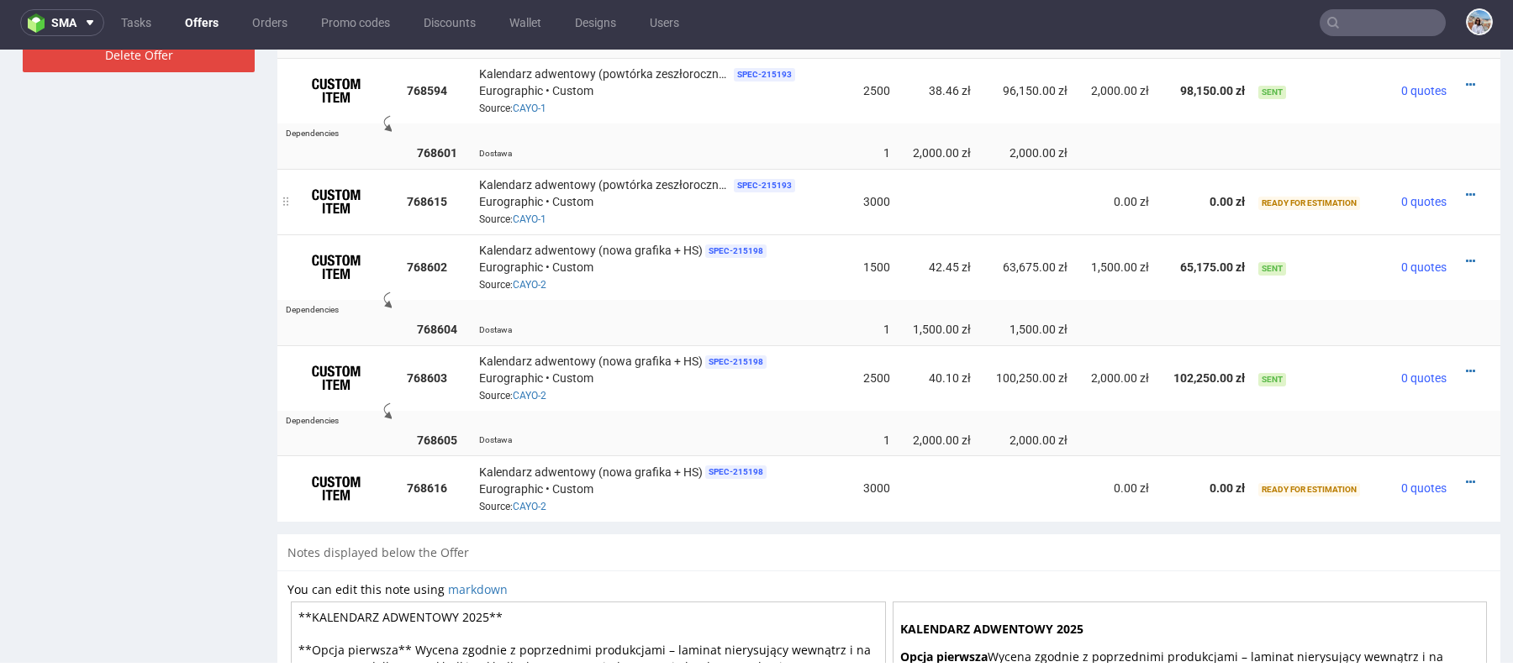
click at [1460, 191] on div at bounding box center [1472, 195] width 24 height 17
click at [1466, 191] on icon at bounding box center [1470, 195] width 9 height 12
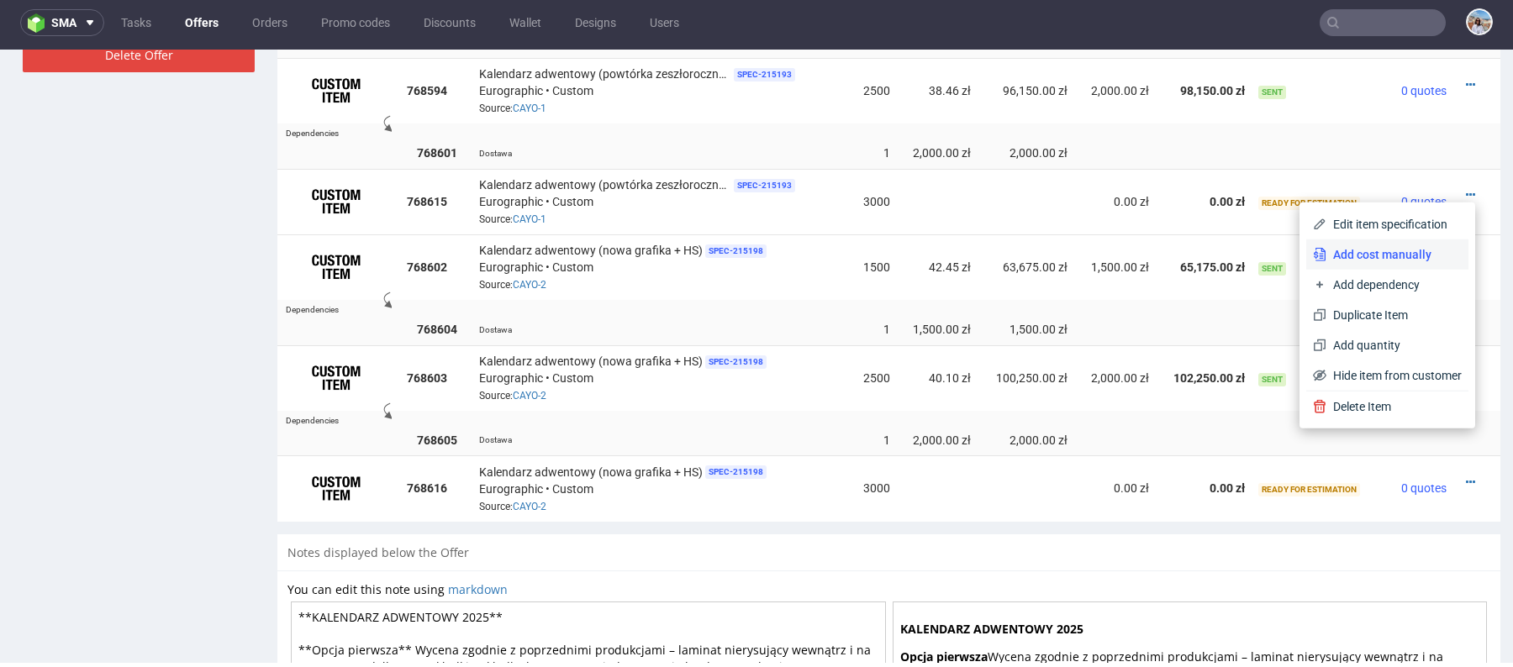
click at [1365, 261] on span "Add cost manually" at bounding box center [1393, 254] width 135 height 17
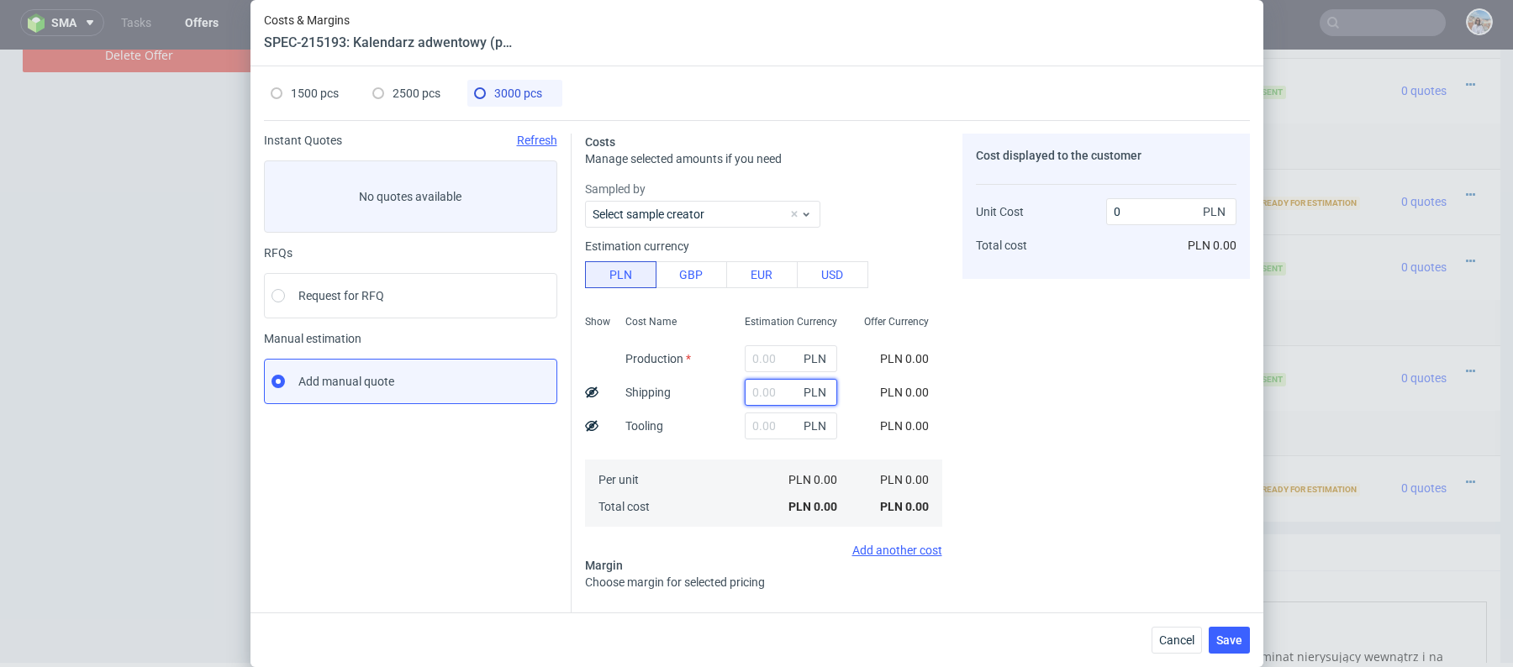
click at [783, 388] on input "text" at bounding box center [791, 392] width 92 height 27
click at [586, 392] on icon at bounding box center [591, 392] width 13 height 13
click at [748, 395] on input "text" at bounding box center [791, 392] width 92 height 27
click at [771, 387] on input "text" at bounding box center [791, 392] width 92 height 27
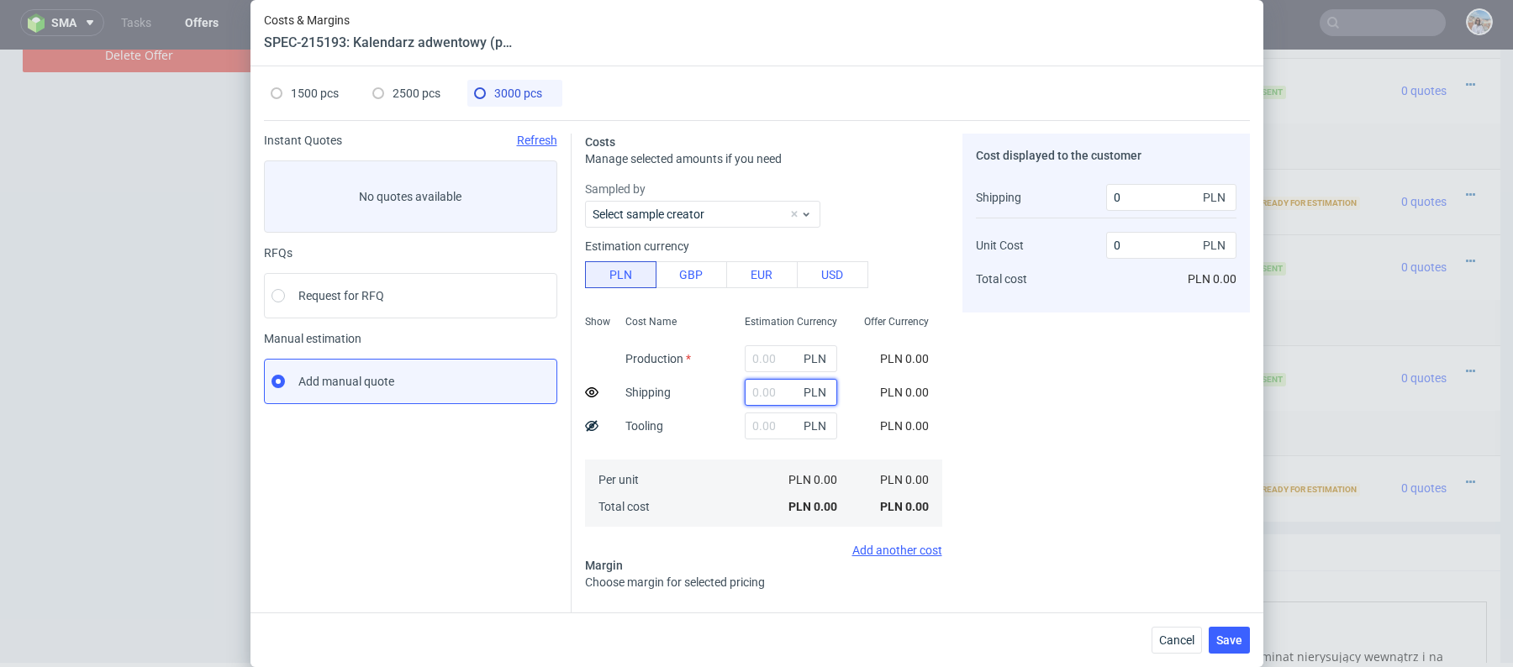
click at [771, 387] on input "text" at bounding box center [791, 392] width 92 height 27
type input "3000"
click at [787, 339] on div "Estimation Currency" at bounding box center [784, 327] width 119 height 30
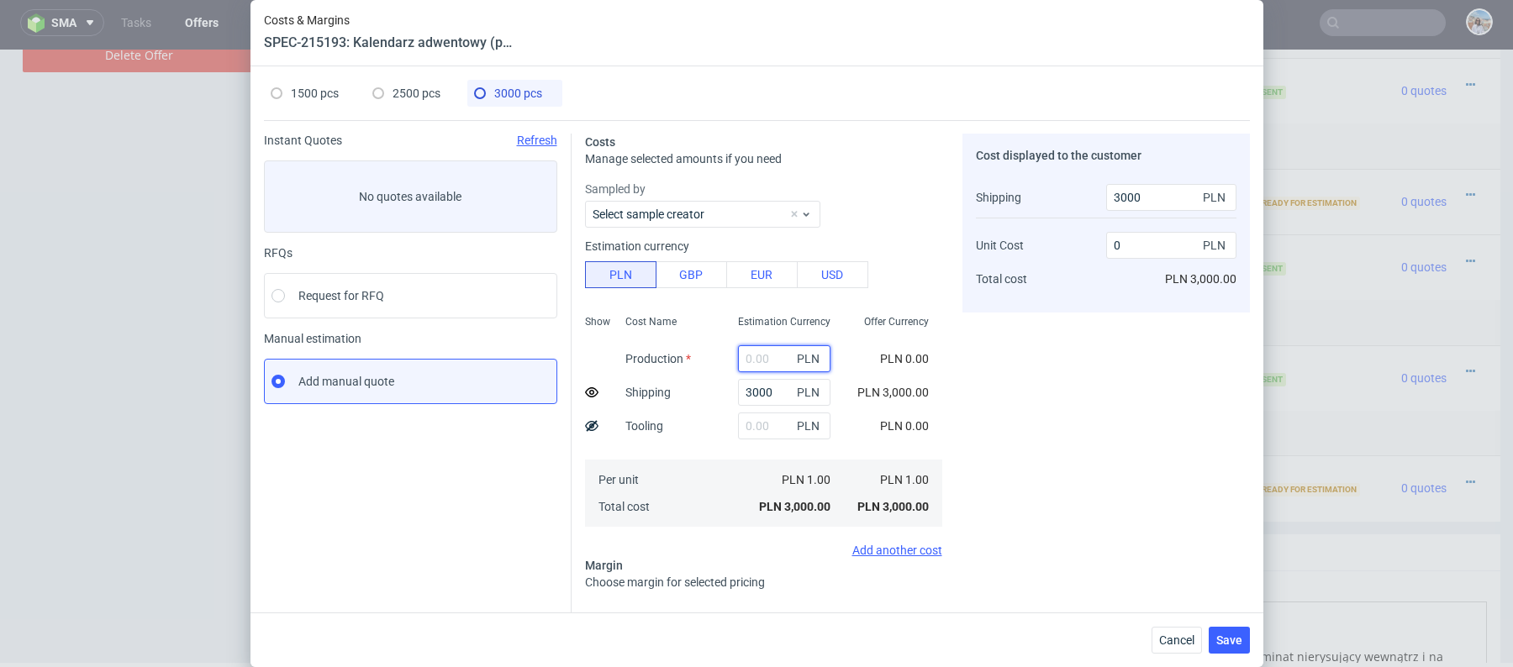
click at [770, 367] on input "text" at bounding box center [784, 358] width 92 height 27
paste input "90816.39"
type input "90816.39"
type input "30.27"
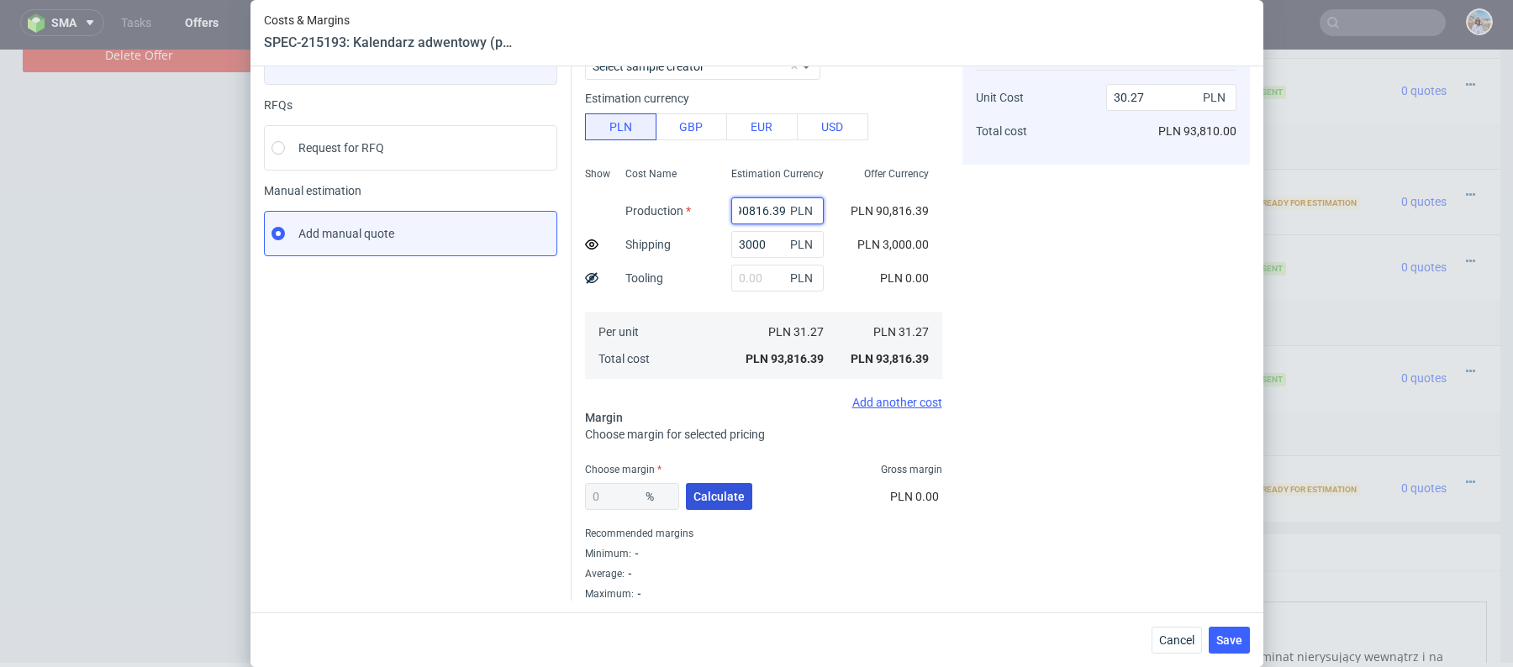
type input "90816.39"
click at [703, 485] on button "Calculate" at bounding box center [719, 496] width 66 height 27
type input "18.77"
type input "37.5"
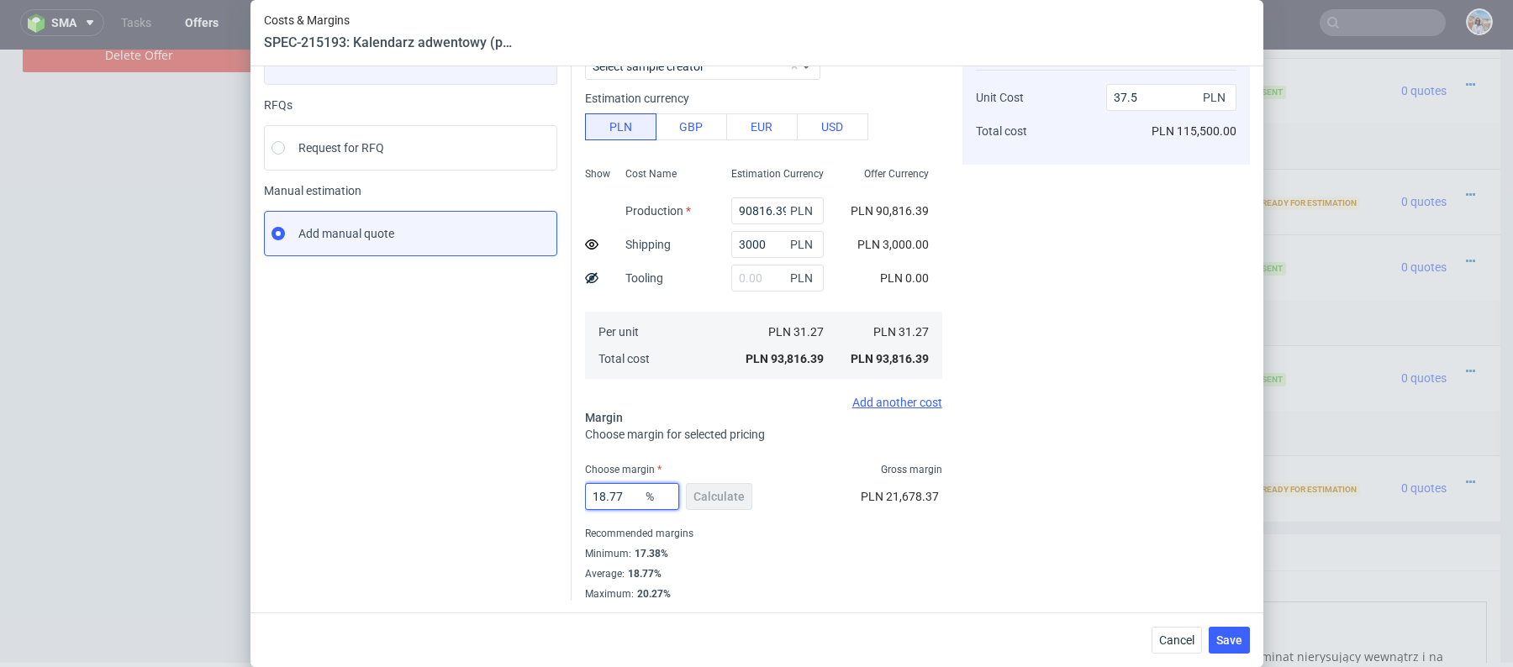
click at [618, 498] on input "18.77" at bounding box center [632, 496] width 94 height 27
type input "1"
type input "37.61"
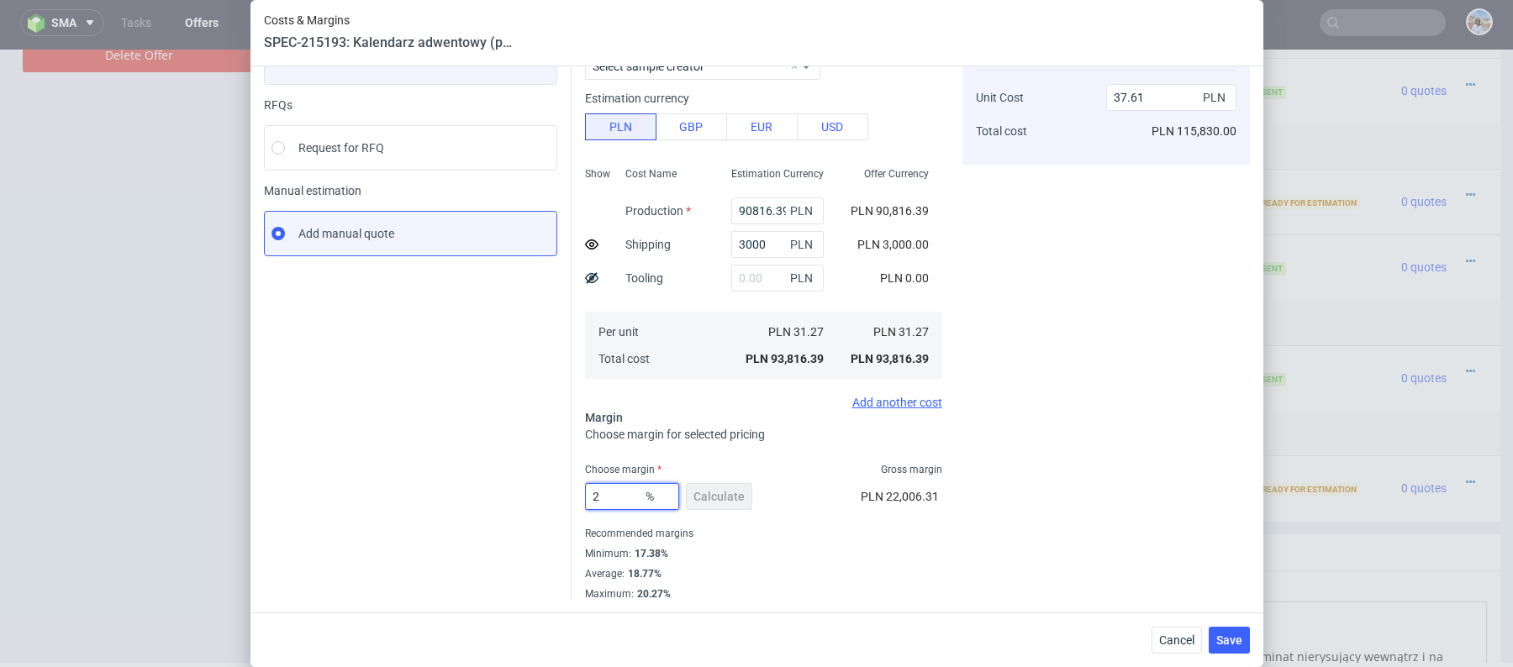
type input "20"
type input "38.09"
type input "20"
click at [464, 464] on div "Instant Quotes Refresh No quotes available RFQs Request for RFQ Manual estimati…" at bounding box center [418, 293] width 308 height 615
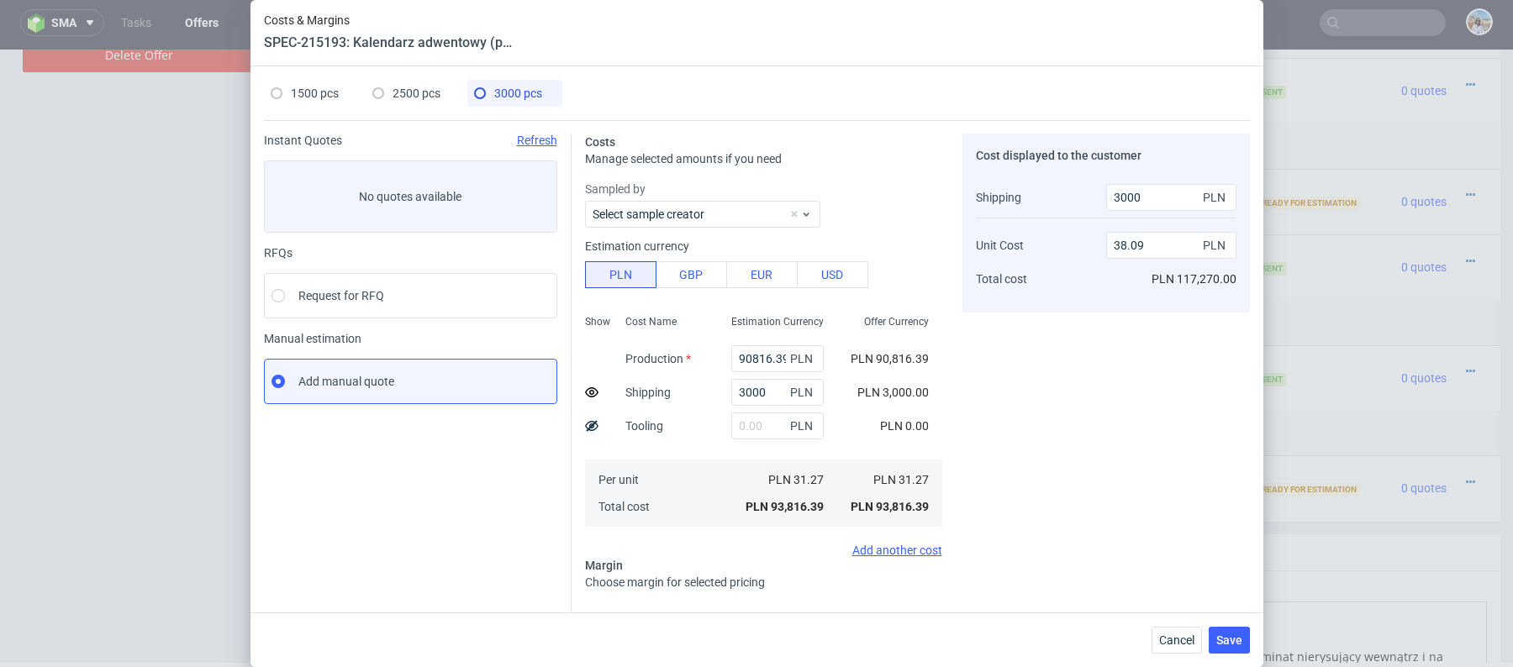
click at [426, 84] on div "2500 pcs" at bounding box center [406, 93] width 68 height 27
type input "76516.37"
type input "2000"
type input "38.46"
type input "2000"
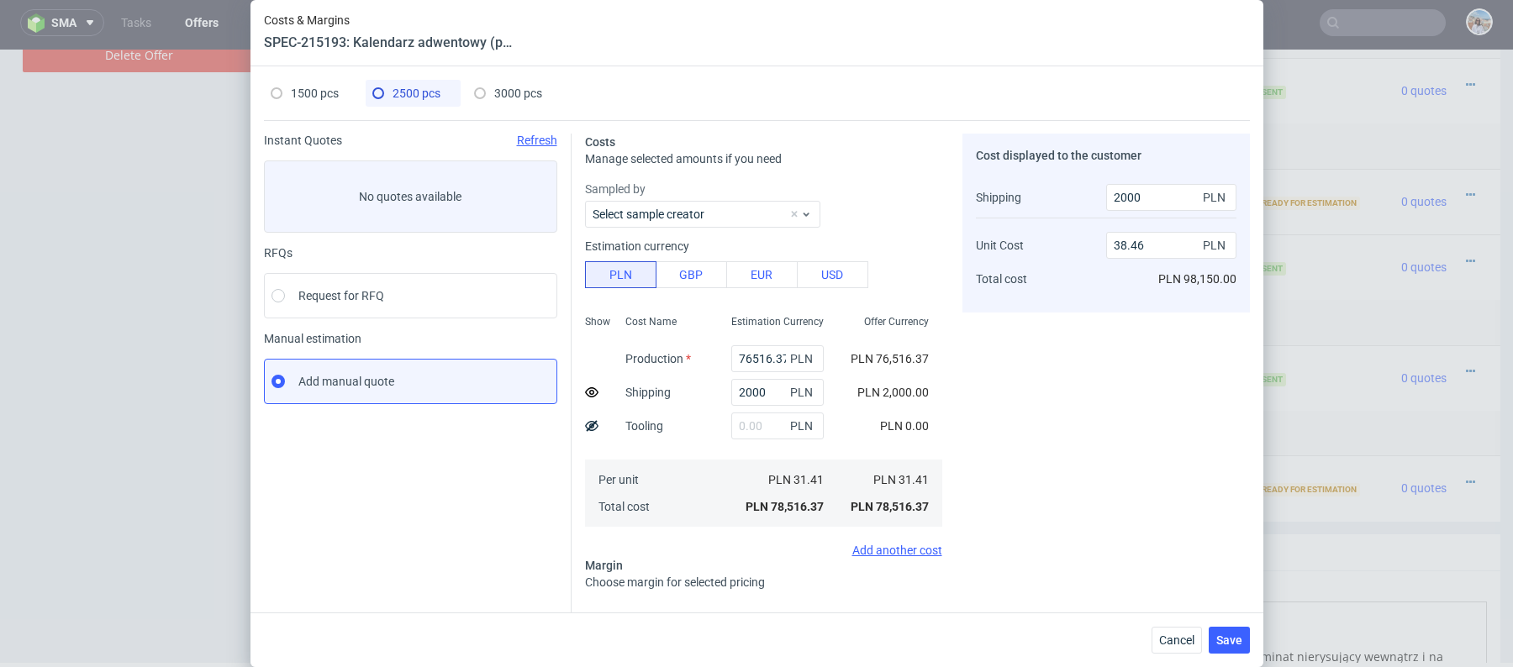
click at [492, 92] on div "3000 pcs" at bounding box center [508, 93] width 68 height 27
type input "90816.39"
type input "3000"
type input "38.09"
type input "3000"
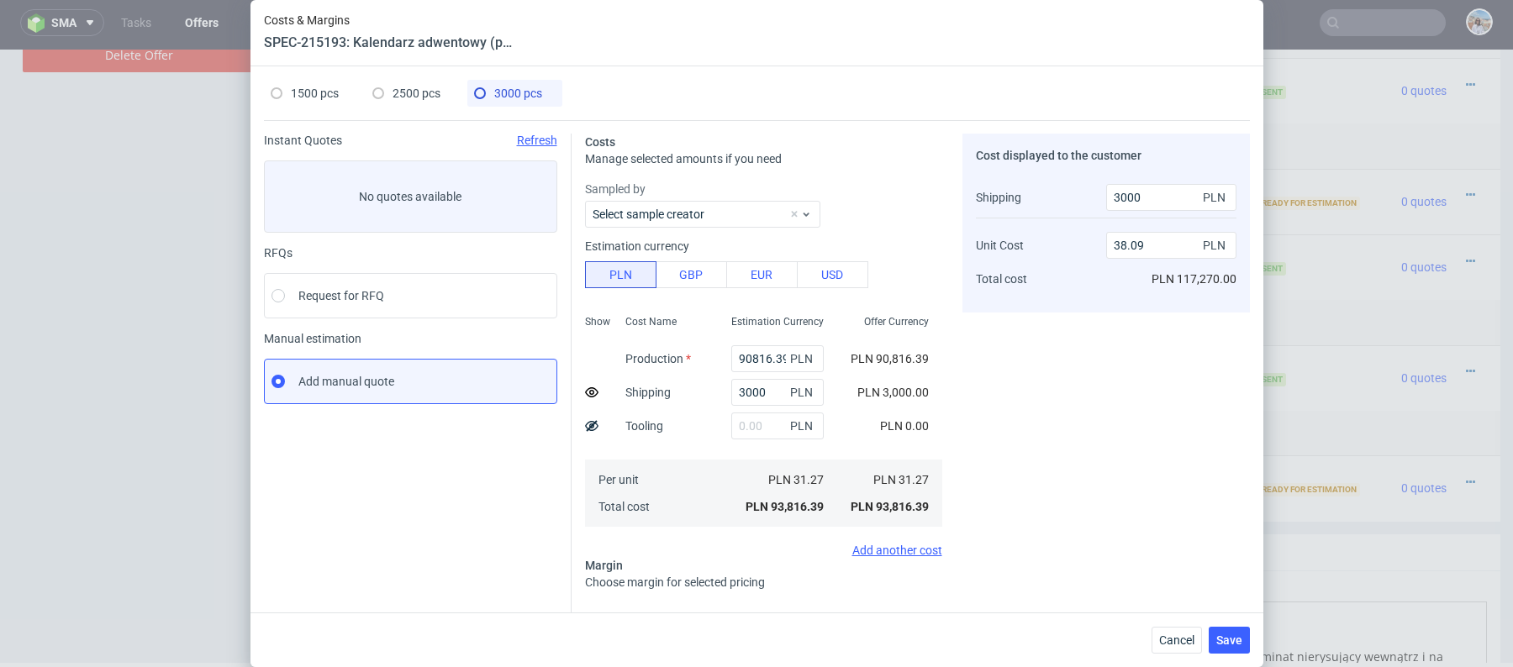
scroll to position [148, 0]
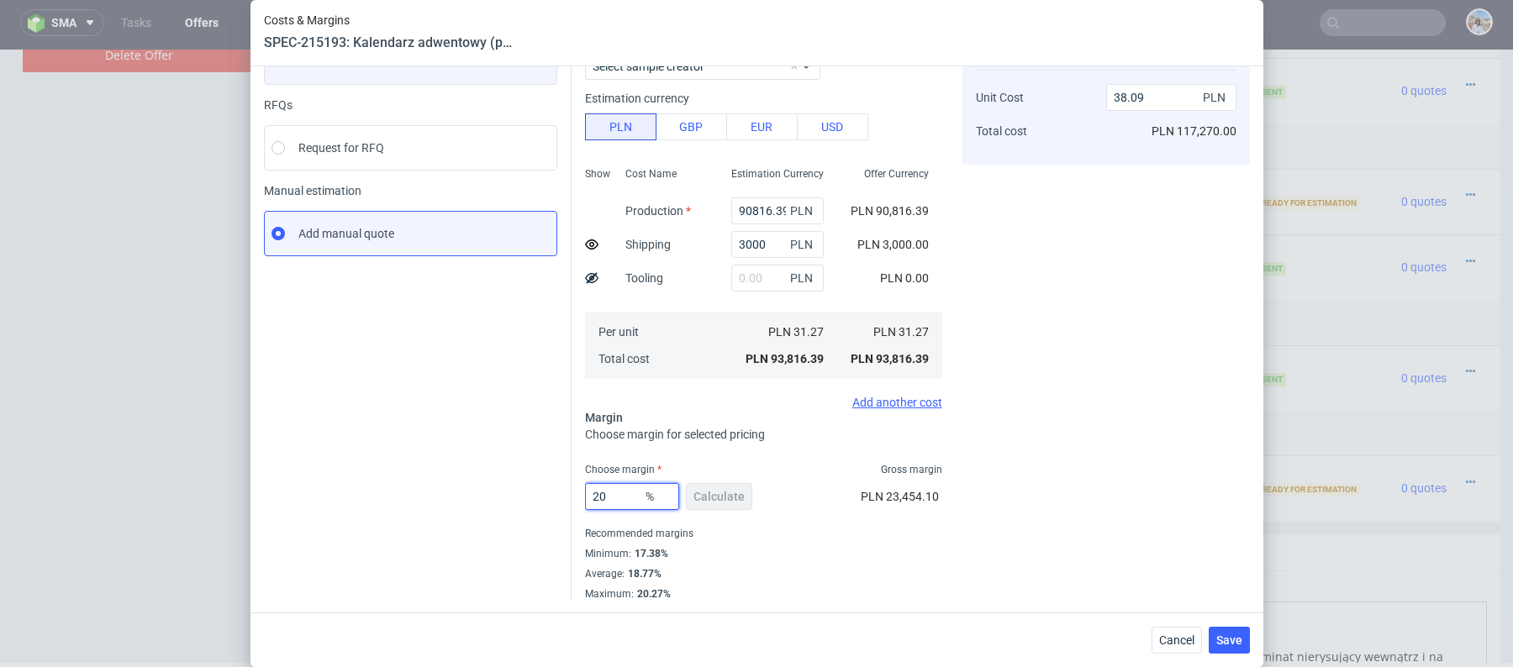
click at [624, 497] on input "20" at bounding box center [632, 496] width 94 height 27
type input "19"
type input "37.61"
type input "19"
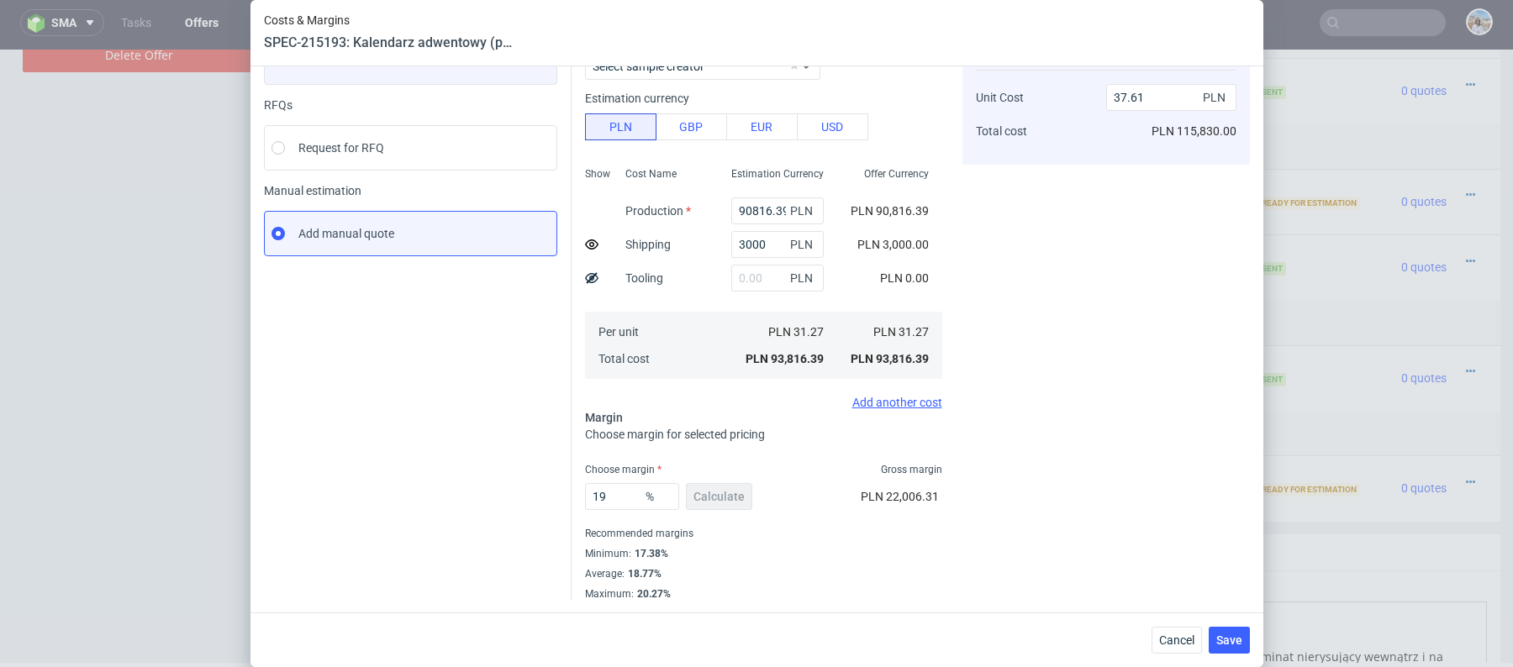
click at [431, 482] on div "Instant Quotes Refresh No quotes available RFQs Request for RFQ Manual estimati…" at bounding box center [418, 293] width 308 height 615
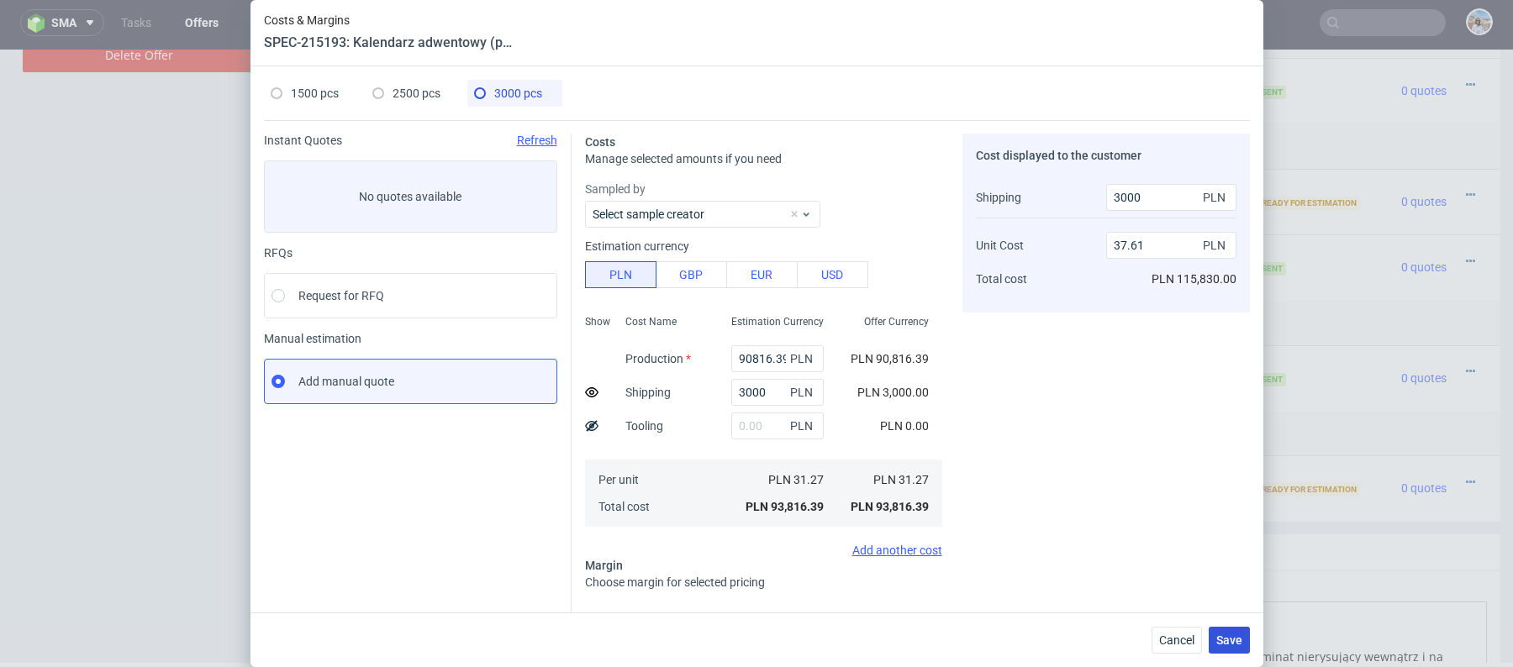
click at [1226, 640] on span "Save" at bounding box center [1229, 641] width 26 height 12
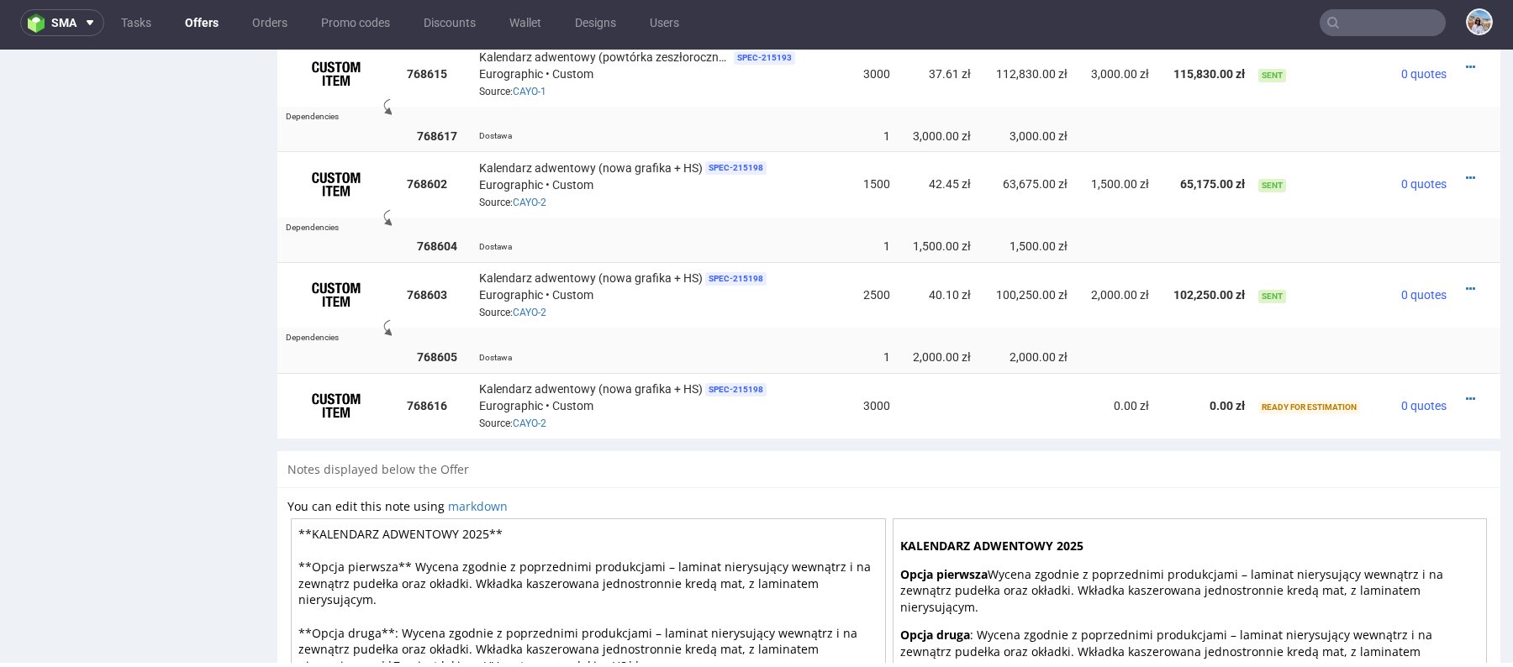
scroll to position [1273, 0]
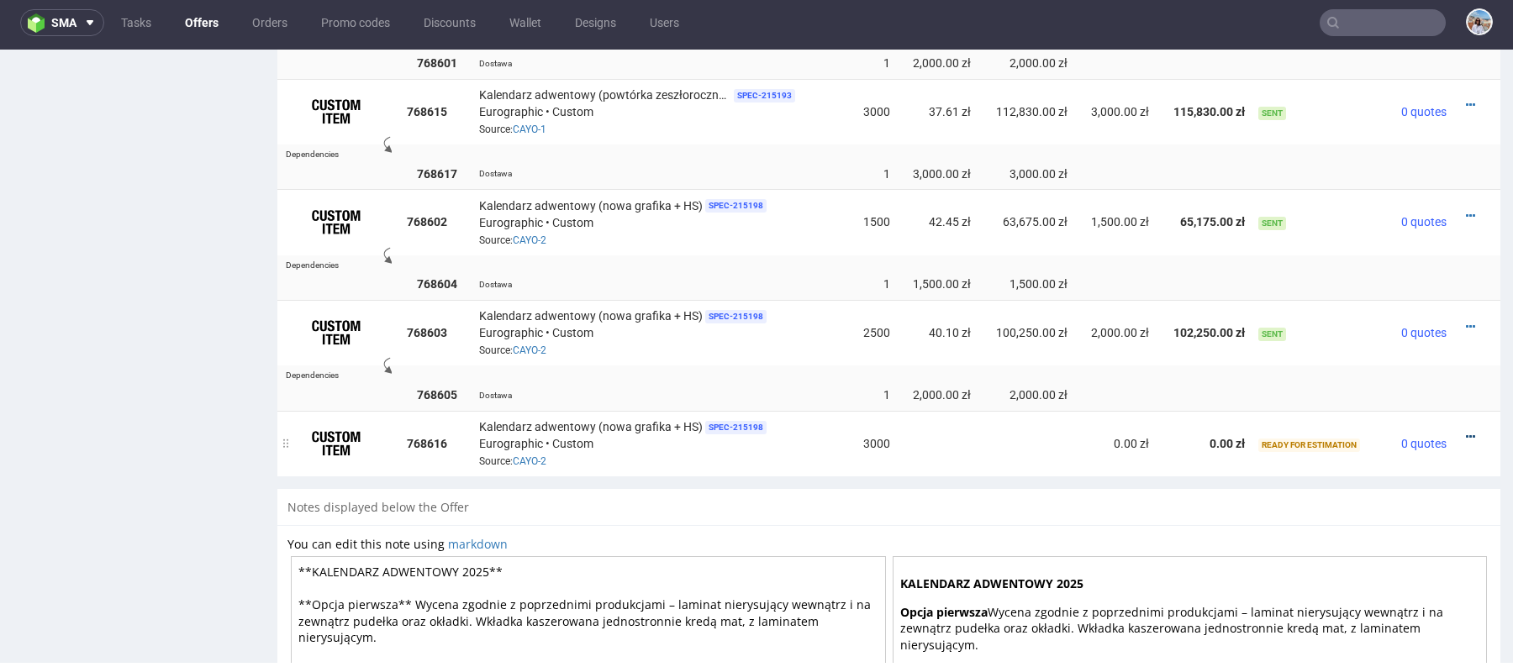
click at [1466, 438] on icon at bounding box center [1470, 437] width 9 height 12
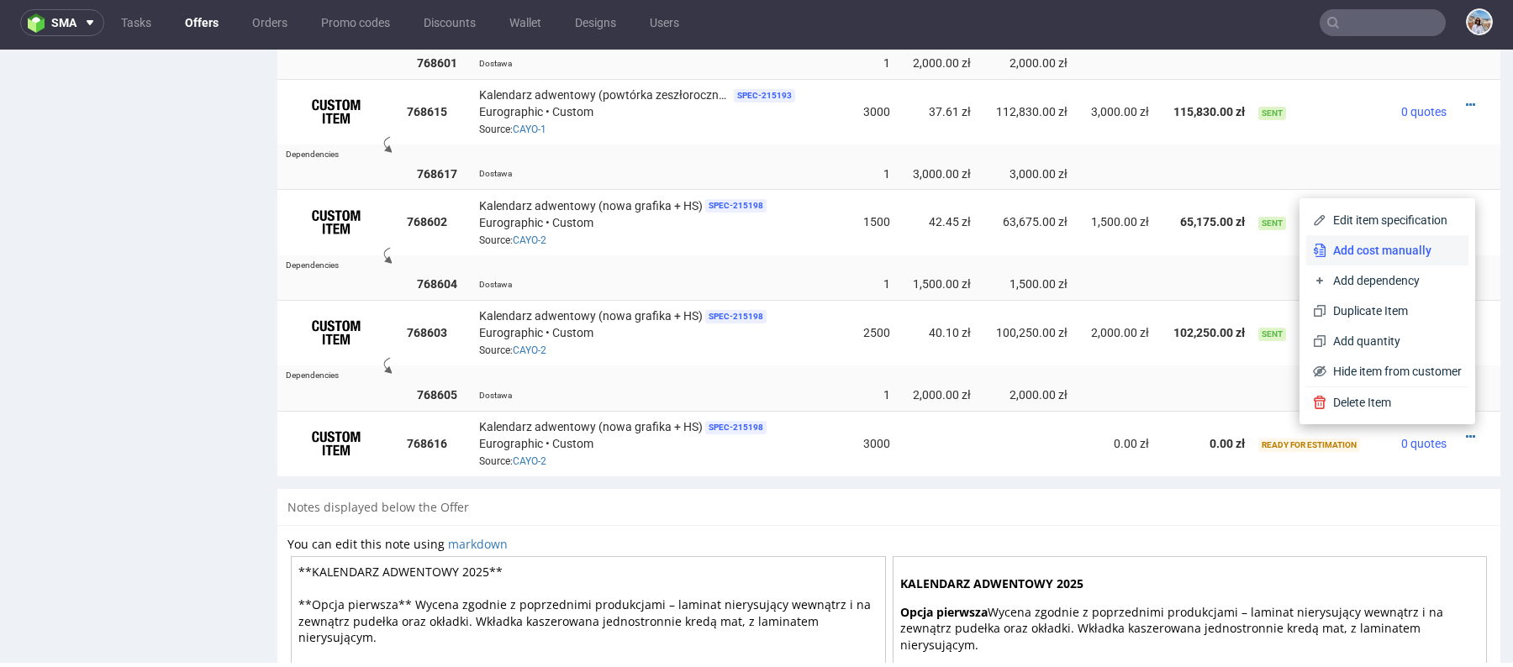
click at [1372, 256] on span "Add cost manually" at bounding box center [1393, 250] width 135 height 17
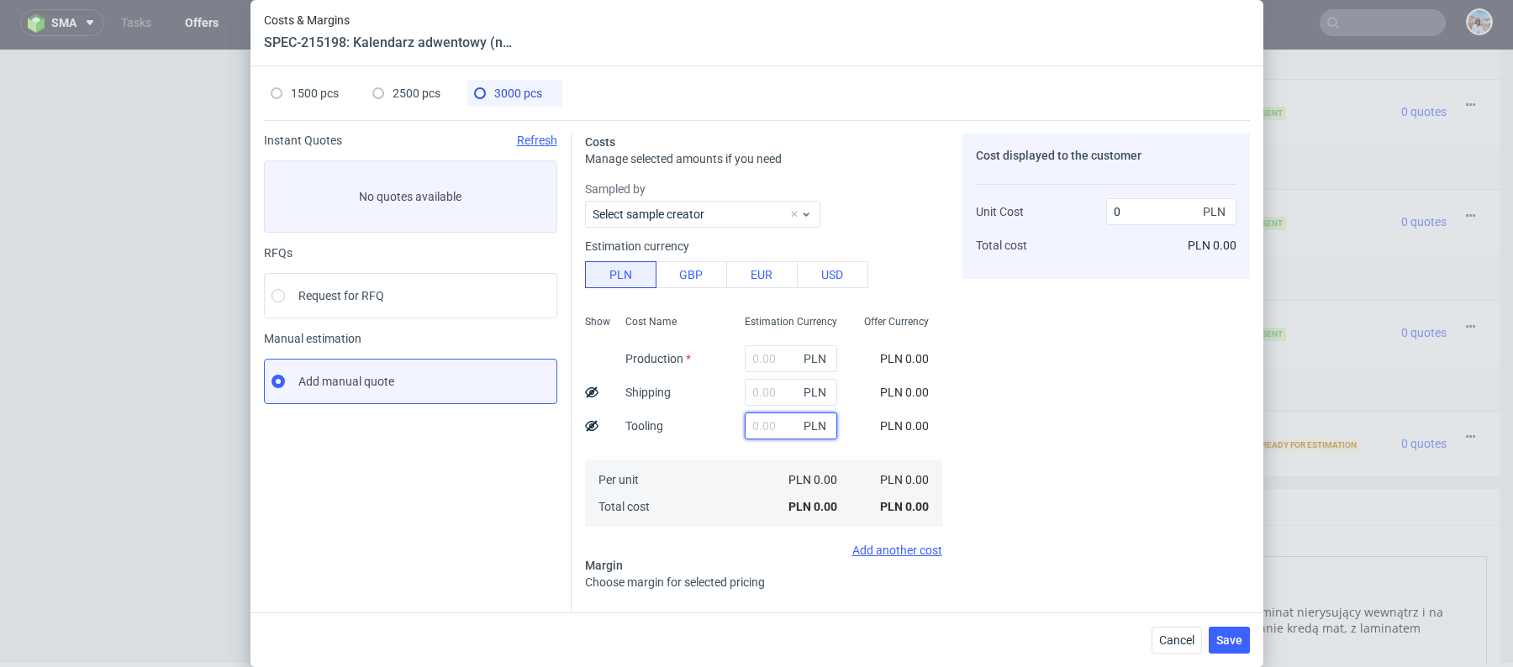
click at [766, 413] on input "text" at bounding box center [791, 426] width 92 height 27
click at [757, 355] on input "text" at bounding box center [791, 358] width 92 height 27
paste input "94759.74"
type input "94759.74"
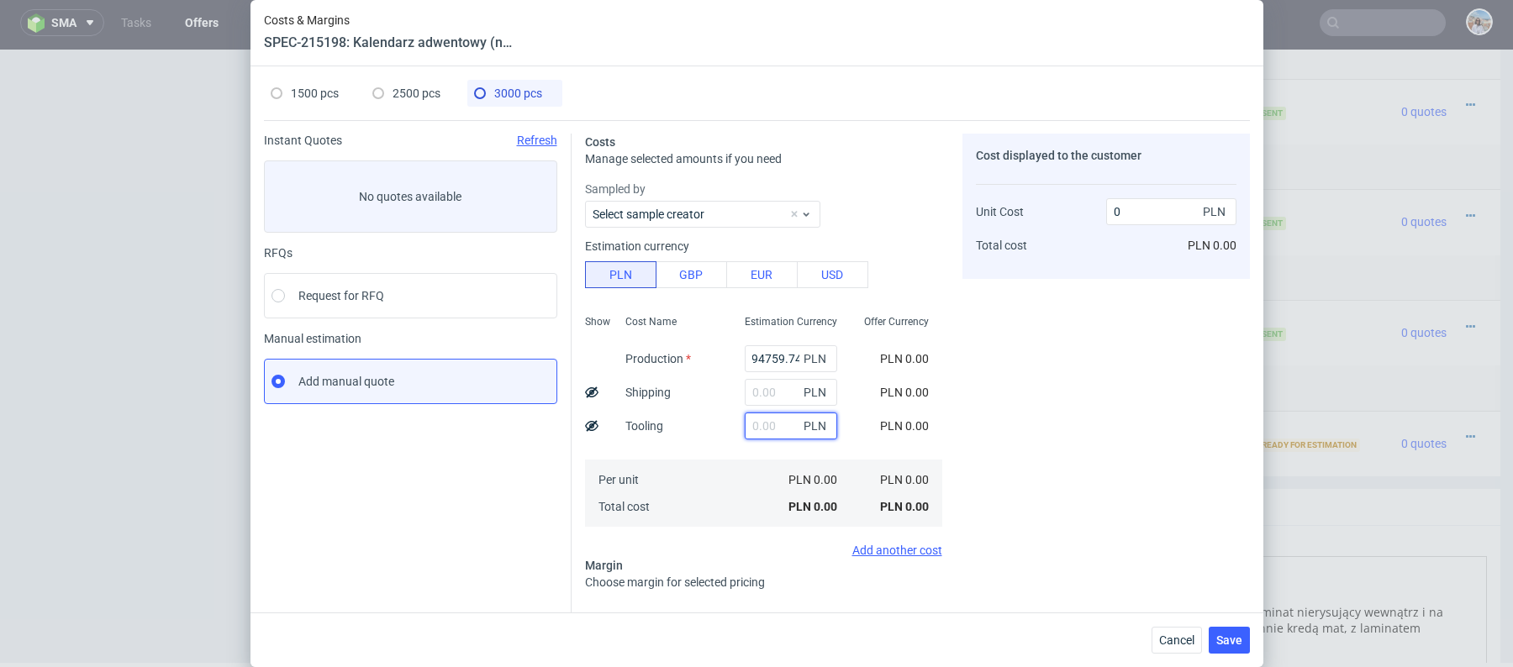
click at [757, 416] on input "text" at bounding box center [791, 426] width 92 height 27
type input "31.59"
click at [753, 403] on input "text" at bounding box center [777, 392] width 92 height 27
type input "3000"
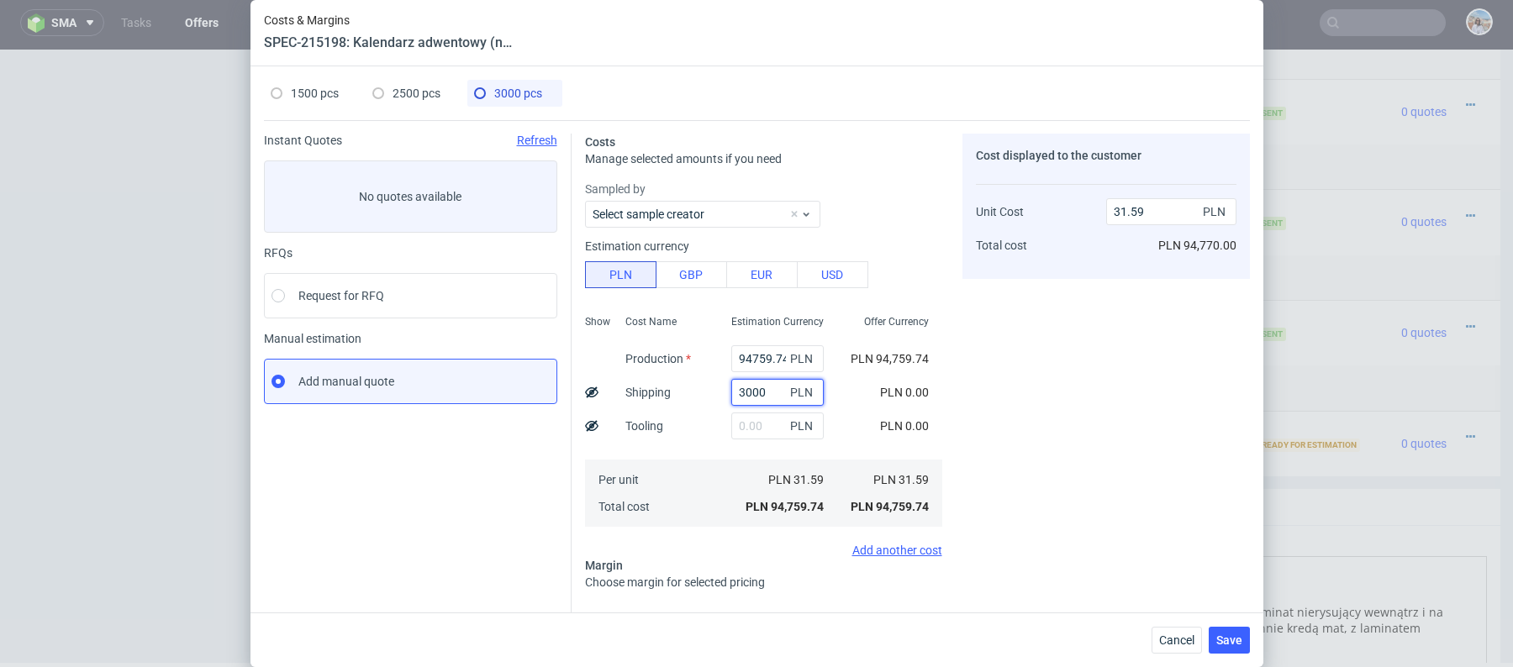
type input "32.59"
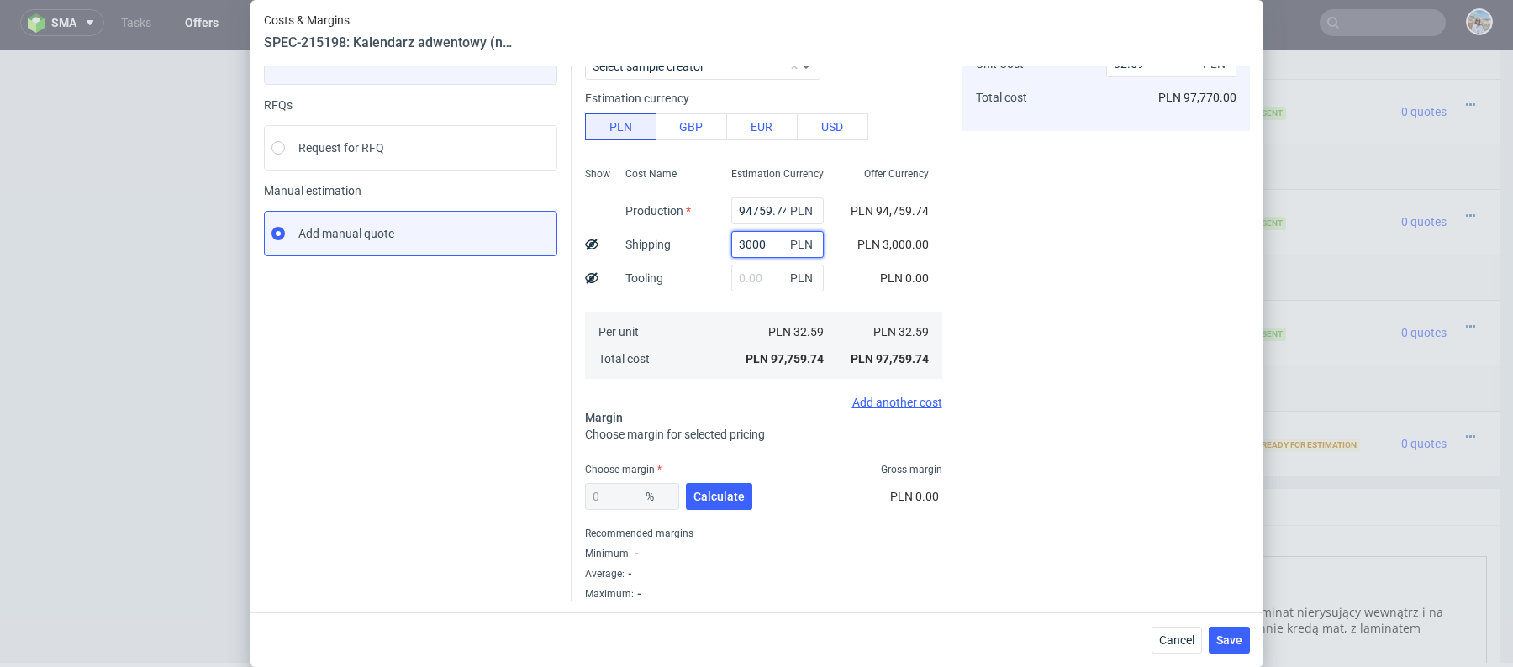
type input "3000"
click at [590, 239] on use at bounding box center [591, 244] width 13 height 11
type input "31.59"
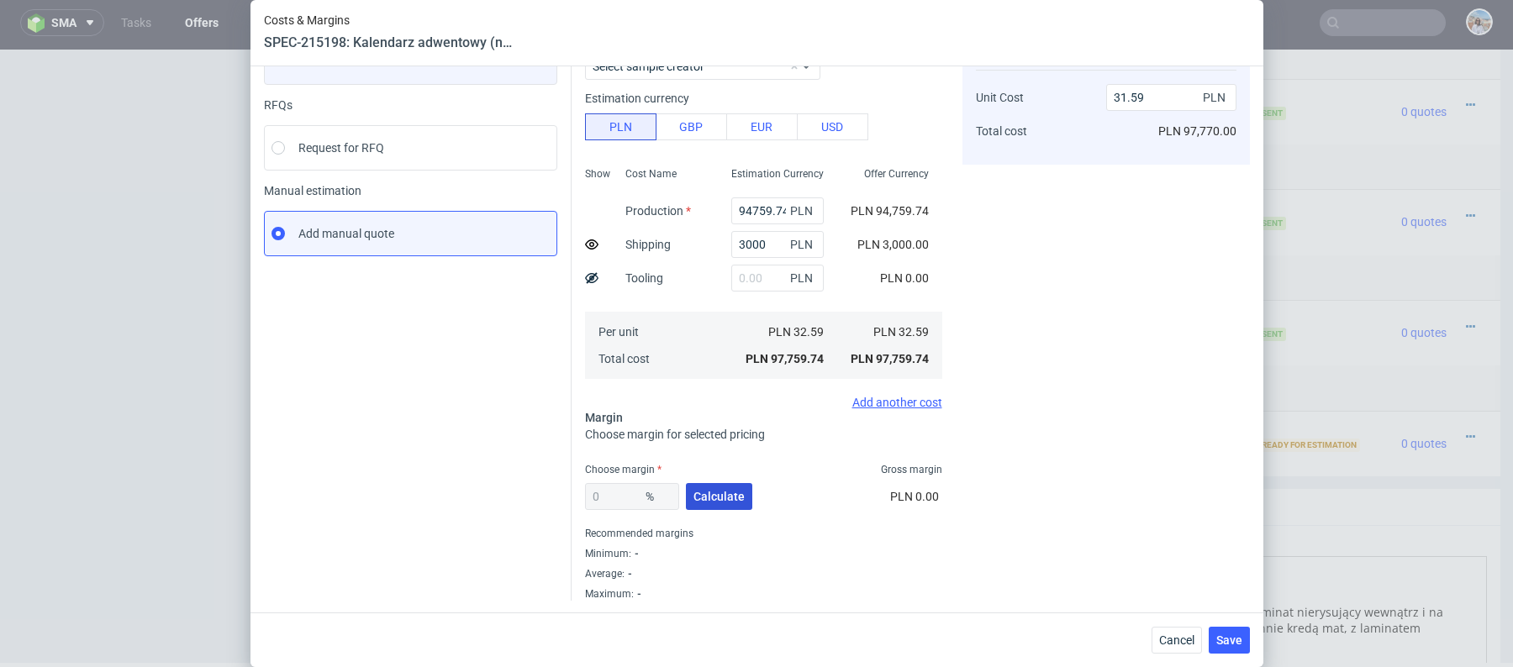
click at [709, 504] on button "Calculate" at bounding box center [719, 496] width 66 height 27
type input "18.5"
type input "38.98"
click at [621, 474] on span "Choose margin" at bounding box center [623, 469] width 76 height 13
click at [628, 481] on div "18.5 % Calculate" at bounding box center [670, 500] width 171 height 47
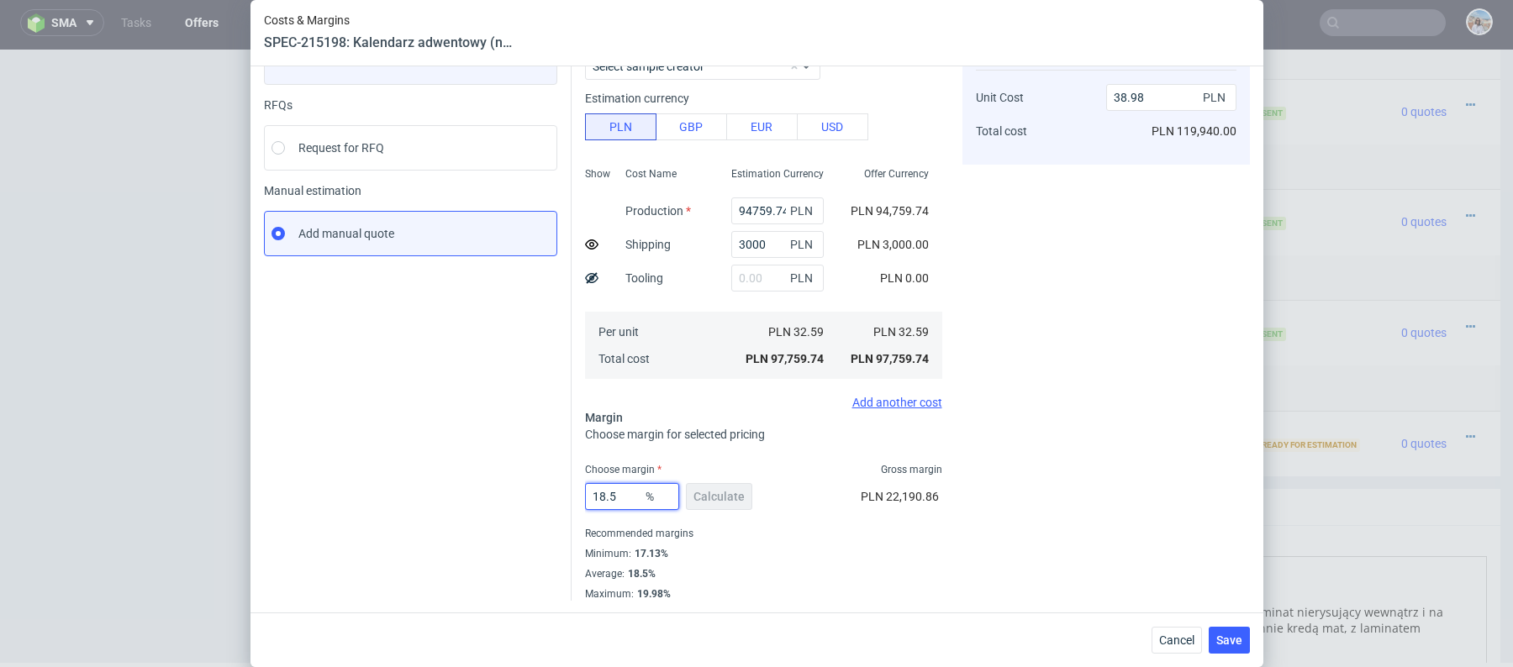
click at [628, 497] on input "18.5" at bounding box center [632, 496] width 94 height 27
type input "19"
type input "39.23"
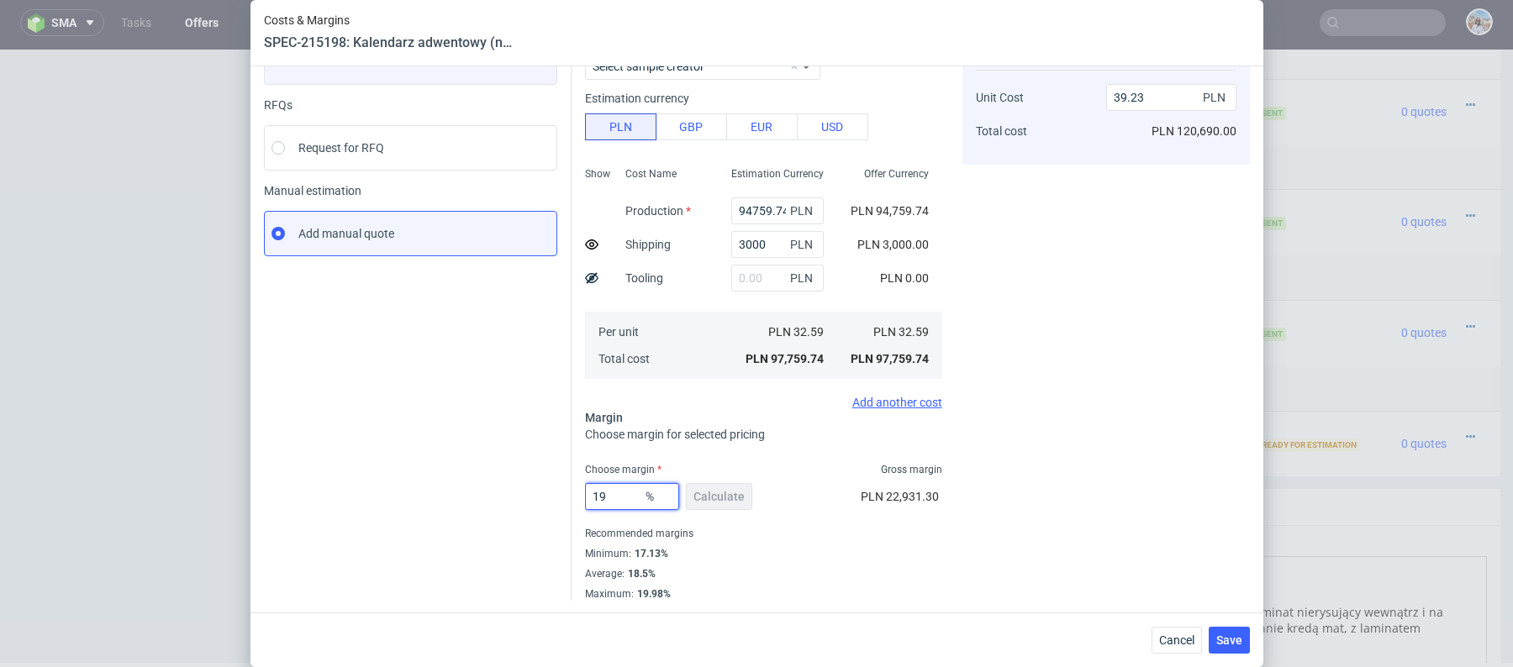
type input "19"
click at [354, 463] on div "Instant Quotes Refresh No quotes available RFQs Request for RFQ Manual estimati…" at bounding box center [418, 293] width 308 height 615
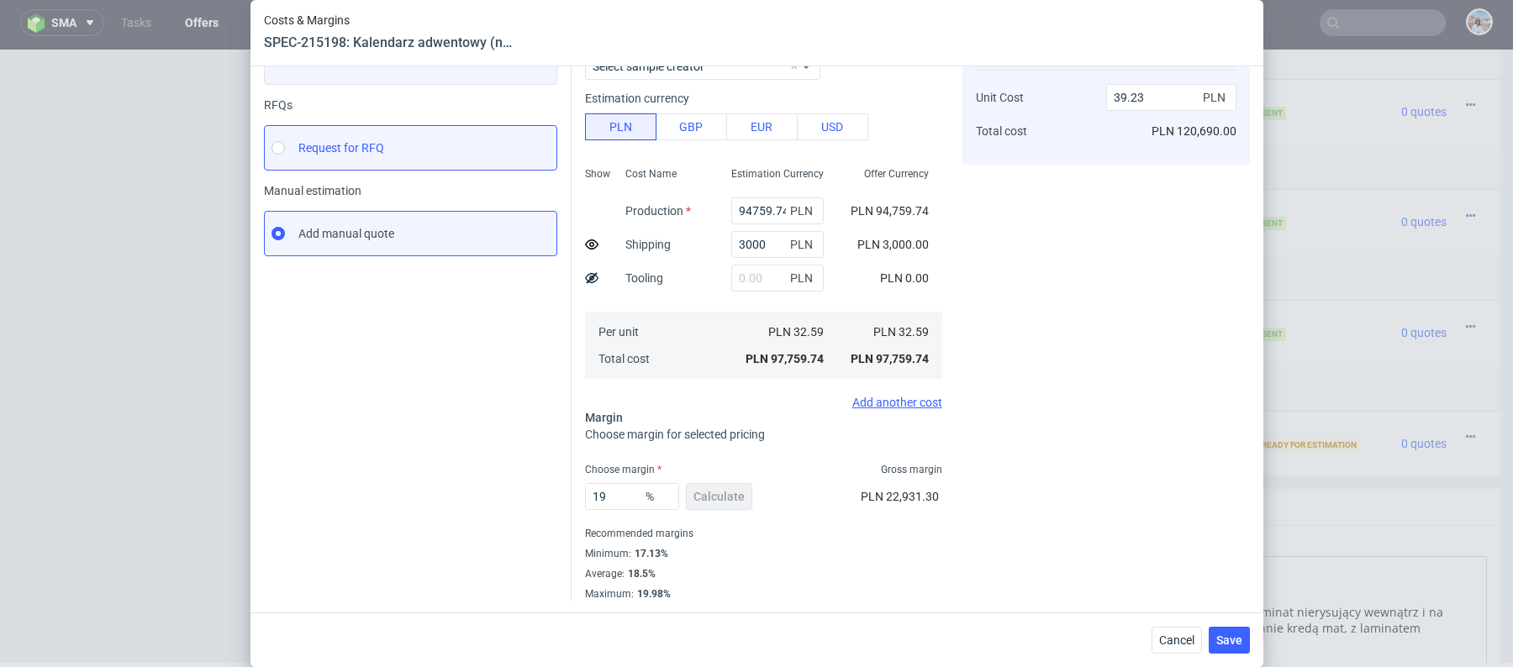
scroll to position [0, 0]
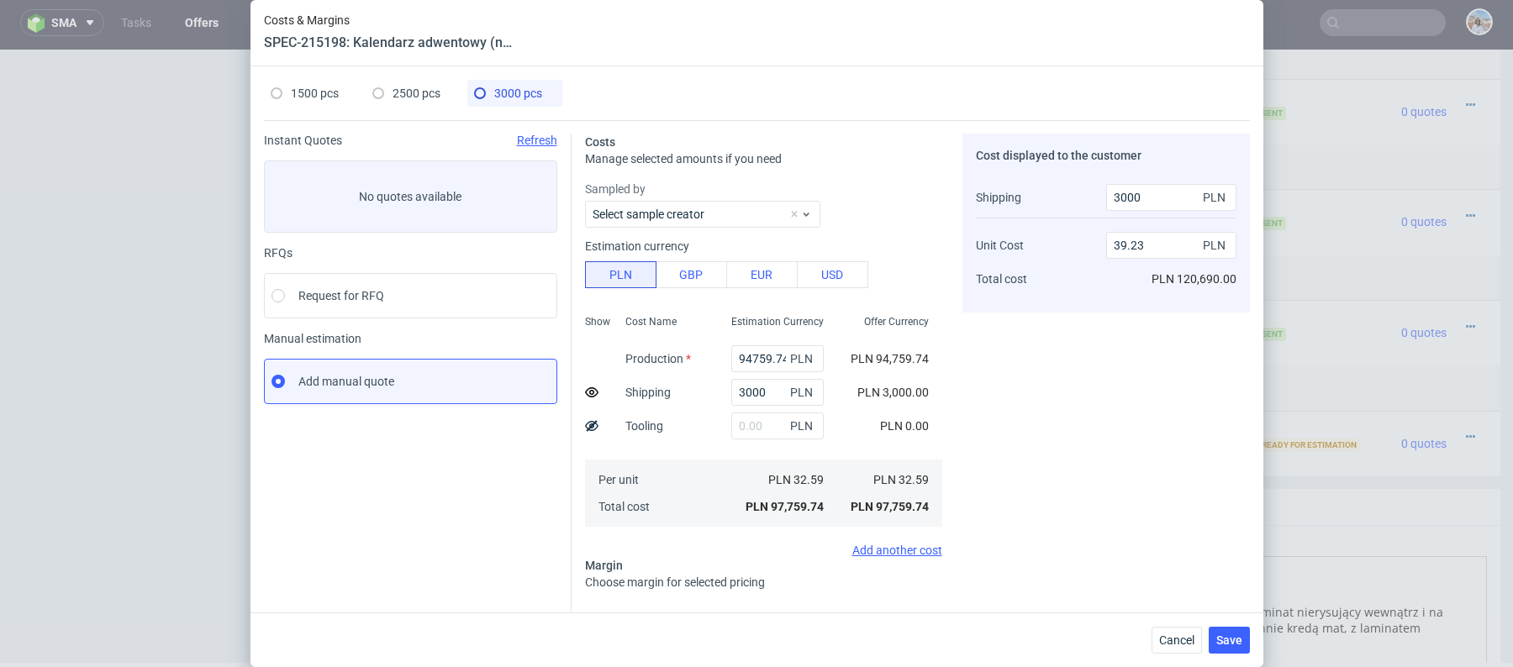
click at [402, 71] on div "1500 pcs 2500 pcs 3000 pcs Instant Quotes Refresh No quotes available RFQs Requ…" at bounding box center [756, 339] width 1013 height 546
click at [412, 84] on div "2500 pcs" at bounding box center [406, 93] width 68 height 27
type input "79790.34"
type input "2000"
type input "20"
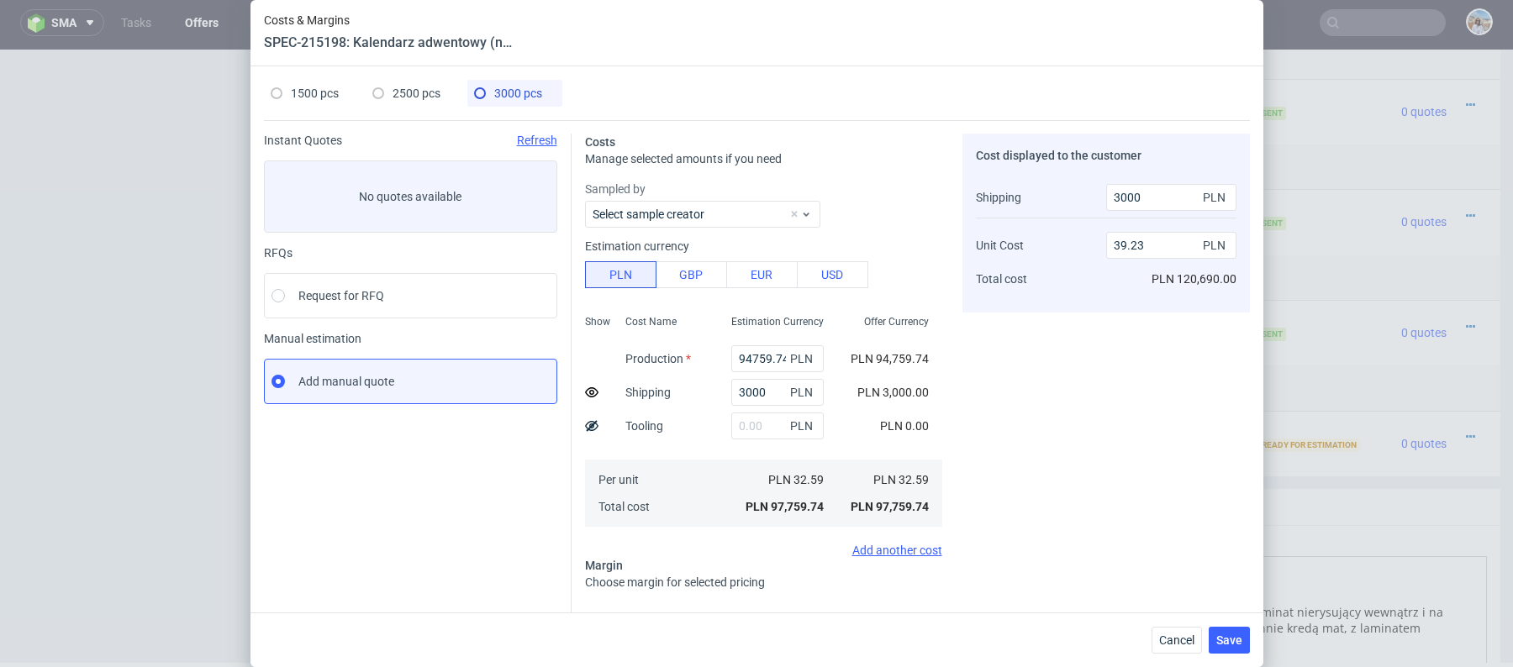
type input "40.1"
type input "2000"
click at [501, 87] on span "3000 pcs" at bounding box center [518, 93] width 48 height 13
type input "94759.74"
type input "3000"
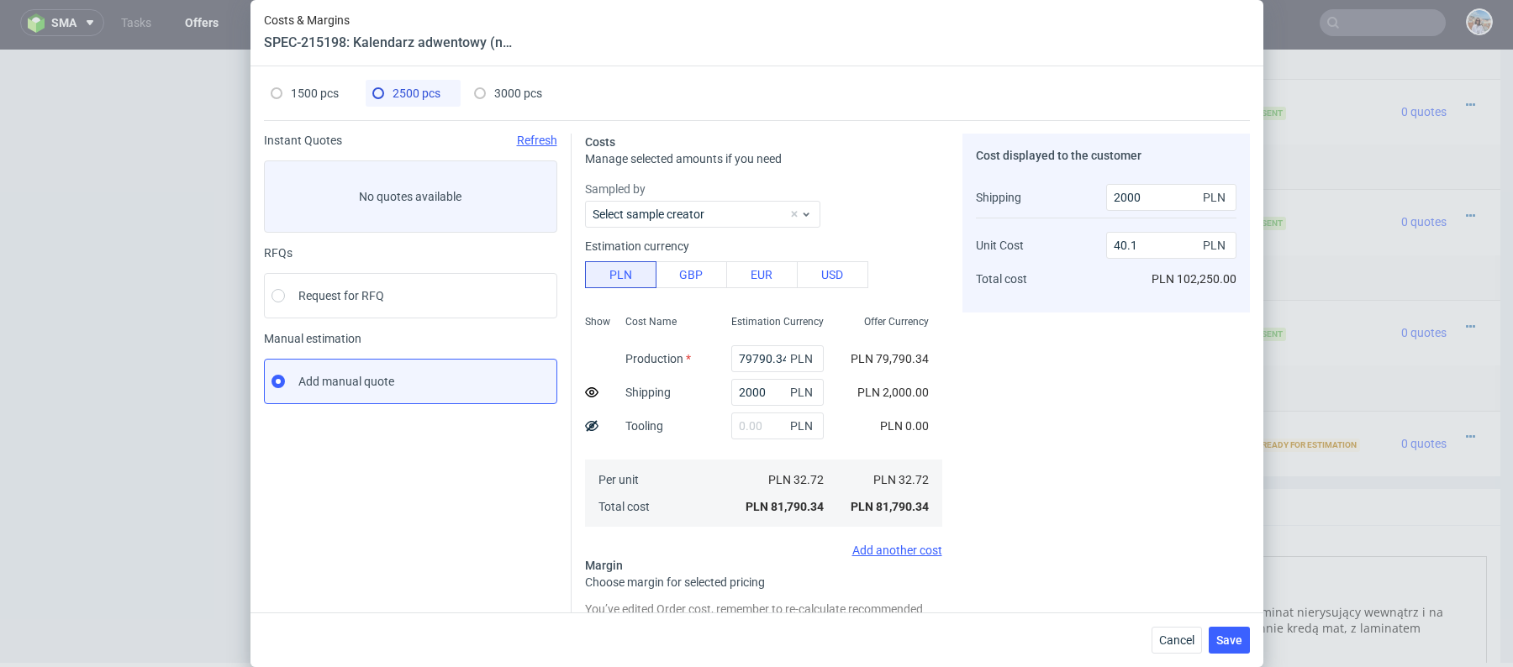
type input "19"
type input "39.23"
type input "3000"
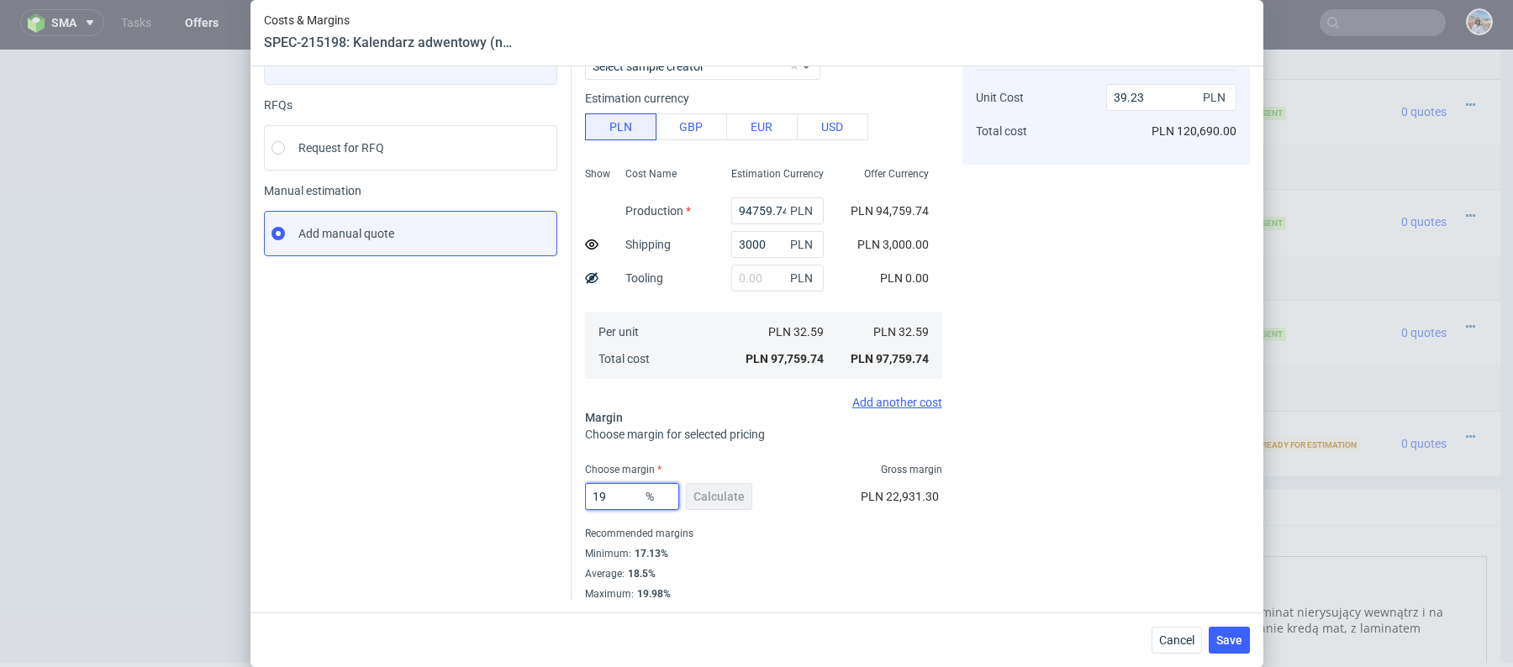
click at [615, 501] on input "19" at bounding box center [632, 496] width 94 height 27
type input "18"
type input "31.92"
type input "18"
type input "38.74"
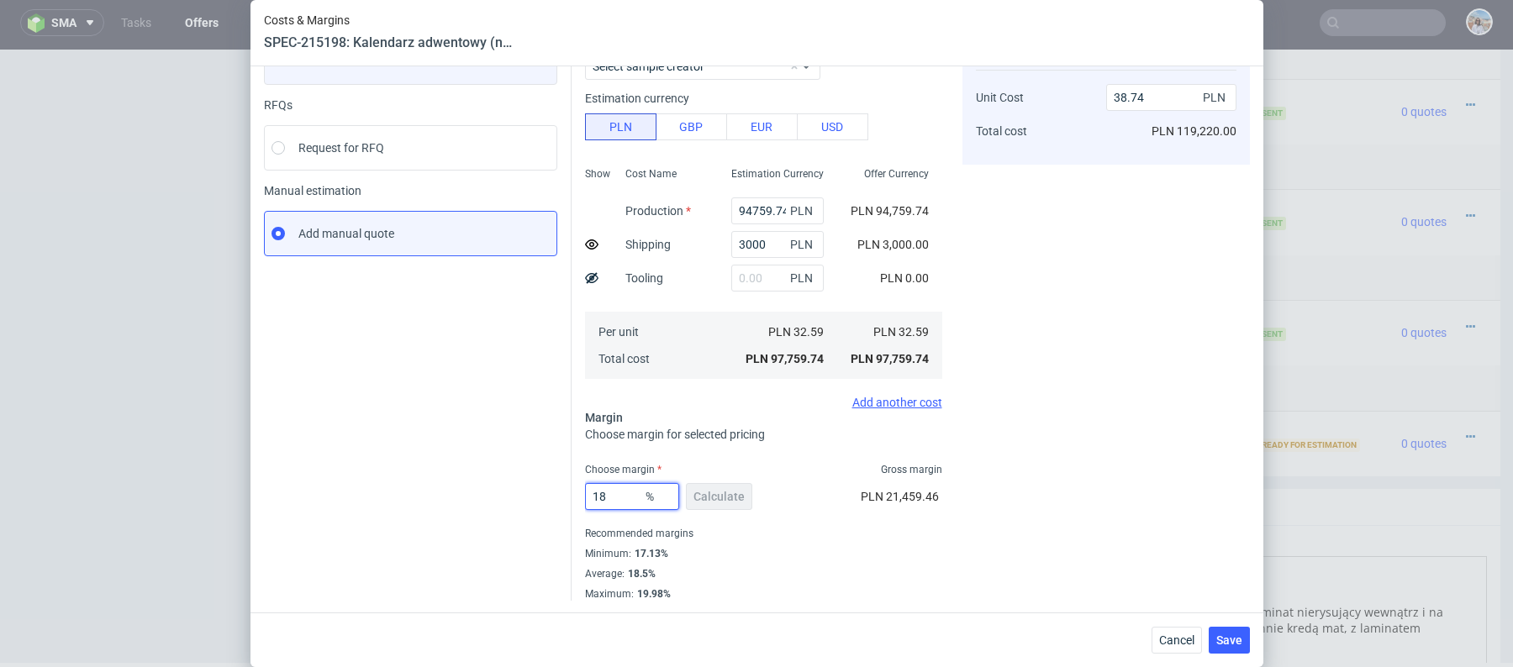
type input "185"
type input "-39.34"
click at [603, 494] on input "185" at bounding box center [632, 496] width 94 height 27
type input "18.5"
type input "38.98"
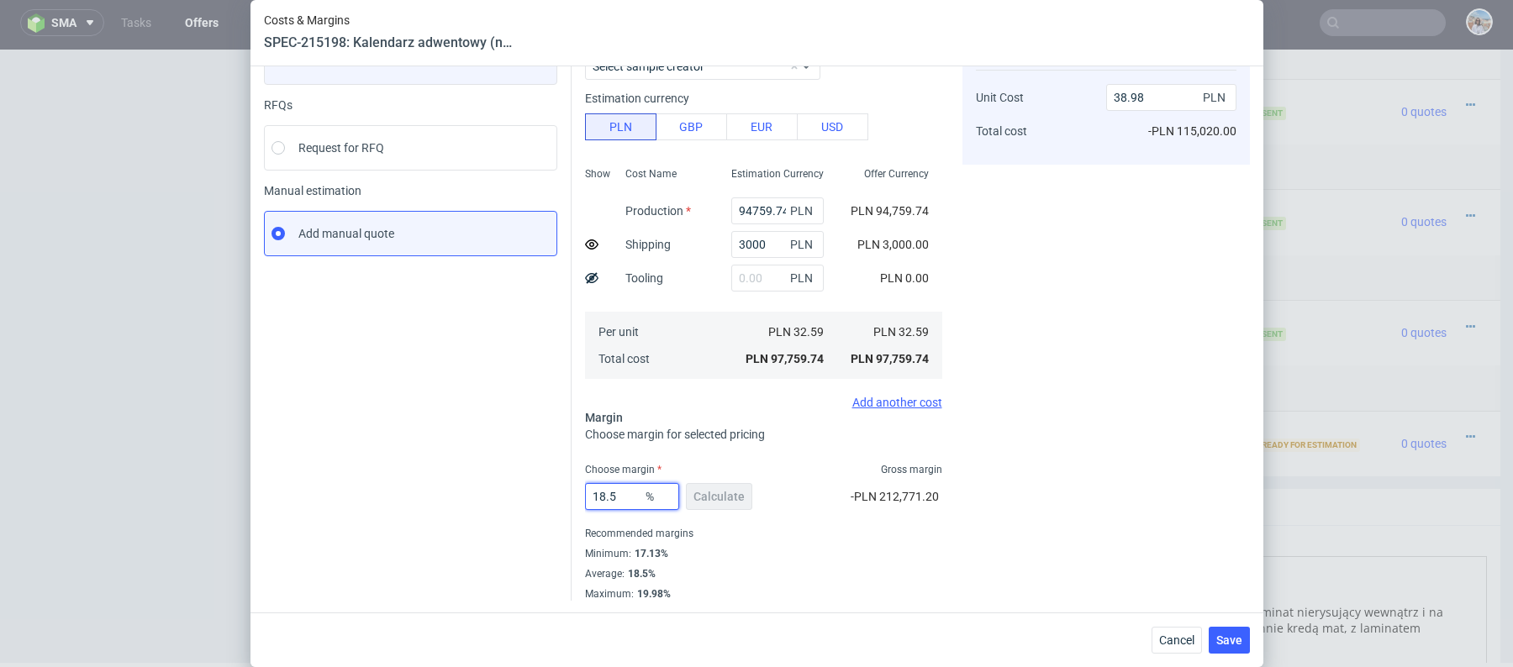
type input "18.5"
click at [517, 472] on div "Instant Quotes Refresh No quotes available RFQs Request for RFQ Manual estimati…" at bounding box center [418, 293] width 308 height 615
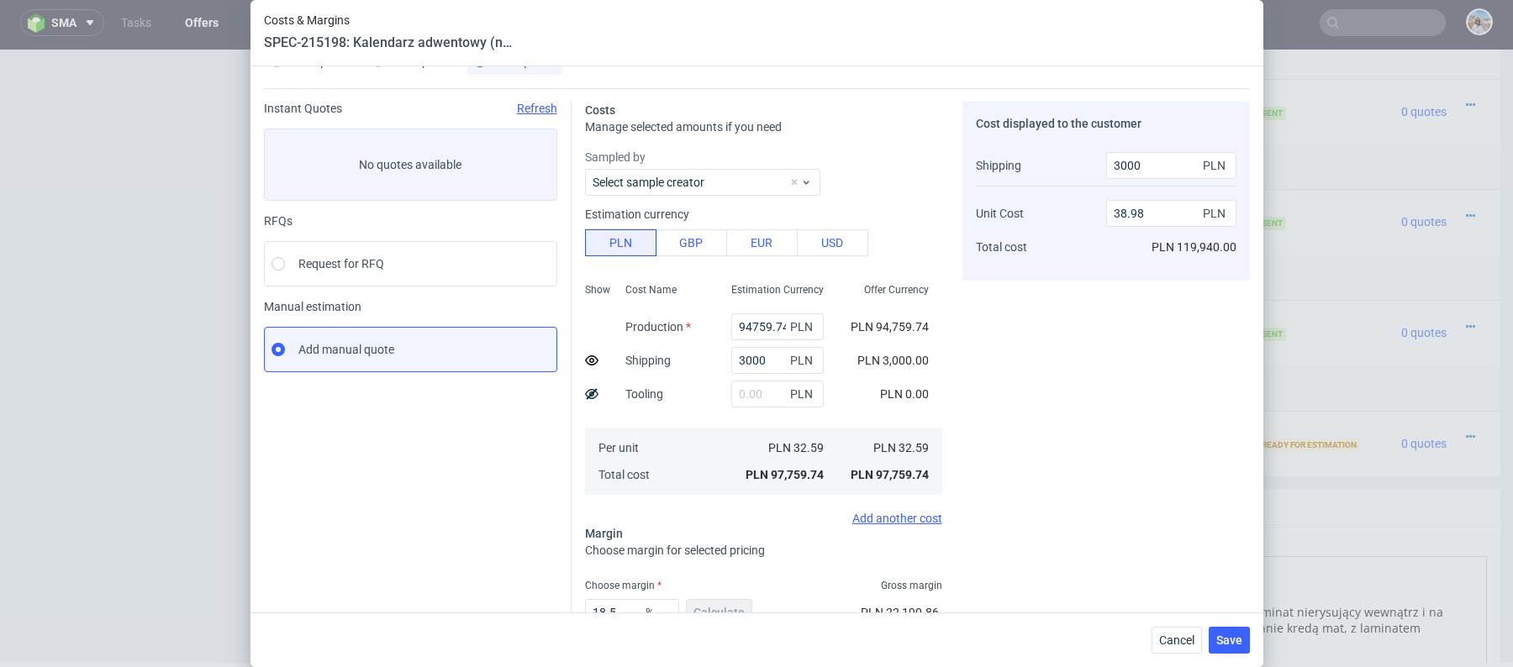
scroll to position [8, 0]
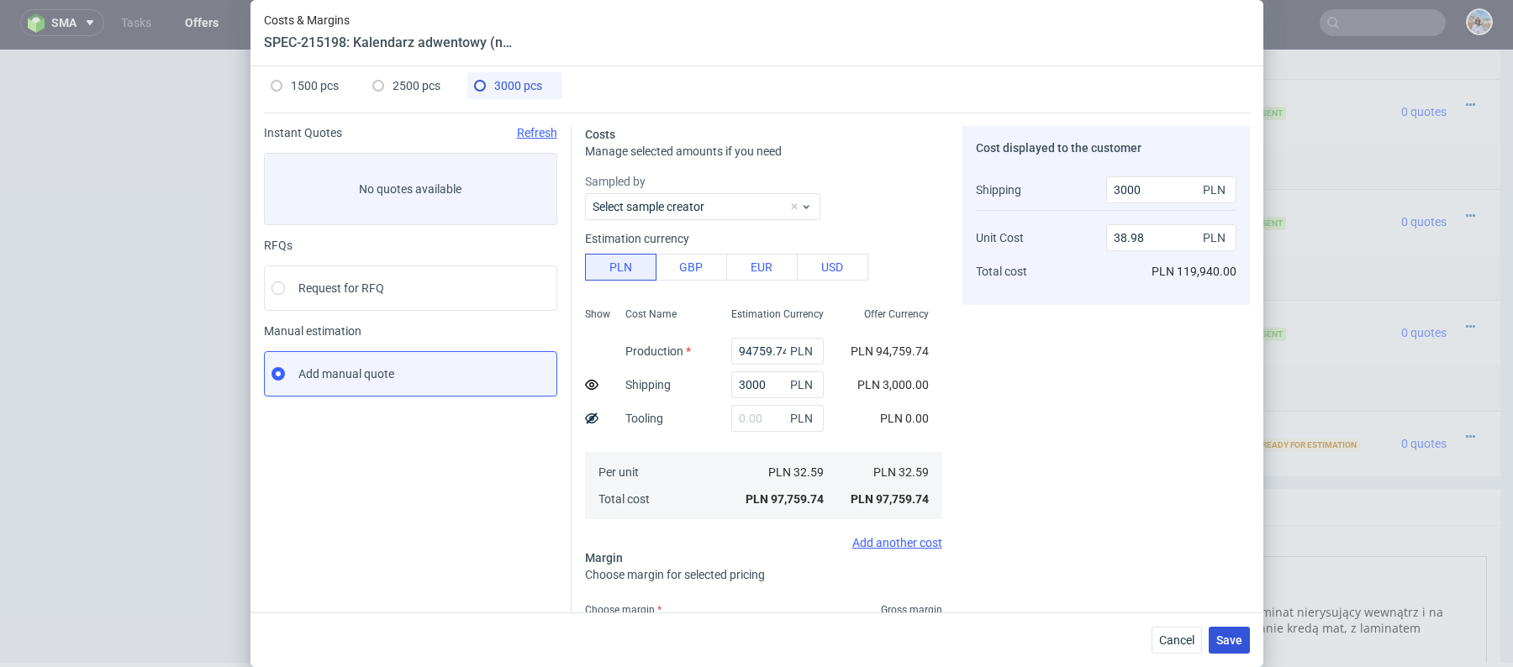
click at [1226, 635] on span "Save" at bounding box center [1229, 641] width 26 height 12
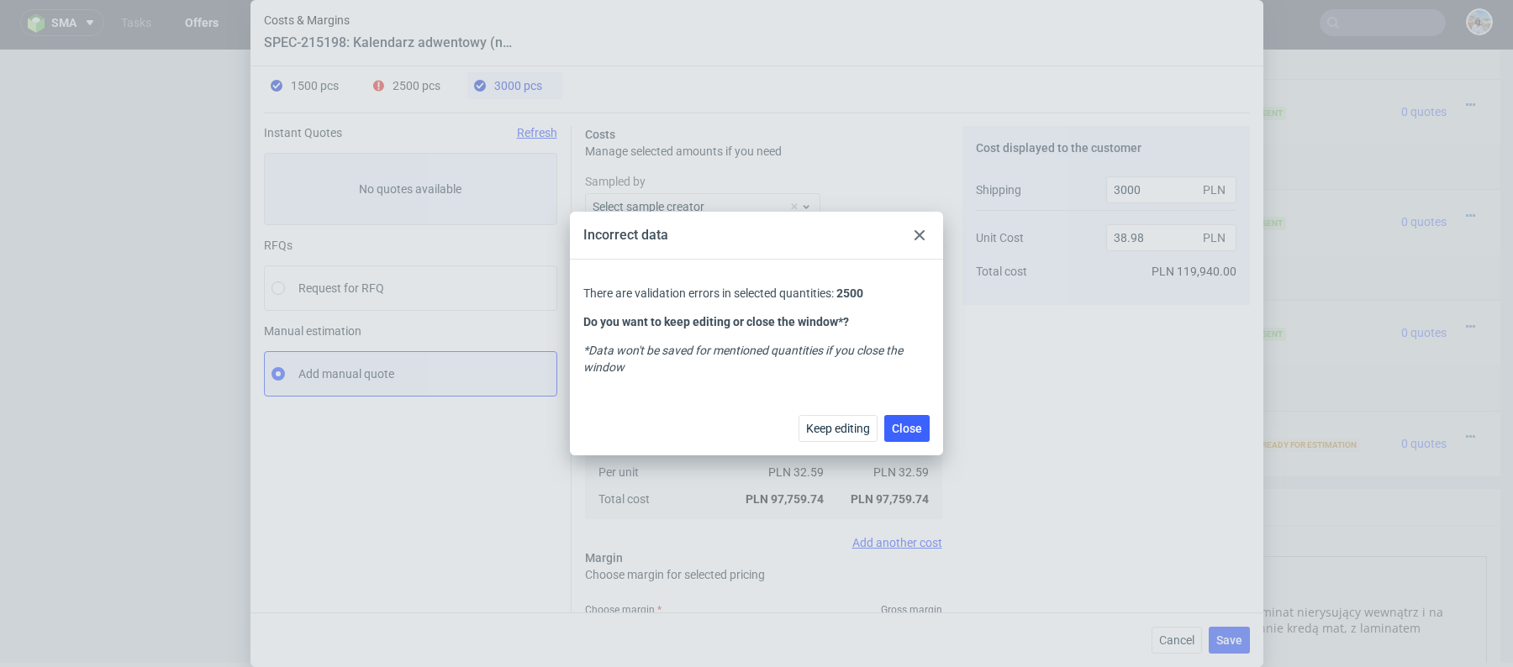
click at [920, 235] on use at bounding box center [920, 235] width 10 height 10
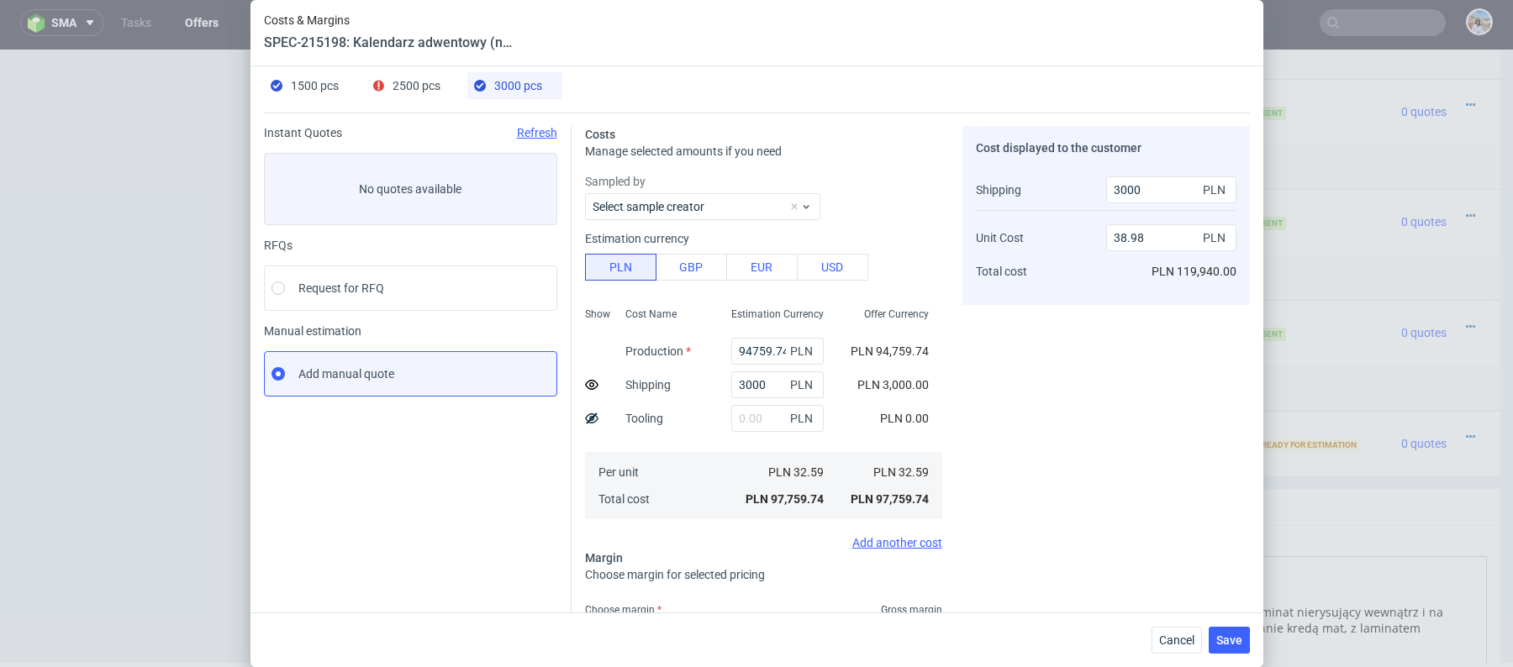
drag, startPoint x: 419, startPoint y: 87, endPoint x: 431, endPoint y: 88, distance: 11.8
click at [419, 87] on span "2500 pcs" at bounding box center [417, 85] width 48 height 13
type input "79790.34"
type input "2000"
type input "20"
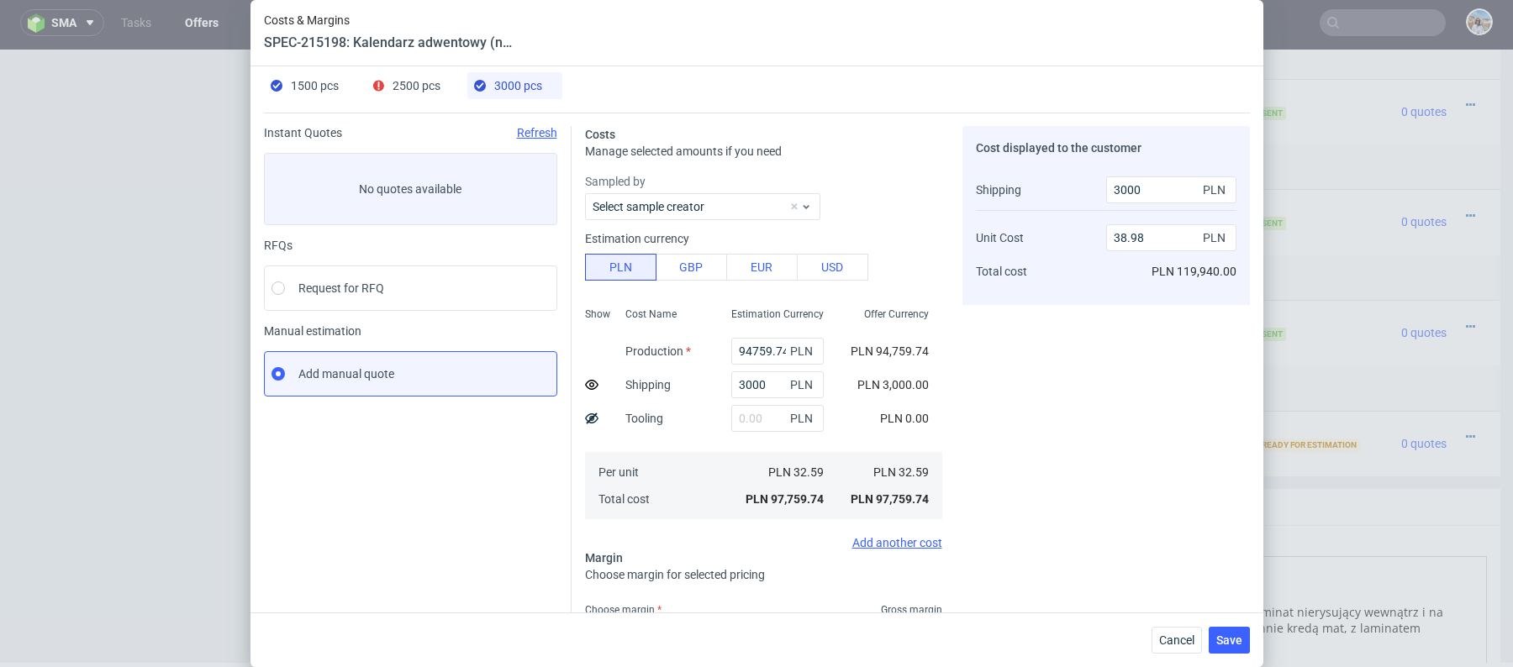
type input "40.1"
type input "2000"
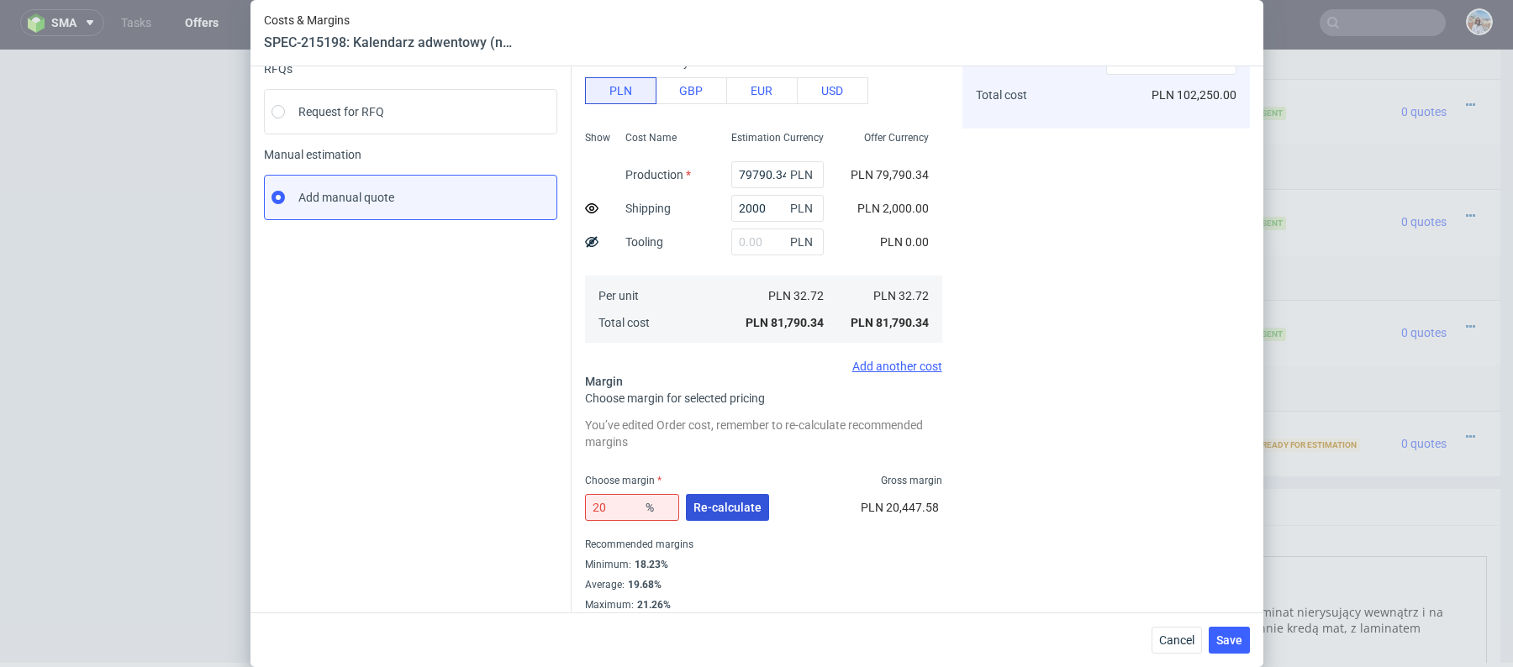
click at [728, 494] on button "Re-calculate" at bounding box center [727, 507] width 83 height 27
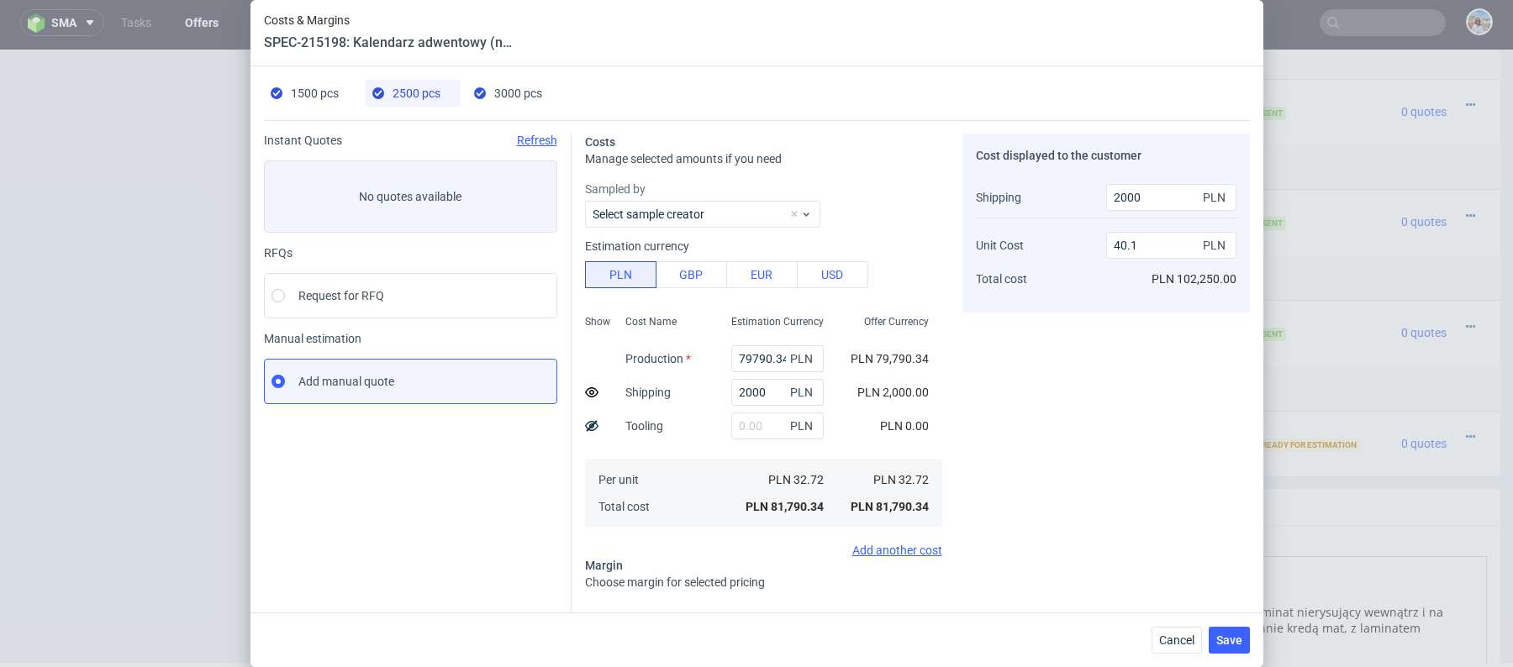
scroll to position [148, 0]
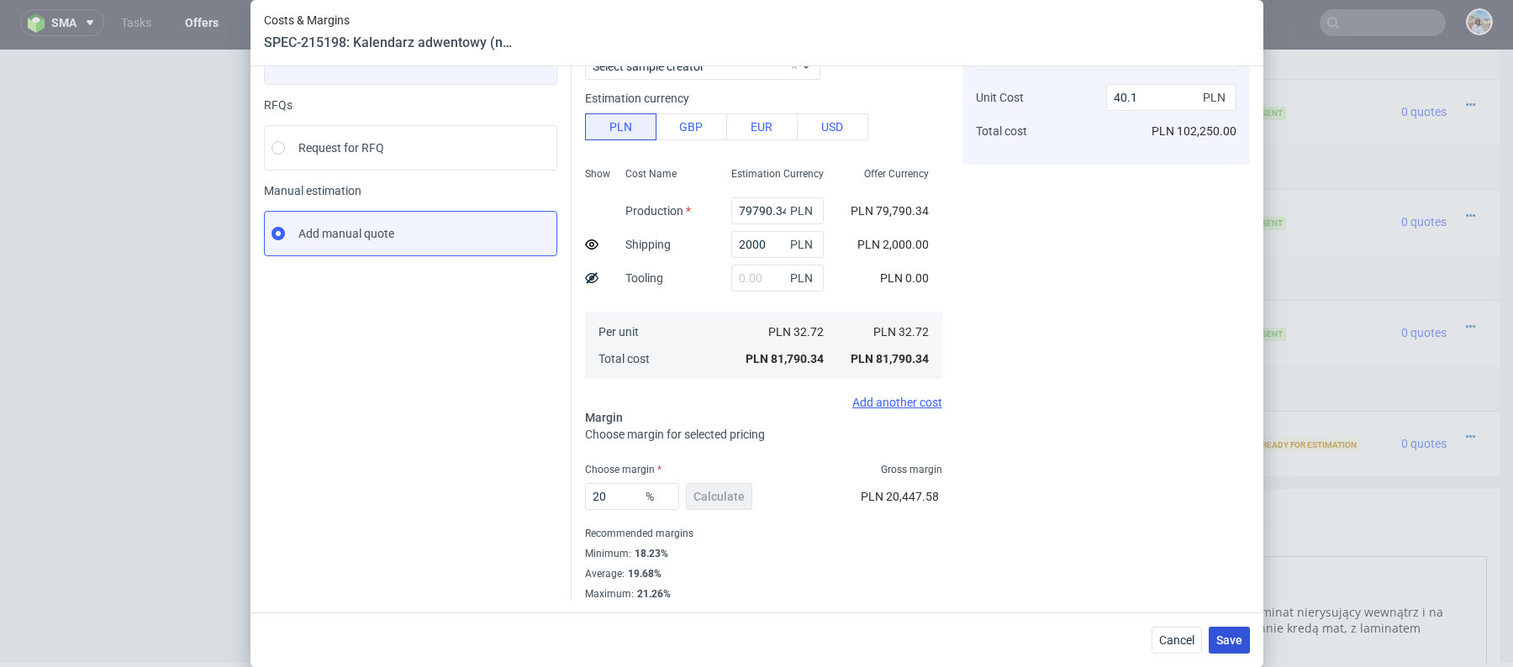
click at [1236, 633] on button "Save" at bounding box center [1229, 640] width 41 height 27
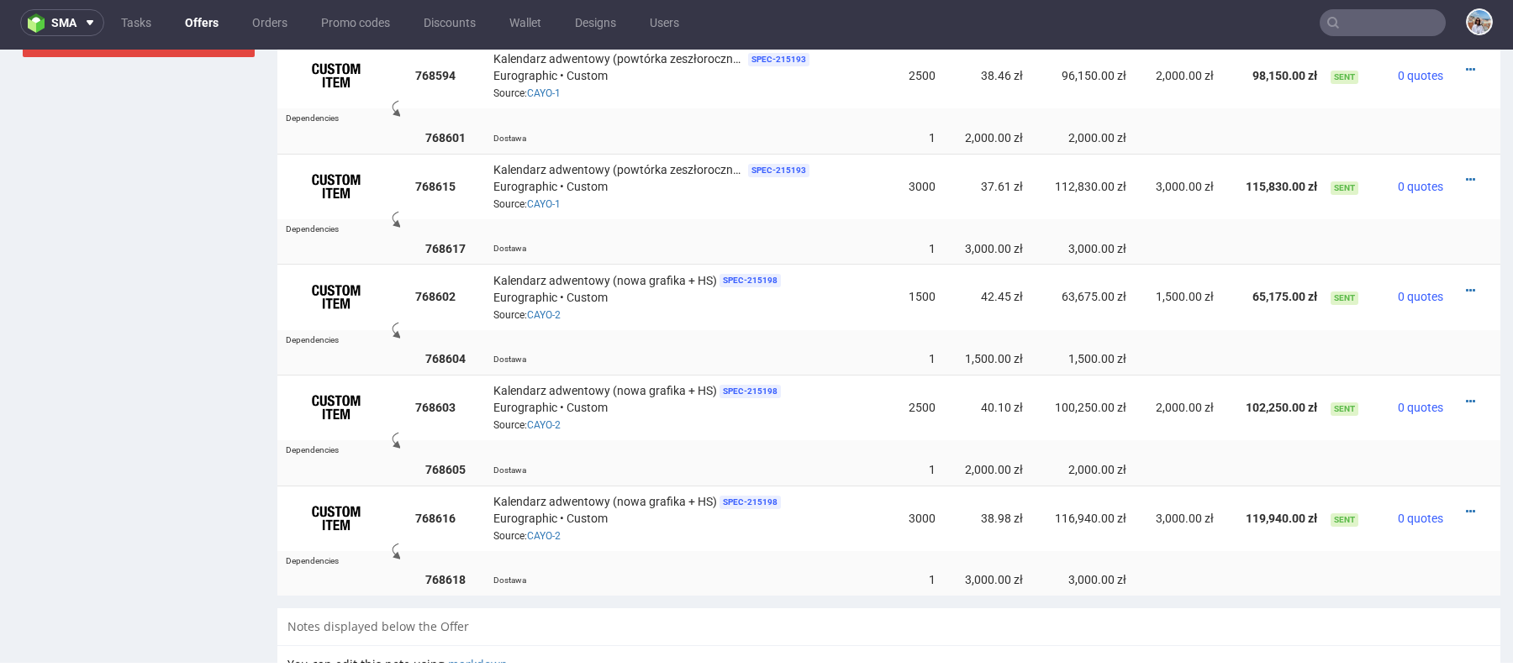
scroll to position [1568, 0]
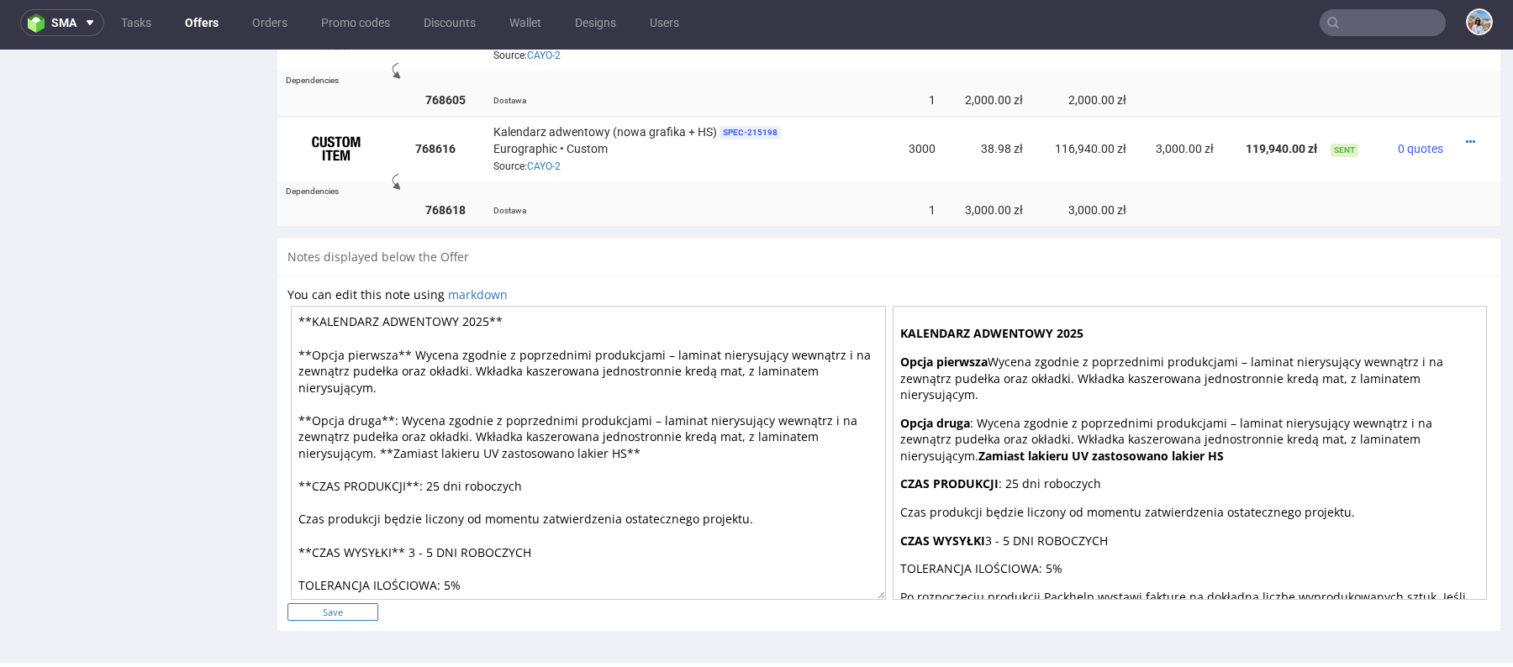
click at [362, 609] on input "Save" at bounding box center [332, 613] width 91 height 18
type input "In progress..."
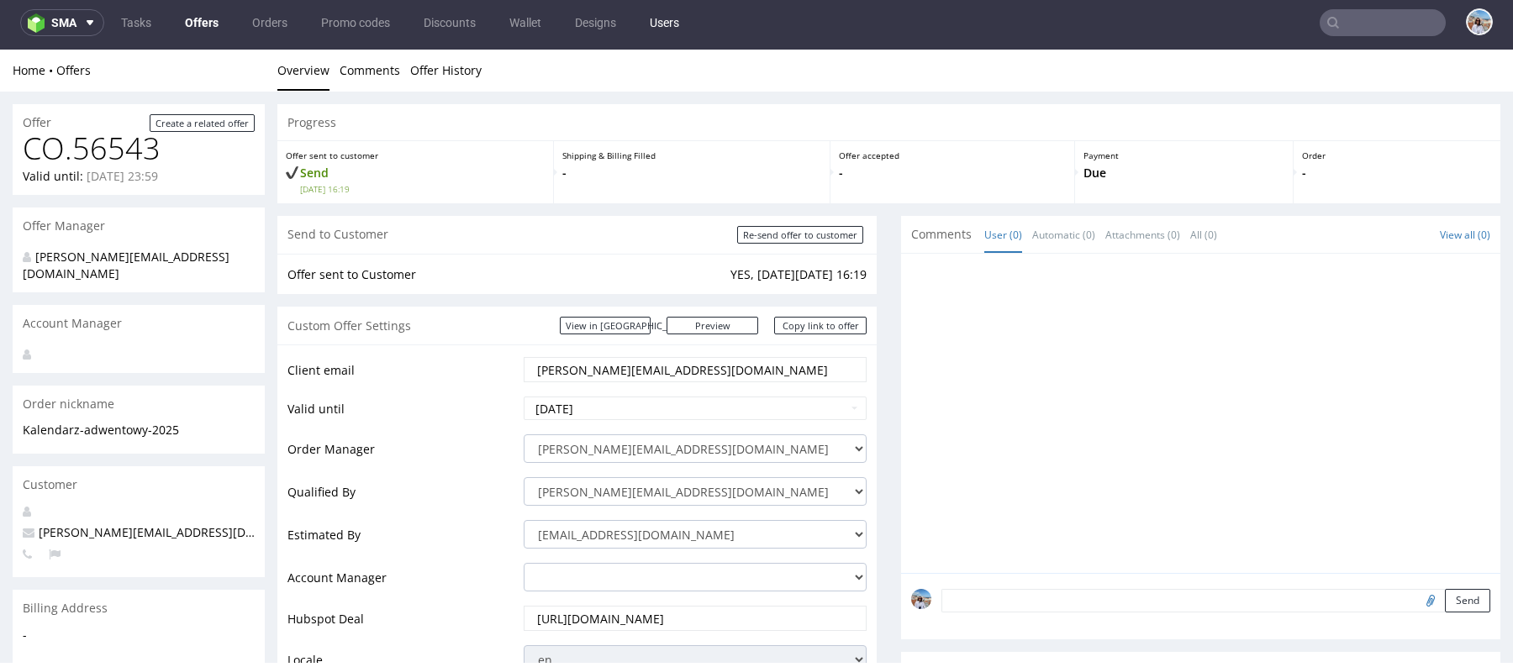
scroll to position [0, 0]
click at [800, 324] on link "Copy link to offer" at bounding box center [820, 326] width 92 height 18
click at [793, 235] on input "Re-send offer to customer" at bounding box center [800, 235] width 126 height 18
type input "In progress..."
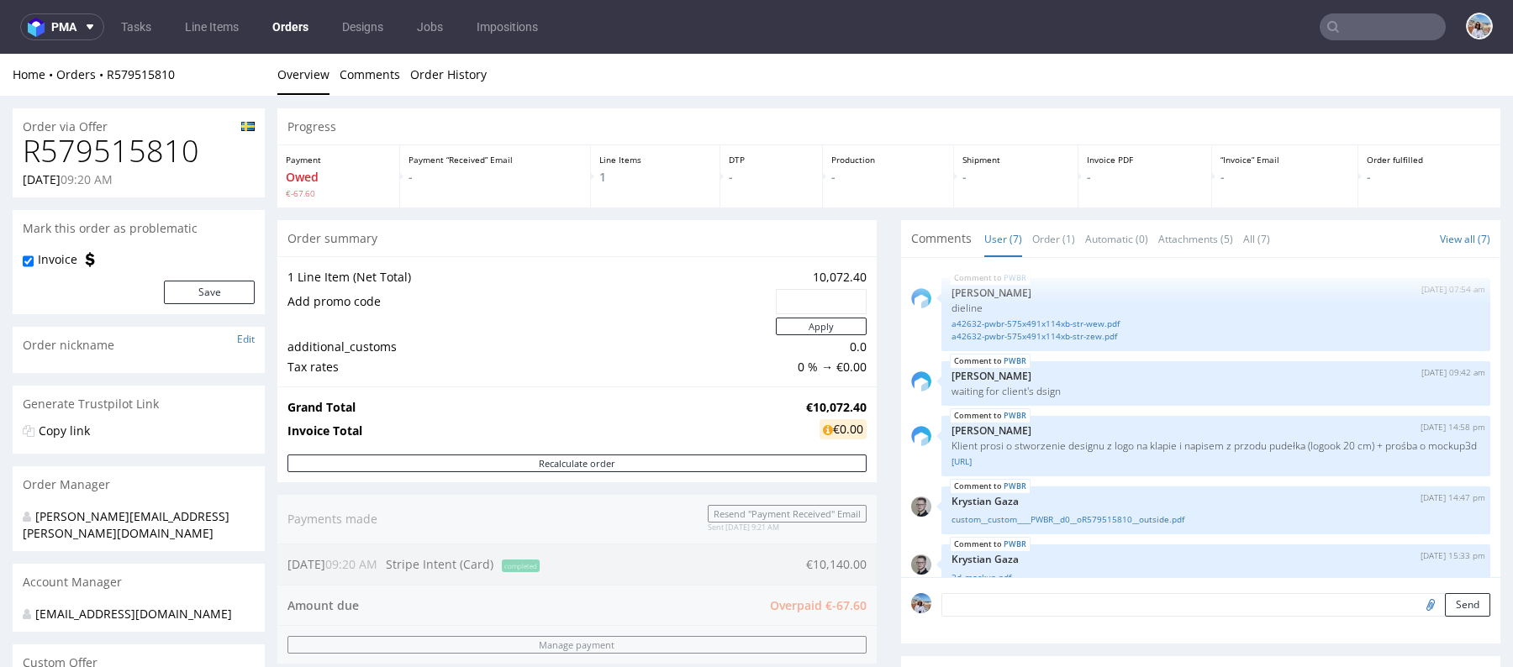
scroll to position [2, 0]
